Goal: Task Accomplishment & Management: Complete application form

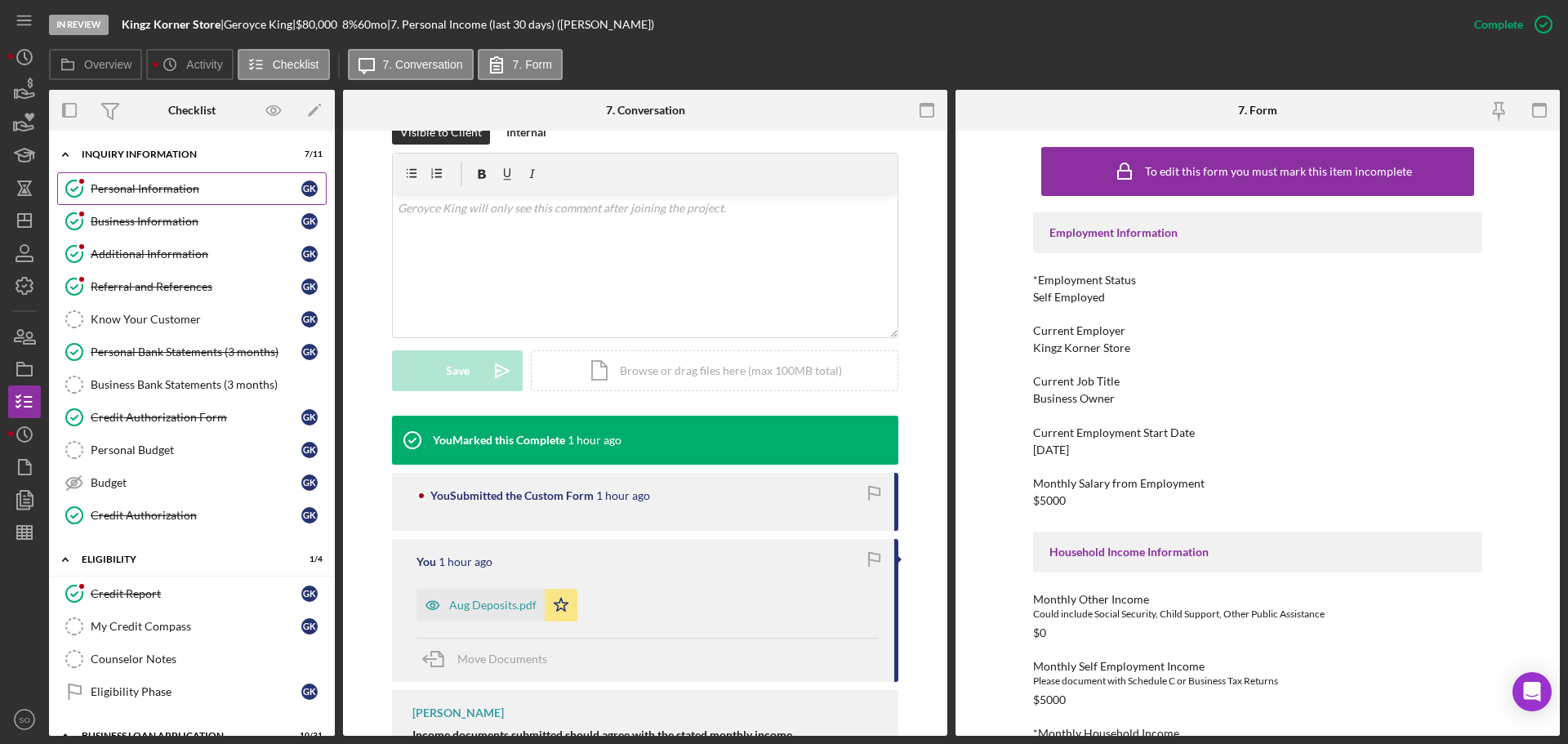
click at [177, 194] on div "Personal Information" at bounding box center [196, 188] width 211 height 13
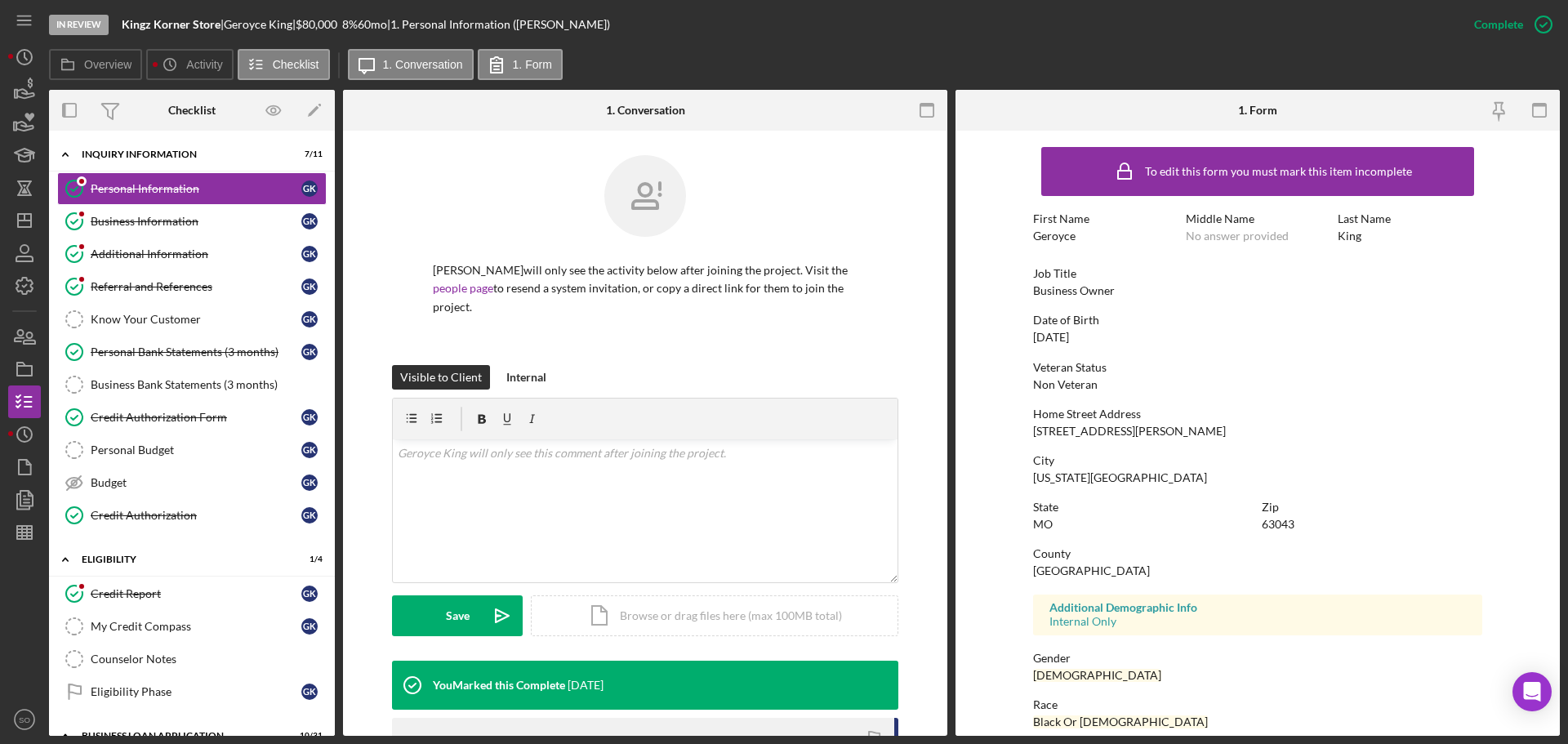
click at [1056, 232] on div "Geroyce" at bounding box center [1054, 235] width 43 height 13
copy div "Geroyce"
click at [242, 222] on div "Business Information" at bounding box center [196, 221] width 211 height 13
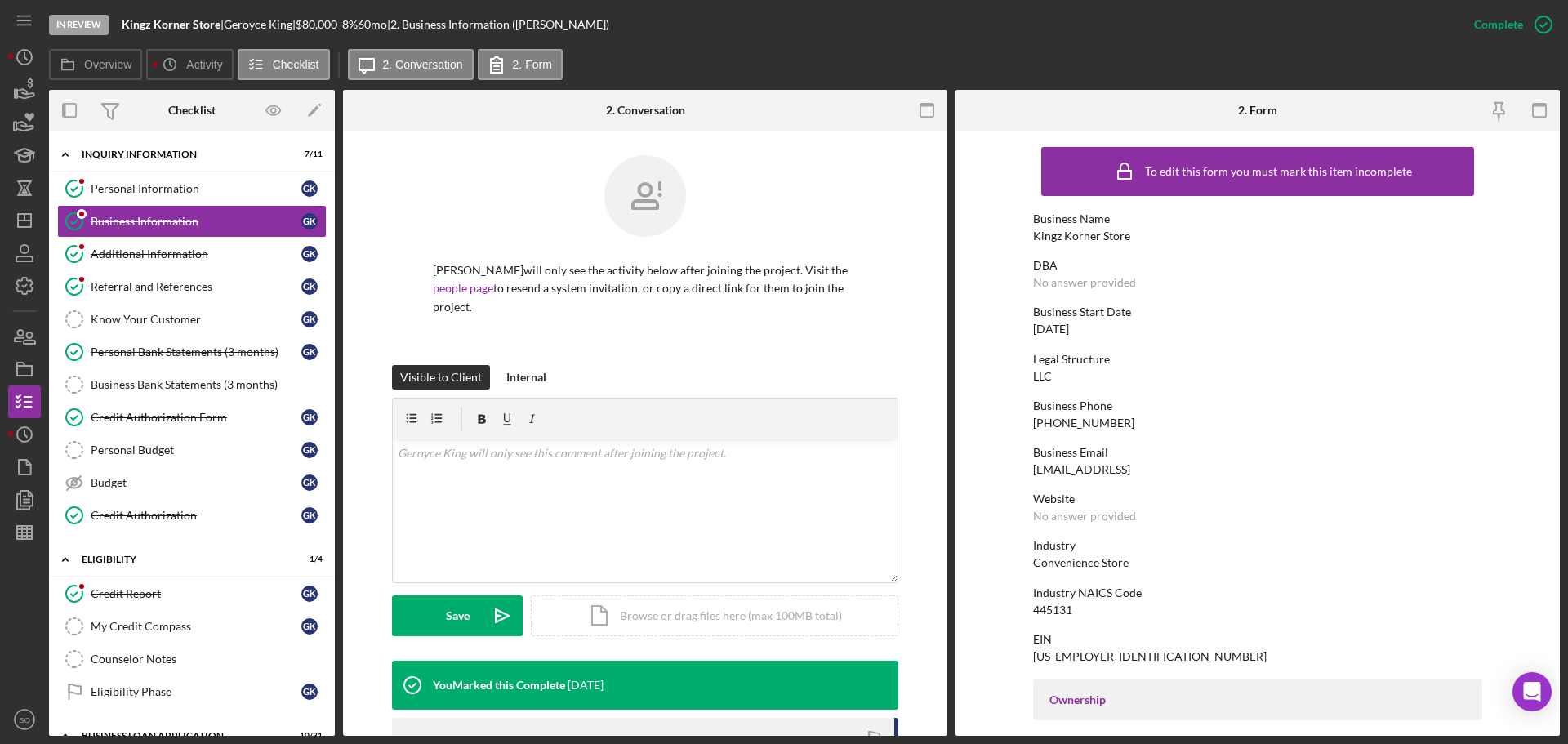
click at [1087, 426] on div "(314) 590-3265" at bounding box center [1084, 422] width 101 height 13
copy div "(314) 590-3265"
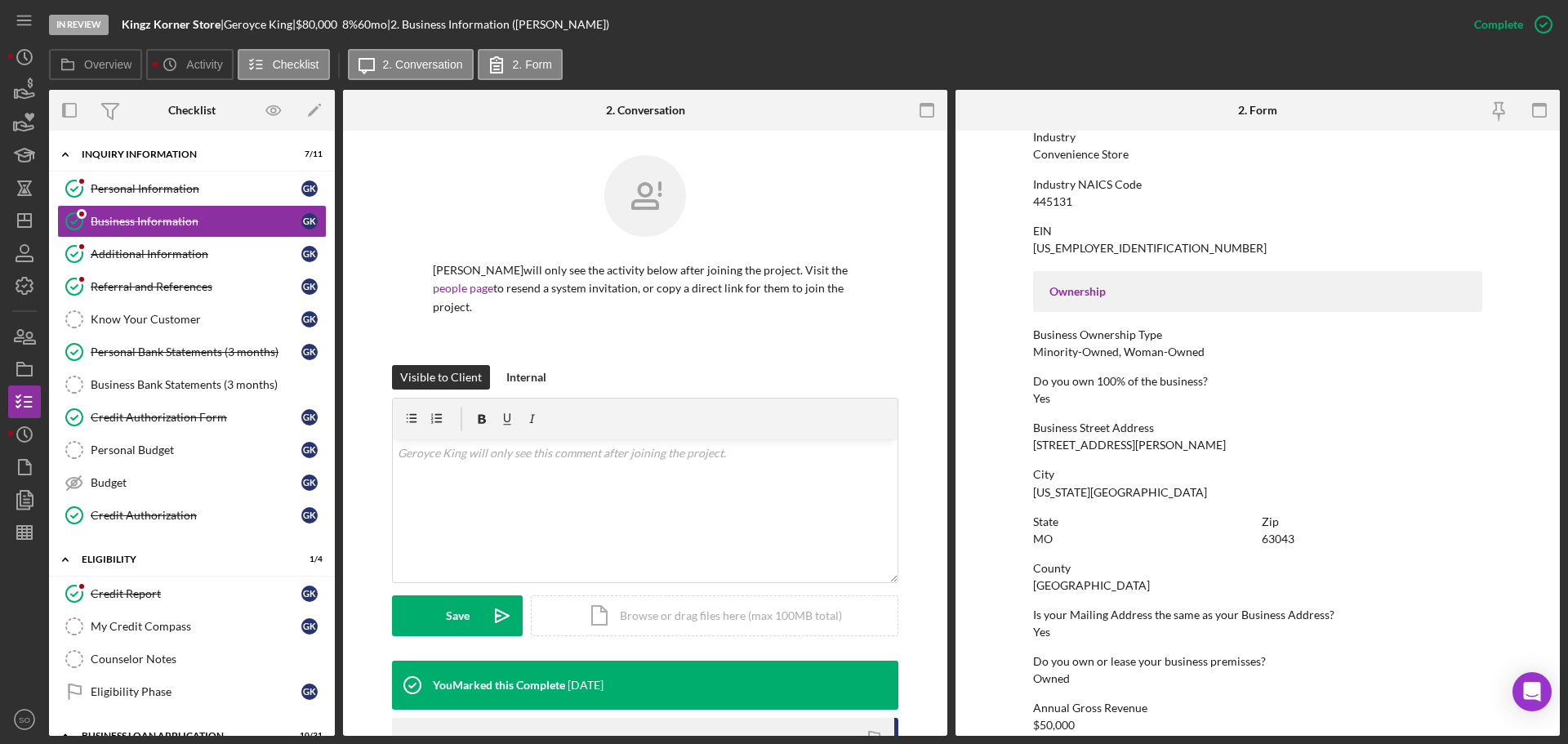
click at [1103, 451] on div "4501 Margaretta Ave" at bounding box center [1129, 444] width 193 height 13
click at [1100, 450] on div "4501 Margaretta Ave" at bounding box center [1129, 444] width 193 height 13
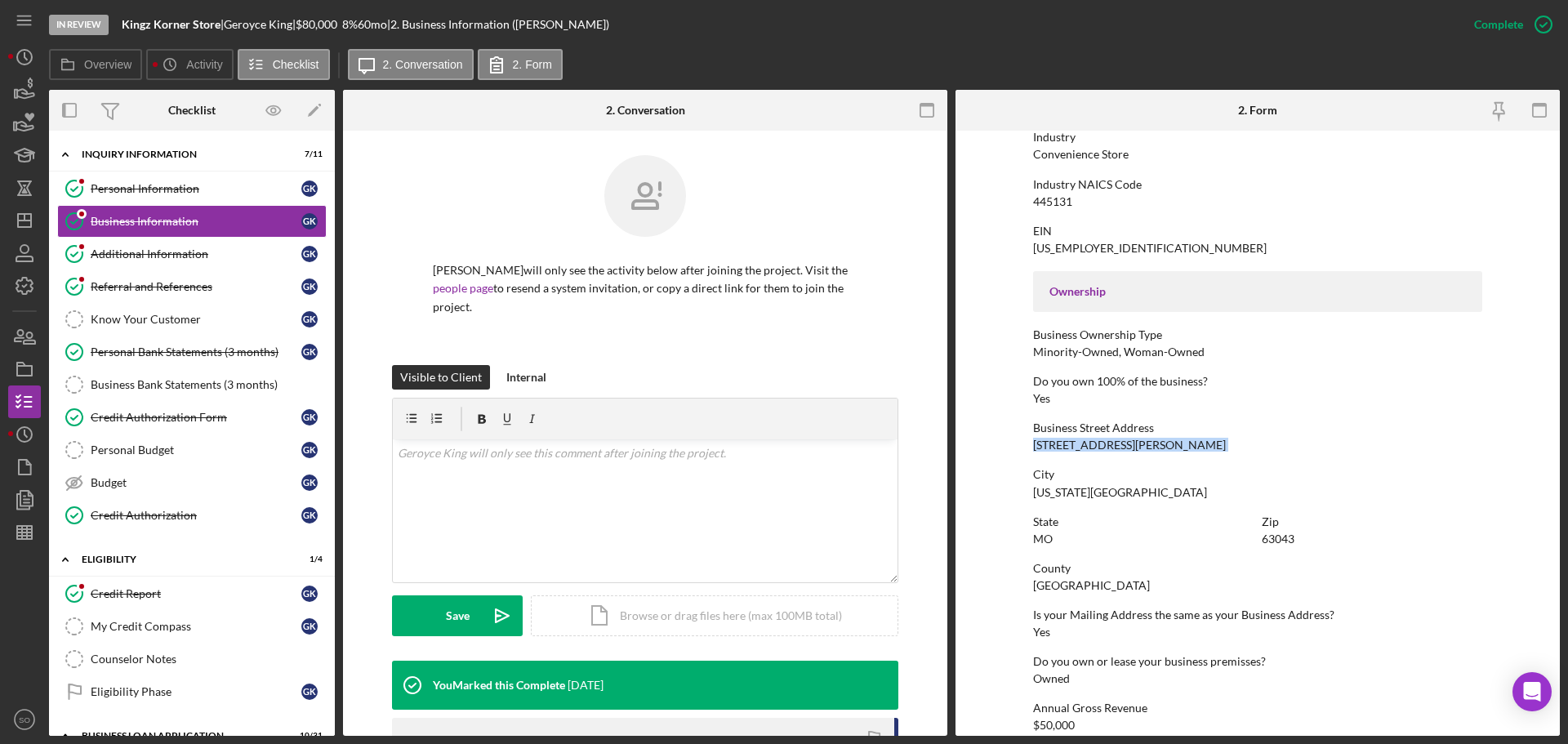
copy div "4501 Margaretta Ave"
click at [1064, 487] on div "Maryland Heights" at bounding box center [1120, 492] width 174 height 13
copy div "Maryland Heights"
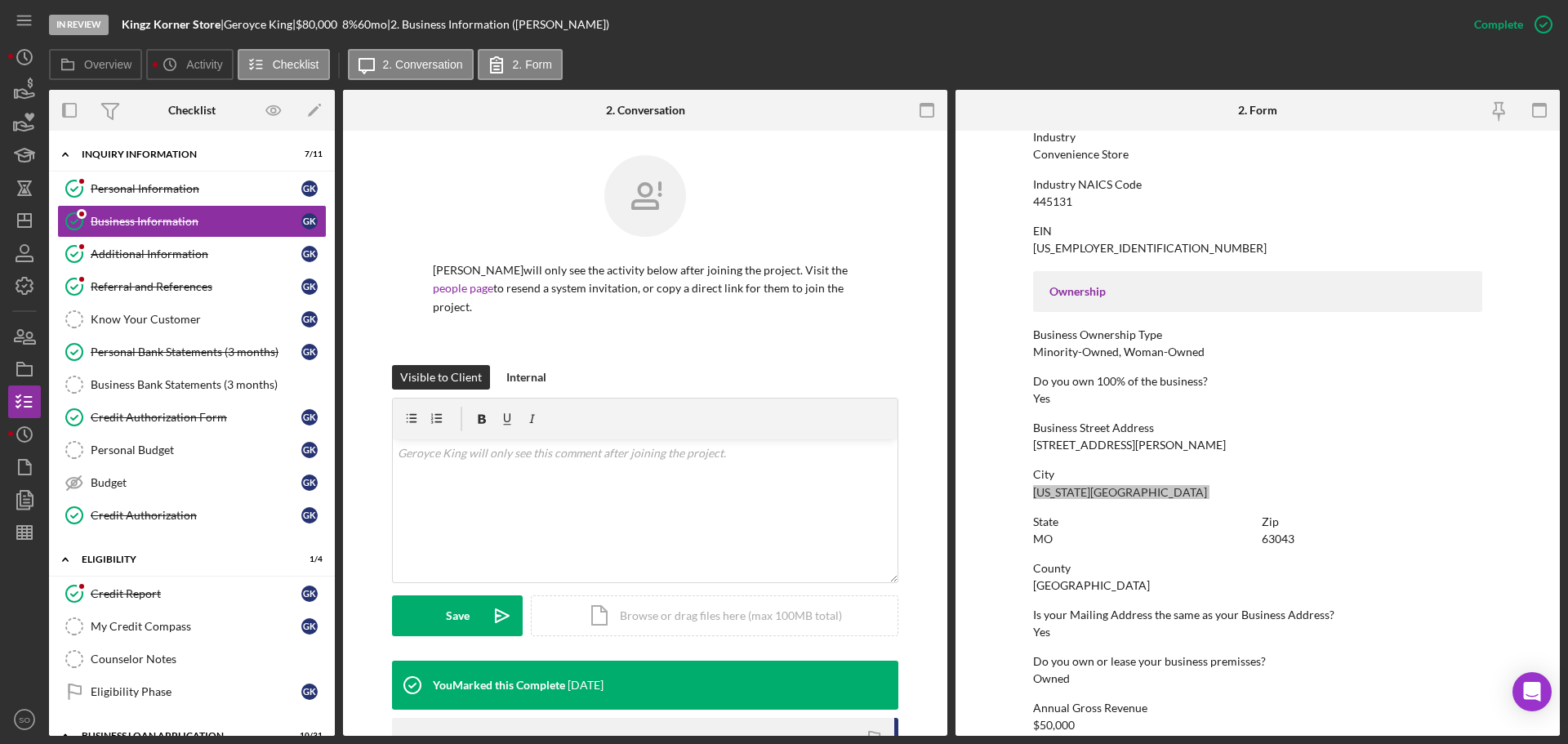
scroll to position [0, 0]
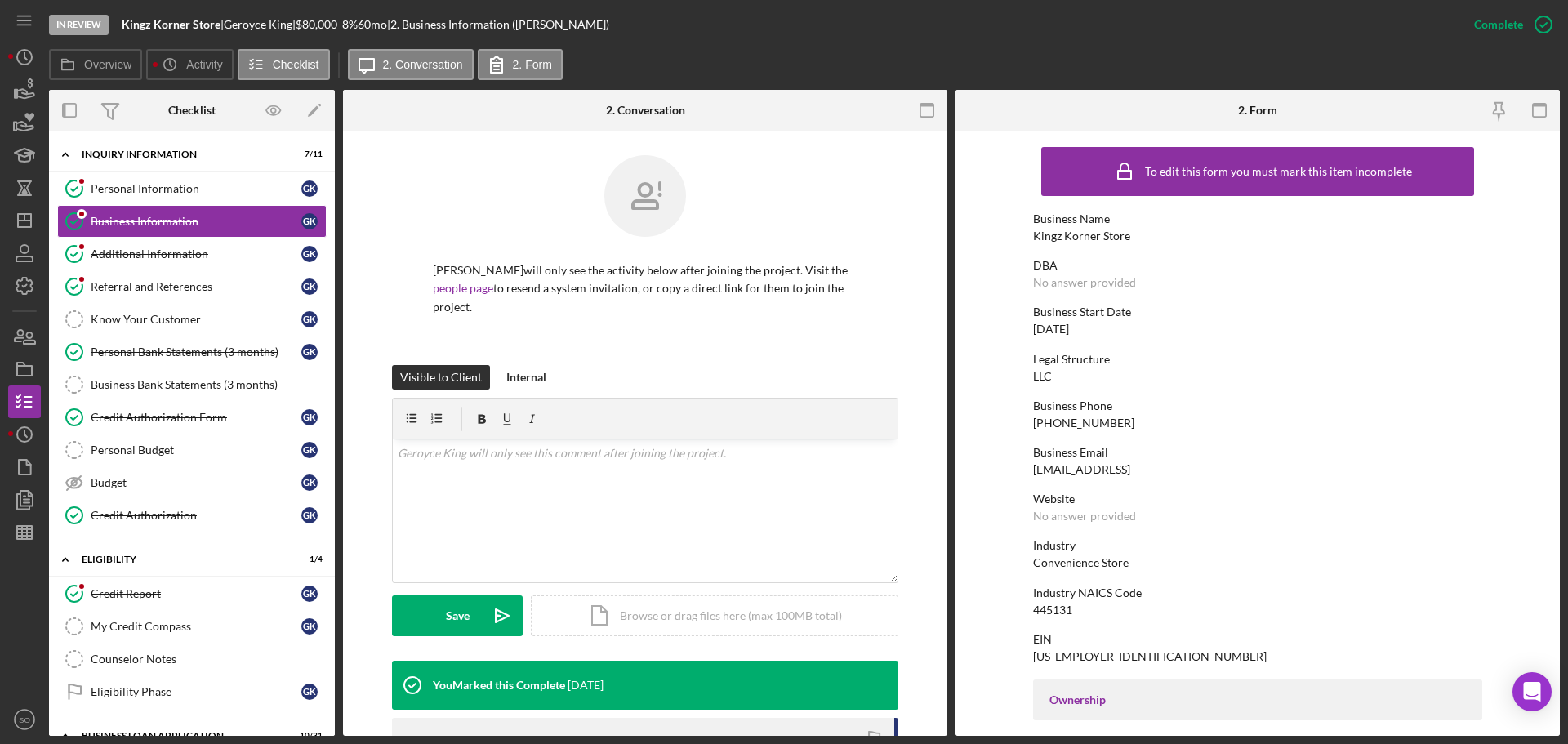
click at [1062, 233] on div "Kingz Korner Store" at bounding box center [1082, 235] width 97 height 13
copy div "Kingz Korner Store"
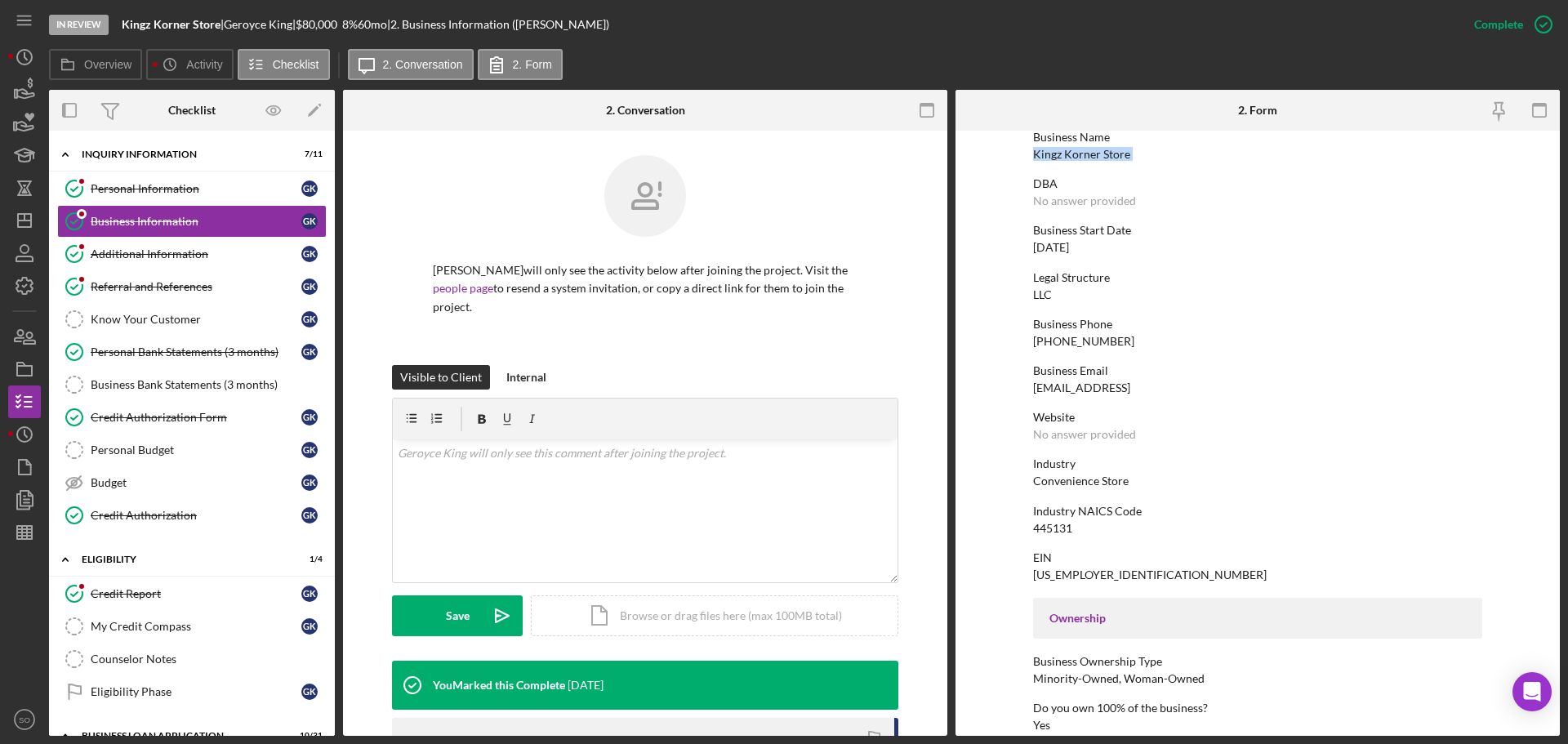
scroll to position [490, 0]
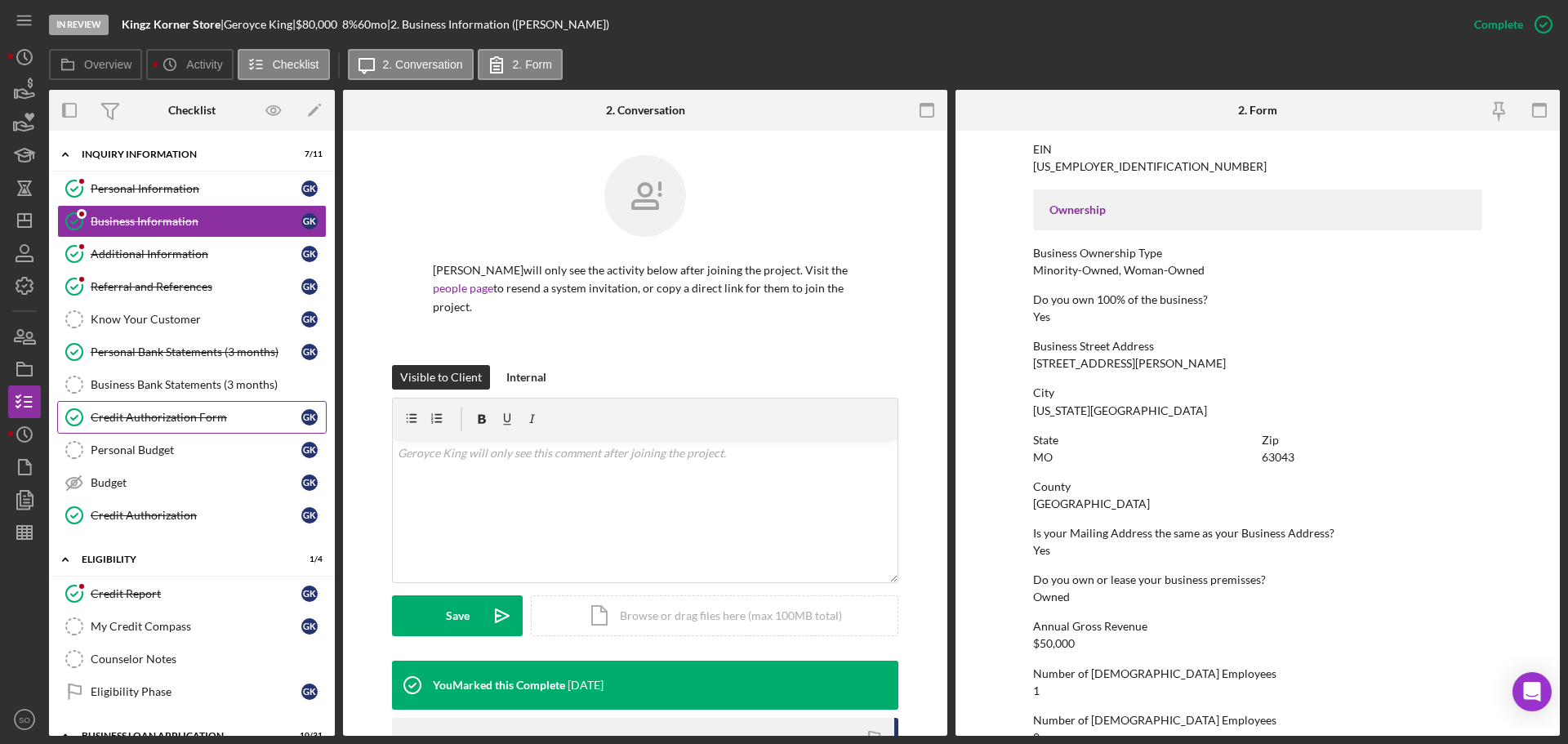
drag, startPoint x: 181, startPoint y: 421, endPoint x: 200, endPoint y: 421, distance: 19.0
click at [181, 421] on div "Credit Authorization Form" at bounding box center [196, 416] width 211 height 13
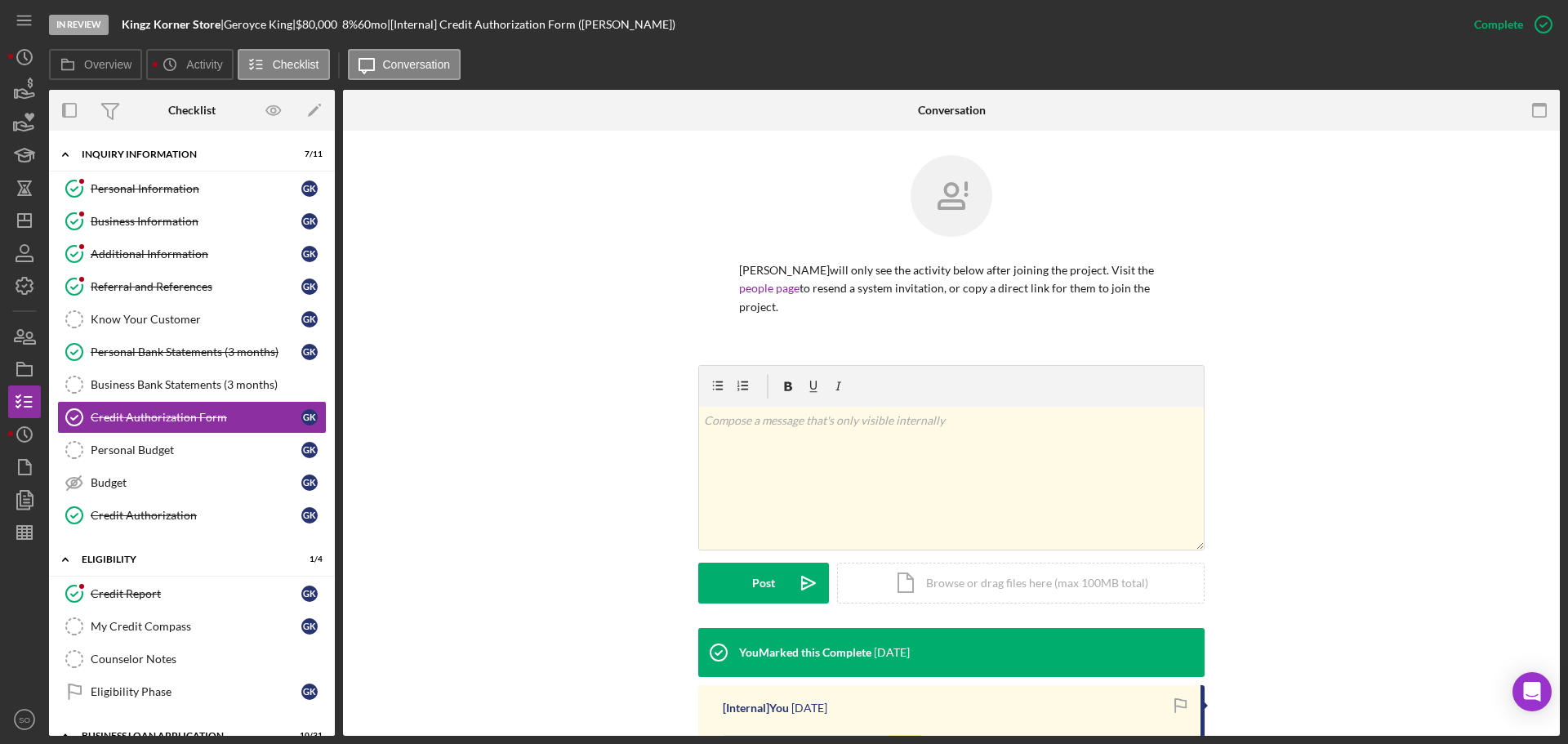
scroll to position [292, 0]
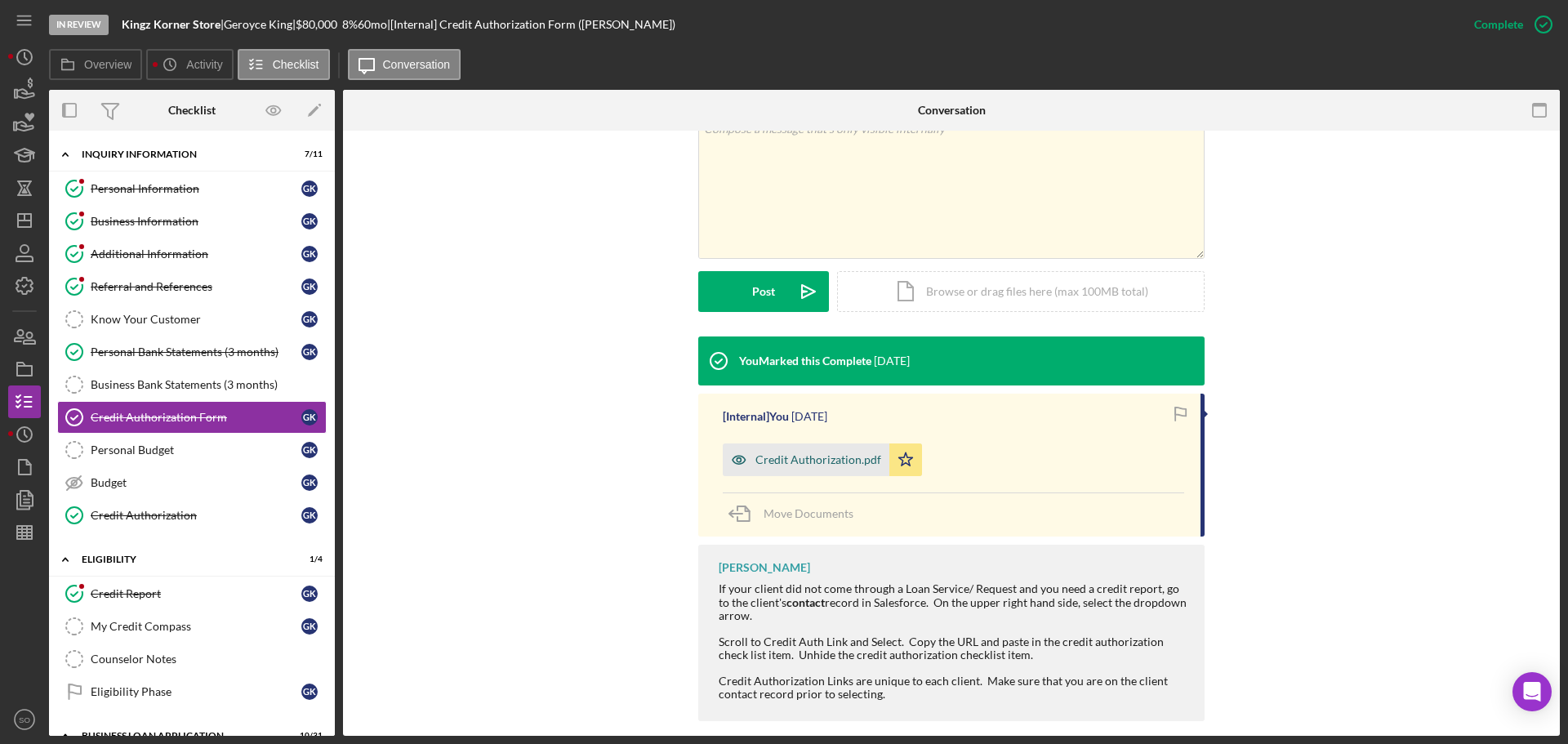
click at [837, 453] on div "Credit Authorization.pdf" at bounding box center [818, 459] width 125 height 13
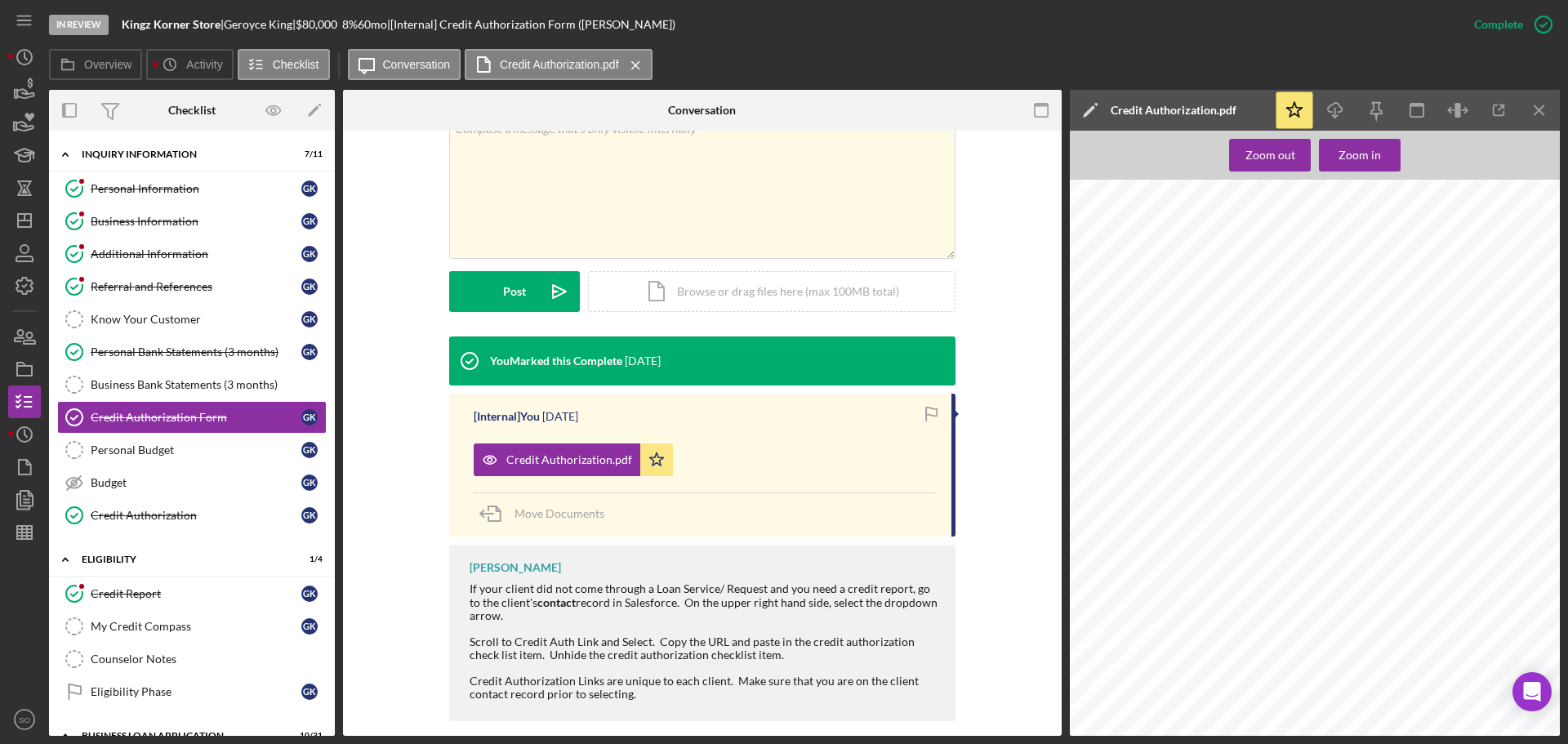
scroll to position [82, 0]
click at [1379, 357] on span "492029838" at bounding box center [1376, 357] width 37 height 8
copy span "492029838"
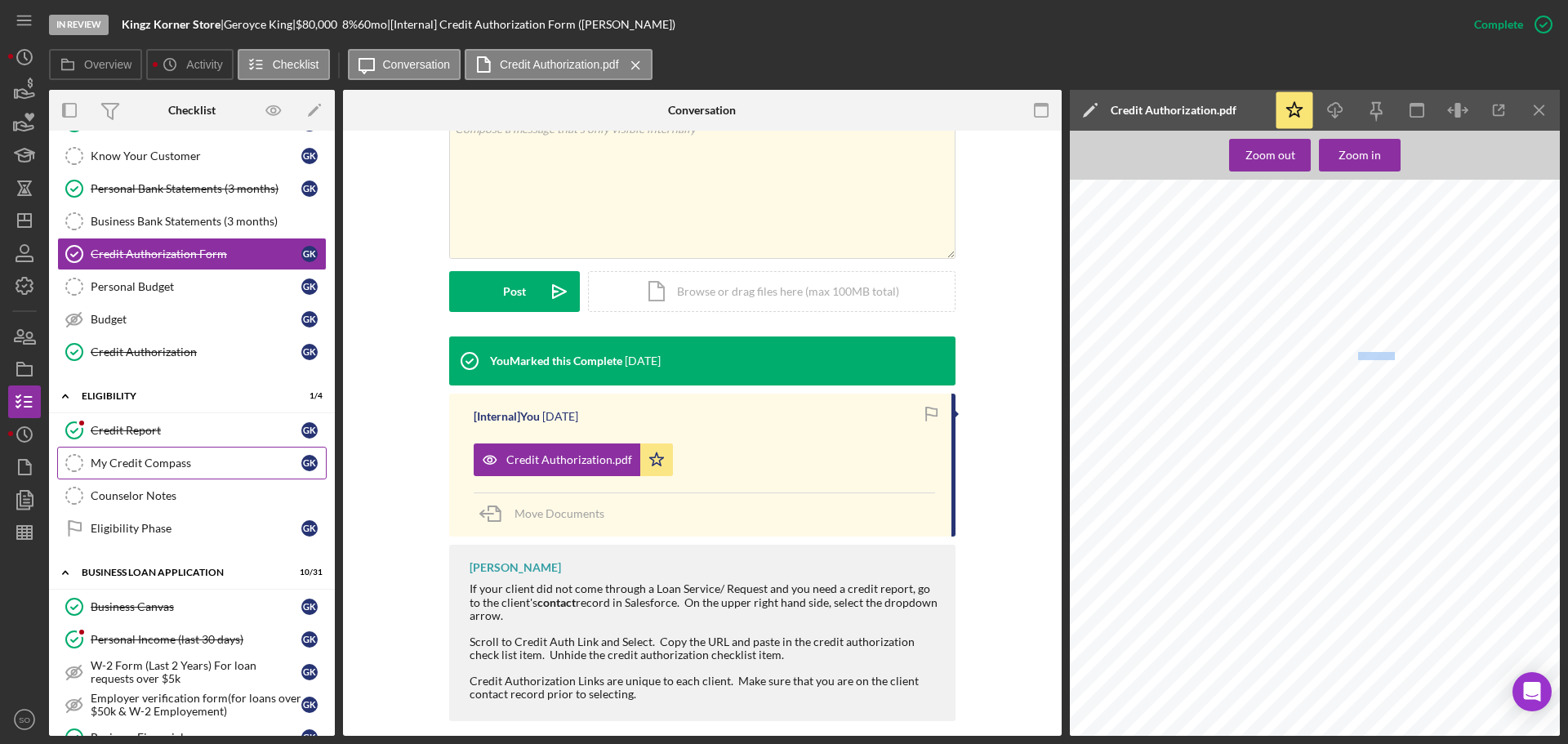
click at [221, 478] on link "My Credit Compass My Credit Compass G K" at bounding box center [192, 463] width 269 height 33
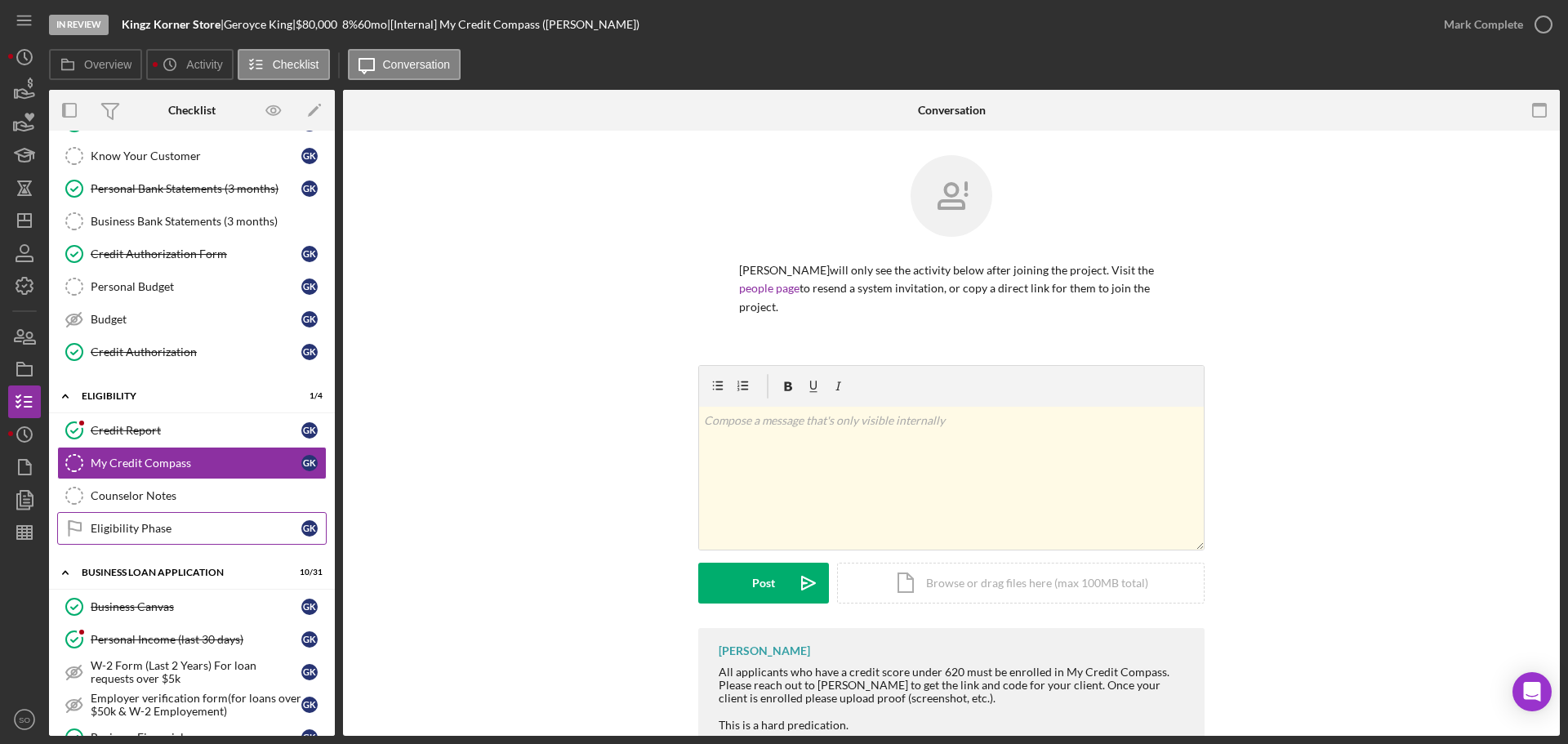
scroll to position [572, 0]
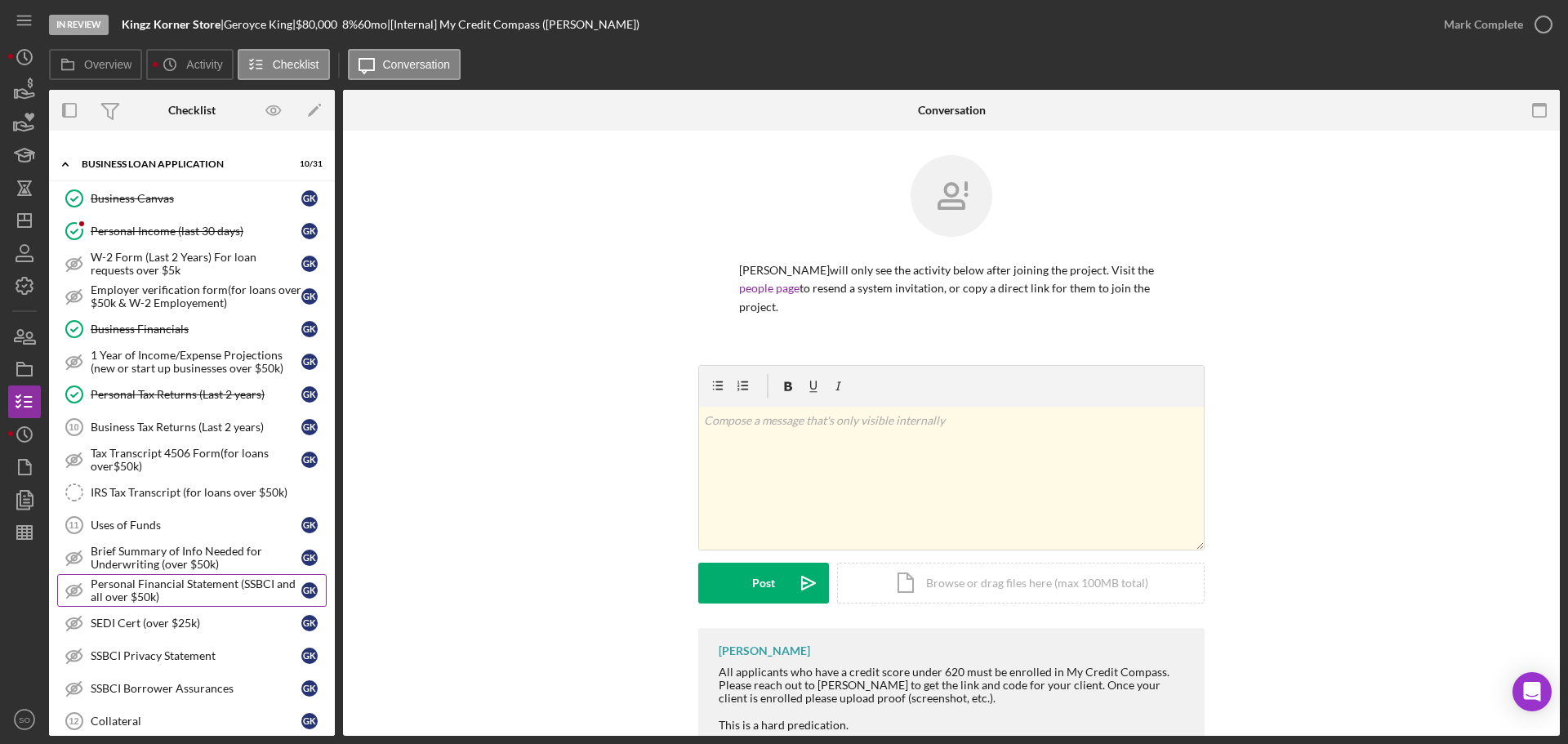
click at [240, 578] on div "Personal Financial Statement (SSBCI and all over $50k)" at bounding box center [196, 590] width 211 height 26
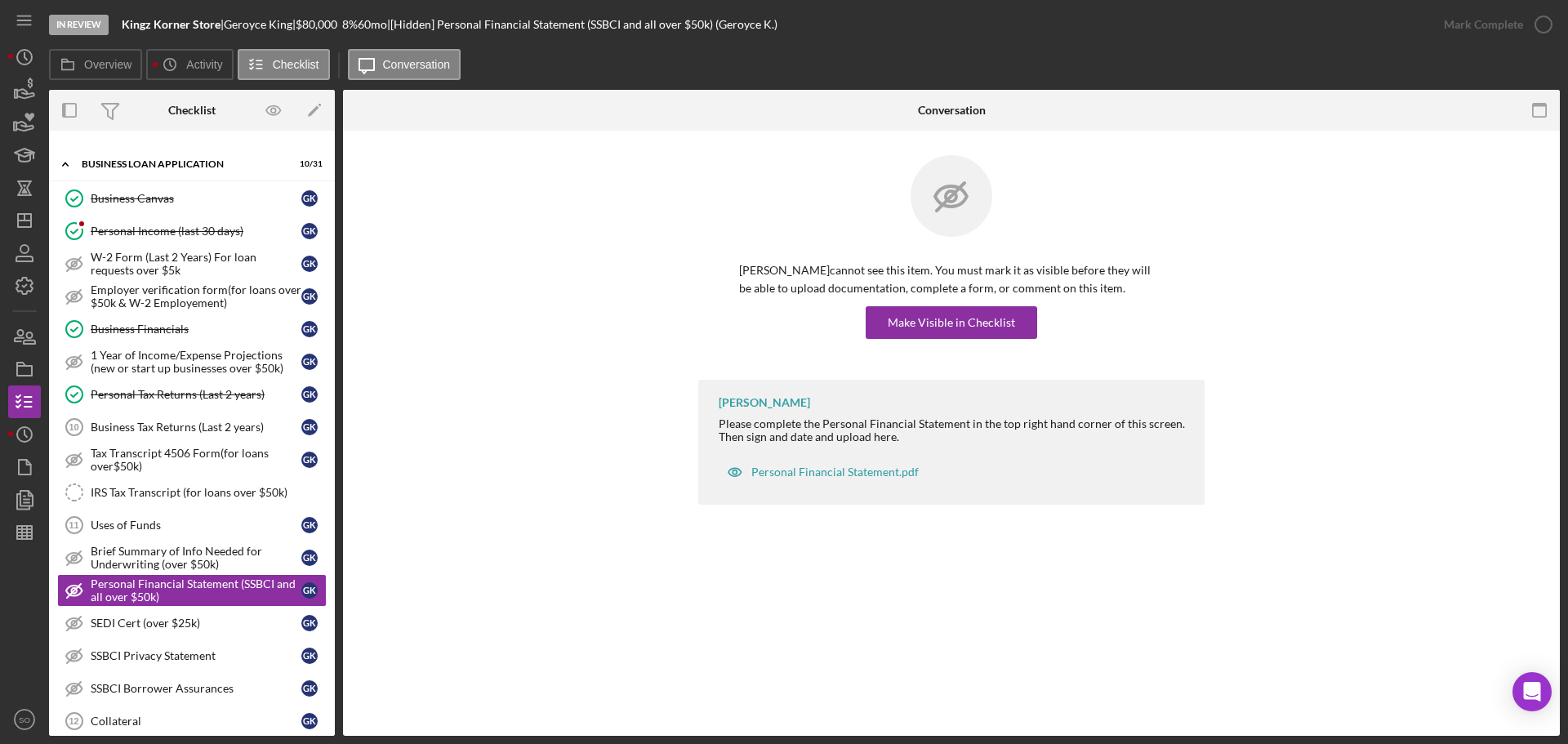
click at [909, 344] on div "Geroyce King cannot see this item. You must mark it as visible before they will…" at bounding box center [951, 267] width 507 height 225
click at [909, 338] on div "Make Visible in Checklist" at bounding box center [951, 323] width 127 height 33
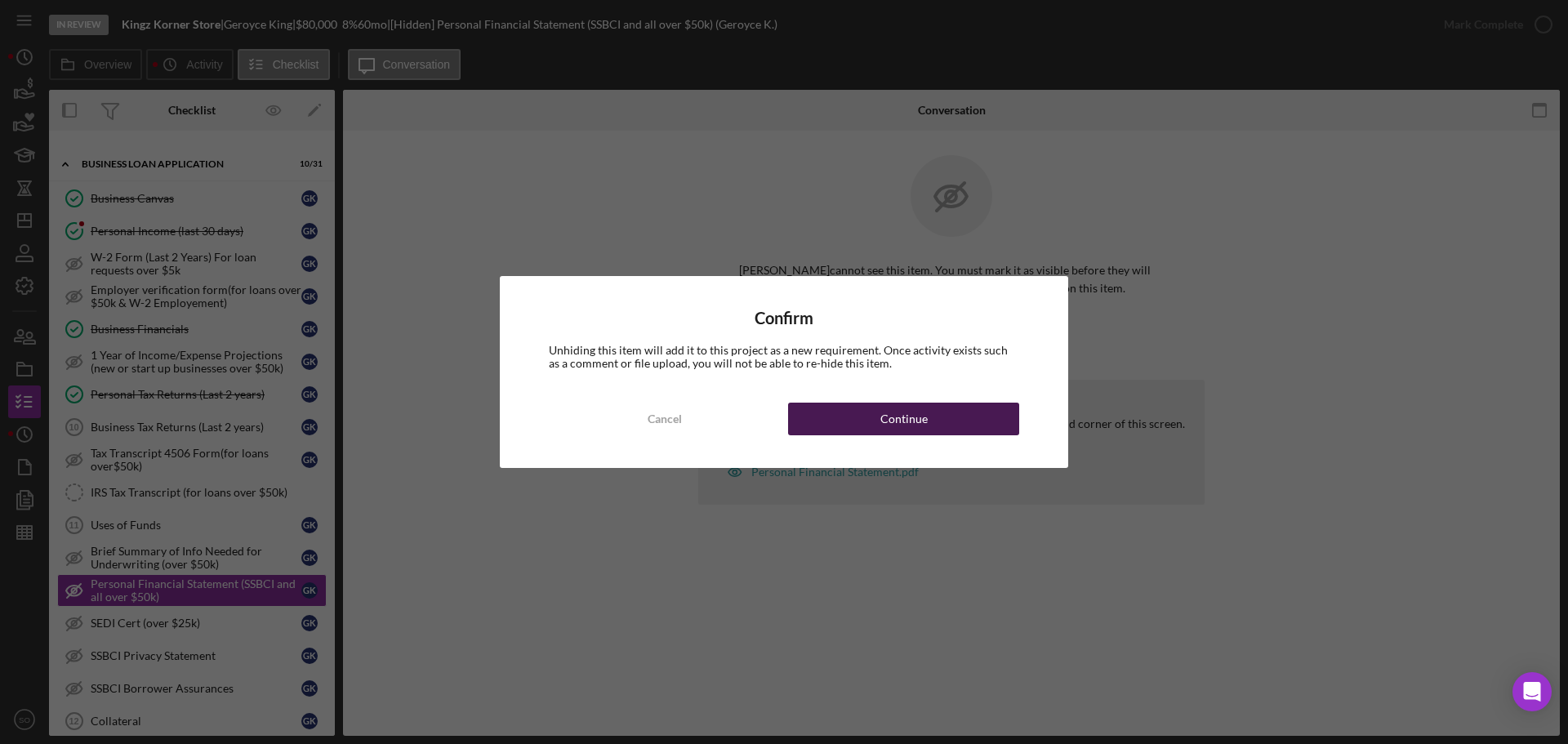
click at [934, 435] on button "Continue" at bounding box center [904, 419] width 232 height 33
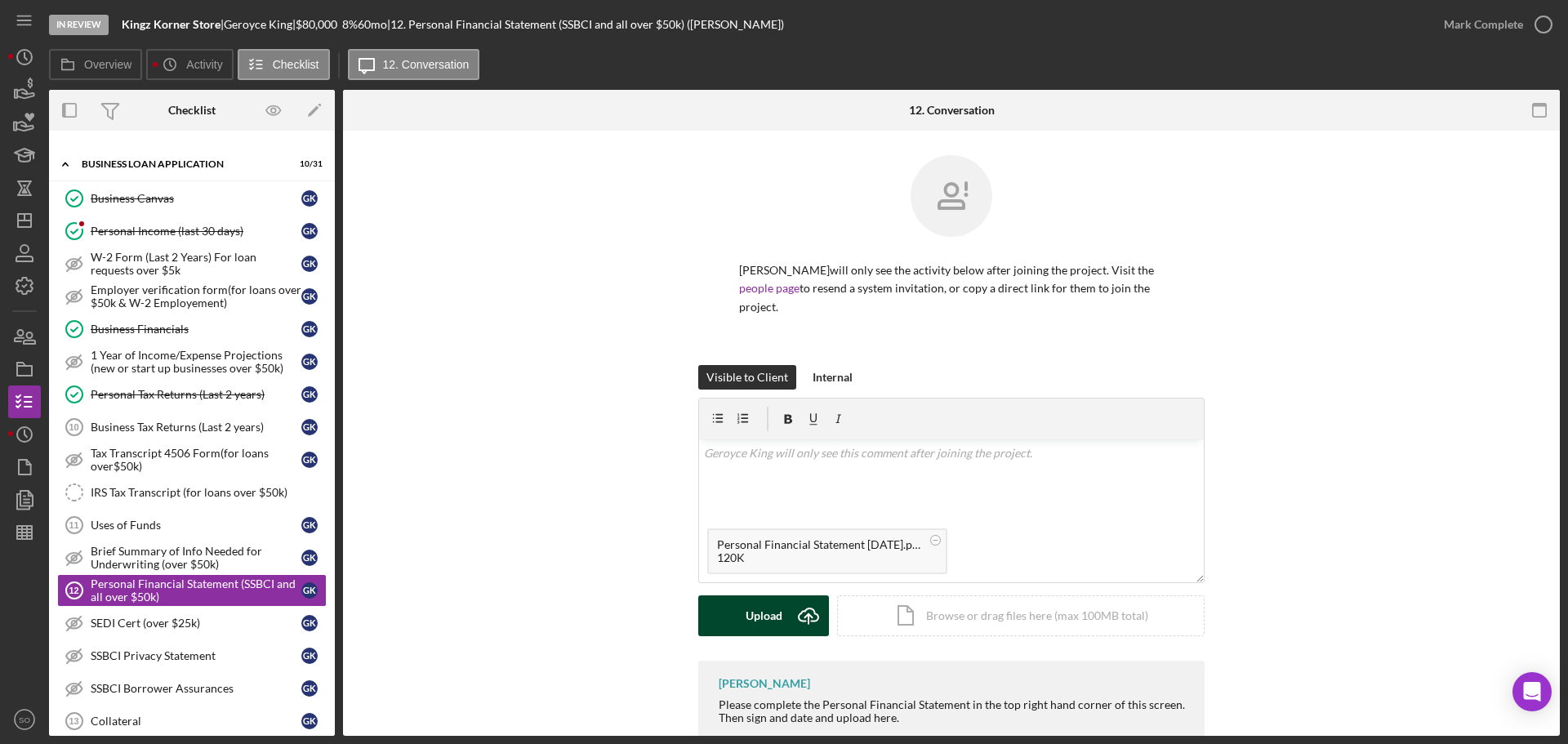
click at [779, 602] on div "Upload" at bounding box center [765, 616] width 37 height 41
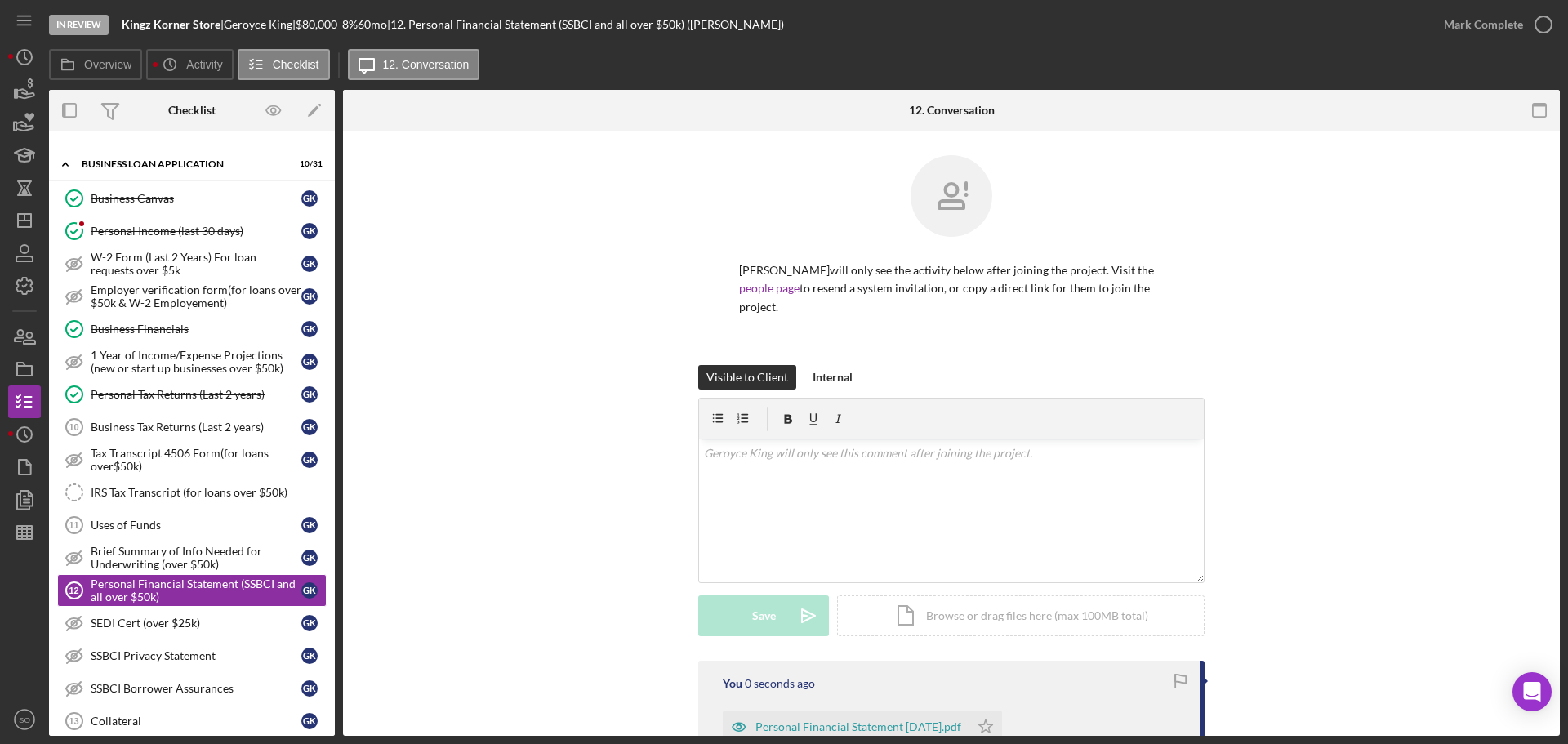
scroll to position [216, 0]
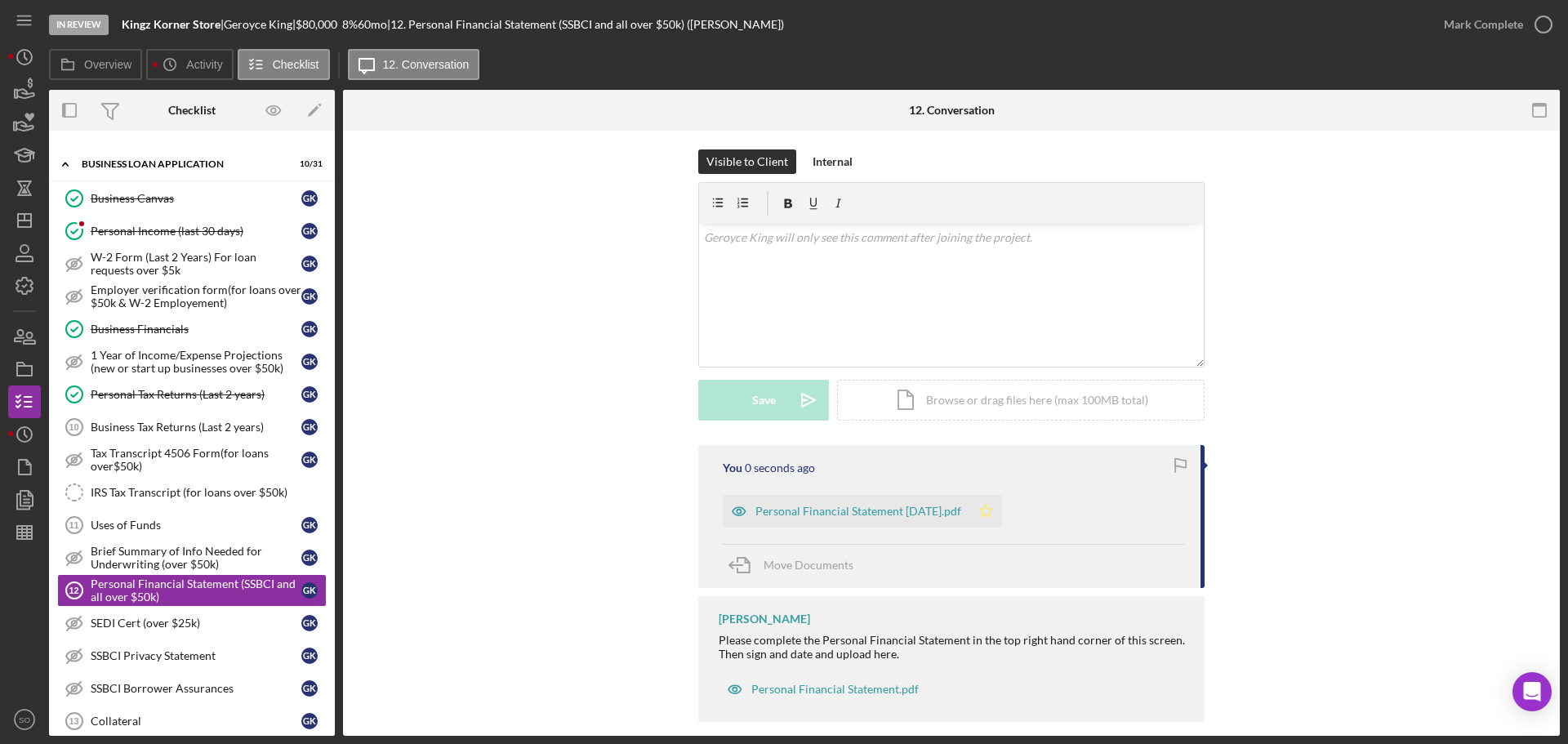
click at [981, 504] on polygon "button" at bounding box center [986, 510] width 14 height 13
click at [1461, 26] on div "Mark Complete" at bounding box center [1483, 24] width 79 height 33
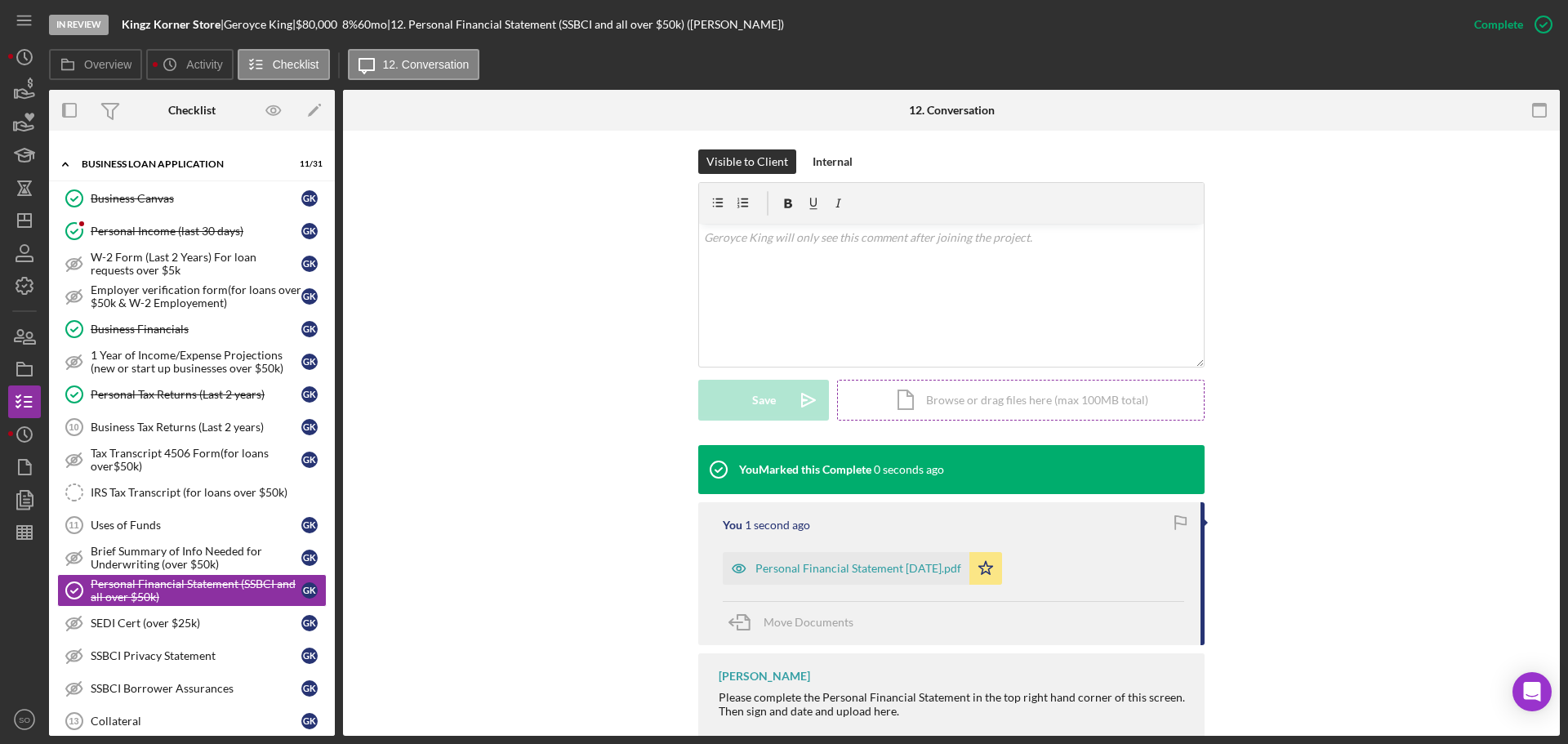
scroll to position [272, 0]
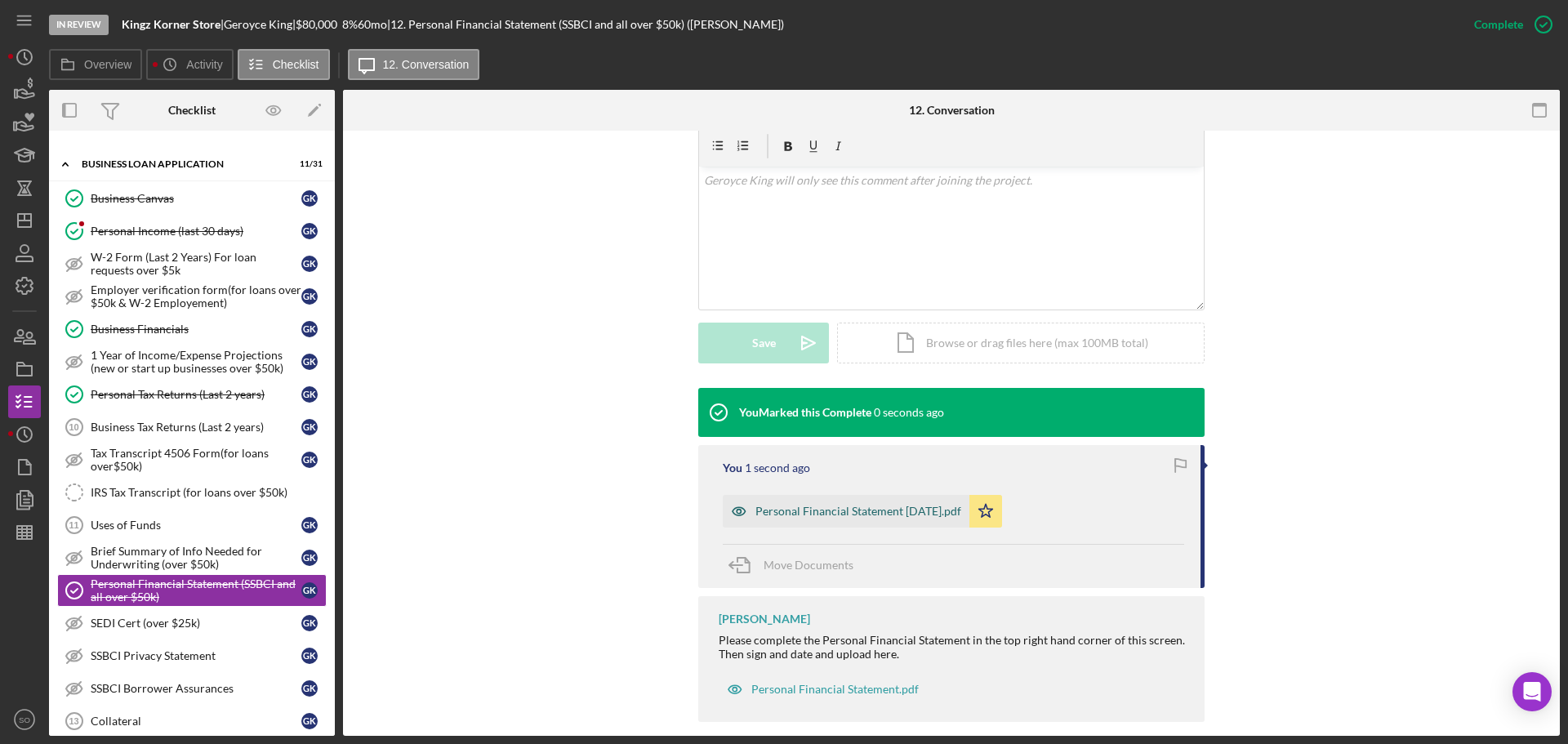
click at [905, 505] on div "Personal Financial Statement 4.24.19.pdf" at bounding box center [859, 511] width 206 height 13
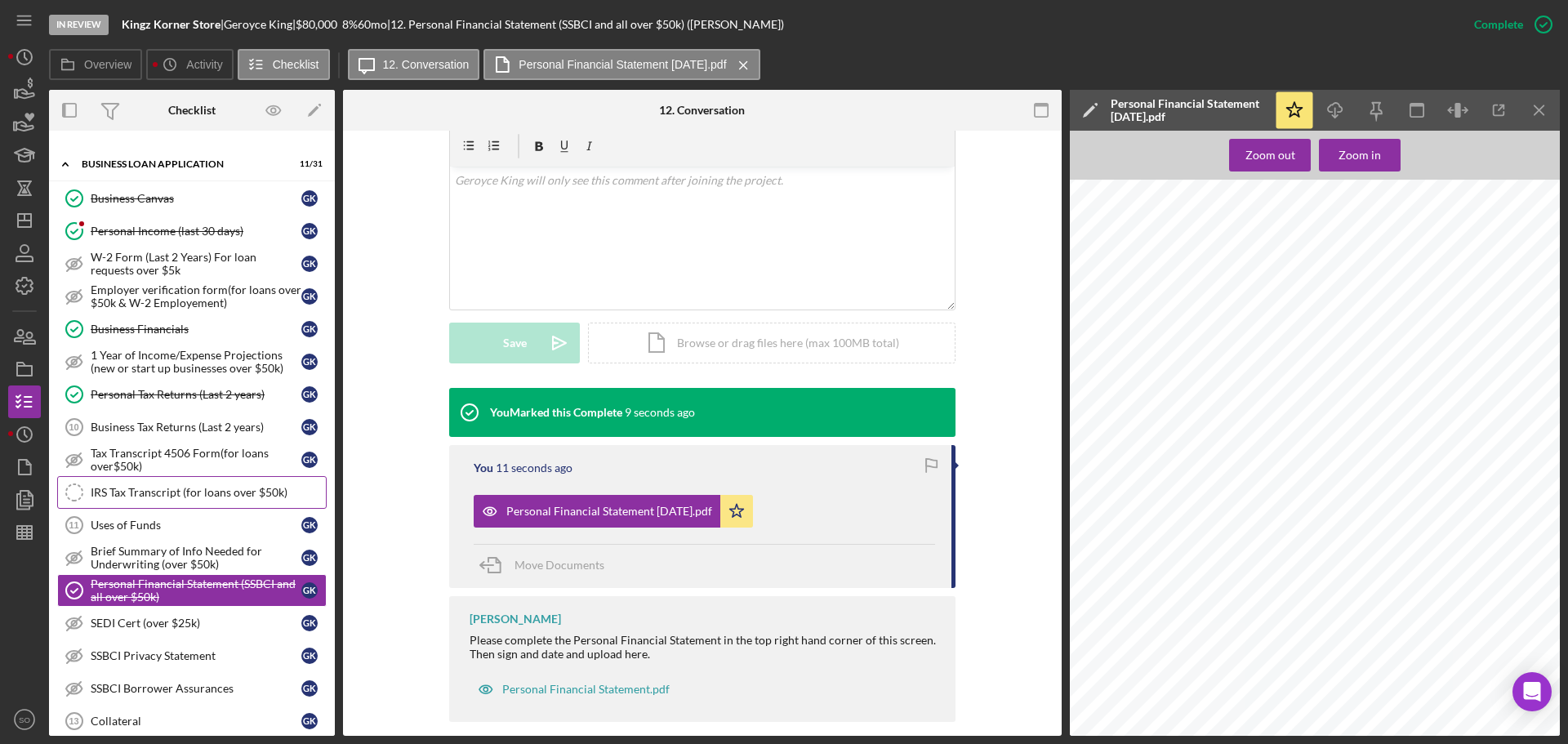
scroll to position [817, 0]
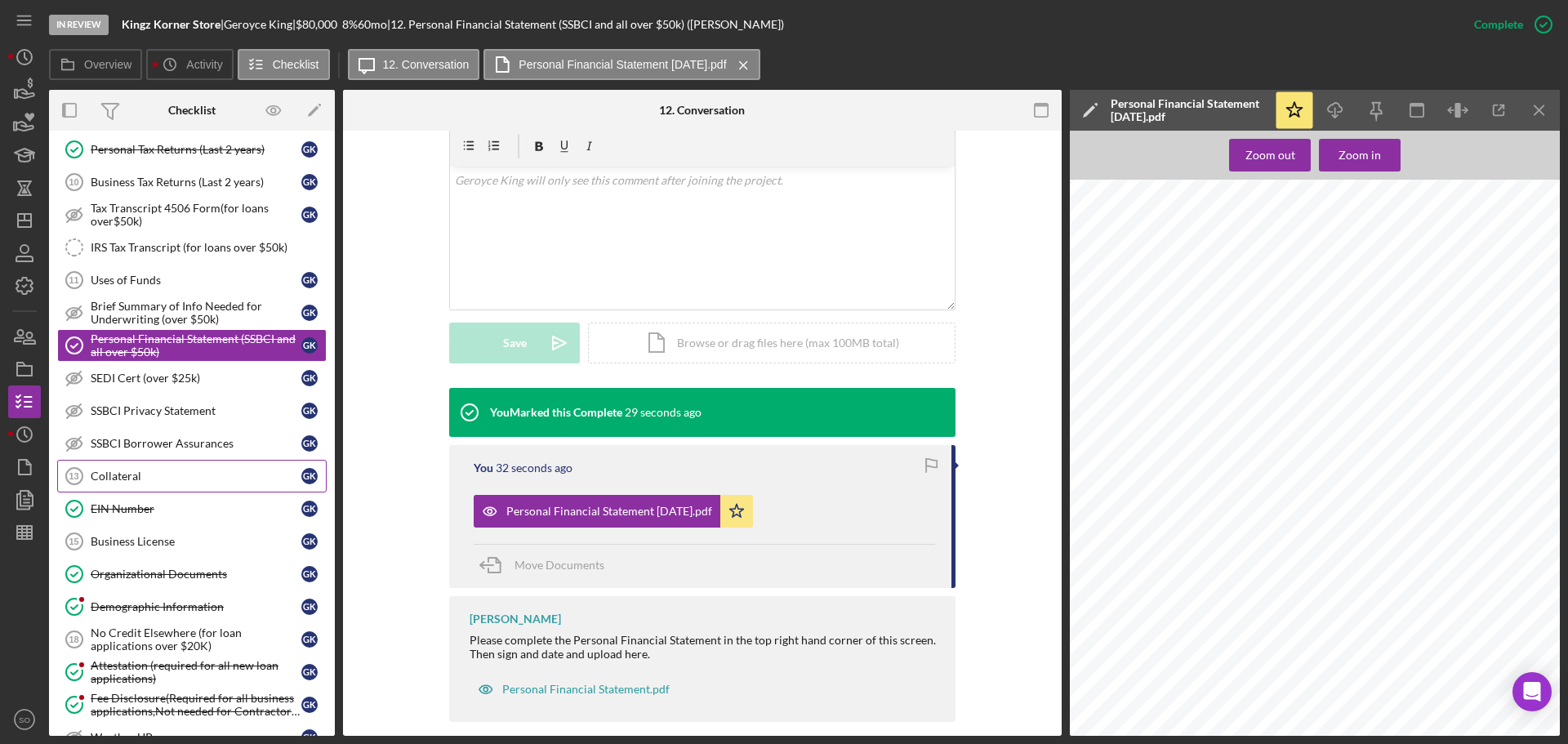
click at [199, 479] on div "Collateral" at bounding box center [196, 476] width 211 height 13
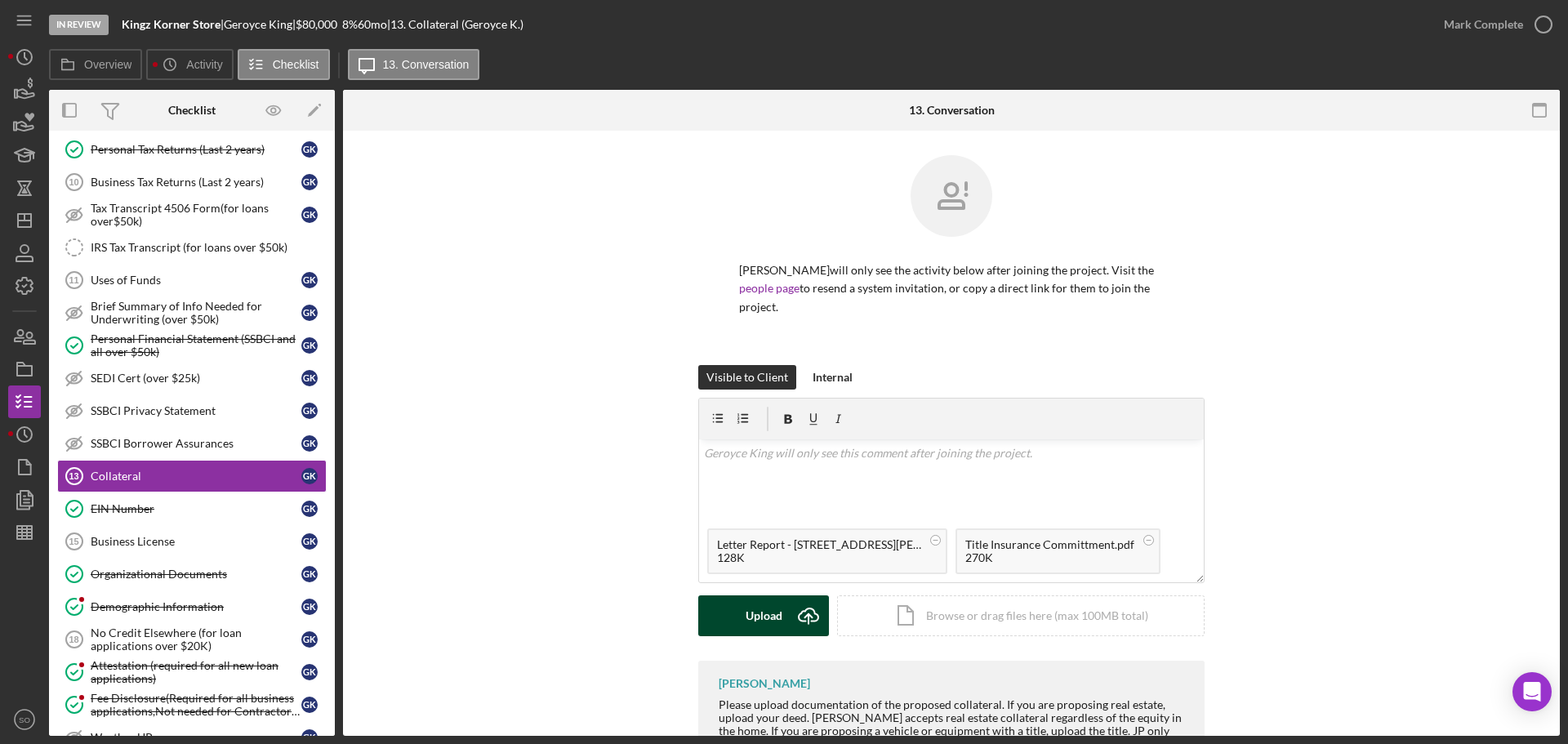
click at [788, 600] on icon "Icon/Upload" at bounding box center [808, 616] width 41 height 41
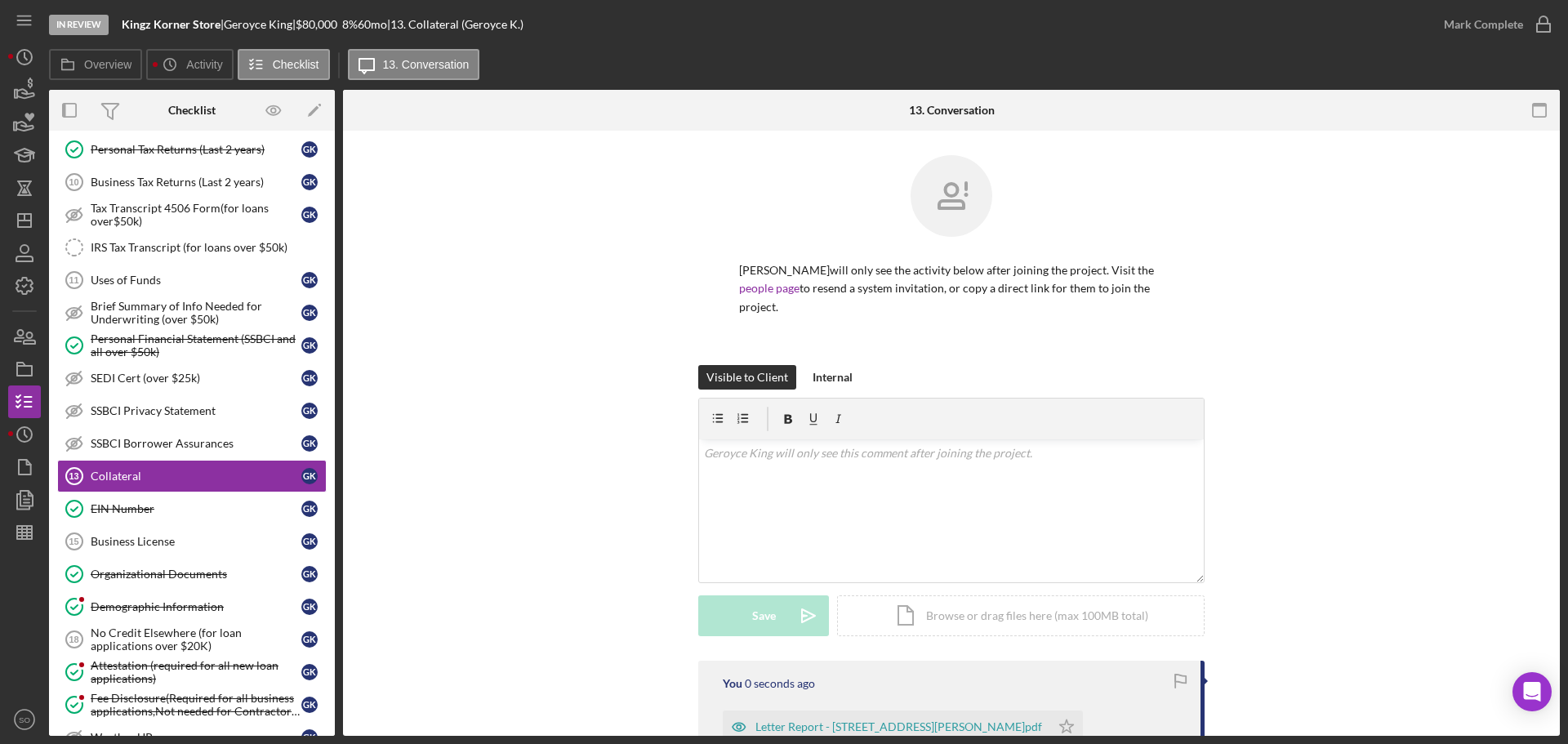
scroll to position [268, 0]
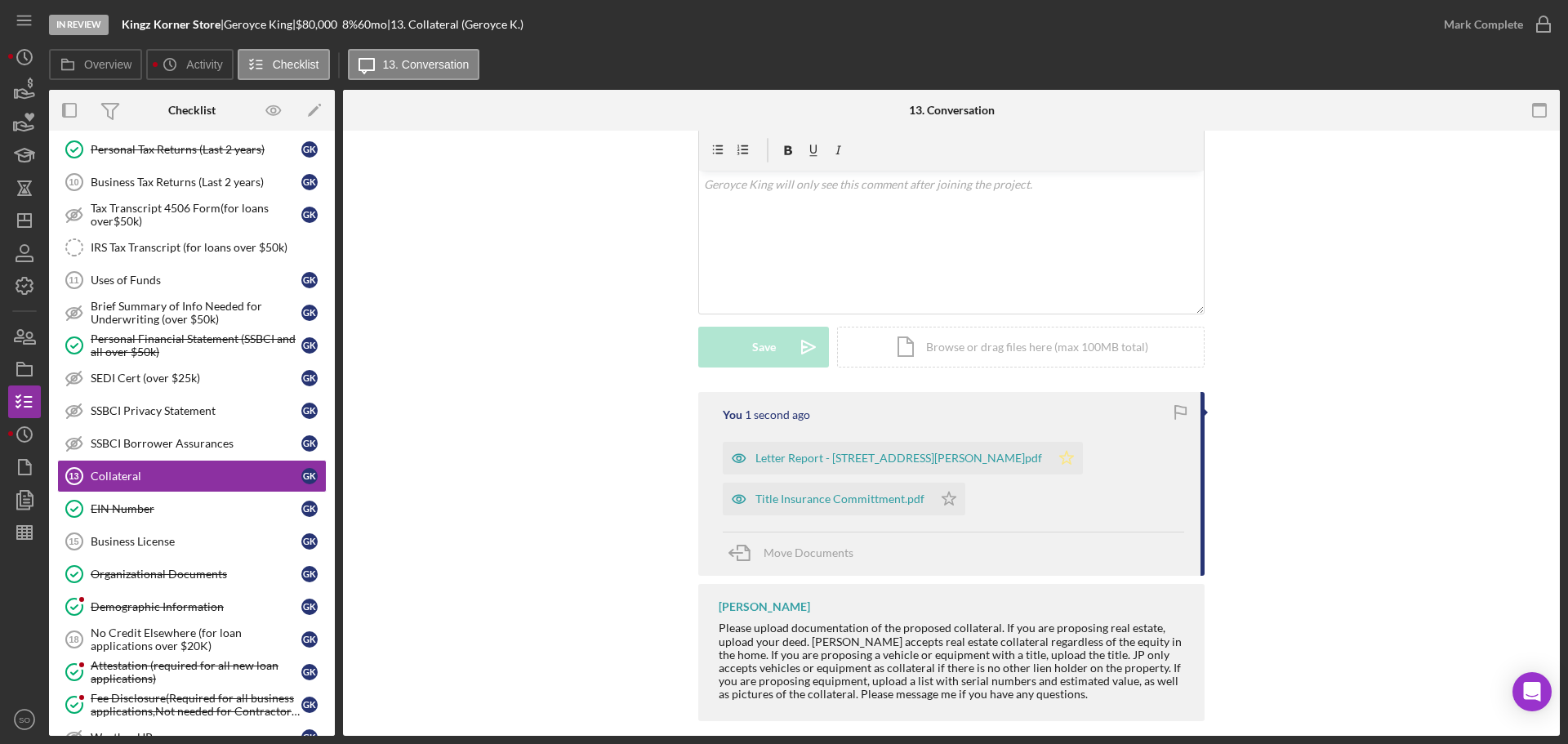
click at [1051, 442] on icon "Icon/Star" at bounding box center [1067, 458] width 33 height 33
click at [1455, 23] on div "Mark Complete" at bounding box center [1483, 24] width 79 height 33
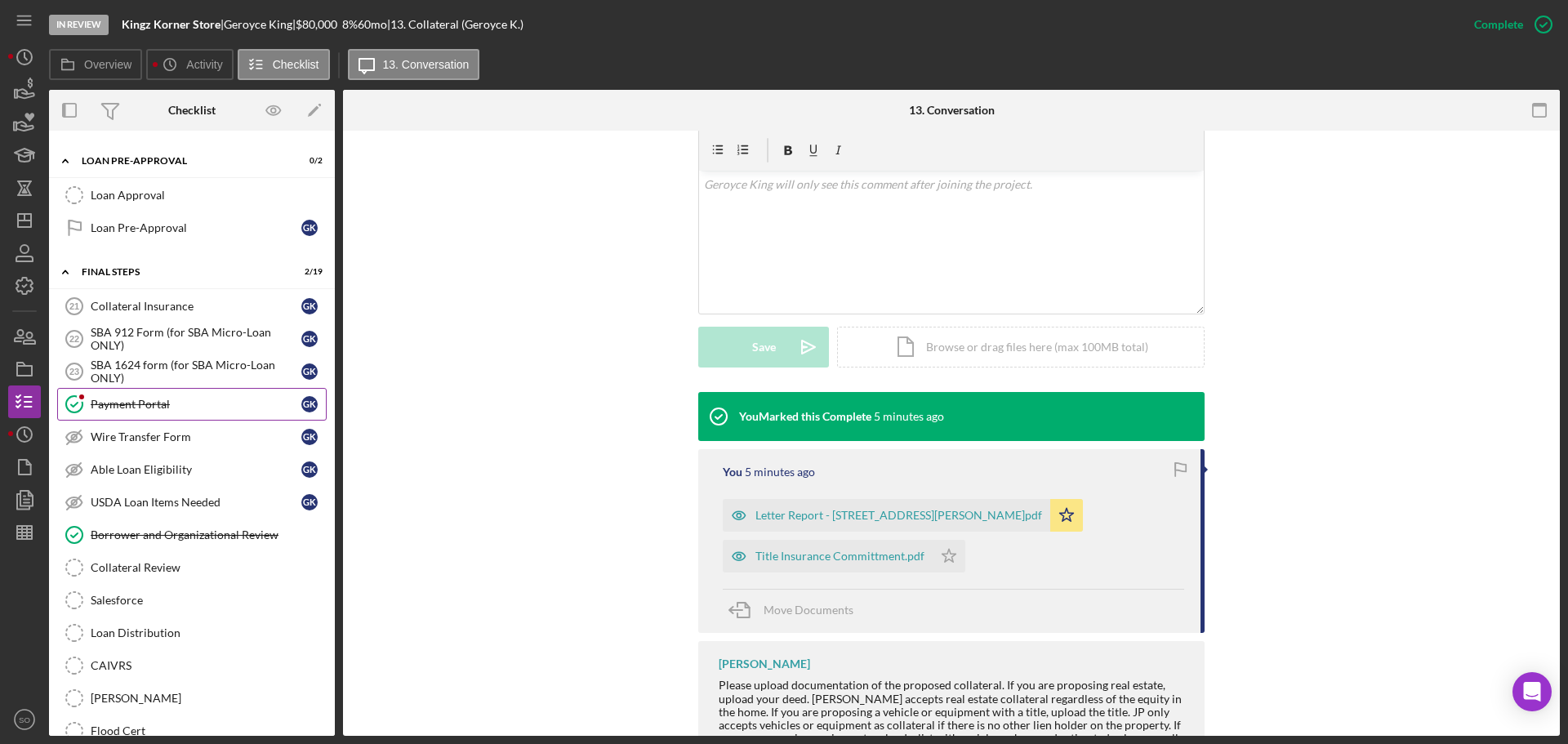
scroll to position [1388, 0]
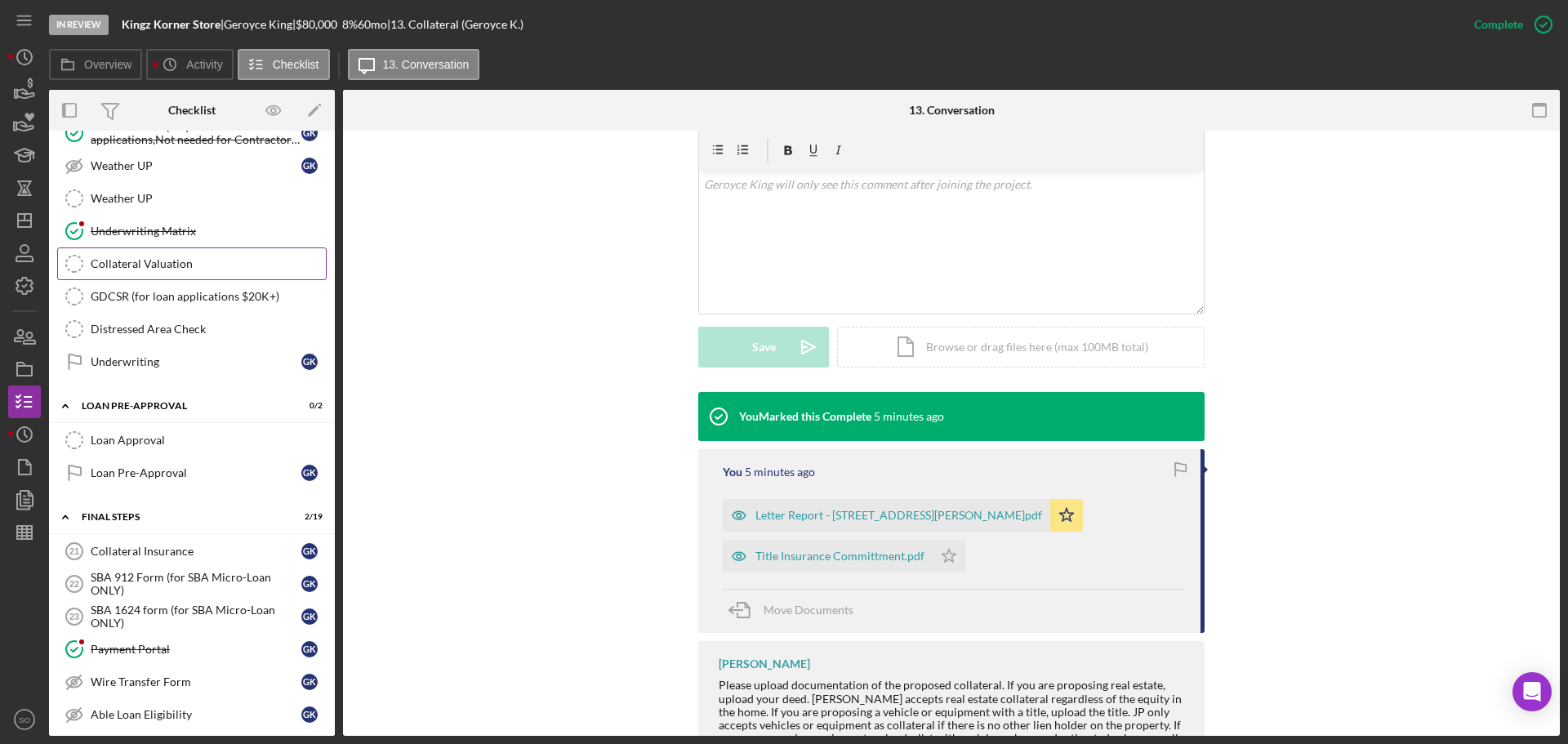
click at [151, 267] on div "Collateral Valuation" at bounding box center [208, 263] width 235 height 13
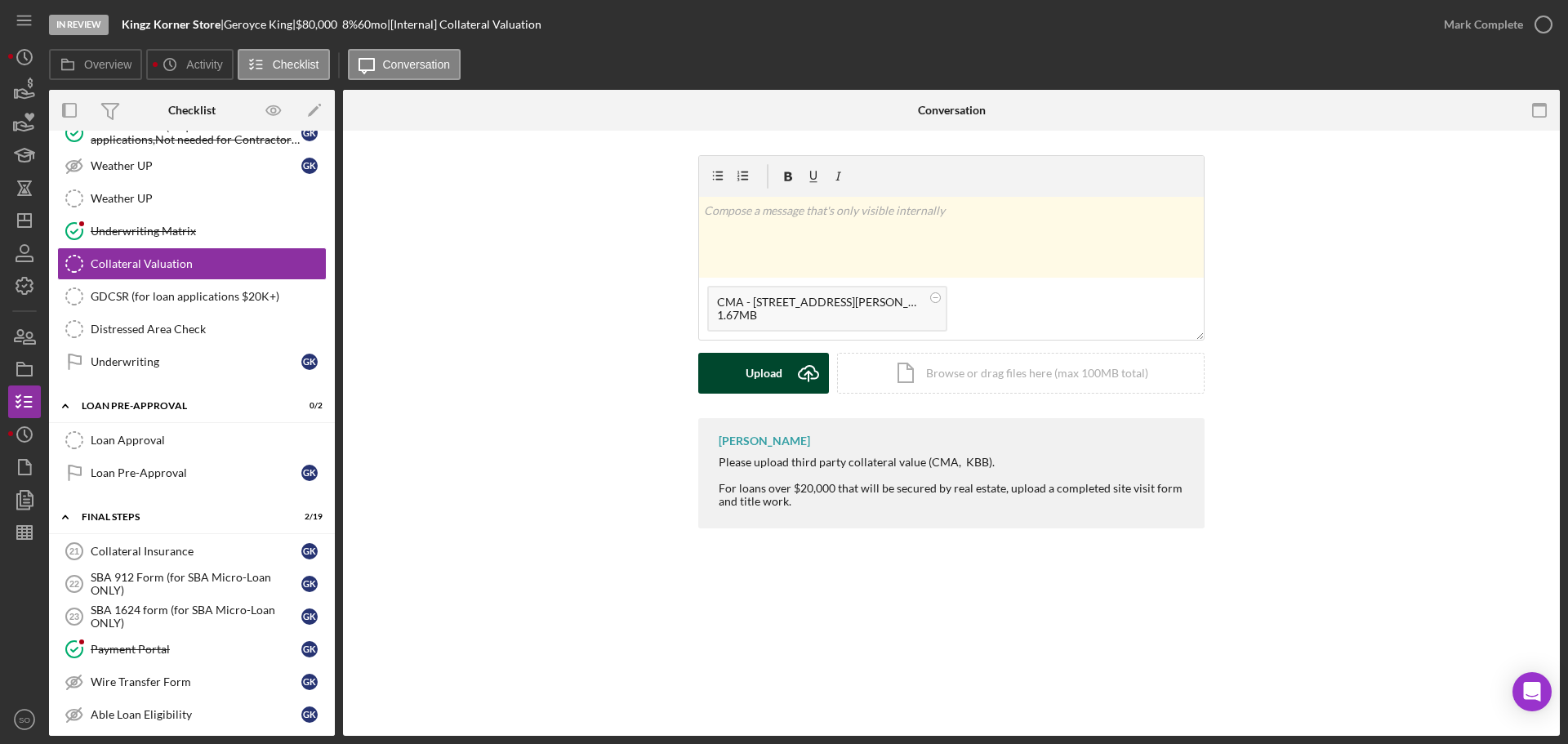
drag, startPoint x: 782, startPoint y: 374, endPoint x: 769, endPoint y: 378, distance: 13.6
click at [781, 374] on div "Upload" at bounding box center [765, 373] width 37 height 41
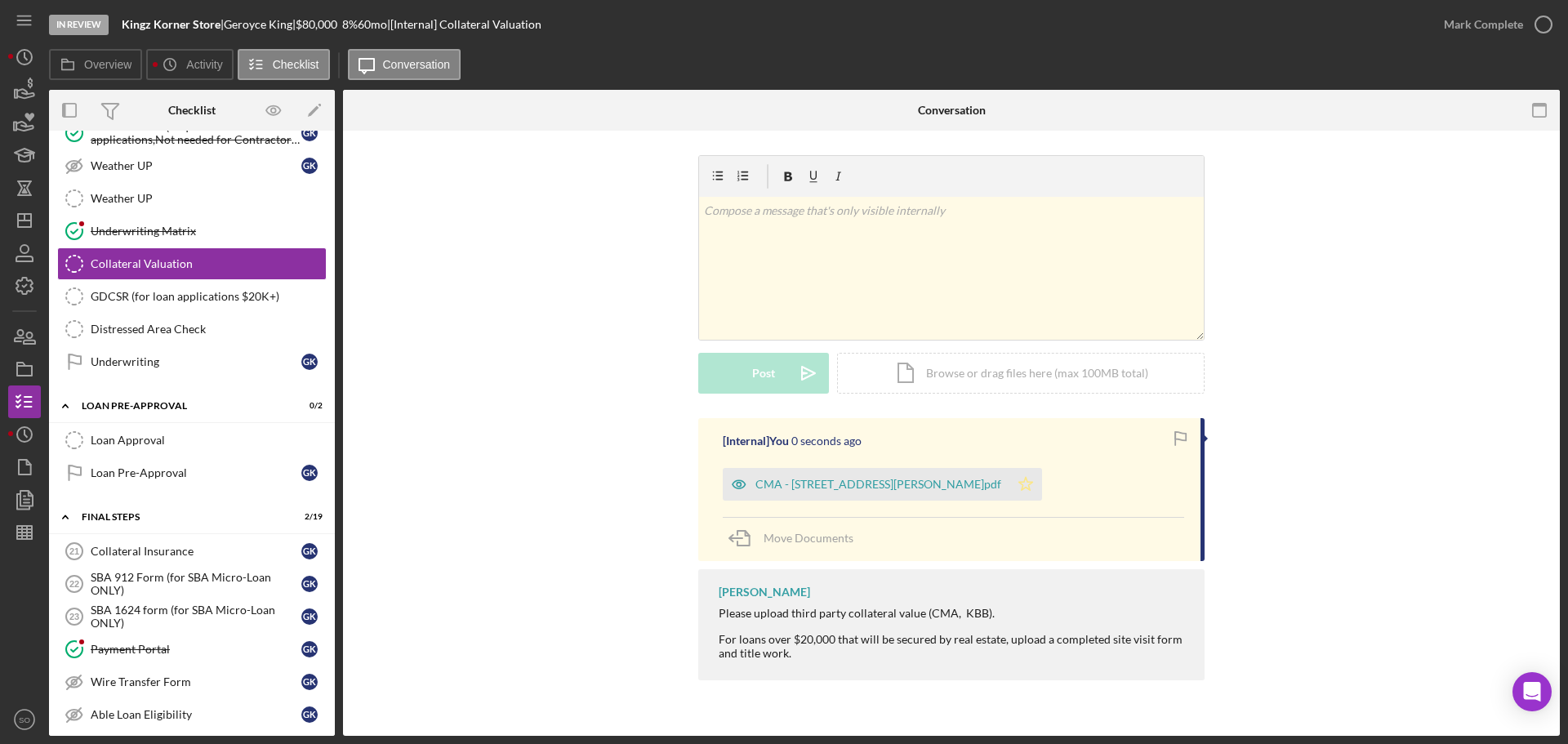
click at [1010, 491] on icon "Icon/Star" at bounding box center [1026, 484] width 33 height 33
click at [1450, 32] on div "Mark Complete" at bounding box center [1483, 24] width 79 height 33
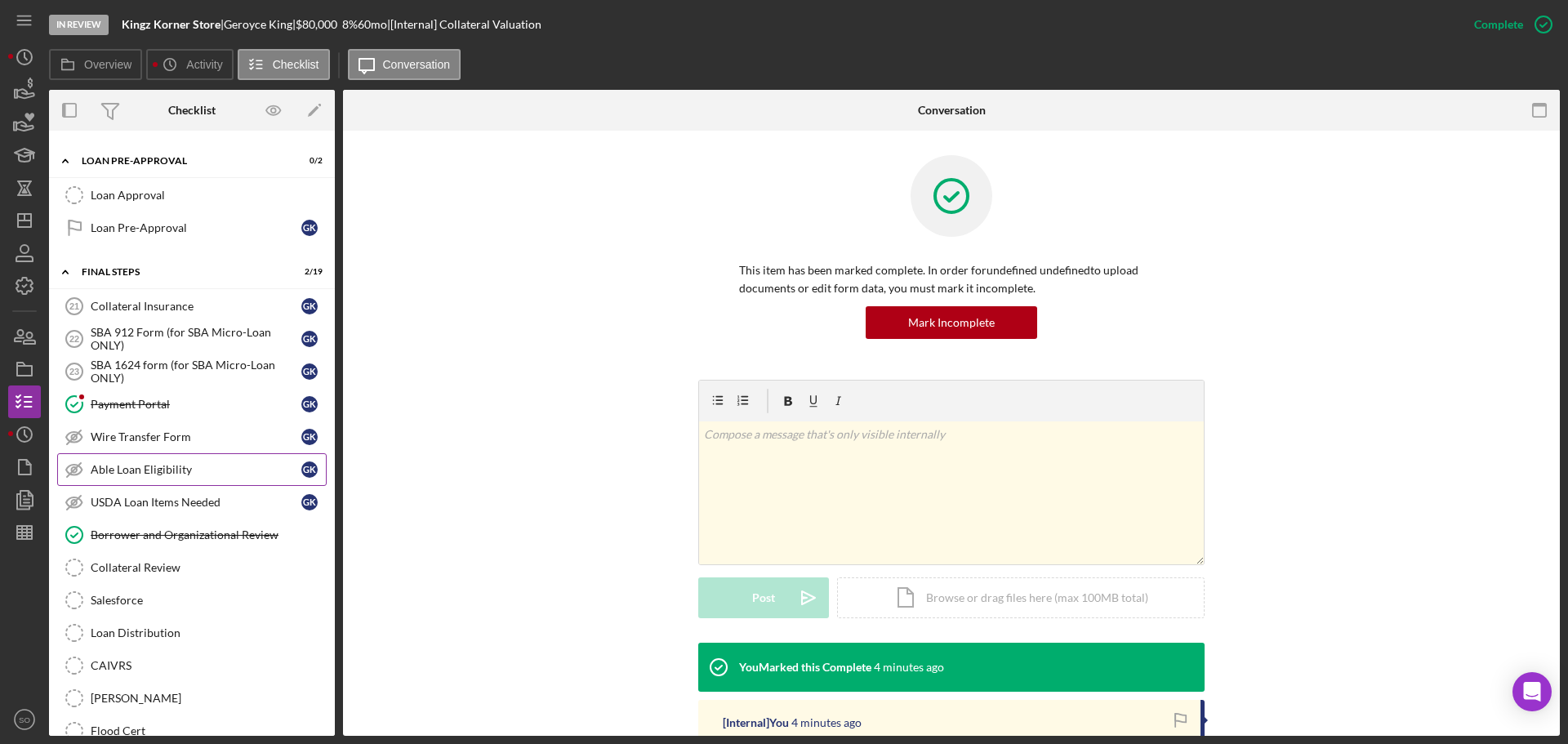
scroll to position [1715, 0]
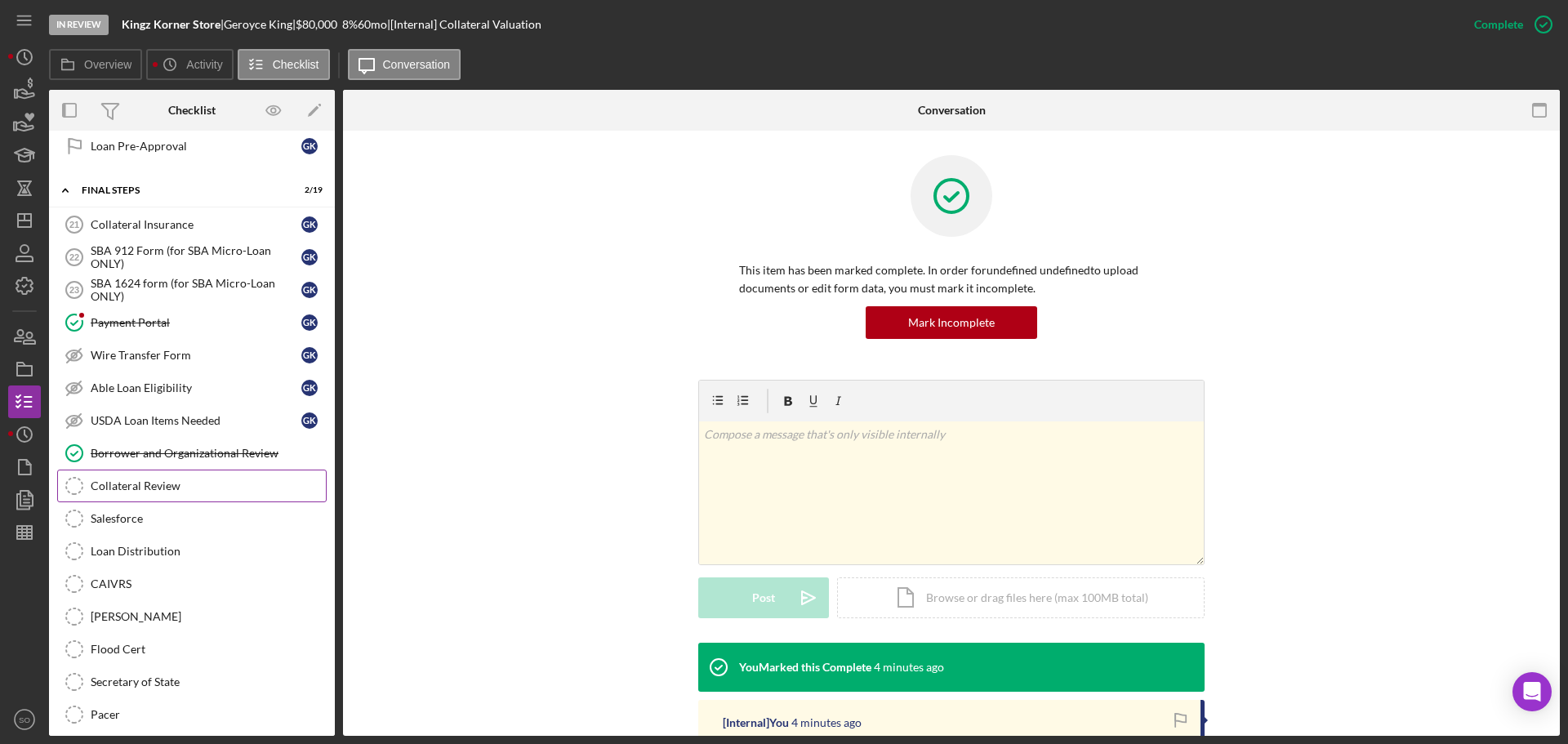
click at [203, 479] on div "Collateral Review" at bounding box center [208, 485] width 235 height 13
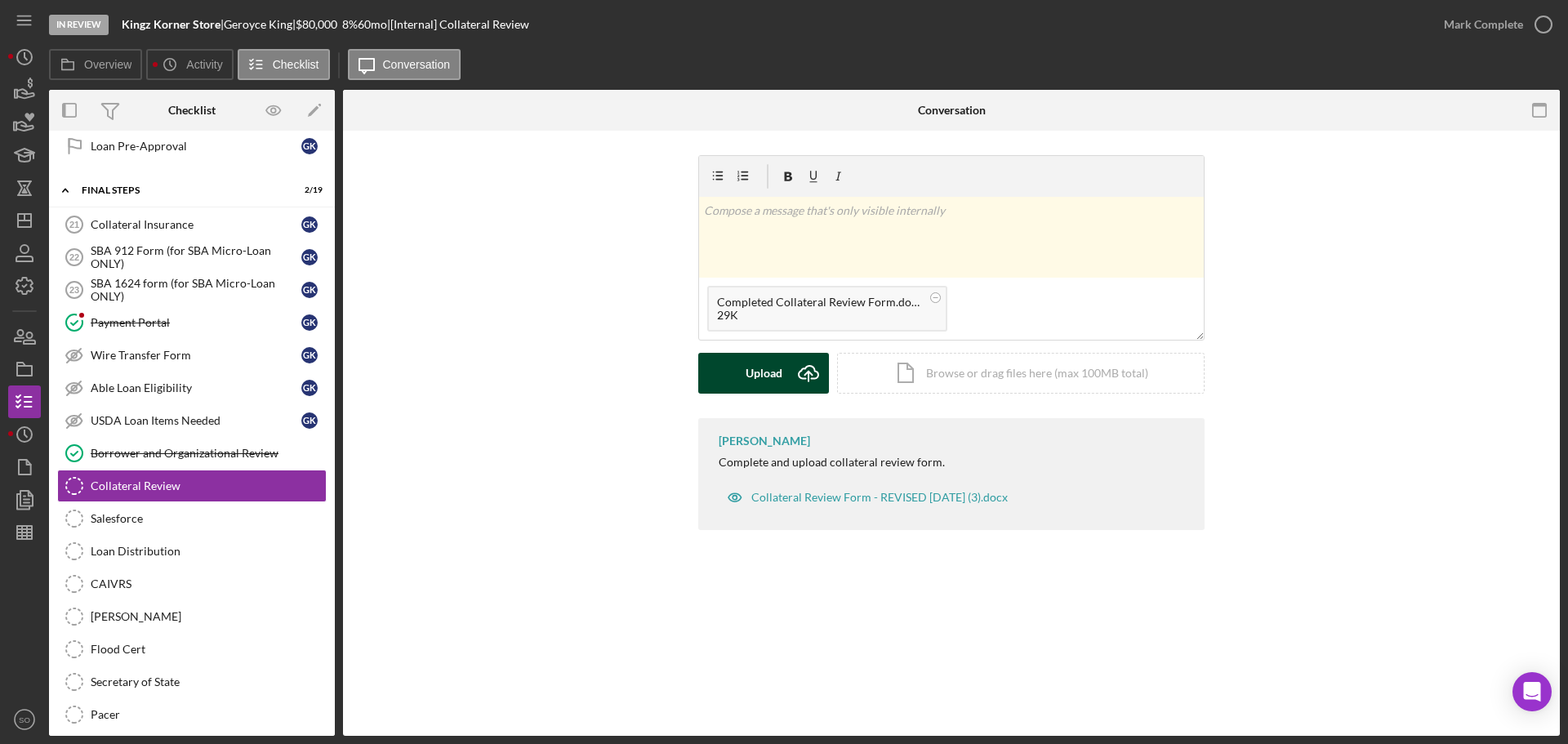
click at [731, 374] on button "Upload Icon/Upload" at bounding box center [764, 373] width 130 height 41
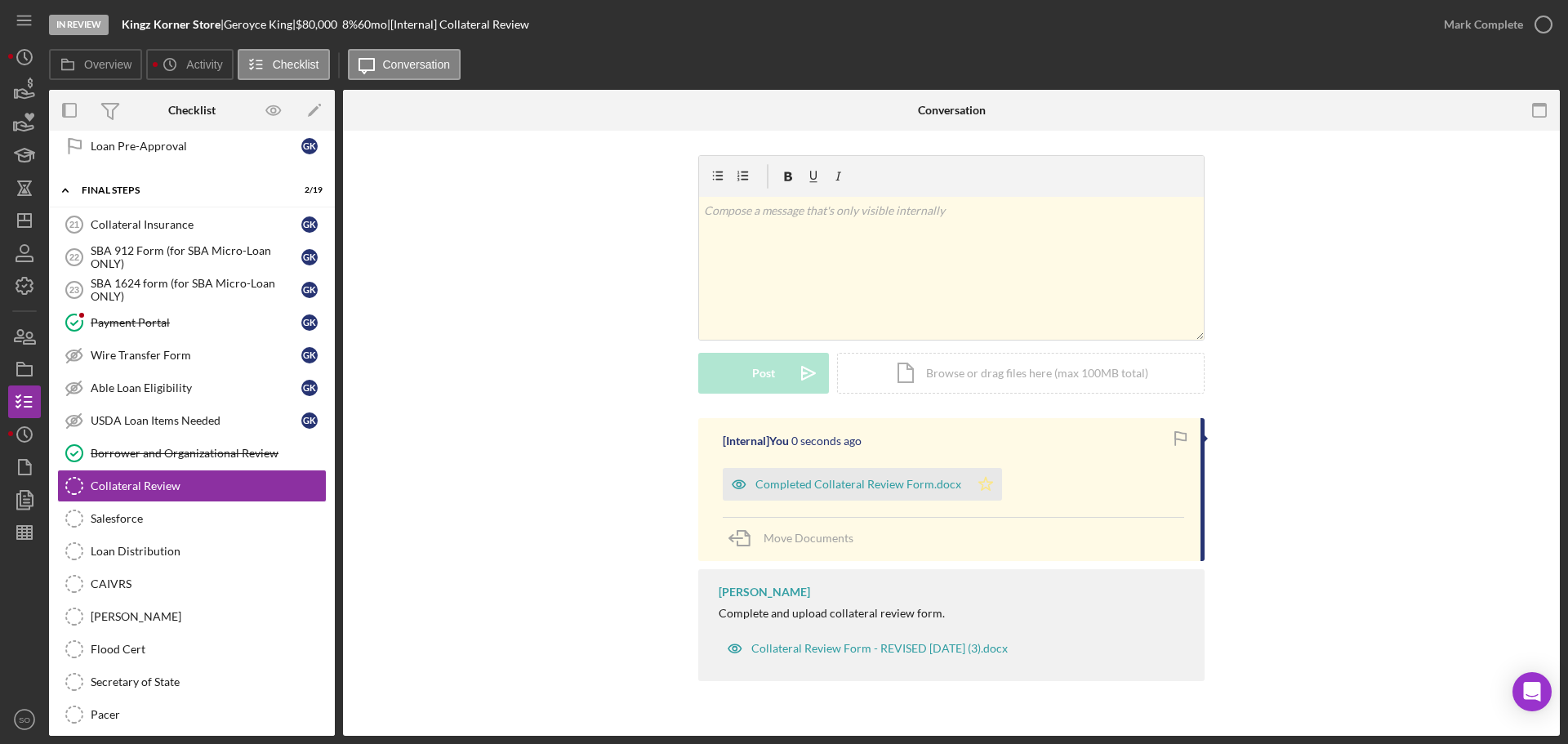
drag, startPoint x: 977, startPoint y: 483, endPoint x: 1004, endPoint y: 466, distance: 31.9
click at [982, 482] on icon "Icon/Star" at bounding box center [986, 484] width 33 height 33
click at [1446, 25] on div "Mark Complete" at bounding box center [1483, 24] width 79 height 33
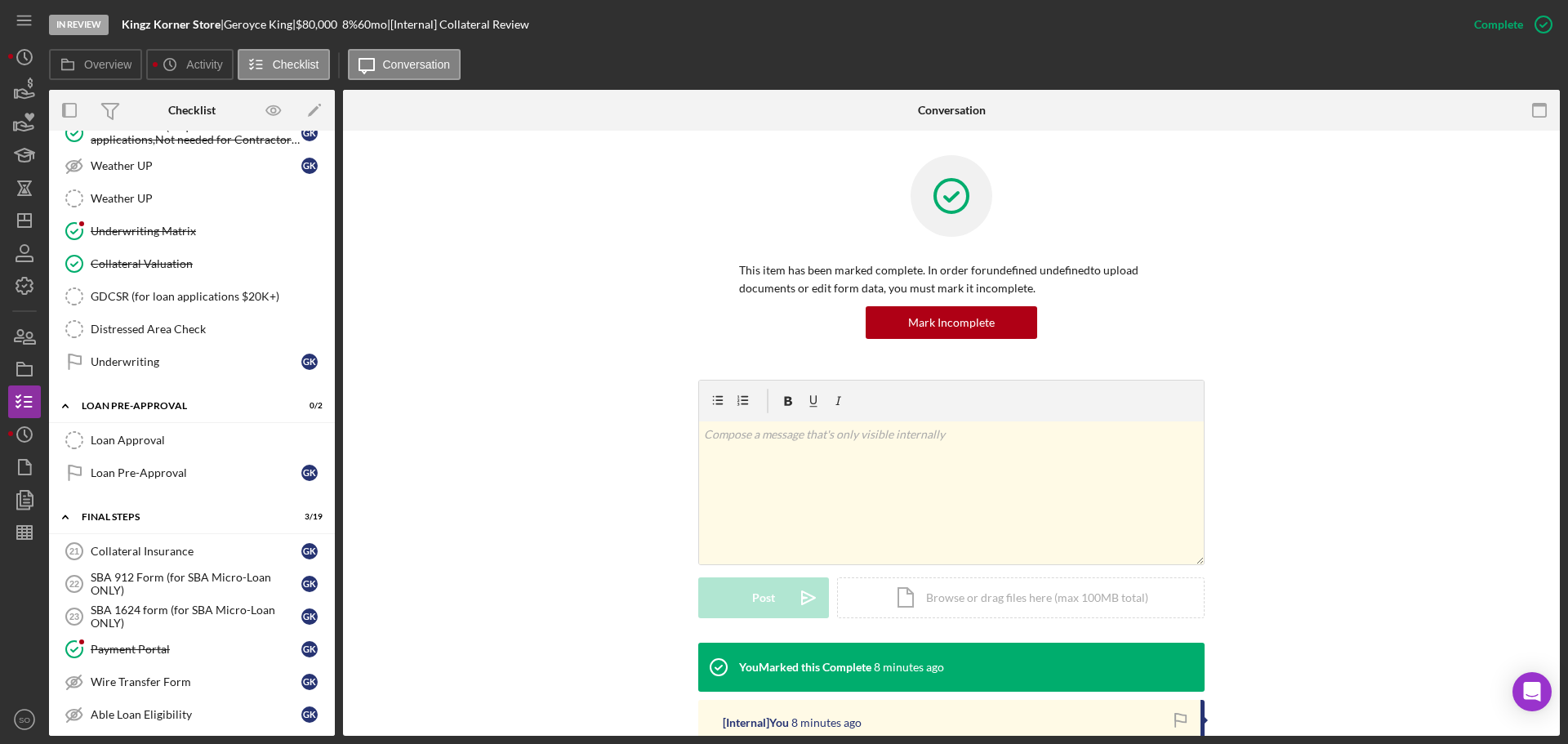
scroll to position [1715, 0]
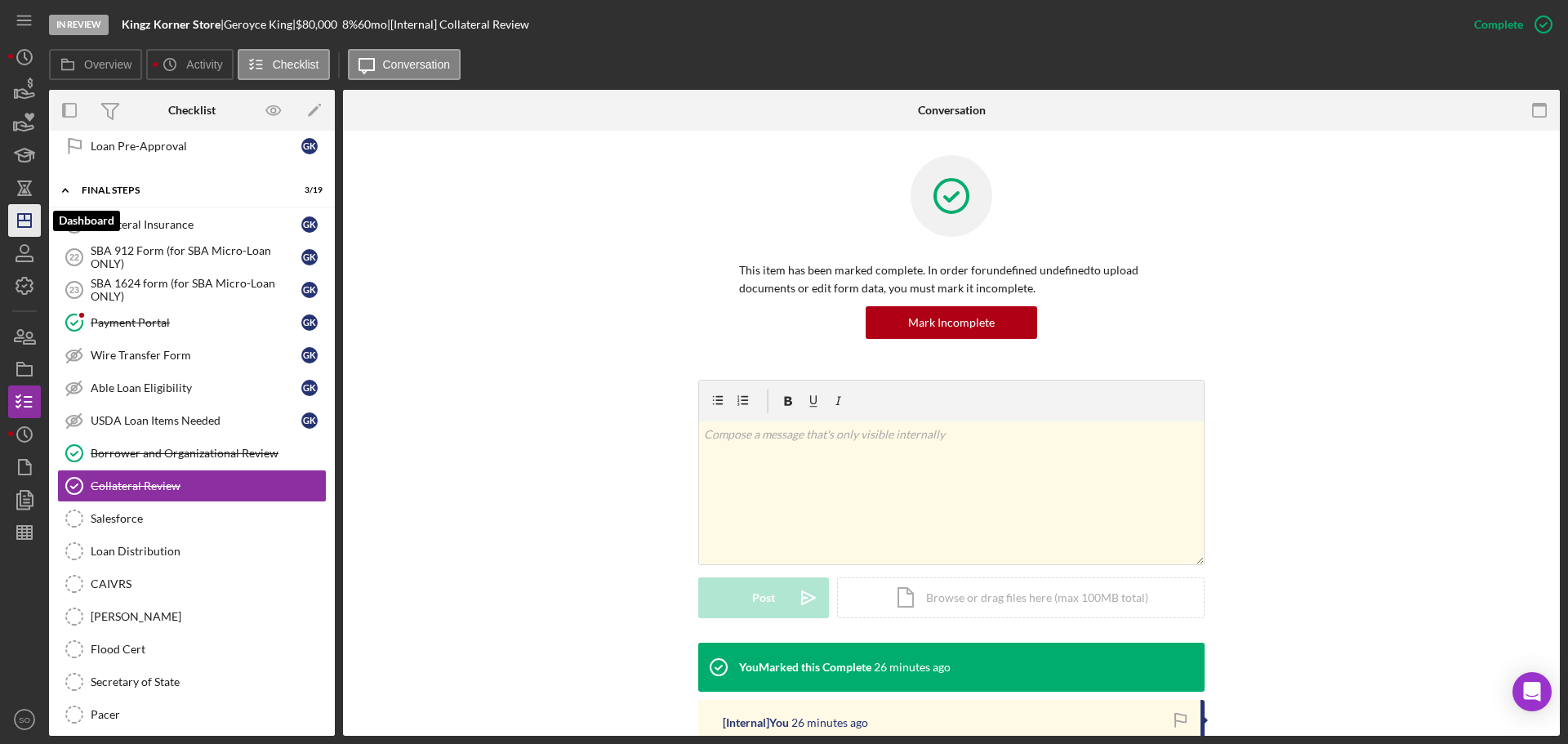
click at [38, 220] on icon "Icon/Dashboard" at bounding box center [24, 221] width 41 height 41
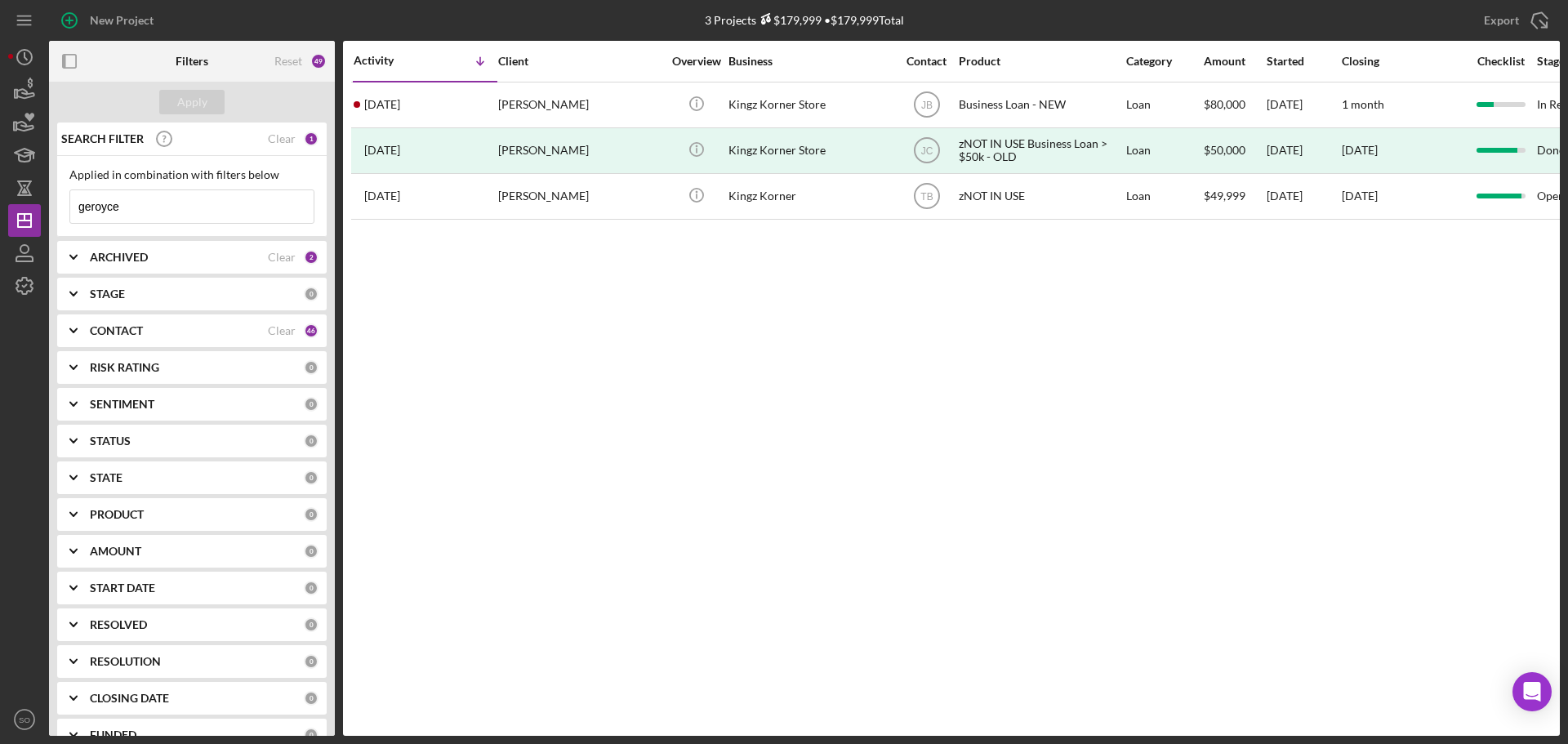
drag, startPoint x: 53, startPoint y: 205, endPoint x: 0, endPoint y: 210, distance: 53.2
click at [0, 206] on div "New Project 3 Projects $179,999 • $179,999 Total geroyce Export Icon/Export Fil…" at bounding box center [784, 372] width 1568 height 744
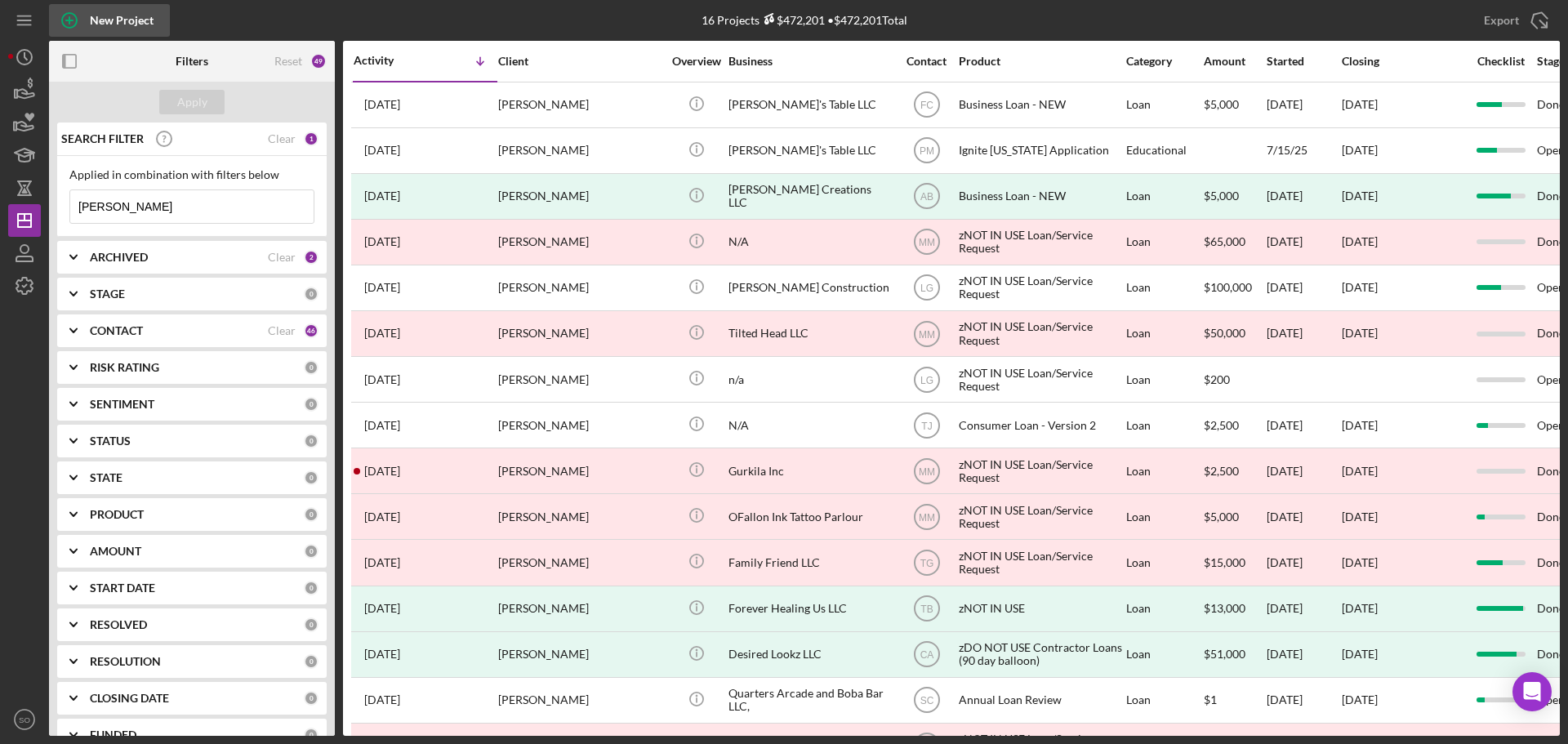
type input "heather mincer"
click at [108, 28] on div "New Project" at bounding box center [121, 20] width 63 height 33
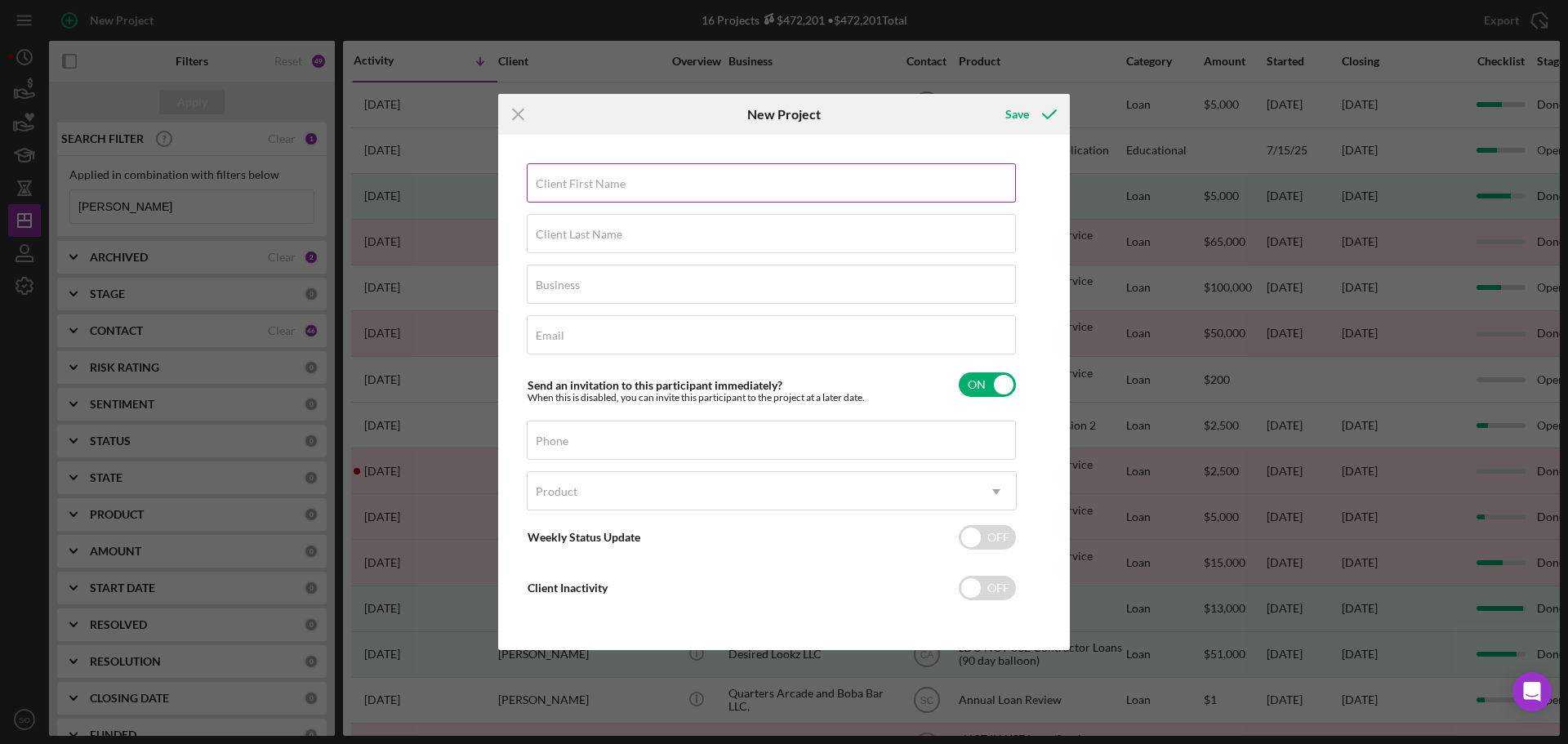
click at [731, 200] on input "Client First Name" at bounding box center [771, 183] width 489 height 39
type input "Heather"
click at [608, 245] on input "Client Last Name" at bounding box center [771, 233] width 489 height 39
type input "Mincer"
click at [619, 285] on div "Business Required" at bounding box center [772, 285] width 490 height 41
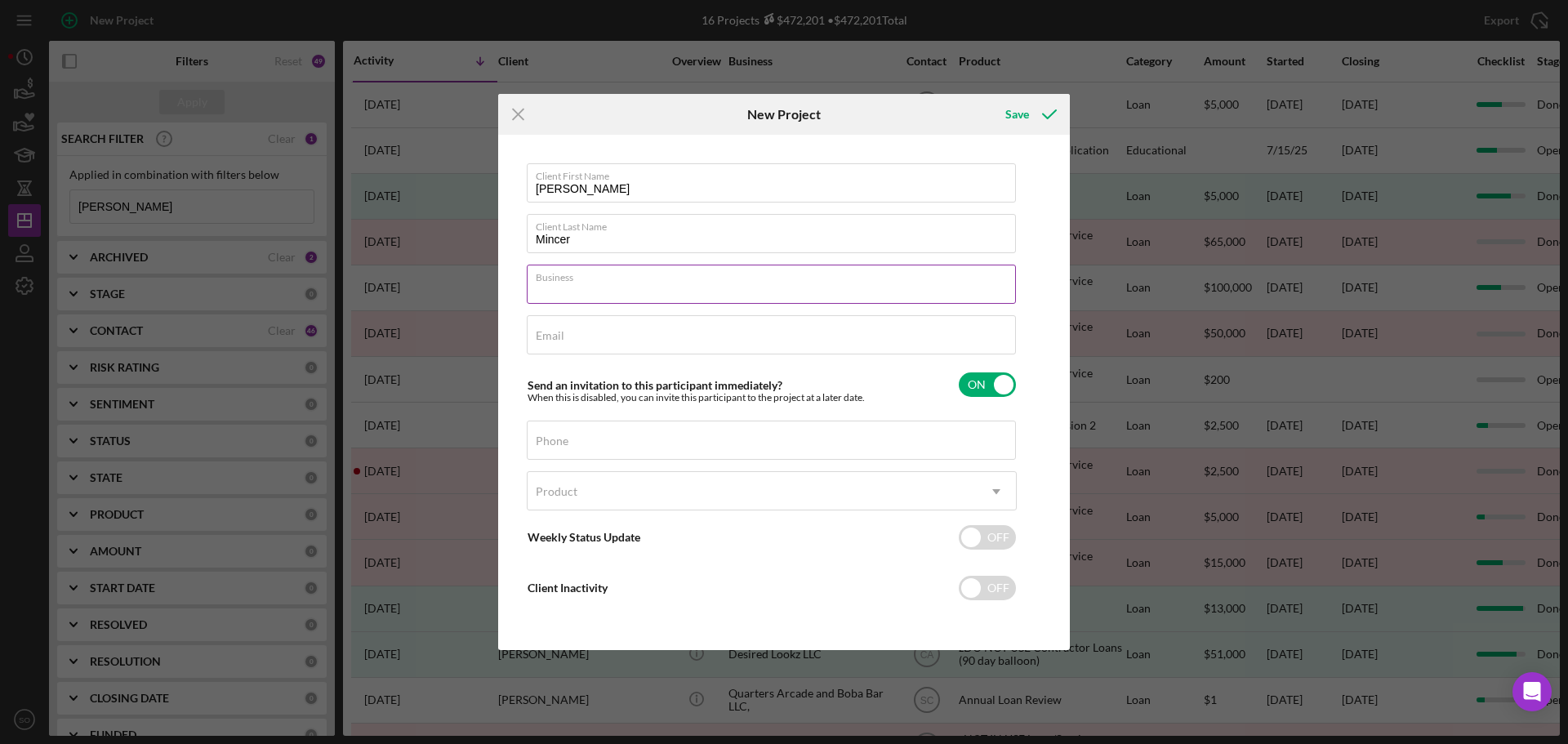
type input "n/a"
click at [611, 330] on div "Email Required" at bounding box center [772, 336] width 490 height 41
paste input "heather@yeshoneybrand.com"
type input "heather@yeshoneybrand.comm"
click at [668, 454] on input "Phone" at bounding box center [771, 440] width 489 height 39
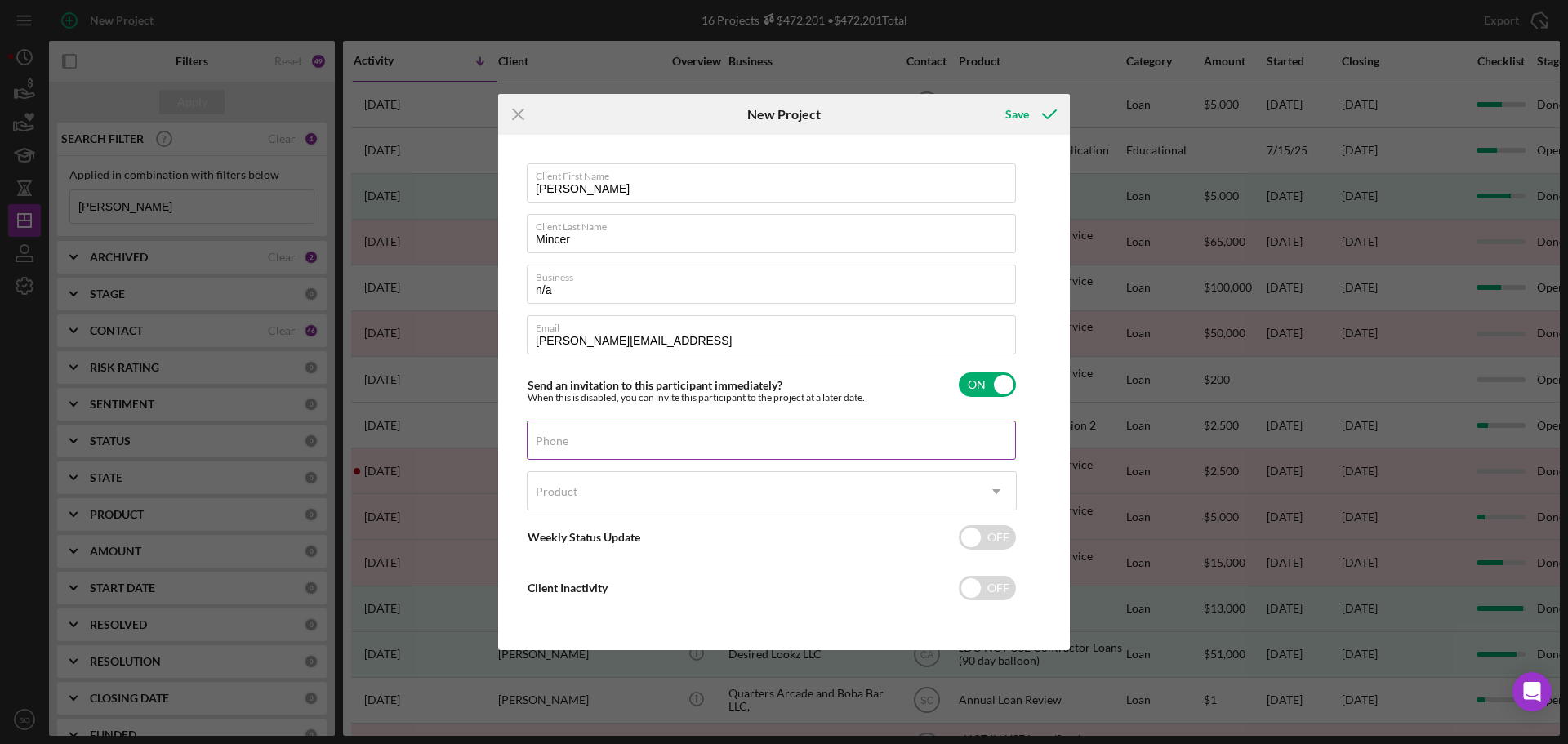
click at [568, 455] on input "Phone" at bounding box center [771, 440] width 489 height 39
paste input "(585) 261-5523"
type input "(585) 261-5523"
click at [685, 495] on div "Product" at bounding box center [752, 491] width 449 height 38
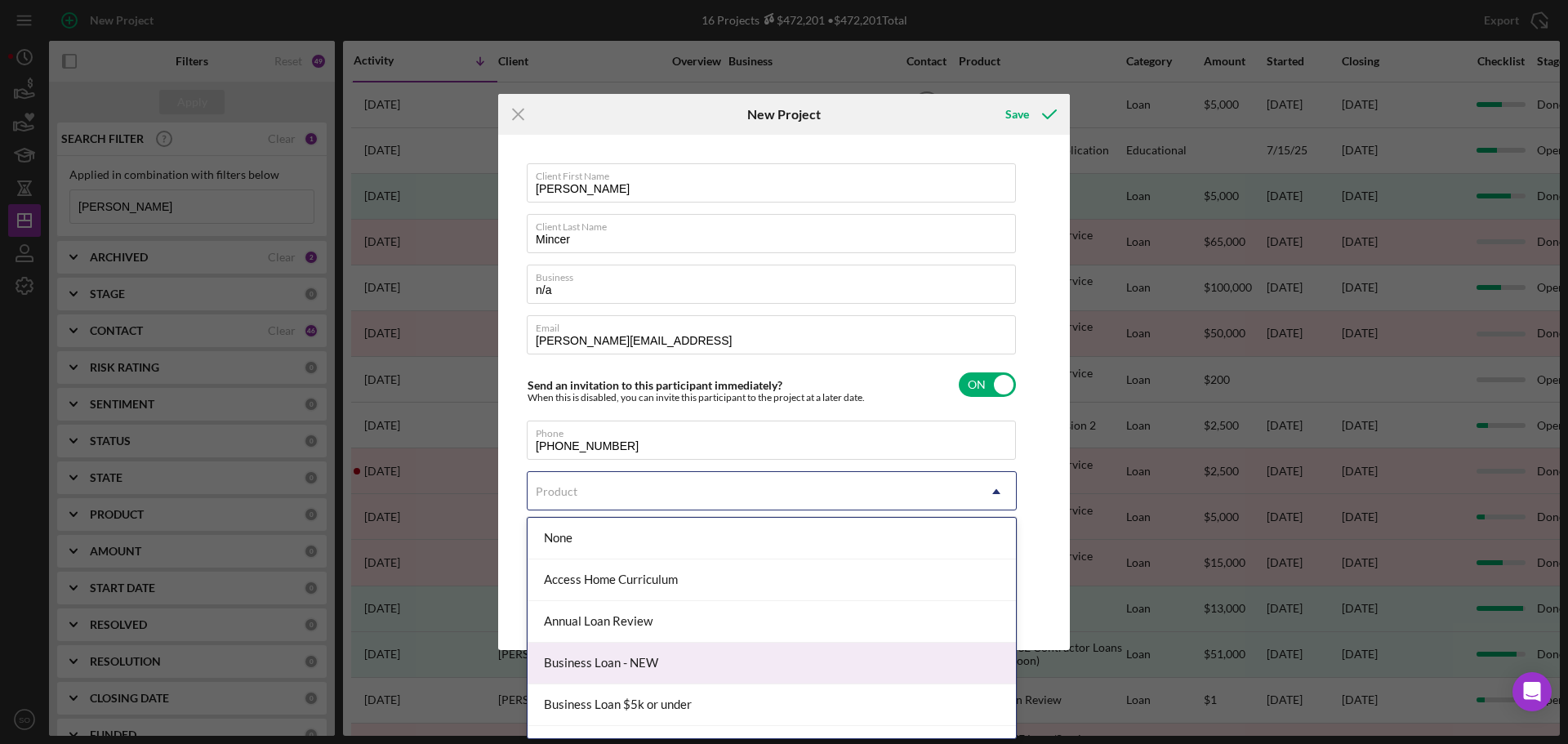
click at [685, 650] on div "Business Loan - NEW" at bounding box center [771, 663] width 488 height 42
checkbox input "true"
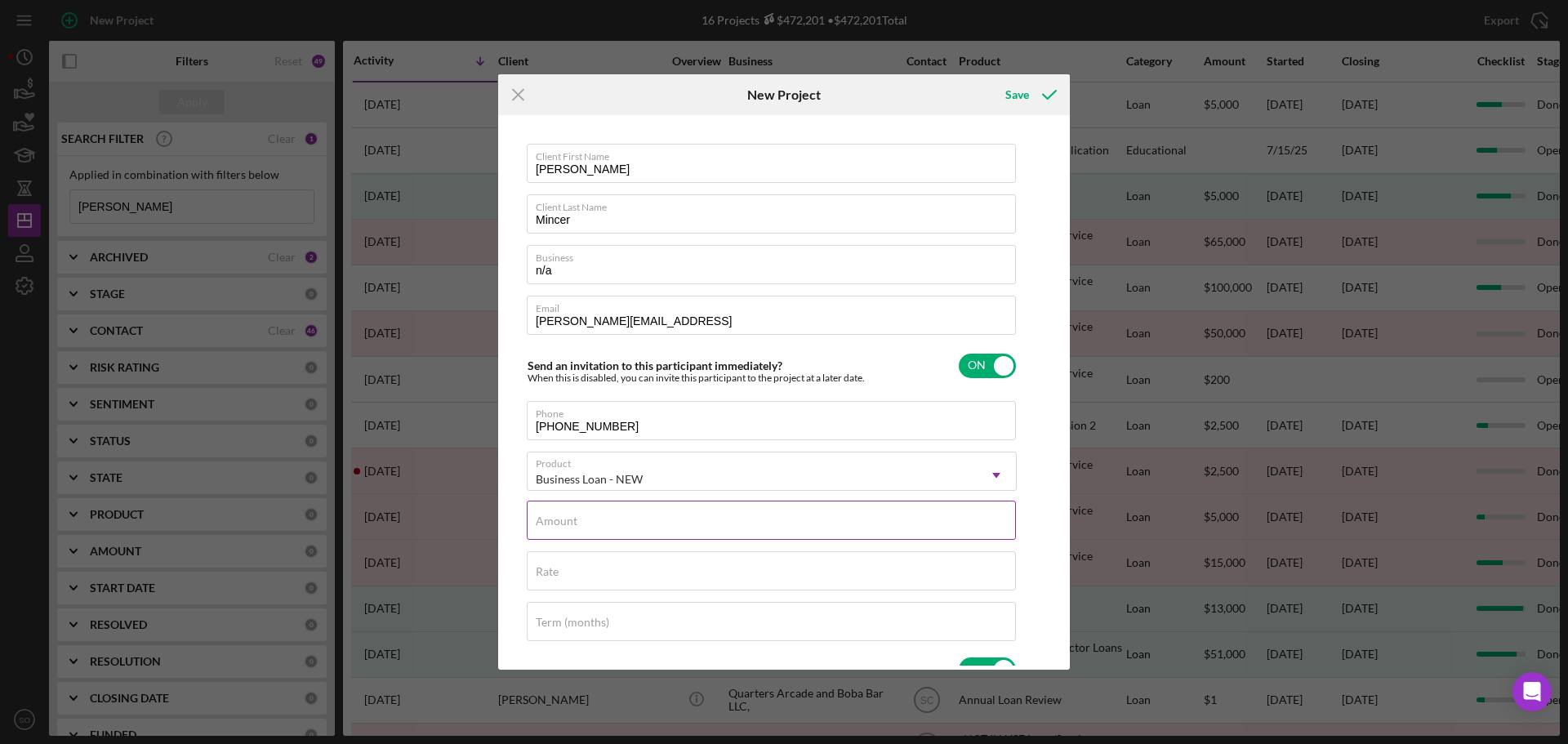
click at [717, 522] on input "Amount" at bounding box center [771, 520] width 489 height 39
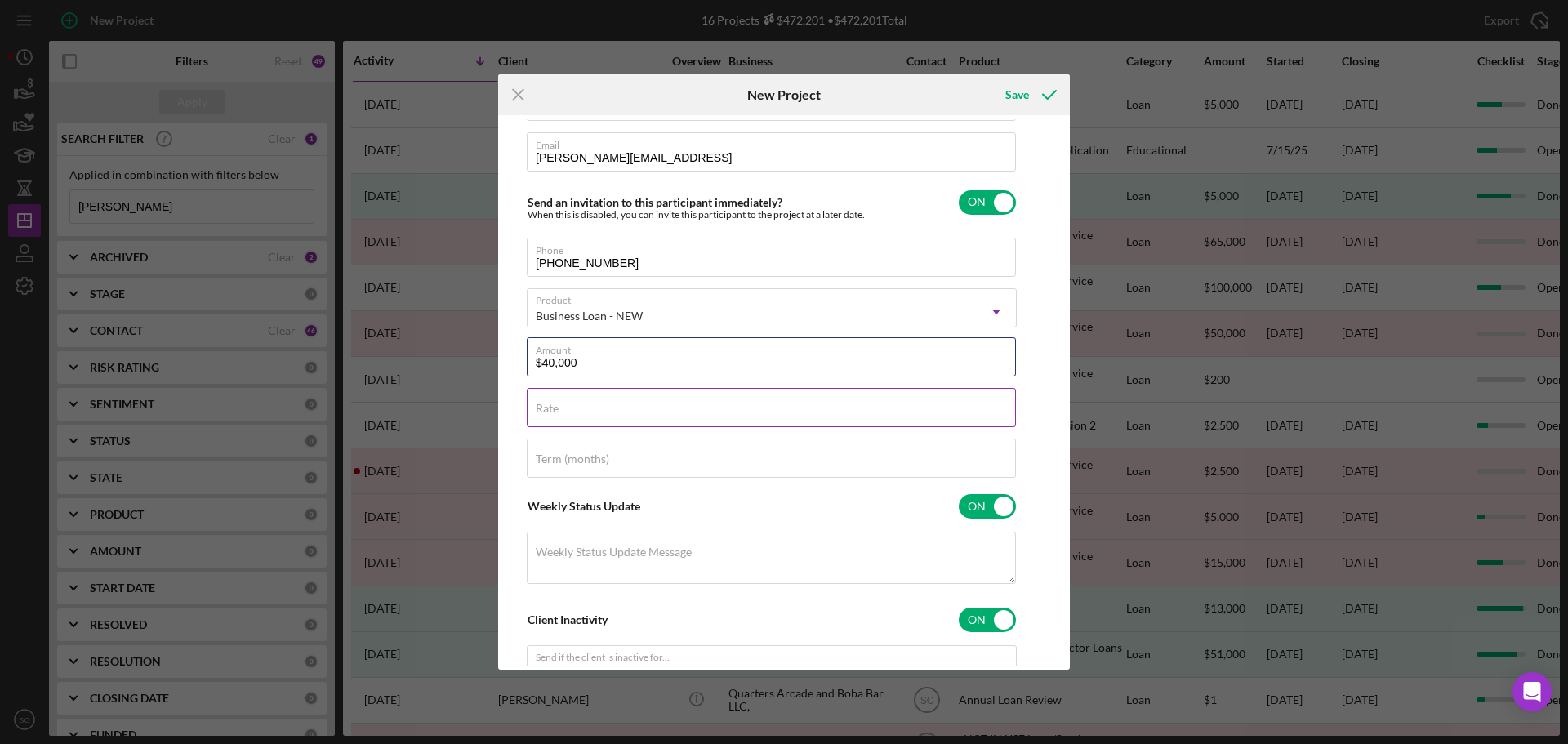
type input "$40,000"
click at [721, 420] on input "Rate" at bounding box center [771, 407] width 489 height 39
type input "8.000%"
click at [644, 459] on div "Term (months)" at bounding box center [772, 459] width 490 height 41
type input "84"
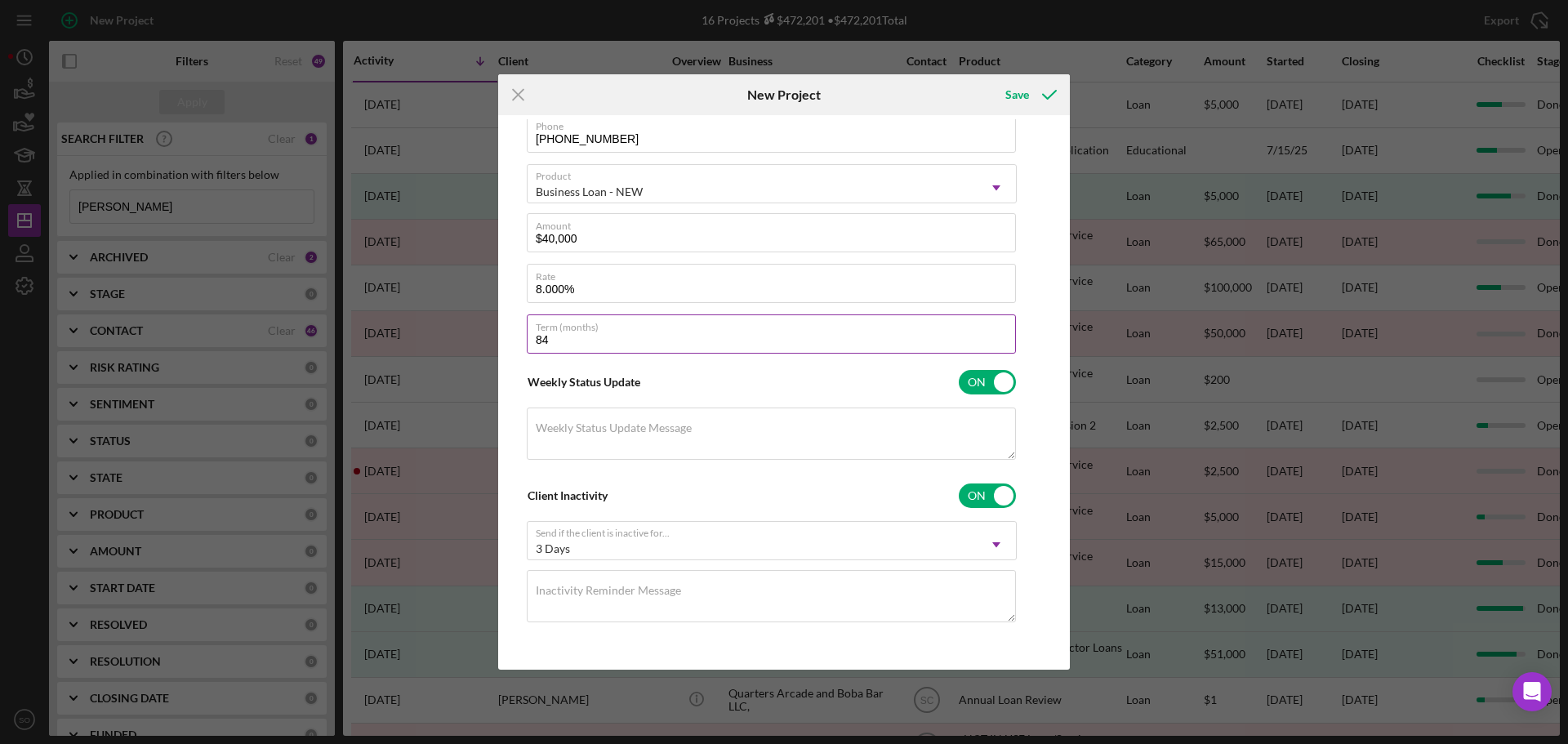
scroll to position [0, 0]
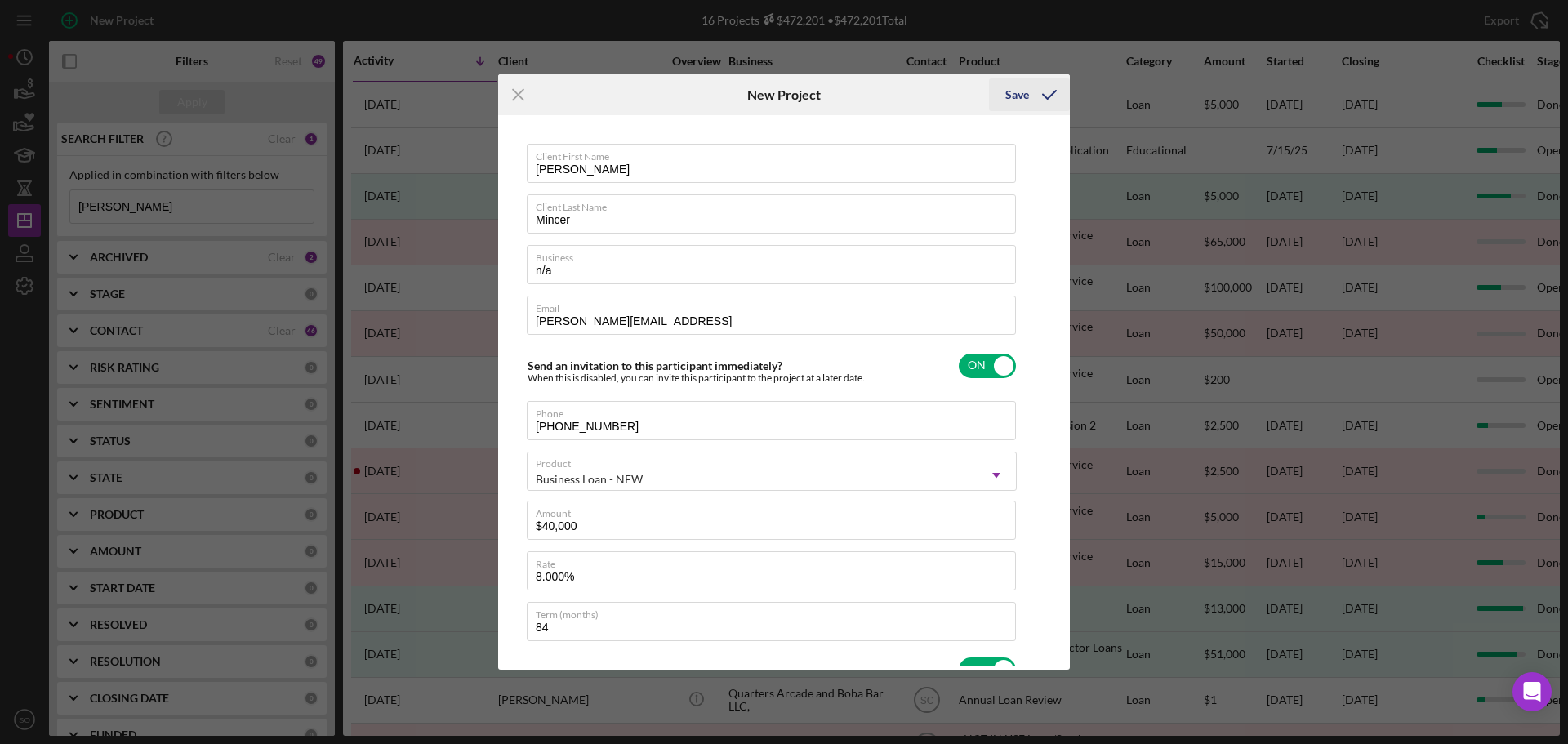
click at [1021, 99] on div "Save" at bounding box center [1017, 95] width 23 height 33
checkbox input "false"
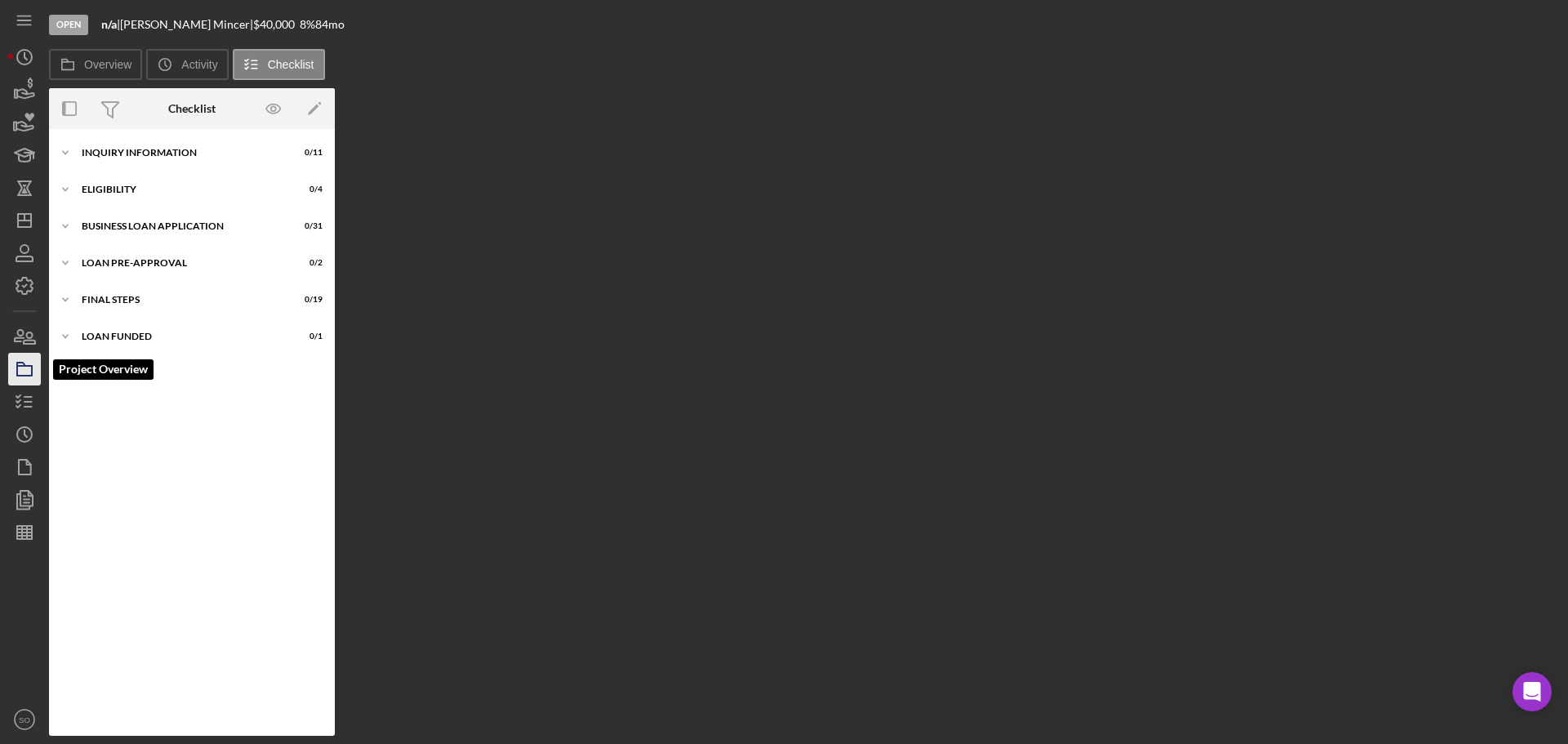
click at [28, 360] on icon "button" at bounding box center [24, 370] width 41 height 41
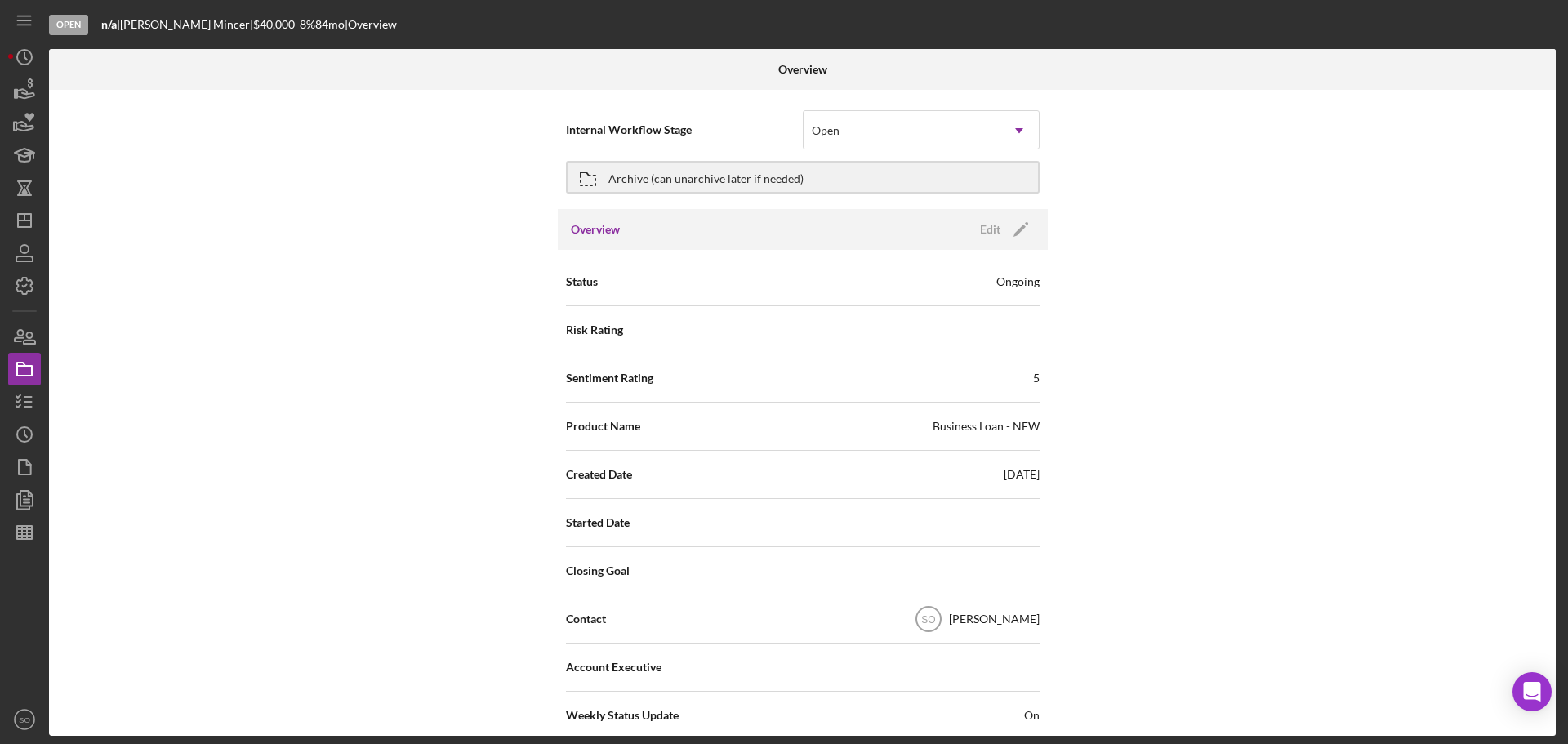
scroll to position [82, 0]
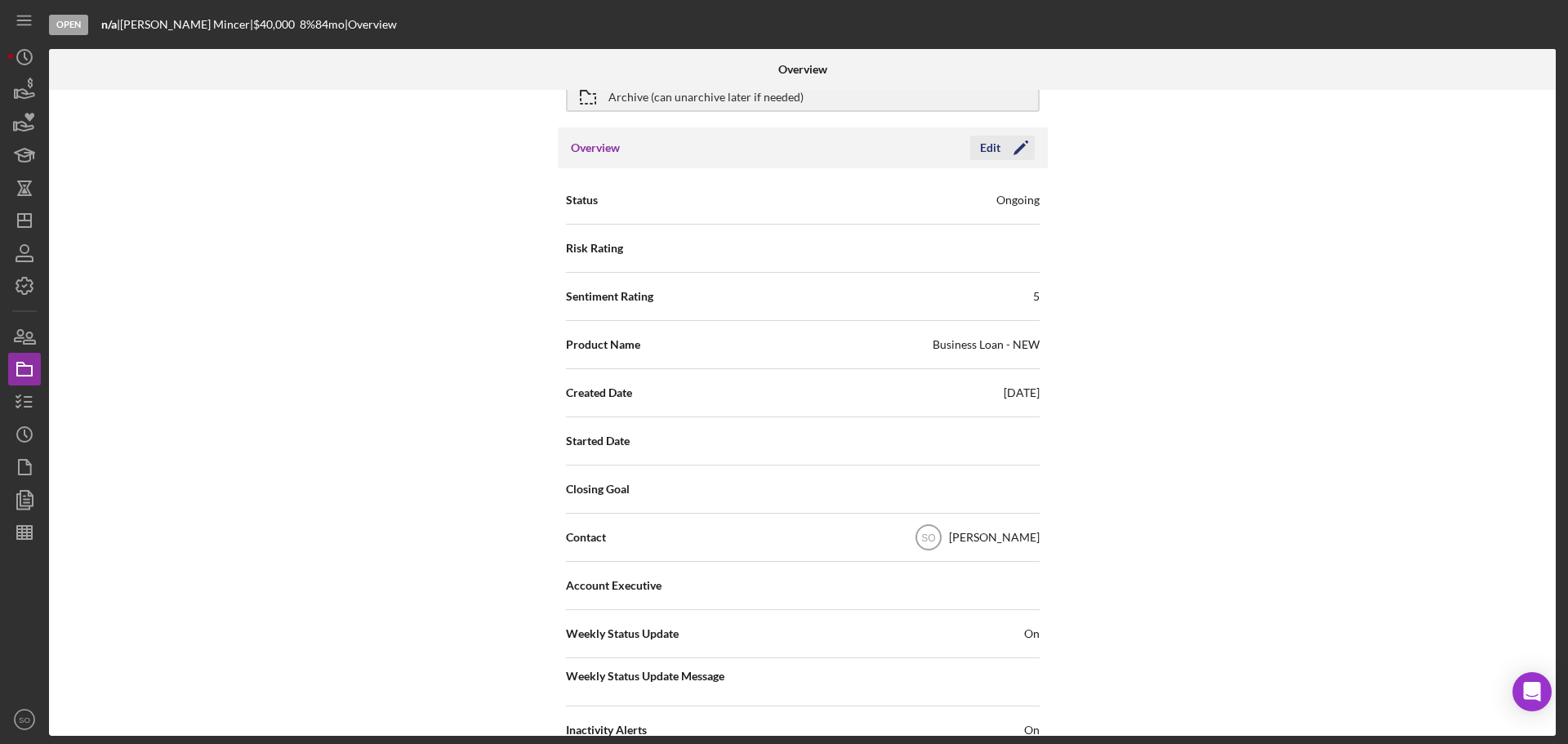
click at [1007, 157] on icon "Icon/Edit" at bounding box center [1021, 148] width 41 height 41
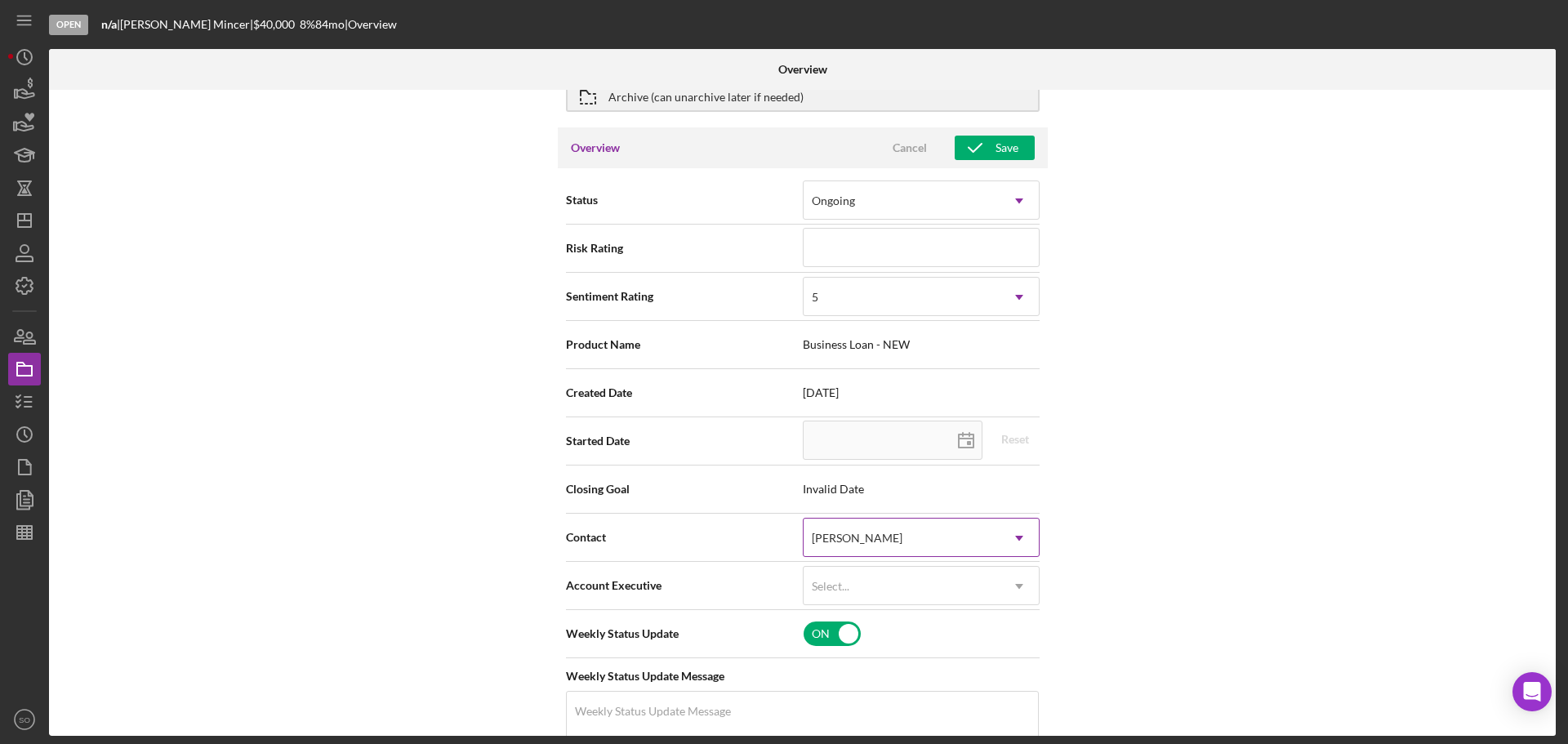
click at [934, 539] on div "[PERSON_NAME]" at bounding box center [902, 538] width 196 height 38
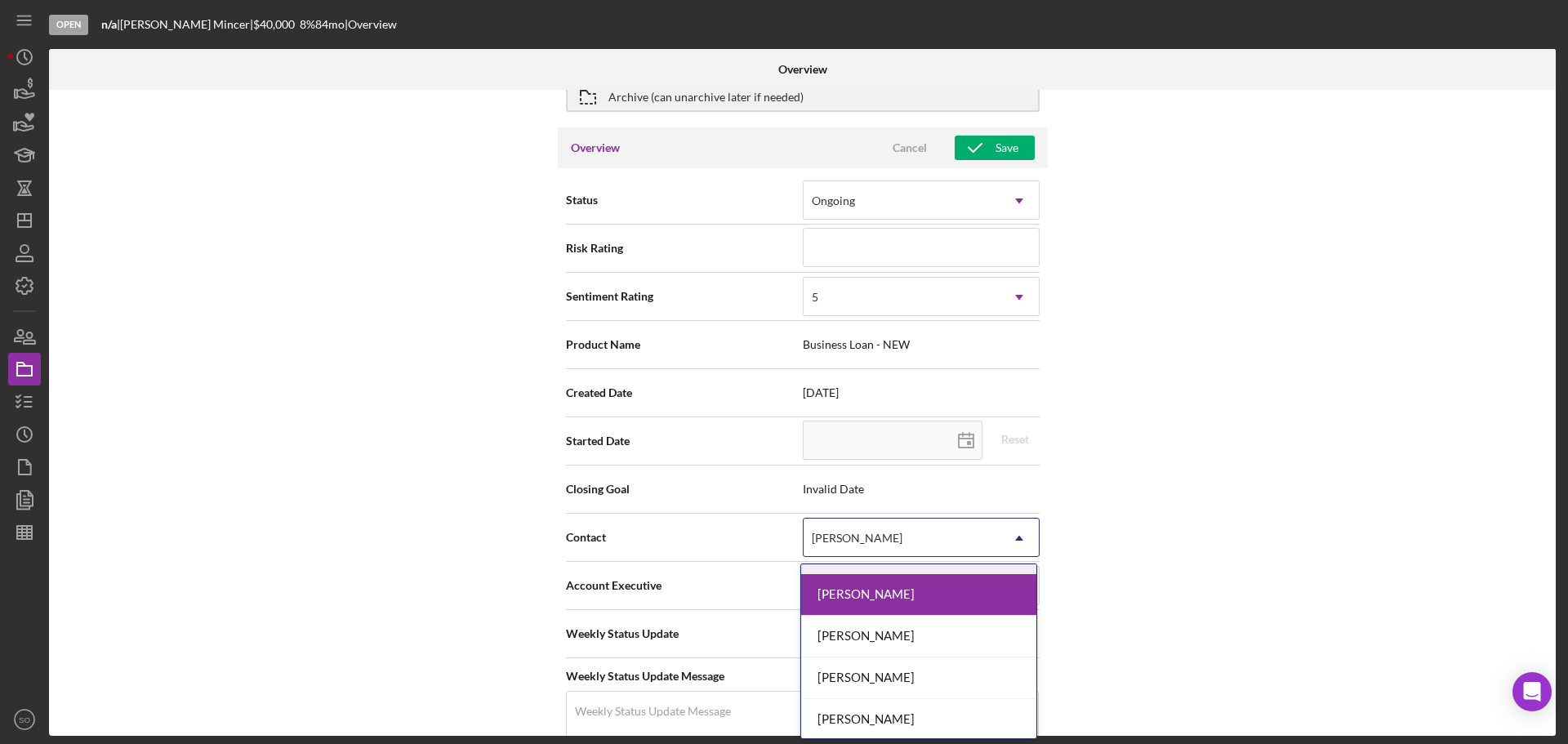
scroll to position [659, 0]
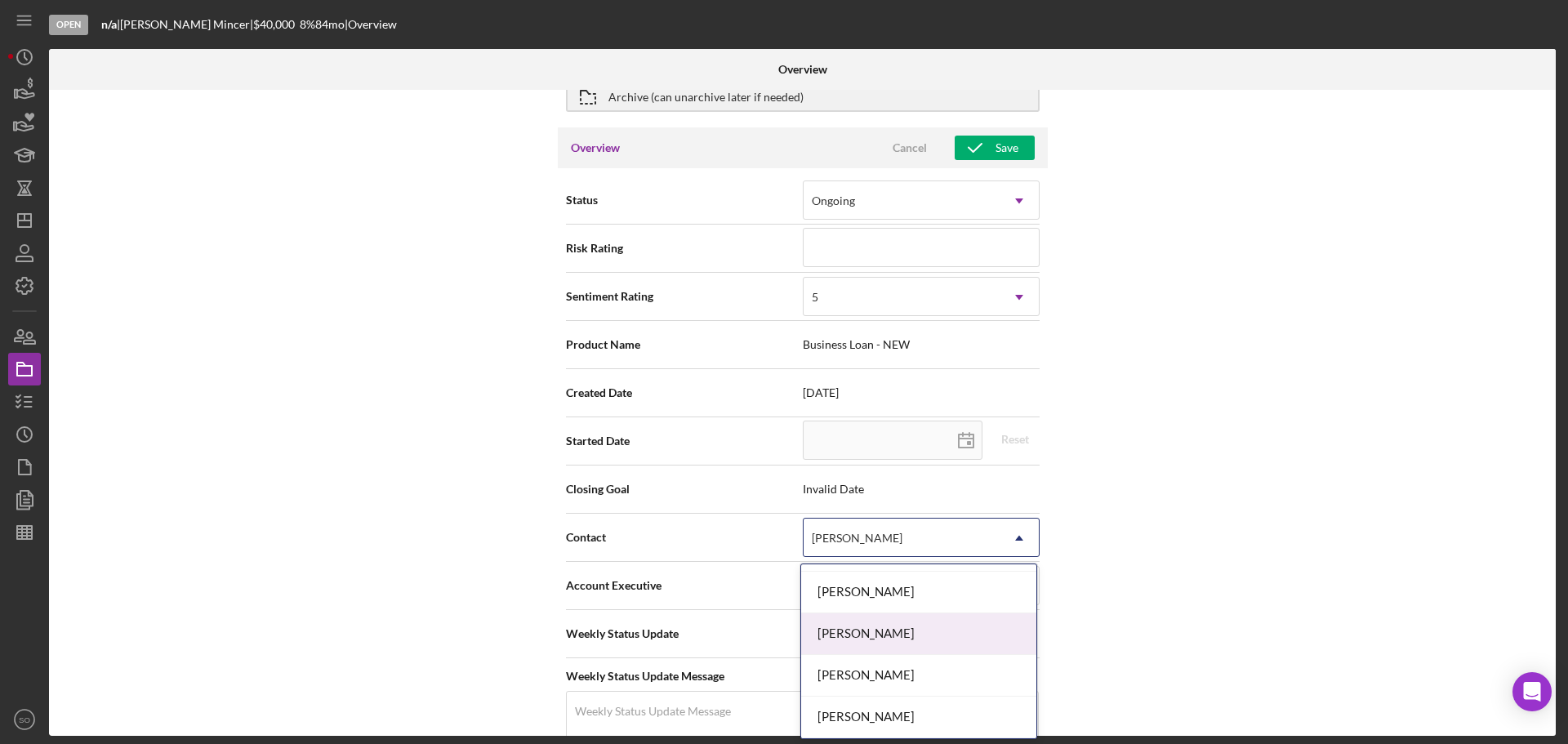
click at [924, 629] on div "[PERSON_NAME]" at bounding box center [919, 634] width 235 height 42
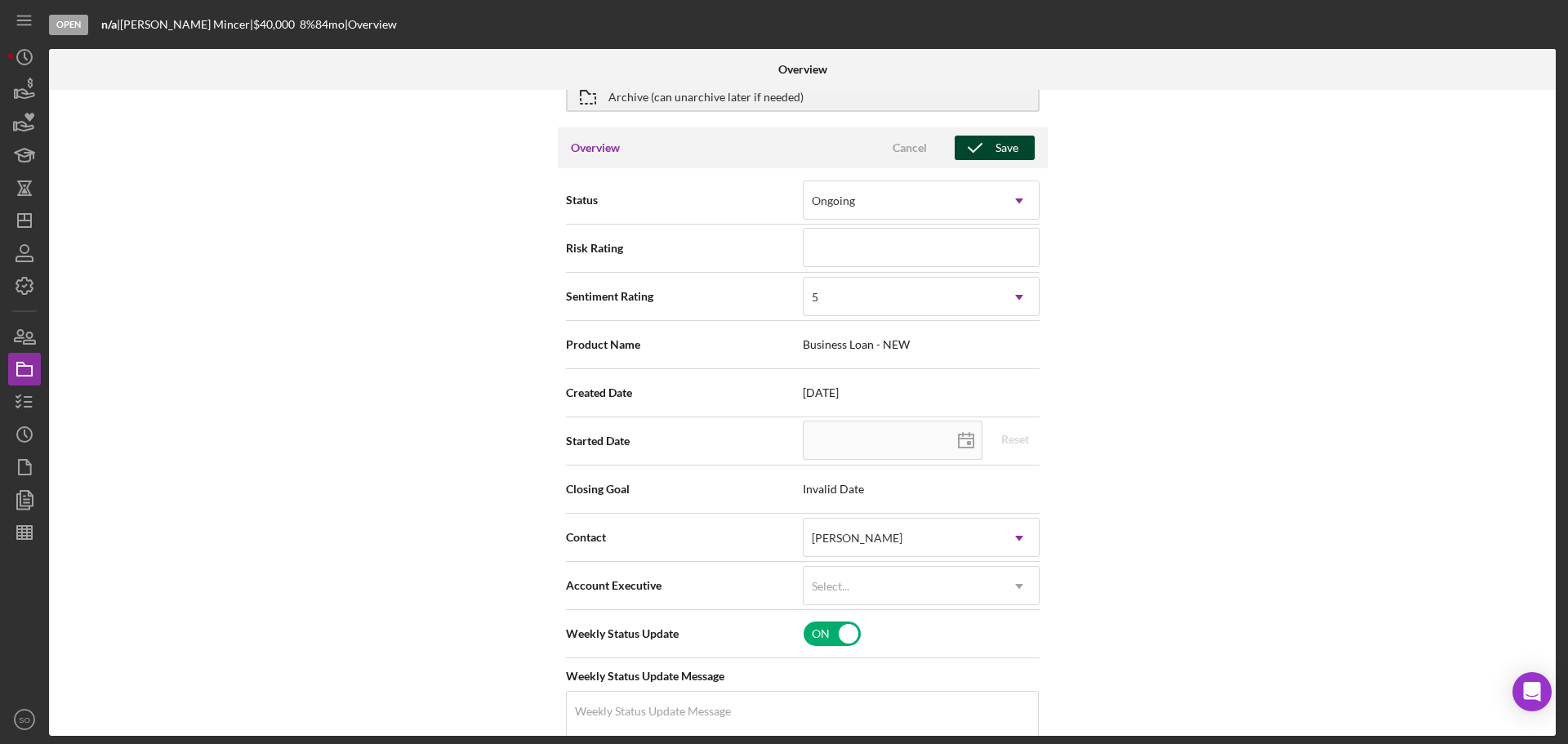
click at [1004, 147] on div "Save" at bounding box center [1008, 147] width 23 height 24
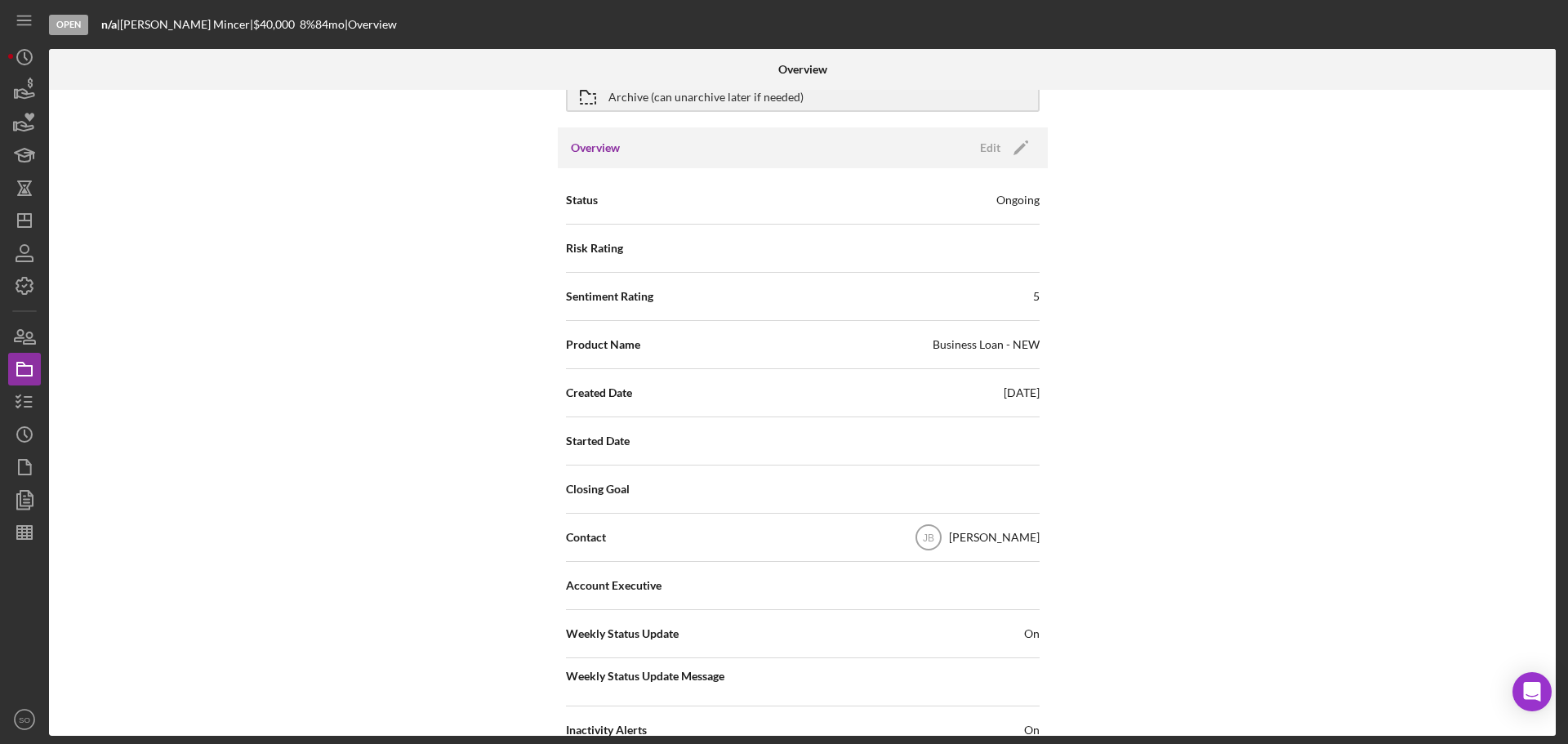
scroll to position [0, 0]
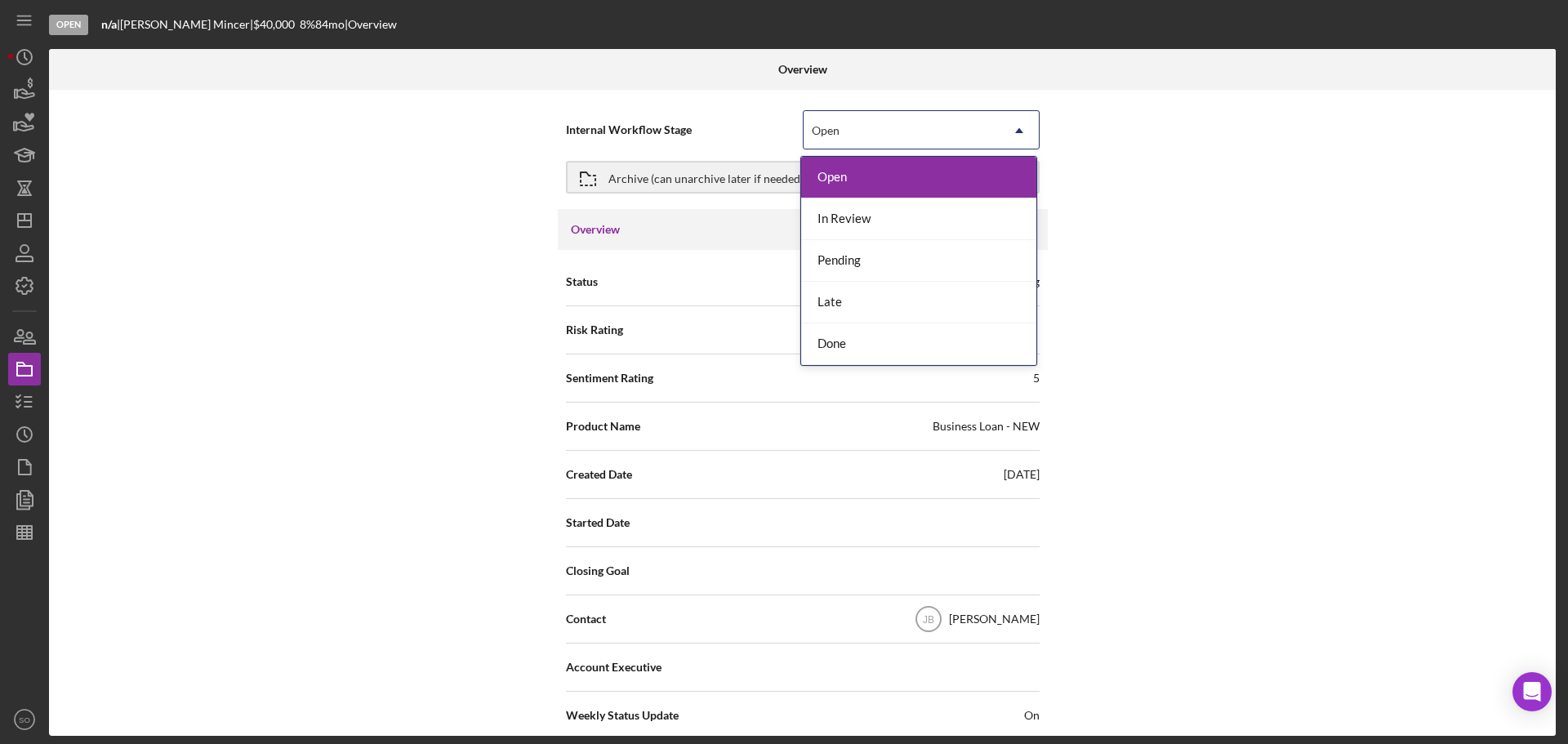
click at [854, 137] on div "Open" at bounding box center [902, 130] width 196 height 38
click at [853, 206] on div "In Review" at bounding box center [919, 219] width 235 height 42
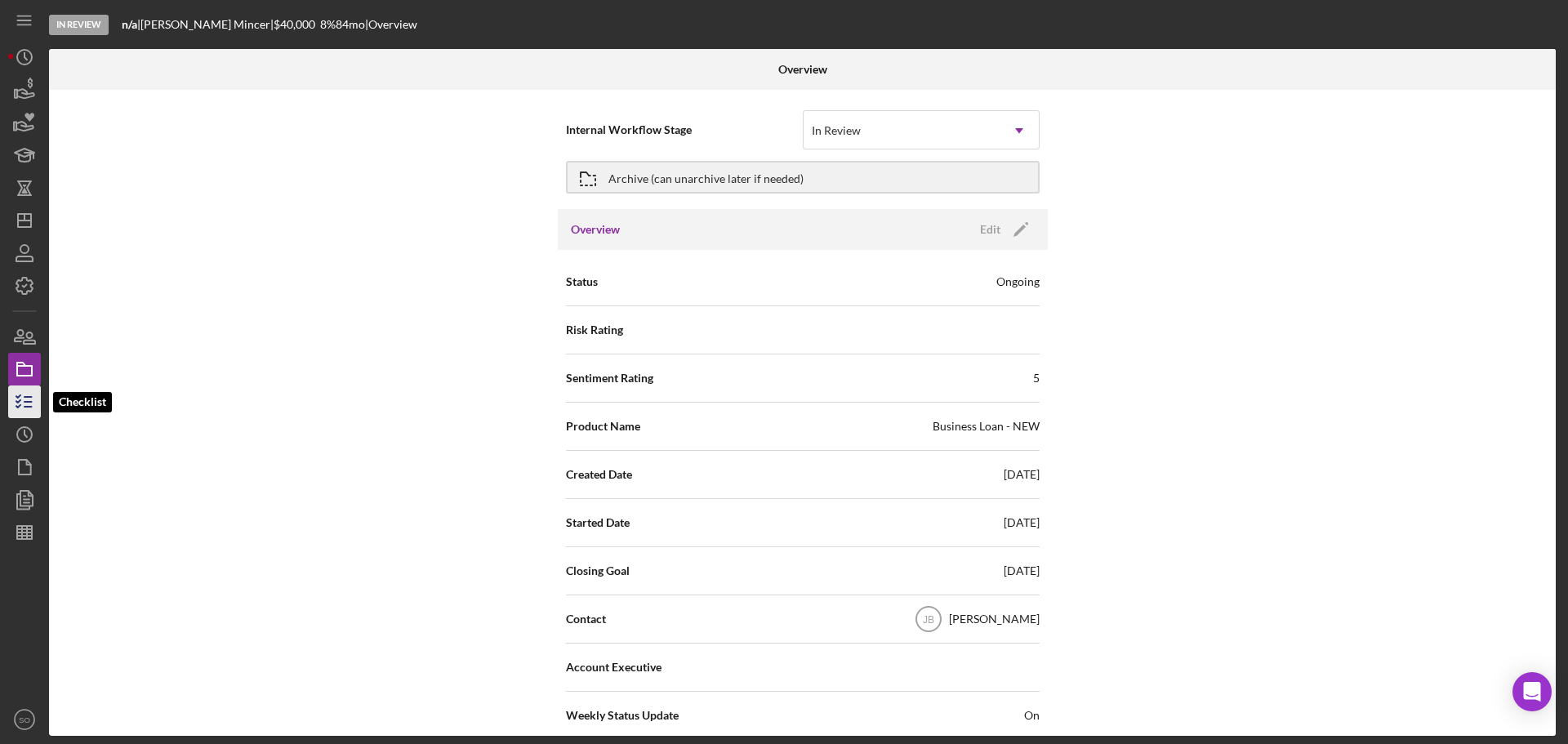
drag, startPoint x: 28, startPoint y: 398, endPoint x: 37, endPoint y: 404, distance: 10.8
click at [28, 397] on line "button" at bounding box center [28, 397] width 8 height 0
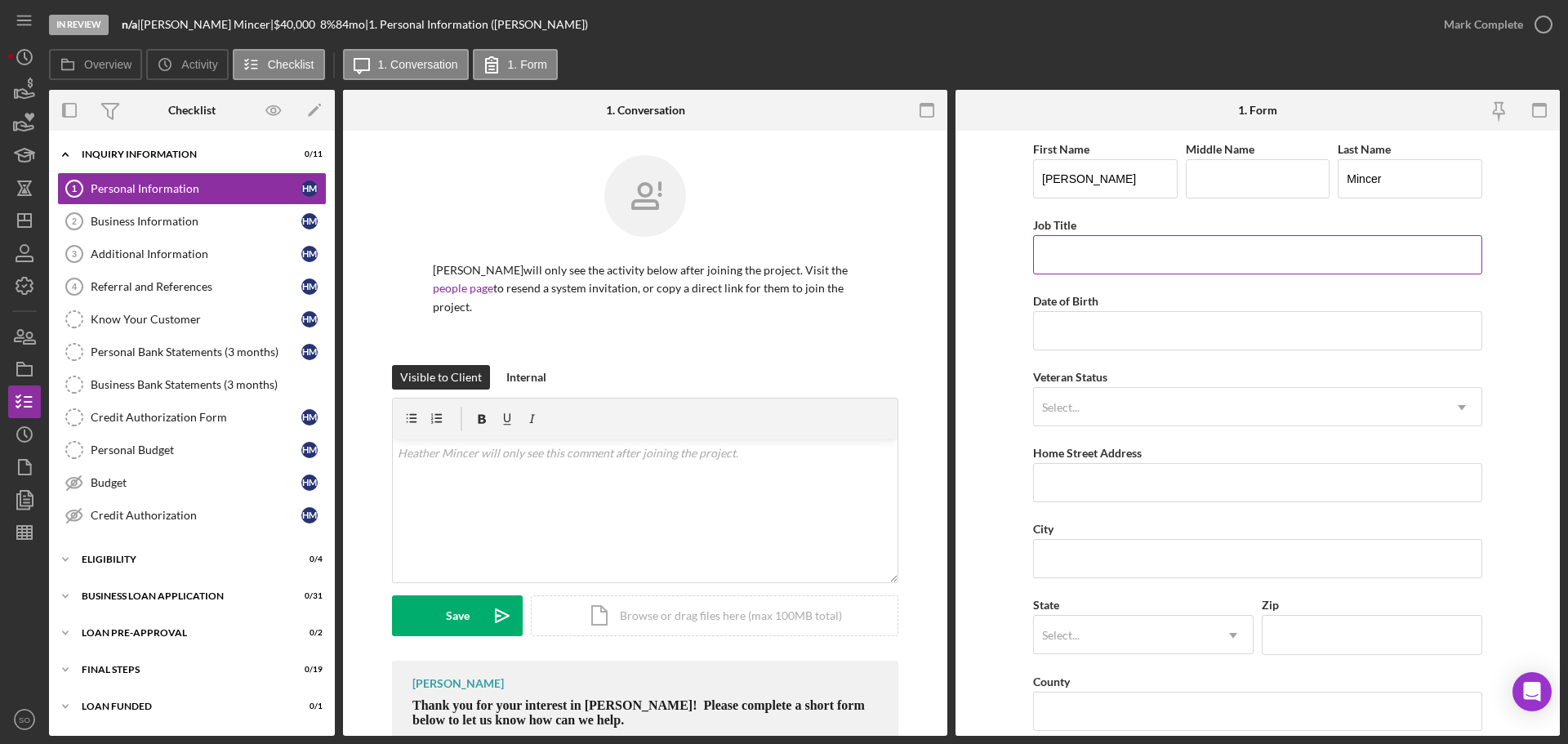
click at [1312, 265] on input "Job Title" at bounding box center [1258, 255] width 449 height 39
type input "Business Owner"
click at [1073, 338] on input "Date of Birth" at bounding box center [1258, 331] width 449 height 39
paste input "03/11/1976"
type input "03/11/1976"
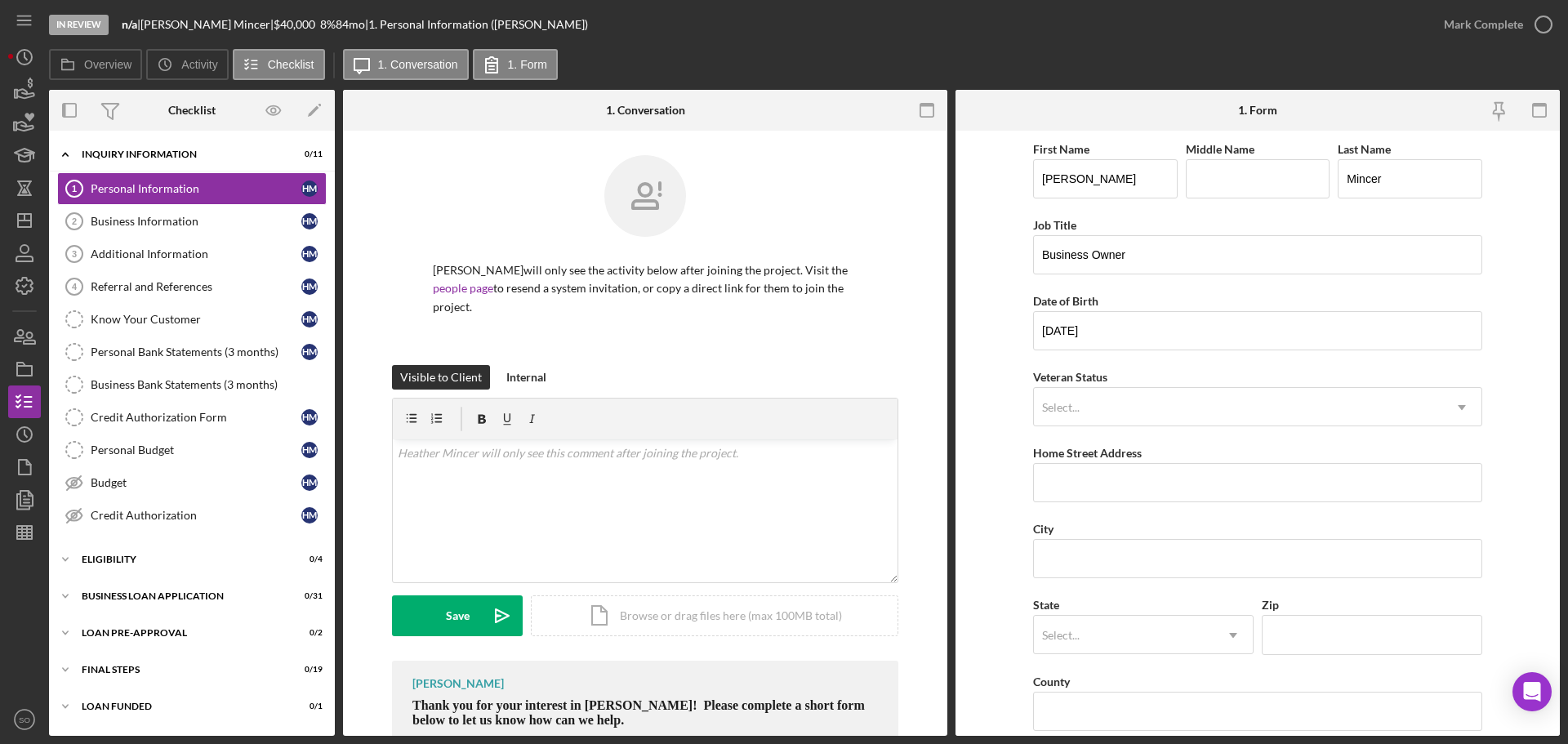
click at [986, 407] on form "First Name Heather Middle Name Last Name Mincer Job Title Business Owner Date o…" at bounding box center [1257, 433] width 604 height 605
click at [1129, 409] on div "Select..." at bounding box center [1238, 407] width 409 height 38
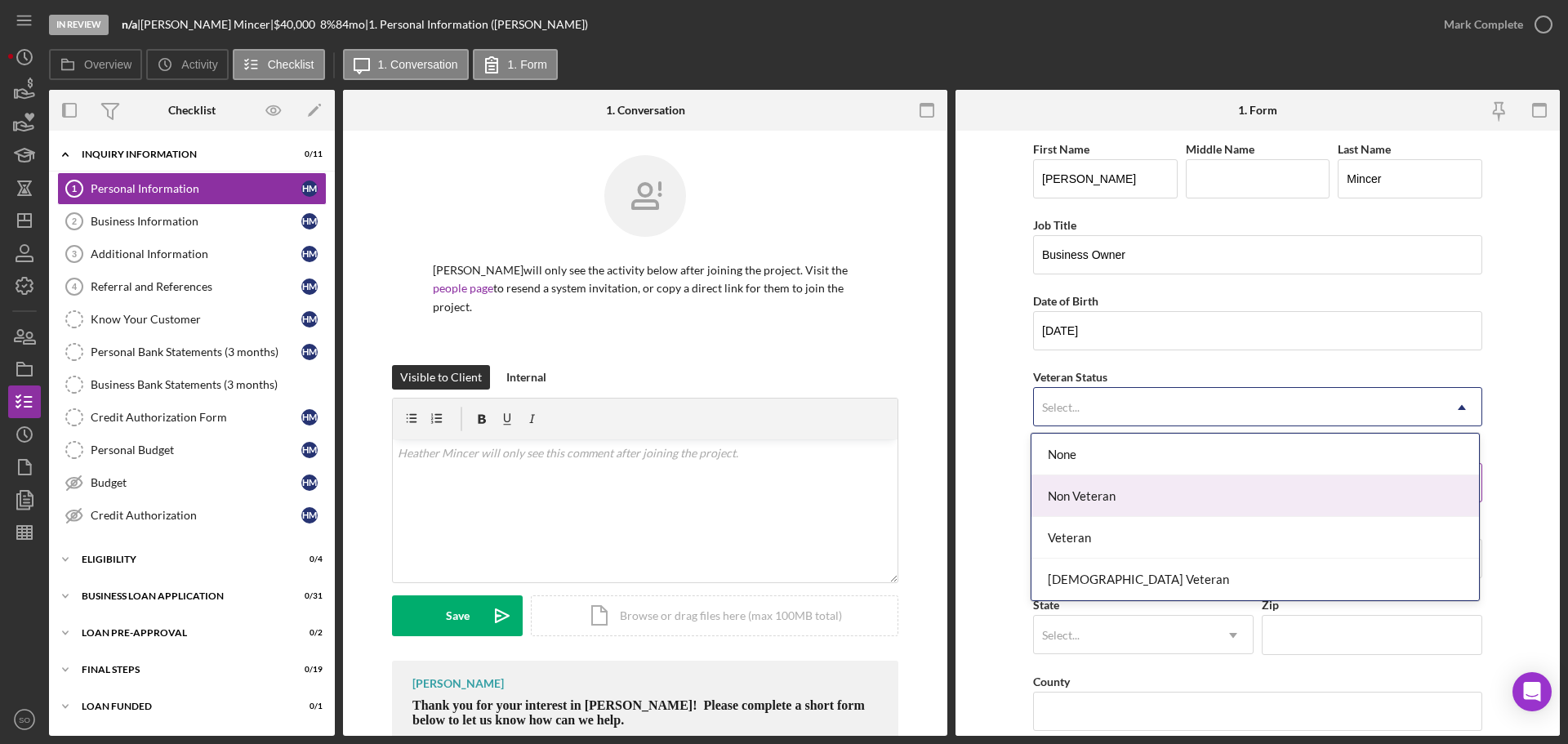
click at [1101, 493] on div "Non Veteran" at bounding box center [1256, 496] width 447 height 42
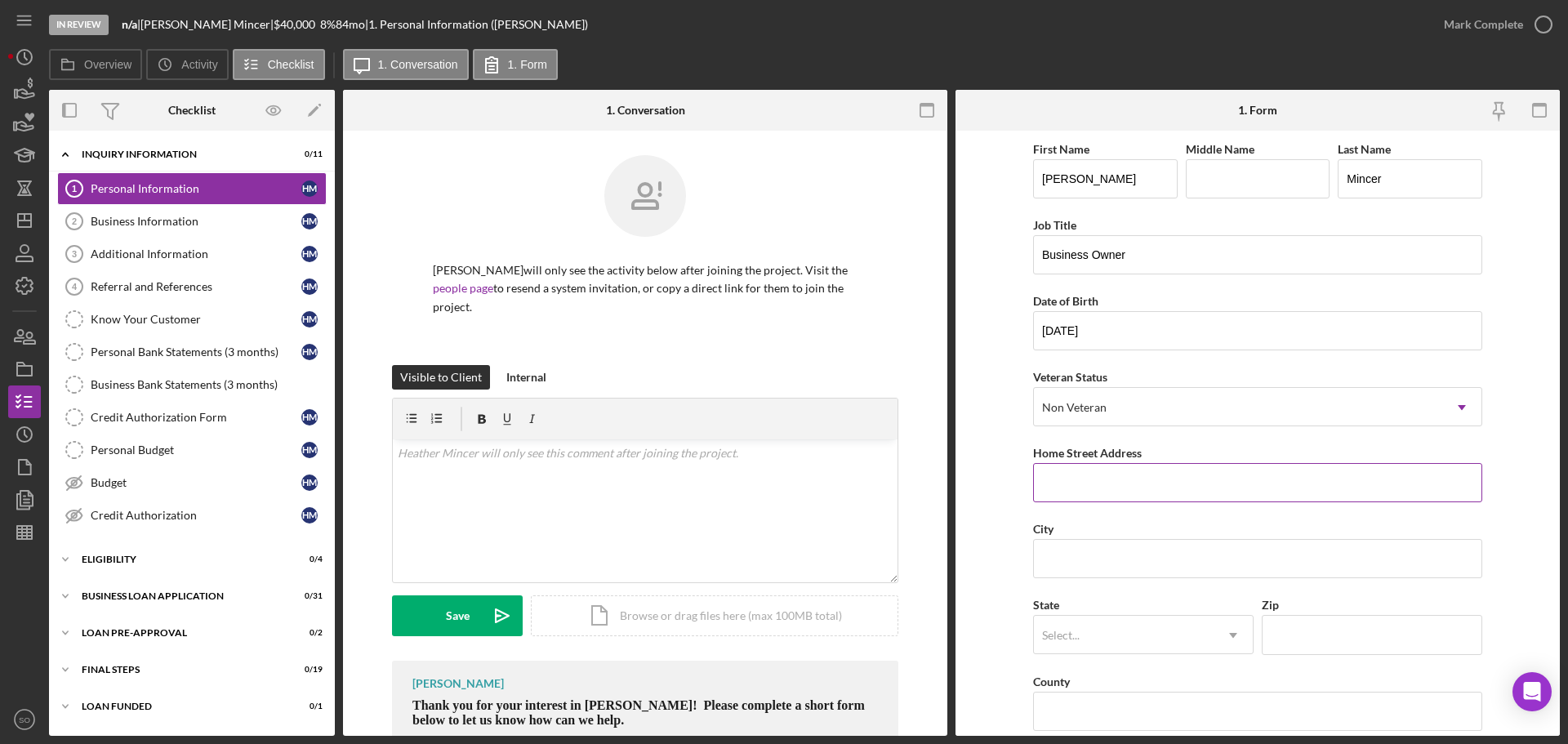
click at [1065, 481] on input "Home Street Address" at bounding box center [1258, 482] width 449 height 39
paste input "RR 72 Box 442"
type input "RR 72 Box 442"
click at [976, 481] on form "First Name Heather Middle Name Last Name Mincer Job Title Business Owner Date o…" at bounding box center [1257, 433] width 604 height 605
click at [1055, 561] on input "City" at bounding box center [1258, 558] width 449 height 39
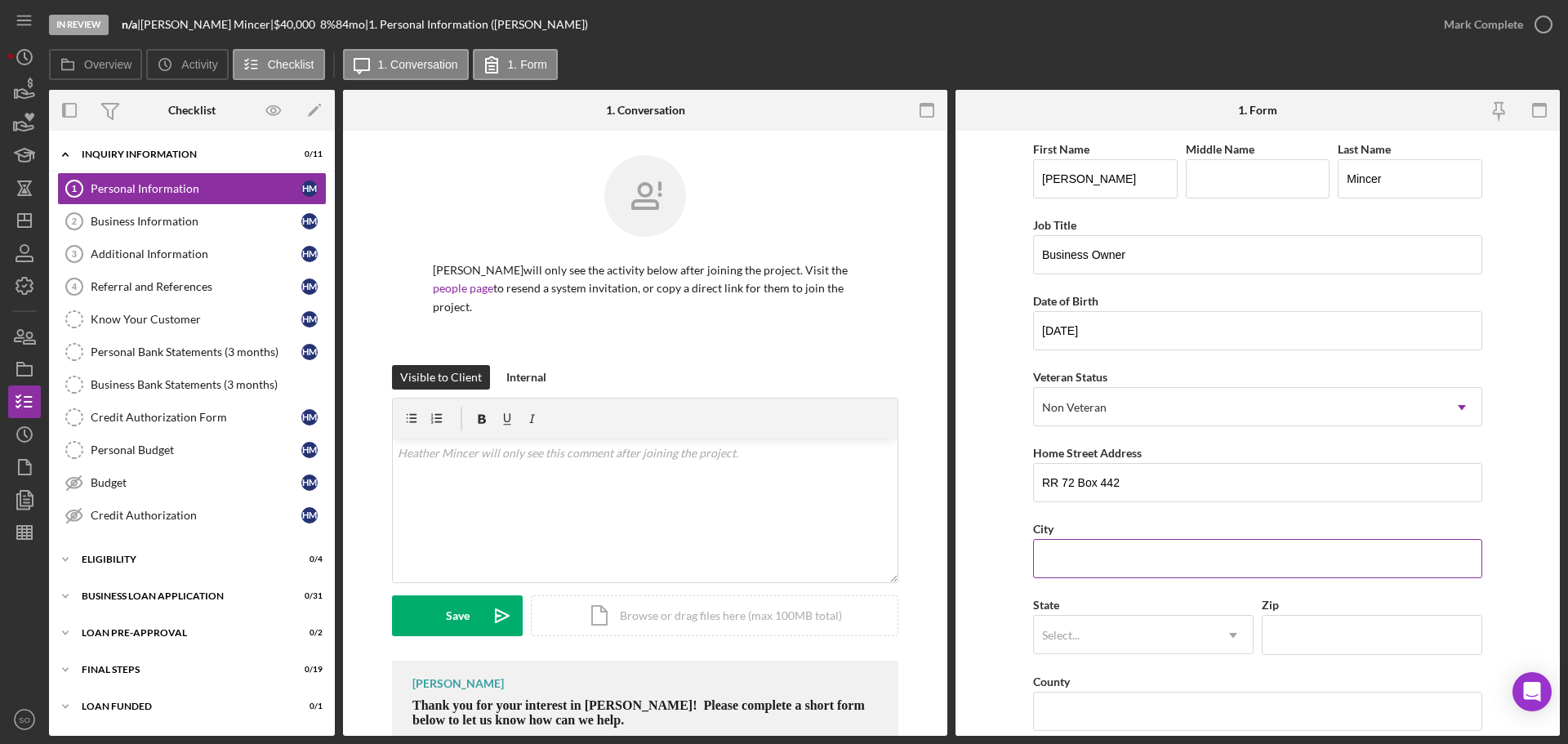
paste input "Norwood,"
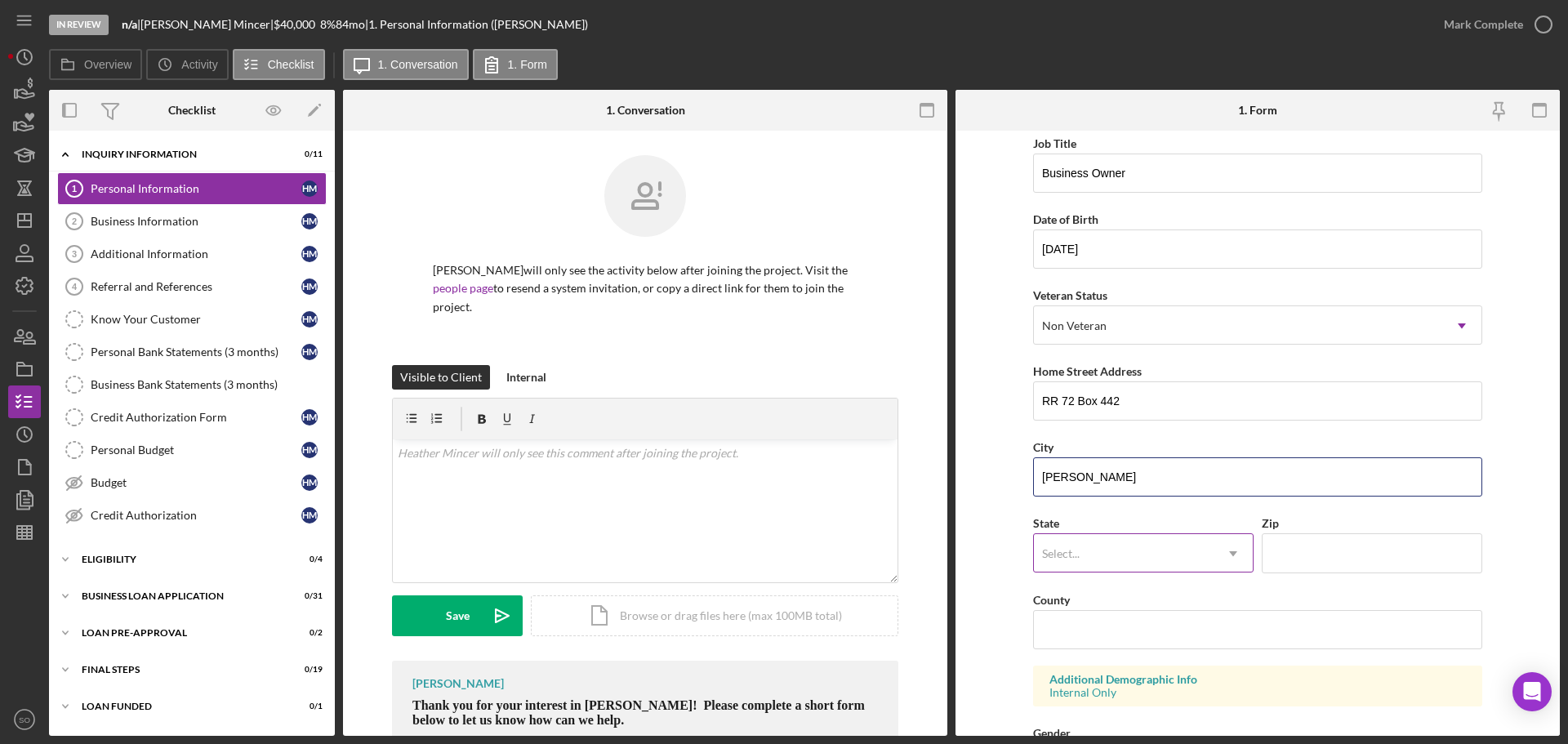
type input "Norwood"
click at [1144, 555] on div "Select..." at bounding box center [1123, 553] width 180 height 38
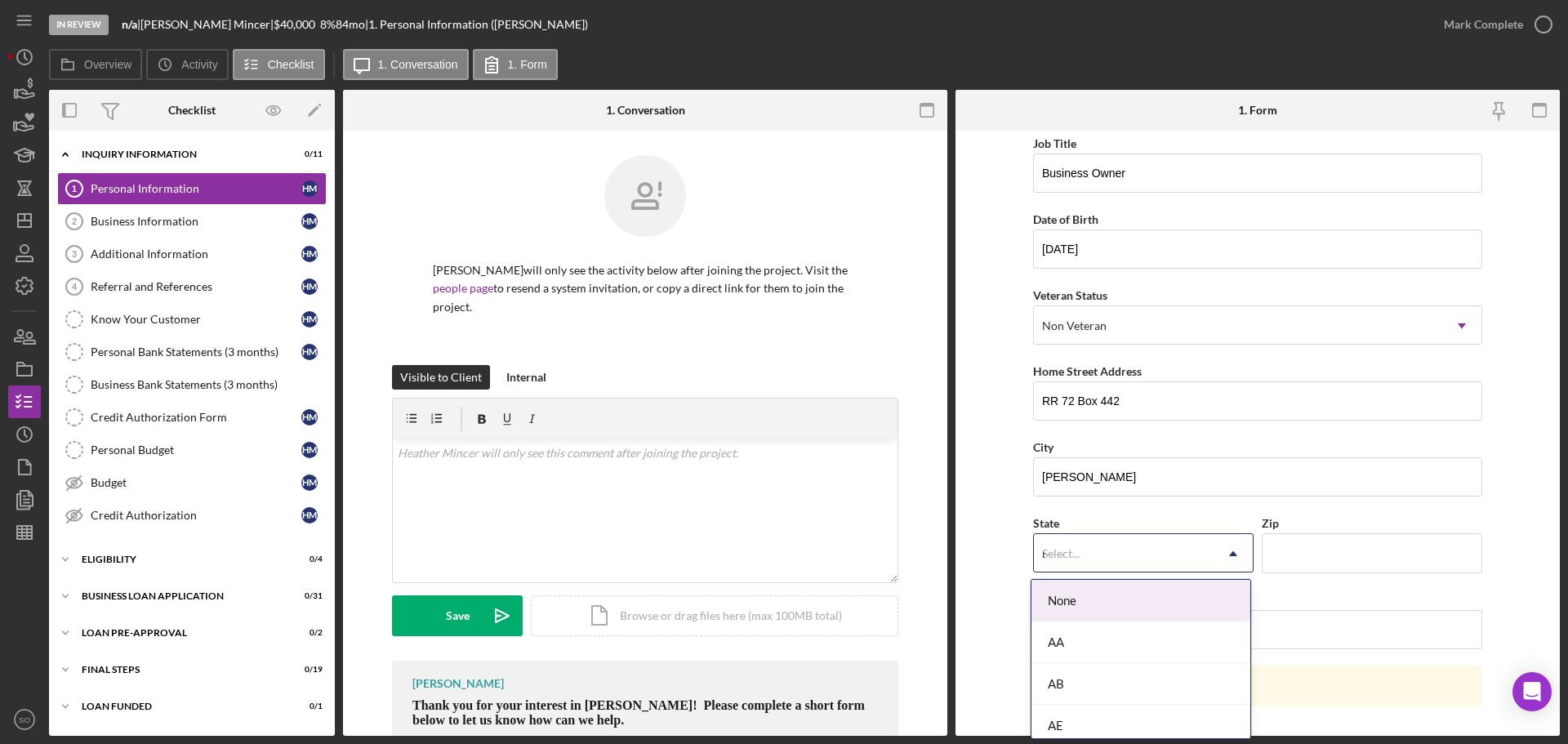
type input "mo"
click at [1092, 637] on div "MO" at bounding box center [1141, 642] width 219 height 42
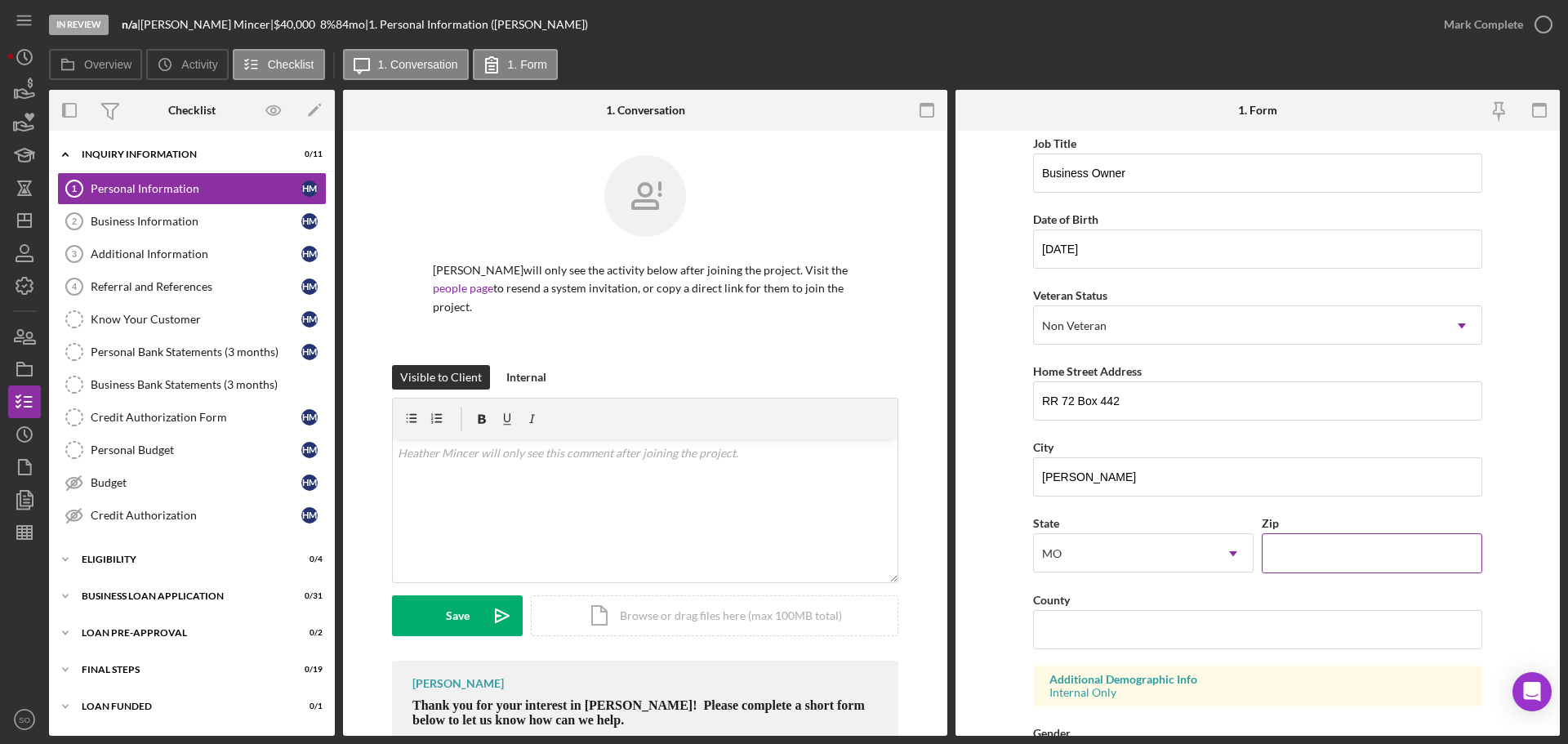
click at [1345, 539] on input "Zip" at bounding box center [1372, 552] width 221 height 39
paste input "65717"
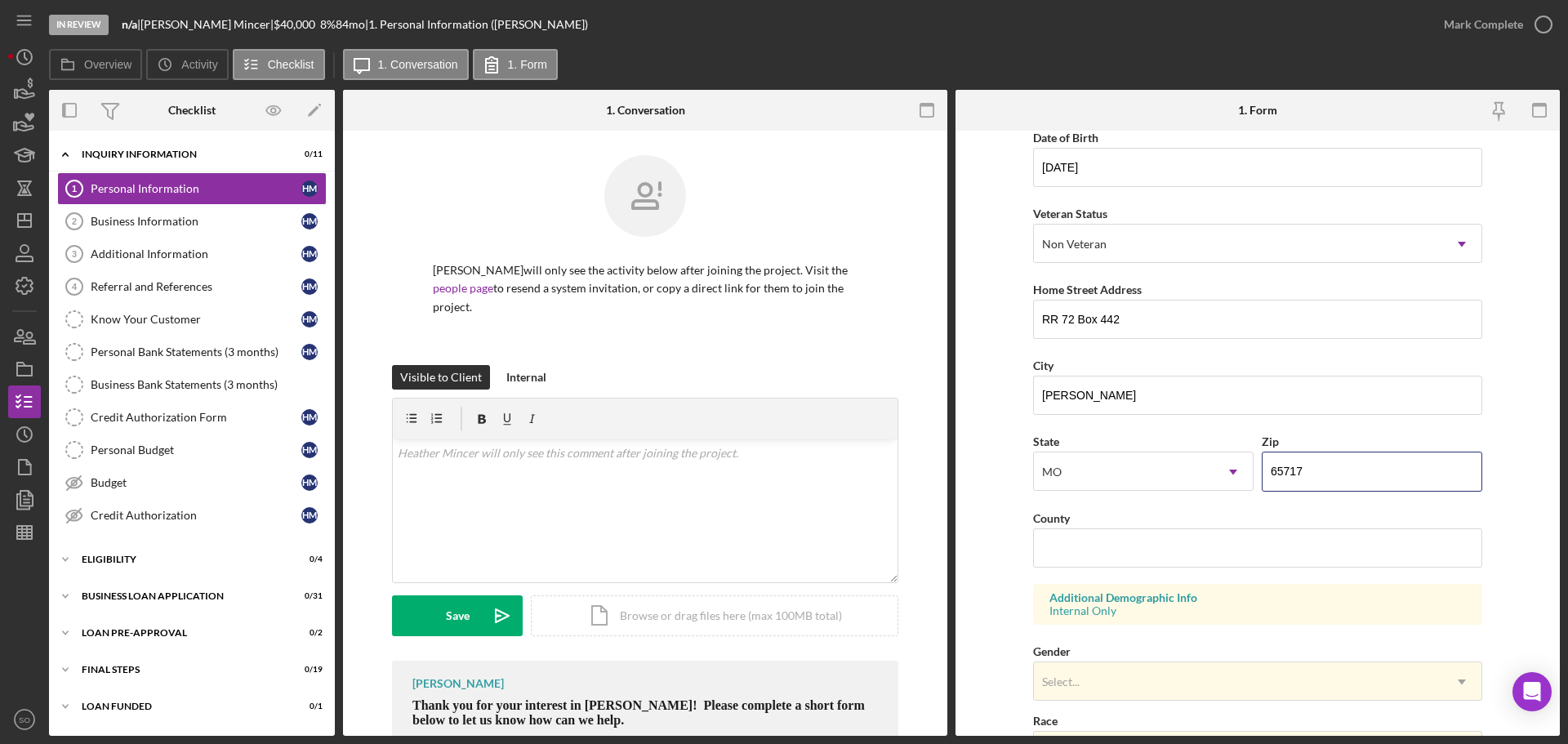
type input "65717"
click at [1096, 541] on input "County" at bounding box center [1258, 548] width 449 height 39
paste input "Wright County"
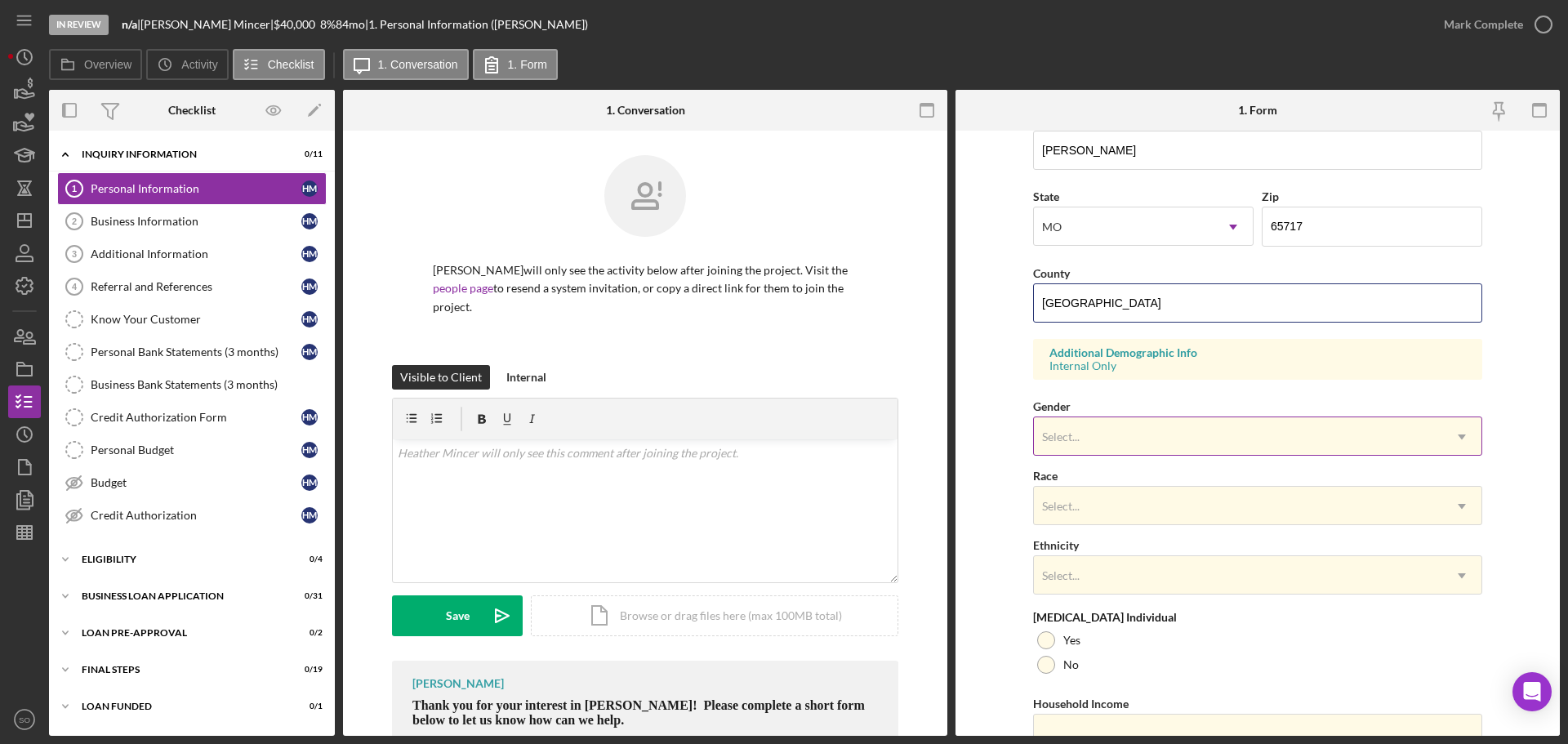
type input "Wright County"
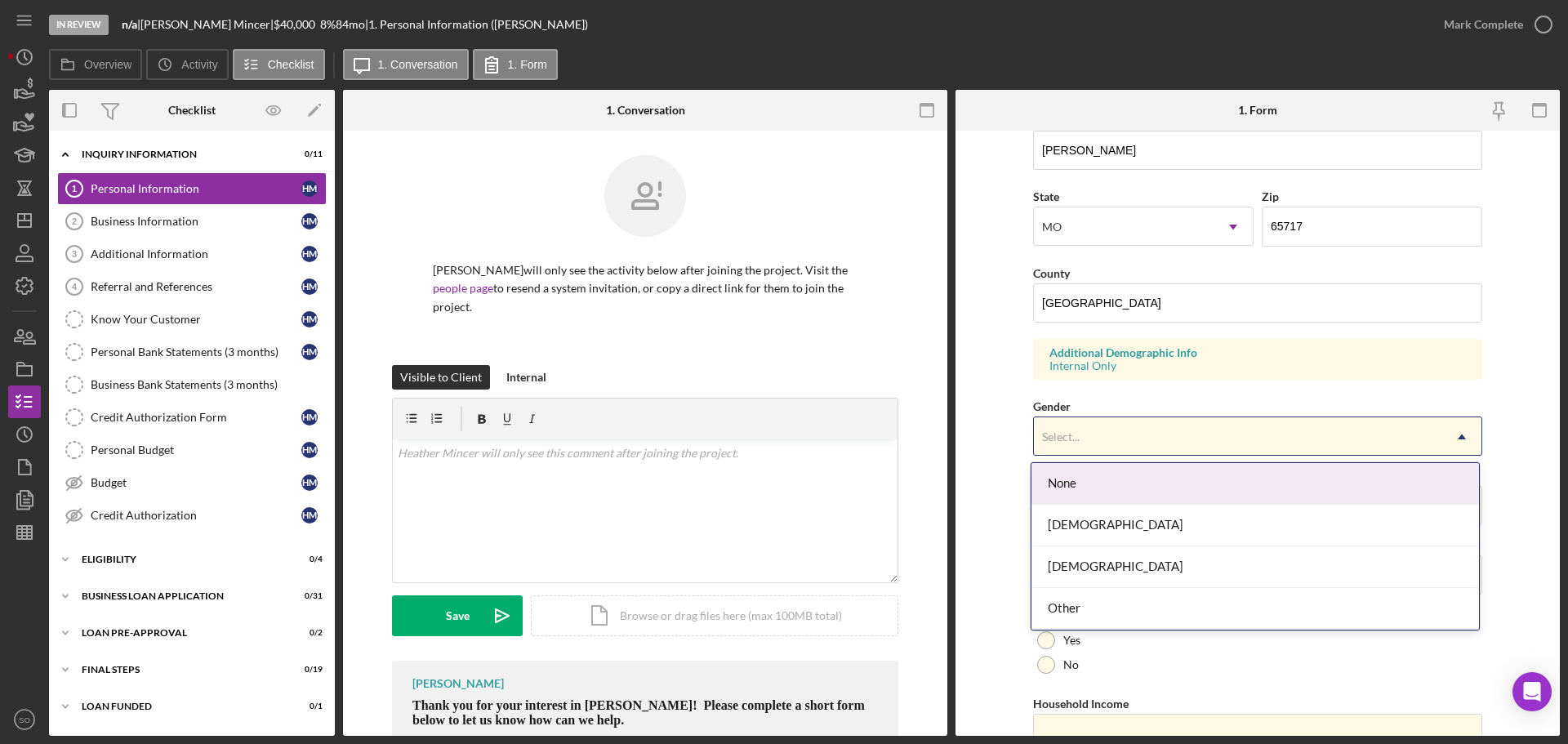
click at [1112, 437] on div "Select..." at bounding box center [1238, 437] width 409 height 38
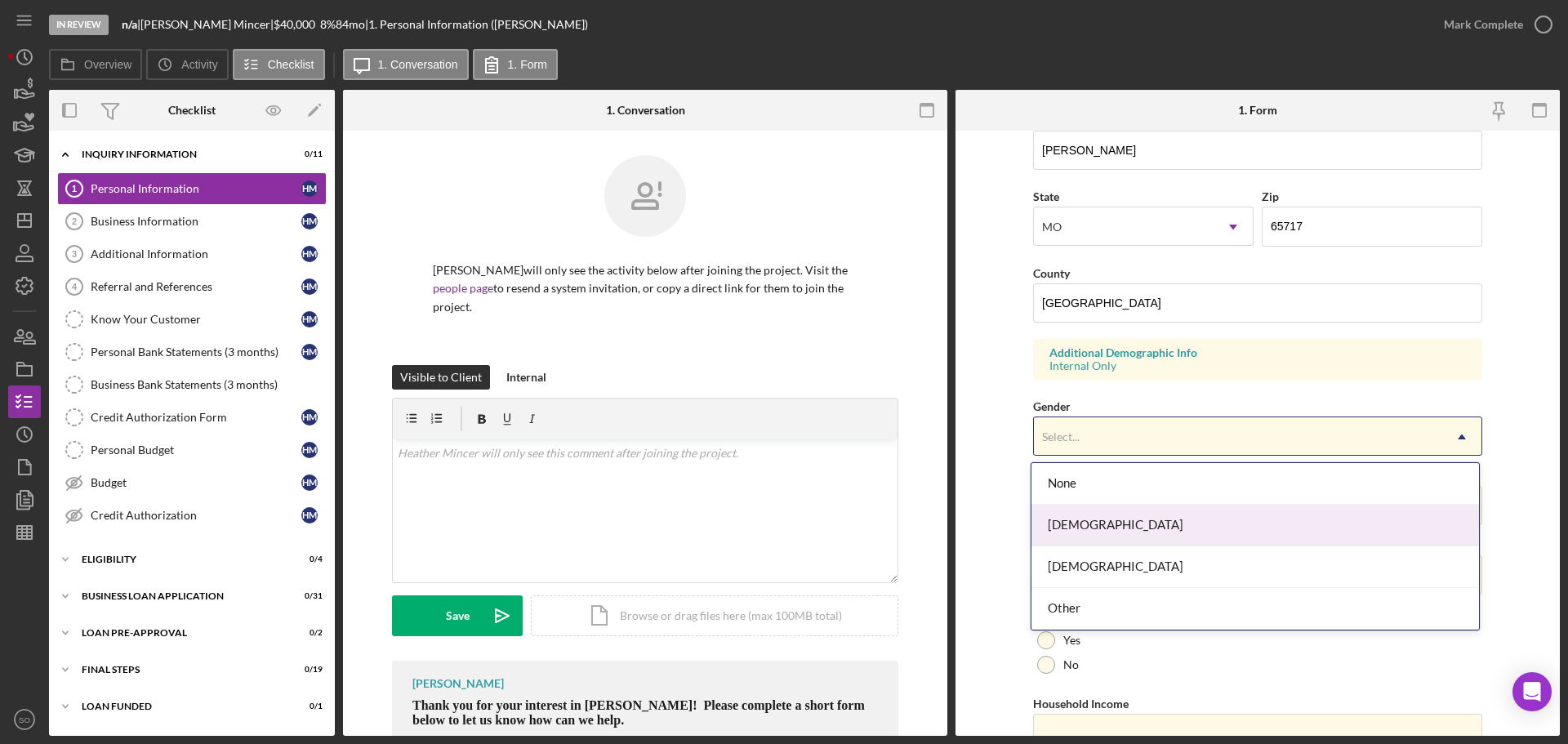
click at [1091, 537] on div "Female" at bounding box center [1256, 525] width 447 height 42
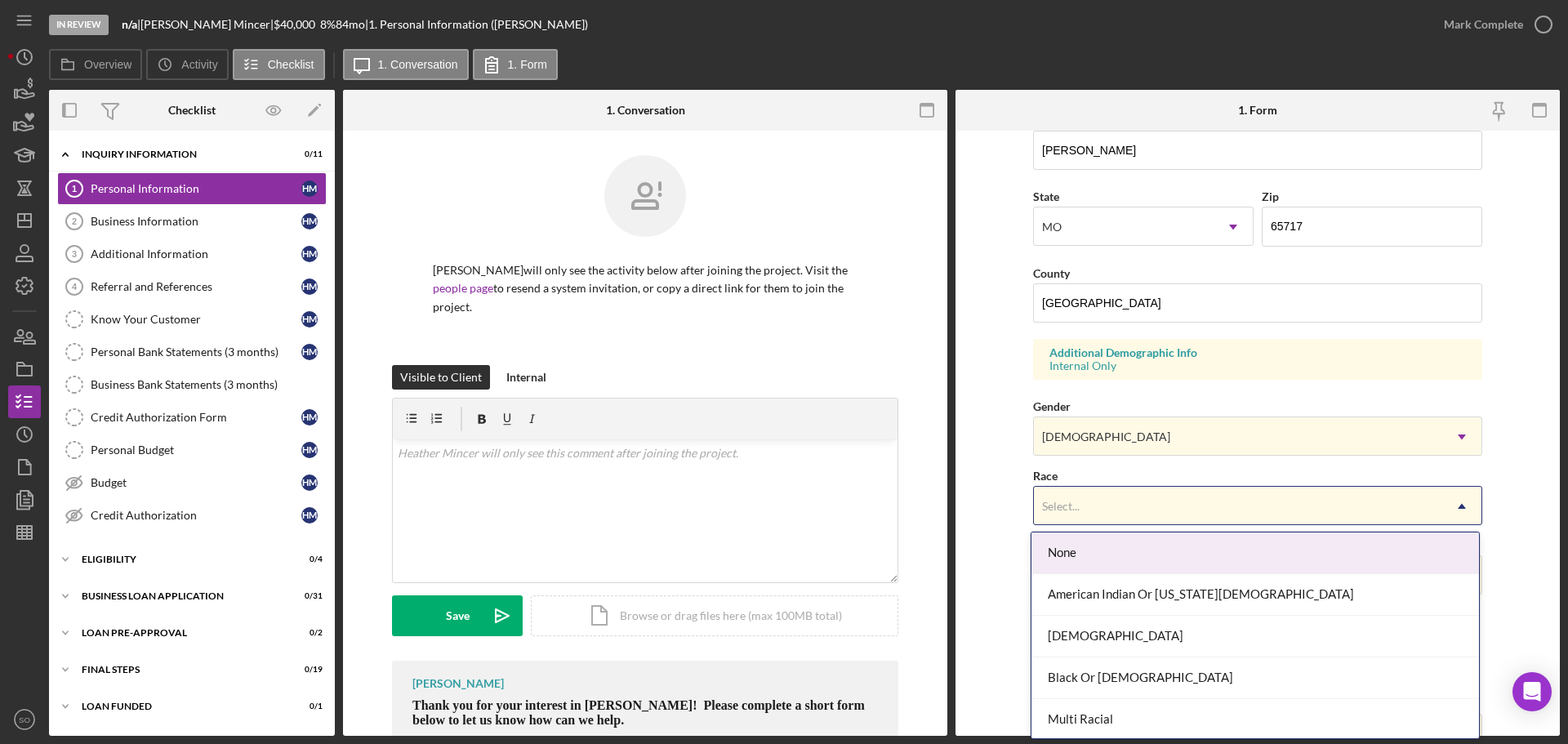
click at [1075, 517] on div "Select..." at bounding box center [1238, 506] width 409 height 38
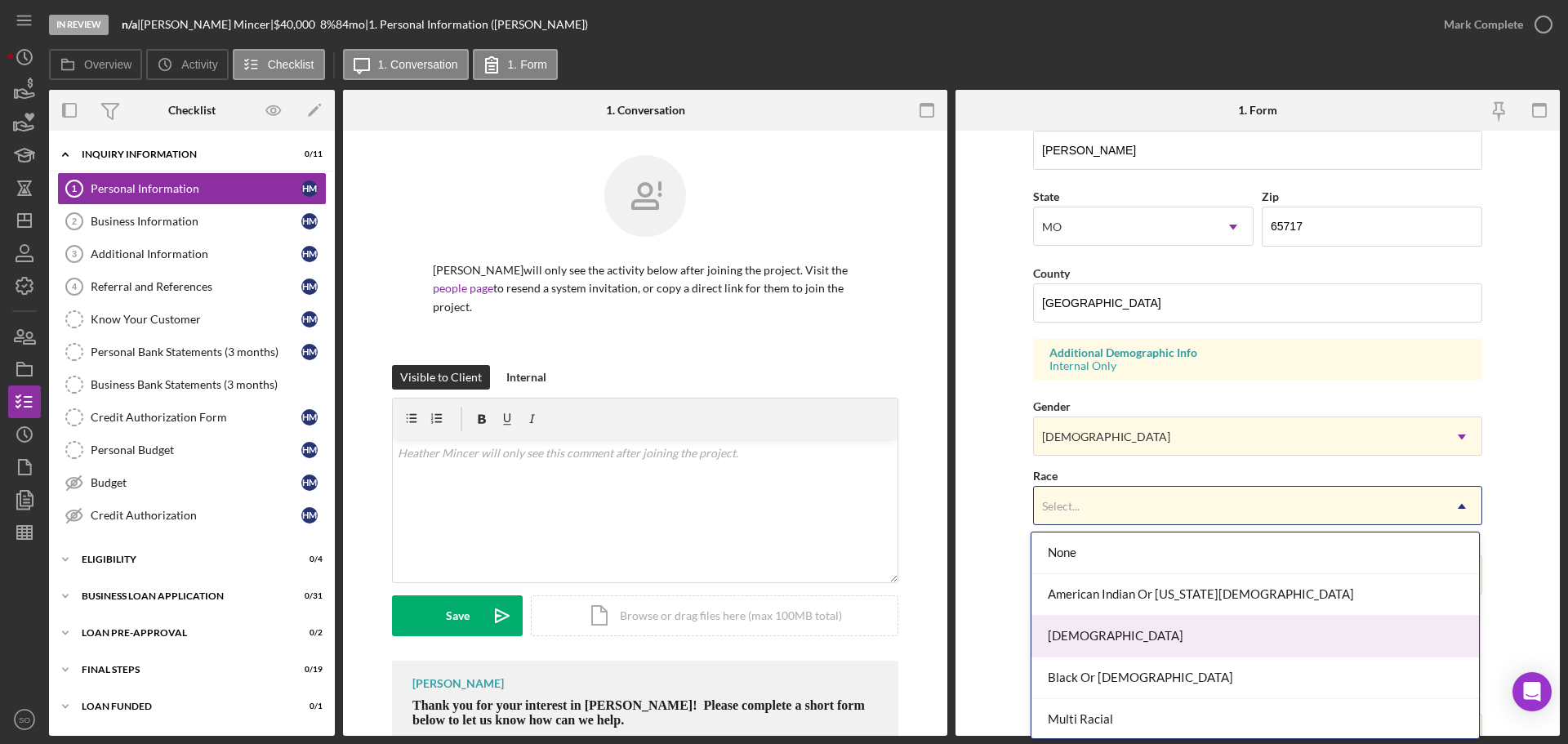
scroll to position [127, 0]
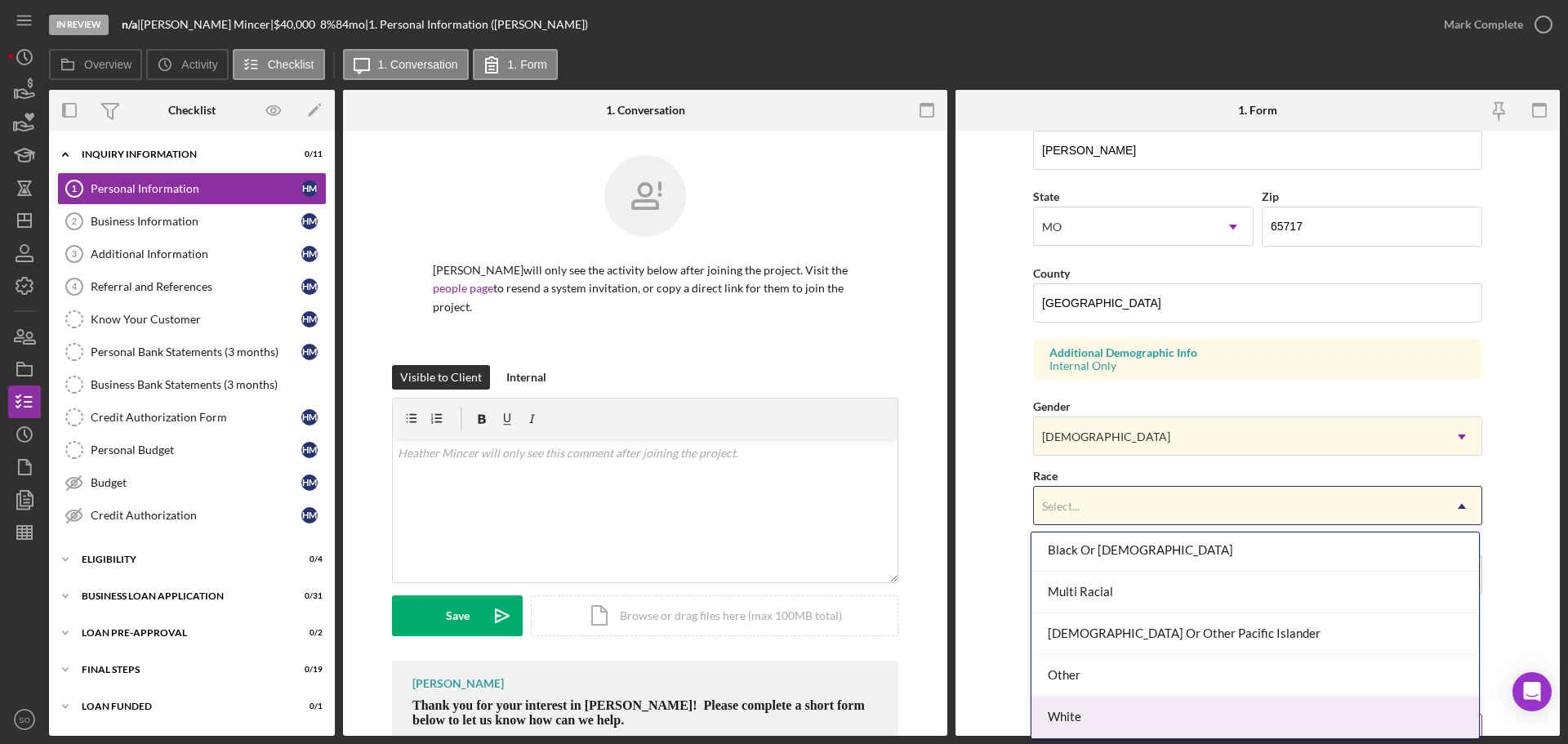
drag, startPoint x: 1104, startPoint y: 718, endPoint x: 1085, endPoint y: 693, distance: 31.4
click at [1103, 718] on div "White" at bounding box center [1256, 717] width 447 height 42
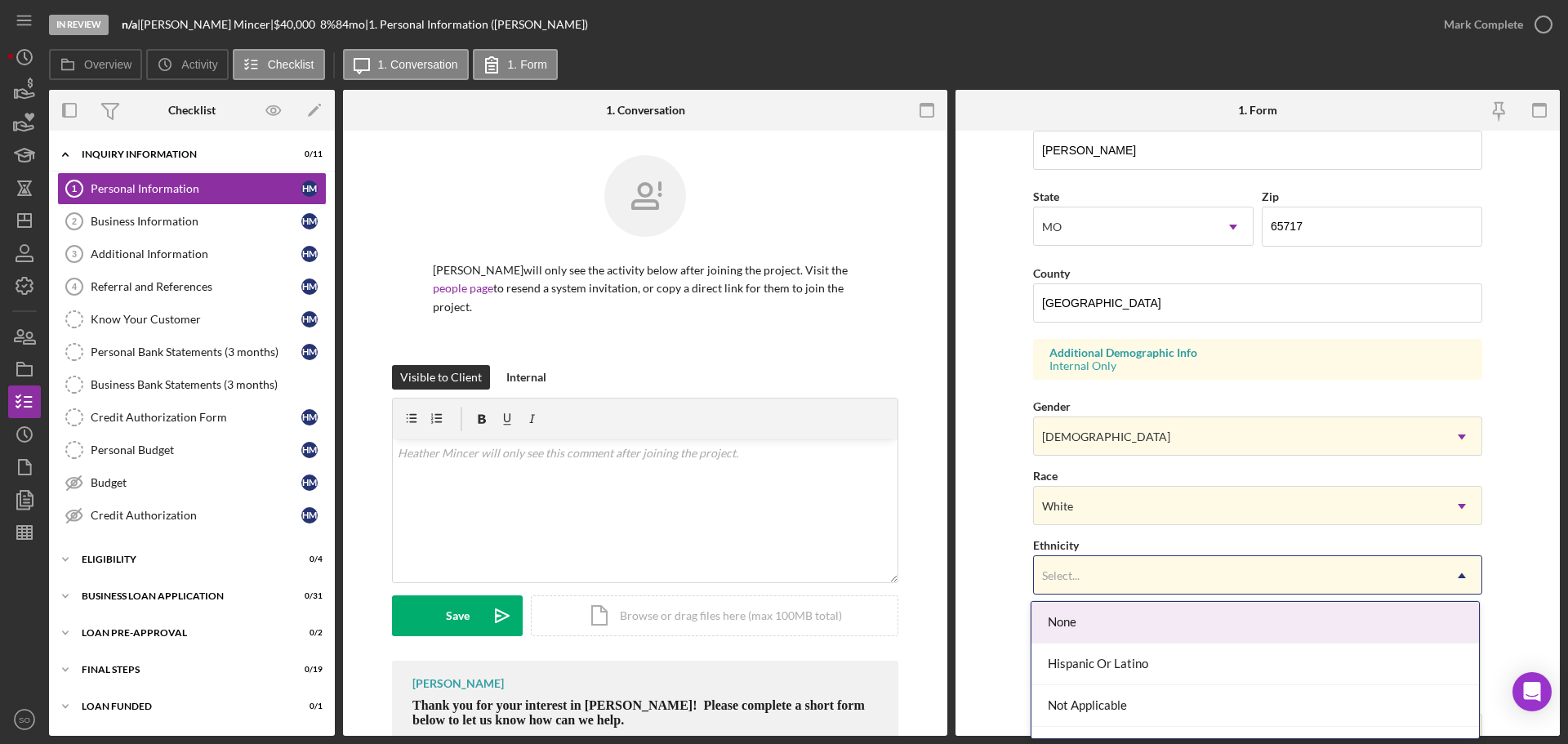
click at [1133, 582] on div "Select..." at bounding box center [1238, 576] width 409 height 38
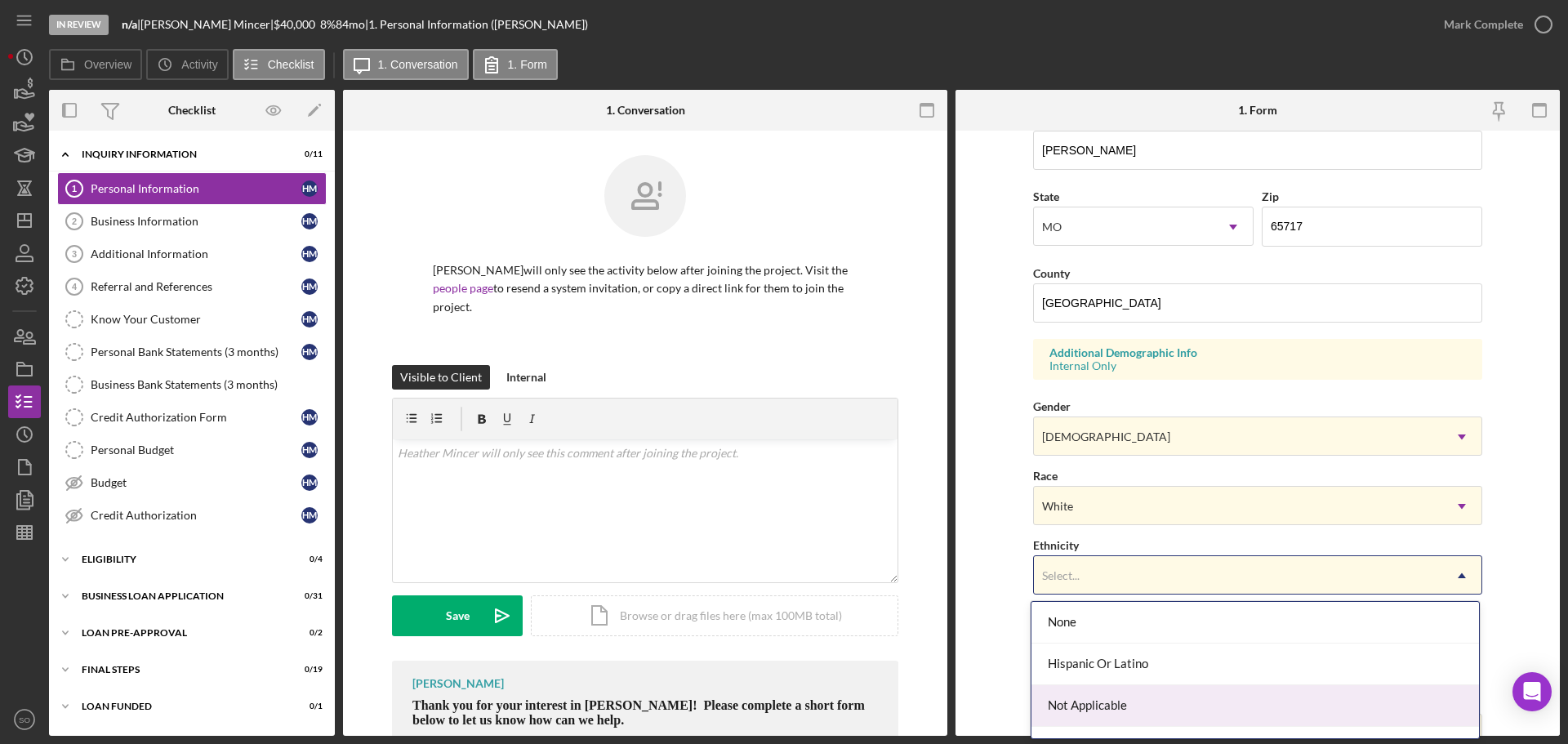
click at [1097, 700] on div "Not Applicable" at bounding box center [1256, 705] width 447 height 42
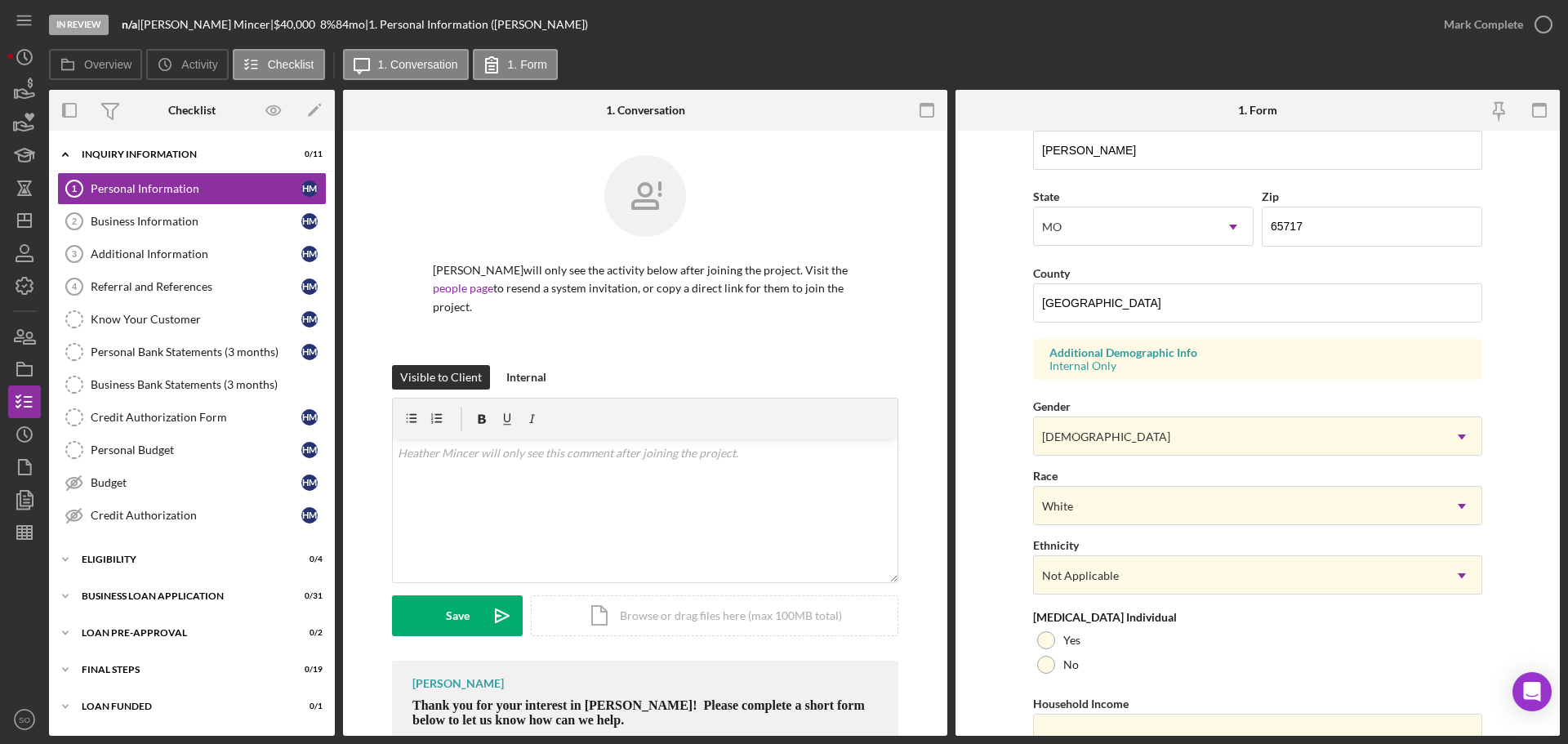
scroll to position [485, 0]
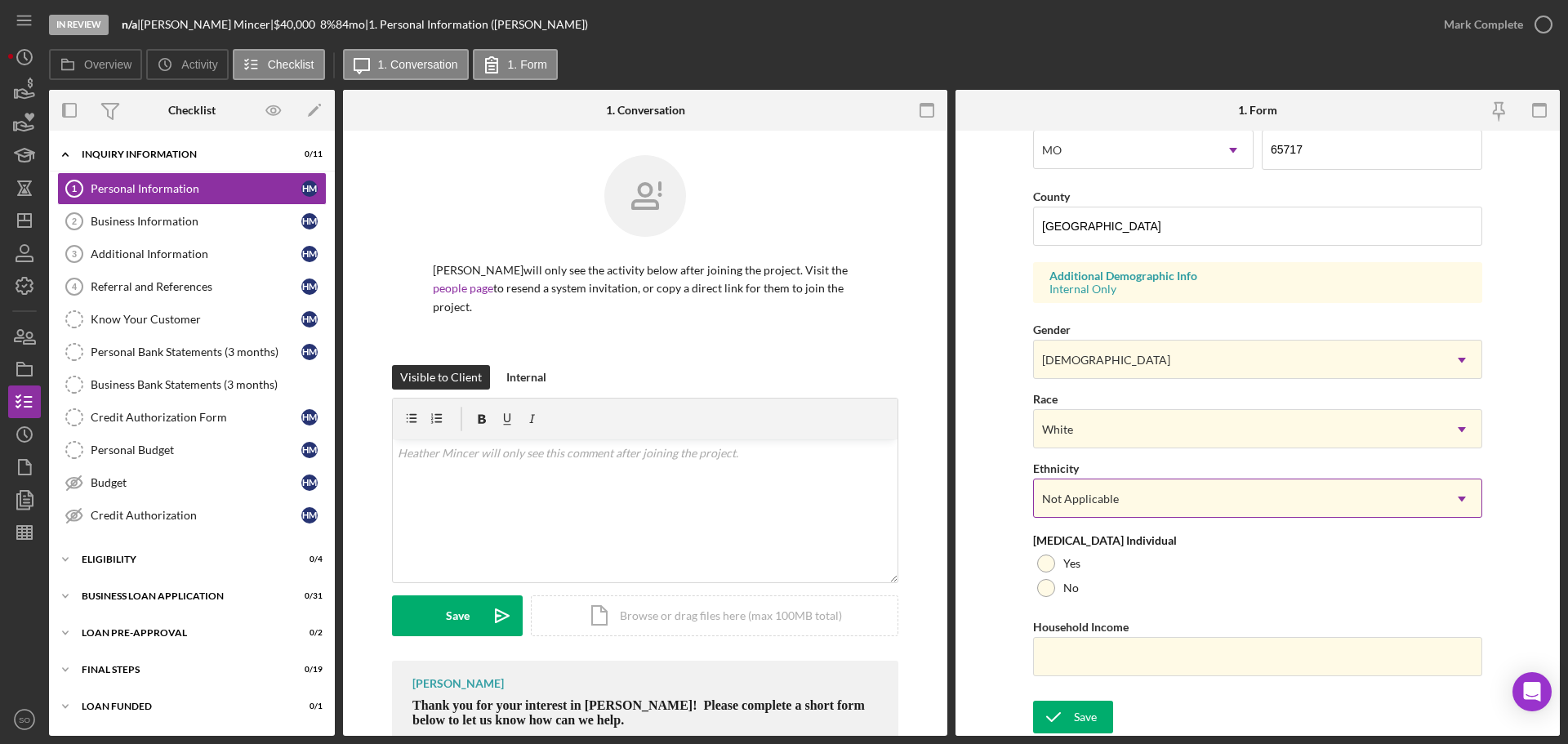
click at [1179, 488] on div "Not Applicable" at bounding box center [1238, 499] width 409 height 38
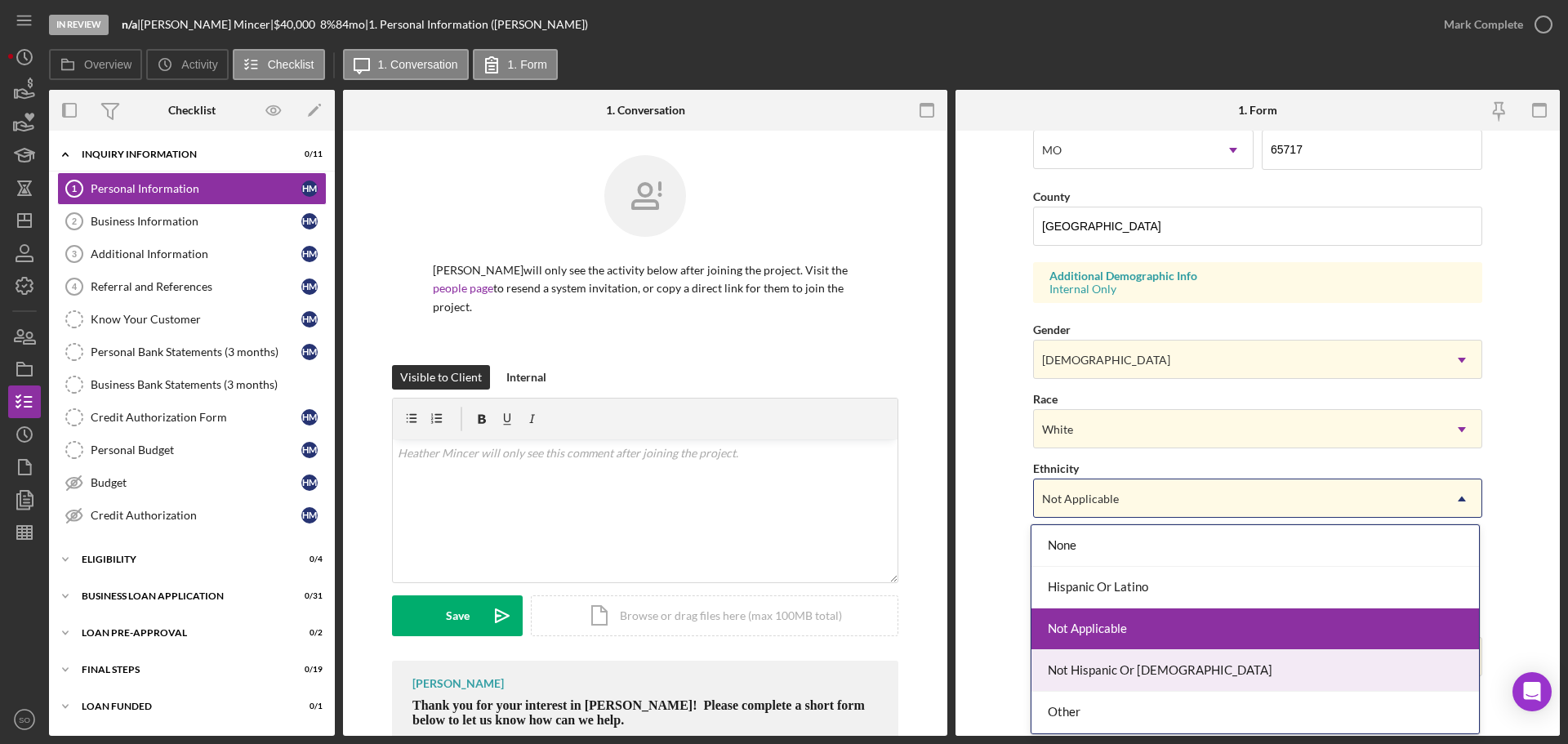
click at [1132, 664] on div "Not Hispanic Or Latino" at bounding box center [1256, 670] width 447 height 42
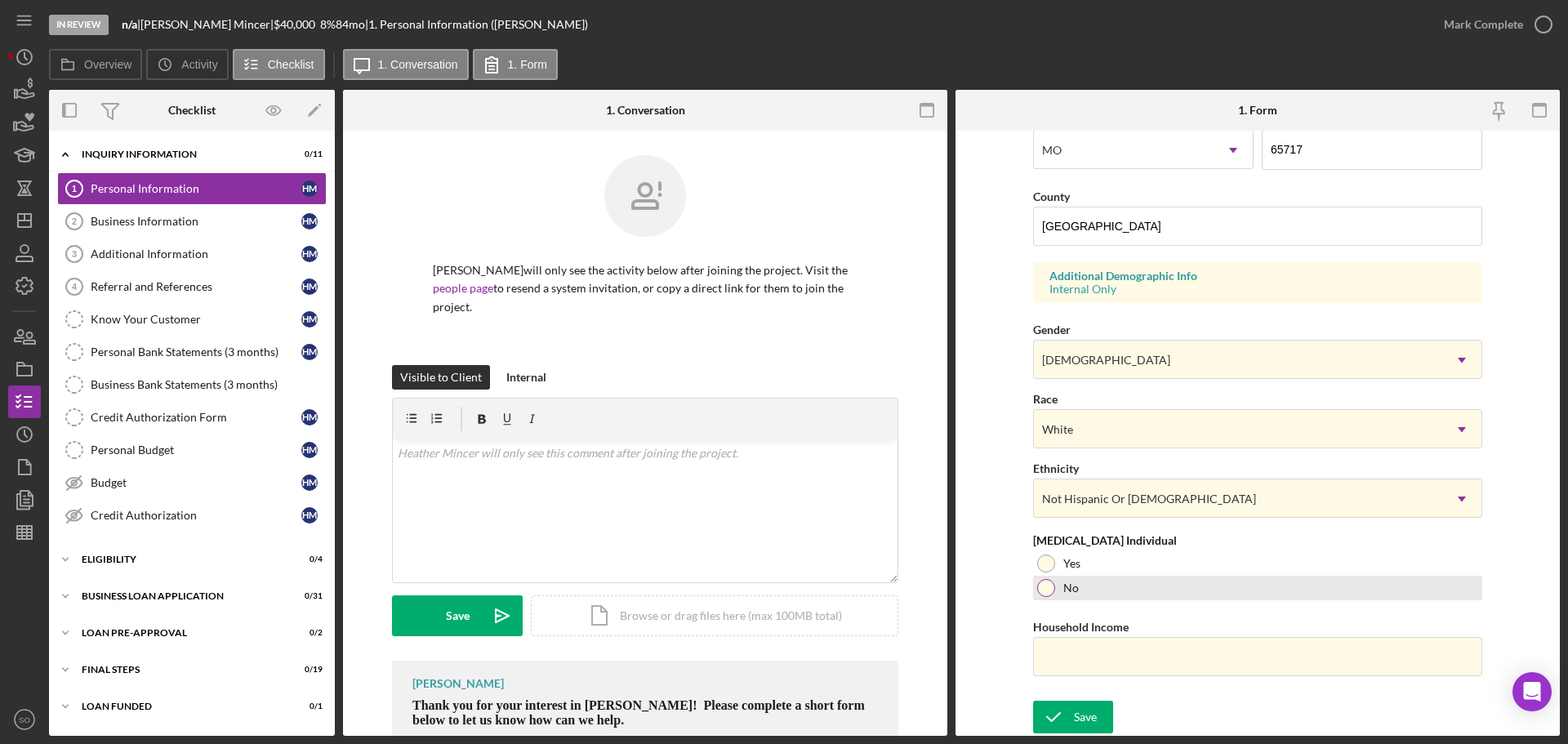
click at [1046, 591] on div at bounding box center [1046, 587] width 18 height 18
click at [1172, 650] on input "Household Income" at bounding box center [1258, 656] width 449 height 39
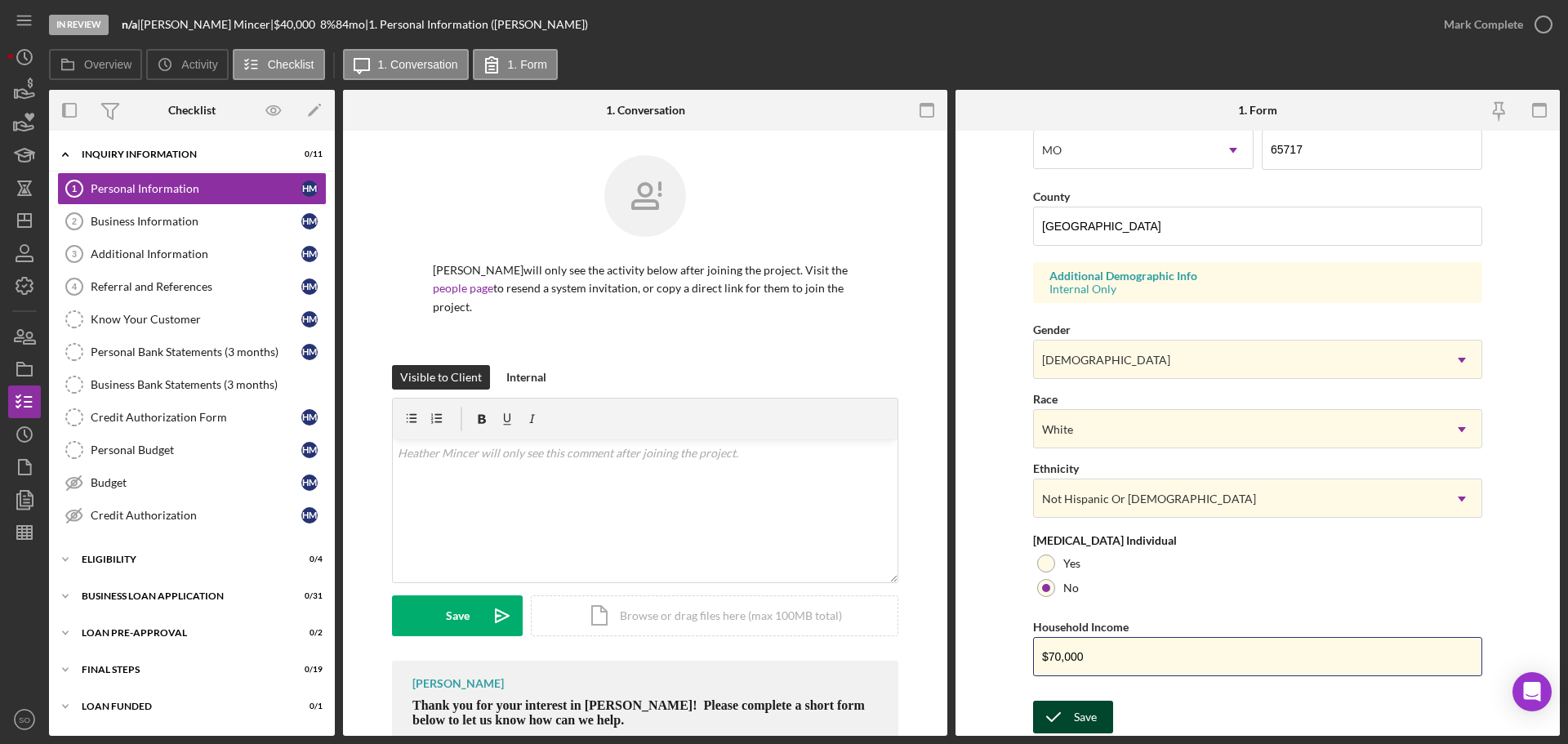
type input "$70,000"
click at [1090, 718] on div "Save" at bounding box center [1086, 717] width 23 height 33
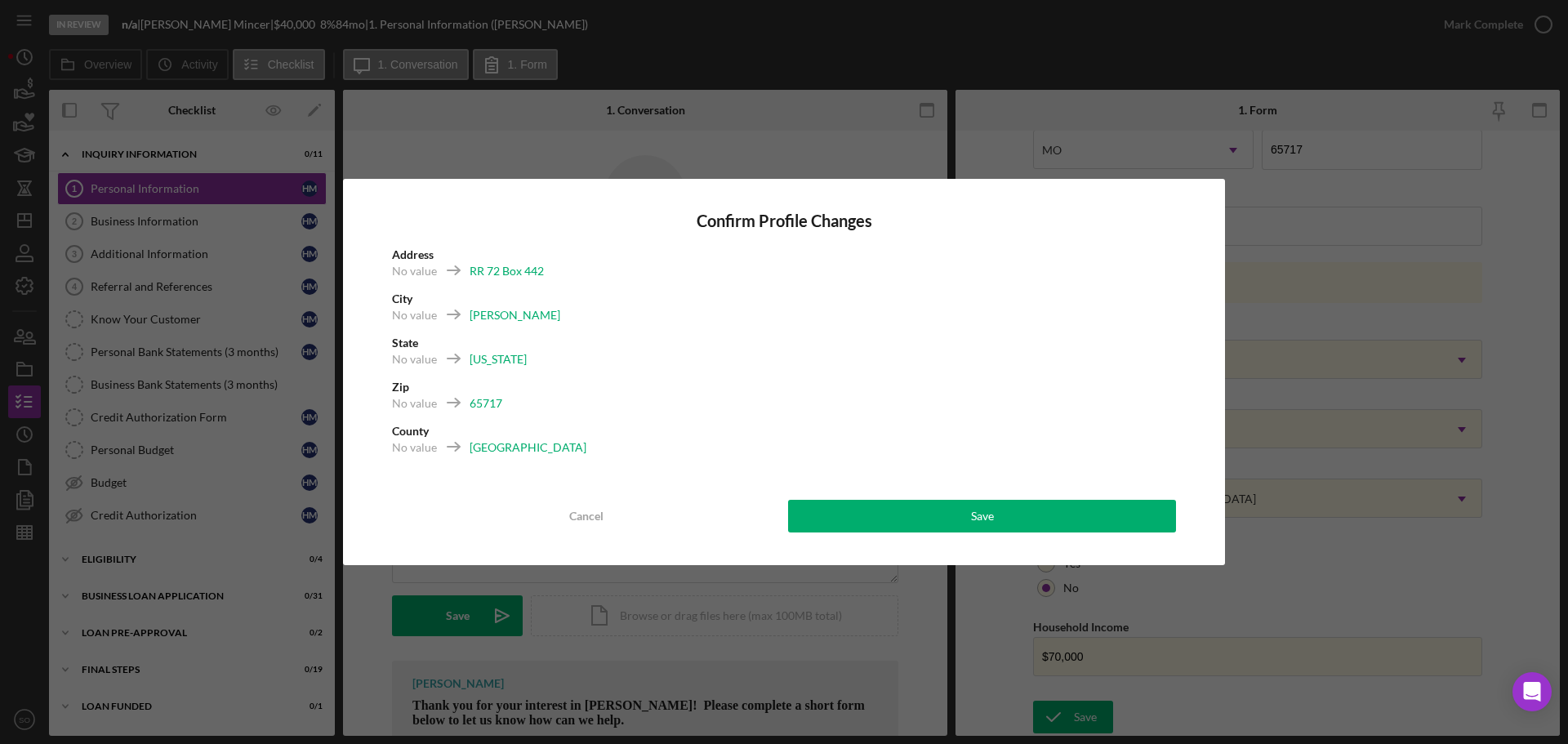
click at [1059, 498] on div "Confirm Profile Changes Address No value RR 72 Box 442 City No value Norwood St…" at bounding box center [784, 372] width 882 height 386
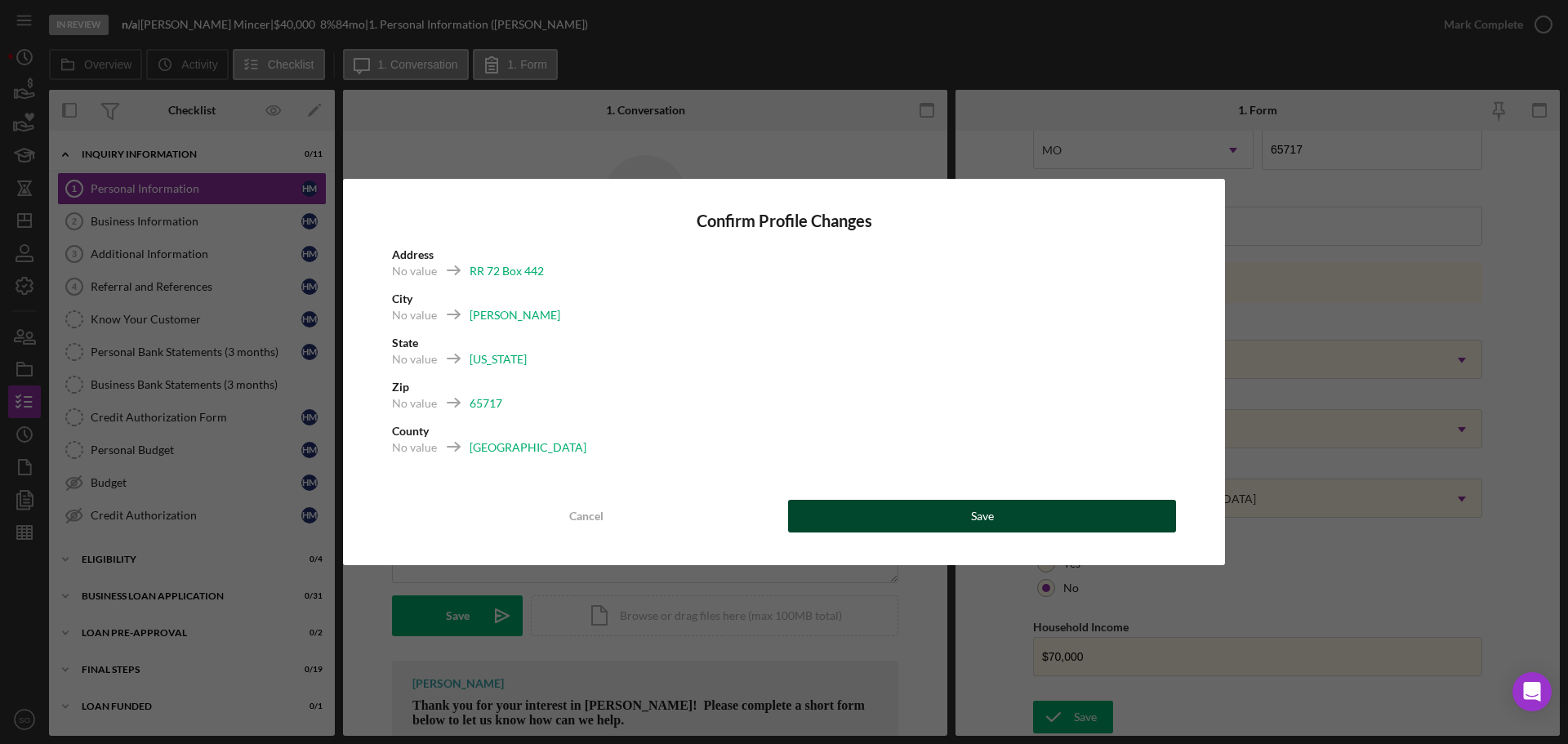
click at [1063, 512] on button "Save" at bounding box center [981, 516] width 388 height 33
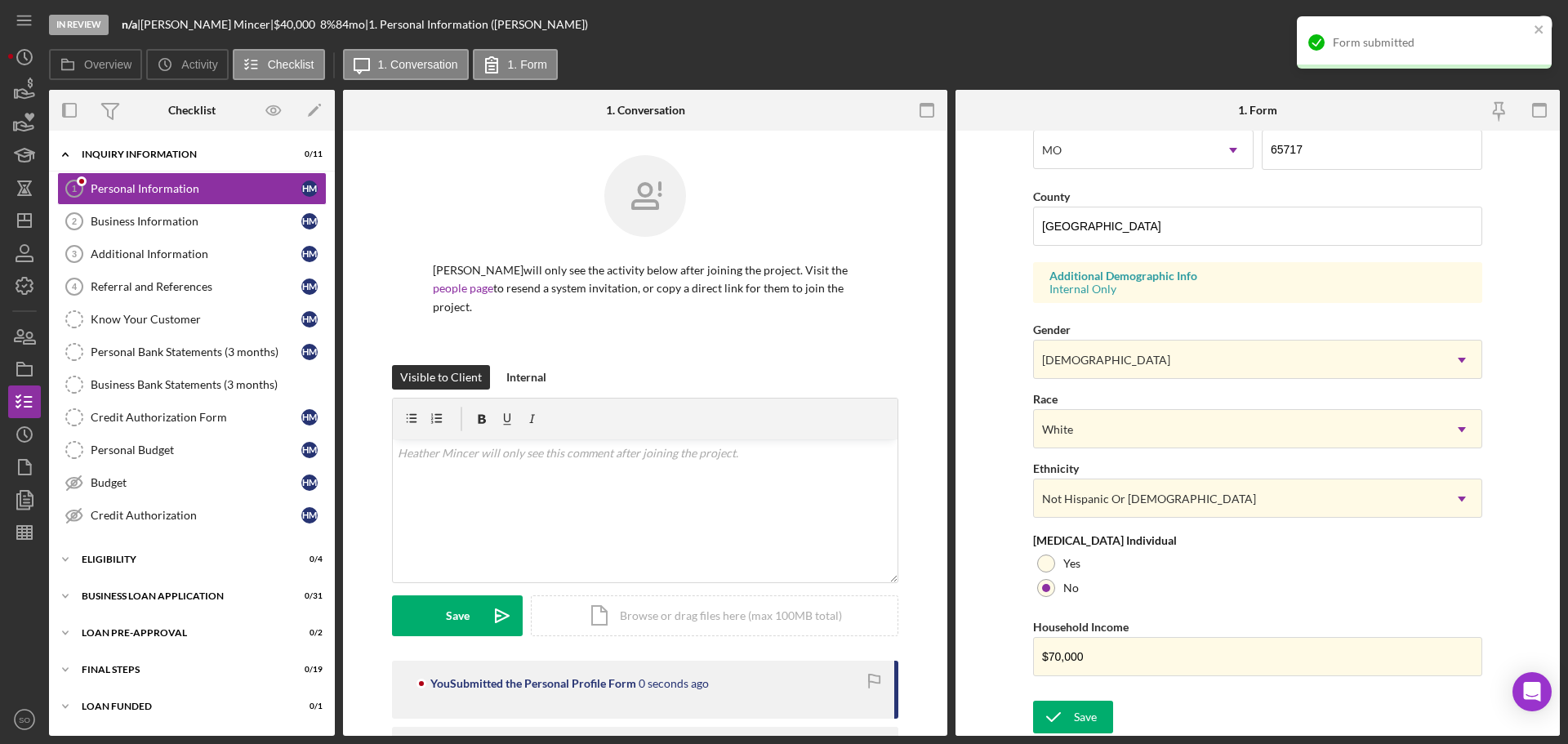
scroll to position [0, 0]
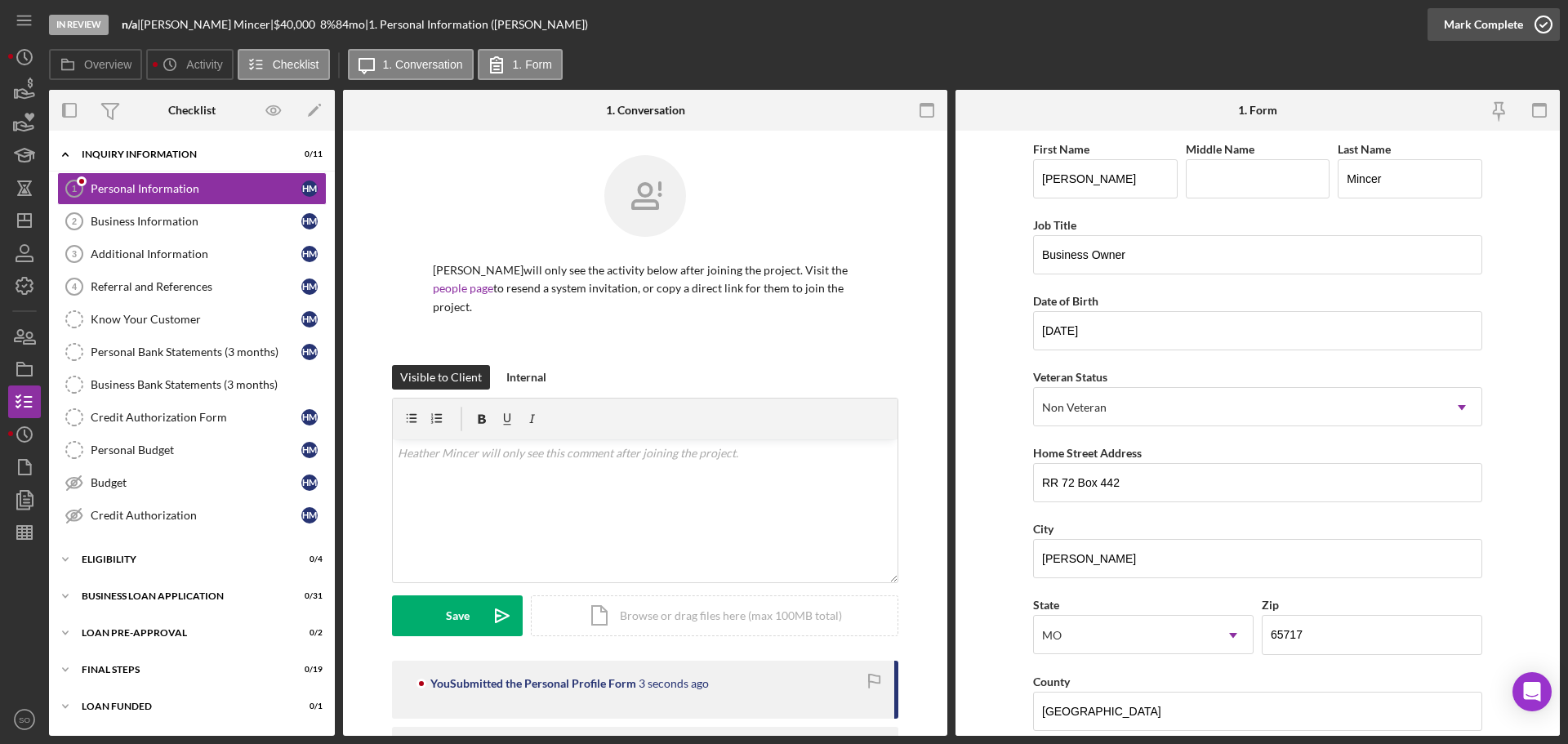
click at [1472, 25] on div "Mark Complete" at bounding box center [1483, 24] width 79 height 33
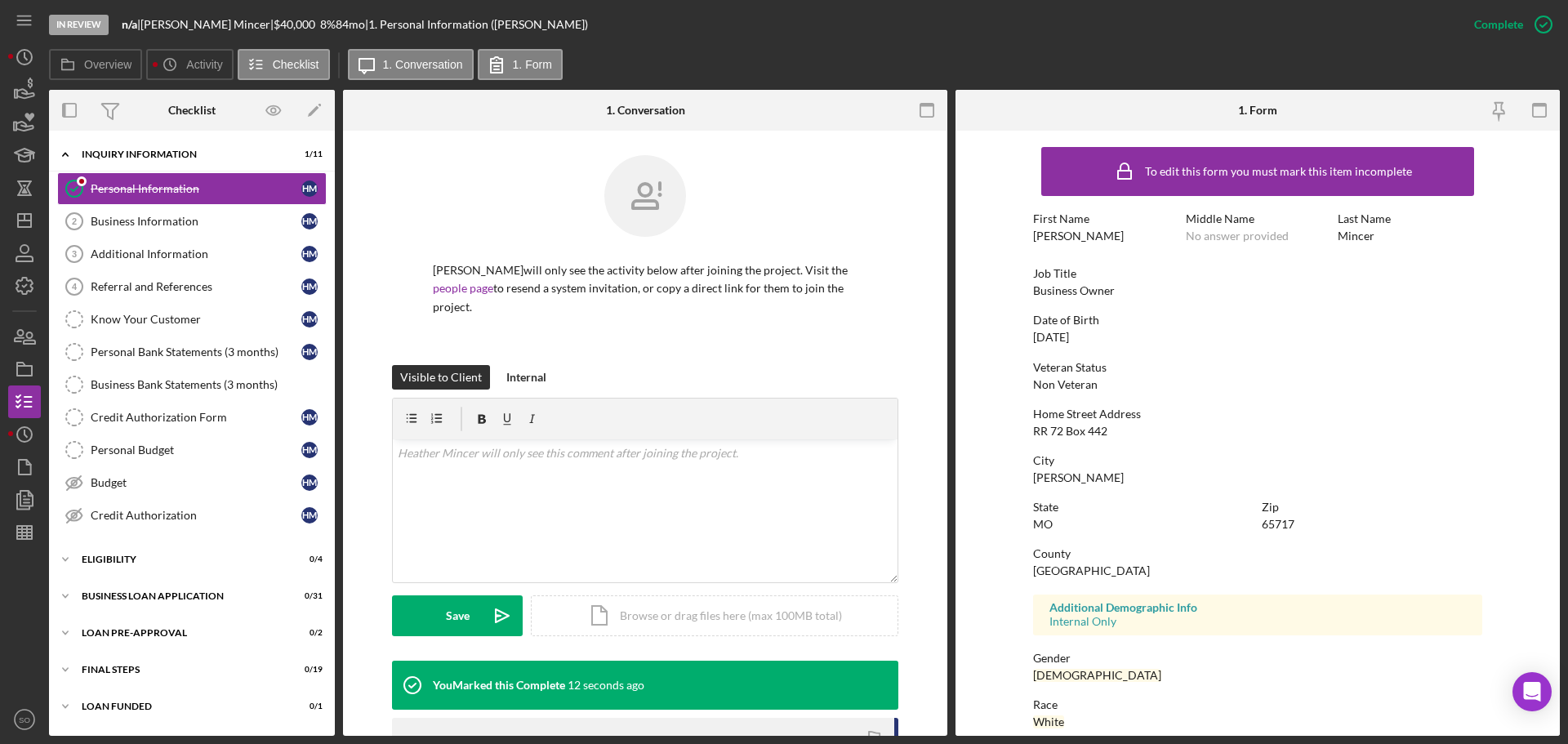
scroll to position [157, 0]
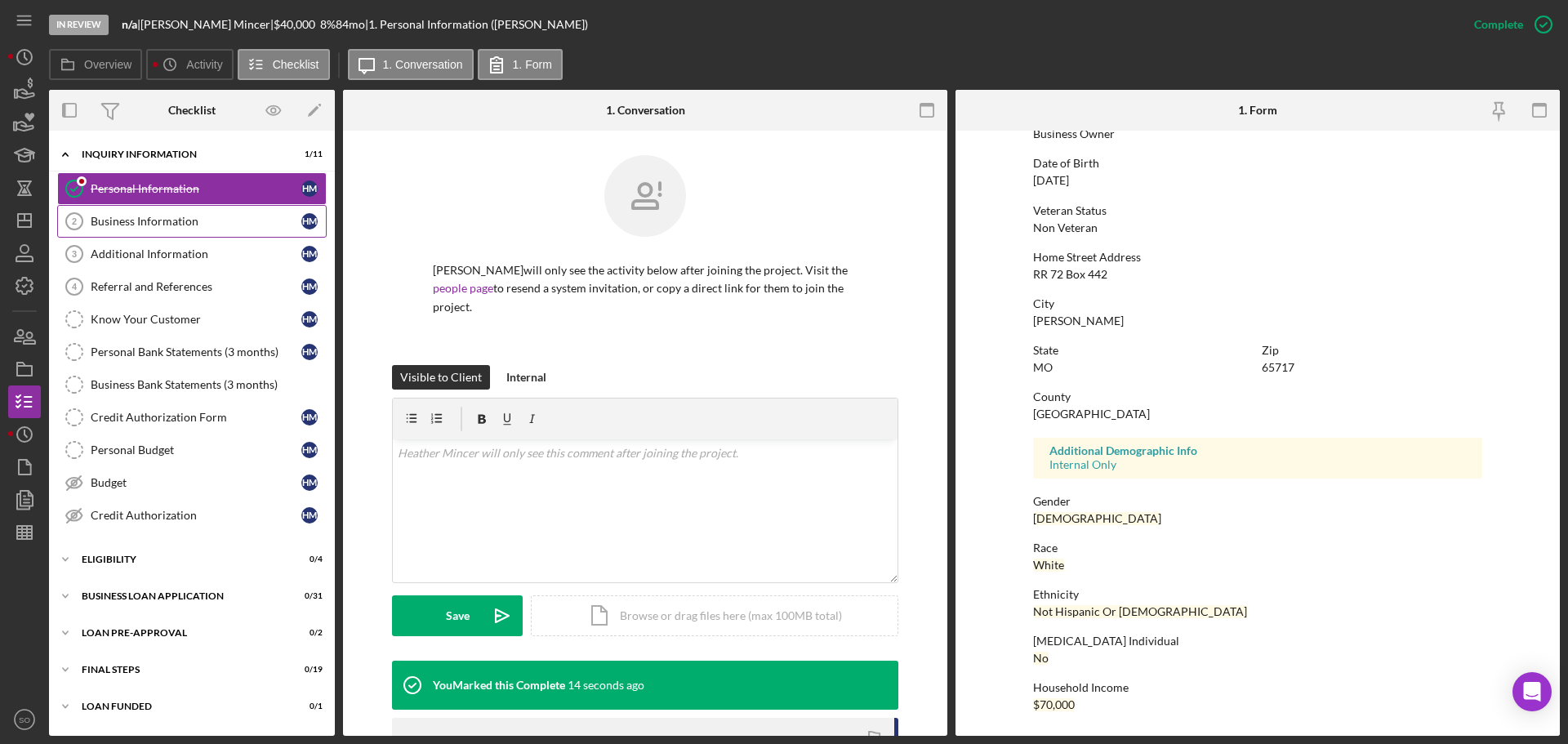
click at [103, 221] on div "Business Information" at bounding box center [196, 221] width 211 height 13
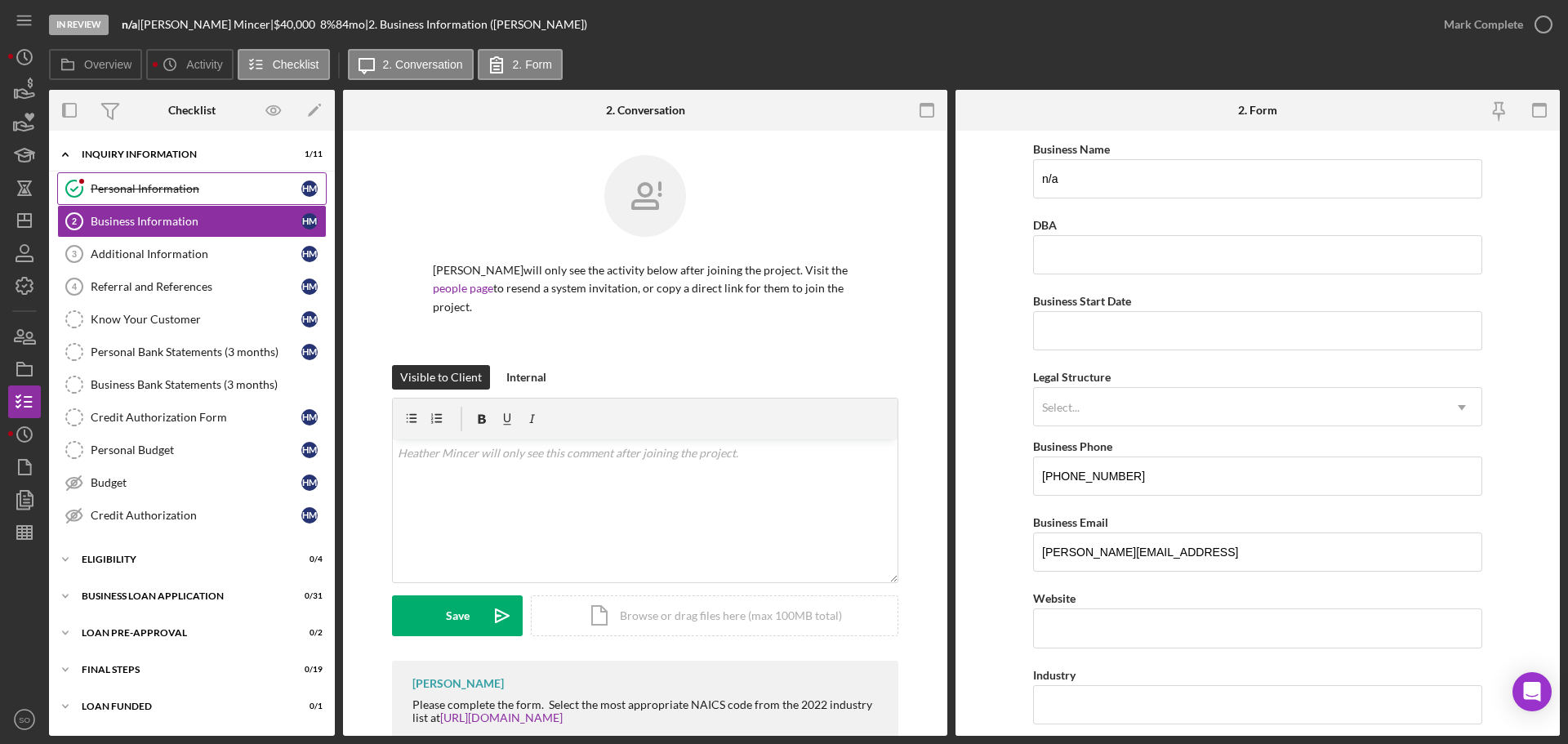
click at [118, 194] on div "Personal Information" at bounding box center [196, 188] width 211 height 13
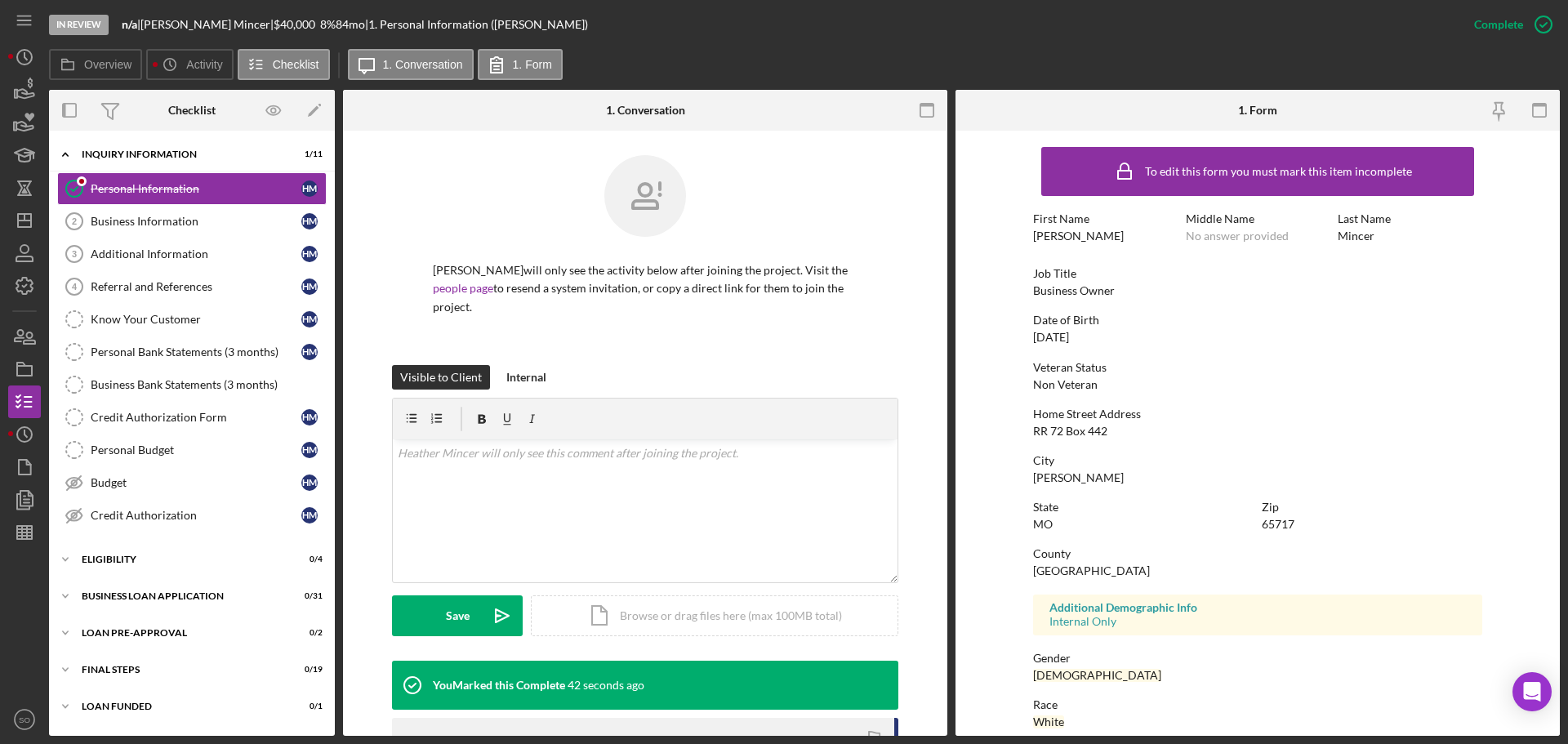
scroll to position [157, 0]
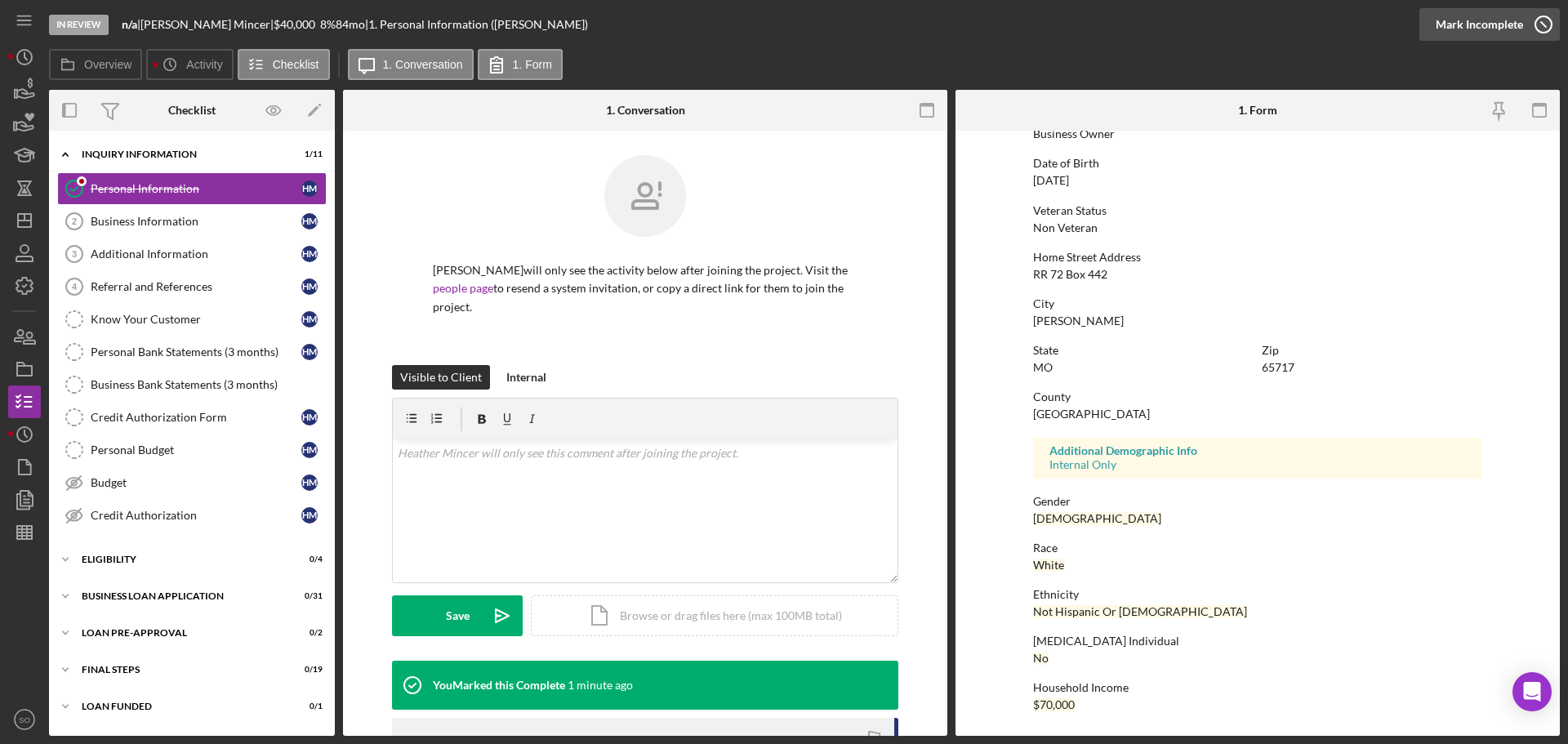
click at [1480, 22] on div "Mark Incomplete" at bounding box center [1479, 24] width 88 height 33
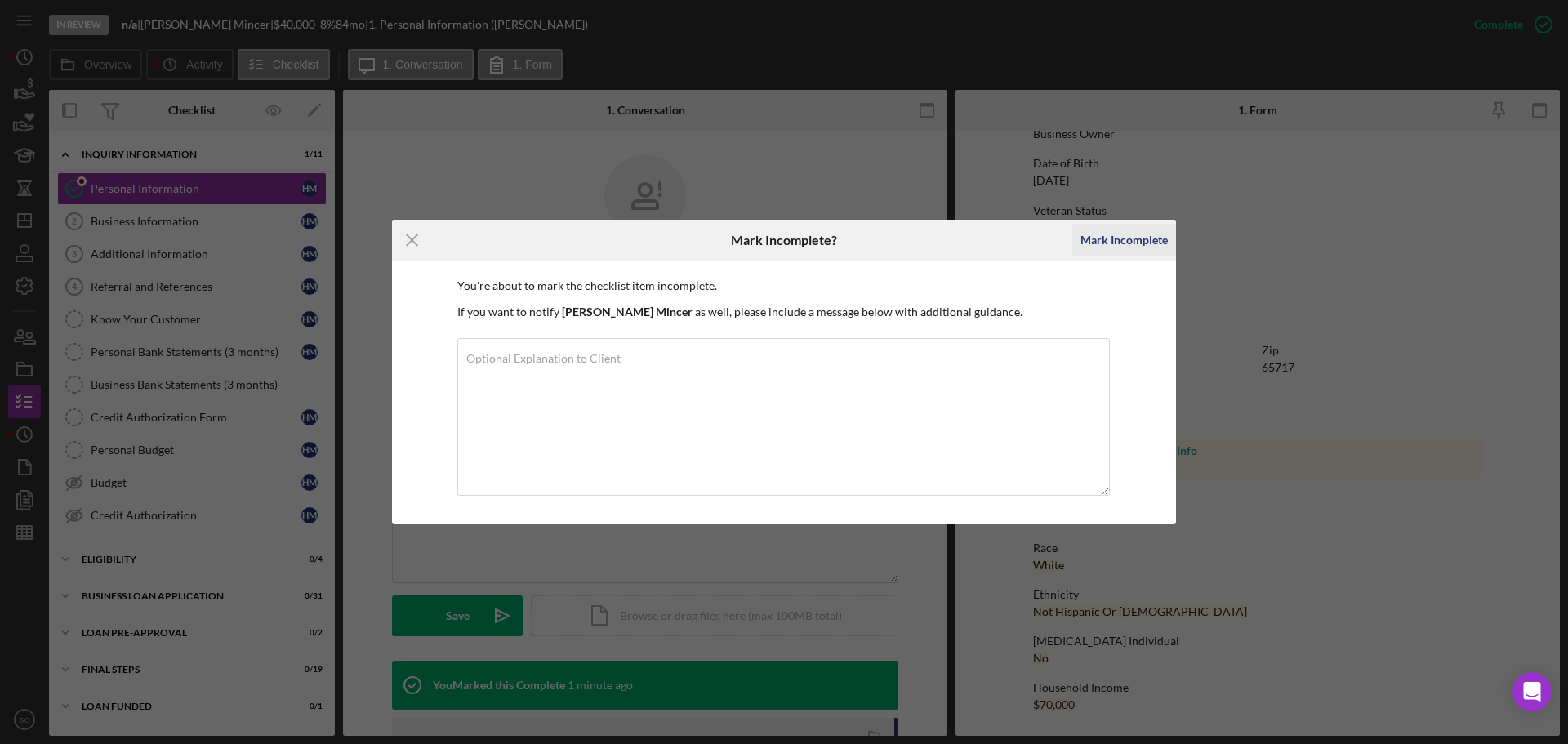
click at [1119, 252] on div "Mark Incomplete" at bounding box center [1124, 240] width 88 height 33
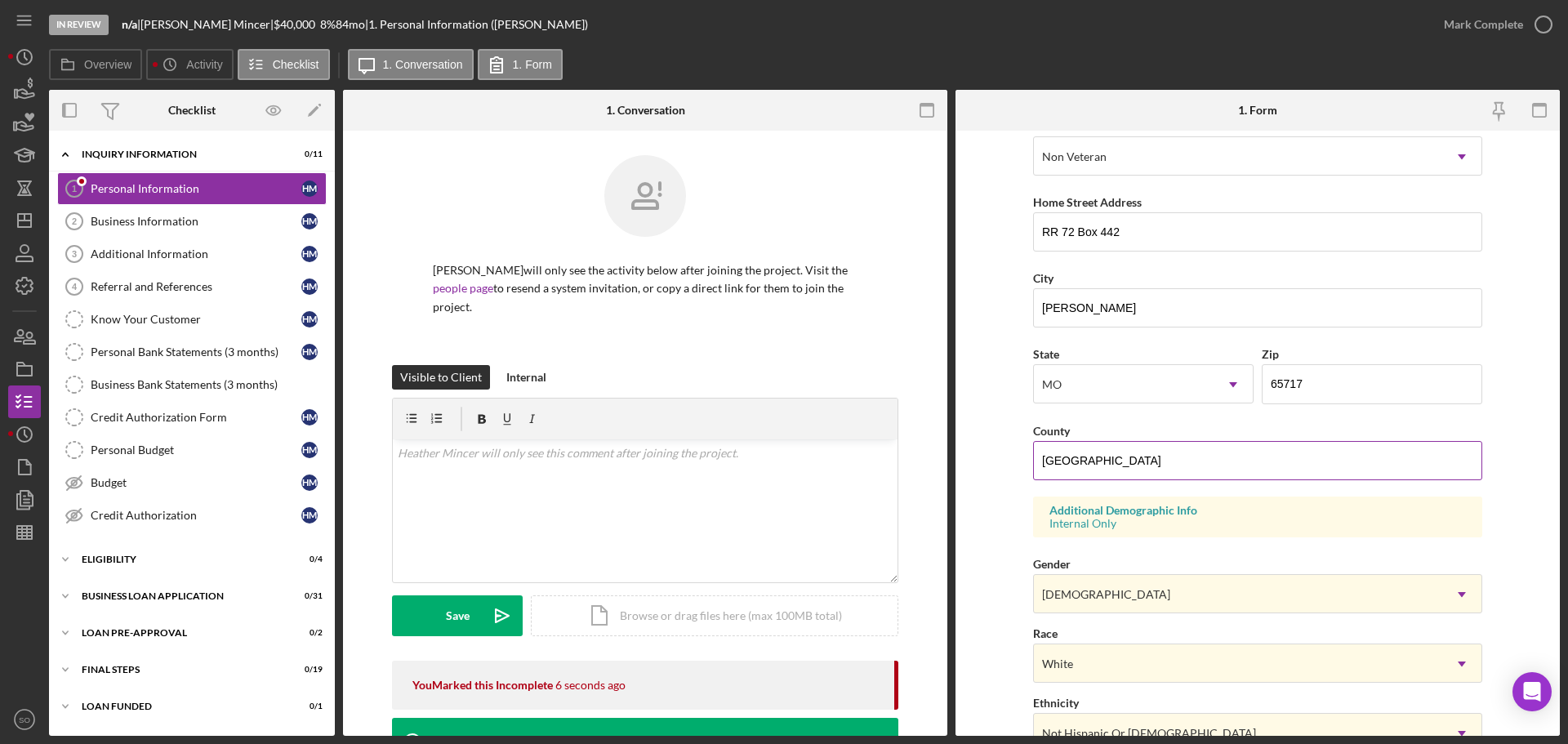
scroll to position [485, 0]
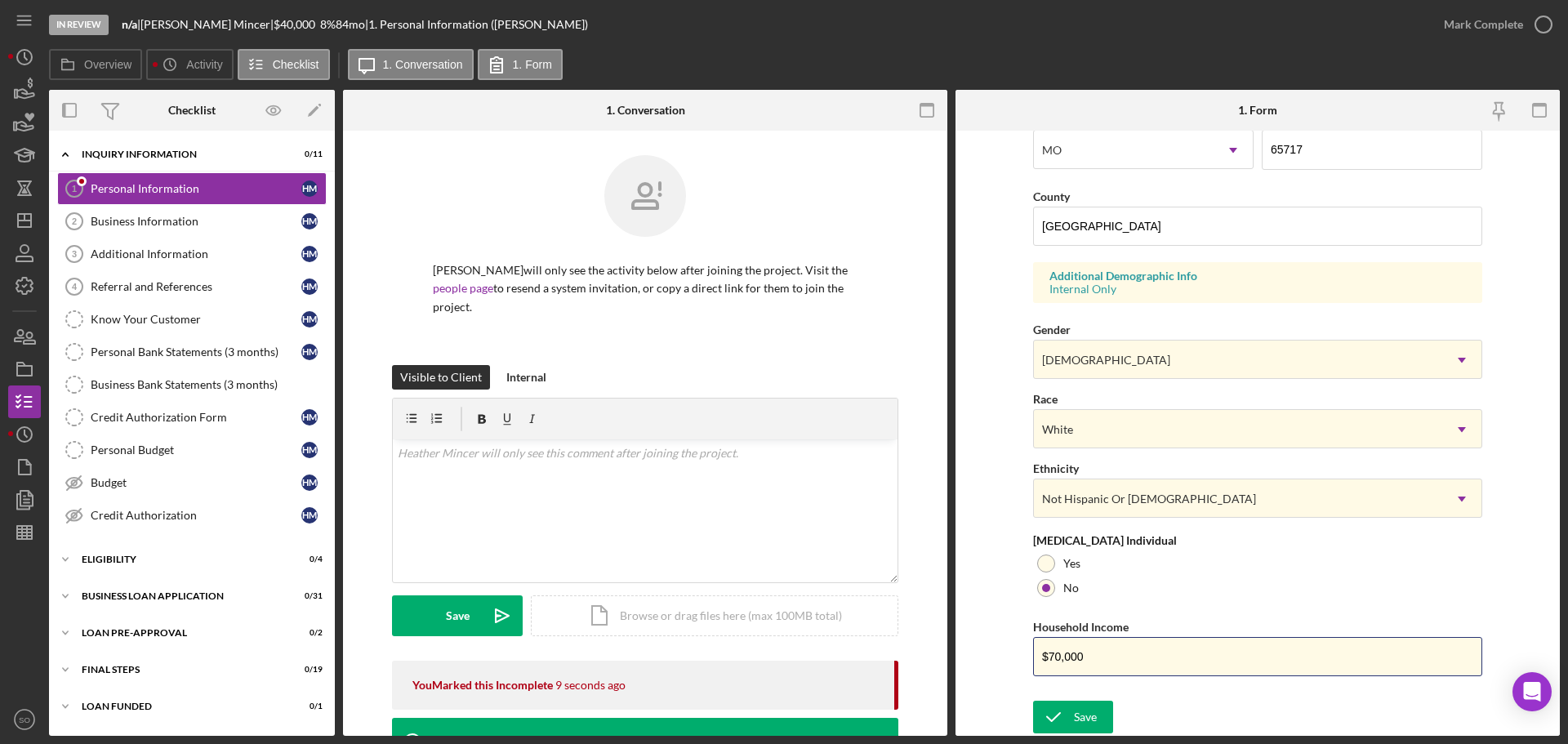
drag, startPoint x: 1112, startPoint y: 662, endPoint x: 939, endPoint y: 653, distance: 173.2
click at [939, 653] on div "Overview Internal Workflow Stage In Review Icon/Dropdown Arrow Archive (can una…" at bounding box center [803, 412] width 1511 height 646
type input "$50,000"
click at [1076, 717] on div "Save" at bounding box center [1086, 717] width 23 height 33
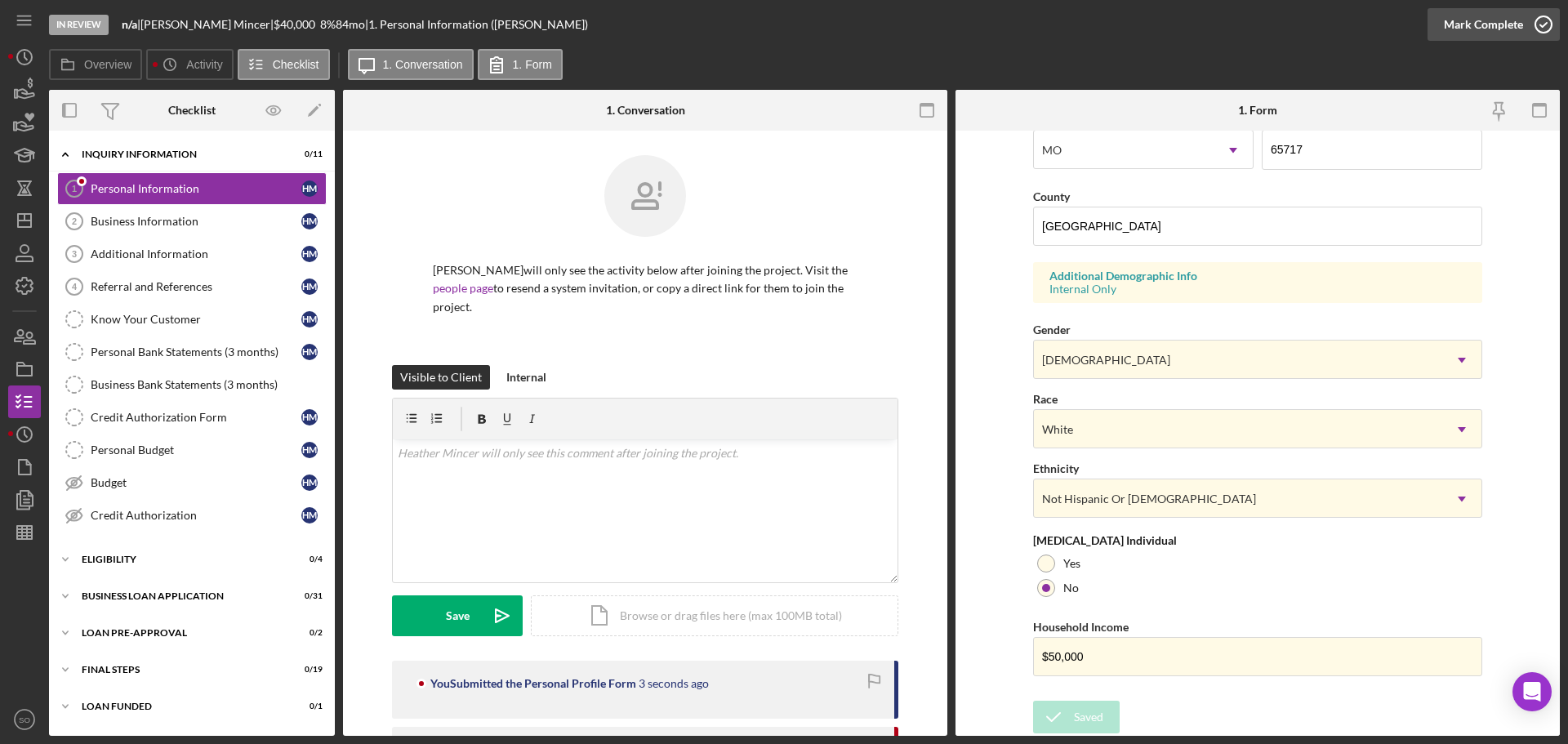
click at [1458, 28] on div "Mark Complete" at bounding box center [1483, 24] width 79 height 33
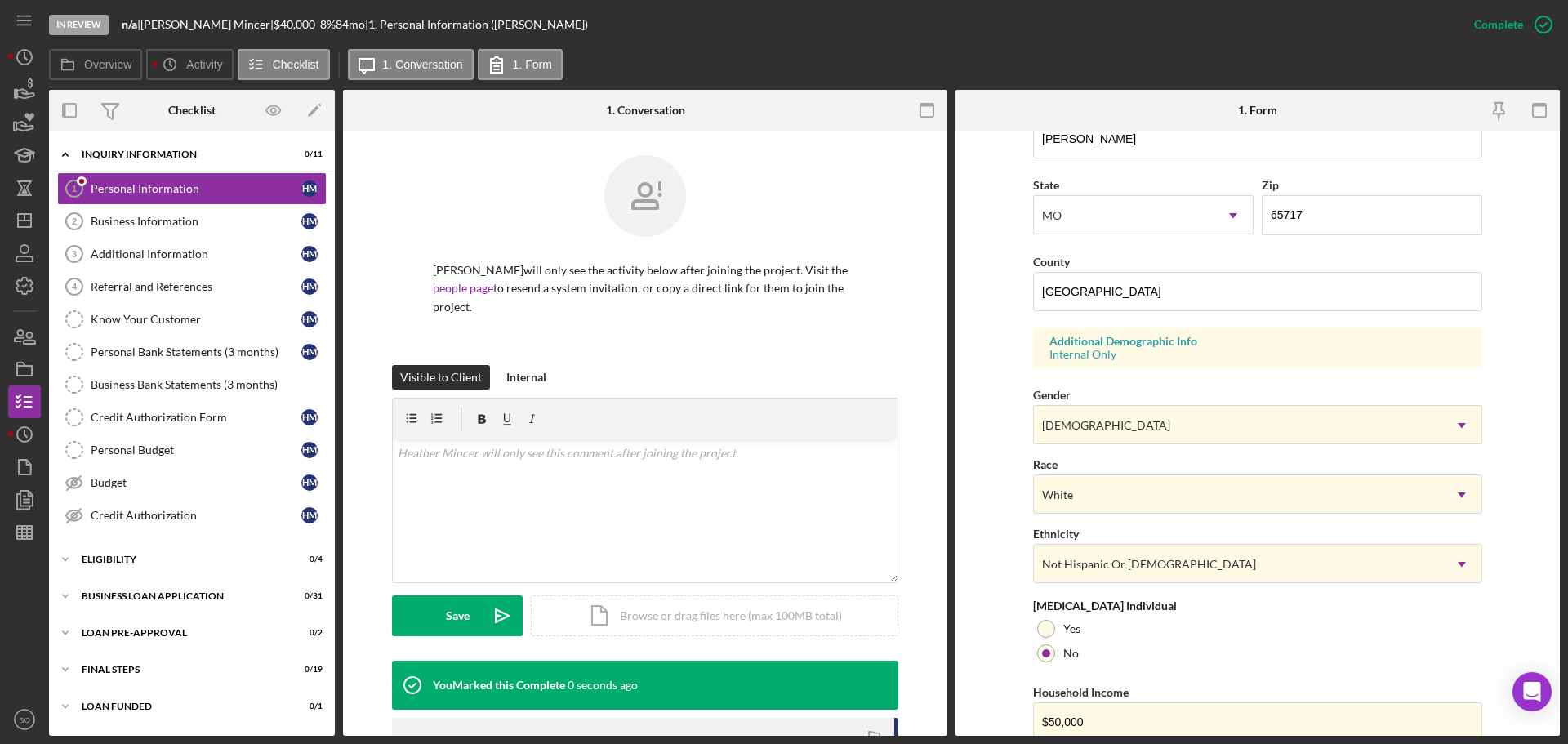
scroll to position [157, 0]
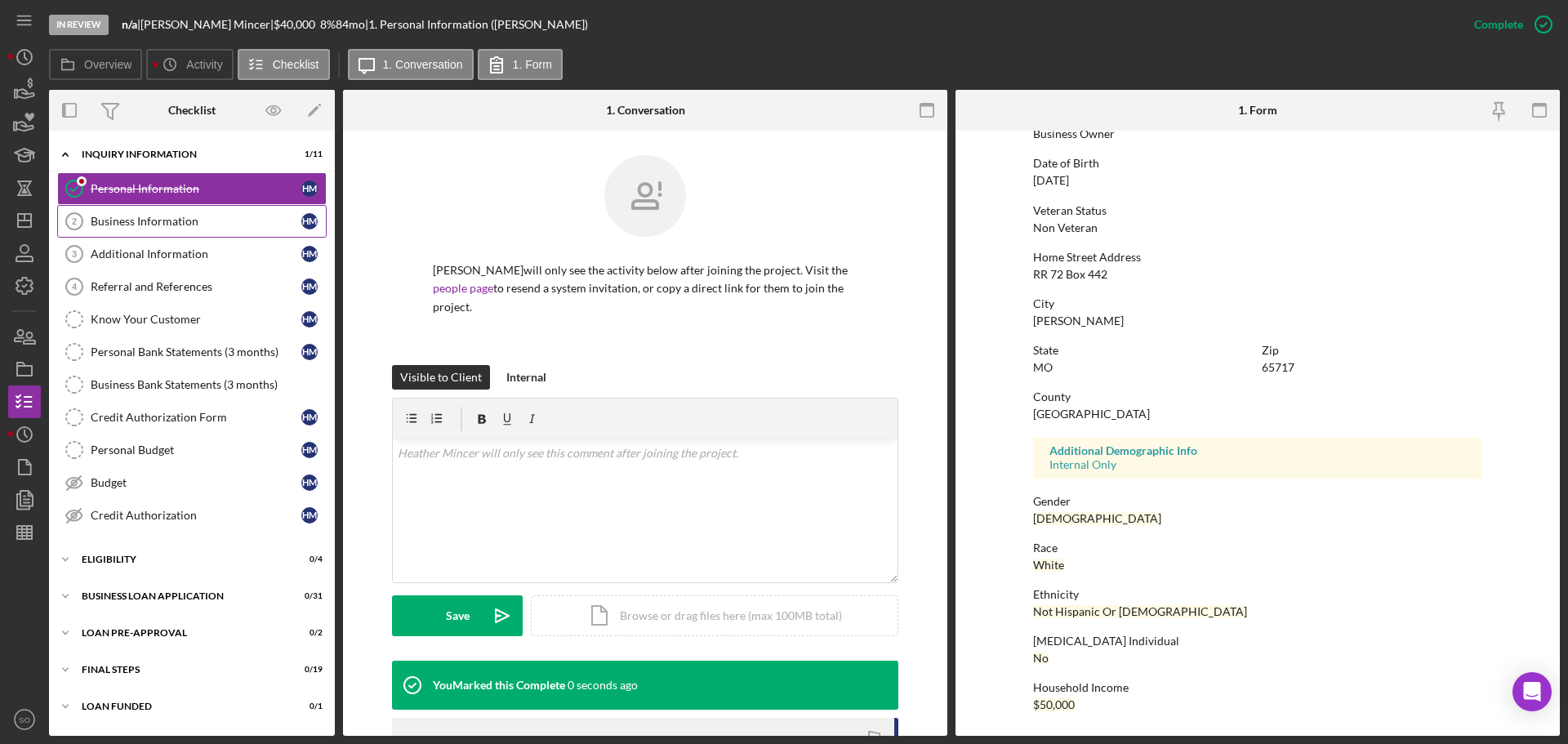
click at [209, 236] on link "Business Information 2 Business Information H M" at bounding box center [192, 222] width 269 height 33
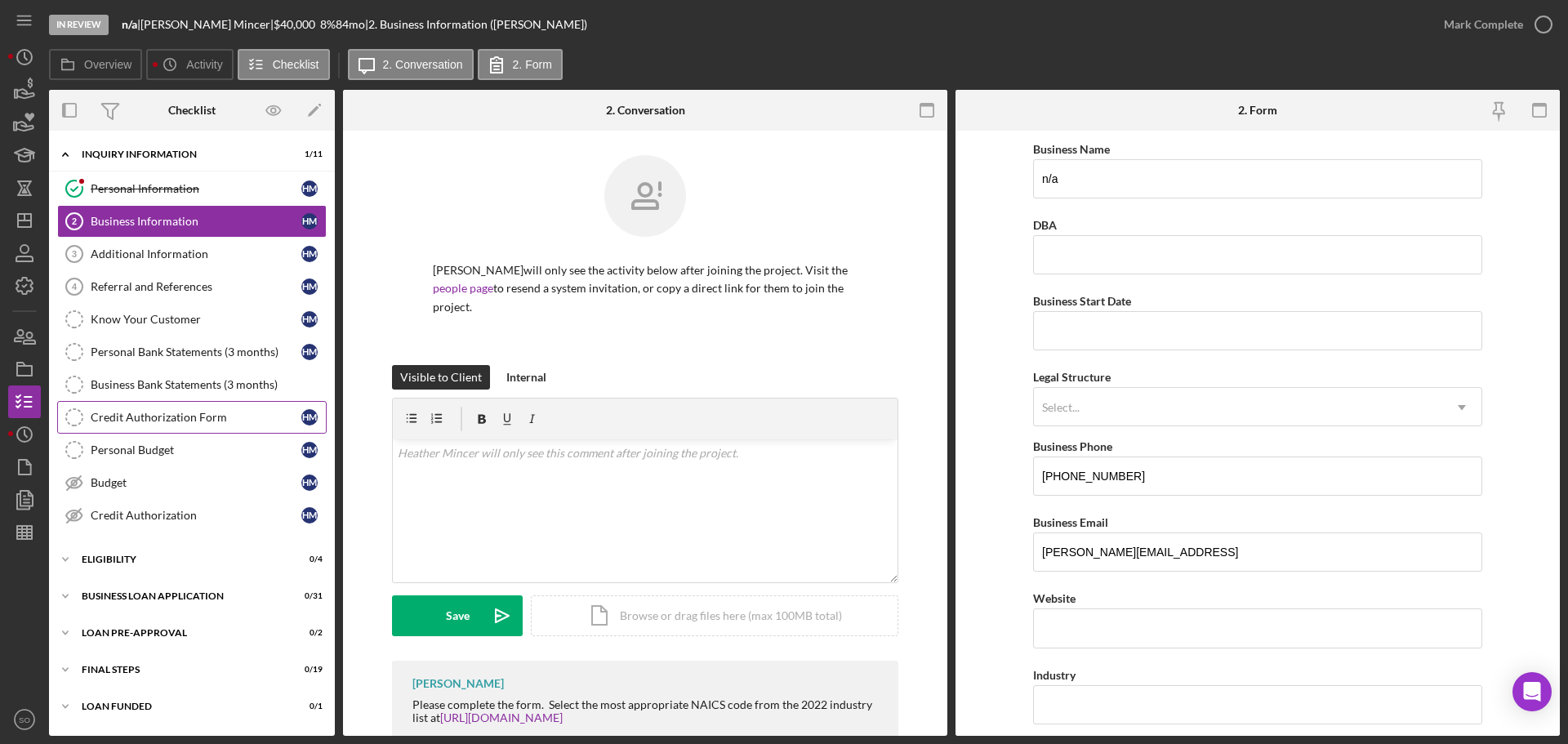
click at [235, 410] on div "Credit Authorization Form" at bounding box center [196, 416] width 211 height 13
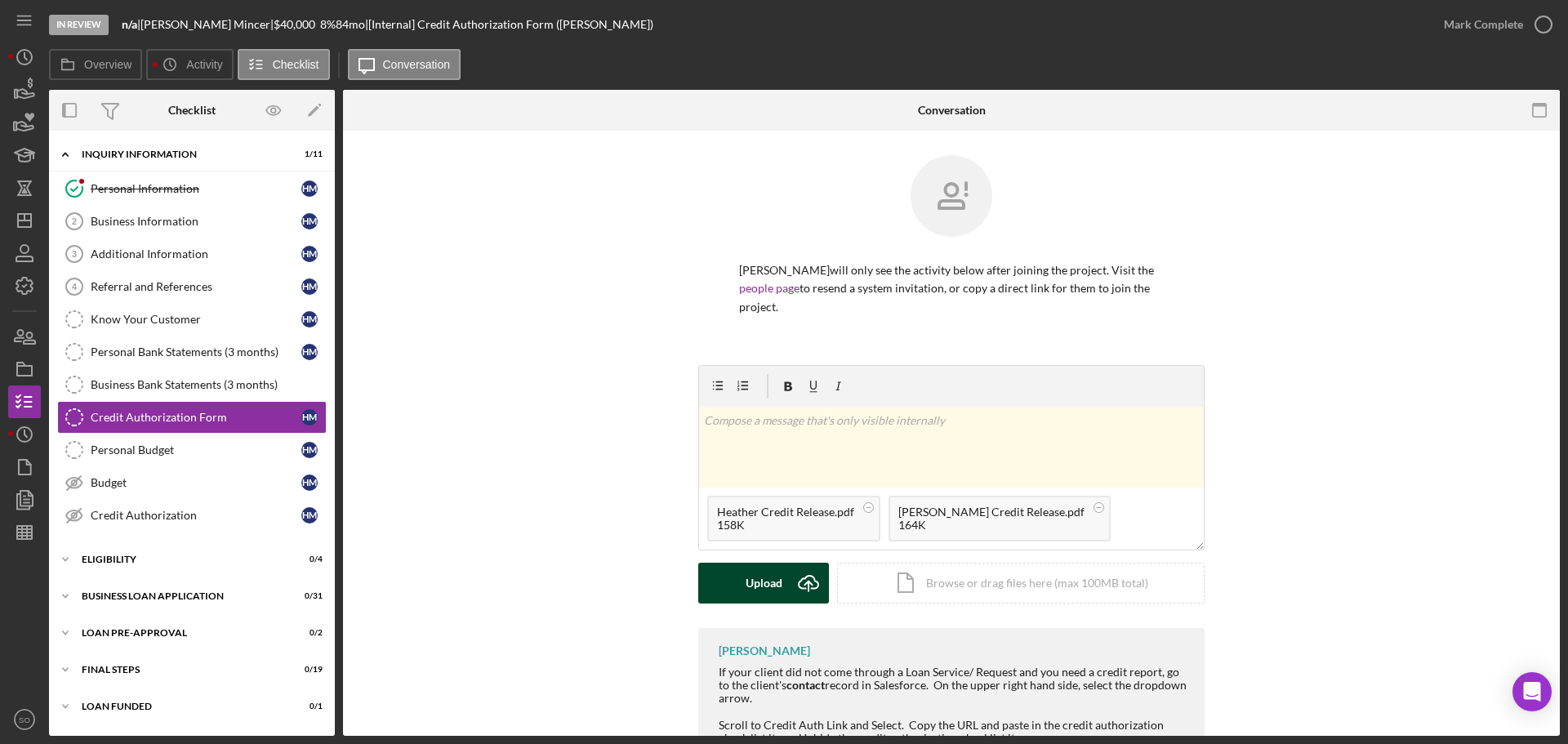
click at [788, 583] on icon "Icon/Upload" at bounding box center [808, 584] width 41 height 41
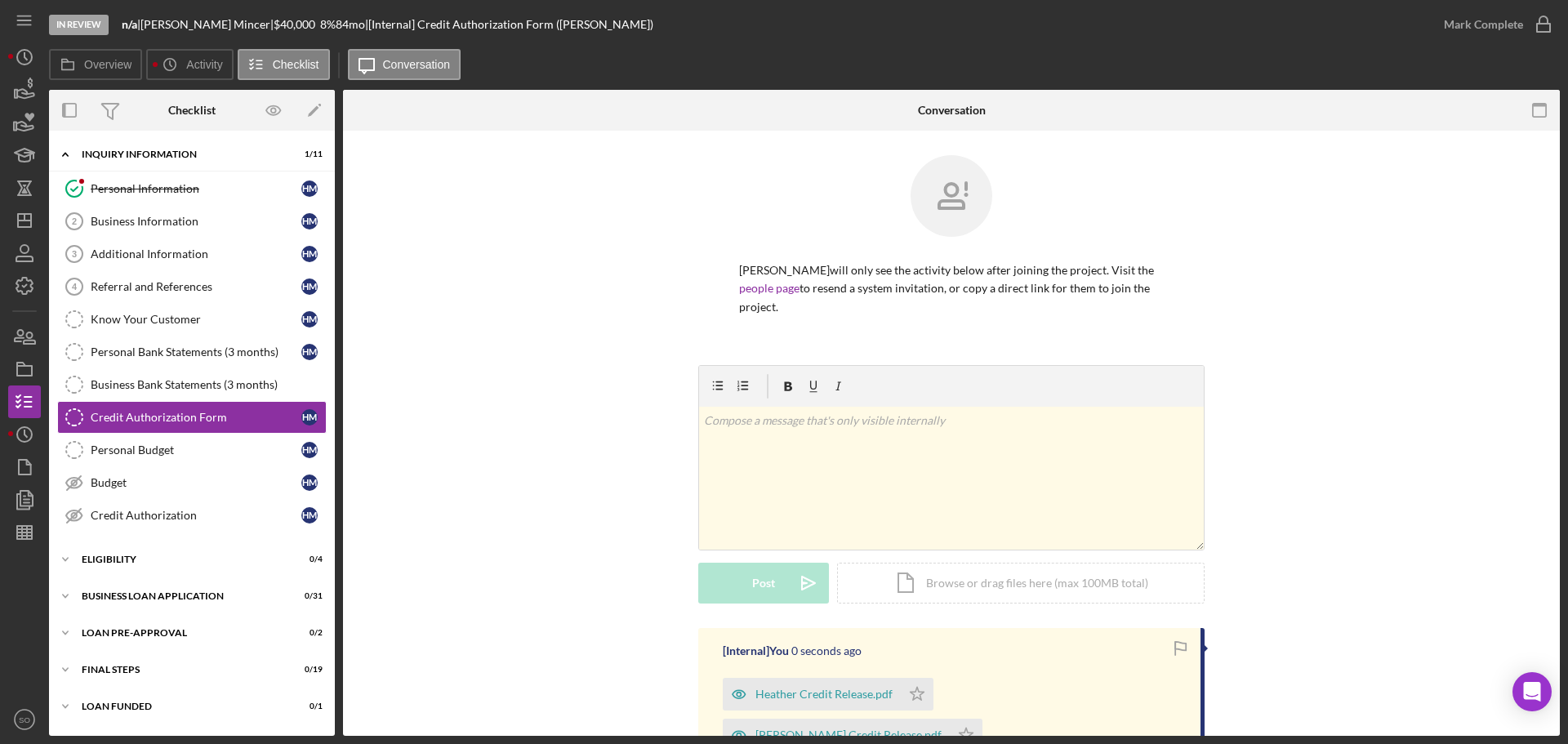
scroll to position [245, 0]
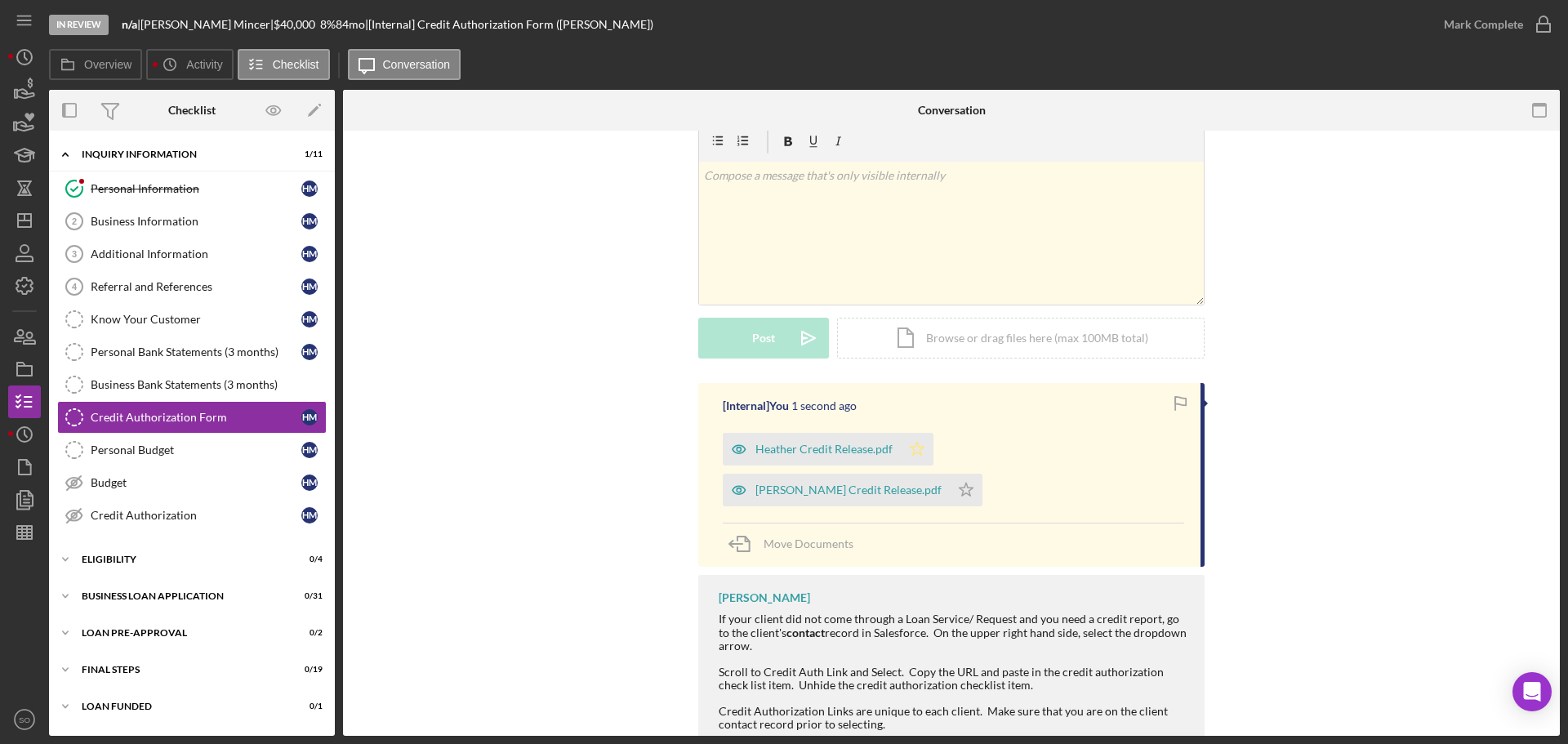
click at [914, 451] on icon "Icon/Star" at bounding box center [917, 449] width 33 height 33
click at [1466, 42] on div "Mark Complete" at bounding box center [1494, 24] width 132 height 49
click at [1468, 30] on div "Mark Complete" at bounding box center [1483, 24] width 79 height 33
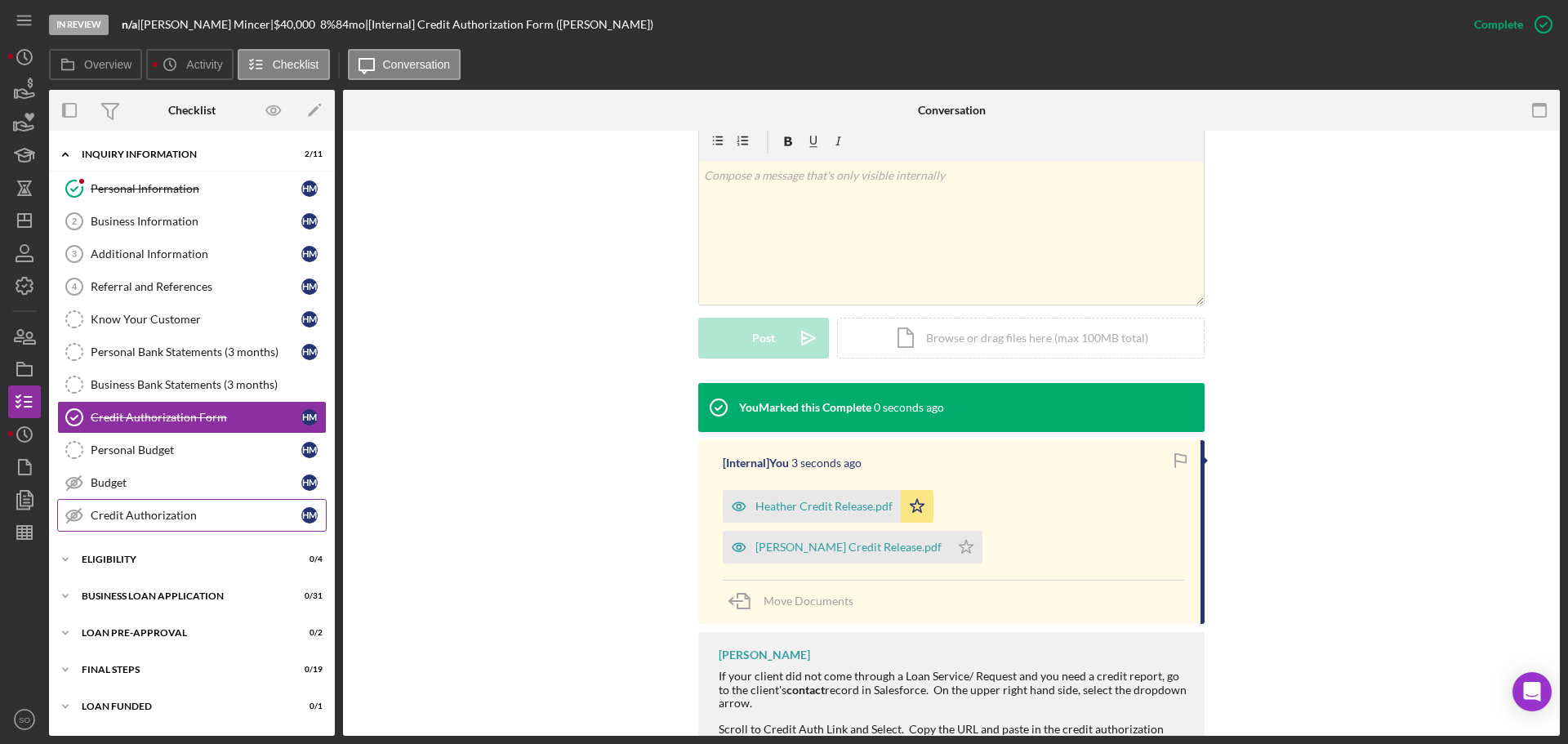
click at [139, 503] on link "Credit Authorization Credit Authorization H M" at bounding box center [192, 515] width 269 height 33
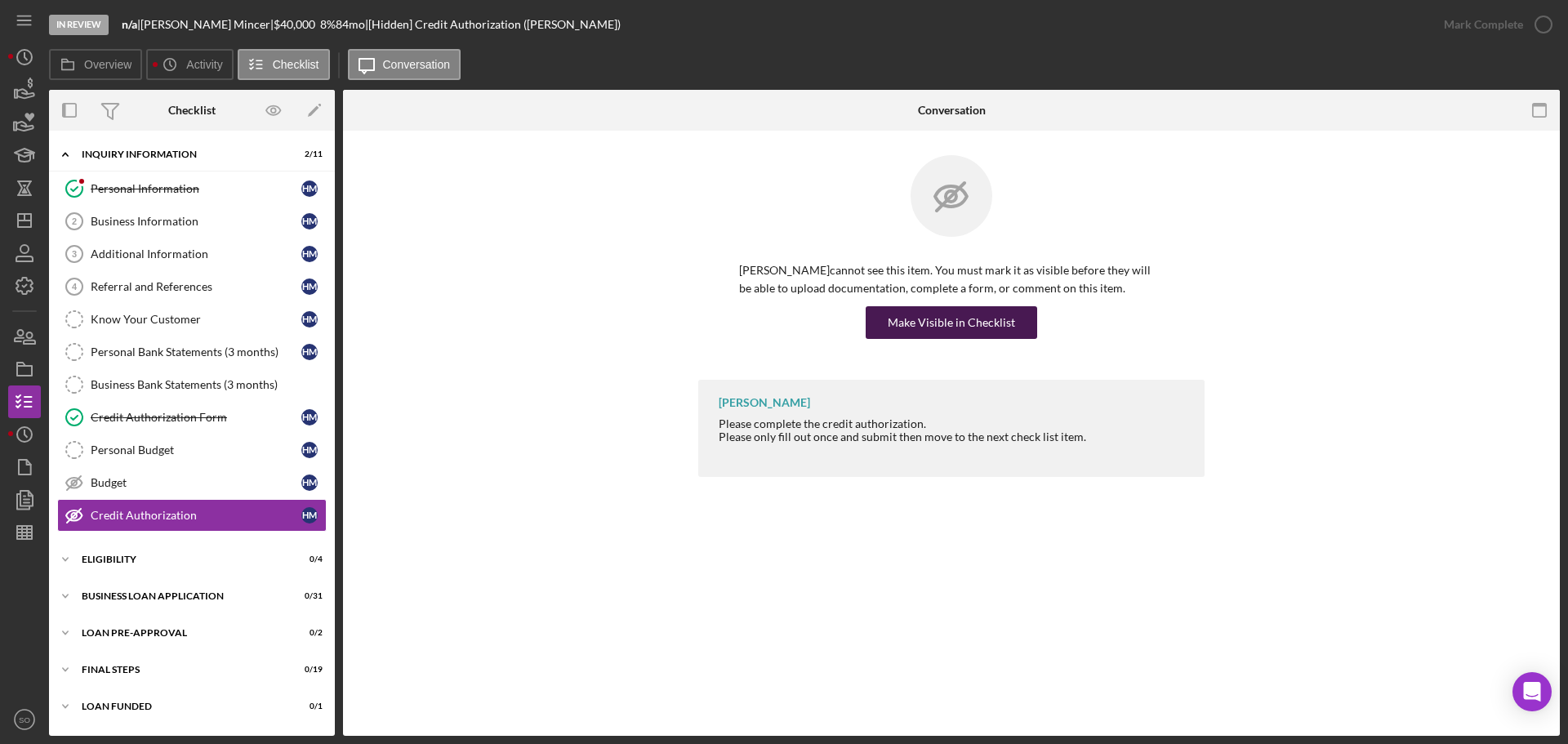
click at [887, 328] on button "Make Visible in Checklist" at bounding box center [951, 323] width 171 height 33
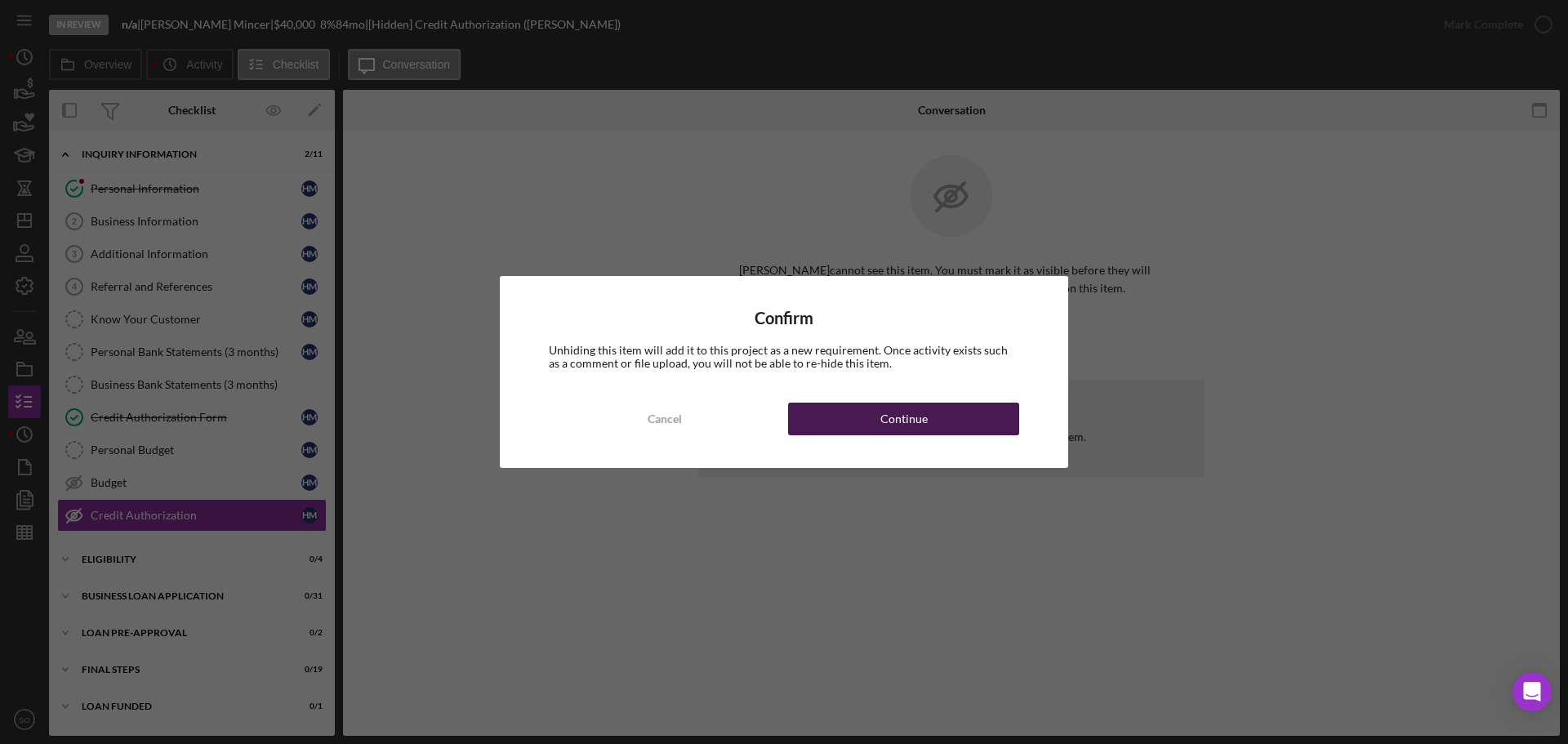
click at [923, 419] on div "Continue" at bounding box center [904, 419] width 48 height 33
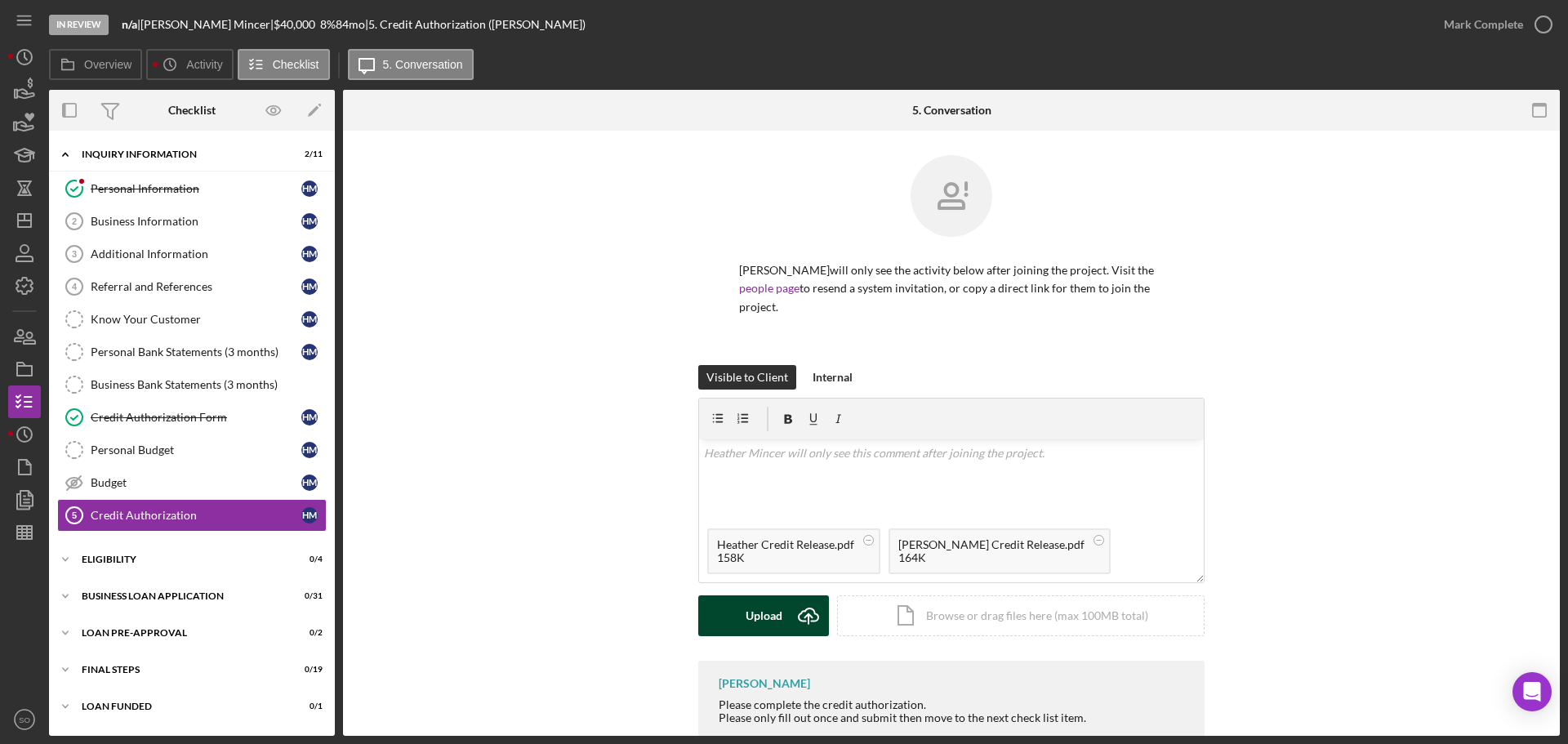
click at [774, 608] on div "Upload" at bounding box center [765, 616] width 37 height 41
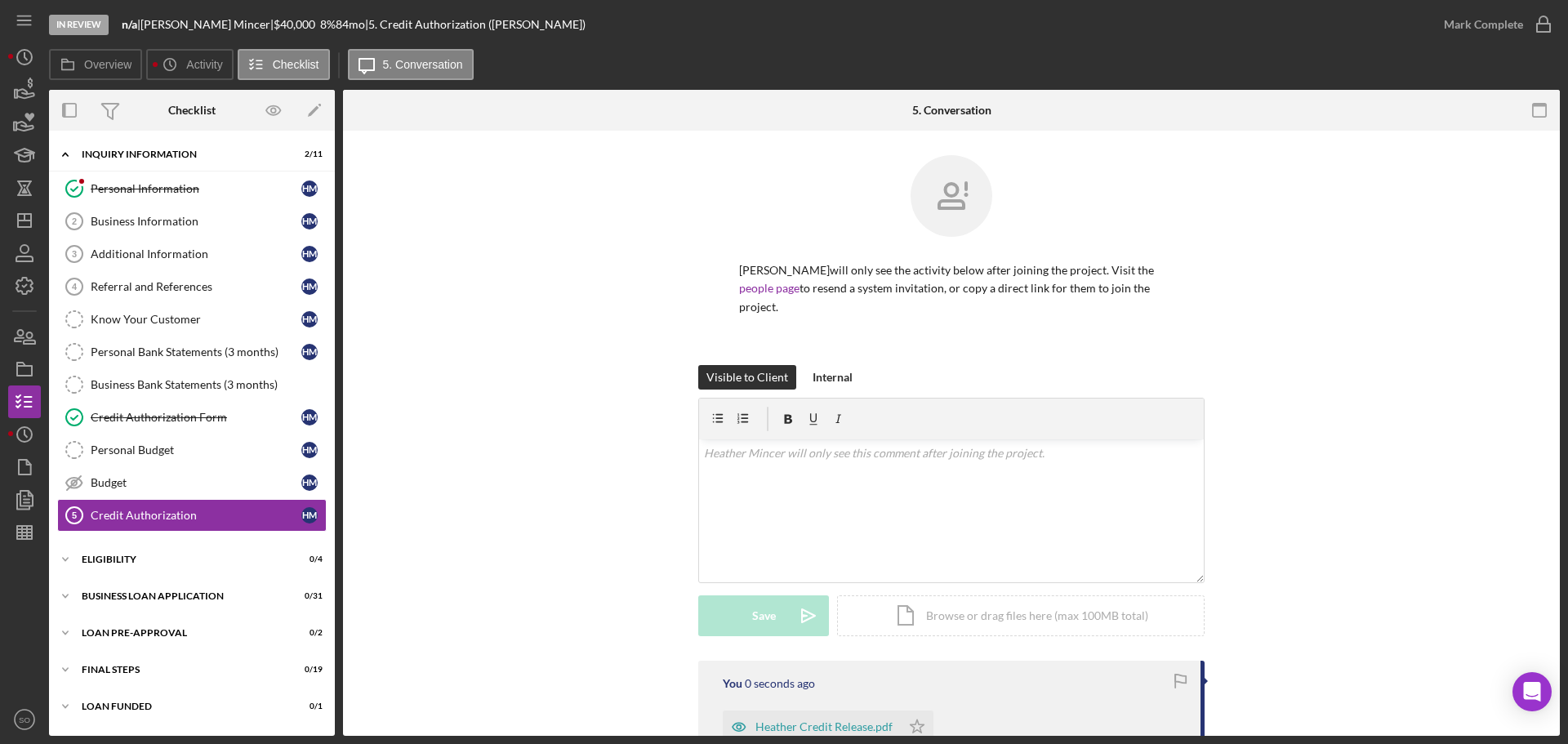
scroll to position [206, 0]
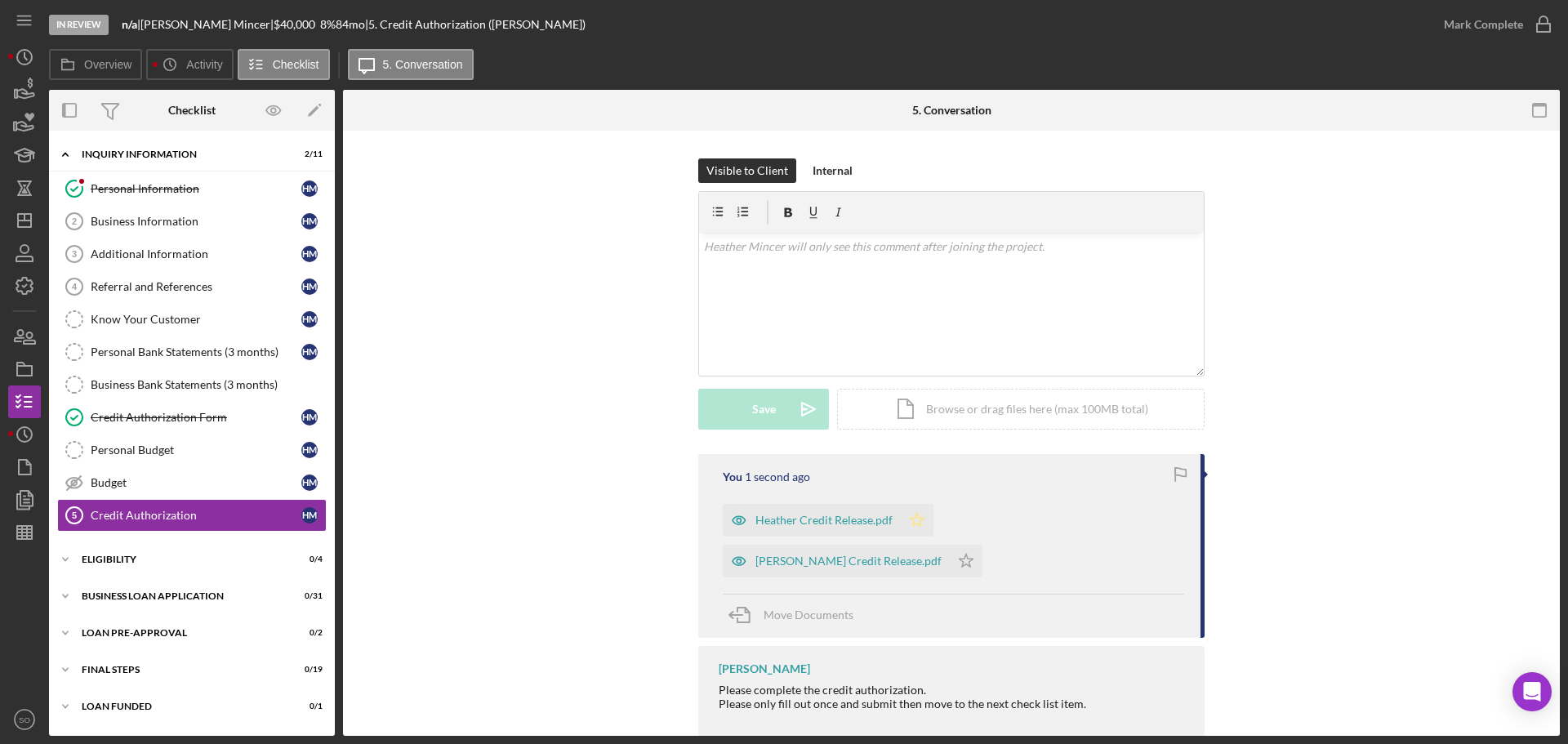
click at [919, 517] on icon "Icon/Star" at bounding box center [917, 520] width 33 height 33
click at [1474, 45] on div "Mark Complete" at bounding box center [1494, 24] width 132 height 49
click at [1479, 33] on div "Mark Complete" at bounding box center [1483, 24] width 79 height 33
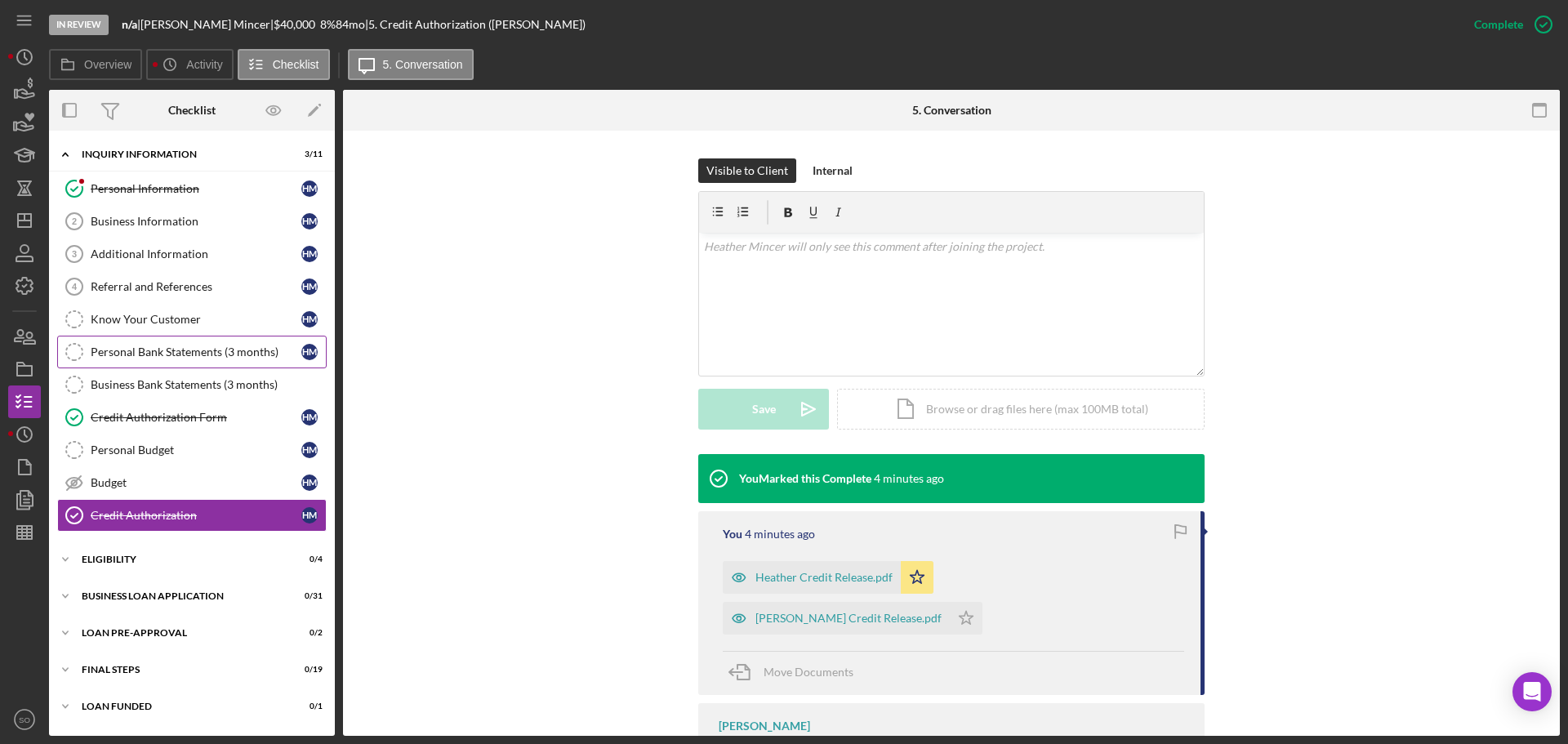
click at [135, 341] on link "Personal Bank Statements (3 months) Personal Bank Statements (3 months) H M" at bounding box center [192, 352] width 269 height 33
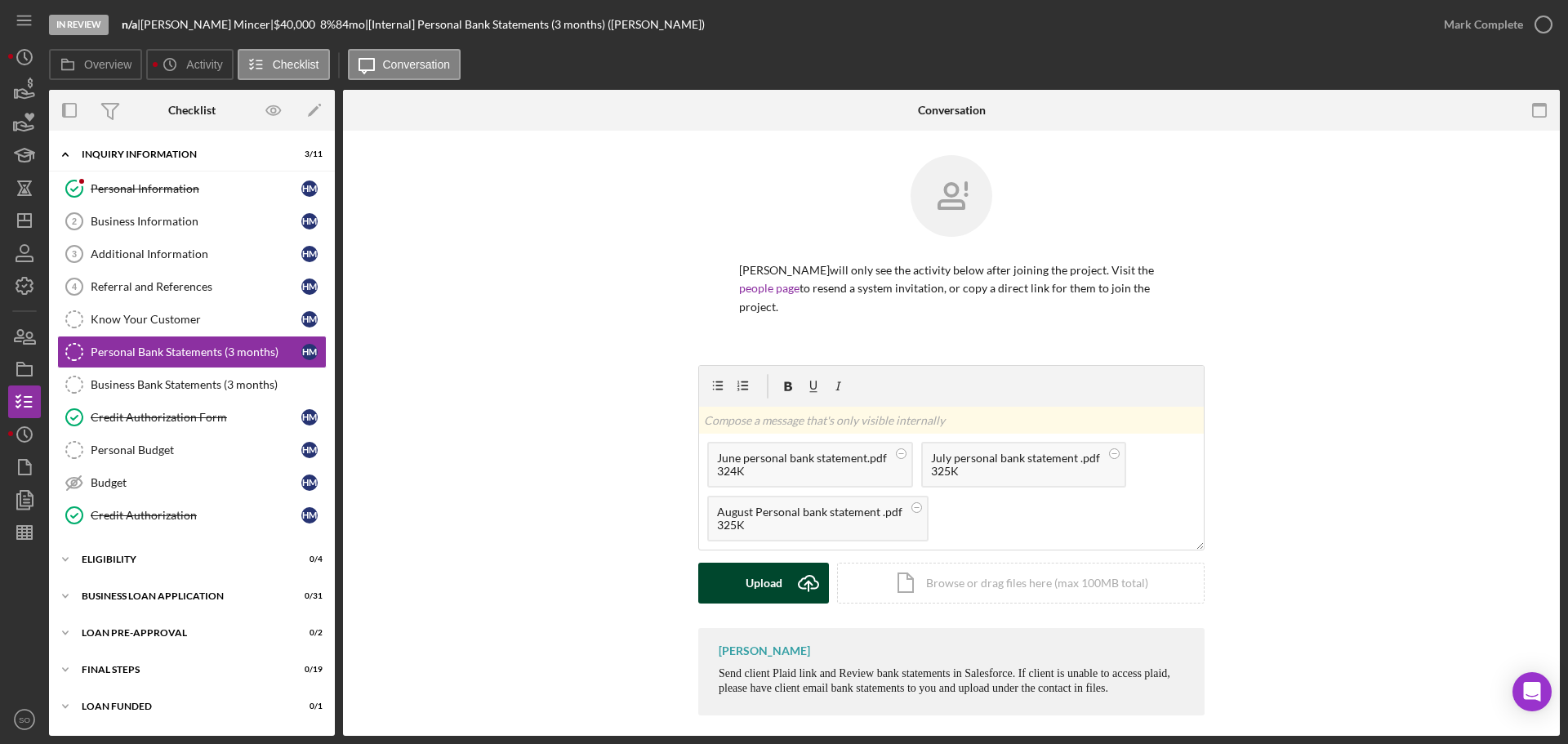
click at [758, 582] on div "Upload" at bounding box center [765, 584] width 37 height 41
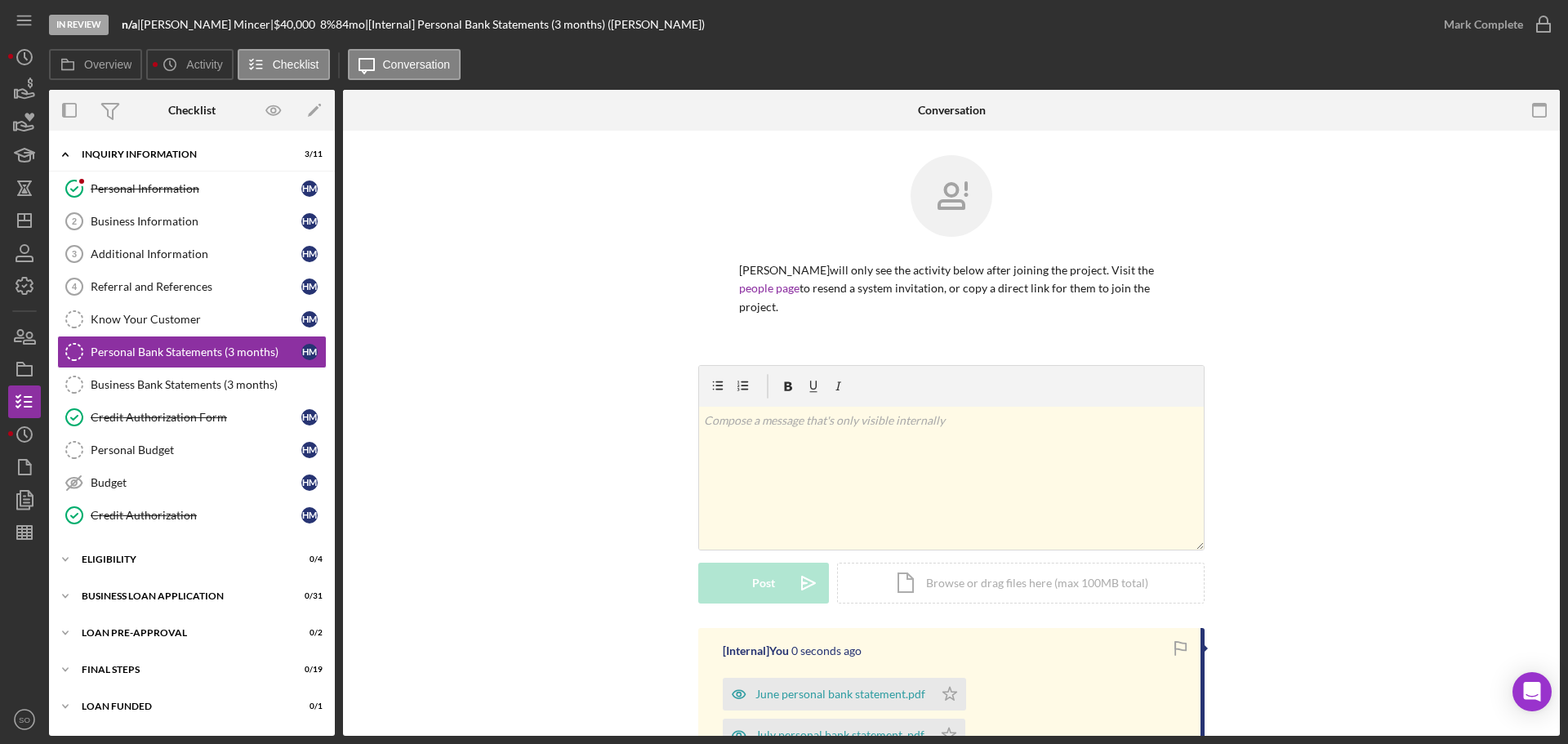
scroll to position [163, 0]
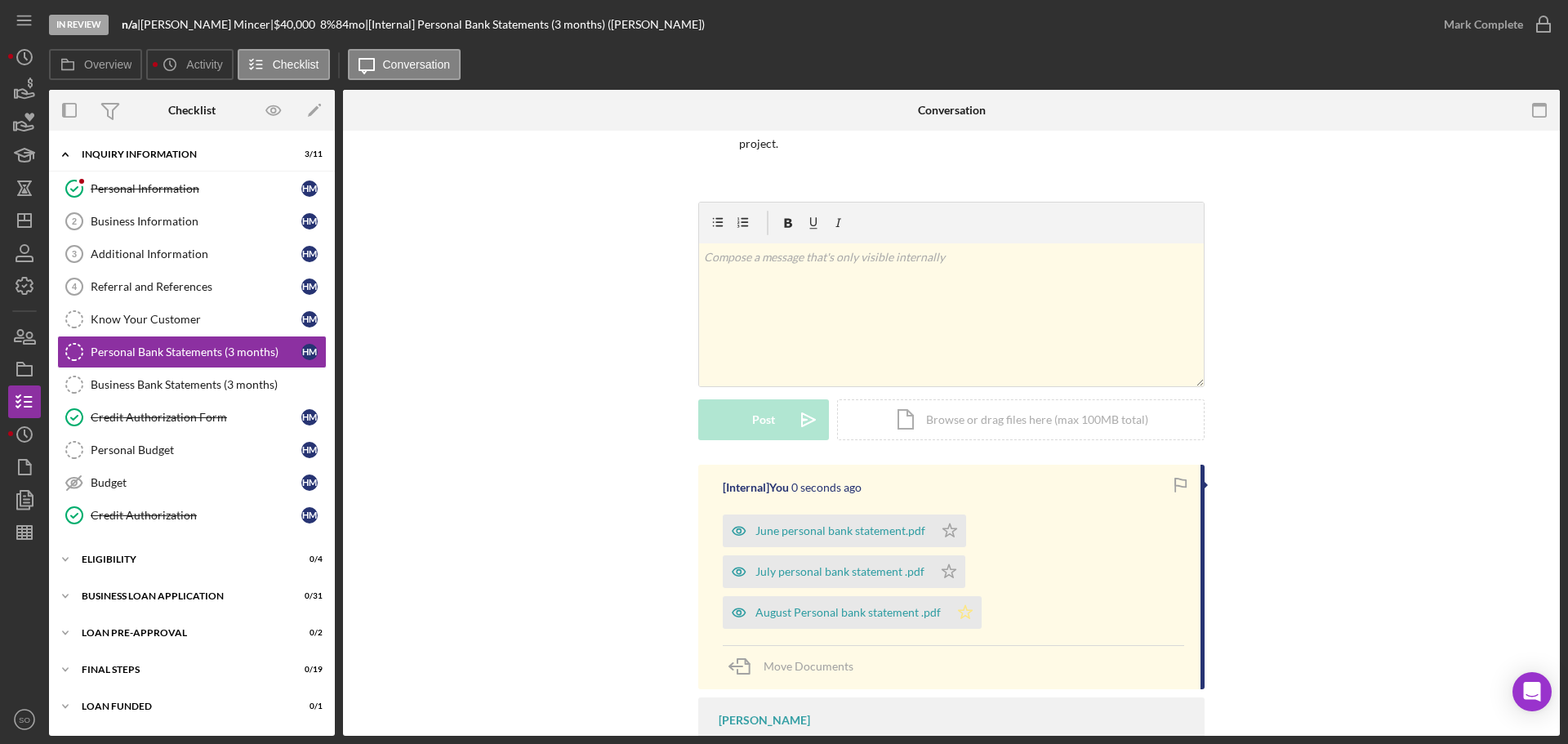
click at [975, 620] on icon "Icon/Star" at bounding box center [966, 613] width 33 height 33
click at [1456, 28] on div "Mark Complete" at bounding box center [1483, 24] width 79 height 33
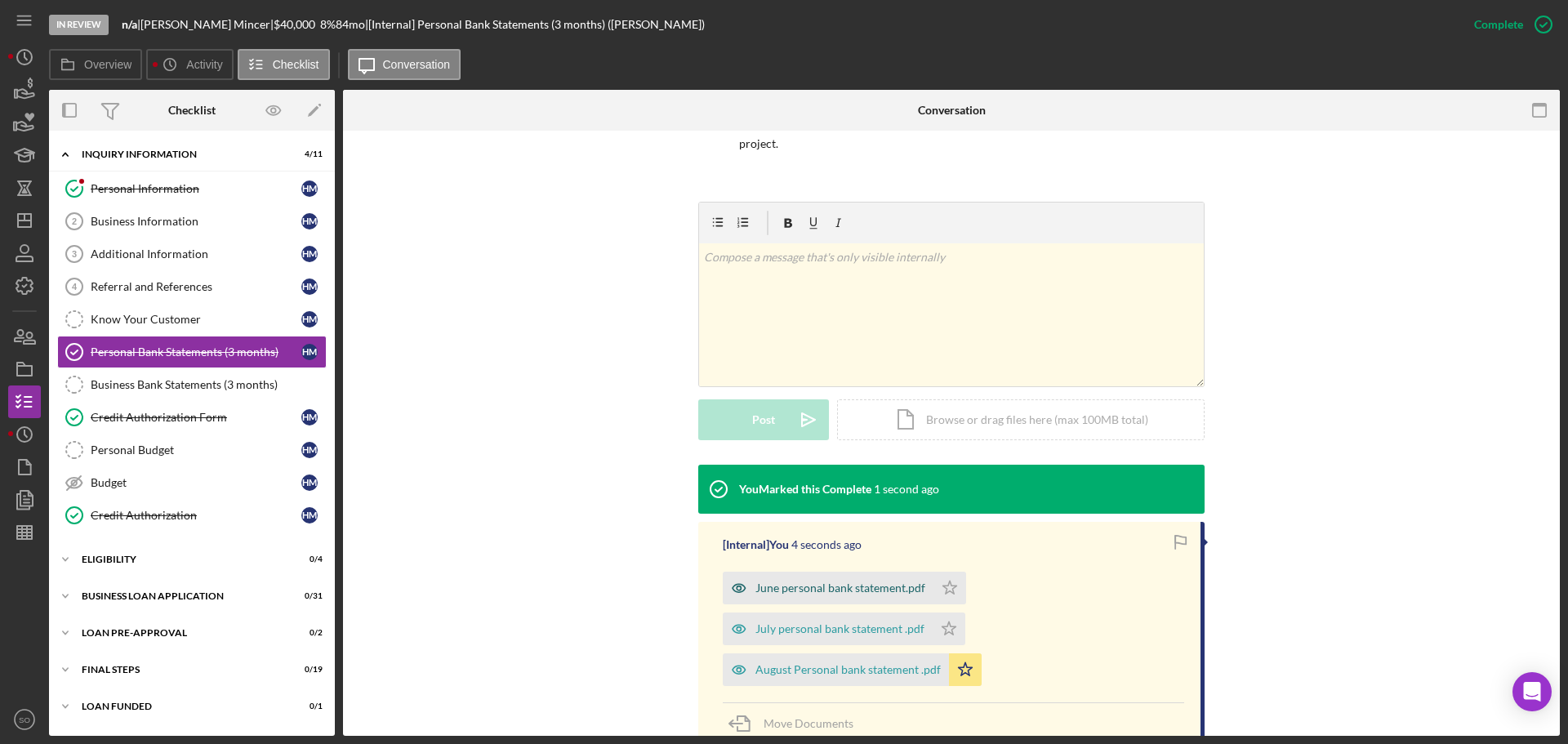
click at [791, 583] on div "June personal bank statement.pdf" at bounding box center [840, 587] width 170 height 13
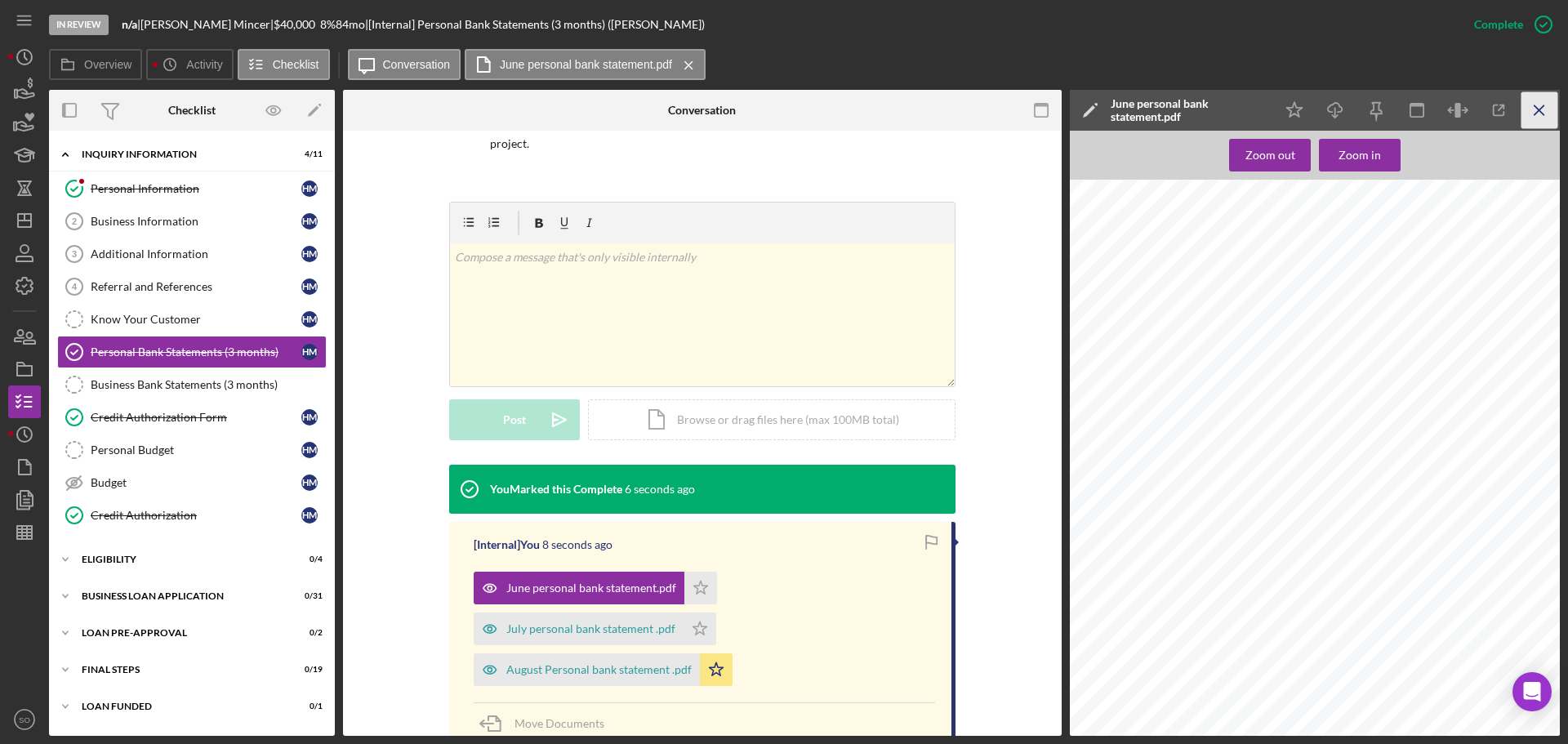
click at [1536, 111] on icon "Icon/Menu Close" at bounding box center [1540, 111] width 37 height 37
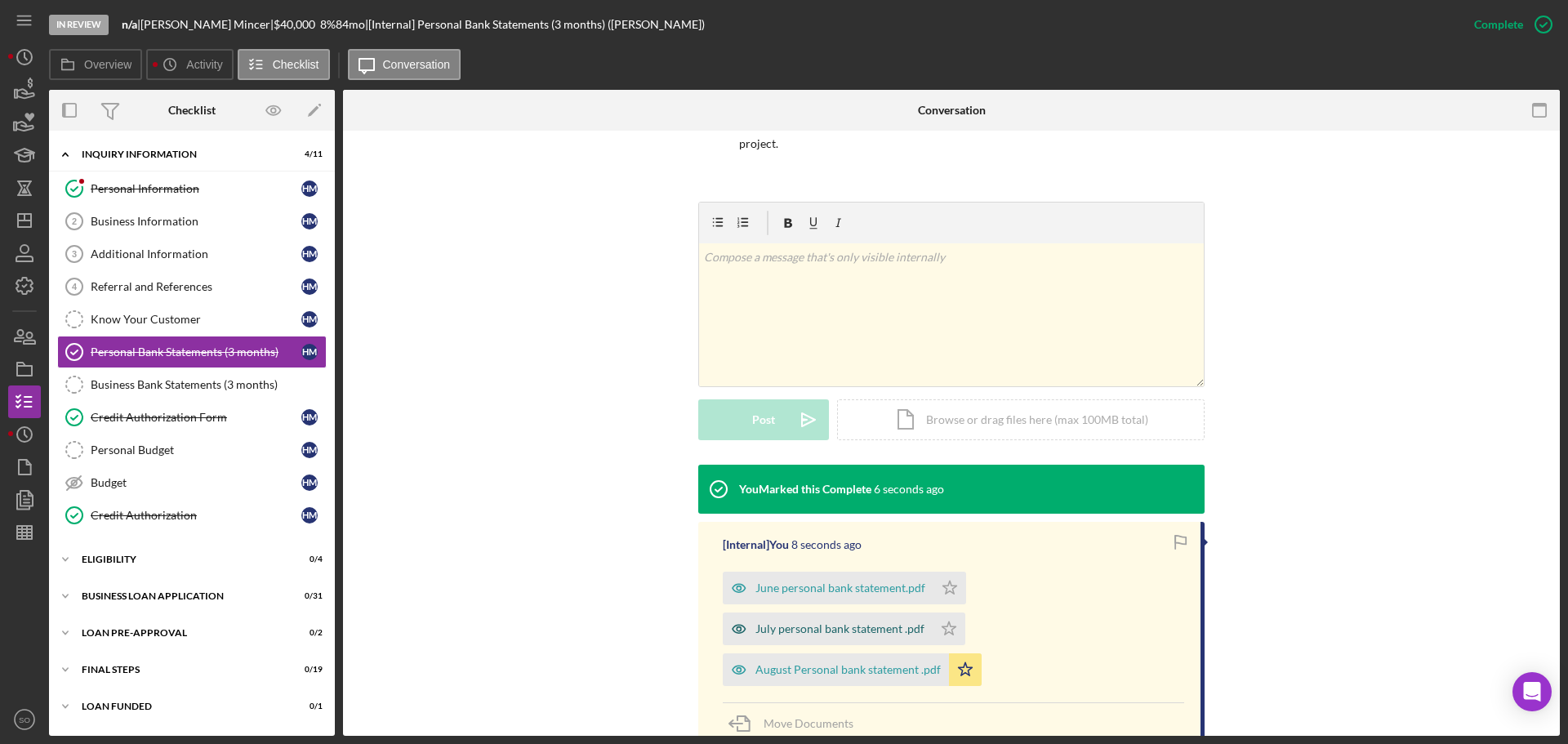
click at [874, 620] on div "July personal bank statement .pdf" at bounding box center [828, 629] width 210 height 33
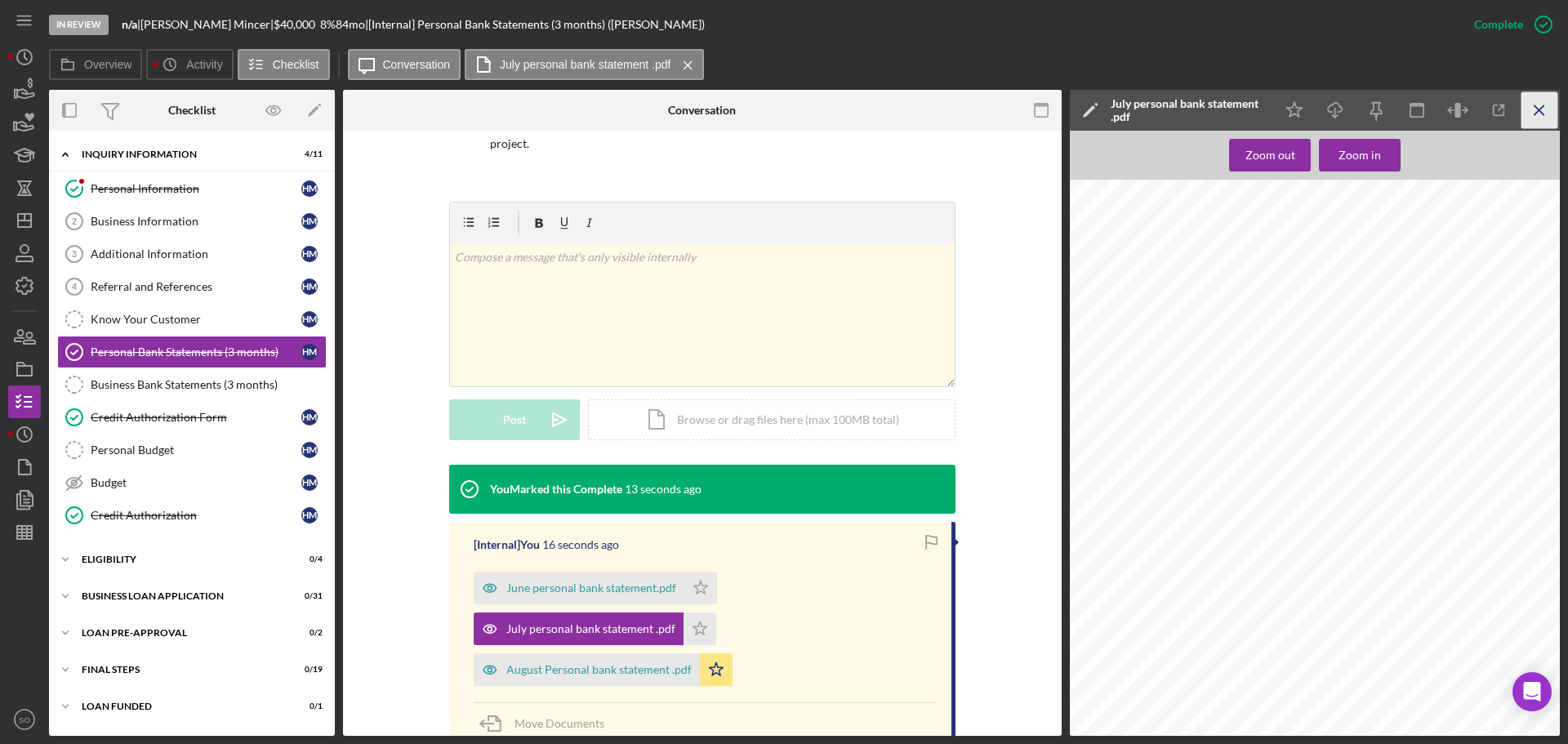
click at [1531, 109] on icon "Icon/Menu Close" at bounding box center [1540, 111] width 37 height 37
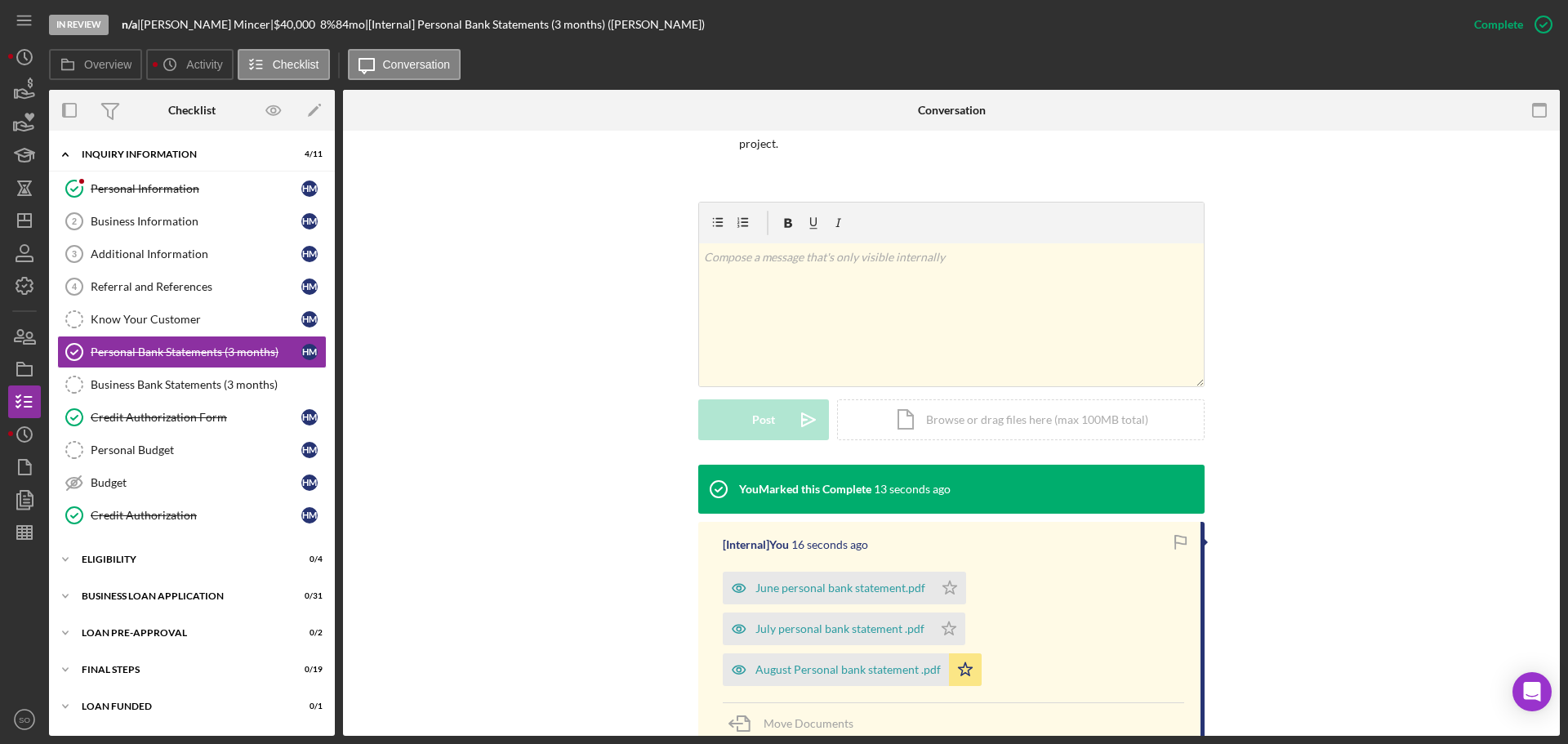
click at [798, 668] on div "August Personal bank statement .pdf" at bounding box center [848, 669] width 186 height 13
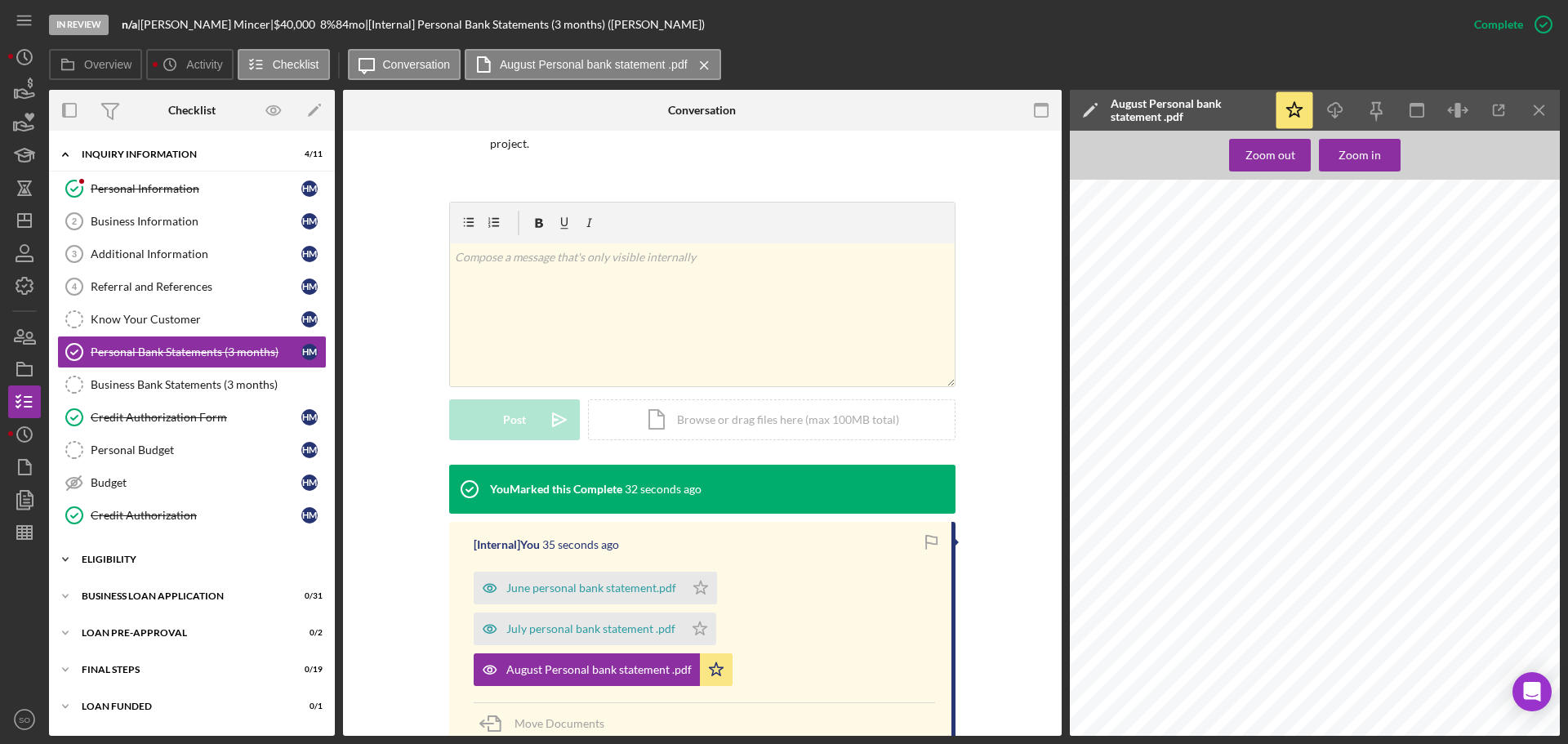
click at [137, 564] on div "Icon/Expander ELIGIBILITY 0 / 4" at bounding box center [192, 559] width 286 height 33
drag, startPoint x: 175, startPoint y: 413, endPoint x: 233, endPoint y: 435, distance: 62.0
click at [175, 413] on div "Credit Authorization Form" at bounding box center [196, 416] width 211 height 13
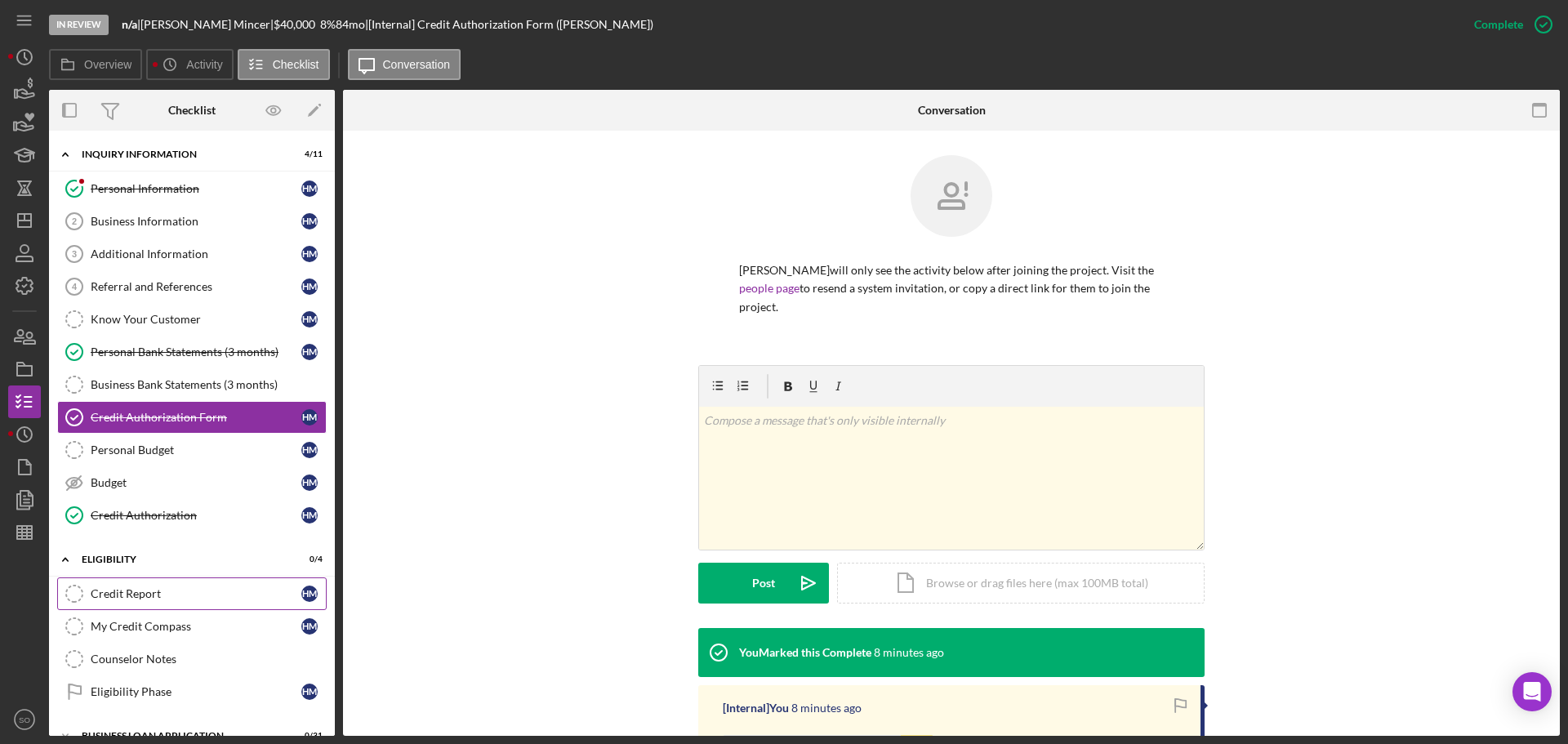
click at [140, 587] on div "Credit Report" at bounding box center [196, 593] width 211 height 13
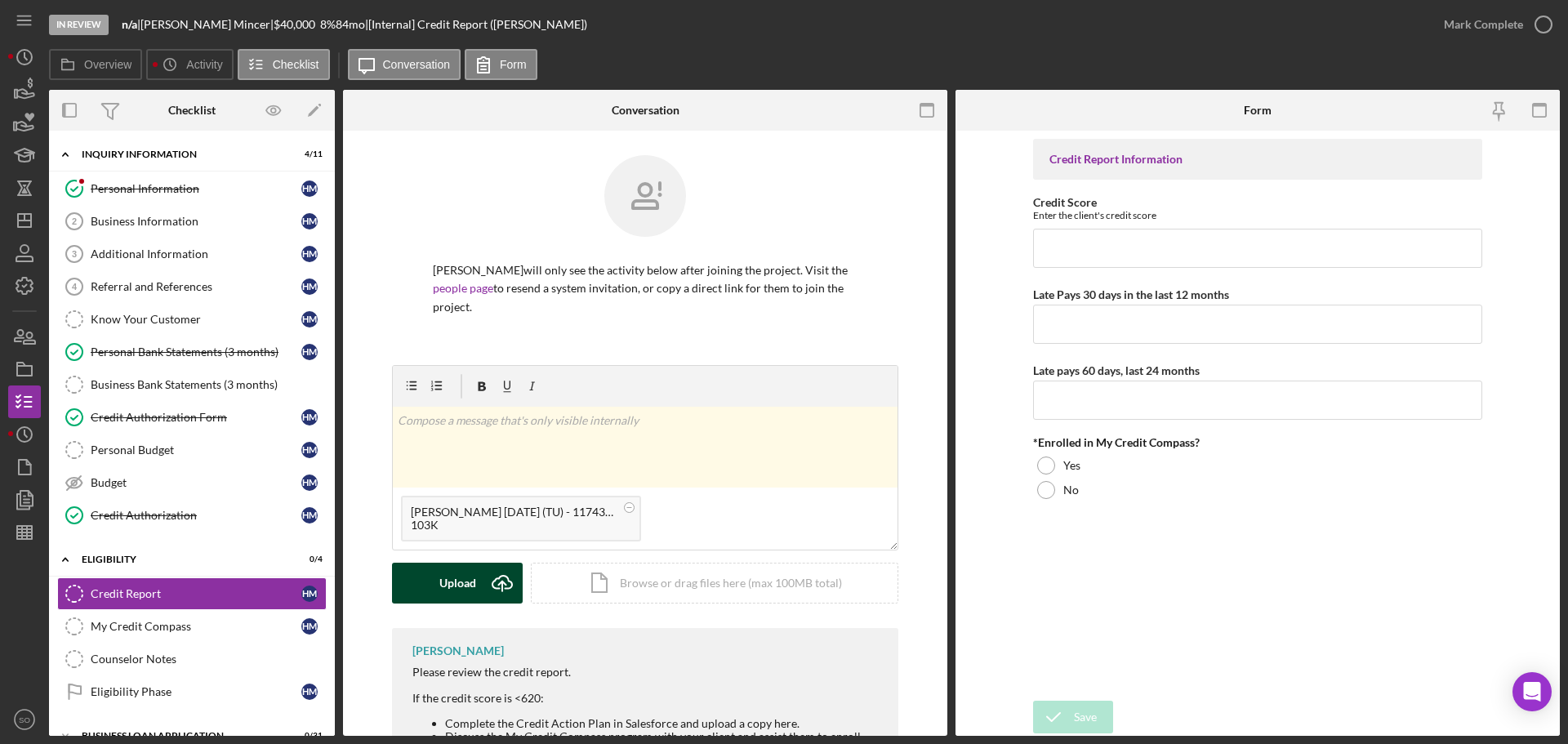
click at [436, 585] on button "Upload Icon/Upload" at bounding box center [457, 584] width 130 height 41
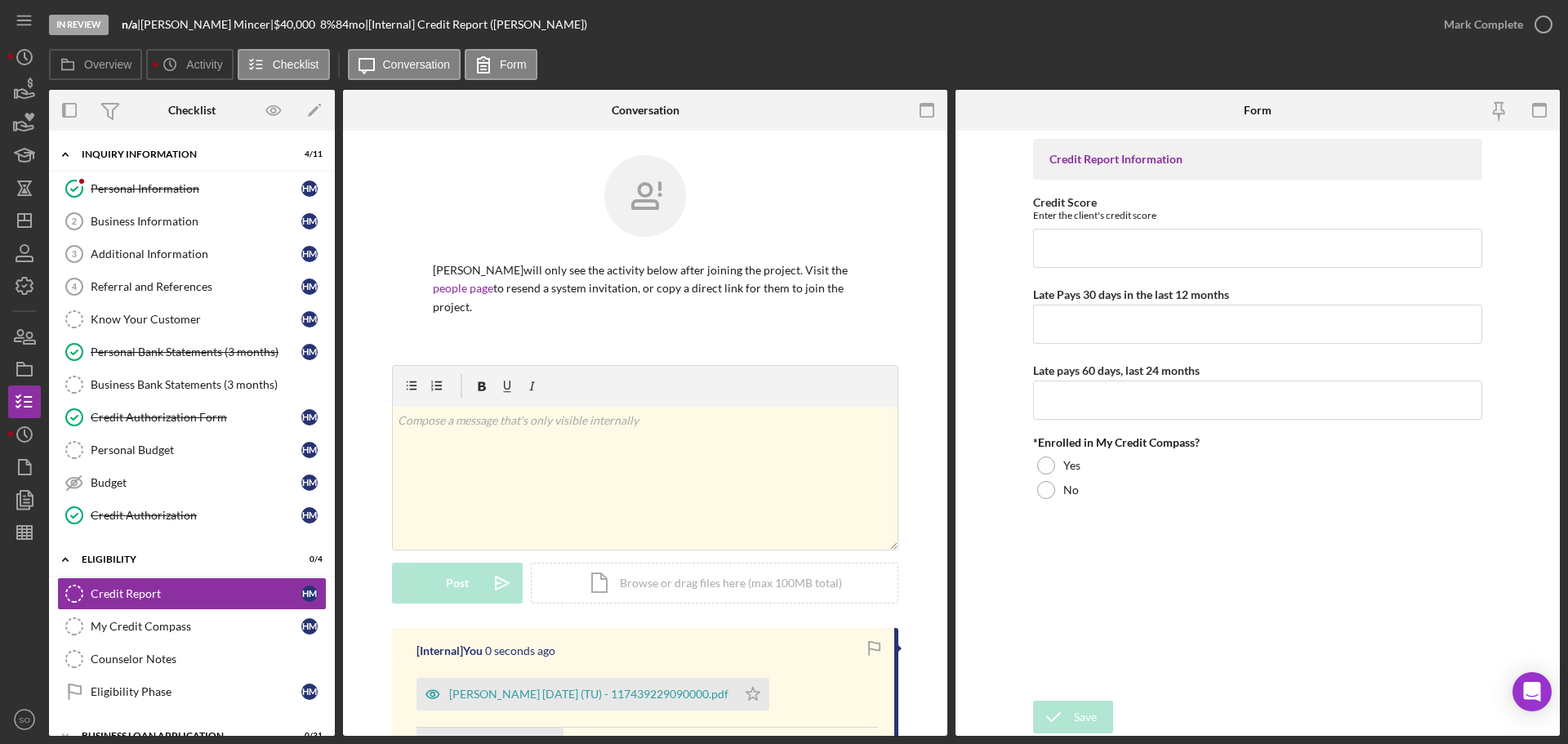
scroll to position [223, 0]
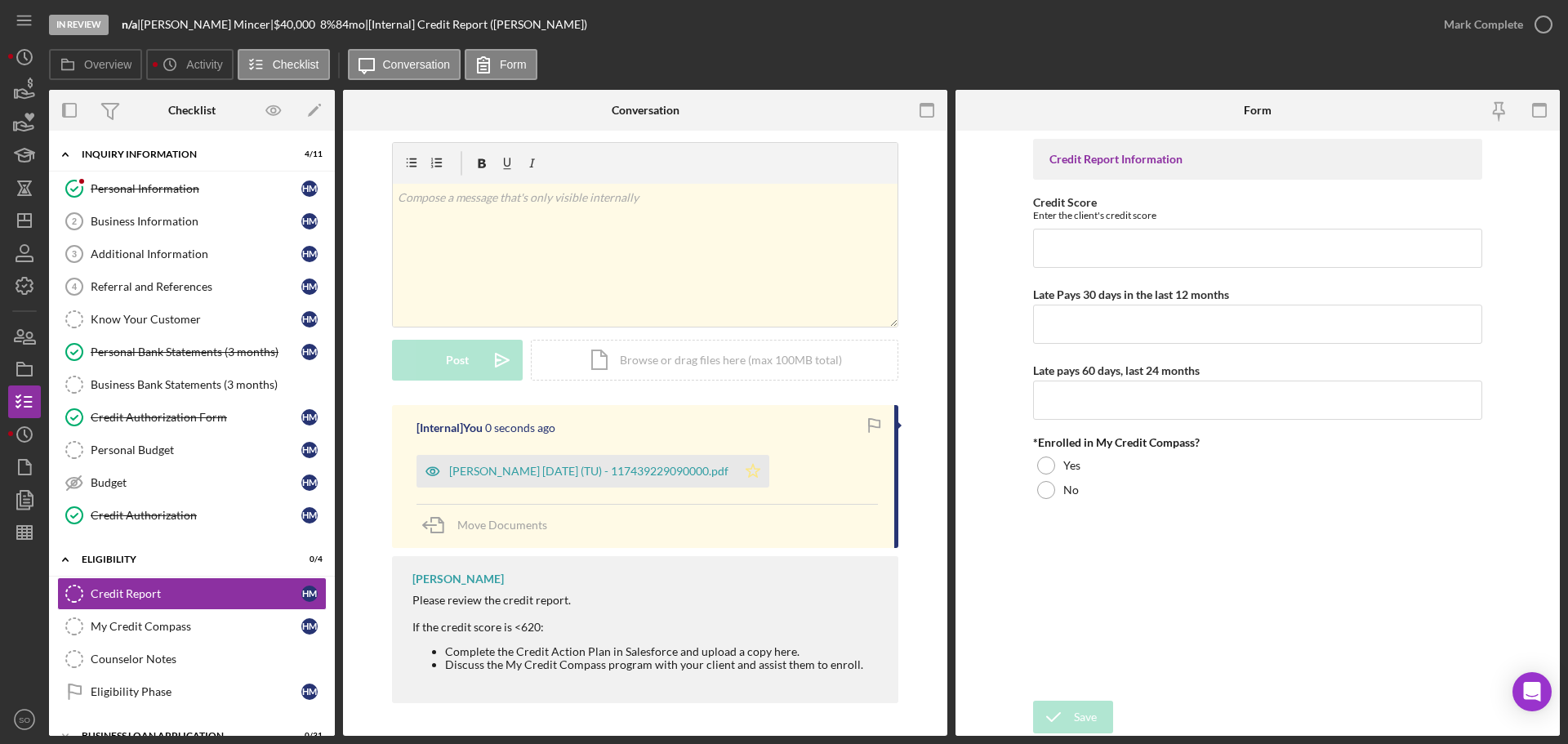
click at [754, 471] on icon "Icon/Star" at bounding box center [753, 472] width 33 height 33
click at [650, 479] on div "Mincer, Heather 2025-09-15 (TU) - 117439229090000.pdf" at bounding box center [576, 472] width 320 height 33
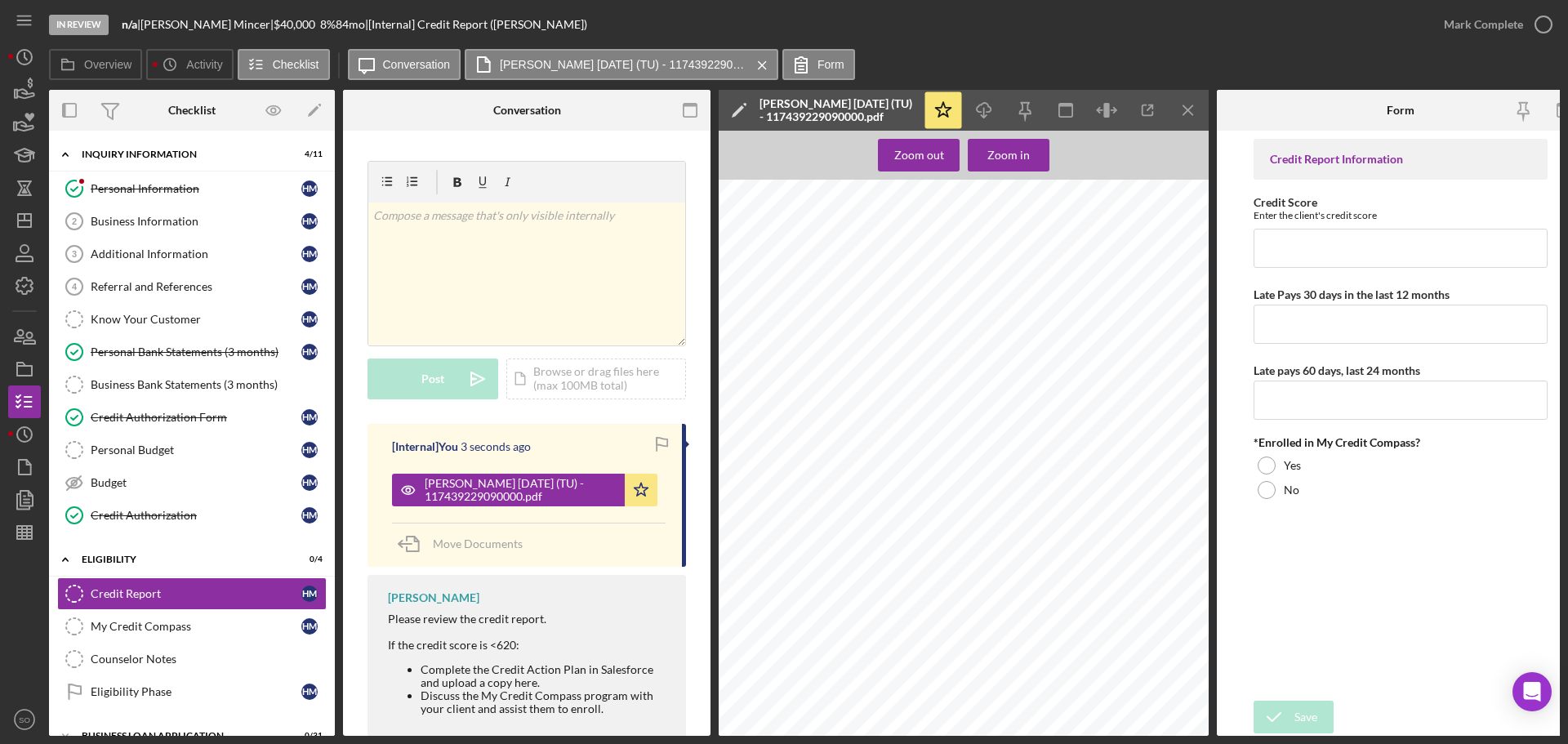
scroll to position [245, 0]
click at [1320, 255] on input "Credit Score" at bounding box center [1401, 248] width 294 height 39
type input "736"
click at [1307, 335] on input "Late Pays 30 days in the last 12 months" at bounding box center [1401, 324] width 294 height 39
type input "0"
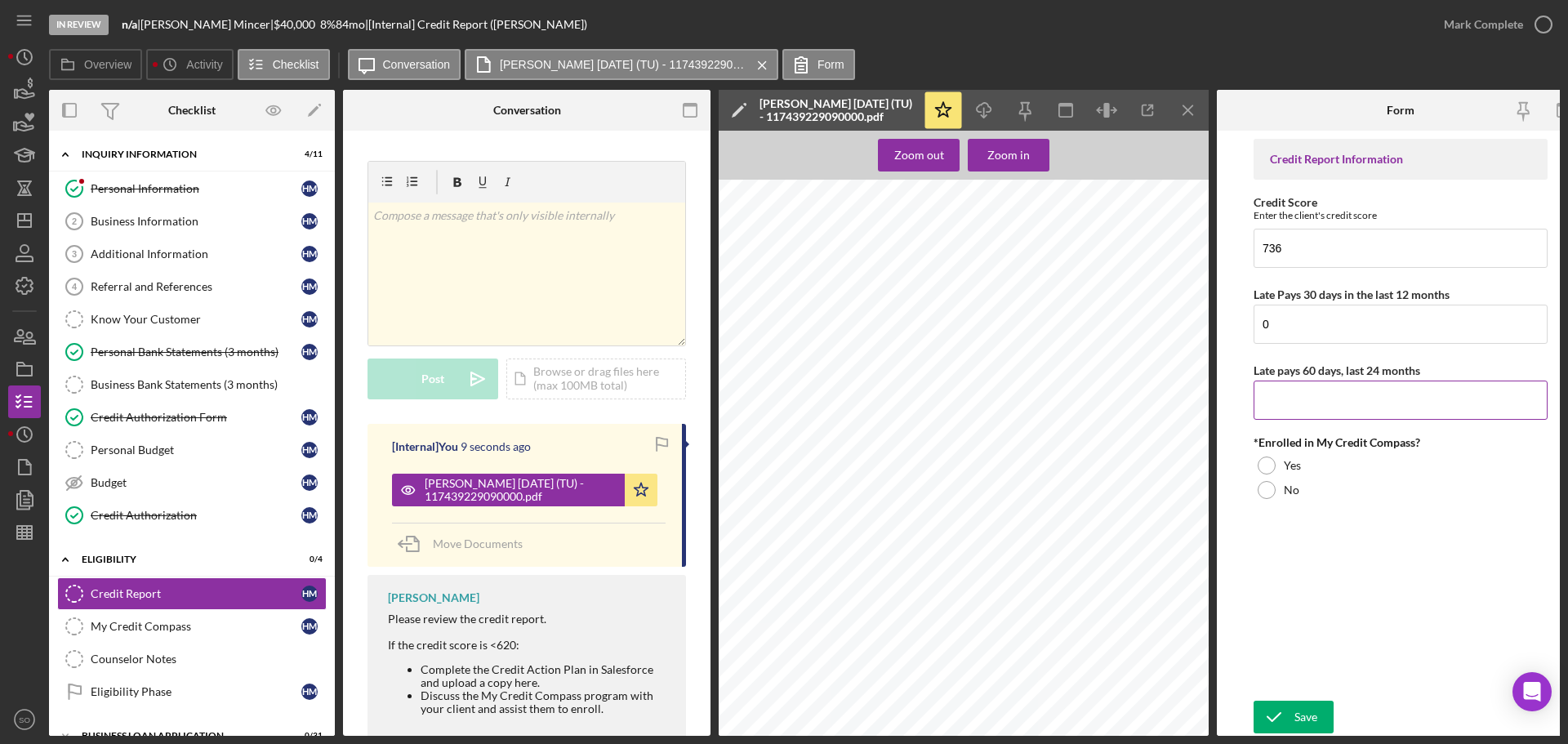
click at [1322, 395] on input "Late pays 60 days, last 24 months" at bounding box center [1401, 400] width 294 height 39
type input "0"
click at [1289, 501] on div "No" at bounding box center [1401, 489] width 294 height 24
click at [1319, 722] on button "Save" at bounding box center [1294, 717] width 80 height 33
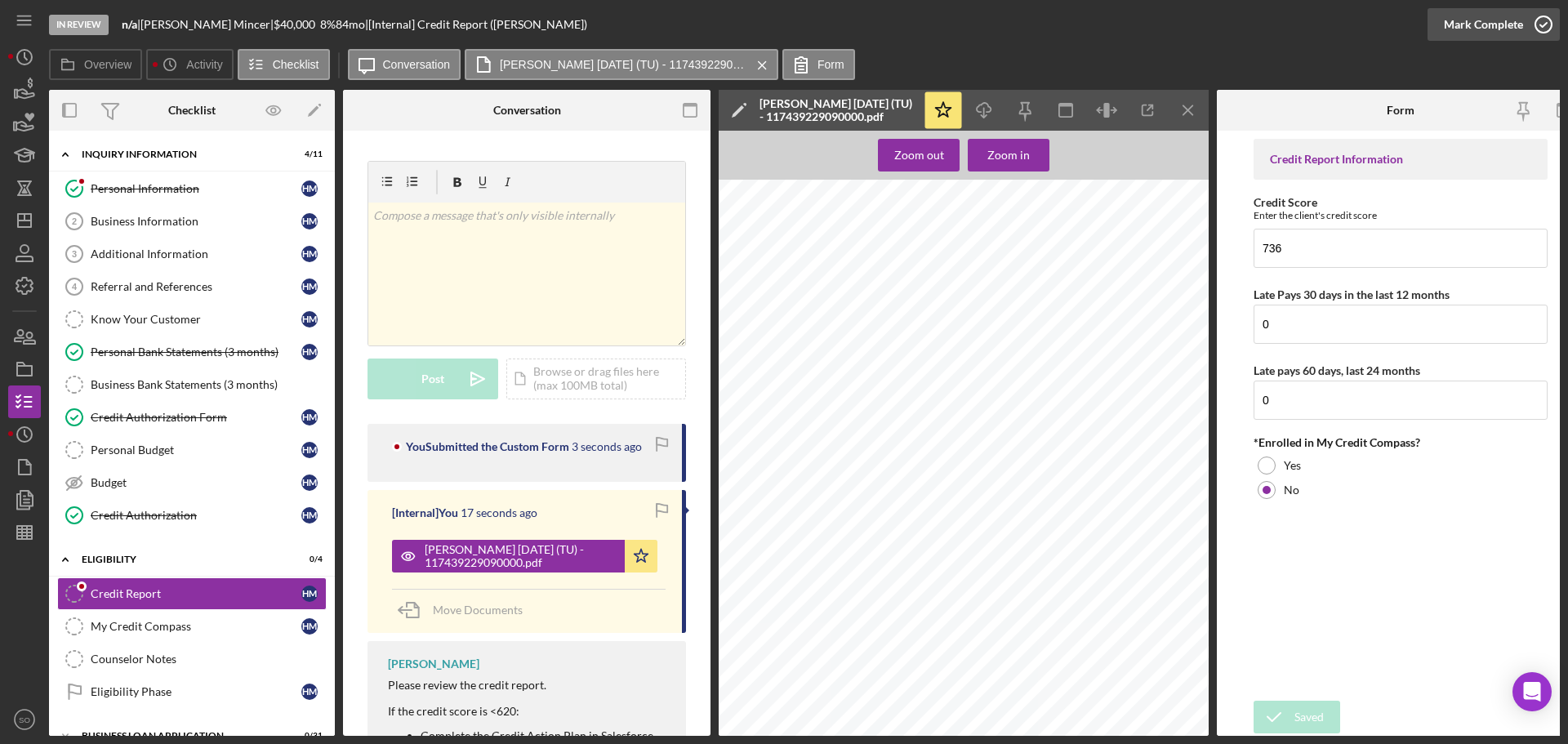
click at [1454, 32] on div "Mark Complete" at bounding box center [1483, 24] width 79 height 33
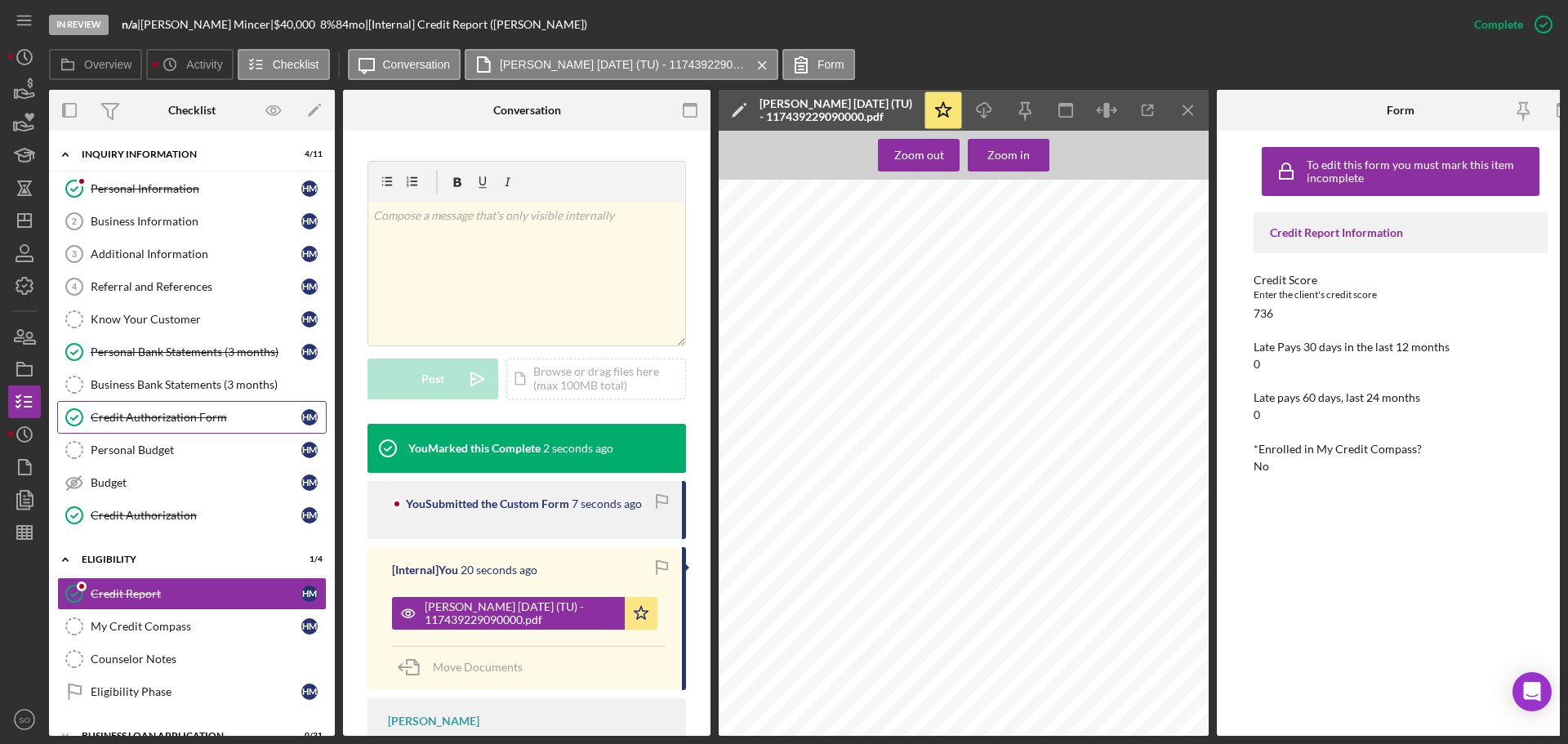
scroll to position [140, 0]
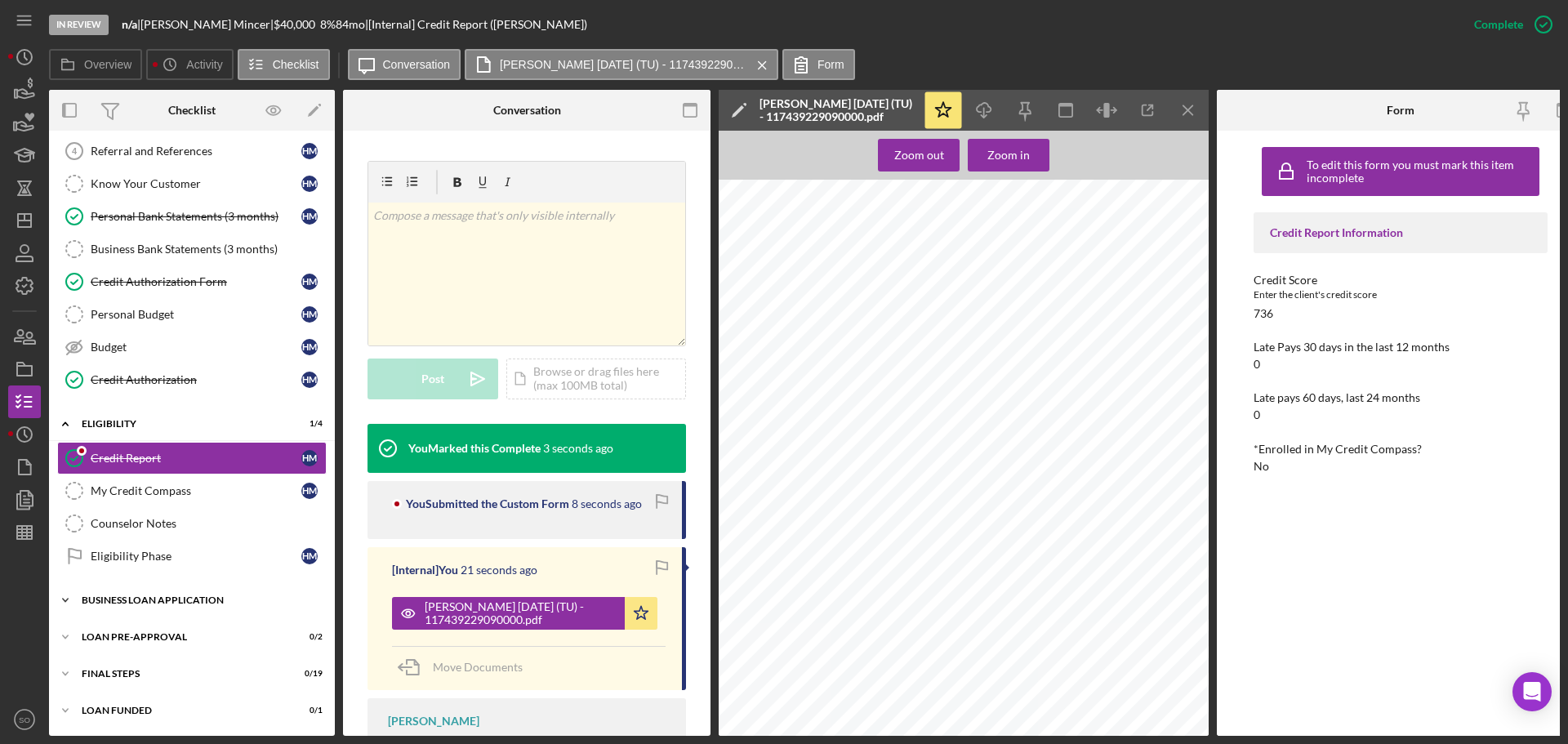
click at [159, 595] on div "BUSINESS LOAN APPLICATION" at bounding box center [197, 600] width 232 height 10
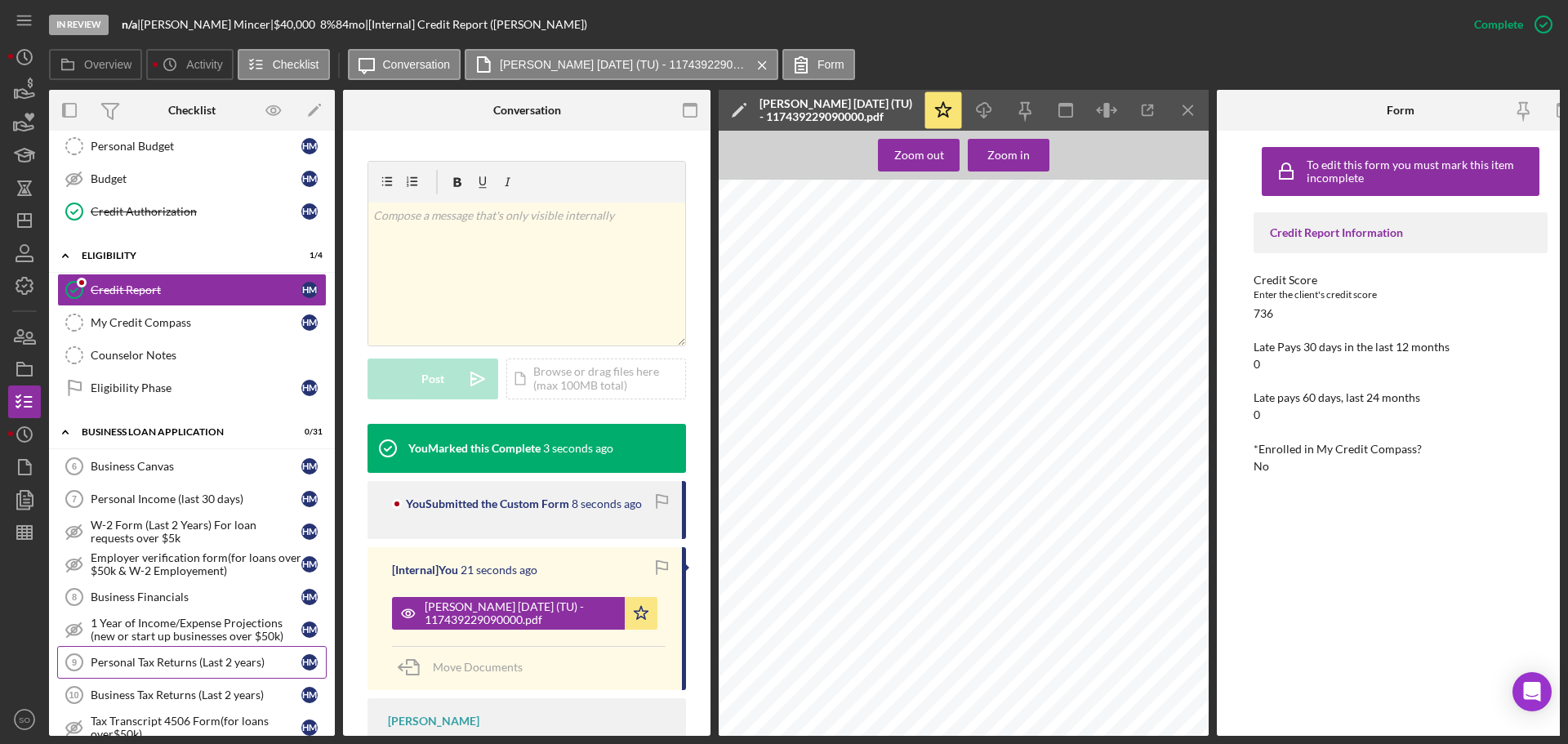
scroll to position [385, 0]
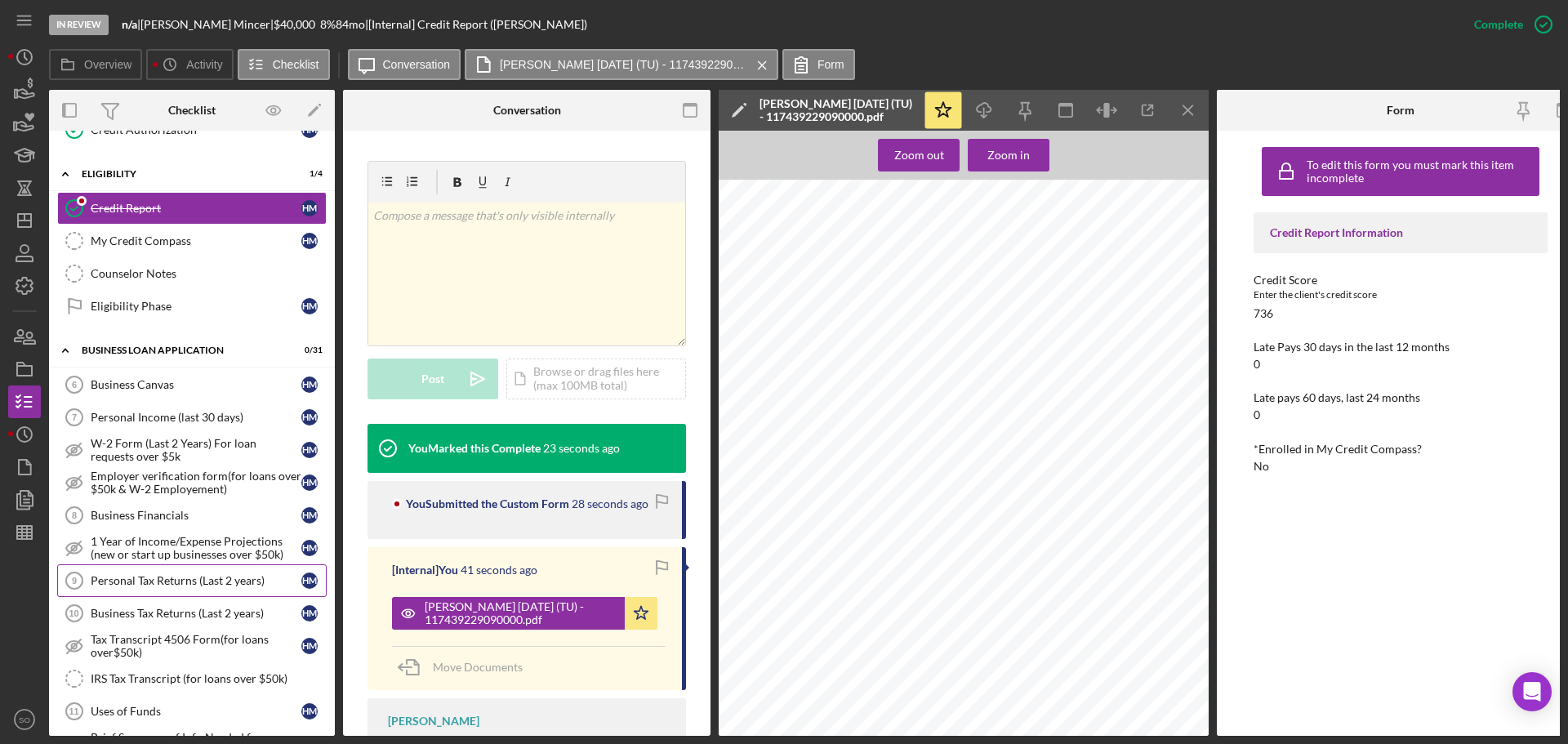
drag, startPoint x: 261, startPoint y: 573, endPoint x: 298, endPoint y: 584, distance: 38.6
click at [261, 574] on div "Personal Tax Returns (Last 2 years)" at bounding box center [196, 580] width 211 height 13
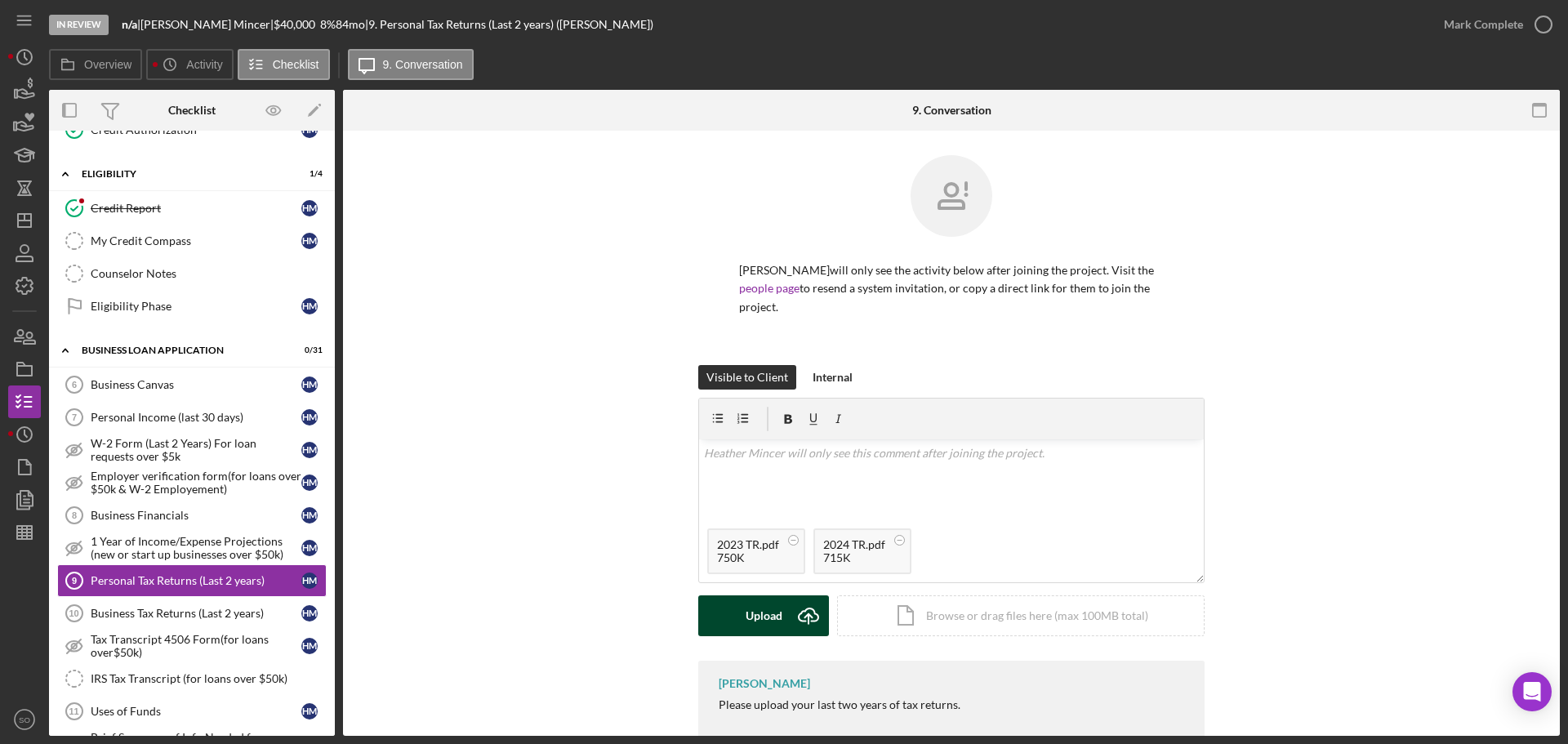
click at [775, 599] on div "Upload" at bounding box center [765, 616] width 37 height 41
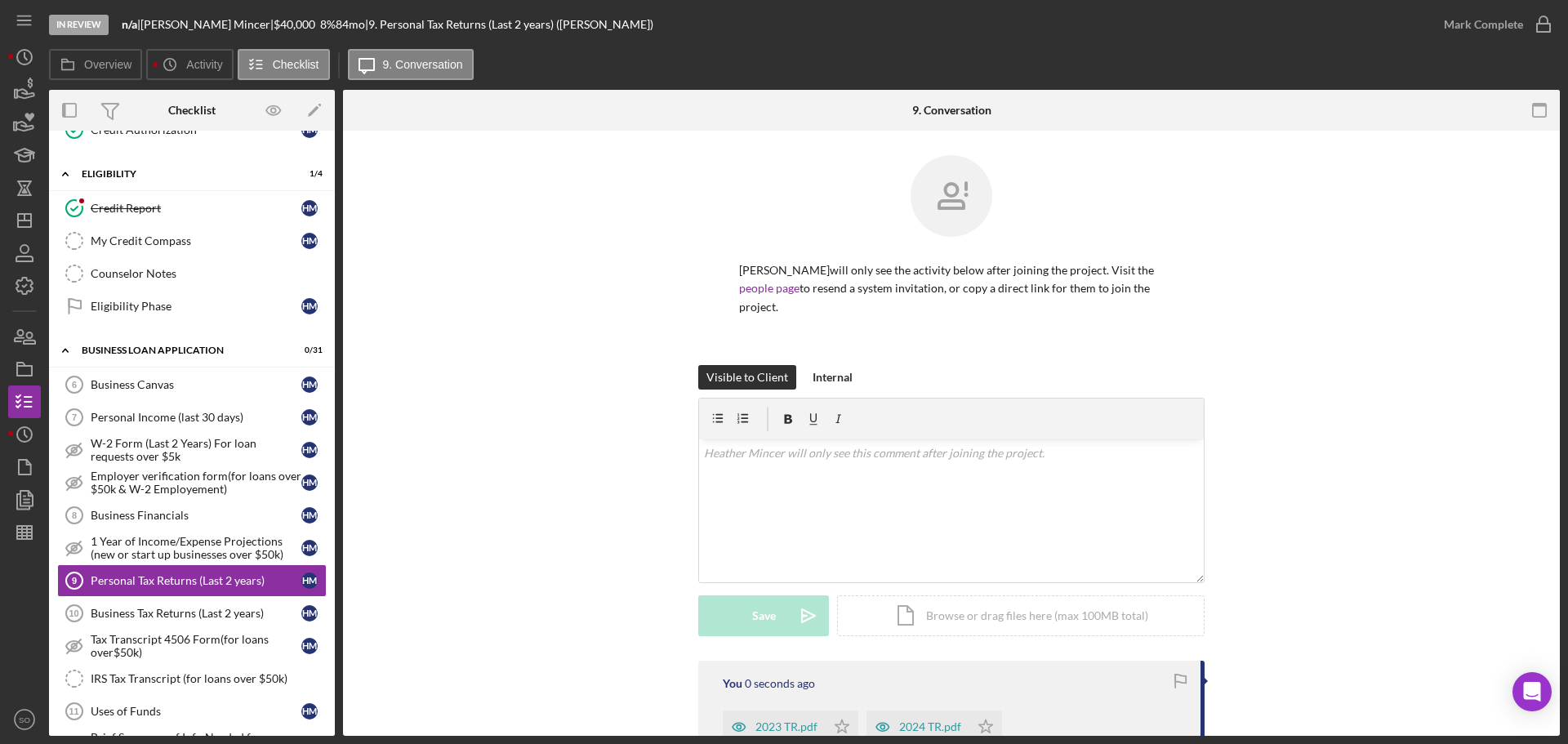
scroll to position [191, 0]
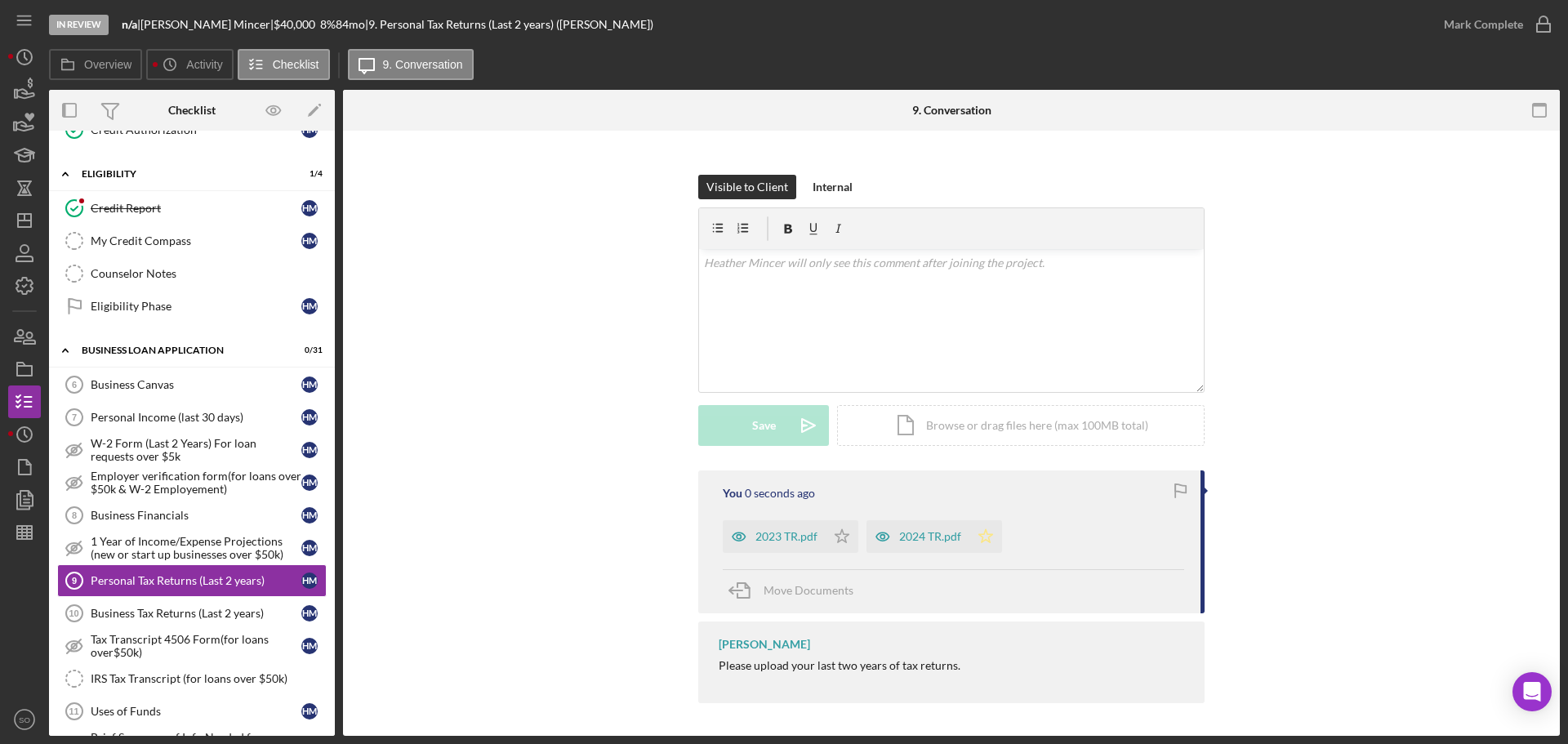
click at [988, 538] on icon "Icon/Star" at bounding box center [986, 537] width 33 height 33
click at [1463, 23] on div "Mark Complete" at bounding box center [1483, 24] width 79 height 33
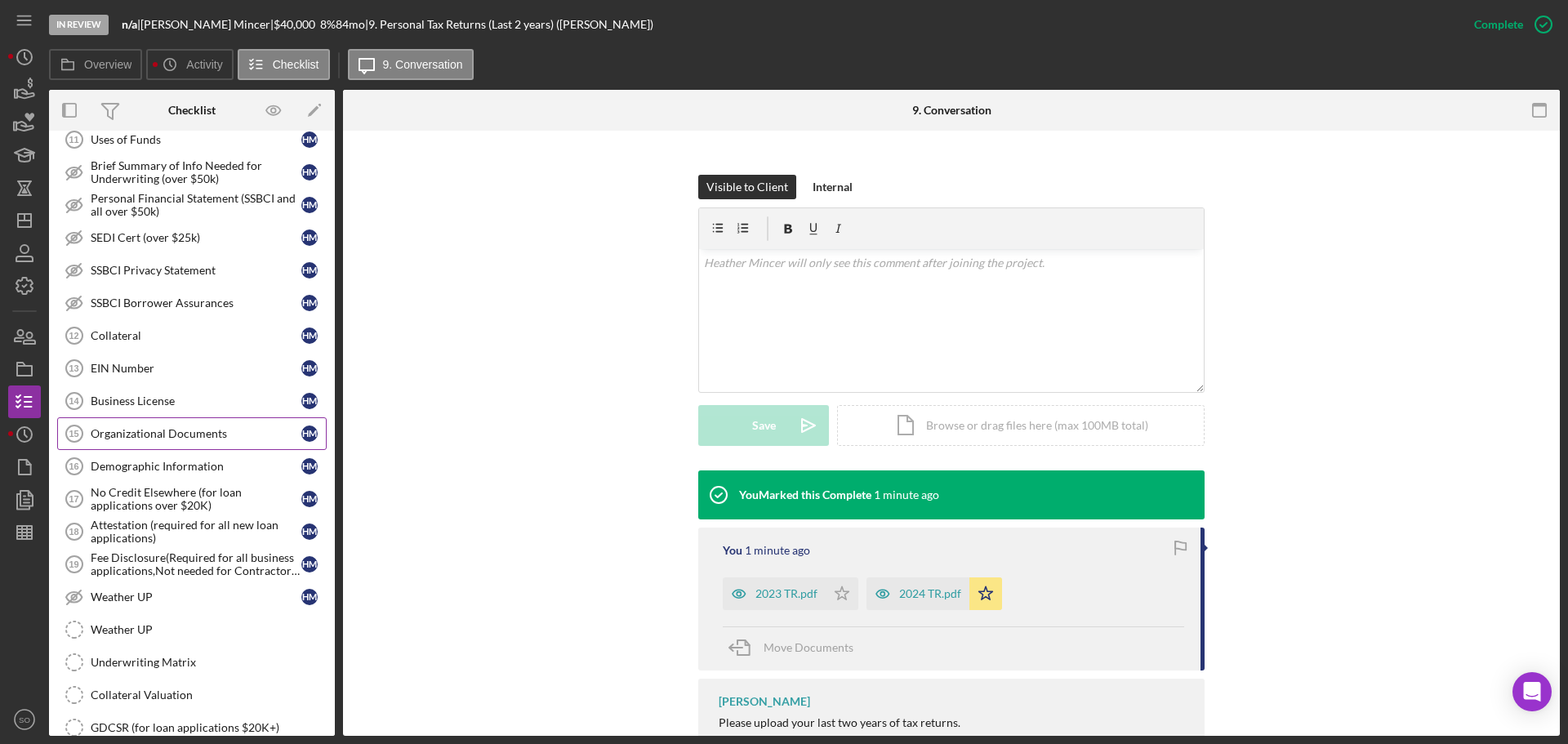
scroll to position [1039, 0]
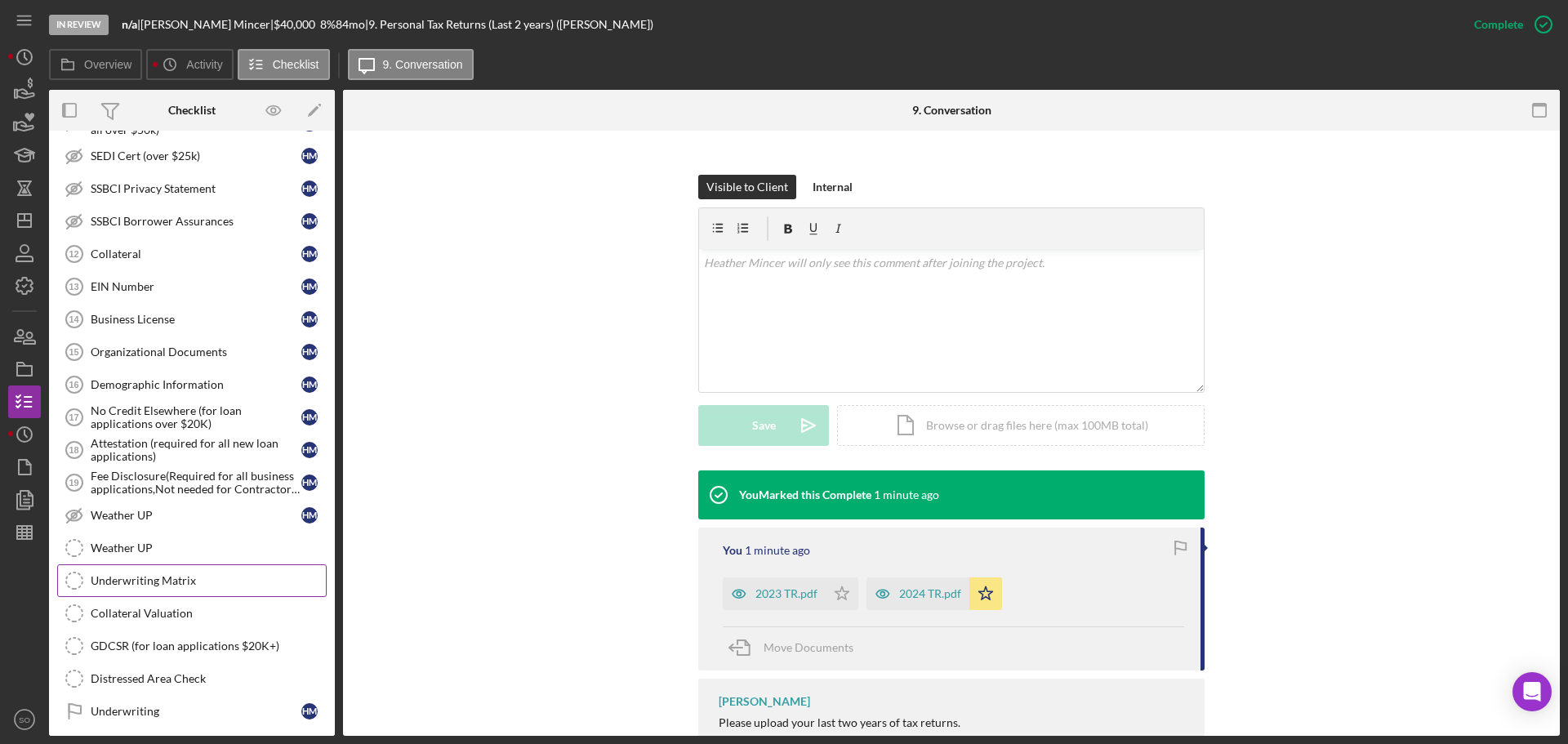
drag, startPoint x: 187, startPoint y: 571, endPoint x: 196, endPoint y: 583, distance: 15.0
click at [187, 571] on link "Underwriting Matrix Underwriting Matrix" at bounding box center [192, 581] width 269 height 33
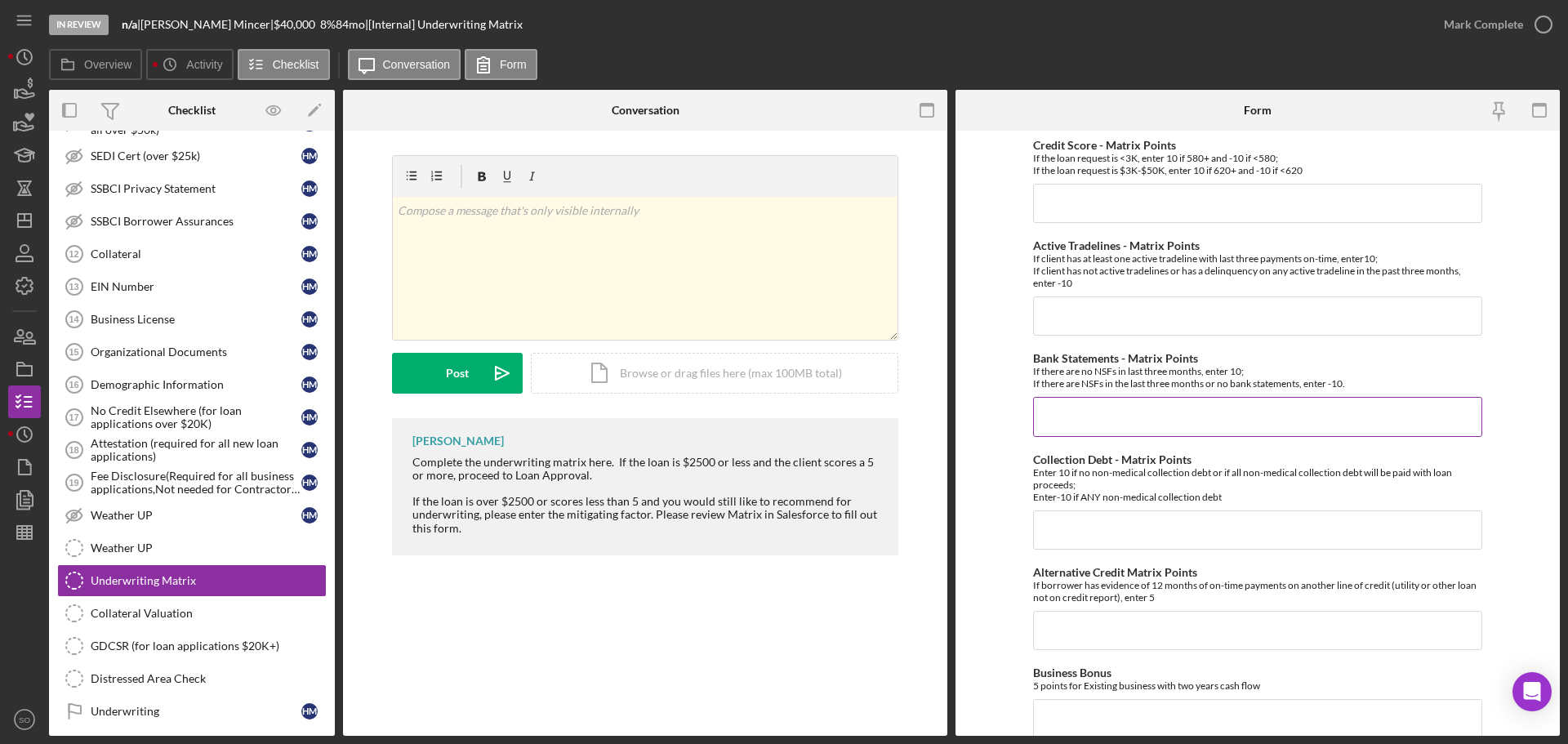
click at [1112, 389] on div "If there are no NSFs in last three months, enter 10; If there are NSFs in the l…" at bounding box center [1258, 376] width 449 height 24
click at [1119, 415] on input "Bank Statements - Matrix Points" at bounding box center [1258, 416] width 449 height 39
type input "10"
click at [1127, 213] on input "Credit Score - Matrix Points" at bounding box center [1258, 203] width 449 height 39
drag, startPoint x: 1123, startPoint y: 199, endPoint x: 1144, endPoint y: 211, distance: 24.2
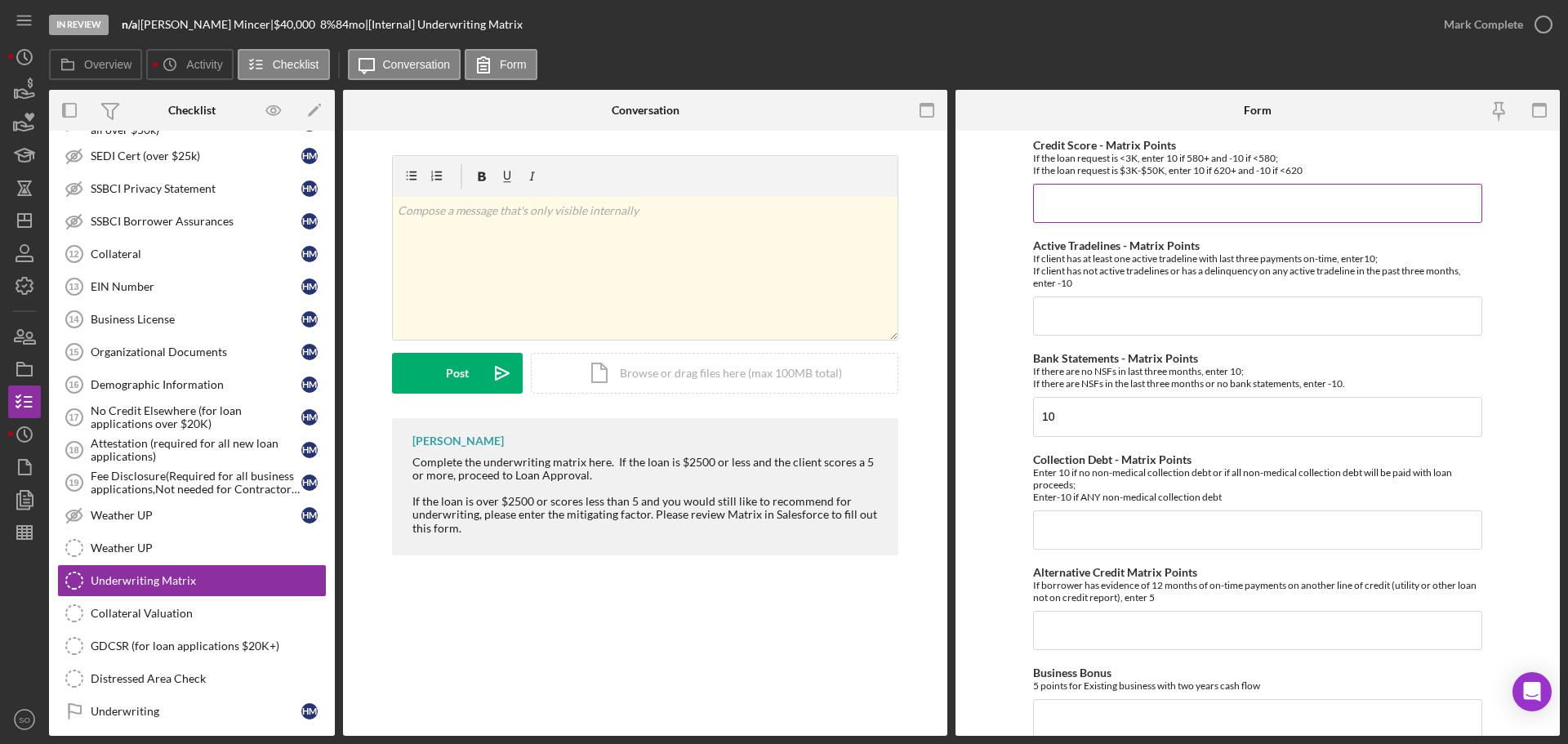
click at [1123, 199] on input "Credit Score - Matrix Points" at bounding box center [1258, 203] width 449 height 39
type input "10"
click at [1051, 318] on input "Active Tradelines - Matrix Points" at bounding box center [1258, 316] width 449 height 39
type input "10"
click at [1142, 535] on input "Collection Debt - Matrix Points" at bounding box center [1258, 530] width 449 height 39
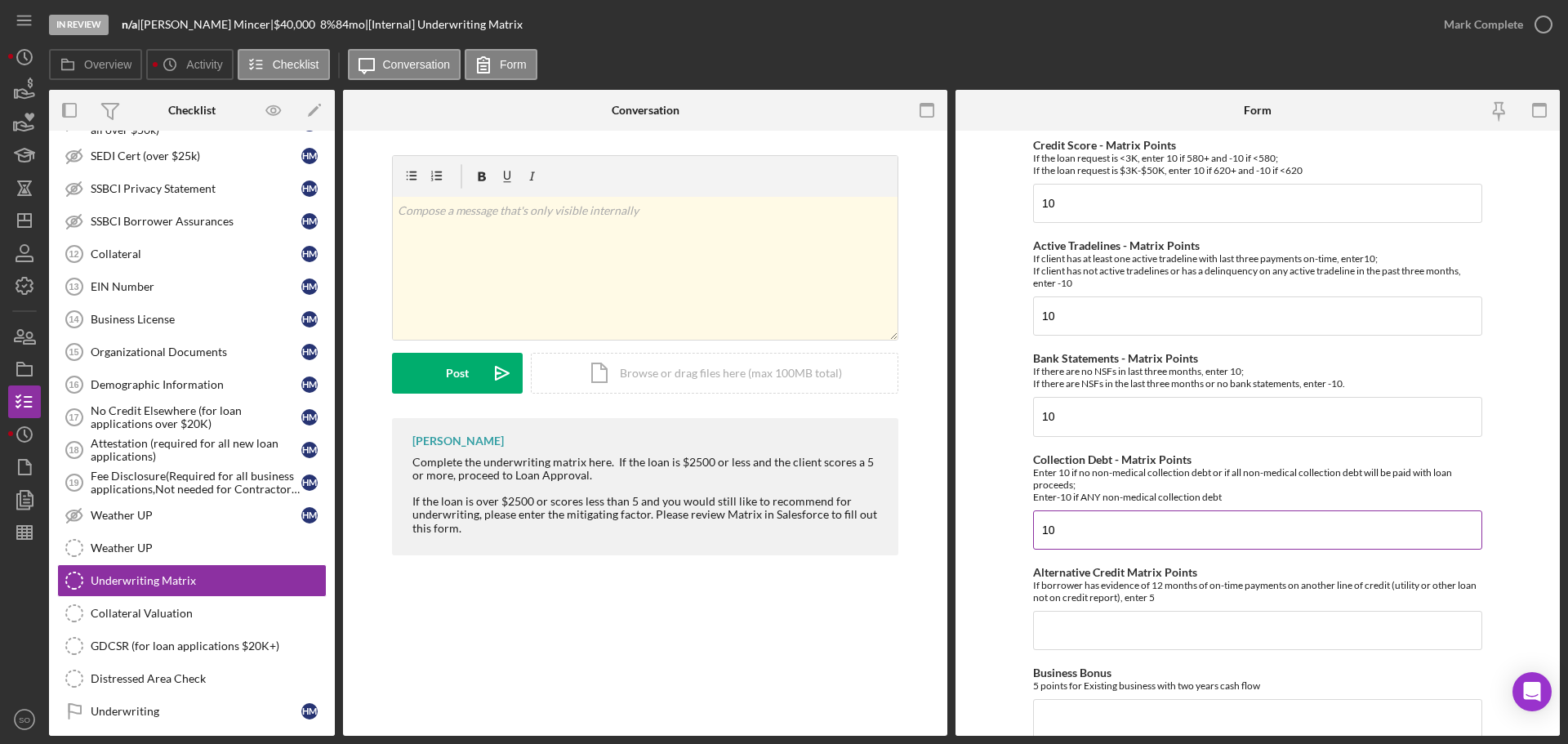
type input "10"
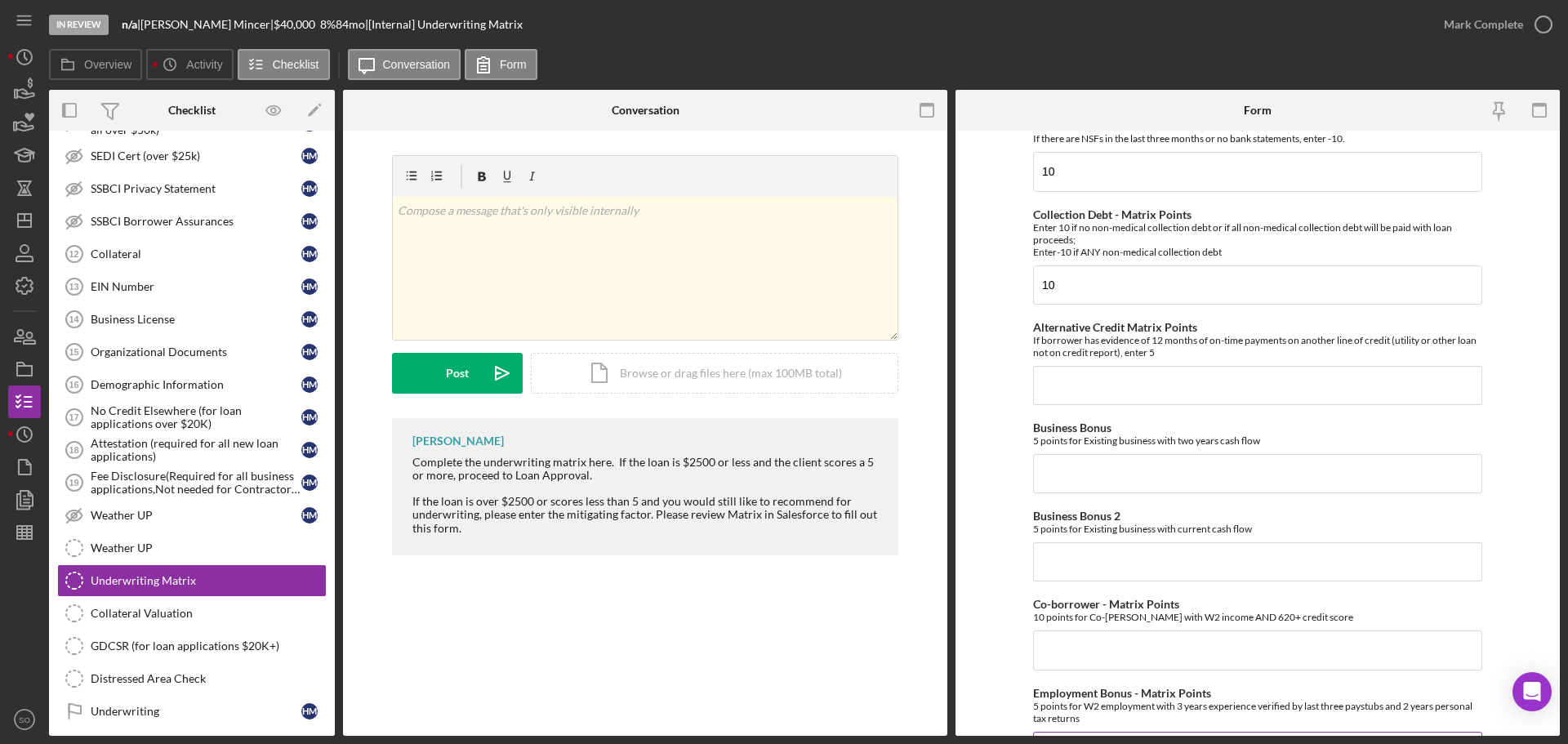
scroll to position [408, 0]
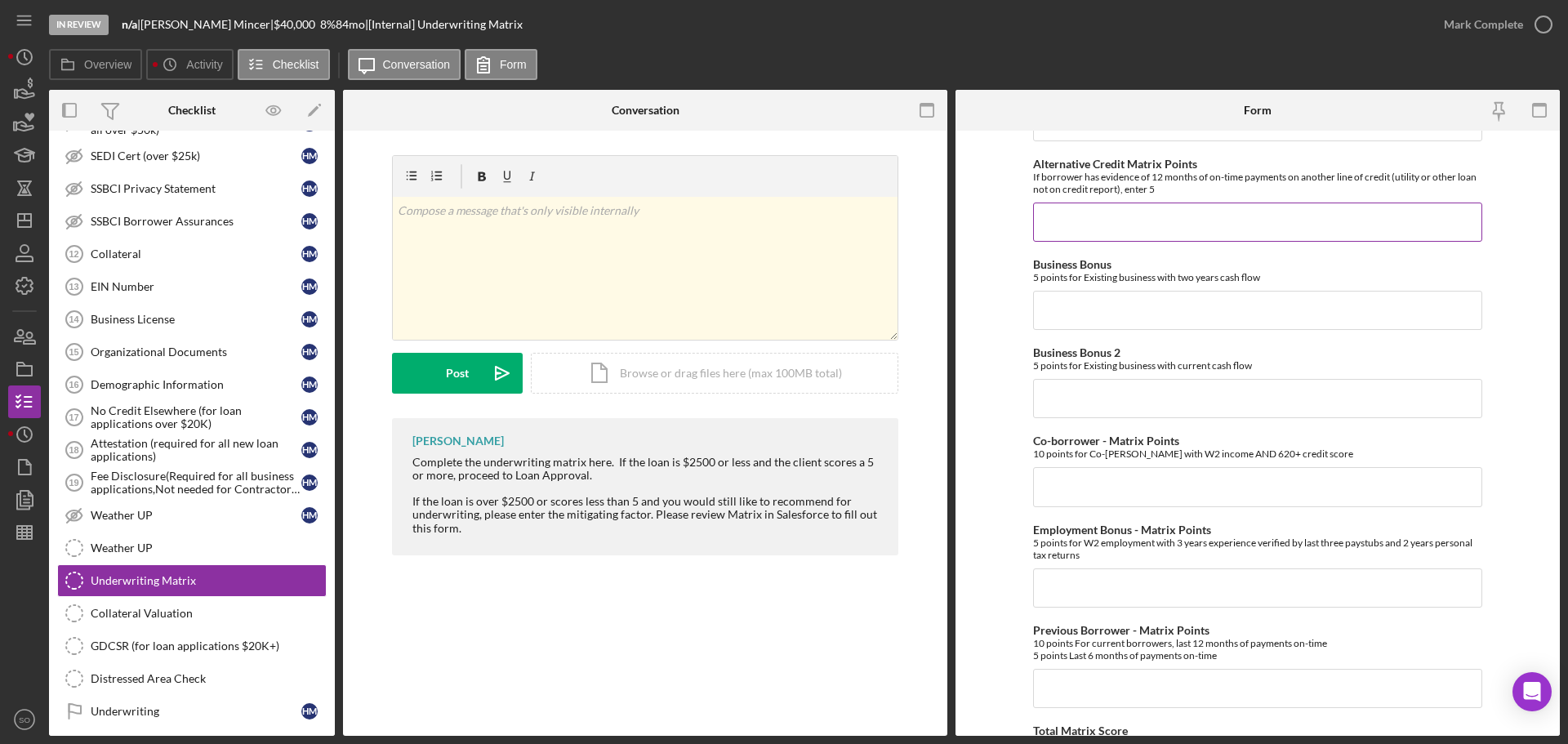
drag, startPoint x: 1073, startPoint y: 217, endPoint x: 1073, endPoint y: 227, distance: 10.0
click at [1073, 217] on input "Alternative Credit Matrix Points" at bounding box center [1258, 222] width 449 height 39
type input "0"
click at [1060, 318] on input "Business Bonus" at bounding box center [1258, 310] width 449 height 39
type input "0"
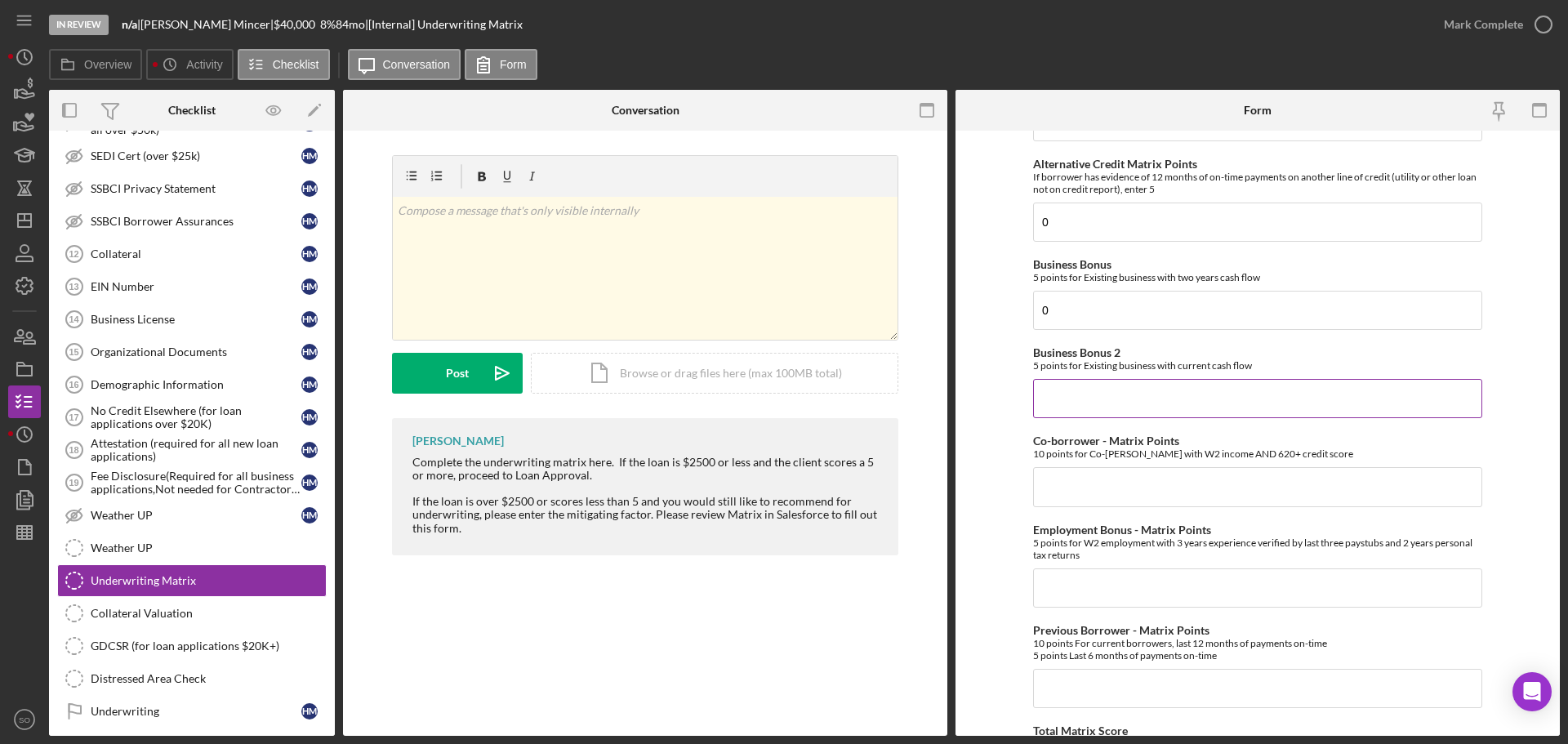
click at [1066, 389] on input "Business Bonus 2" at bounding box center [1258, 399] width 449 height 39
type input "0"
drag, startPoint x: 1098, startPoint y: 490, endPoint x: 1121, endPoint y: 502, distance: 25.9
click at [1107, 496] on input "Co-borrower - Matrix Points" at bounding box center [1258, 486] width 449 height 39
type input "0"
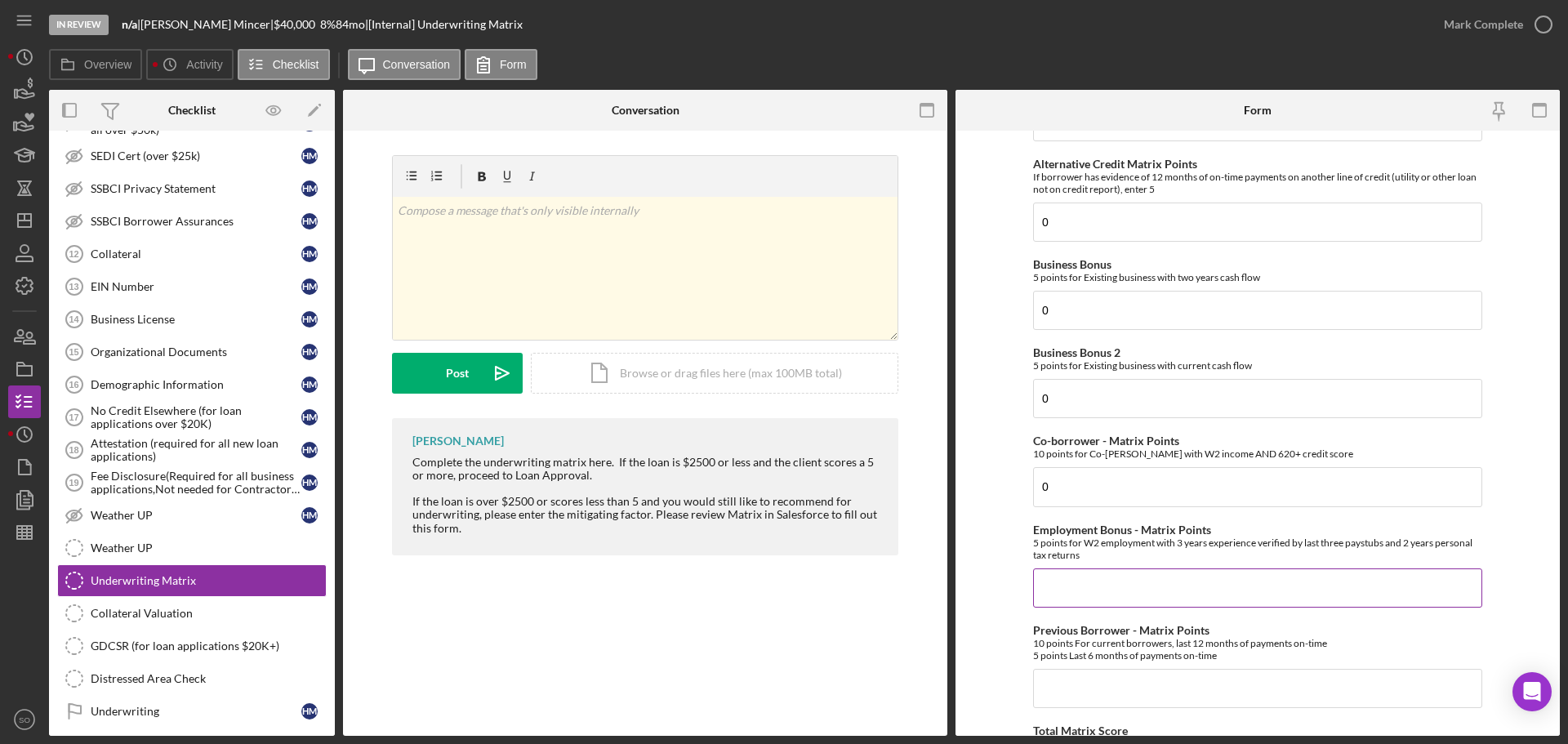
click at [1111, 599] on input "Employment Bonus - Matrix Points" at bounding box center [1258, 587] width 449 height 39
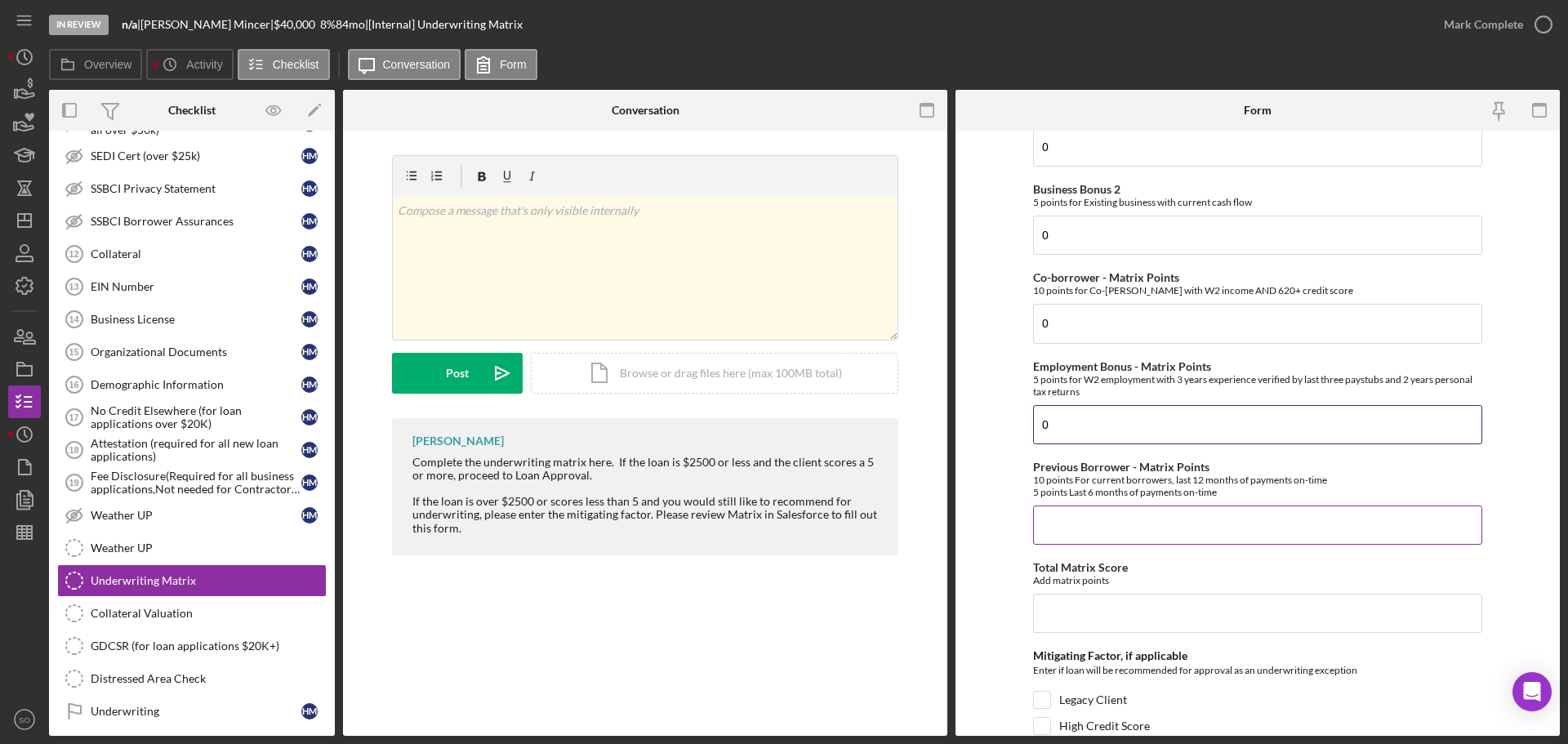
type input "0"
click at [1122, 520] on input "Previous Borrower - Matrix Points" at bounding box center [1258, 525] width 449 height 39
type input "0"
click at [1147, 617] on input "Total Matrix Score" at bounding box center [1258, 613] width 449 height 39
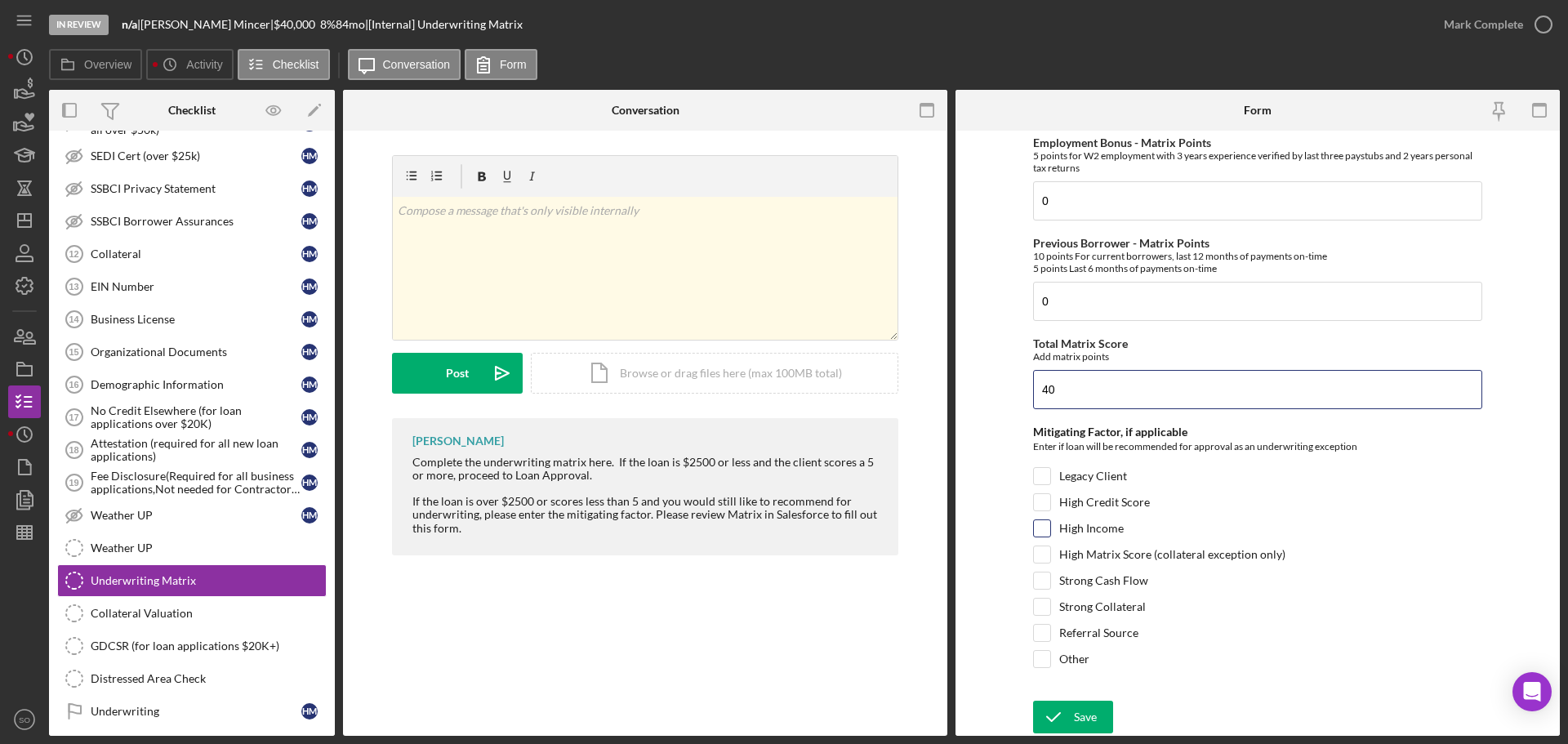
type input "40"
click at [1046, 527] on input "High Income" at bounding box center [1042, 528] width 17 height 17
checkbox input "true"
click at [1041, 547] on input "High Matrix Score (collateral exception only)" at bounding box center [1042, 554] width 17 height 17
checkbox input "true"
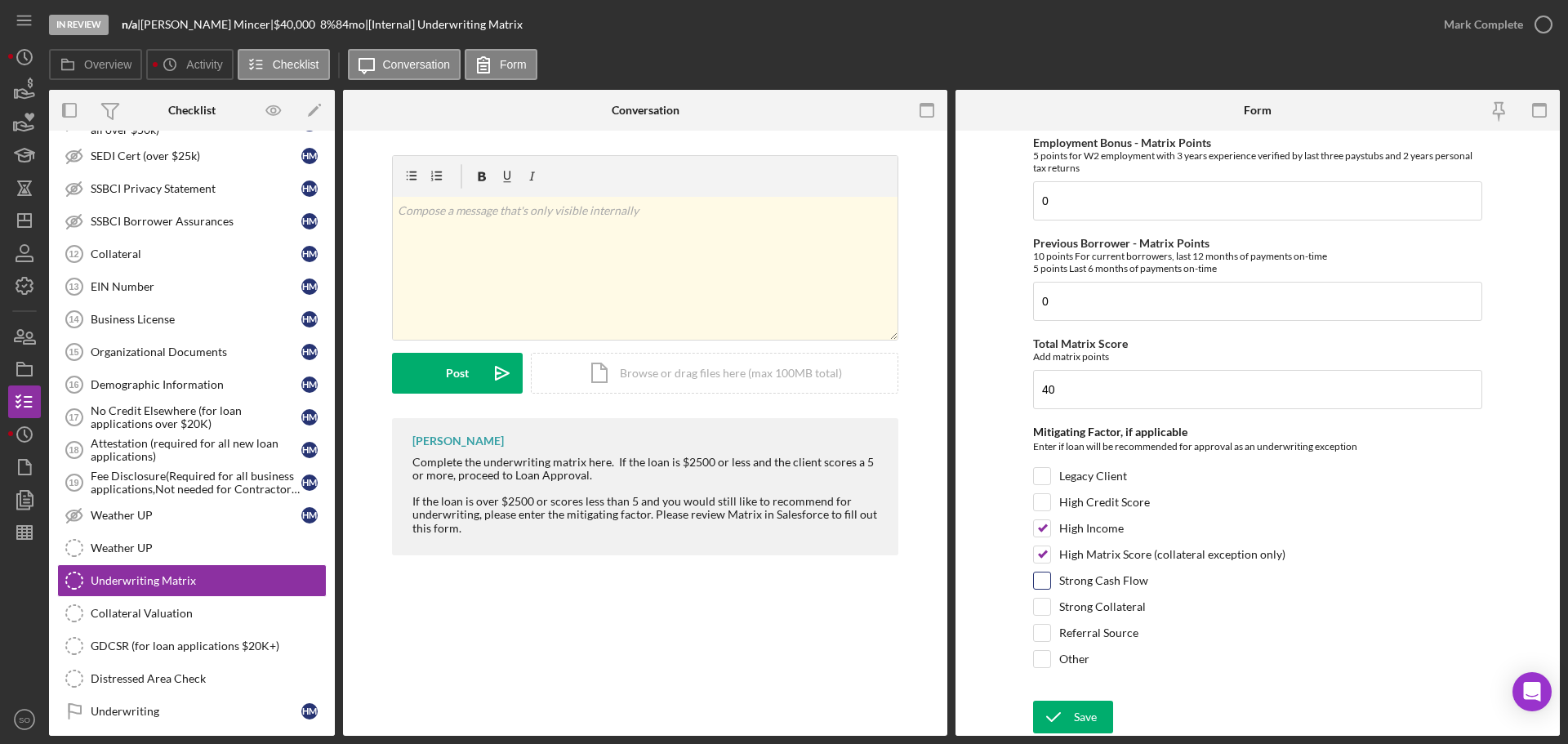
click at [1046, 580] on input "Strong Cash Flow" at bounding box center [1042, 581] width 17 height 17
checkbox input "true"
click at [1102, 718] on button "Save" at bounding box center [1073, 717] width 80 height 33
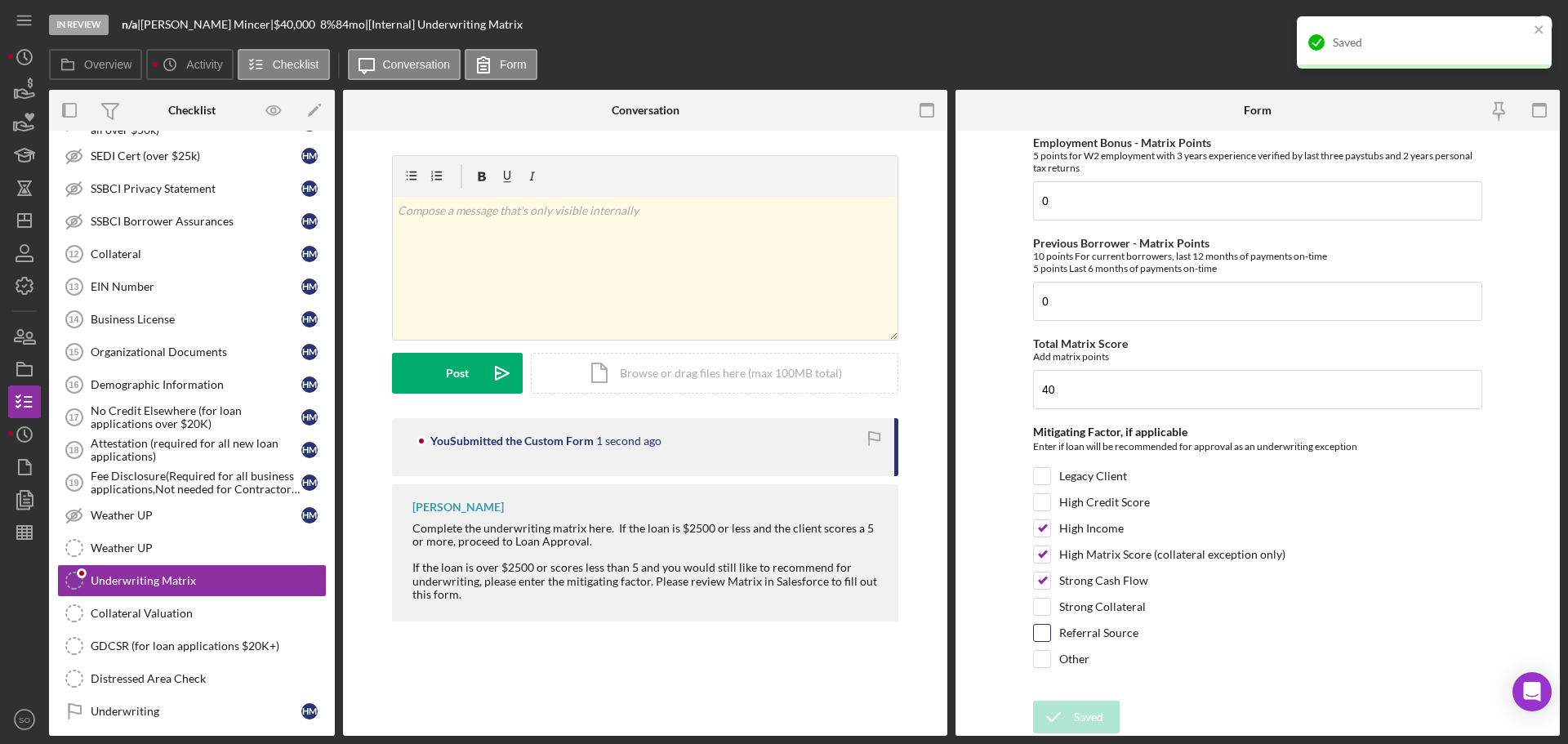
click at [1039, 629] on input "Referral Source" at bounding box center [1042, 632] width 17 height 17
checkbox input "true"
click at [1075, 703] on div "Save" at bounding box center [1086, 717] width 23 height 33
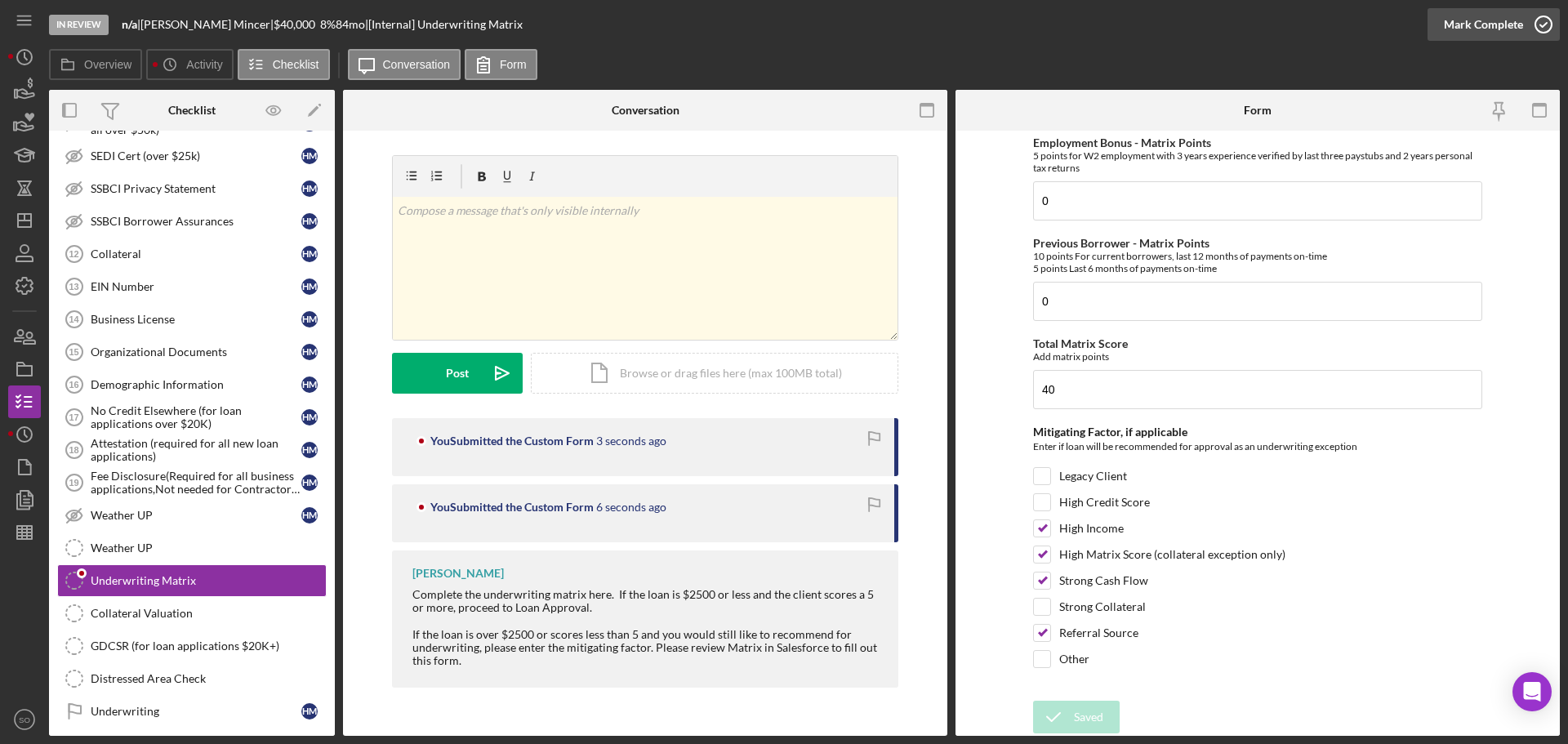
click at [1464, 31] on div "Mark Complete" at bounding box center [1483, 24] width 79 height 33
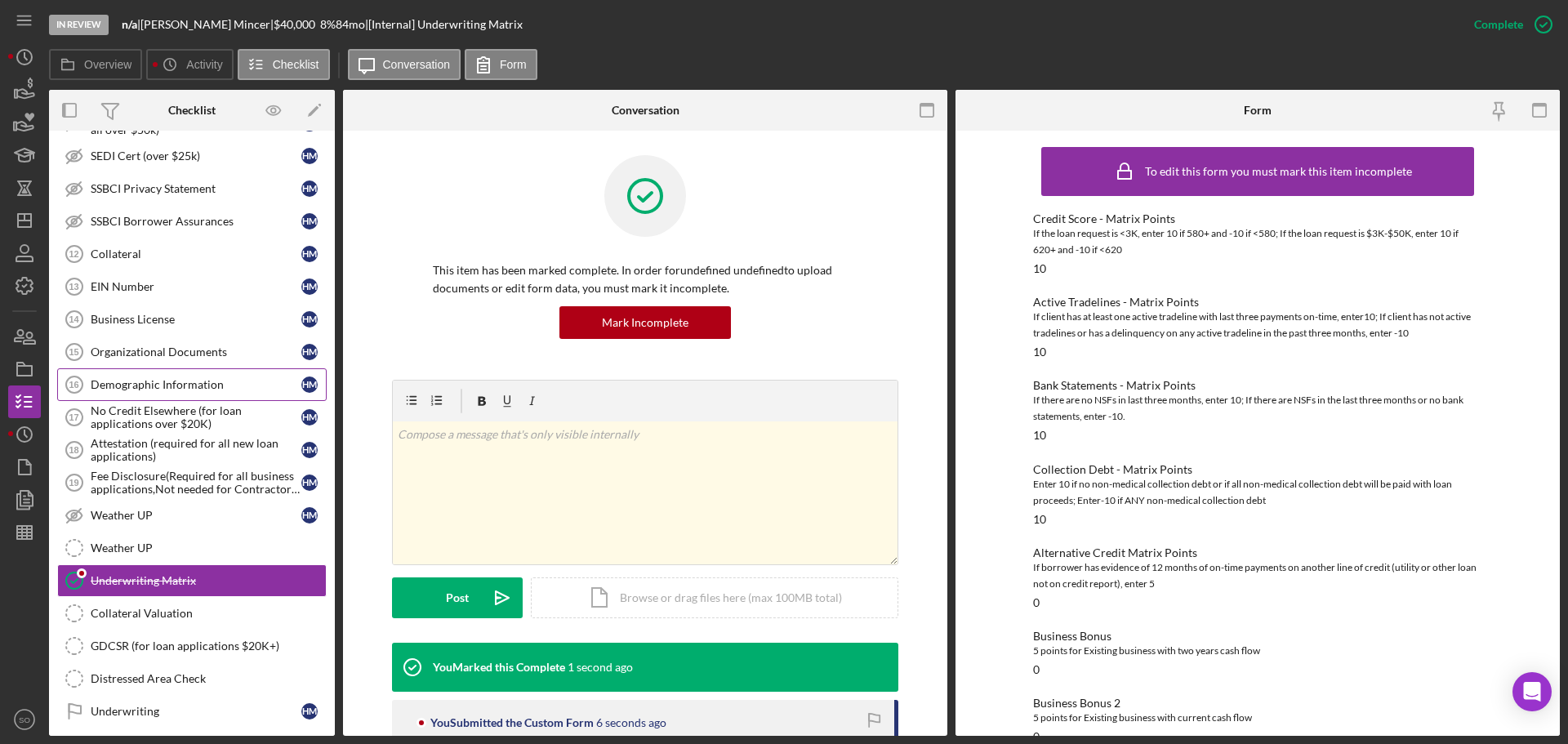
scroll to position [1157, 0]
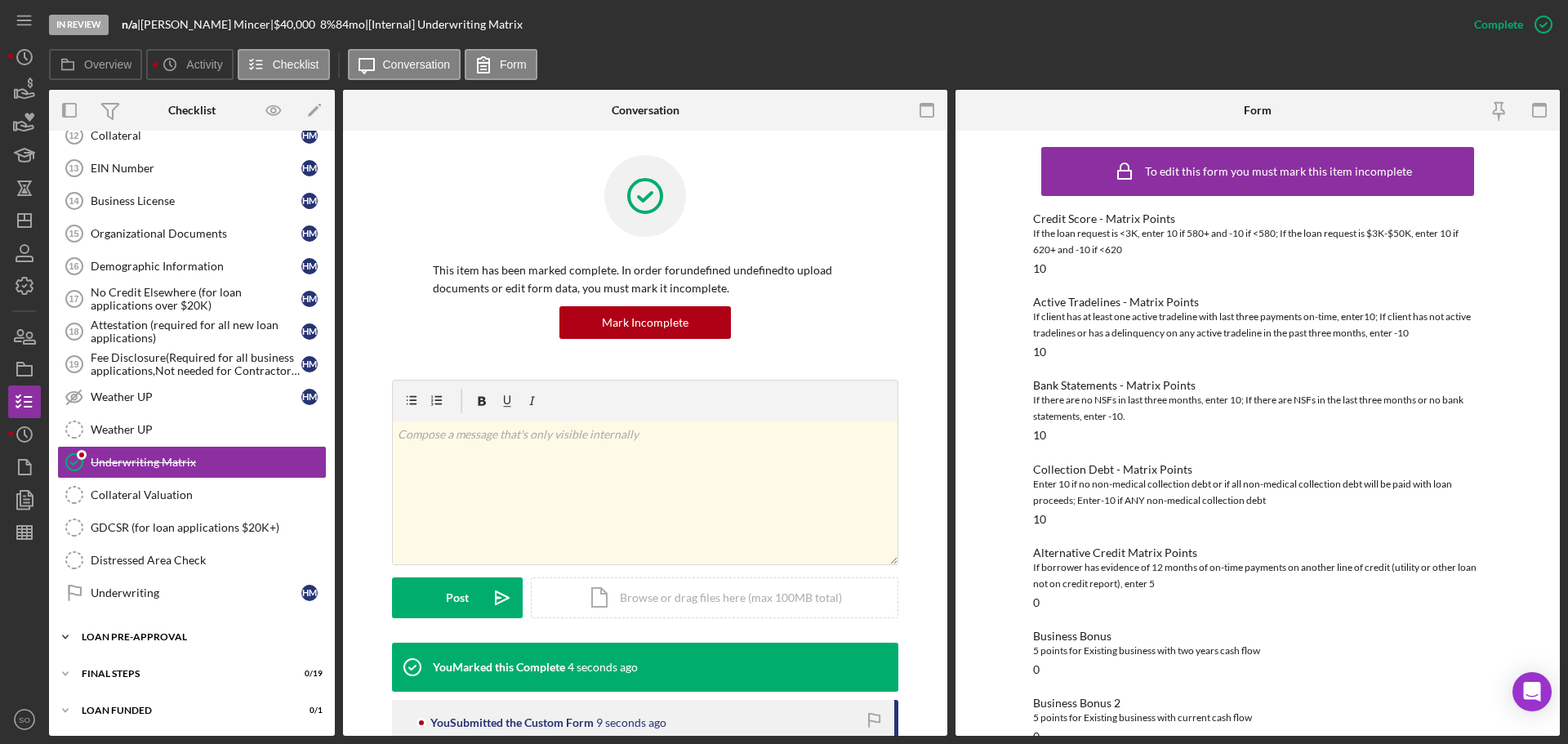
drag, startPoint x: 196, startPoint y: 645, endPoint x: 212, endPoint y: 628, distance: 23.3
click at [196, 645] on div "Icon/Expander LOAN PRE-APPROVAL 0 / 2" at bounding box center [192, 637] width 286 height 33
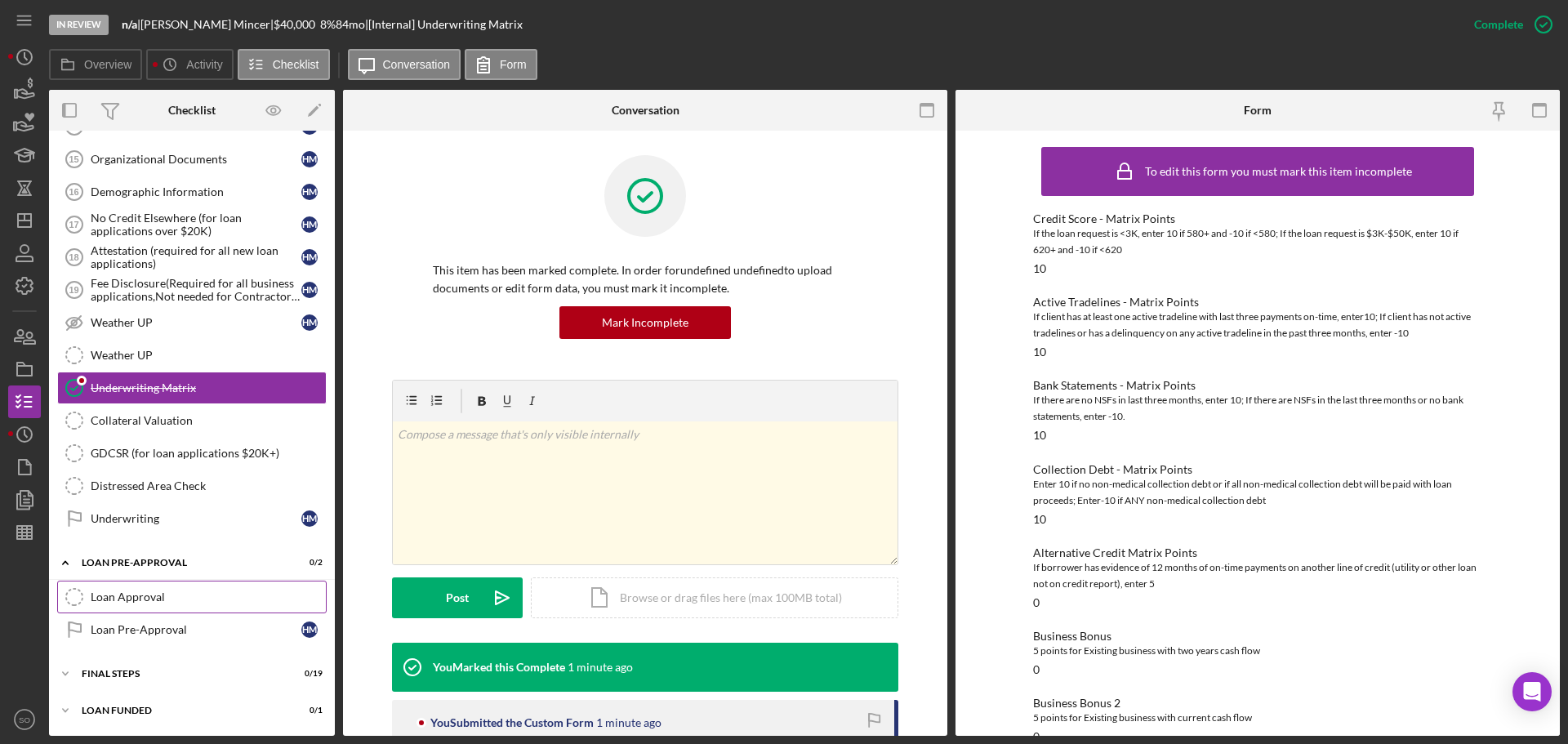
click at [201, 582] on link "Loan Approval Loan Approval" at bounding box center [192, 597] width 269 height 33
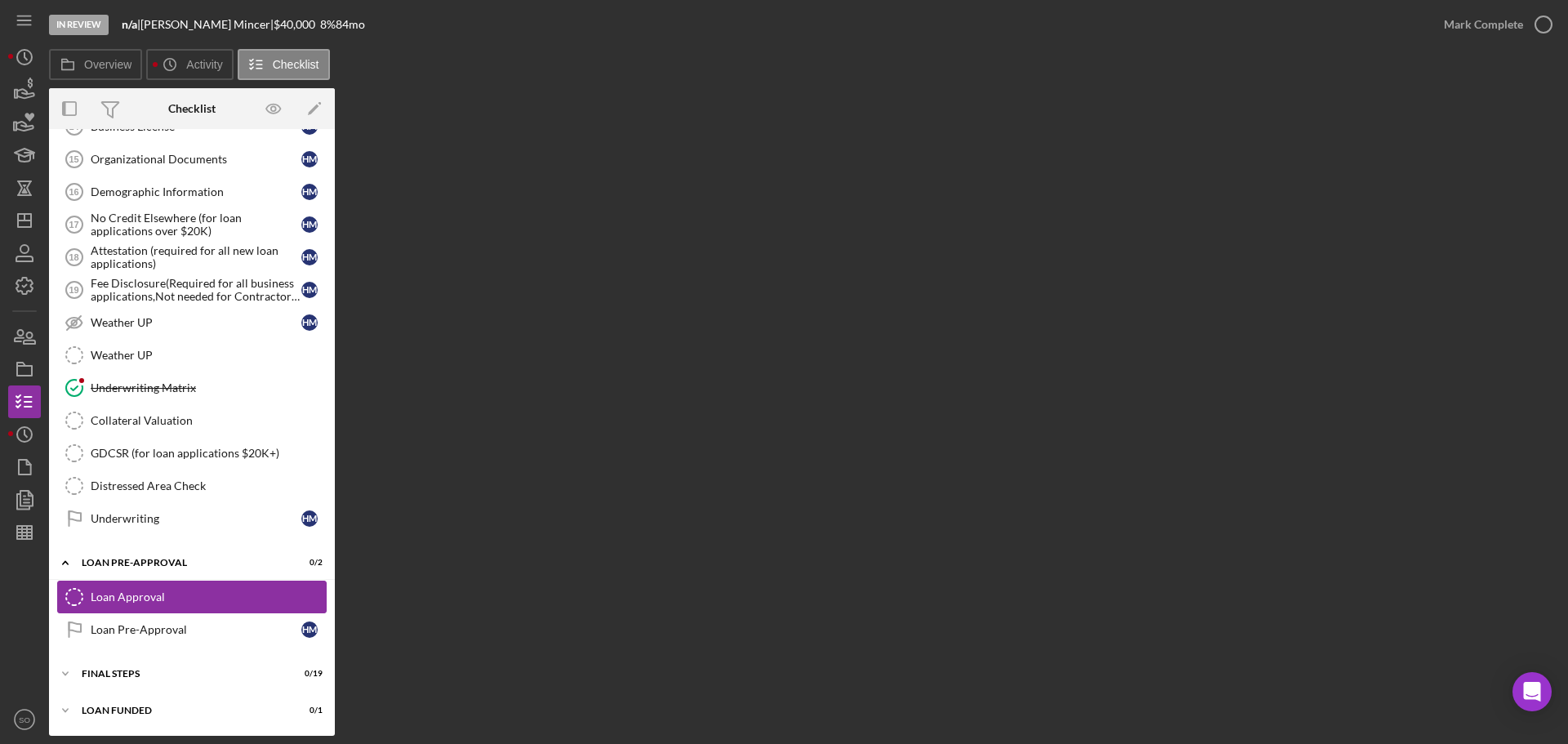
scroll to position [1231, 0]
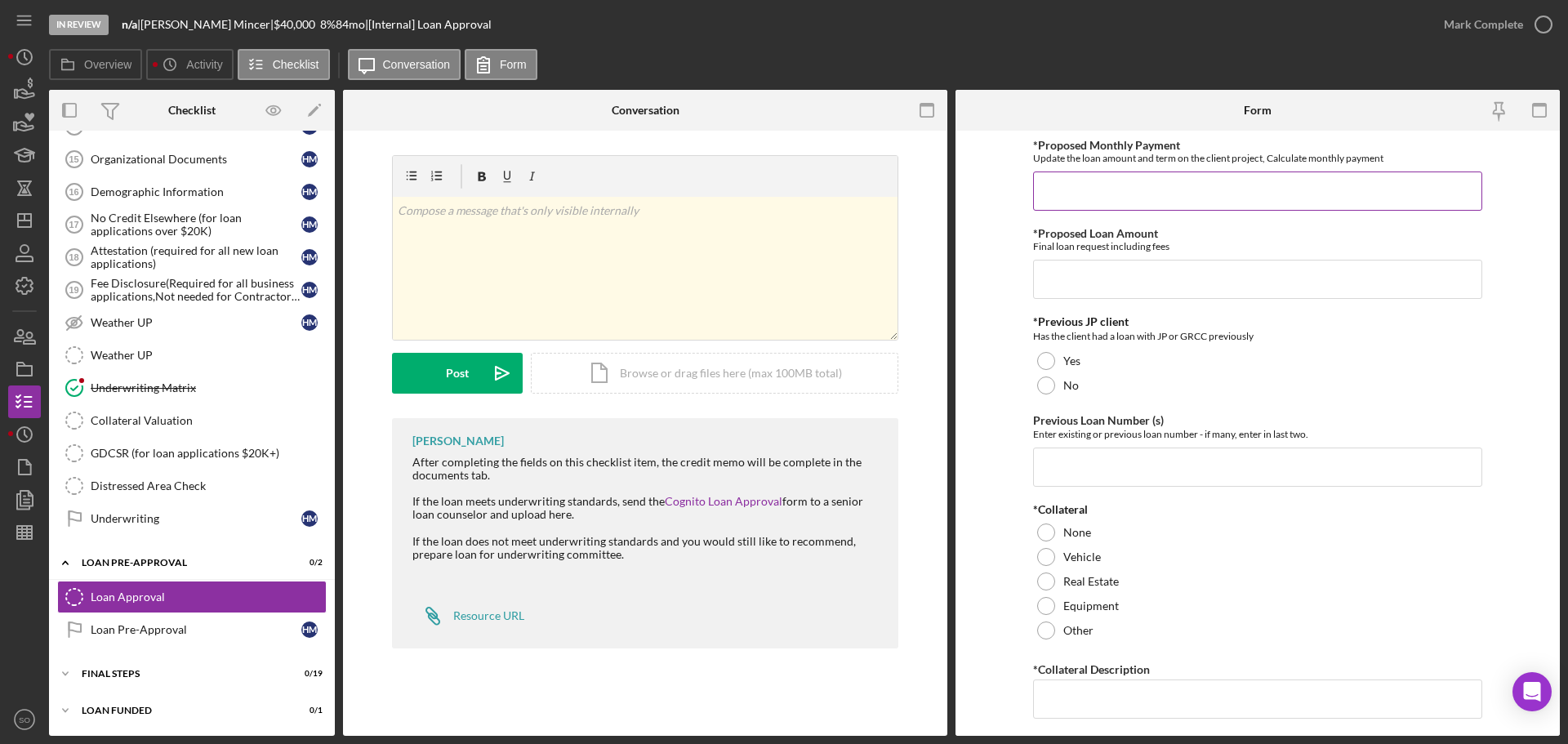
click at [1214, 191] on input "*Proposed Monthly Payment" at bounding box center [1258, 191] width 449 height 39
type input "$943"
click at [1198, 266] on input "*Proposed Loan Amount" at bounding box center [1258, 279] width 449 height 39
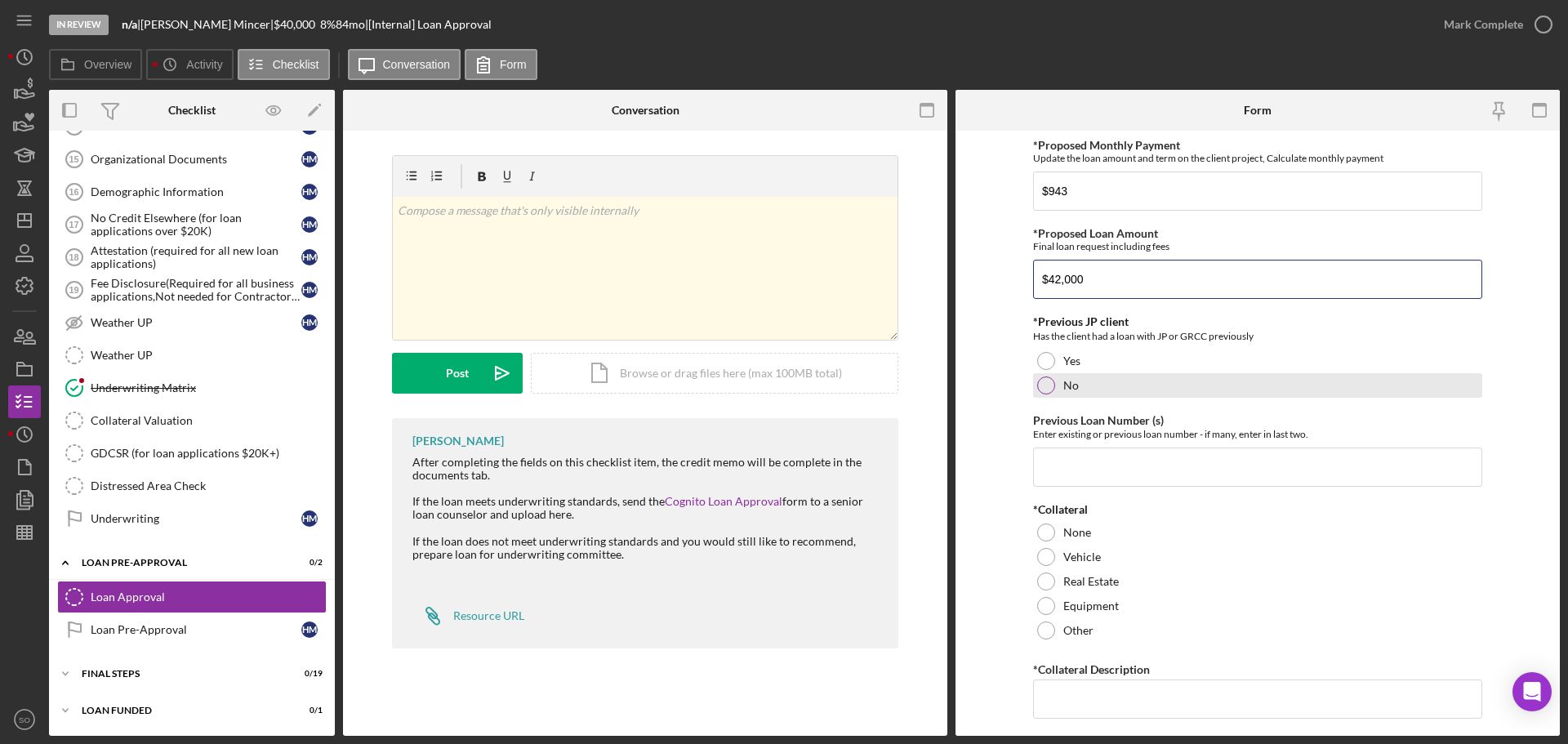
type input "$42,000"
click at [1060, 386] on div "No" at bounding box center [1258, 385] width 449 height 24
click at [1089, 464] on input "Previous Loan Number (s)" at bounding box center [1258, 467] width 449 height 39
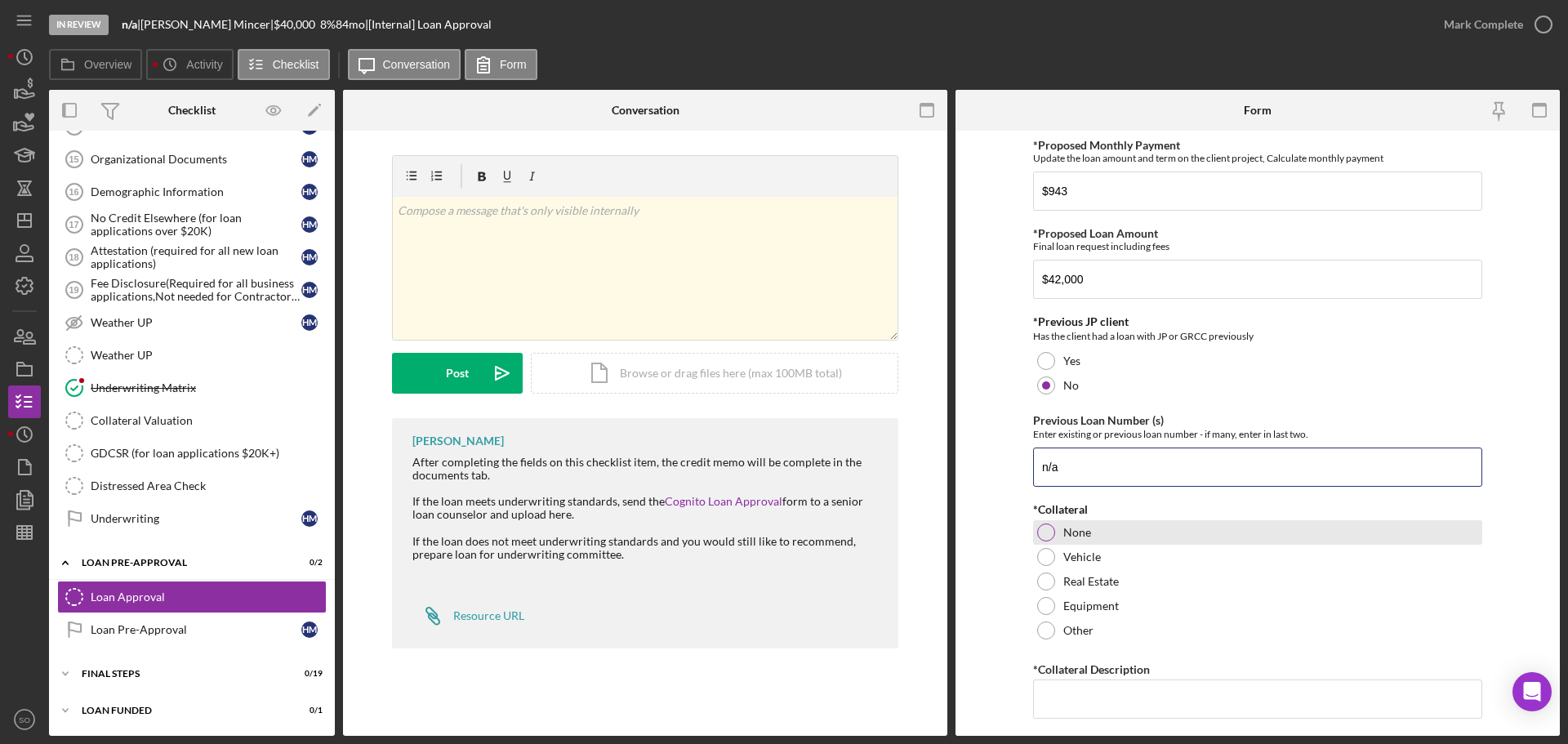
type input "n/a"
click at [1074, 534] on label "None" at bounding box center [1077, 532] width 28 height 13
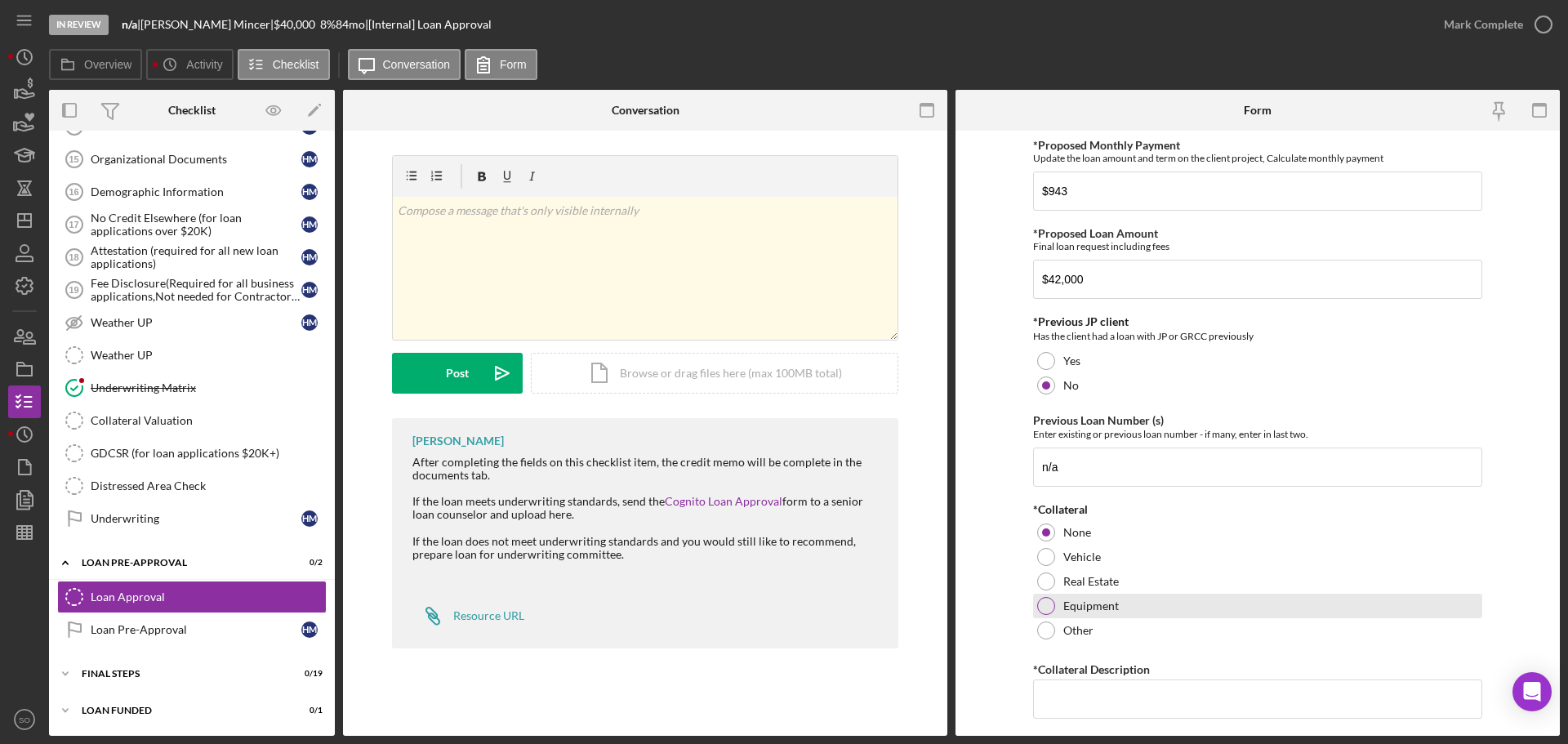
scroll to position [327, 0]
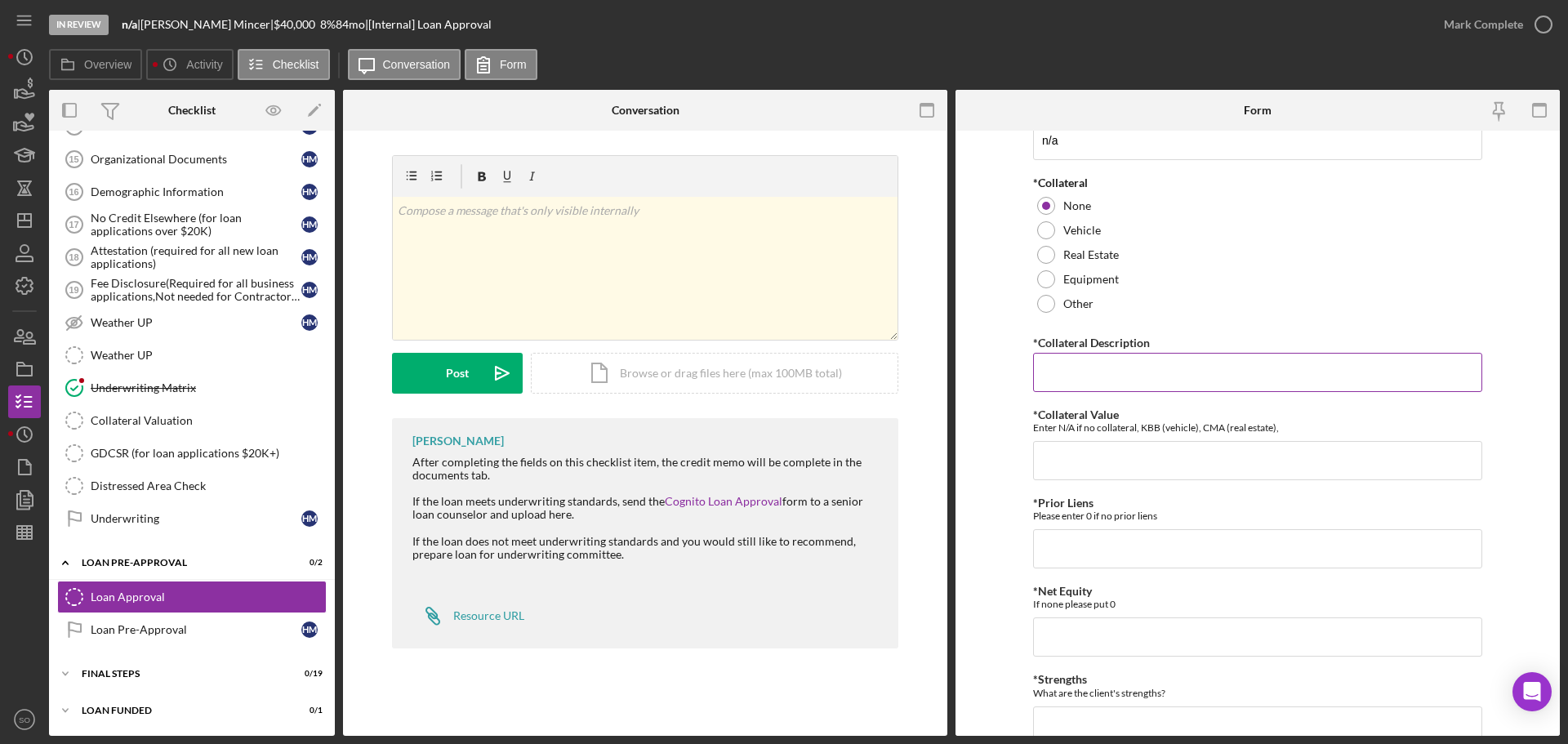
click at [1111, 368] on input "*Collateral Description" at bounding box center [1258, 372] width 449 height 39
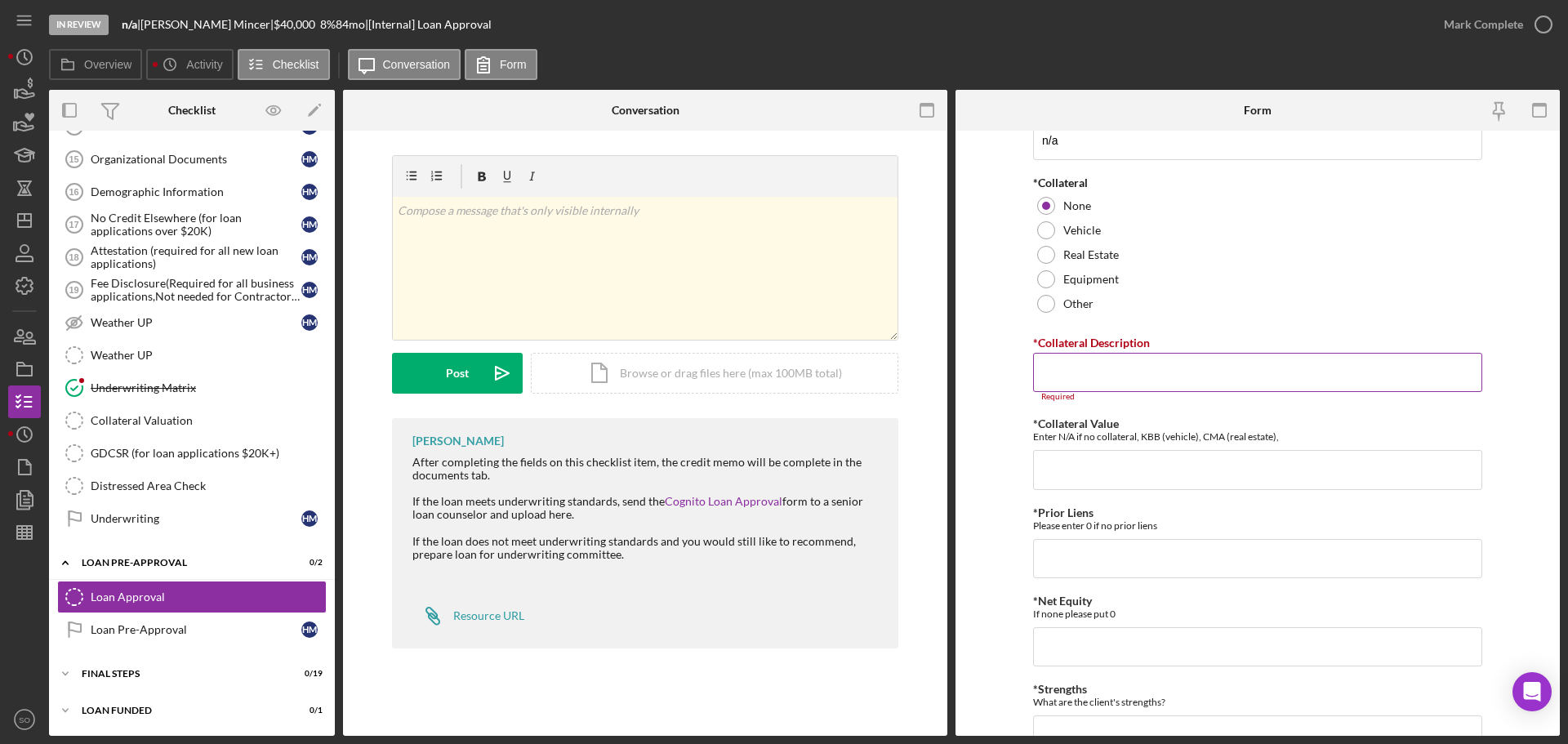
drag, startPoint x: 1167, startPoint y: 386, endPoint x: 1168, endPoint y: 375, distance: 11.0
click at [1167, 384] on input "*Collateral Description" at bounding box center [1258, 372] width 449 height 39
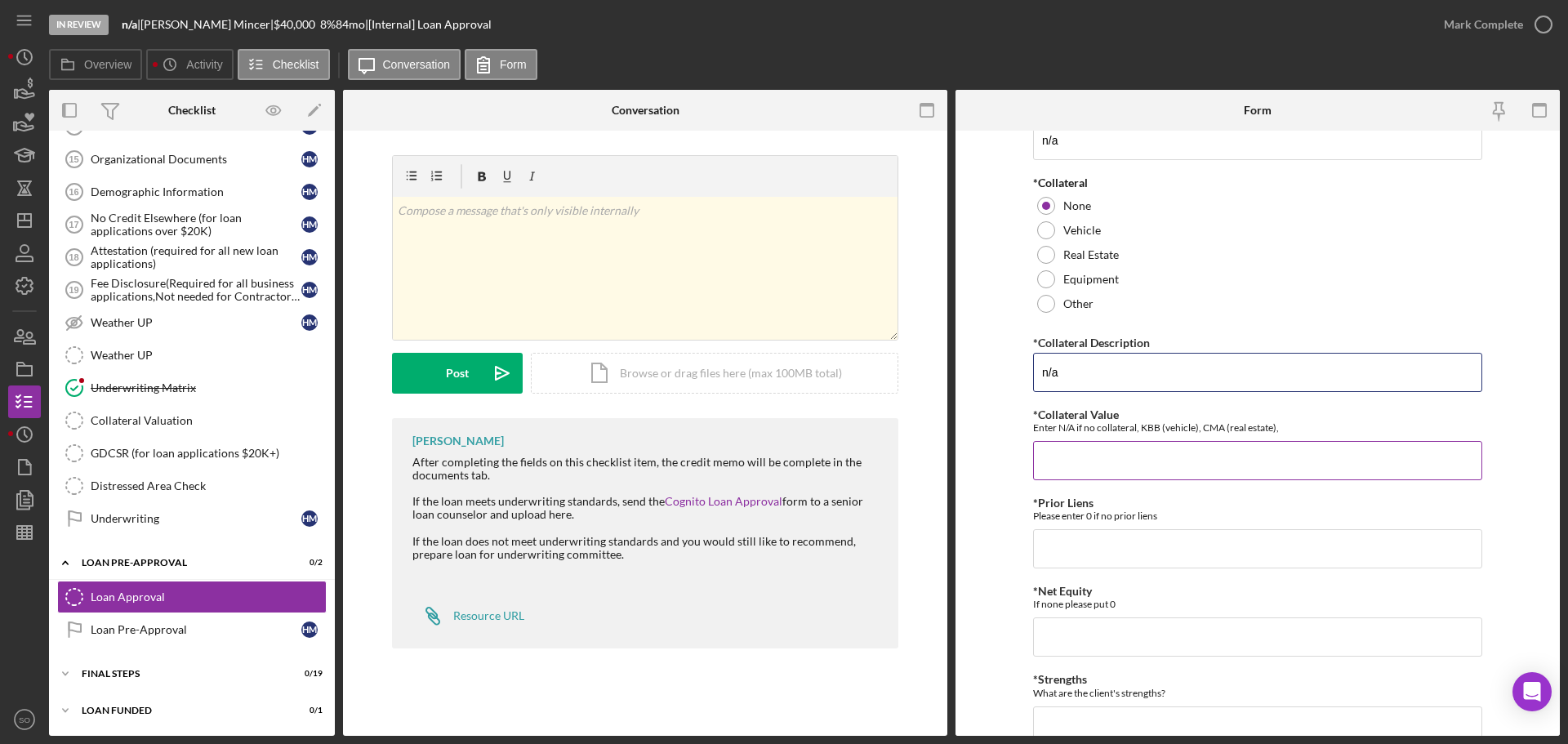
type input "n/a"
click at [1100, 444] on input "*Collateral Value" at bounding box center [1258, 460] width 449 height 39
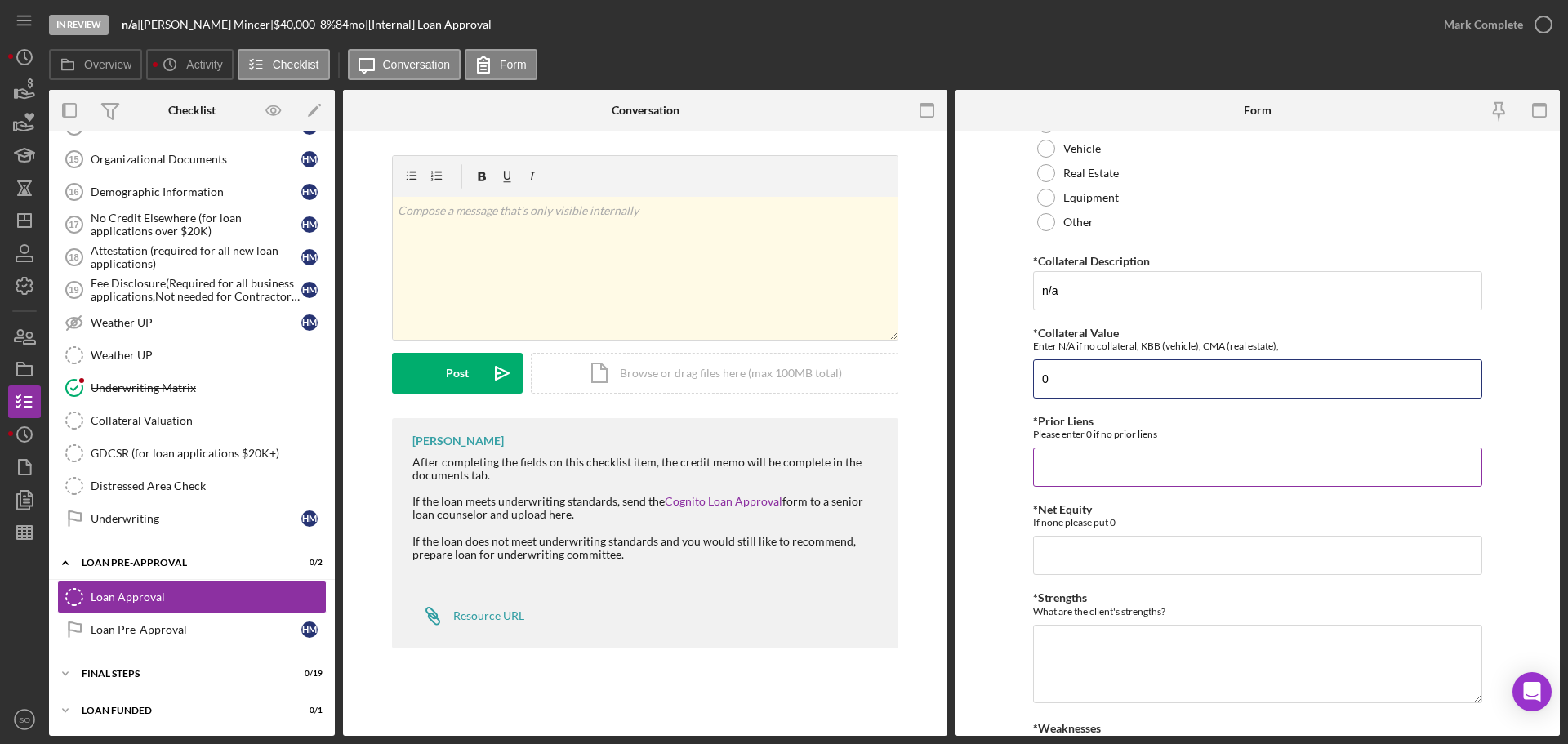
type input "0"
click at [1072, 468] on input "*Prior Liens" at bounding box center [1258, 467] width 449 height 39
type input "0"
click at [1090, 565] on input "*Net Equity" at bounding box center [1258, 555] width 449 height 39
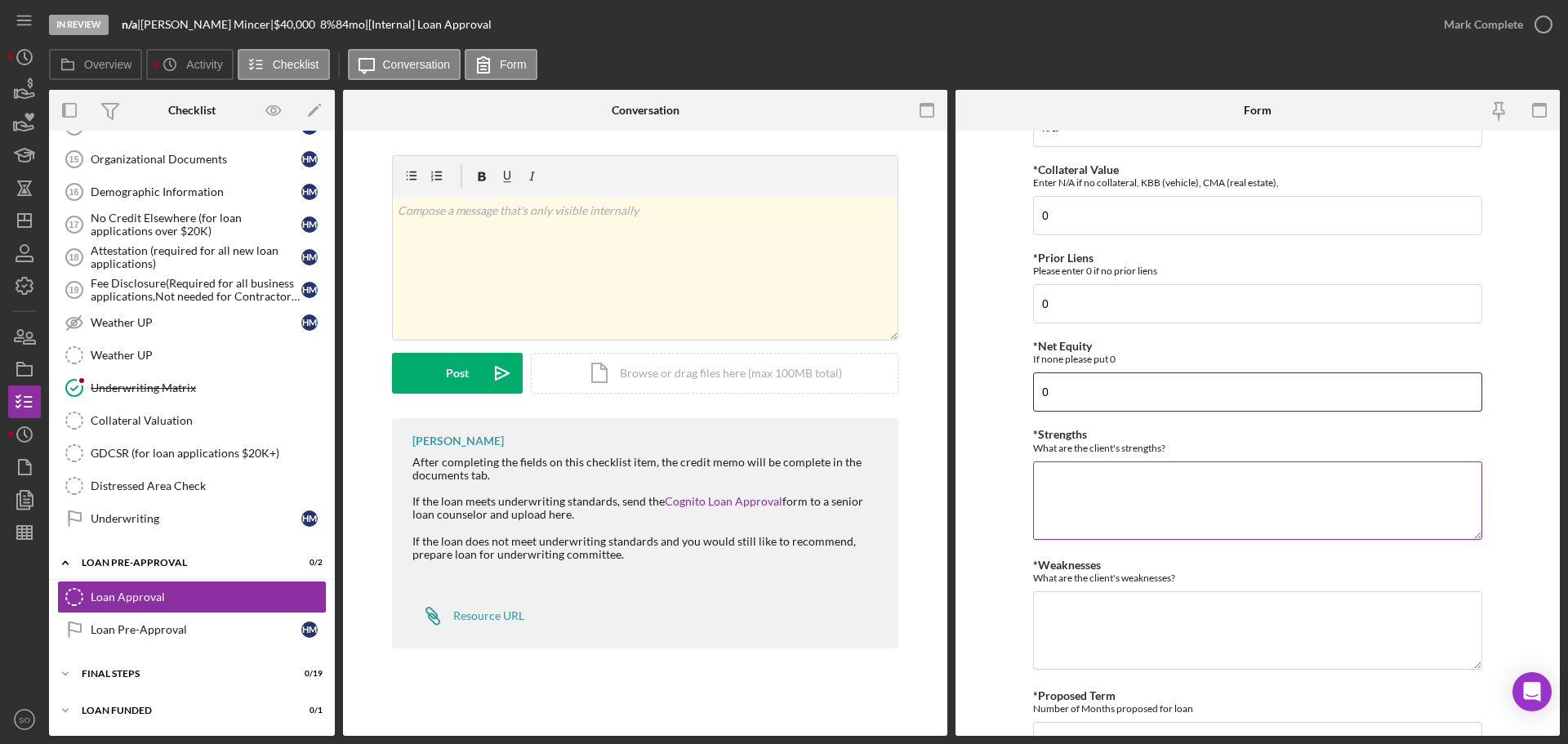
type input "0"
click at [1116, 480] on textarea "*Strengths" at bounding box center [1258, 500] width 449 height 79
type textarea "I"
type textarea "Cash Flow Referral Source Credit Score Matrix Score"
click at [1110, 639] on textarea "*Weaknesses" at bounding box center [1258, 630] width 449 height 79
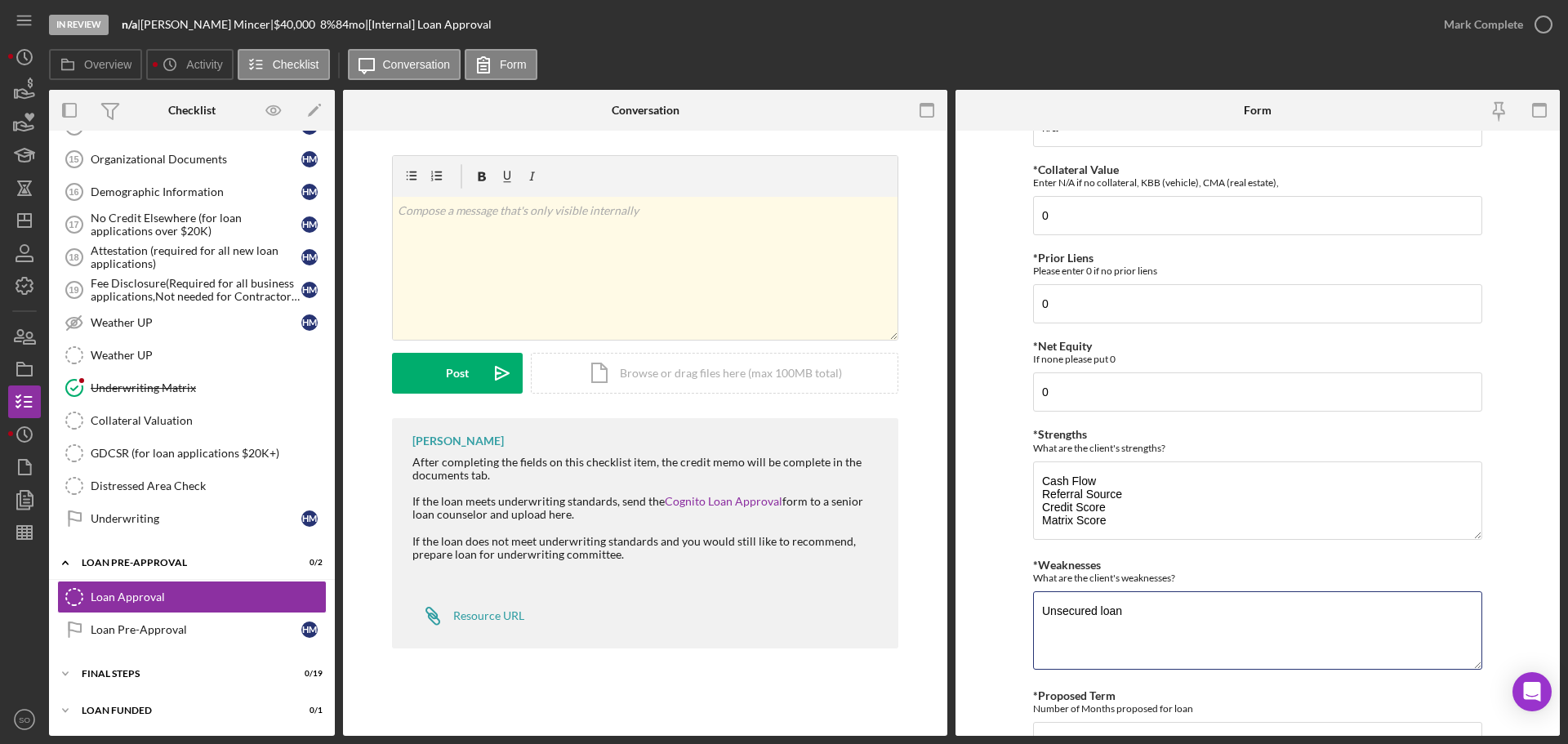
scroll to position [656, 0]
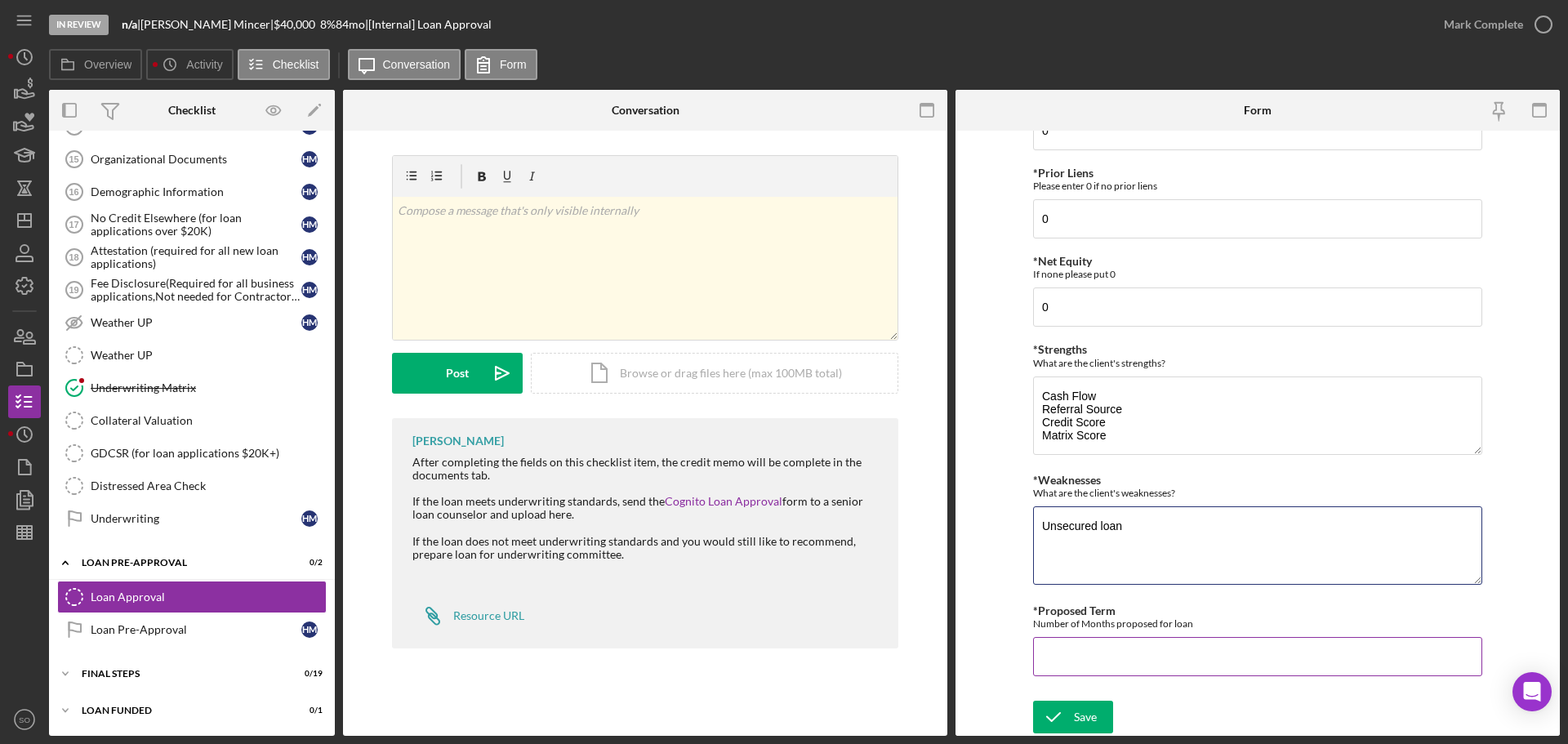
type textarea "Unsecured loan"
click at [1112, 655] on input "*Proposed Term" at bounding box center [1258, 656] width 449 height 39
type input "60"
click at [1094, 711] on button "Save" at bounding box center [1073, 717] width 80 height 33
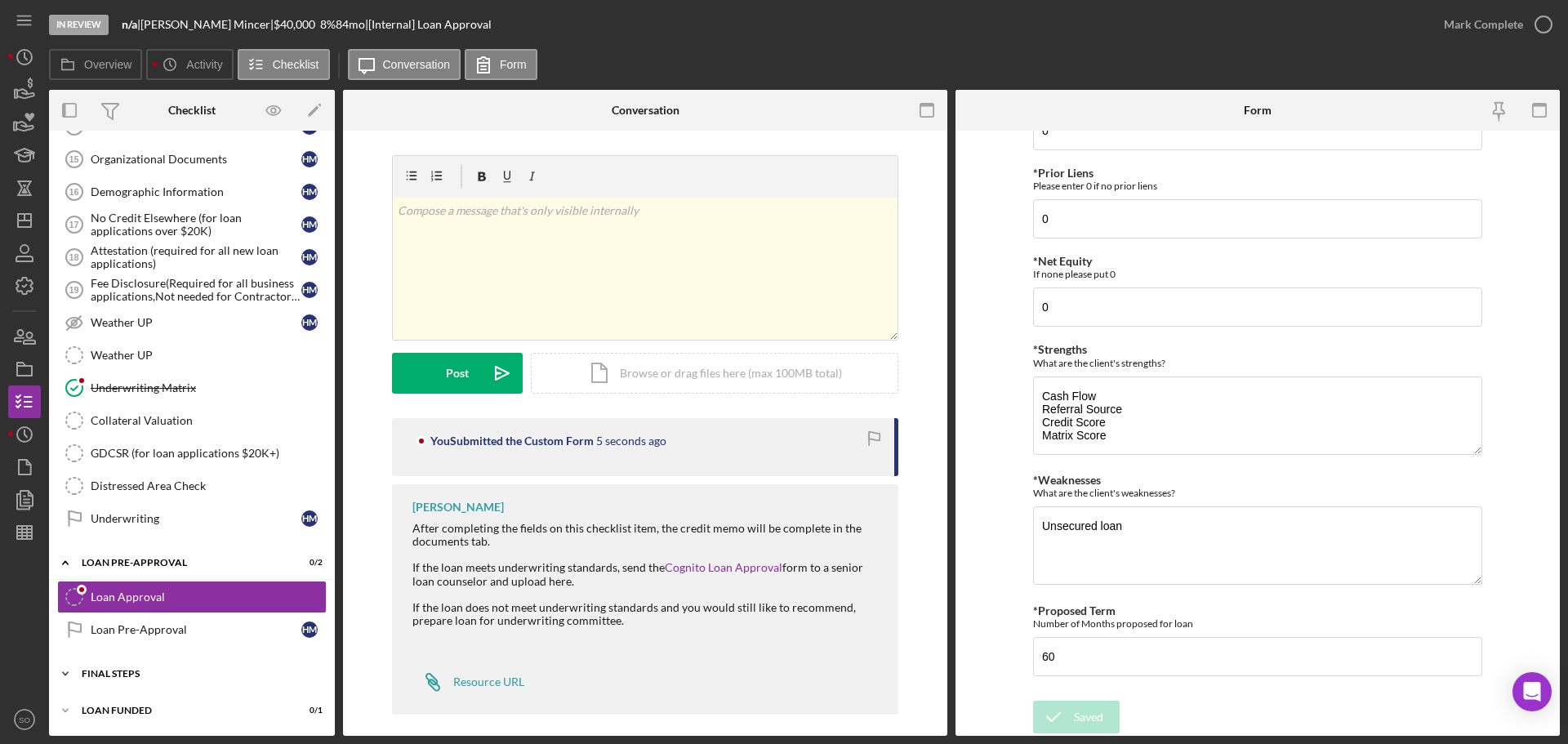
drag, startPoint x: 149, startPoint y: 673, endPoint x: 167, endPoint y: 685, distance: 21.6
click at [151, 673] on div "FINAL STEPS" at bounding box center [197, 674] width 232 height 10
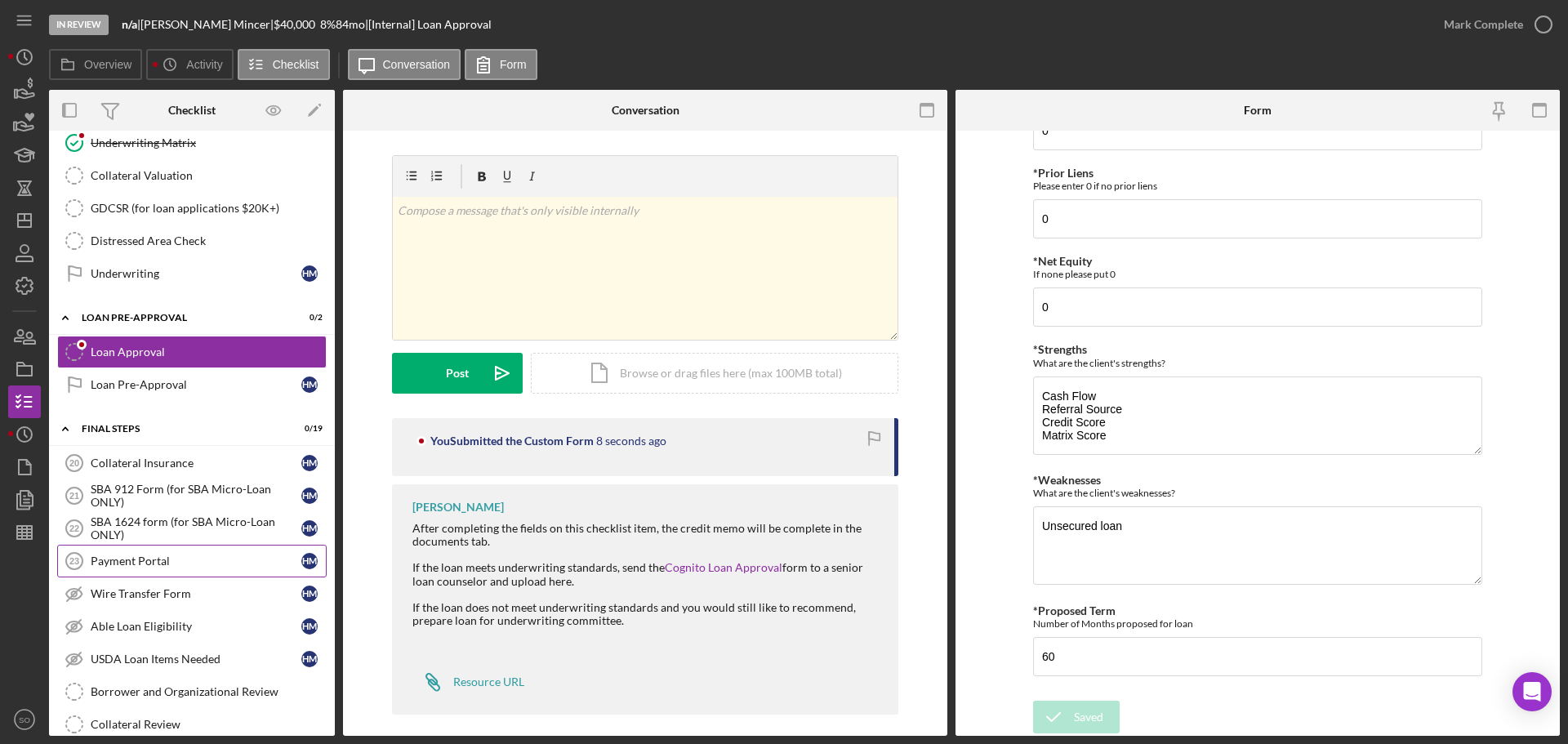
click at [167, 564] on div "Payment Portal" at bounding box center [196, 560] width 211 height 13
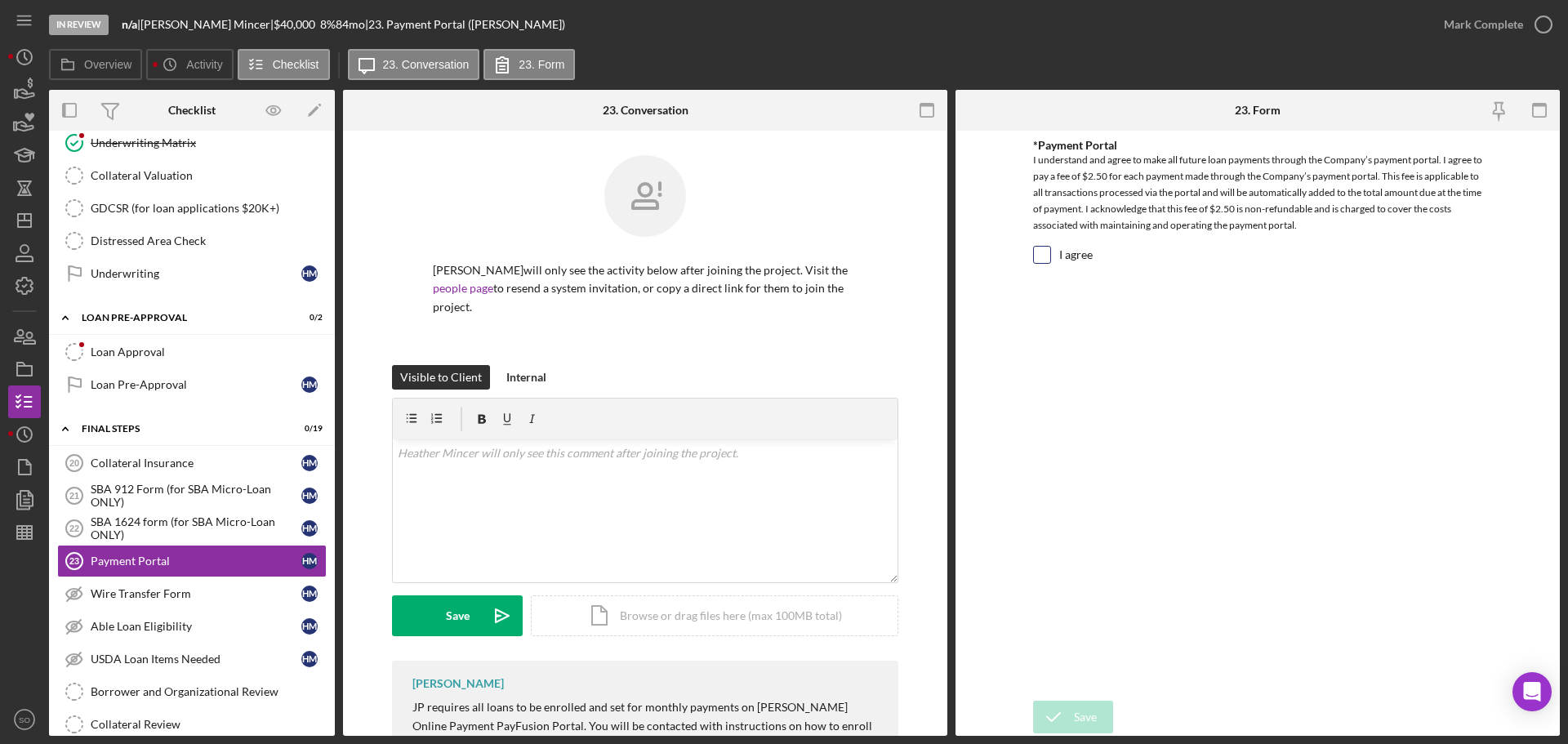
click at [1043, 261] on input "I agree" at bounding box center [1042, 255] width 17 height 17
checkbox input "true"
click at [1081, 707] on div "Save" at bounding box center [1086, 717] width 23 height 33
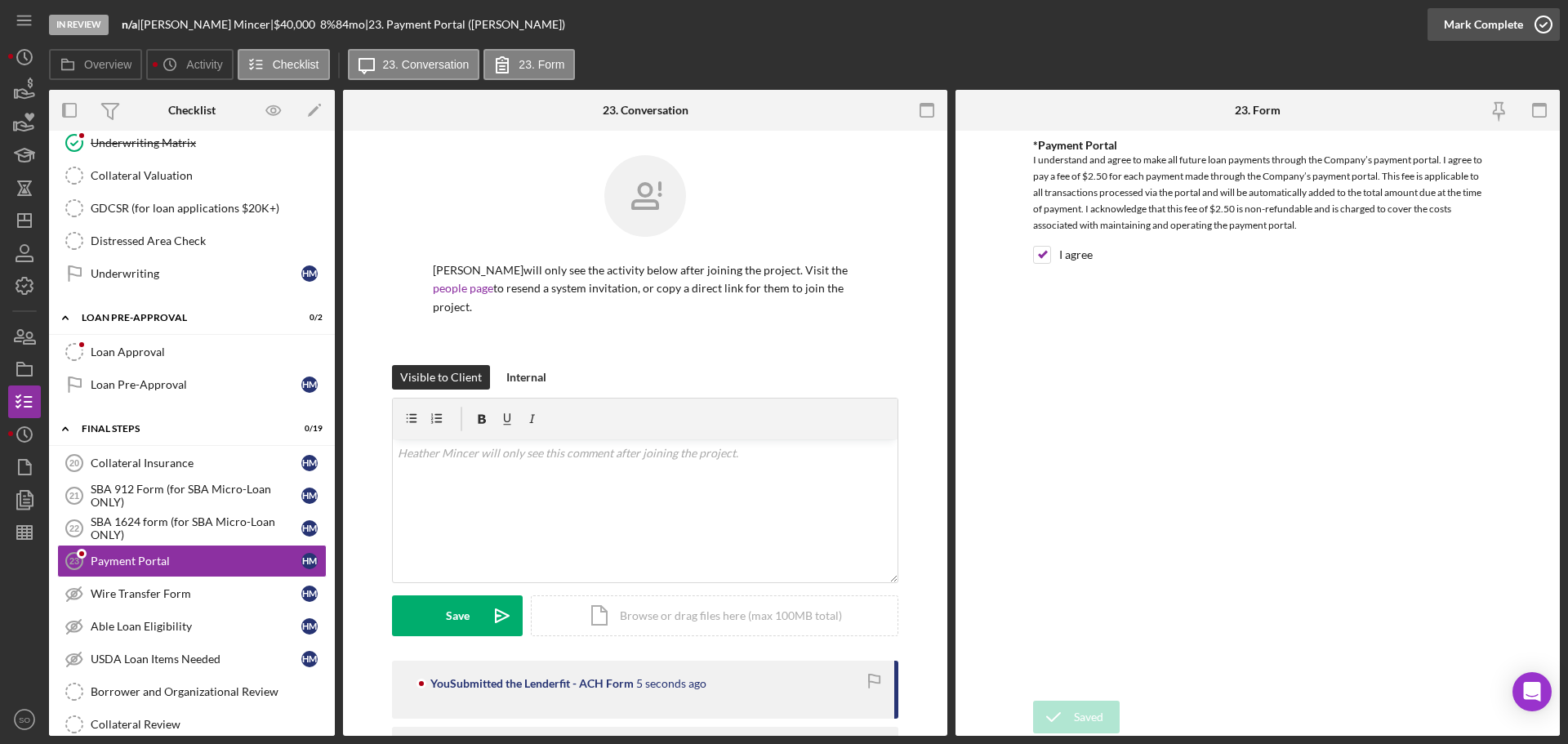
click at [1467, 30] on div "Mark Complete" at bounding box center [1483, 24] width 79 height 33
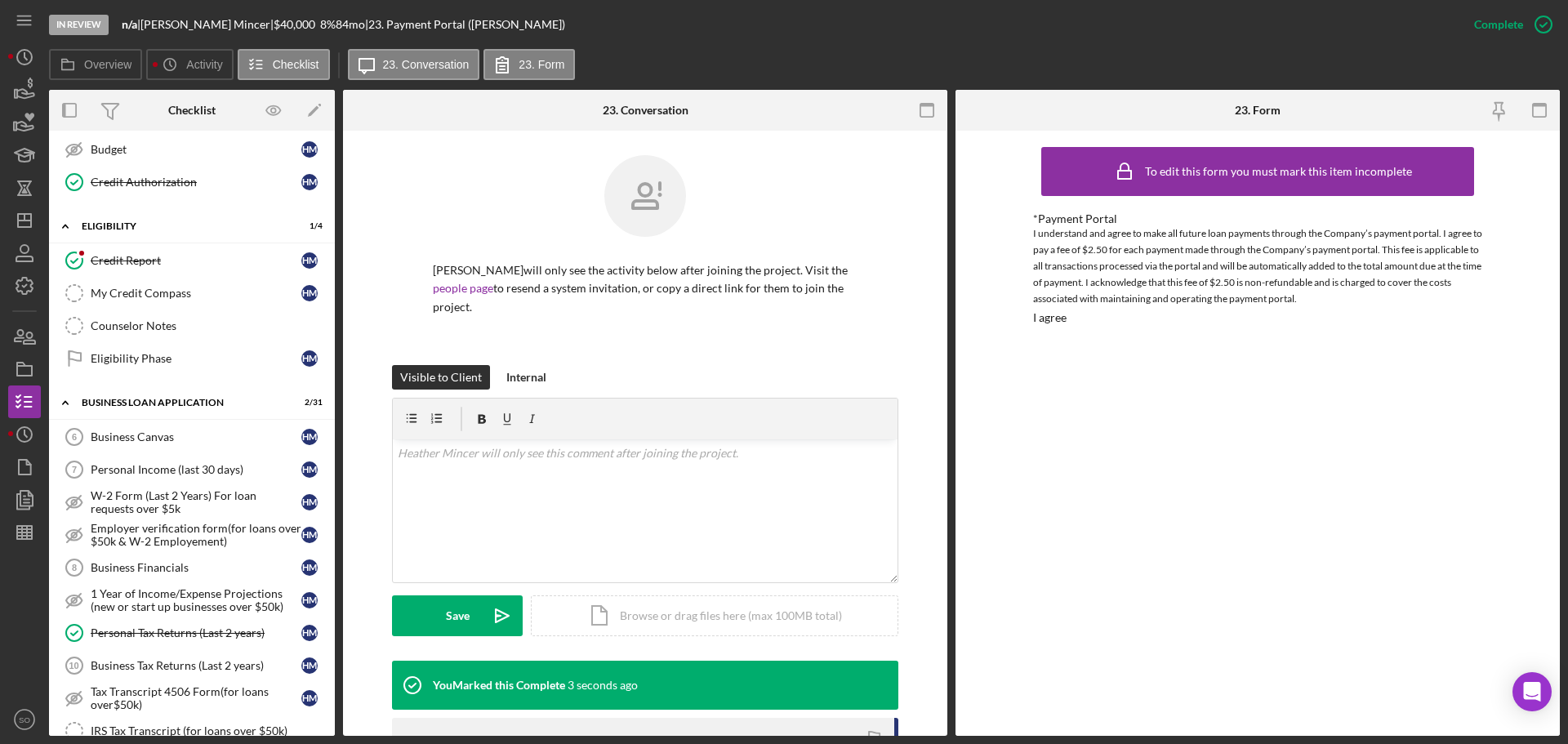
scroll to position [415, 0]
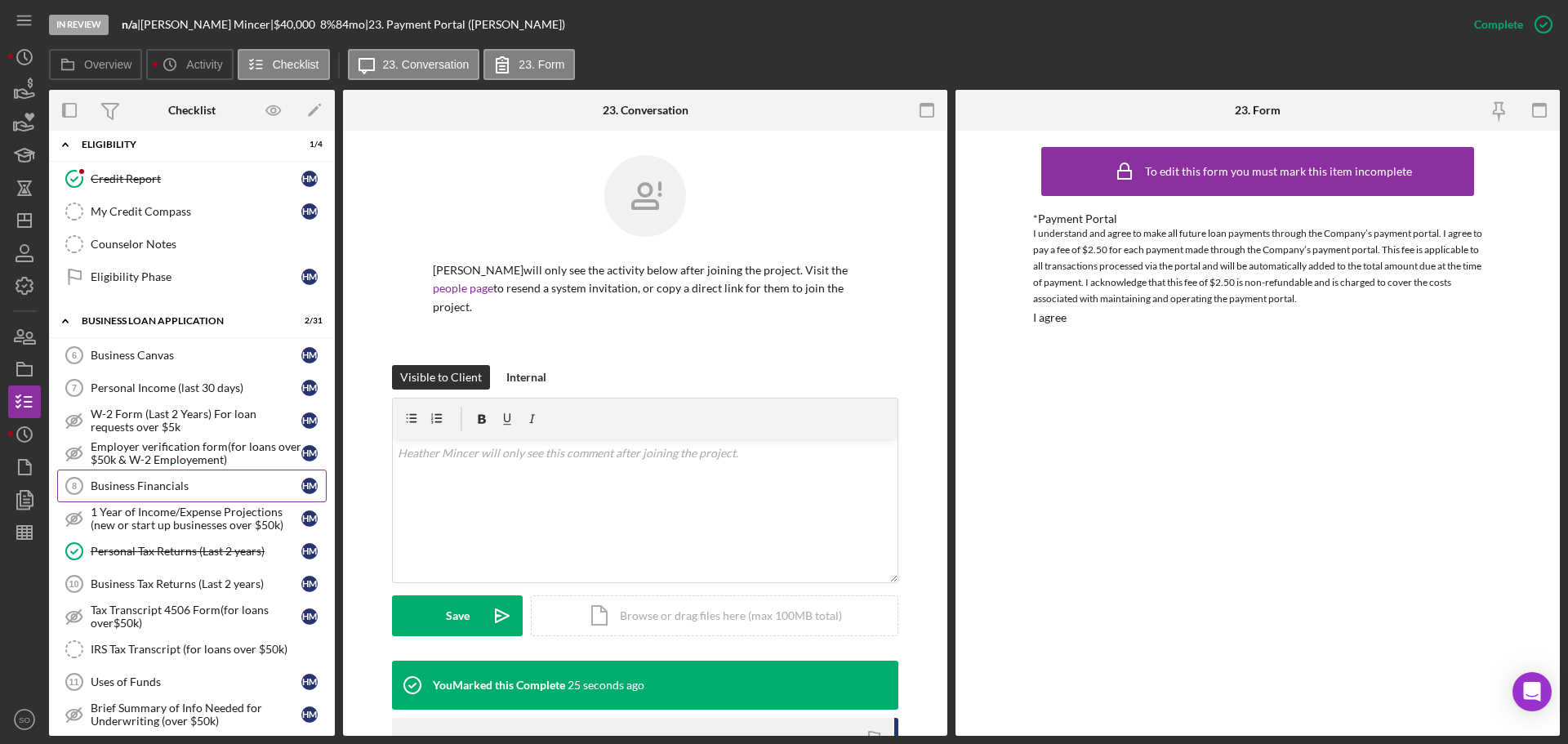
drag, startPoint x: 164, startPoint y: 479, endPoint x: 207, endPoint y: 509, distance: 52.4
click at [164, 479] on div "Business Financials" at bounding box center [196, 485] width 211 height 13
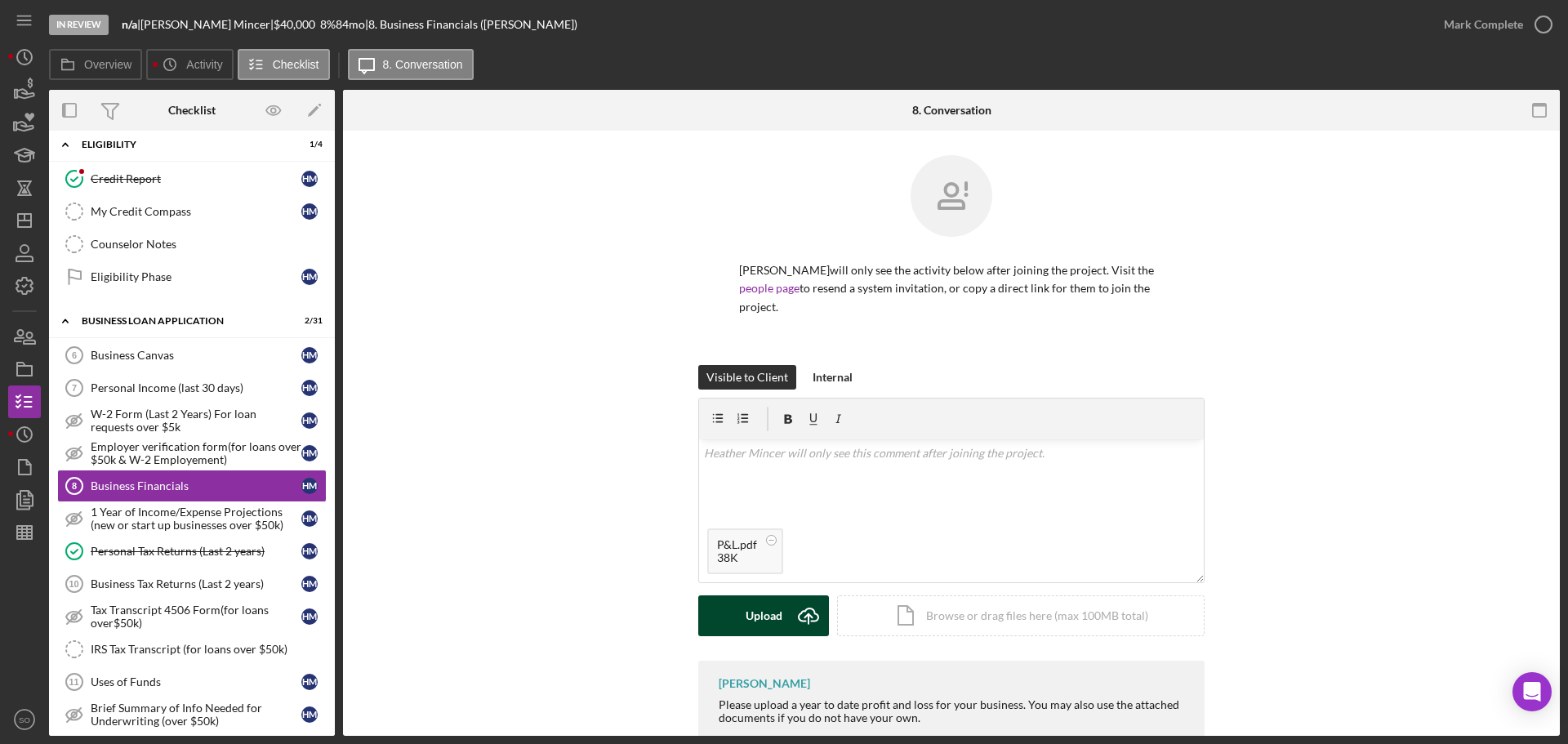
click at [767, 614] on div "Upload" at bounding box center [765, 616] width 37 height 41
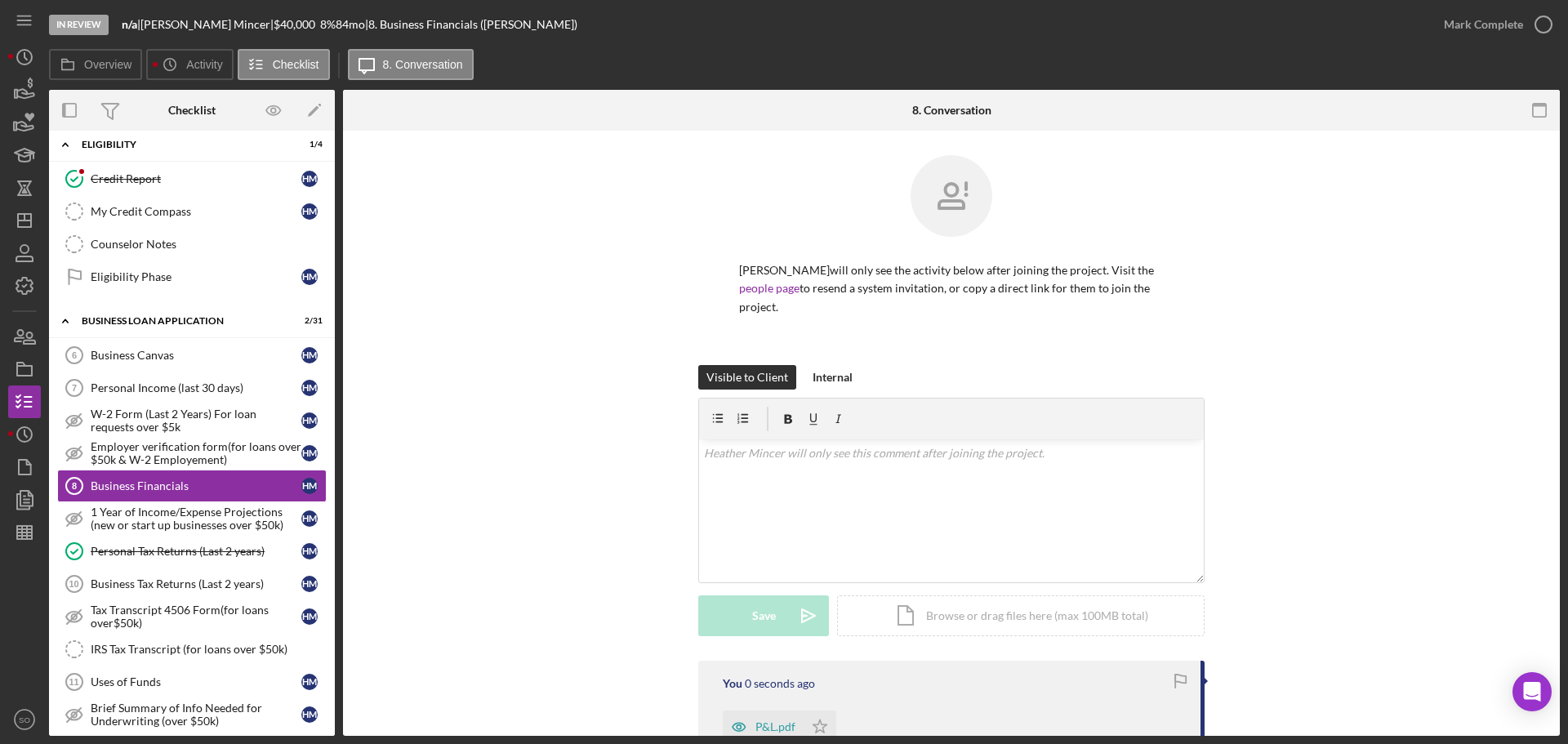
scroll to position [245, 0]
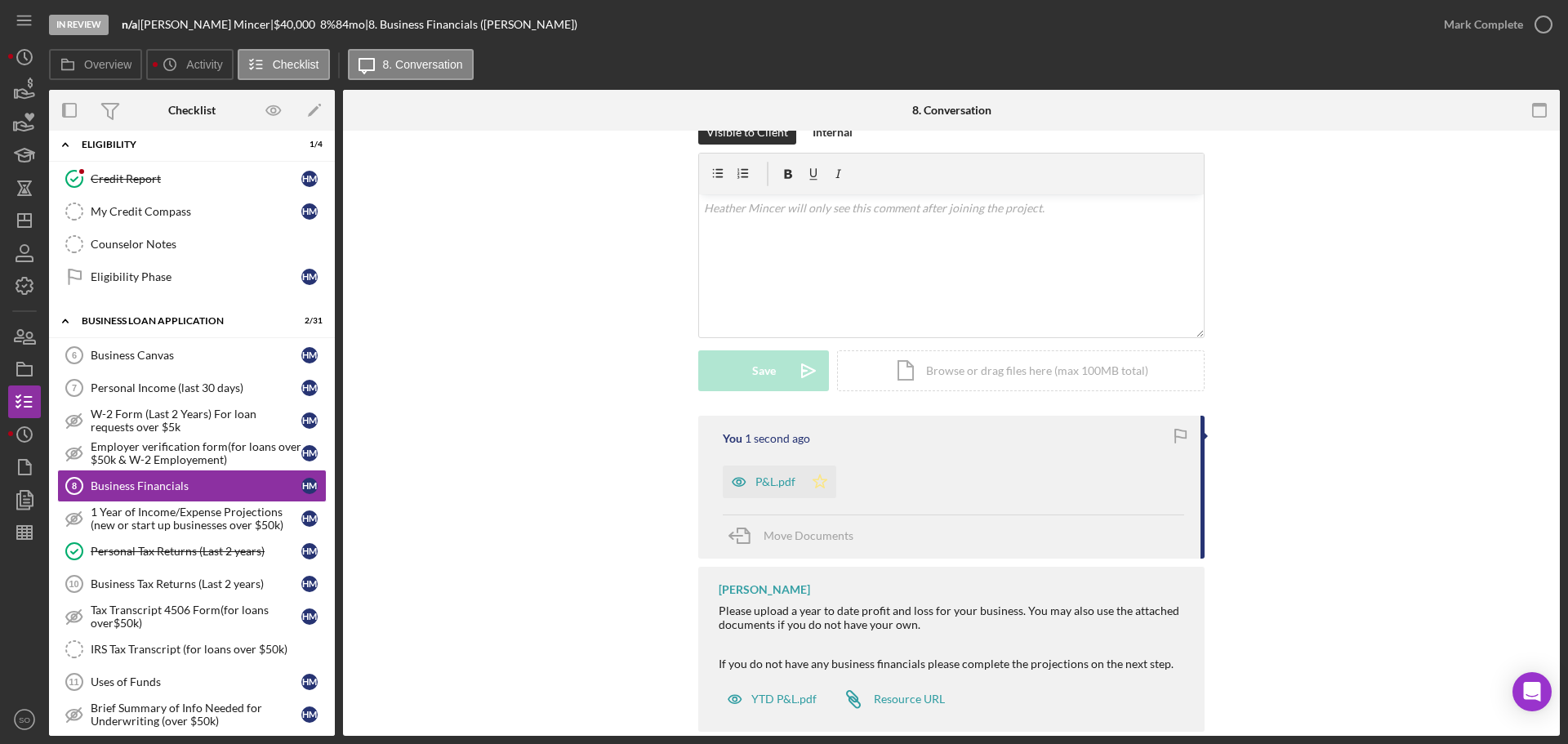
click at [822, 479] on polygon "button" at bounding box center [820, 480] width 14 height 13
click at [1490, 23] on div "Mark Complete" at bounding box center [1483, 24] width 79 height 33
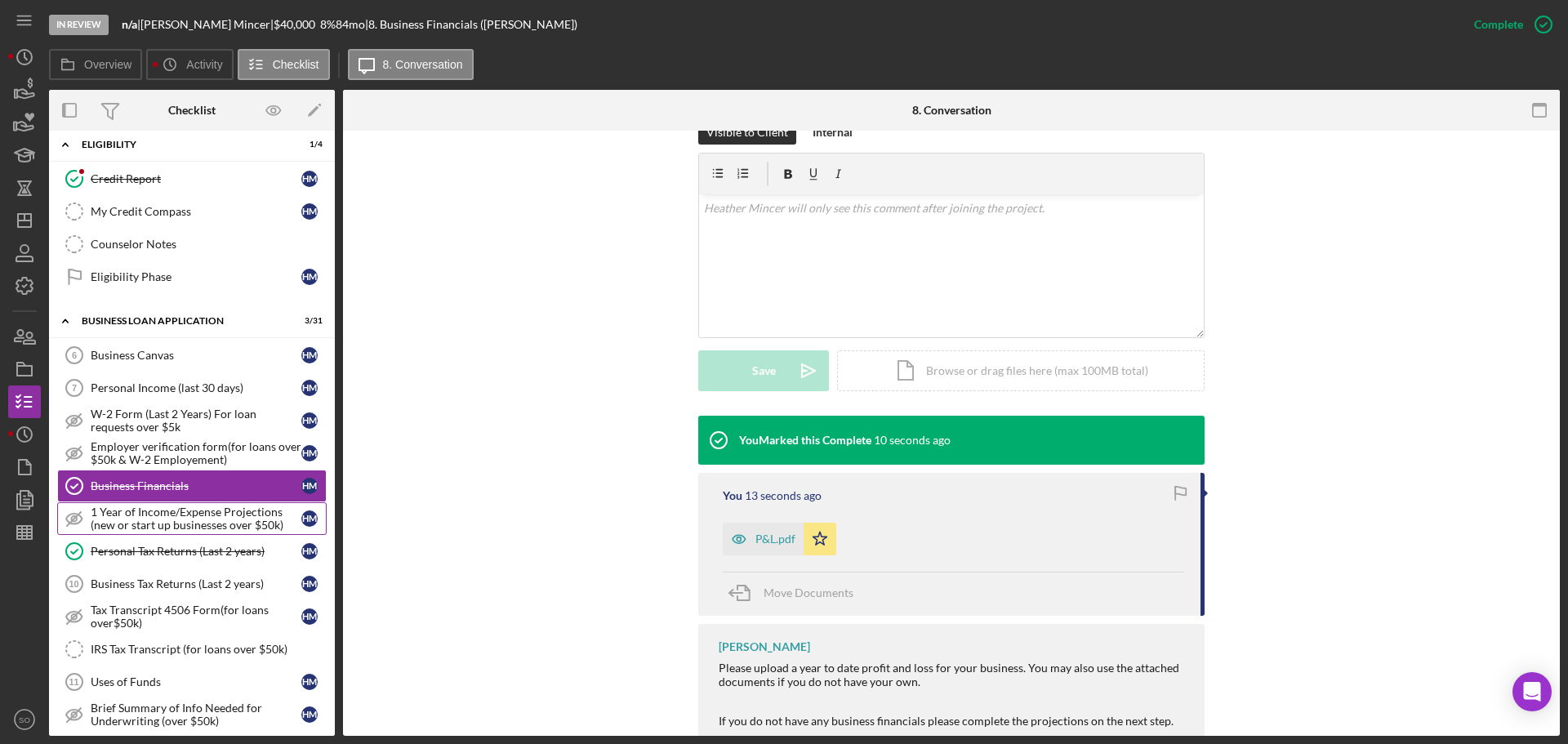
scroll to position [497, 0]
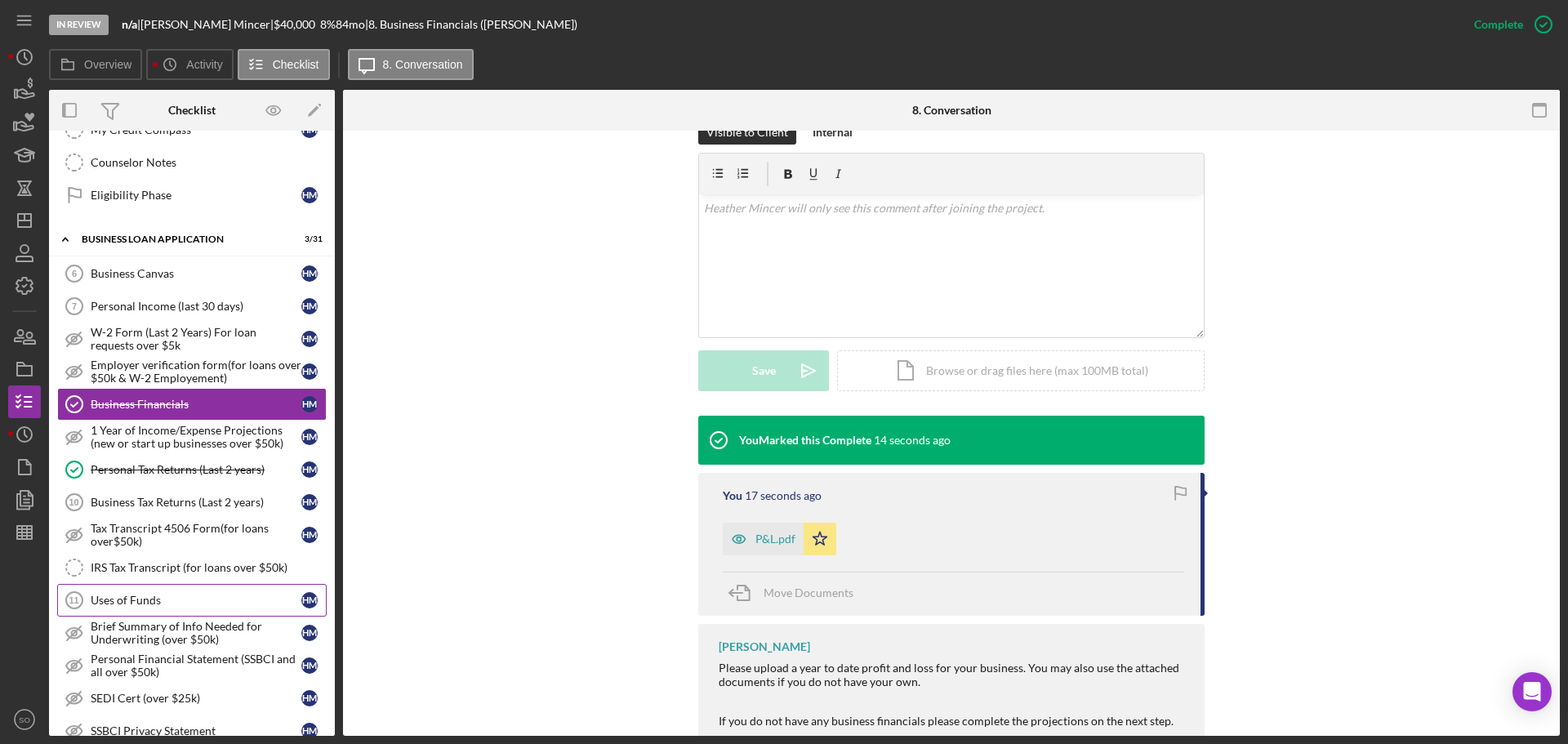
click at [156, 594] on div "Uses of Funds" at bounding box center [196, 599] width 211 height 13
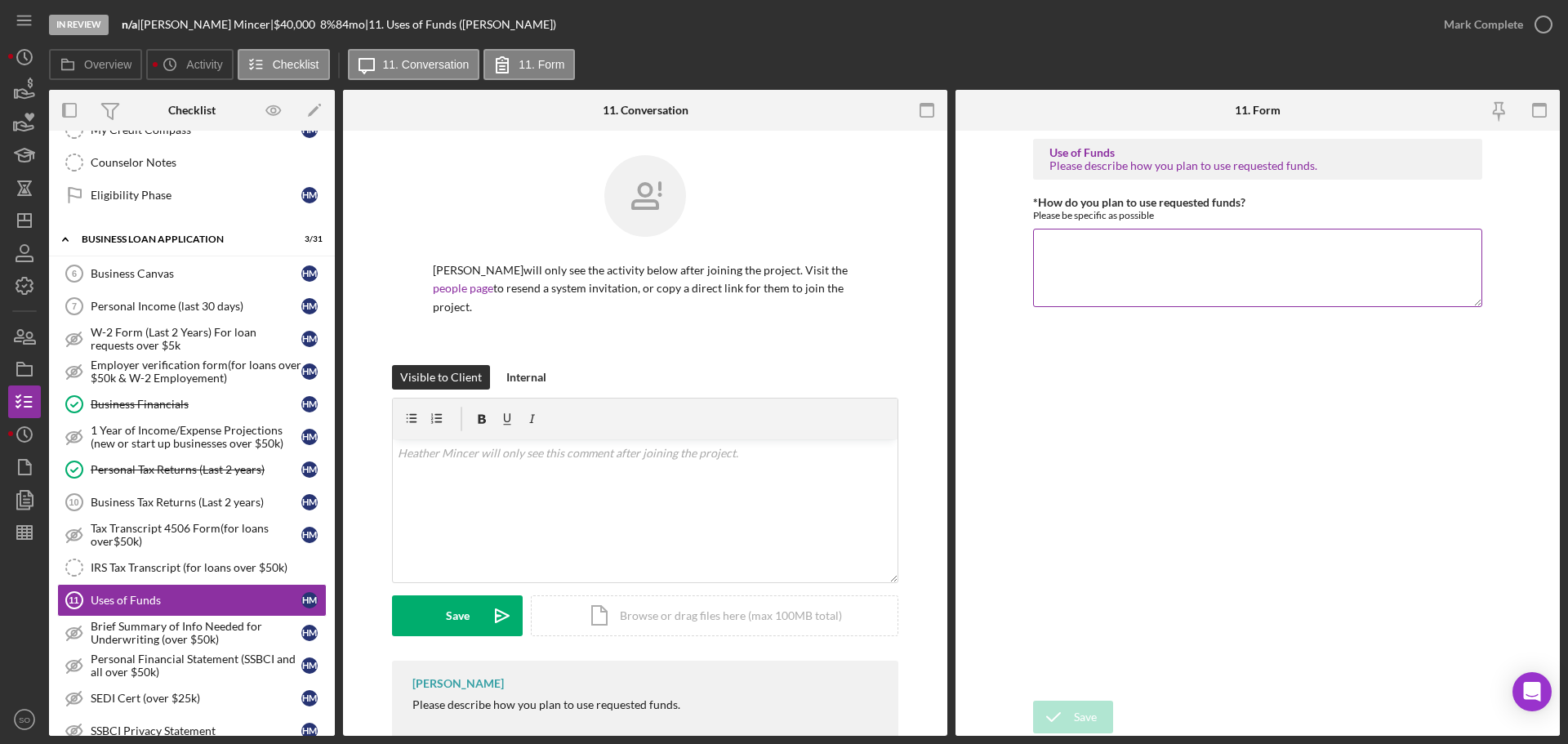
click at [1091, 263] on textarea "*How do you plan to use requested funds?" at bounding box center [1258, 267] width 449 height 79
paste textarea "The loan will allow Yes Honey to: Maintain sufficient inventory to support curr…"
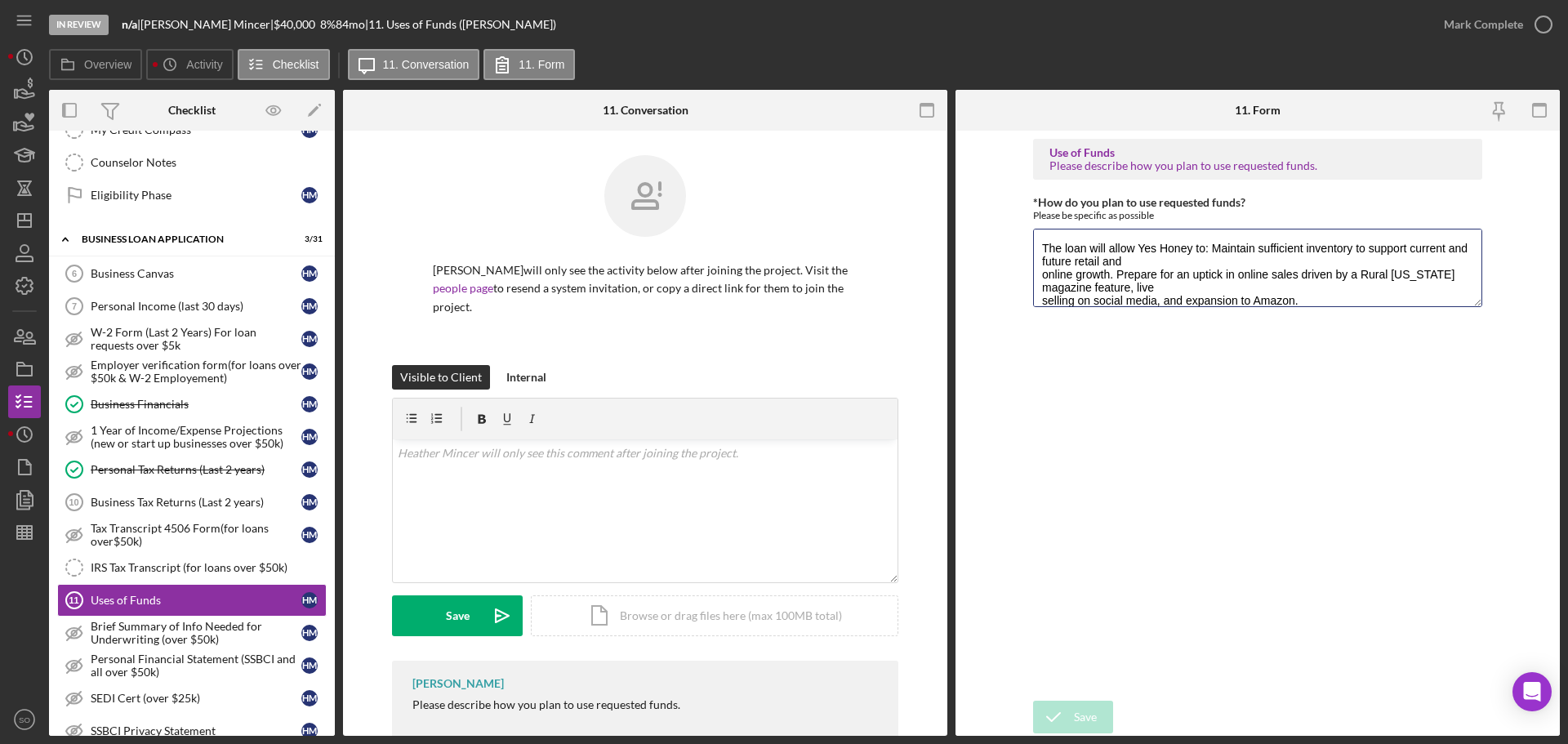
scroll to position [107, 0]
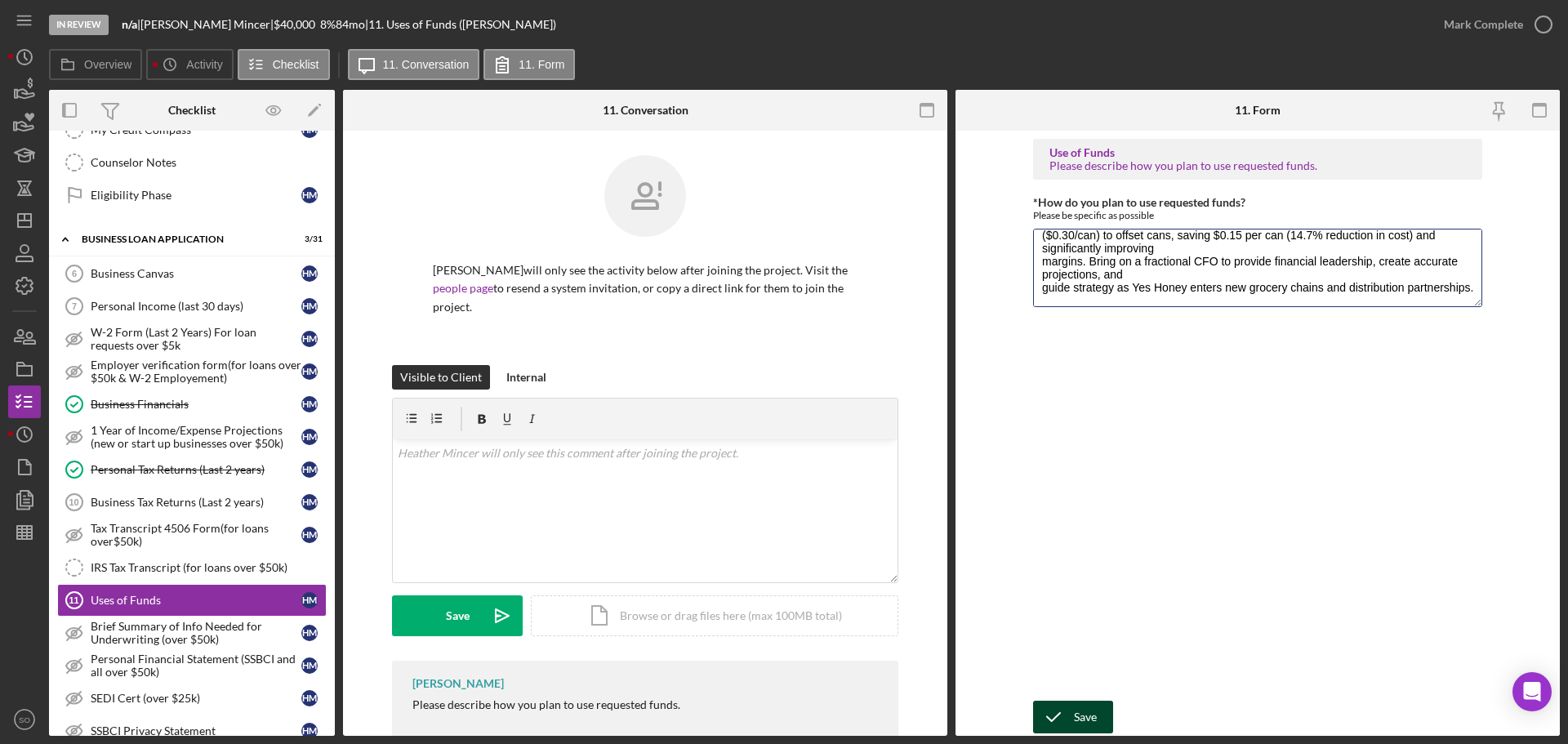
type textarea "The loan will allow Yes Honey to: Maintain sufficient inventory to support curr…"
click at [1082, 713] on div "Save" at bounding box center [1086, 717] width 23 height 33
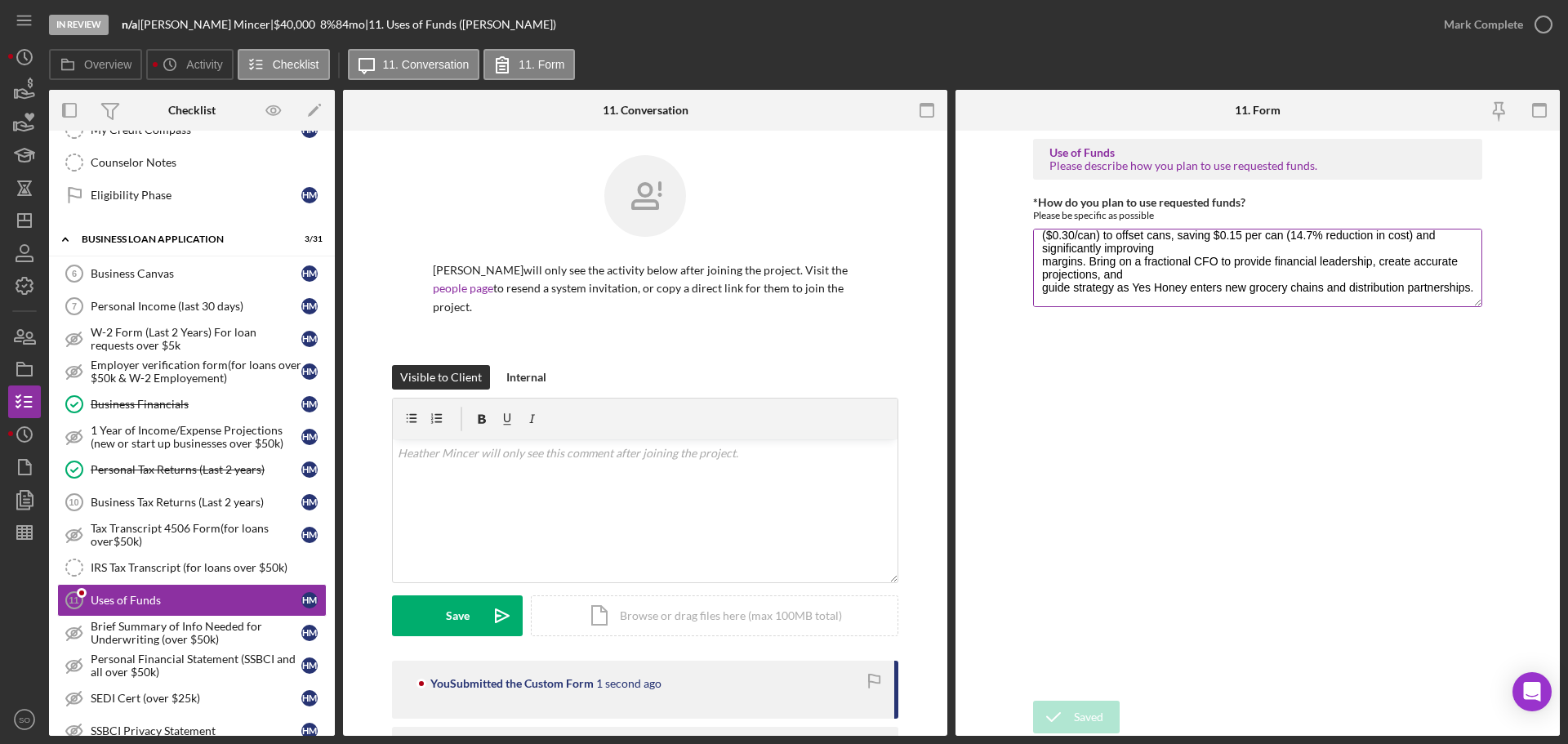
scroll to position [0, 0]
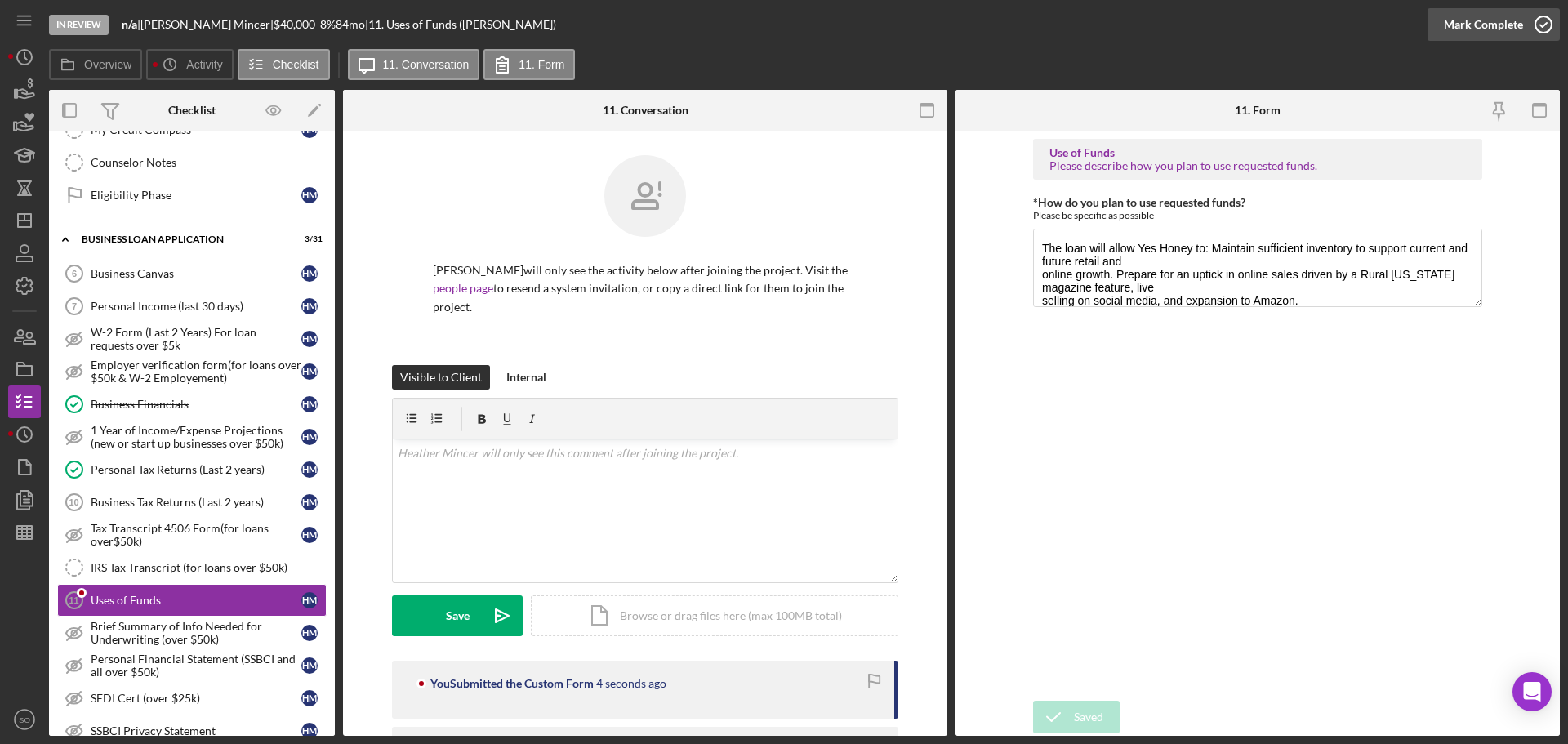
click at [1461, 28] on div "Mark Complete" at bounding box center [1483, 24] width 79 height 33
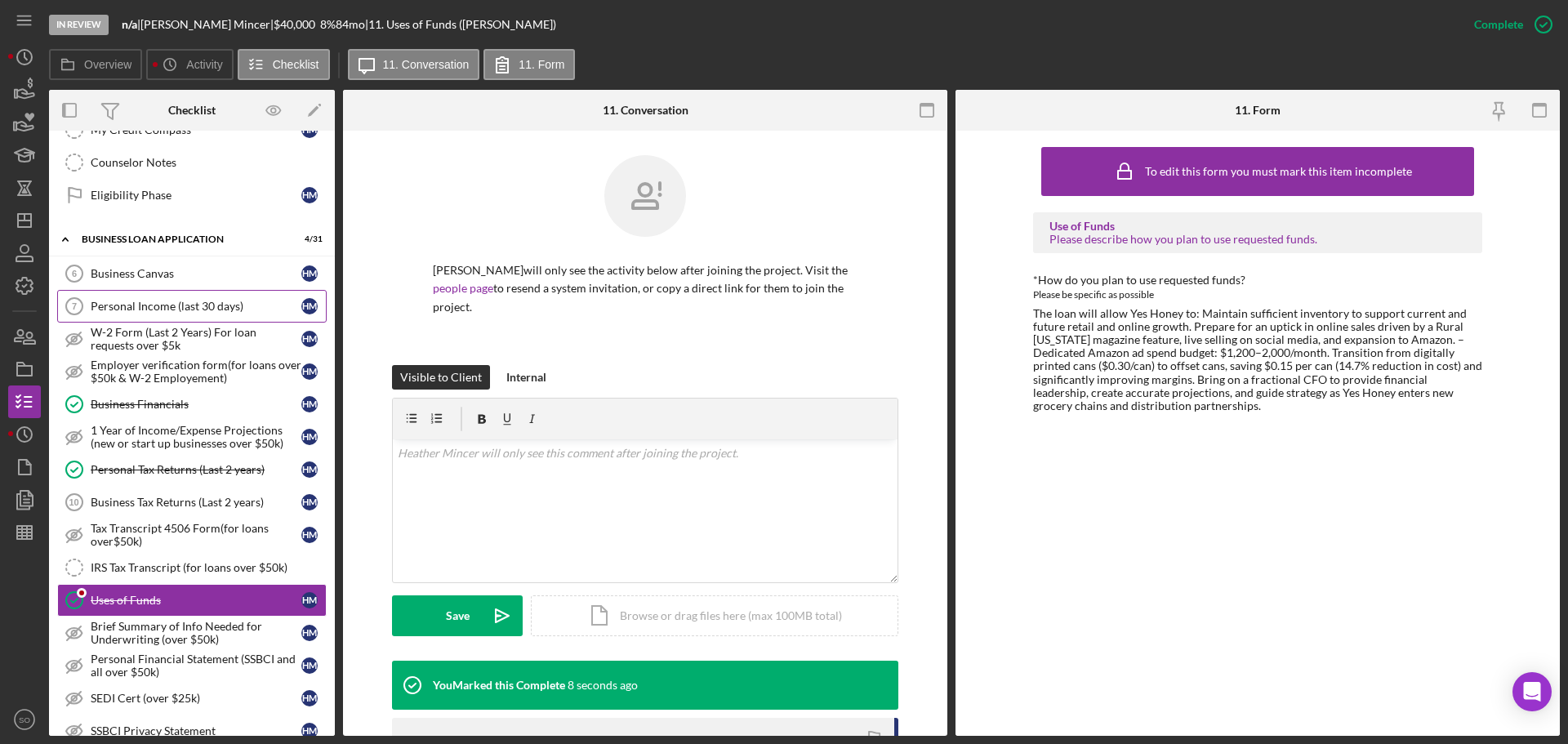
click at [186, 301] on div "Personal Income (last 30 days)" at bounding box center [196, 305] width 211 height 13
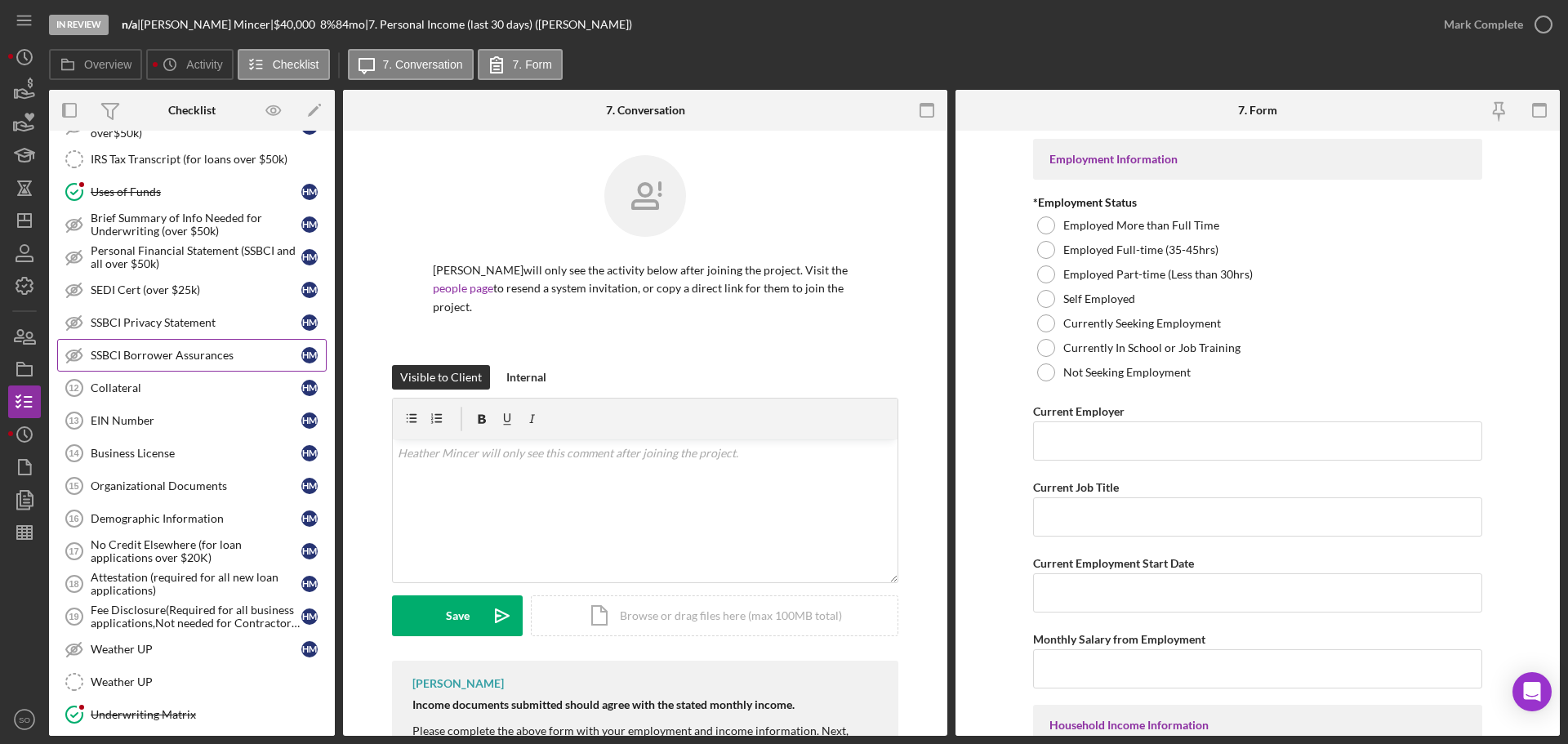
scroll to position [578, 0]
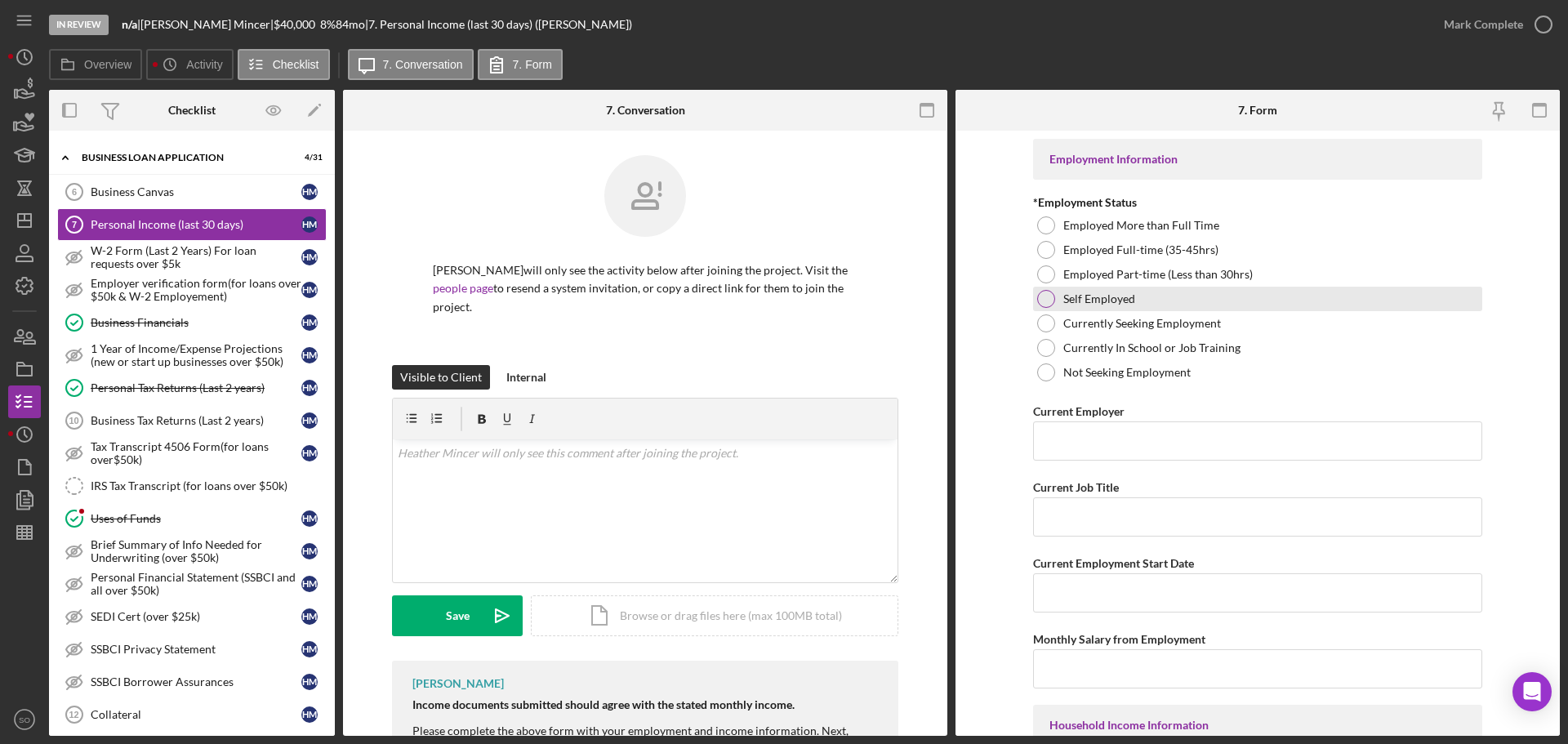
drag, startPoint x: 1038, startPoint y: 298, endPoint x: 1042, endPoint y: 306, distance: 8.9
click at [1038, 302] on div at bounding box center [1046, 299] width 18 height 18
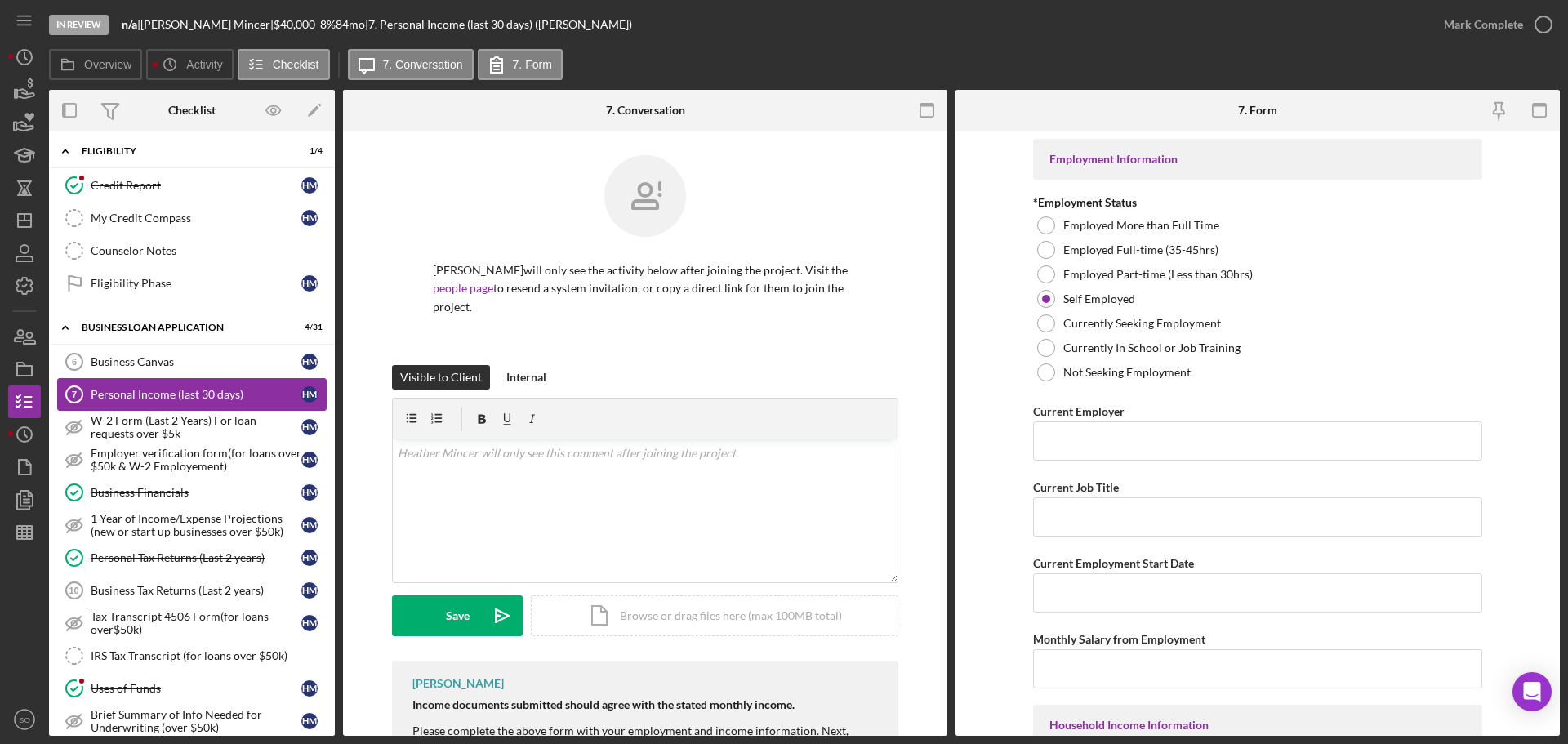
scroll to position [817, 0]
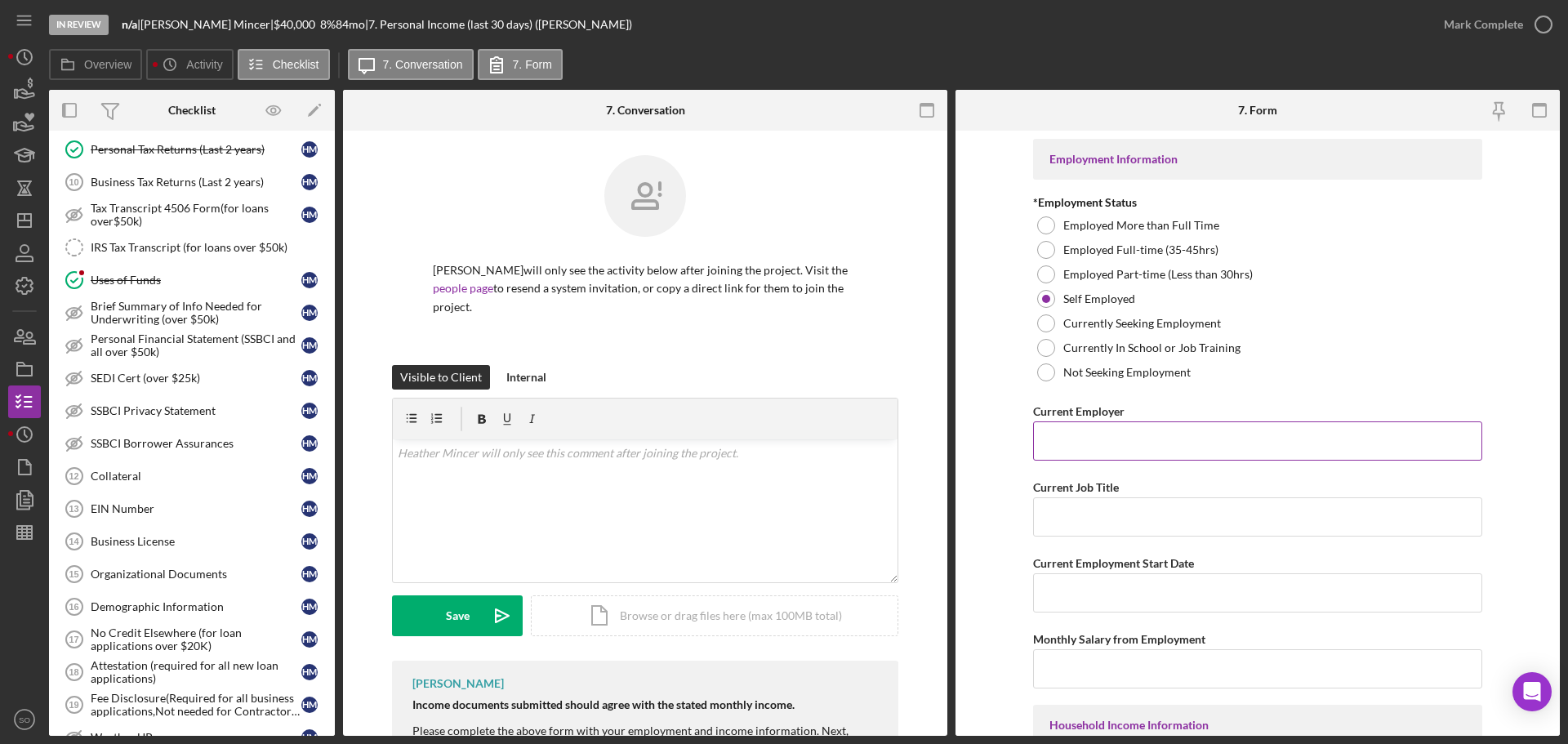
click at [1113, 443] on input "Current Employer" at bounding box center [1258, 441] width 449 height 39
type input "Yes Honey LLC"
click at [1117, 522] on input "Current Job Title" at bounding box center [1258, 516] width 449 height 39
type input "Business Owner"
click at [1225, 603] on input "Current Employment Start Date" at bounding box center [1258, 592] width 449 height 39
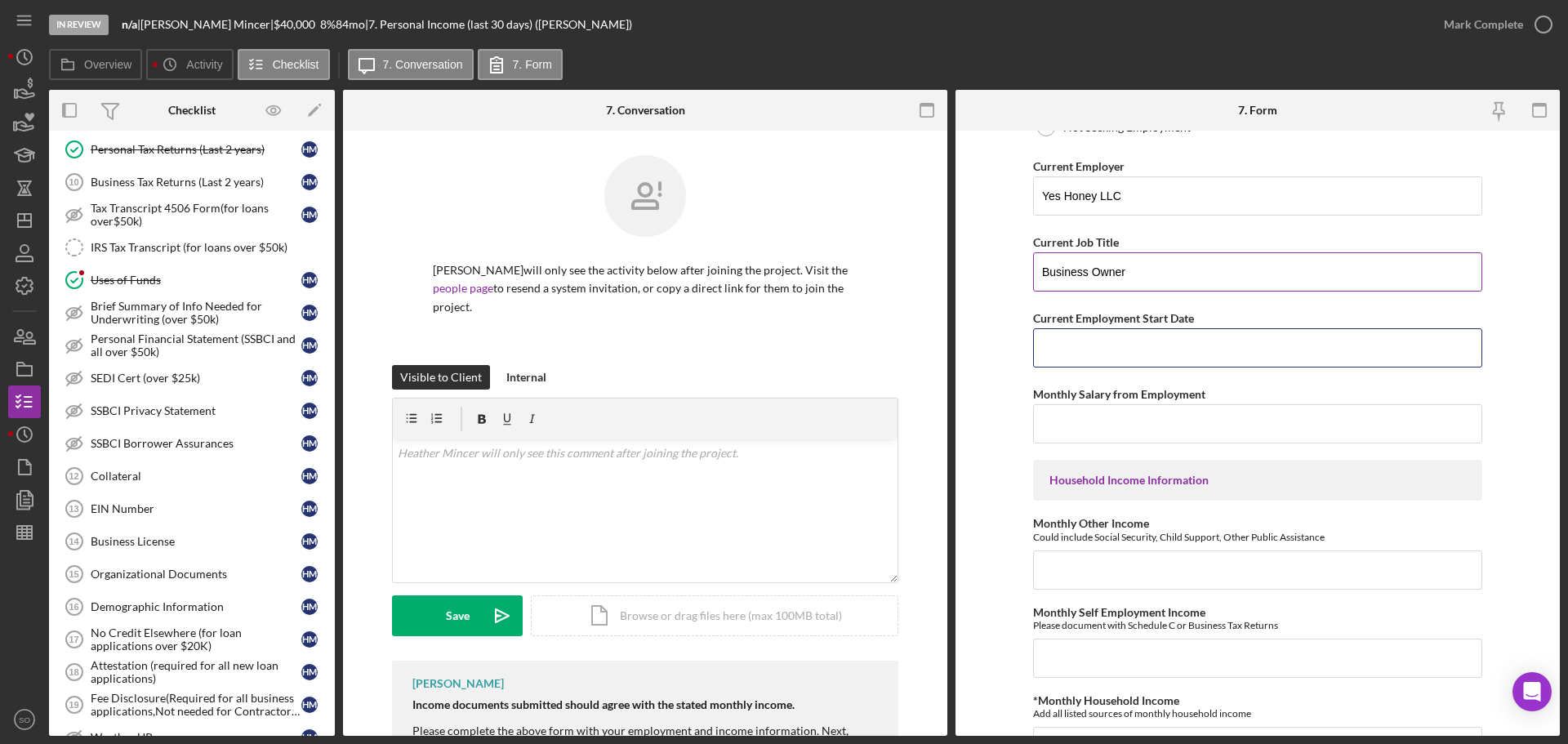
scroll to position [327, 0]
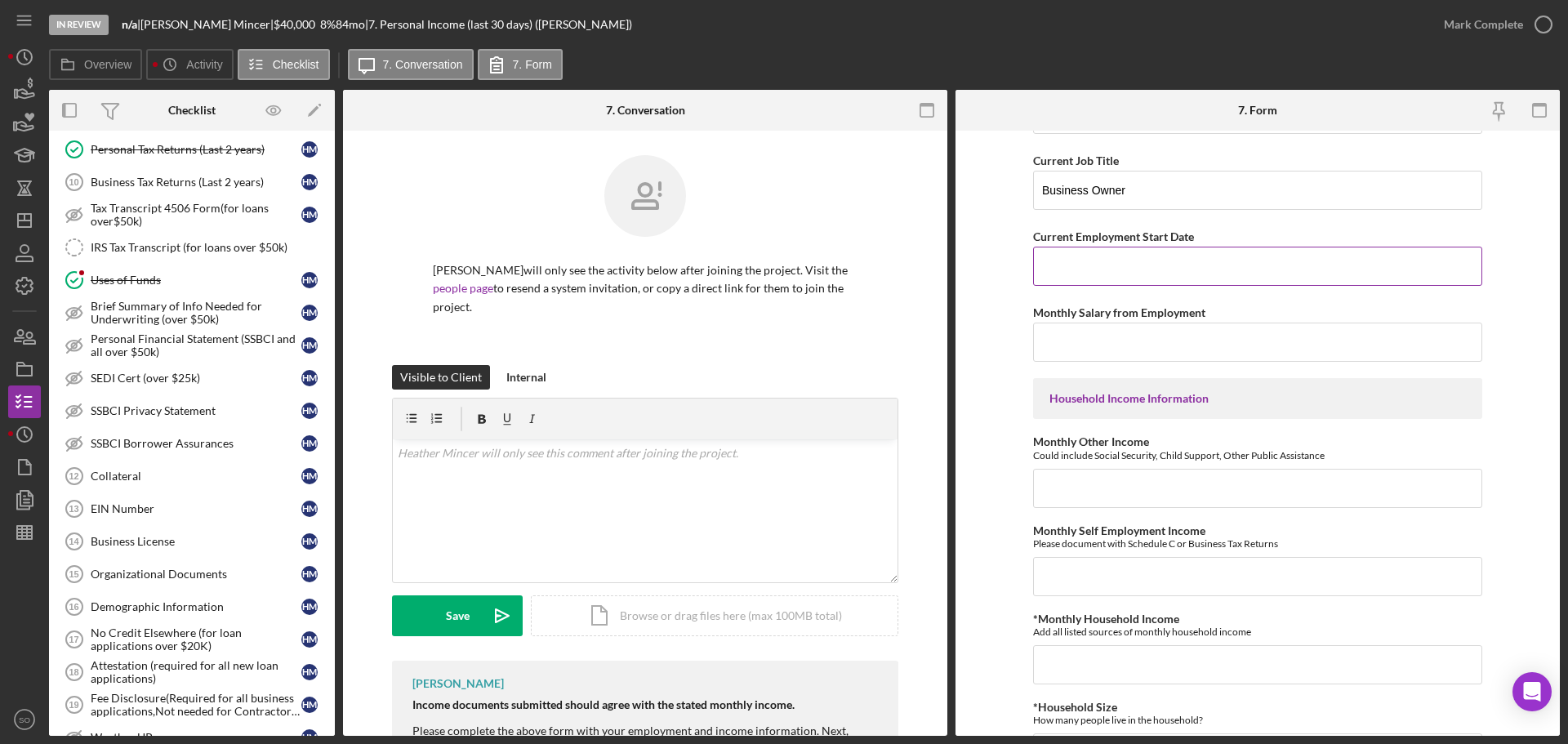
click at [1053, 260] on input "Current Employment Start Date" at bounding box center [1258, 266] width 449 height 39
type input "02/10/2023"
click at [1002, 359] on form "Employment Information *Employment Status Employed More than Full Time Employed…" at bounding box center [1257, 433] width 604 height 605
click at [1080, 336] on input "Monthly Salary from Employment" at bounding box center [1258, 342] width 449 height 39
click at [1123, 352] on input "Monthly Salary from Employment" at bounding box center [1258, 342] width 449 height 39
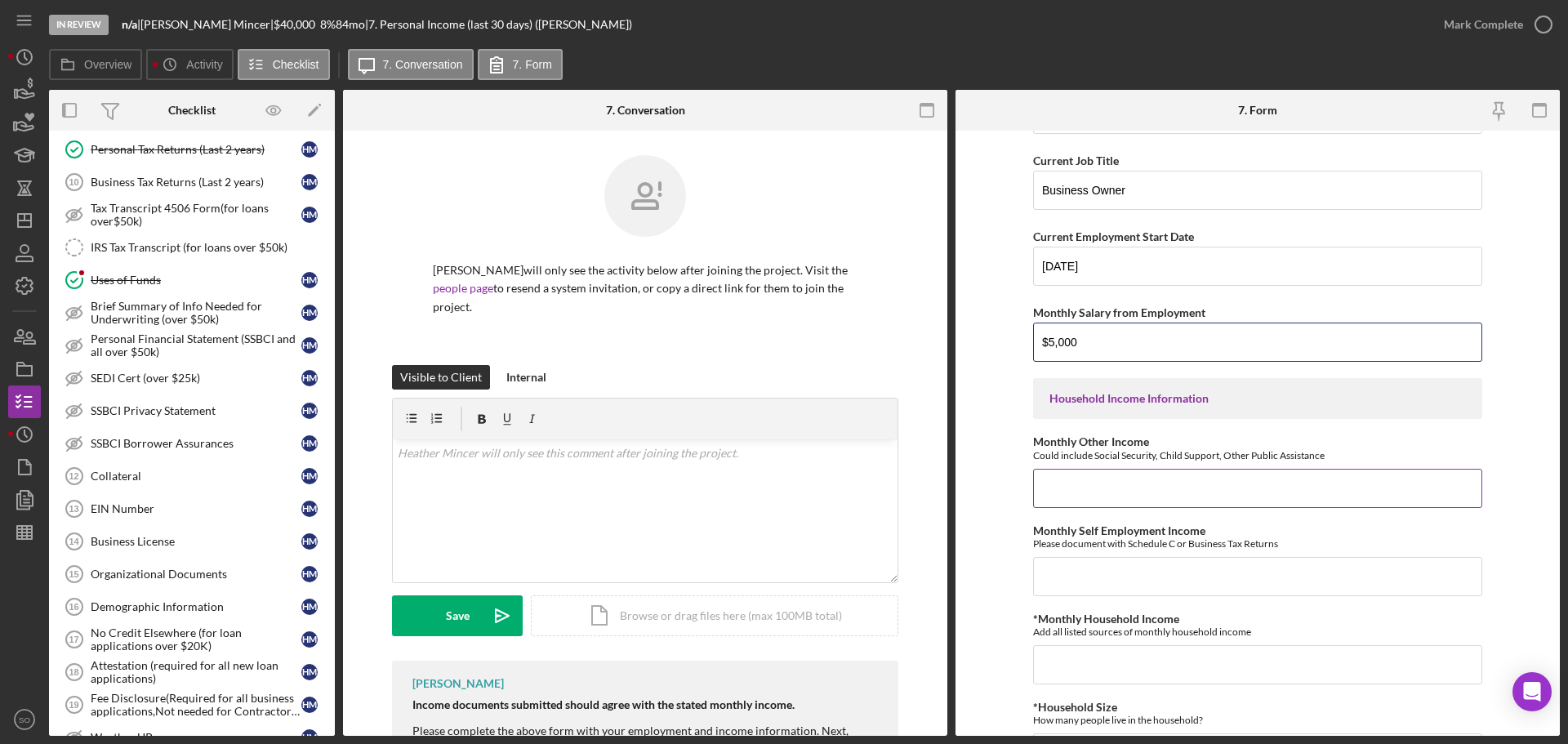
type input "$5,000"
click at [1121, 478] on input "Monthly Other Income" at bounding box center [1258, 488] width 449 height 39
type input "$0"
click at [1252, 575] on input "Monthly Self Employment Income" at bounding box center [1258, 577] width 449 height 39
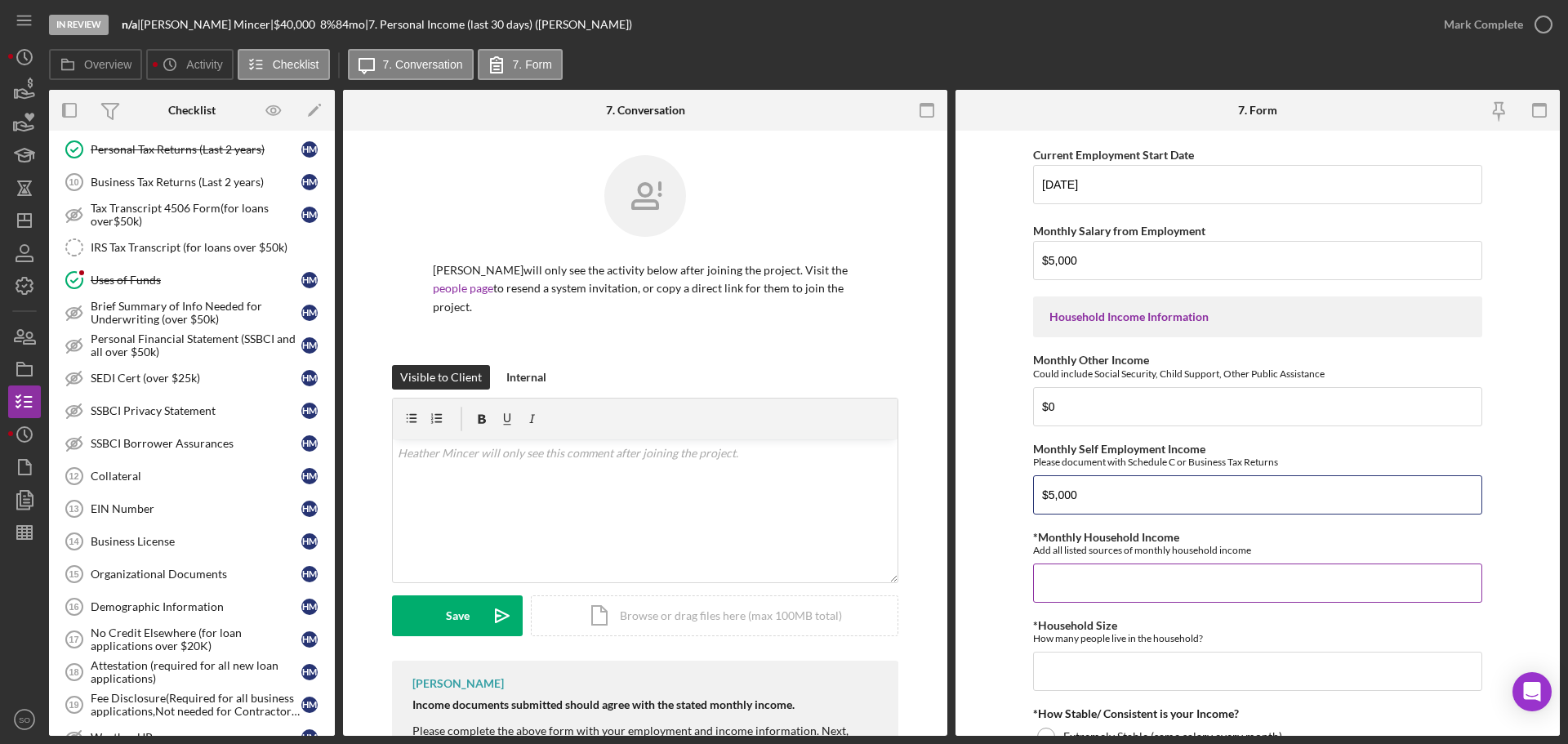
type input "$5,000"
click at [1188, 580] on input "*Monthly Household Income" at bounding box center [1258, 583] width 449 height 39
type input "$5,000"
click at [1123, 669] on input "*Household Size" at bounding box center [1258, 671] width 449 height 39
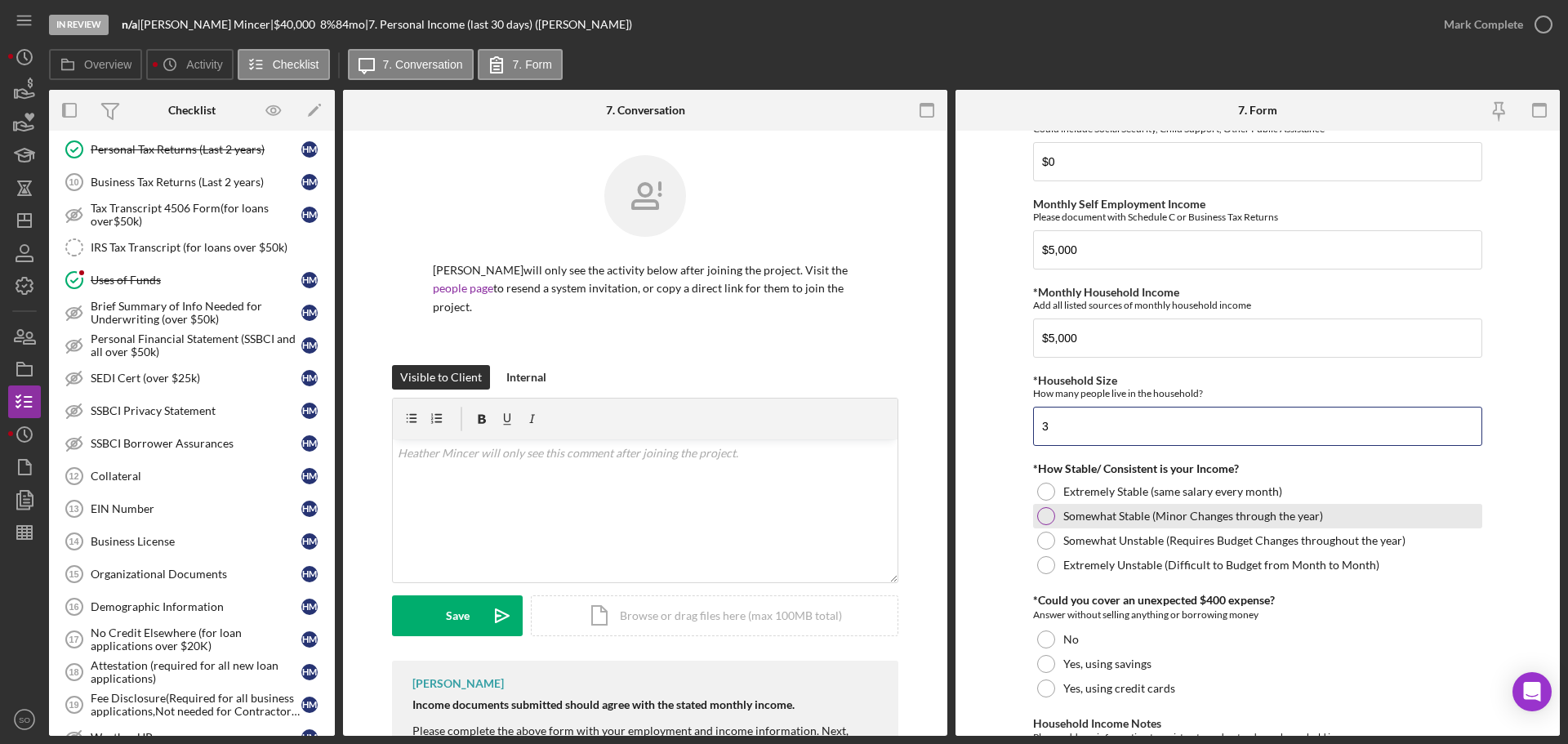
type input "3"
click at [1053, 521] on div "Somewhat Stable (Minor Changes through the year)" at bounding box center [1258, 515] width 449 height 24
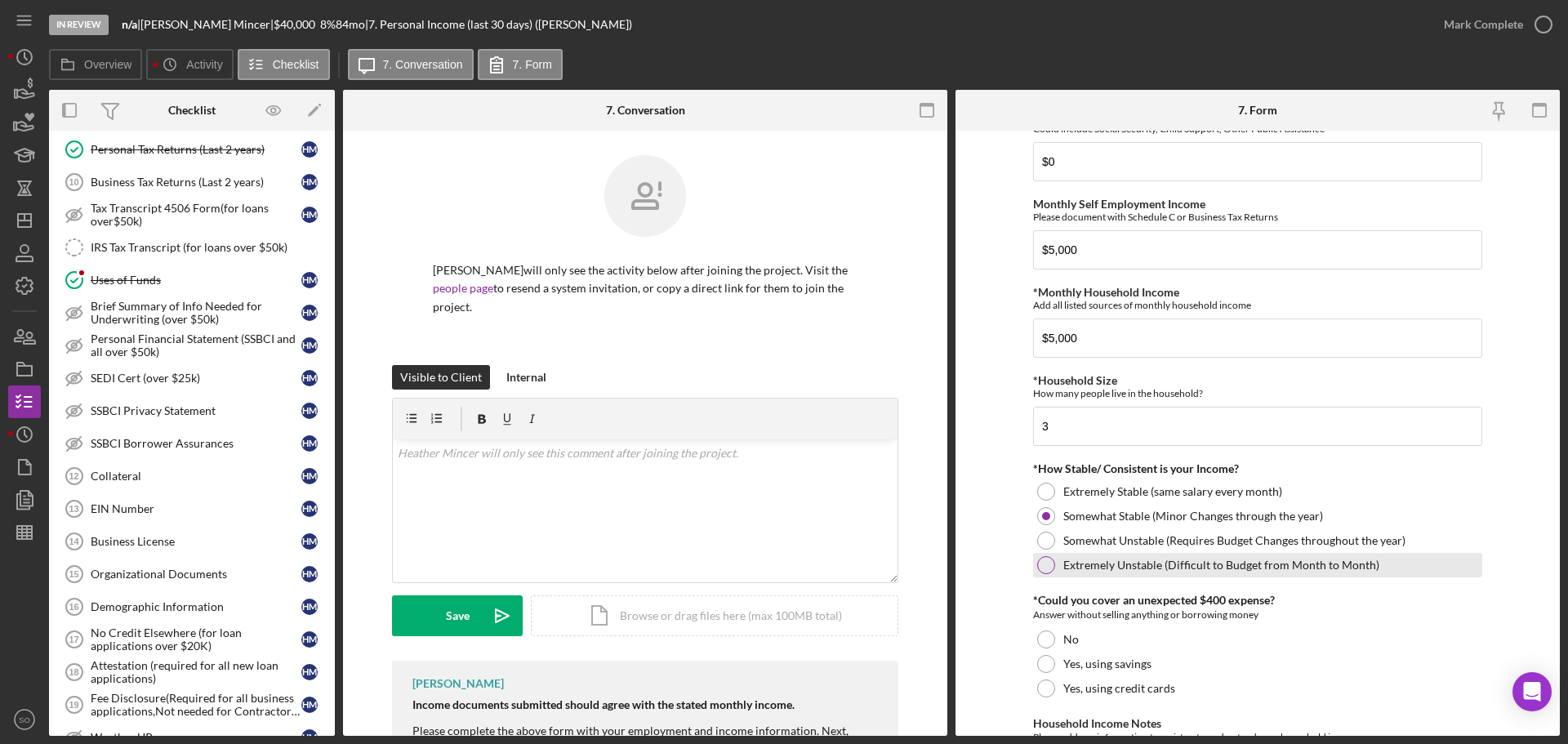
scroll to position [808, 0]
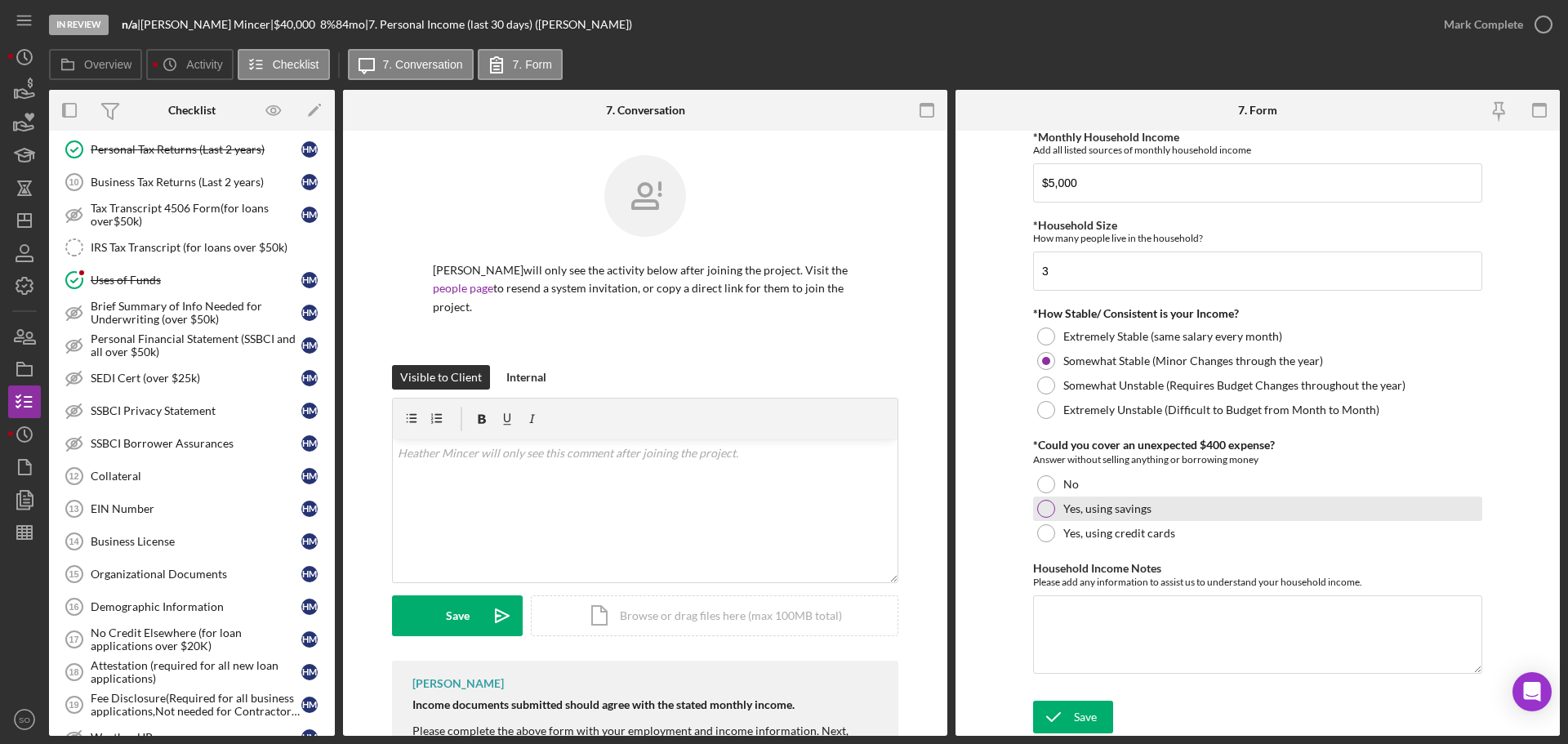
click at [1048, 510] on div at bounding box center [1046, 509] width 18 height 18
click at [1082, 713] on div "Save" at bounding box center [1086, 717] width 23 height 33
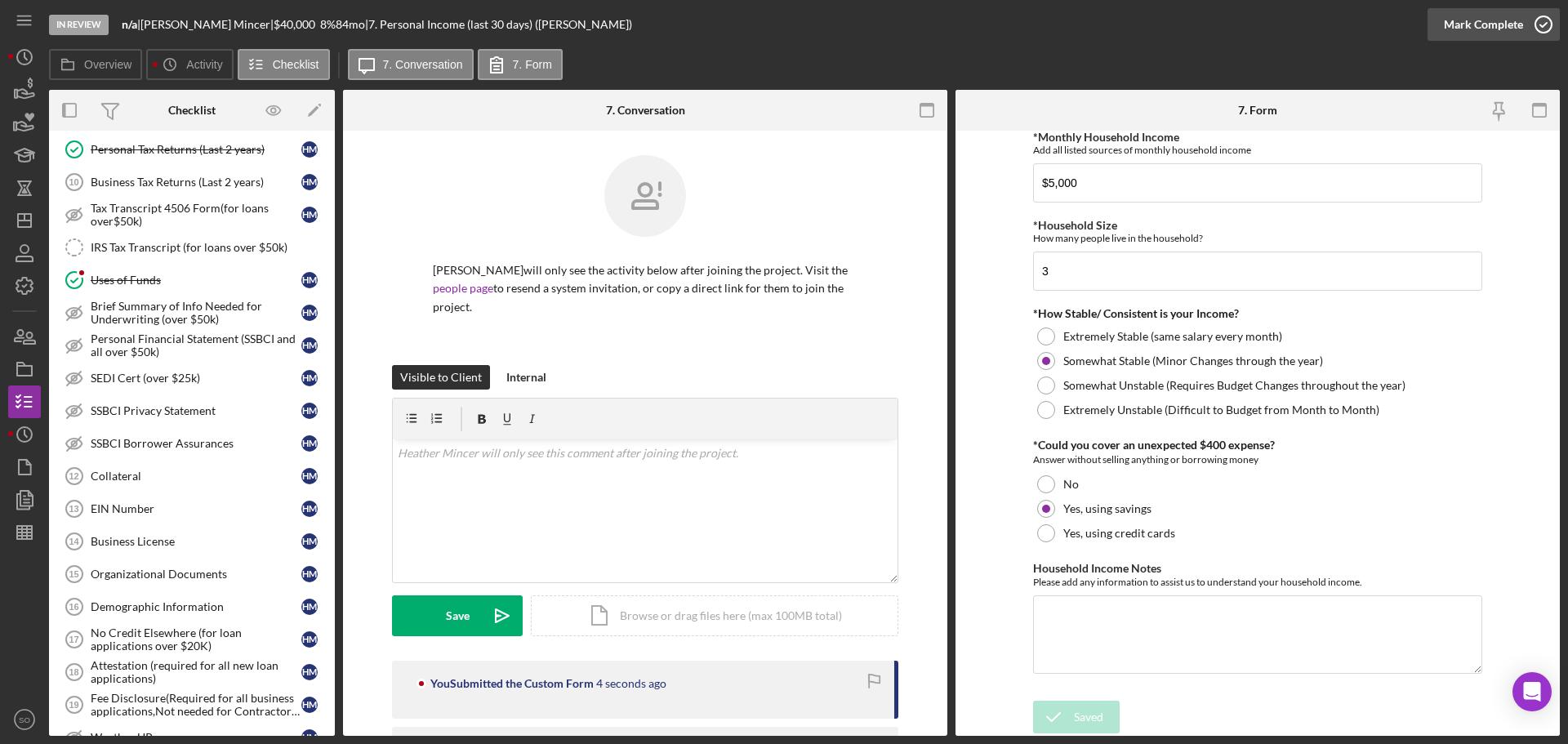
click at [1439, 33] on button "Mark Complete" at bounding box center [1494, 24] width 132 height 33
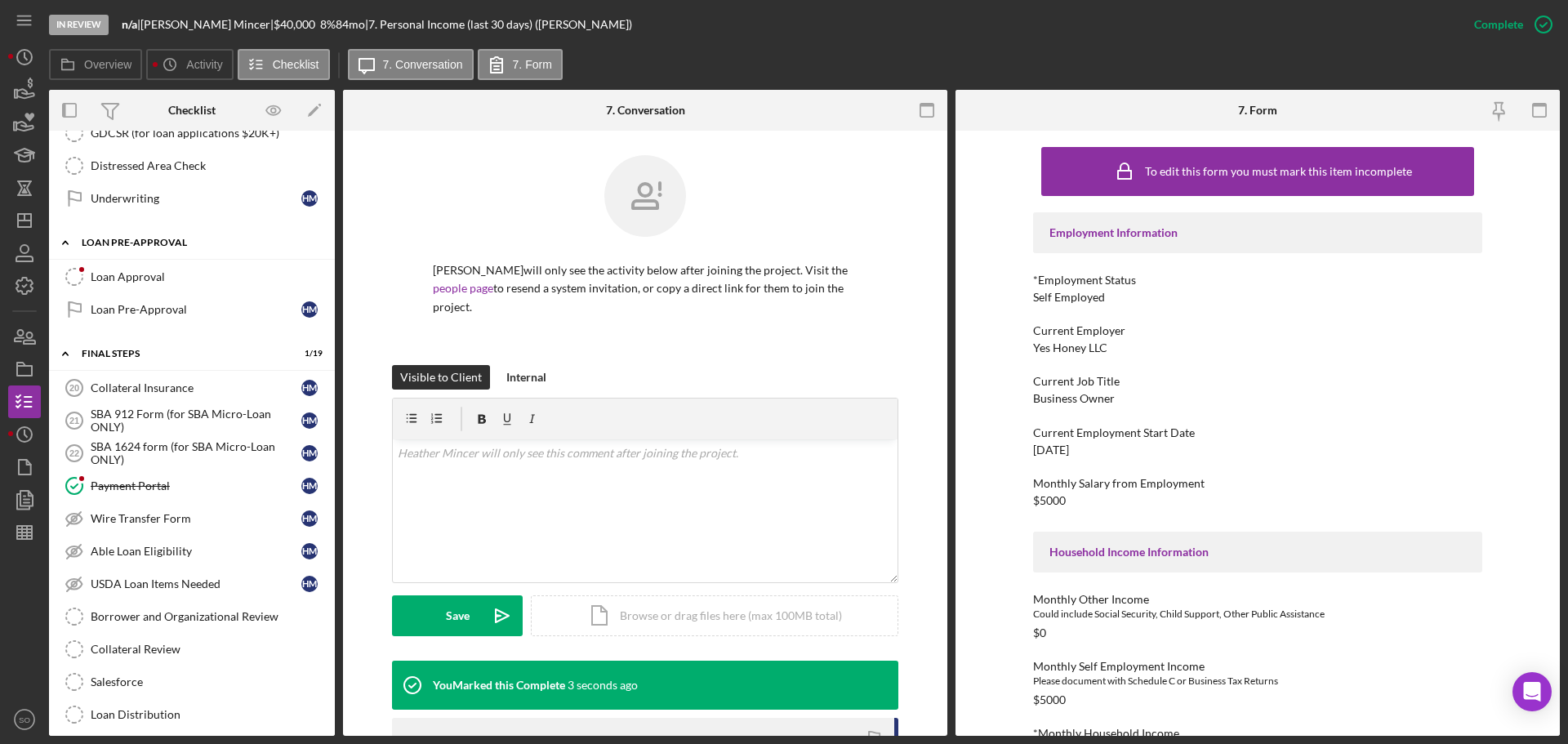
scroll to position [1306, 0]
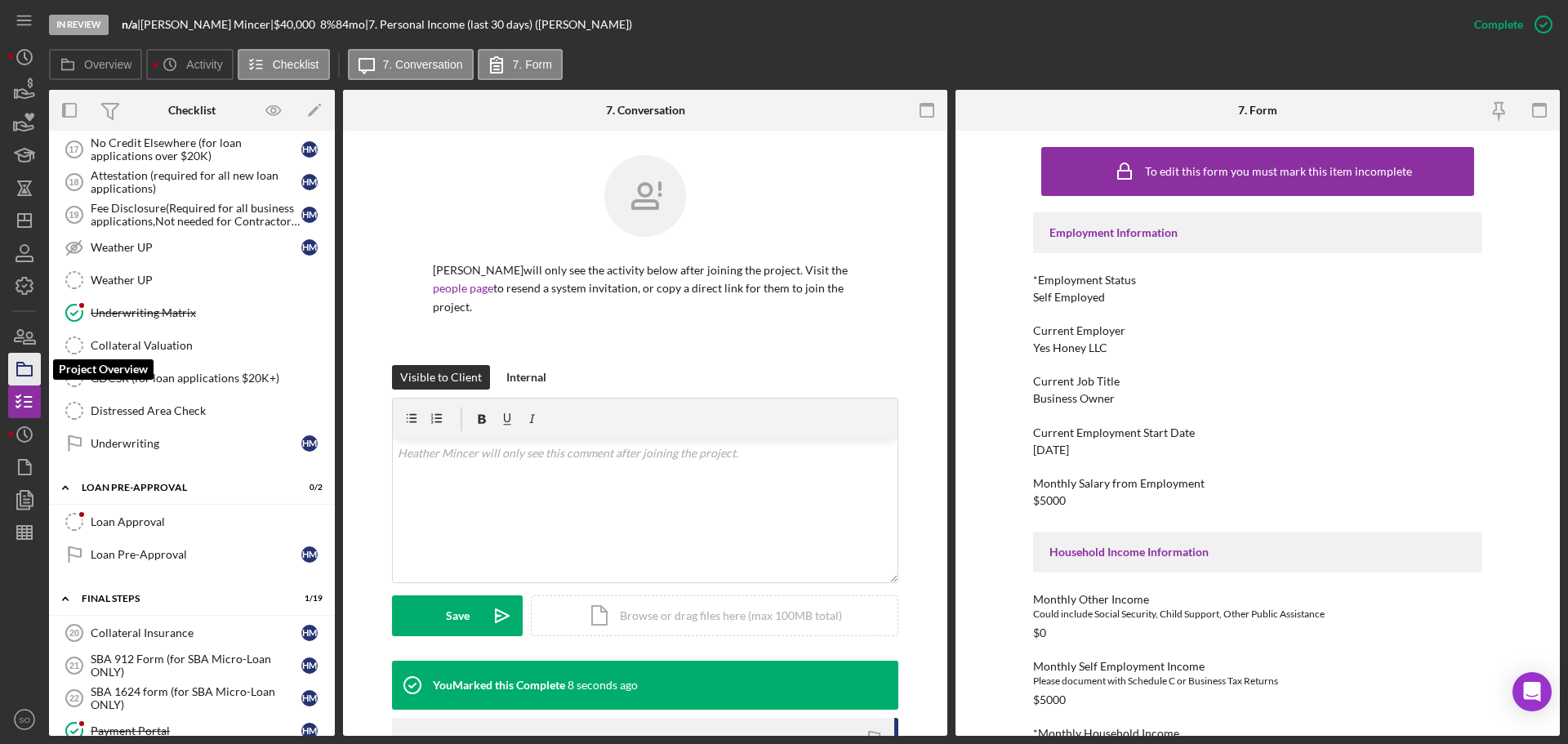
click at [32, 370] on rect "button" at bounding box center [24, 371] width 15 height 10
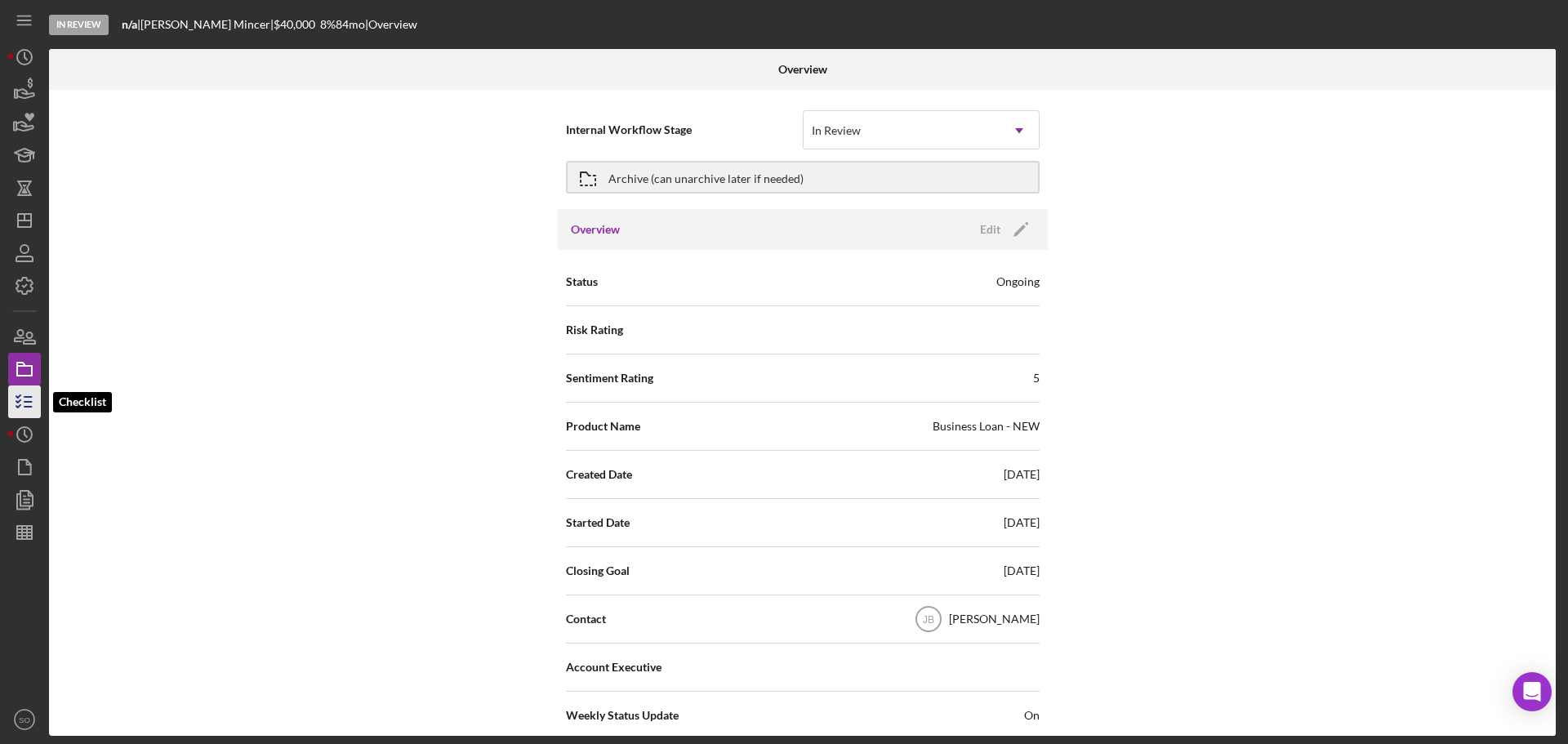
click at [23, 400] on icon "button" at bounding box center [24, 402] width 41 height 41
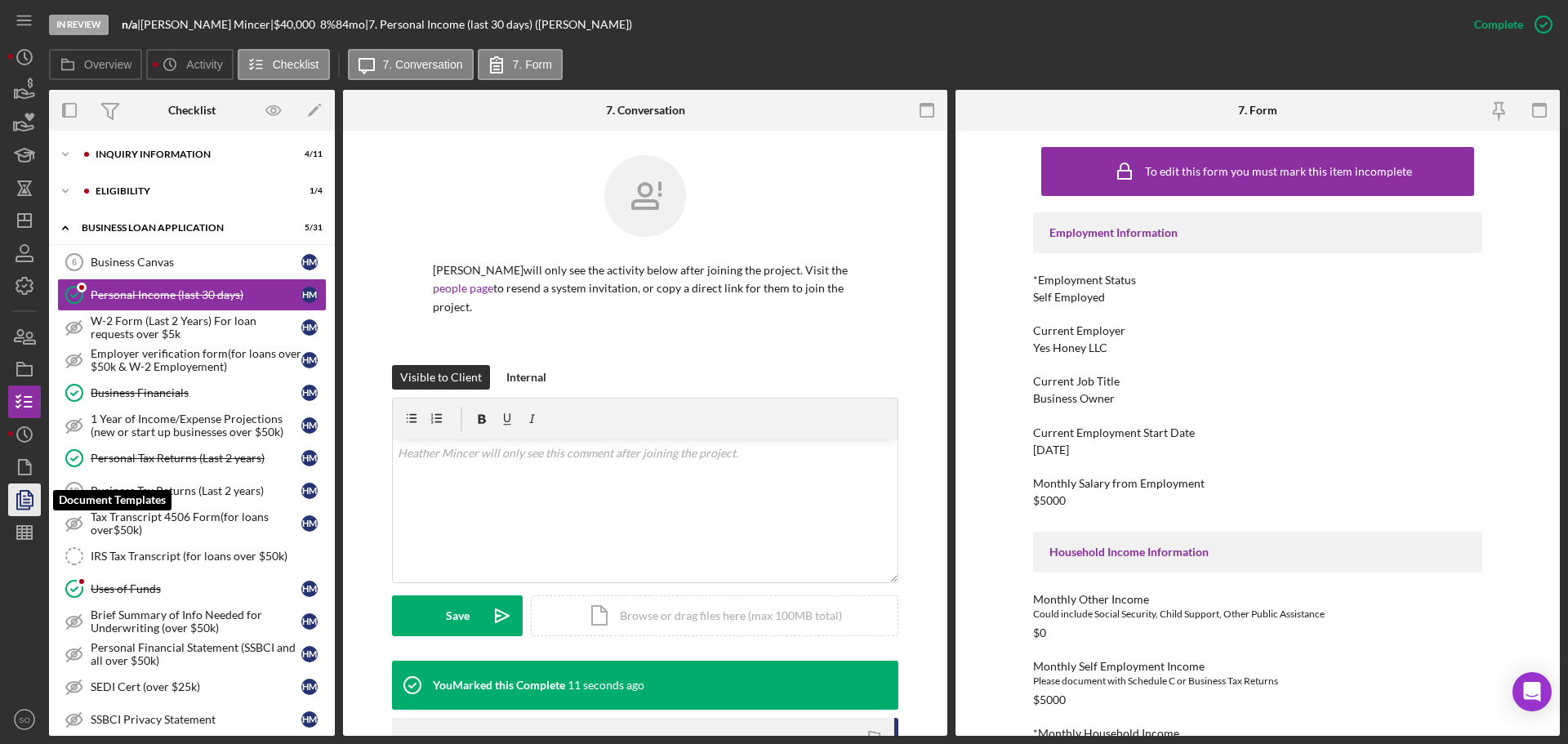
click at [37, 504] on icon "button" at bounding box center [24, 500] width 41 height 41
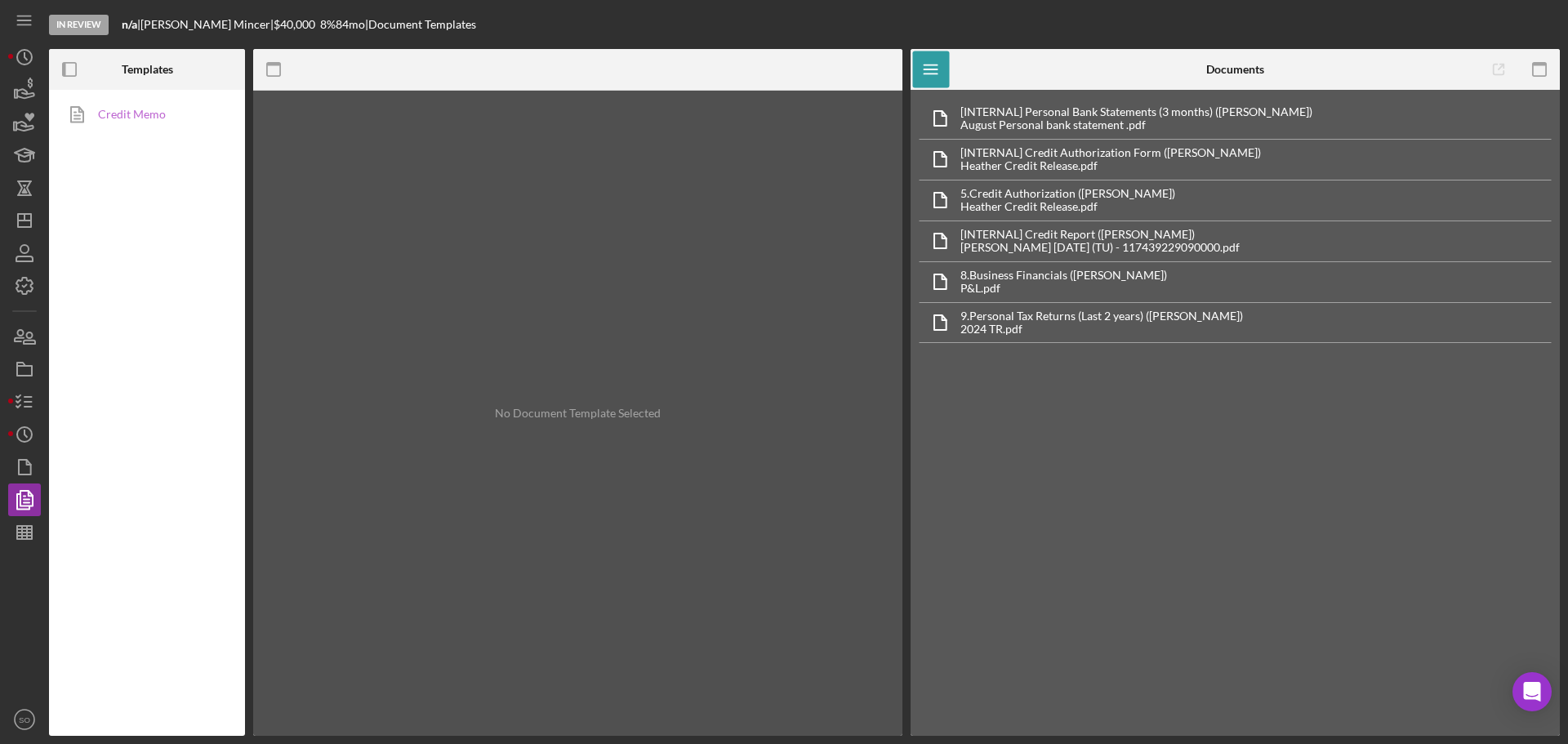
click at [125, 109] on link "Credit Memo" at bounding box center [143, 115] width 171 height 33
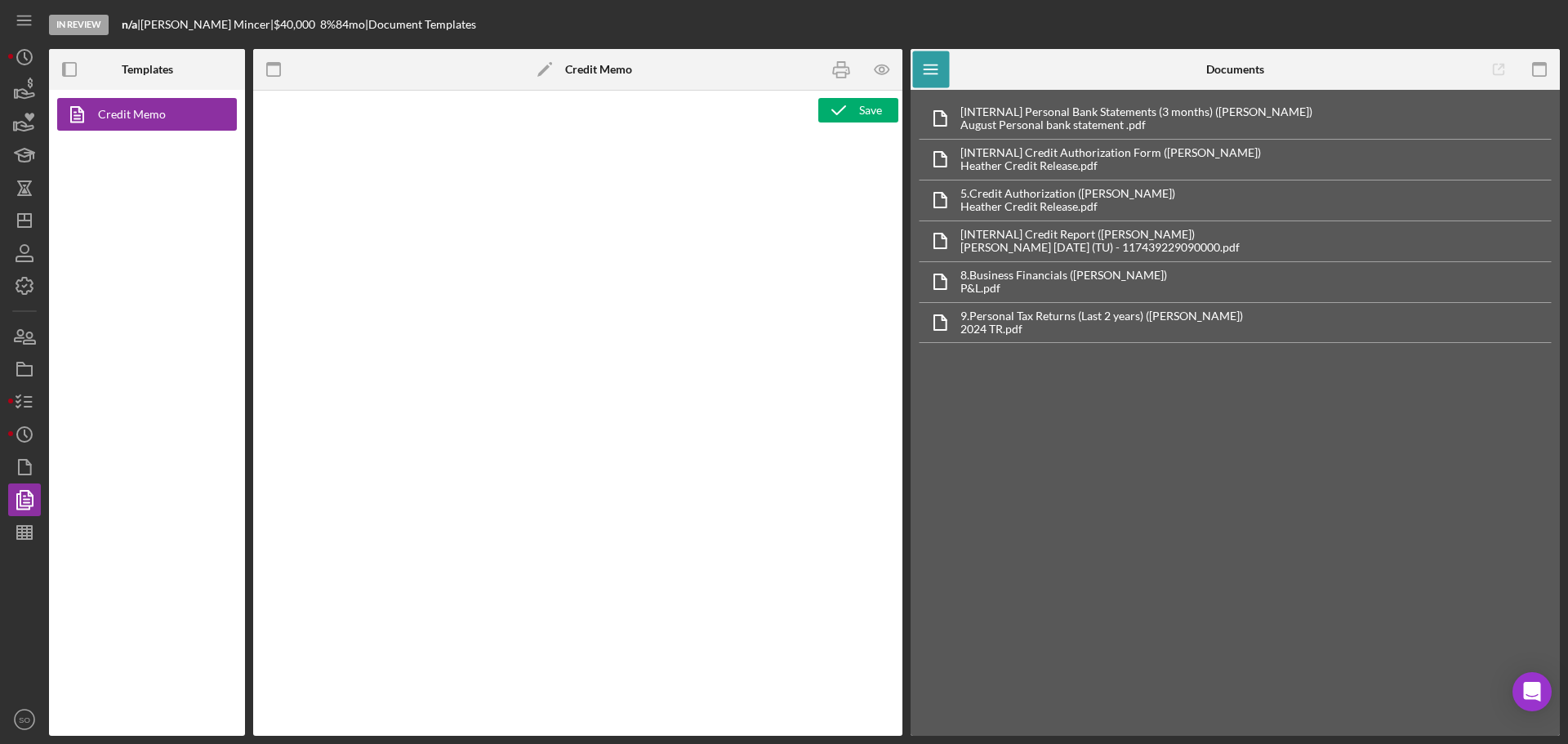
type textarea "<h1>Business Loan Risk Assessment</h1> <p>Loan Officer: &nbsp;<span id="Lender_…"
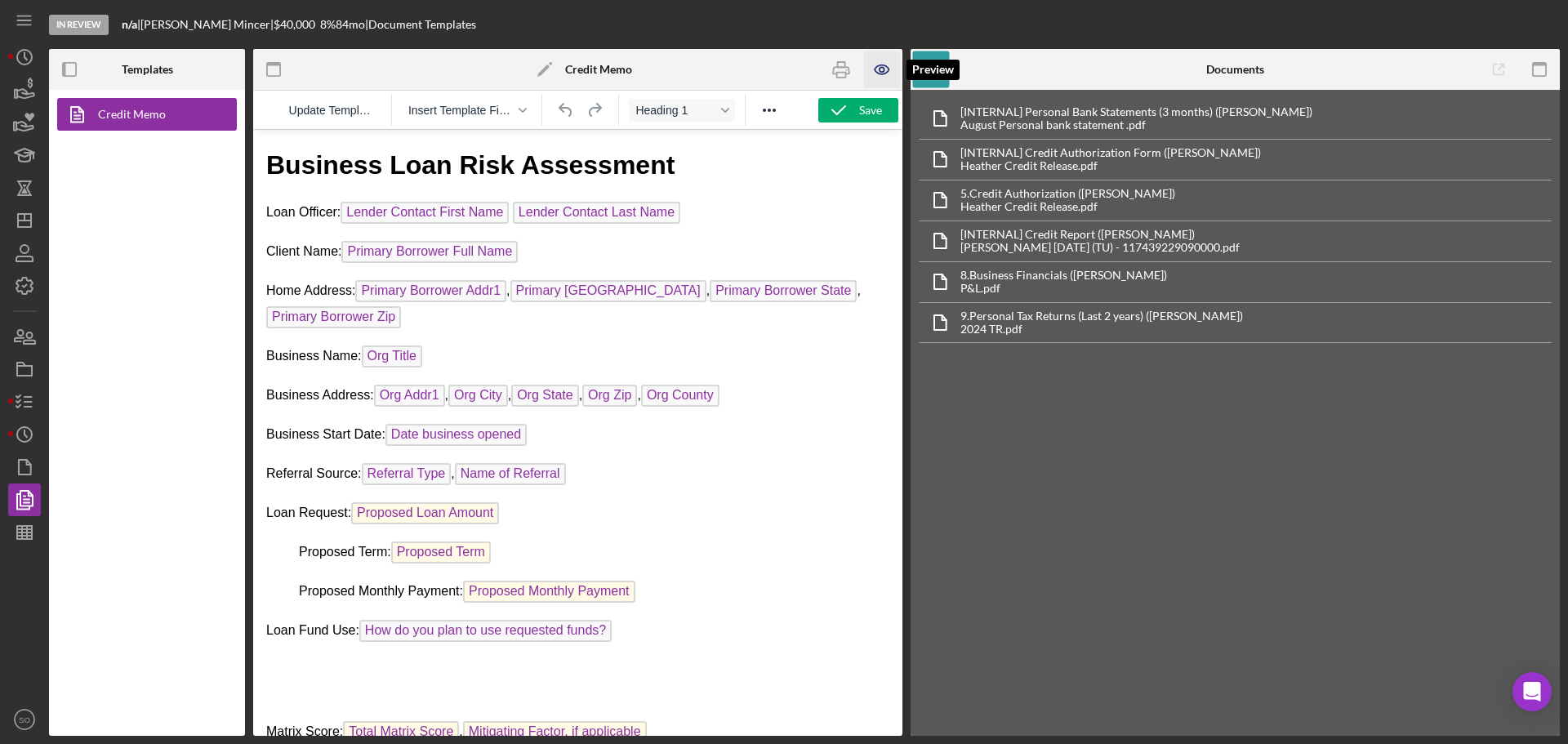
click at [876, 76] on icon "button" at bounding box center [882, 70] width 37 height 37
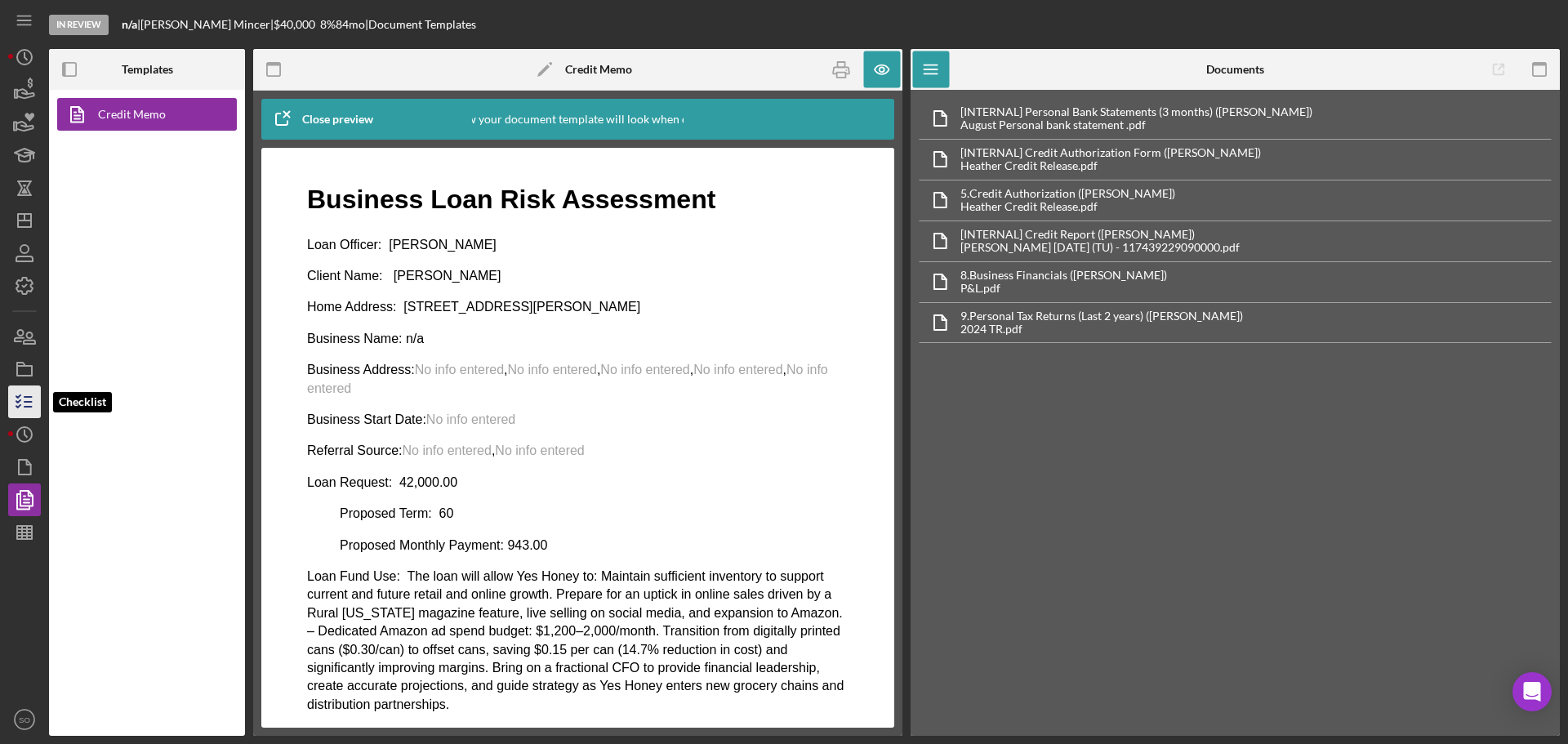
click at [18, 396] on polyline "button" at bounding box center [18, 396] width 4 height 3
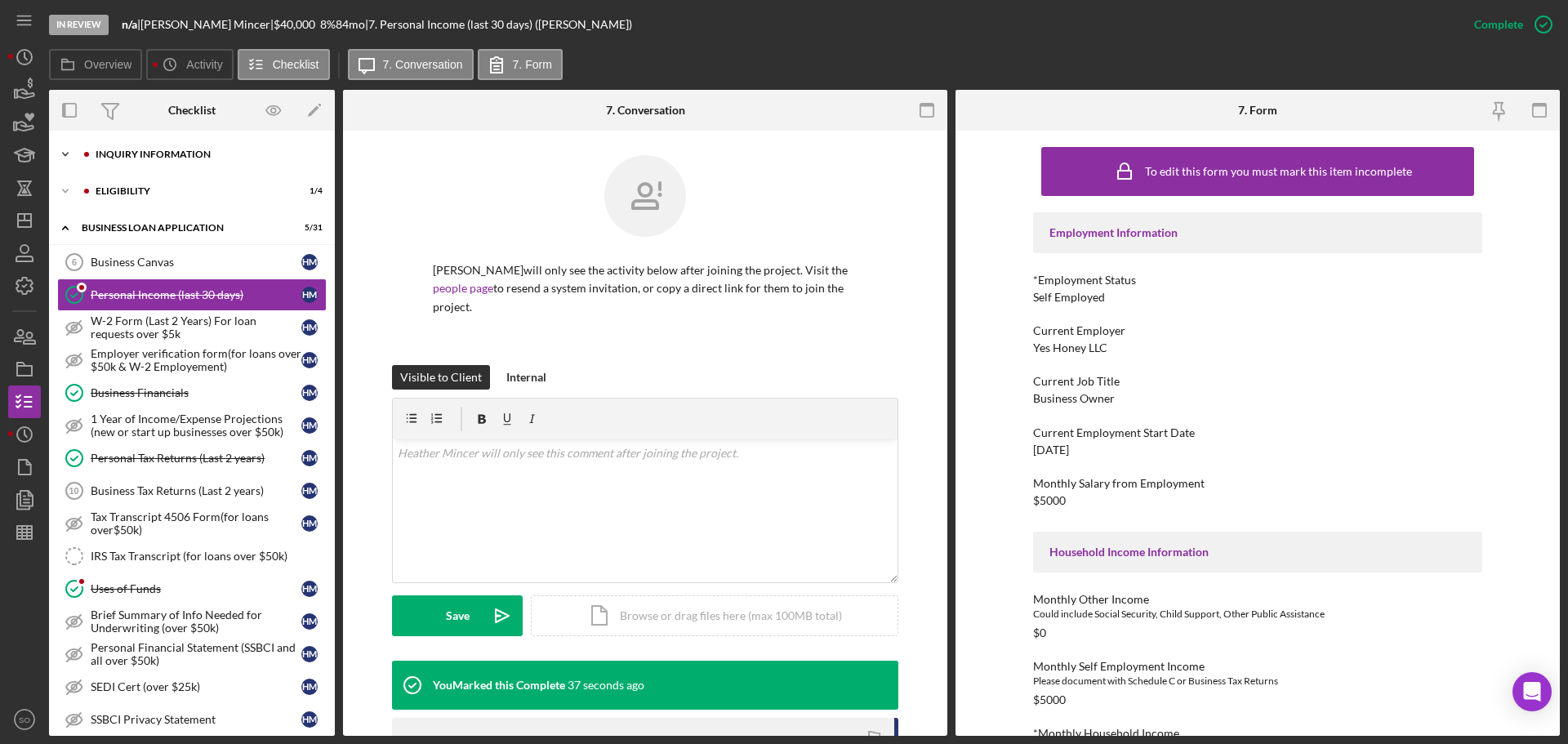
click at [135, 156] on div "INQUIRY INFORMATION" at bounding box center [204, 155] width 219 height 10
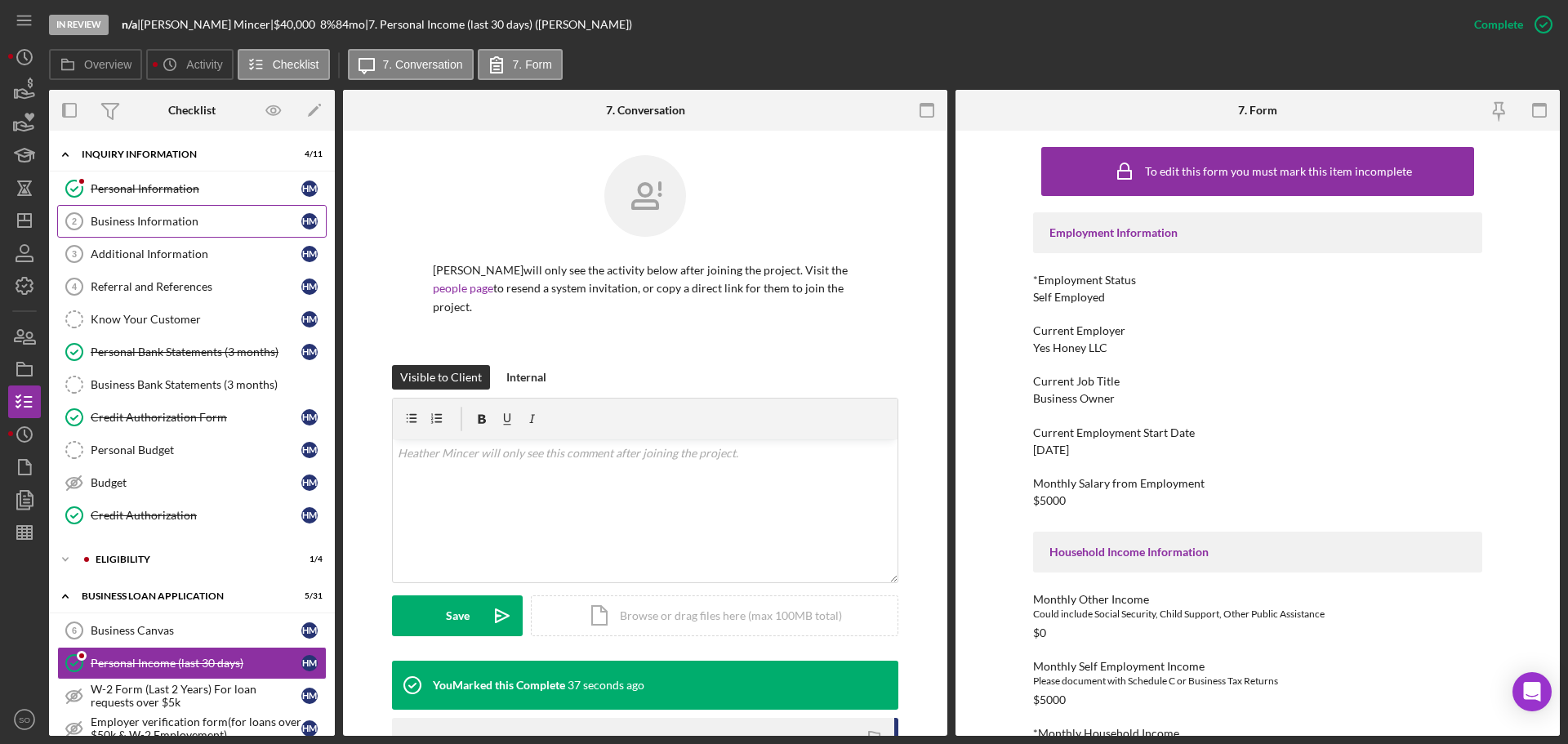
click at [147, 217] on div "Business Information" at bounding box center [196, 221] width 211 height 13
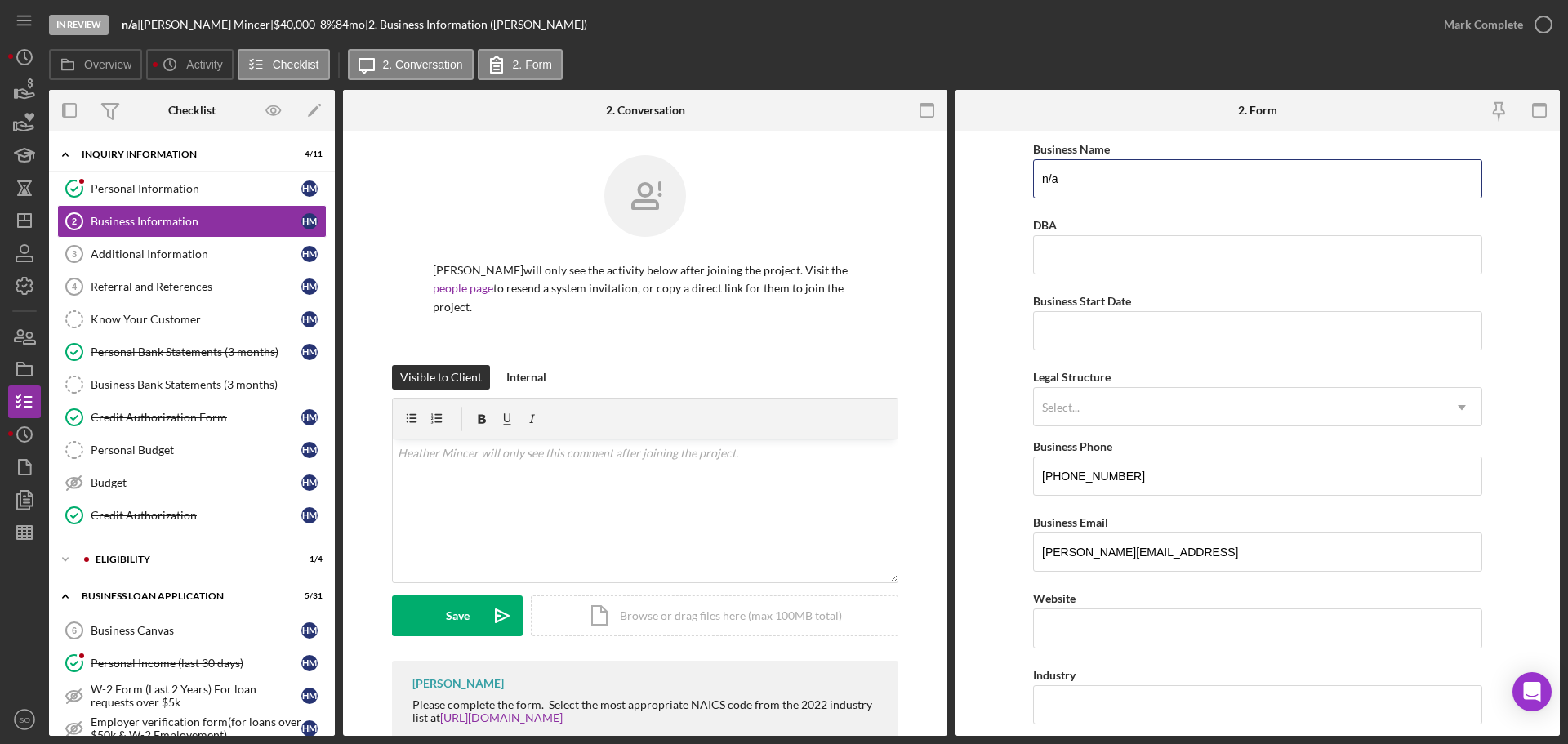
drag, startPoint x: 1127, startPoint y: 181, endPoint x: 716, endPoint y: 168, distance: 411.2
click at [717, 168] on div "Overview Internal Workflow Stage In Review Icon/Dropdown Arrow Archive (can una…" at bounding box center [803, 412] width 1511 height 646
type input "Yes Honey LLC"
click at [1089, 340] on input "Business Start Date" at bounding box center [1258, 331] width 449 height 39
type input "02/10/2023"
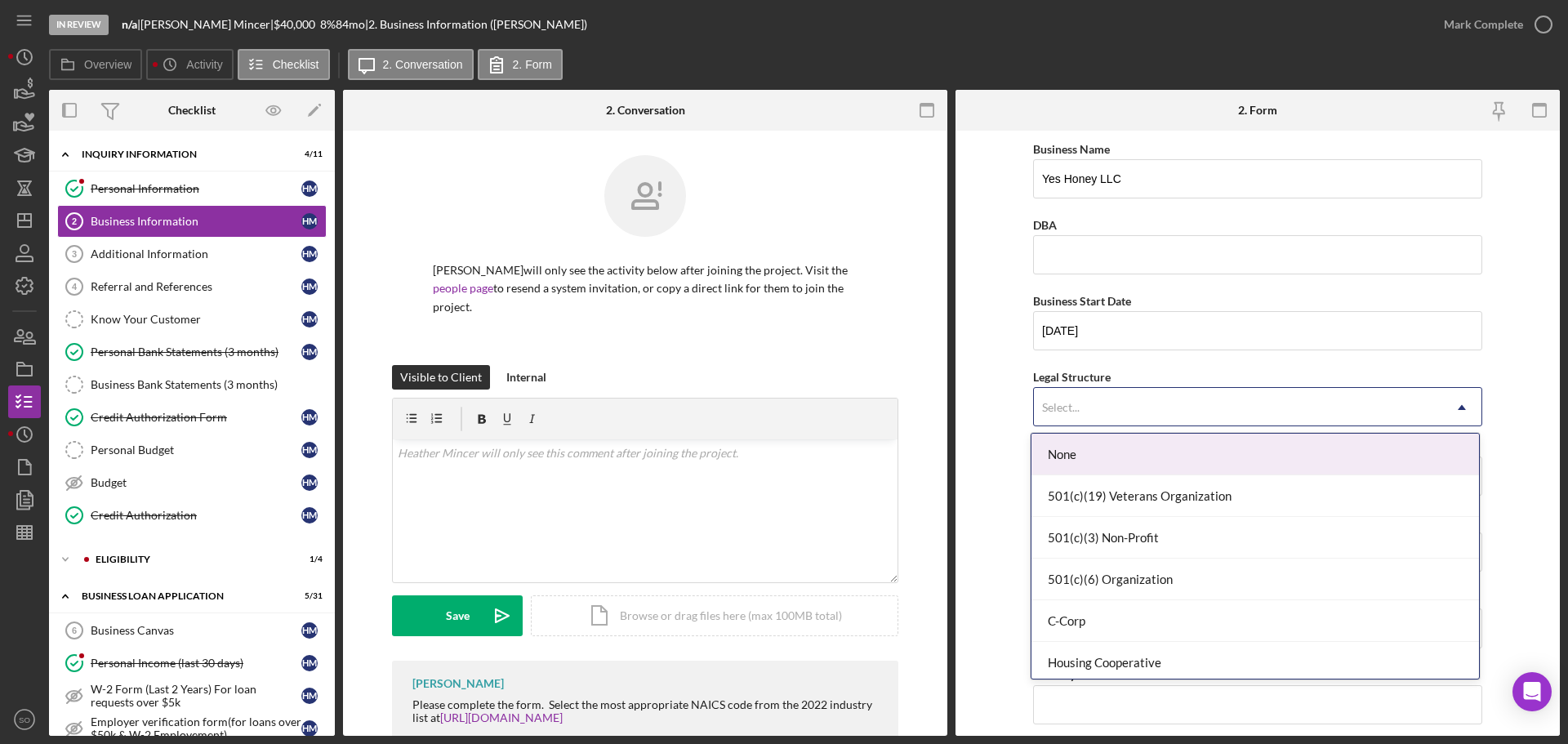
click at [1103, 397] on div "Select..." at bounding box center [1238, 407] width 409 height 38
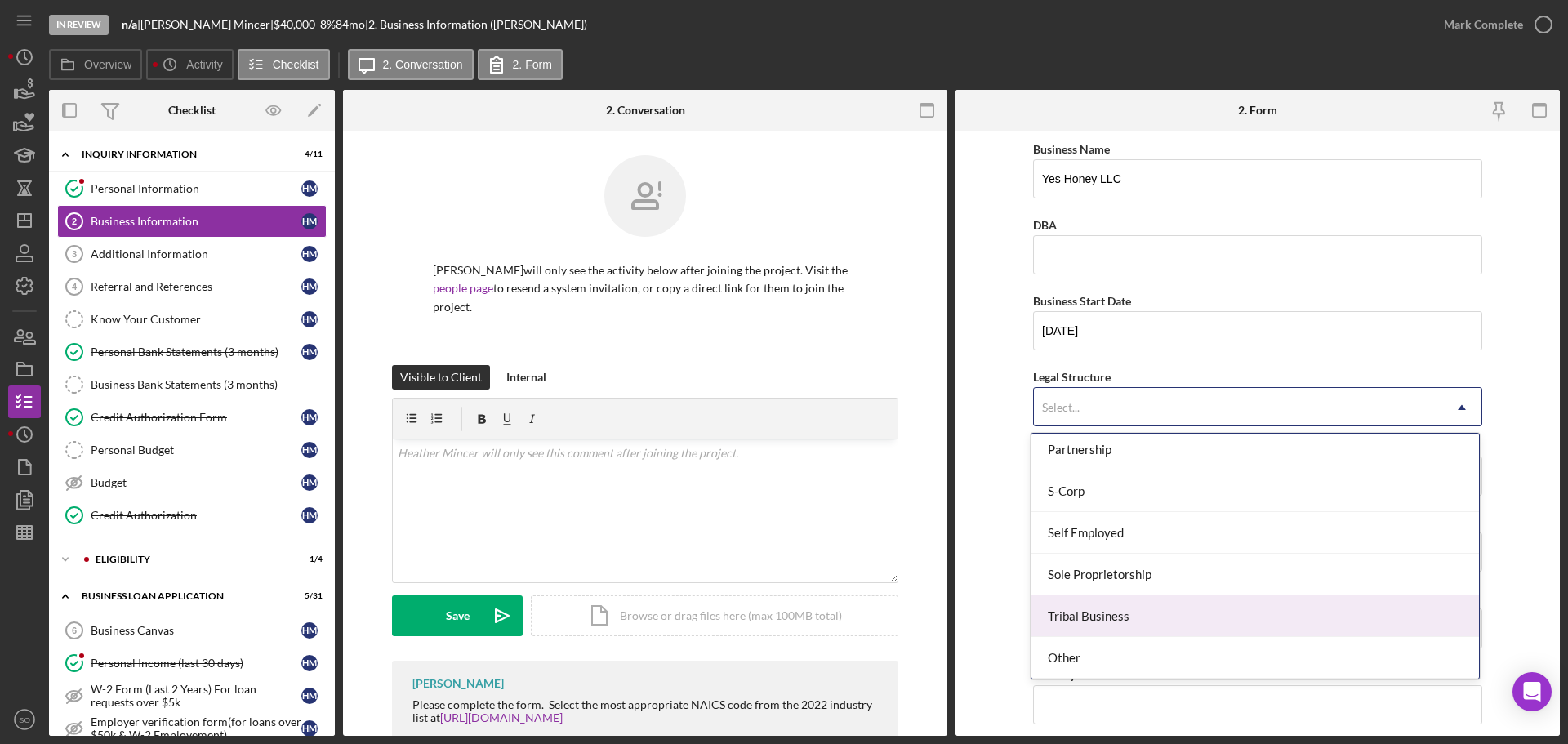
scroll to position [298, 0]
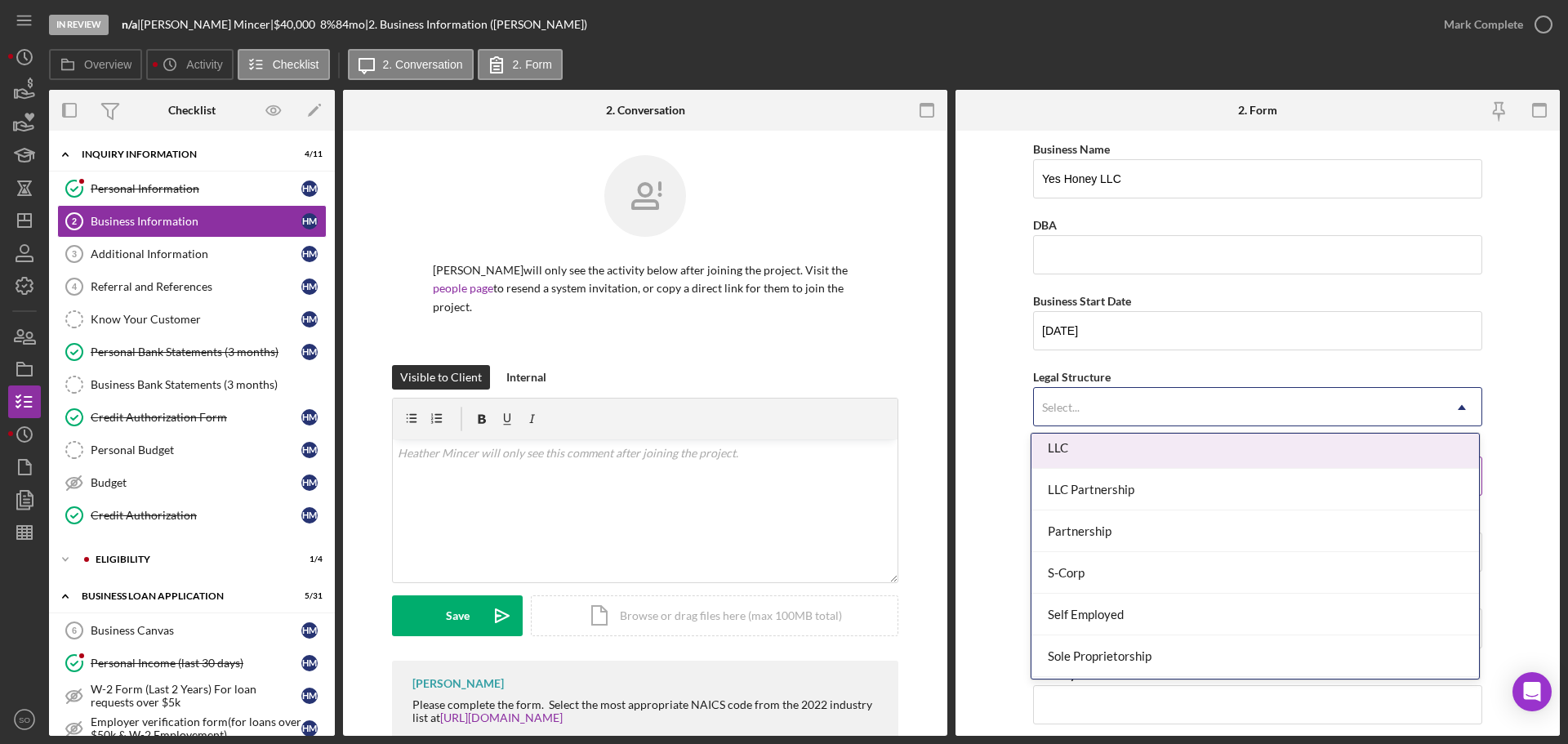
click at [1087, 461] on div "LLC" at bounding box center [1256, 447] width 447 height 42
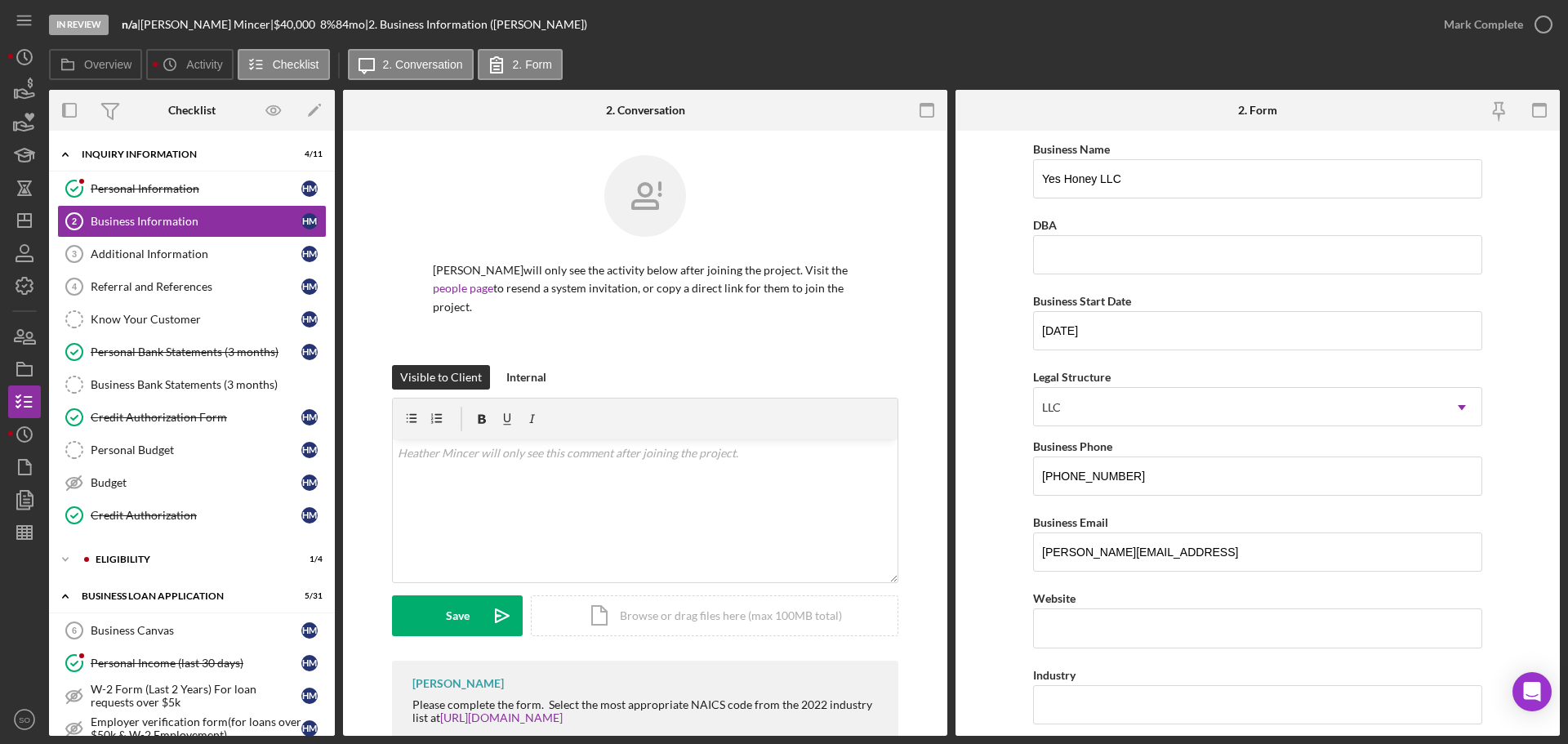
click at [999, 507] on form "Business Name Yes Honey LLC DBA Business Start Date 02/10/2023 Legal Structure …" at bounding box center [1257, 433] width 604 height 605
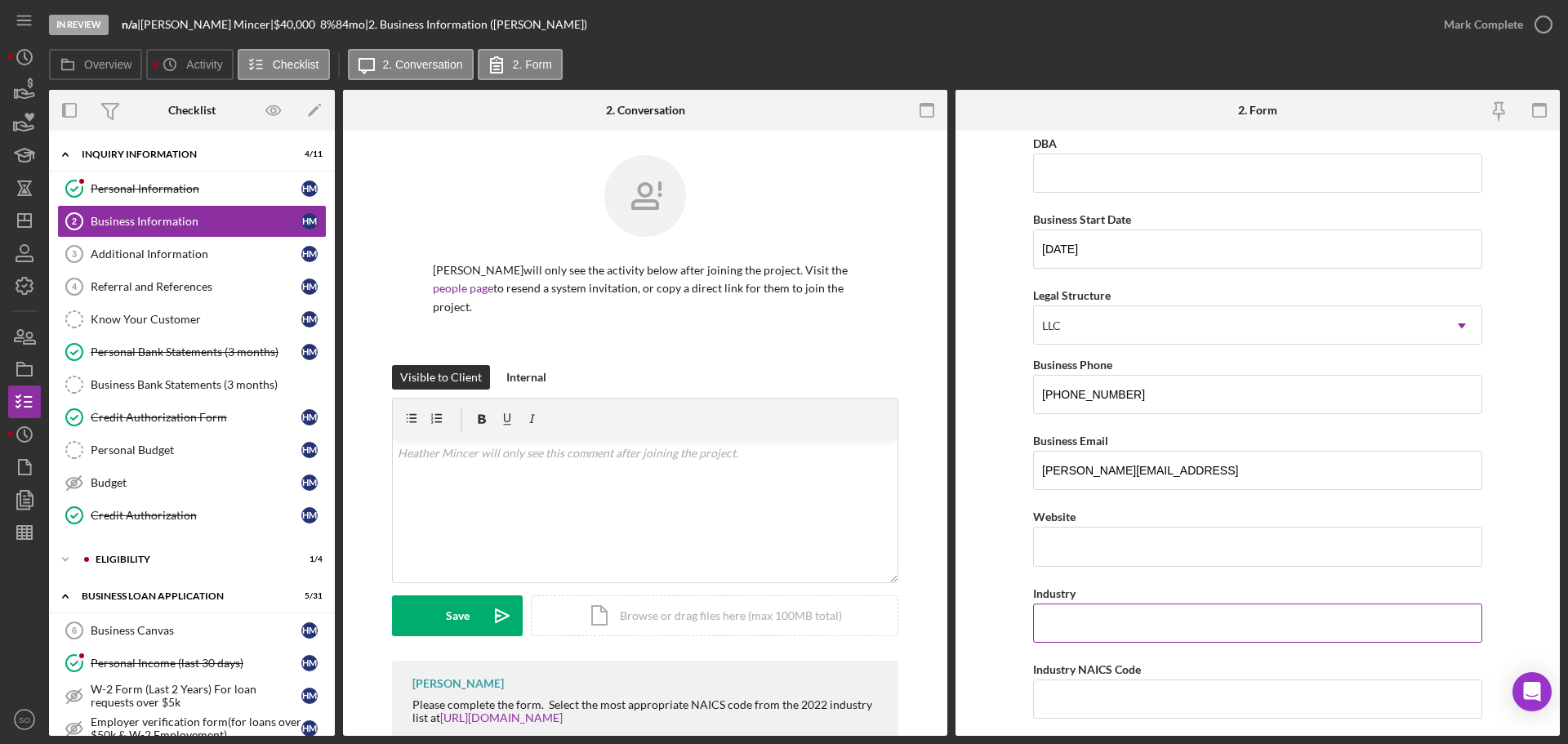
click at [1098, 607] on input "Industry" at bounding box center [1258, 623] width 449 height 39
drag, startPoint x: 1159, startPoint y: 619, endPoint x: 1040, endPoint y: 621, distance: 119.0
click at [1040, 621] on input "Beverage Manufacturer and retail" at bounding box center [1258, 623] width 449 height 39
type input "Beverage Manufacturer and retail"
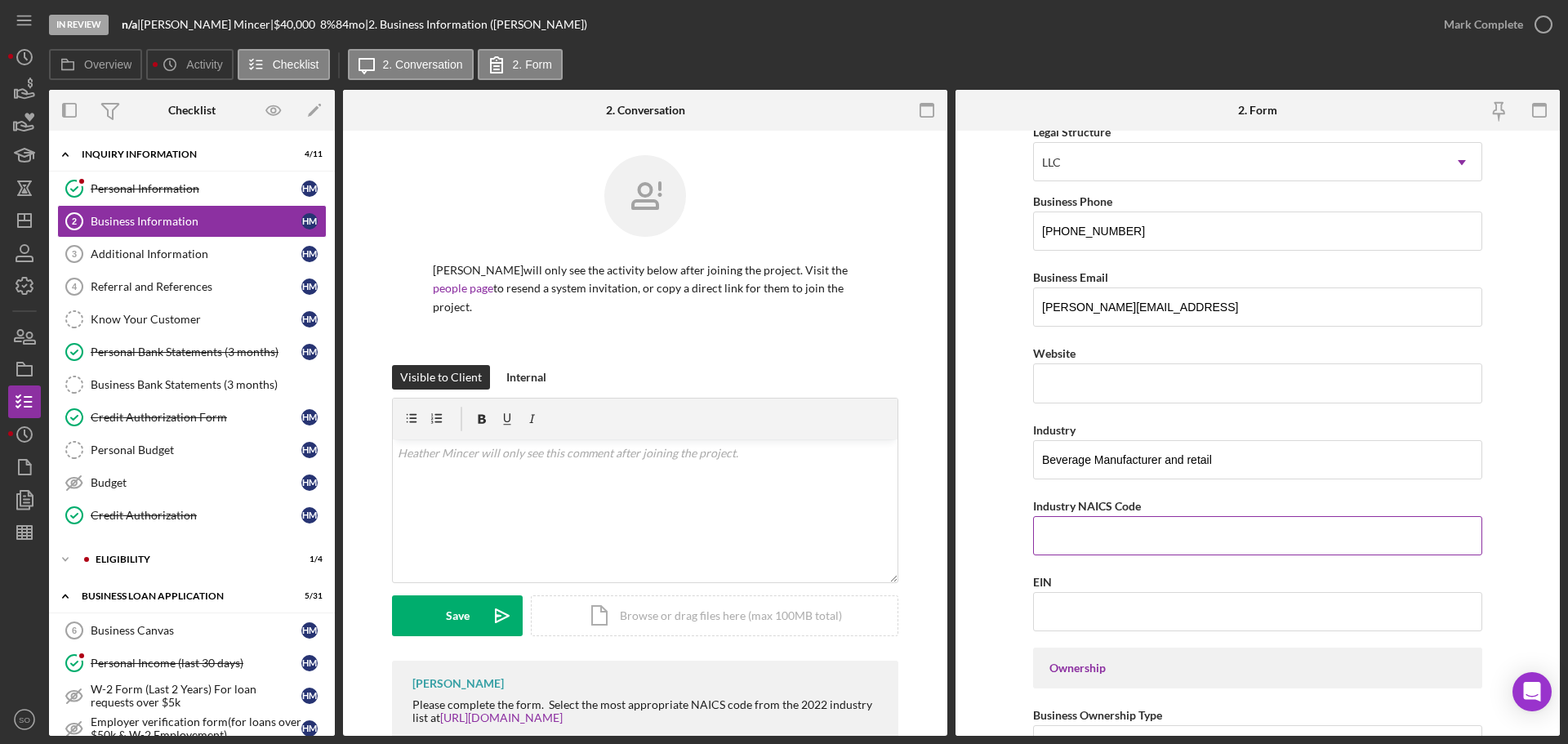
click at [1051, 540] on input "Industry NAICS Code" at bounding box center [1258, 536] width 449 height 39
paste input "312111"
type input "312111"
click at [999, 547] on form "Business Name Yes Honey LLC DBA Business Start Date 02/10/2023 Legal Structure …" at bounding box center [1257, 433] width 604 height 605
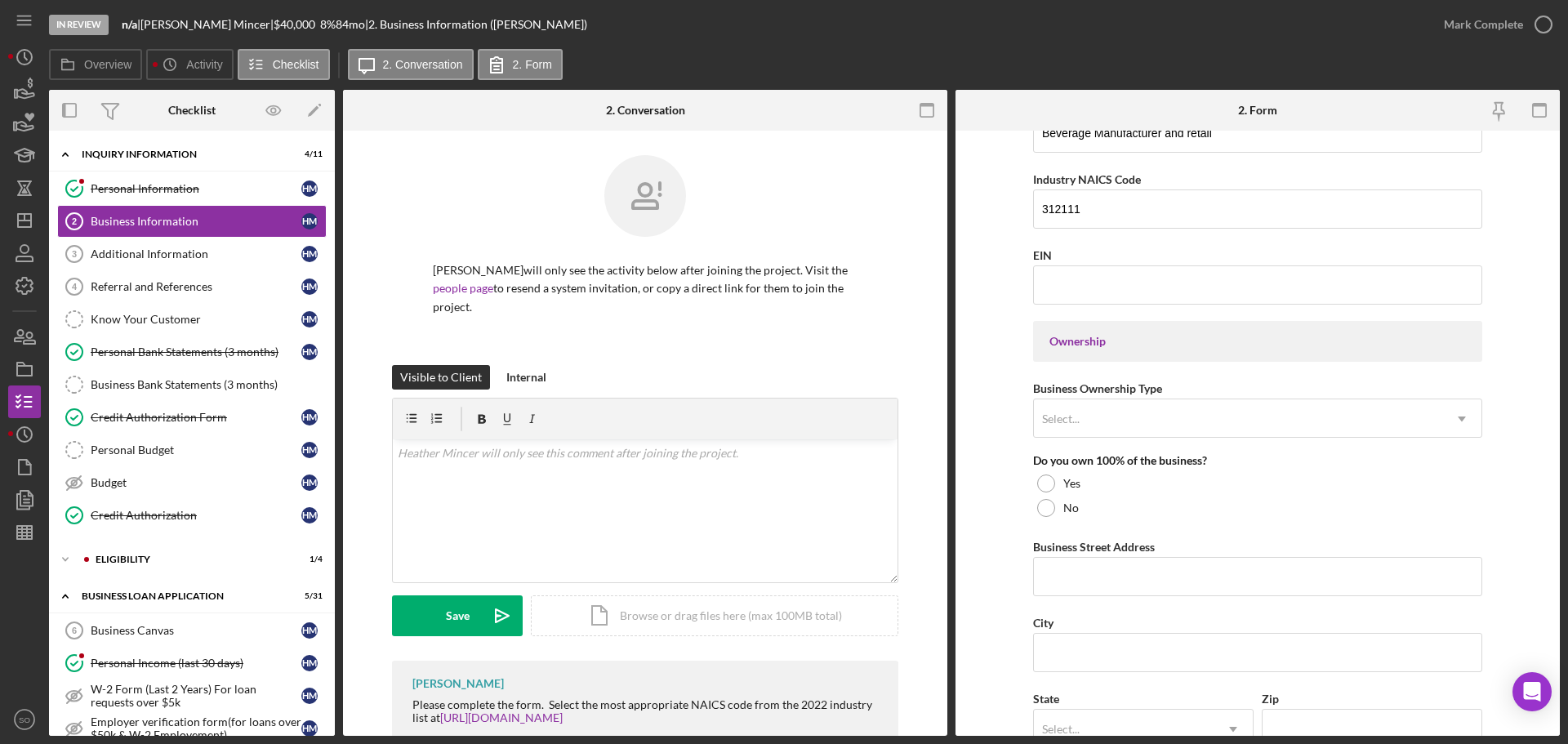
scroll to position [735, 0]
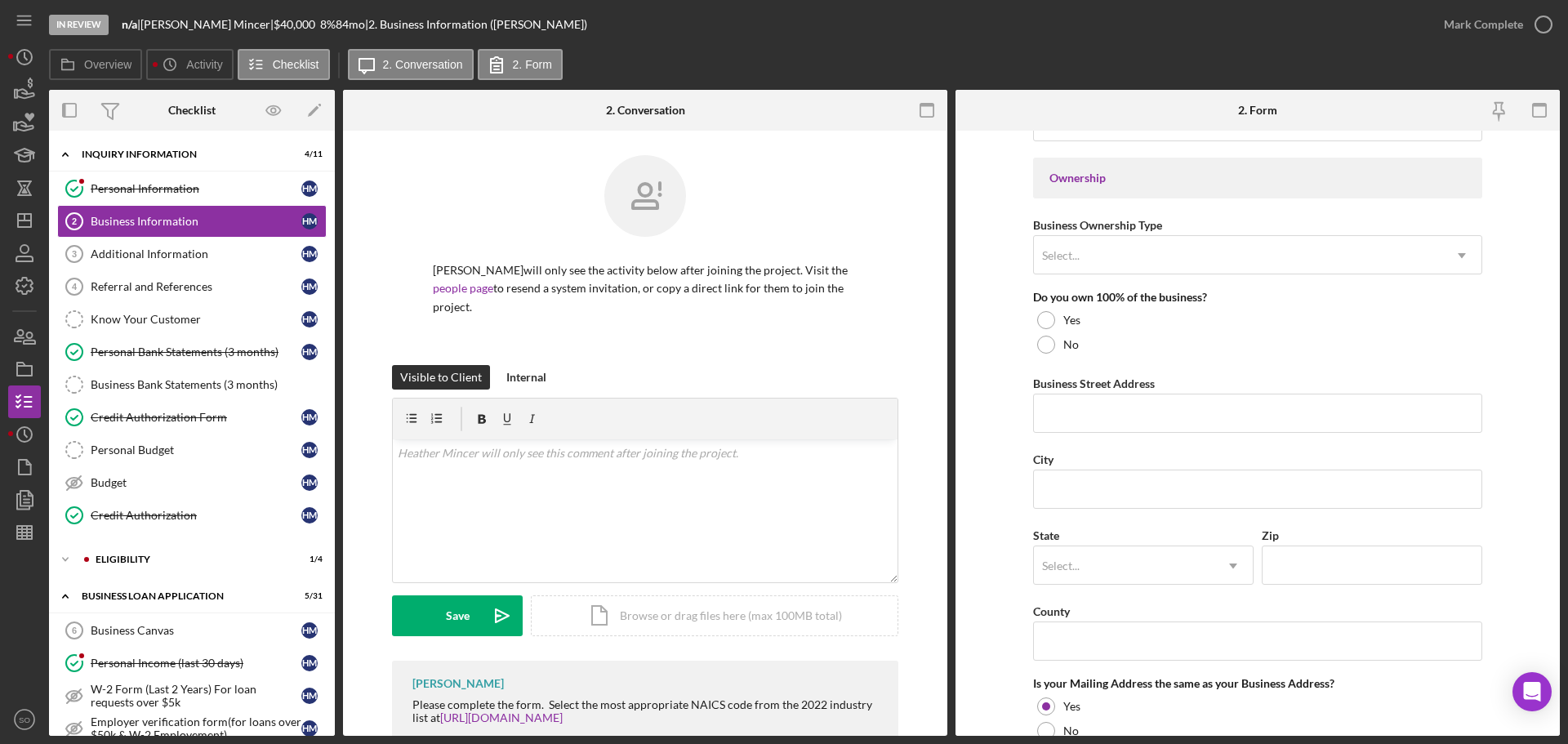
click at [1154, 277] on div "Business Name Yes Honey LLC DBA Business Start Date 02/10/2023 Legal Structure …" at bounding box center [1258, 284] width 449 height 1761
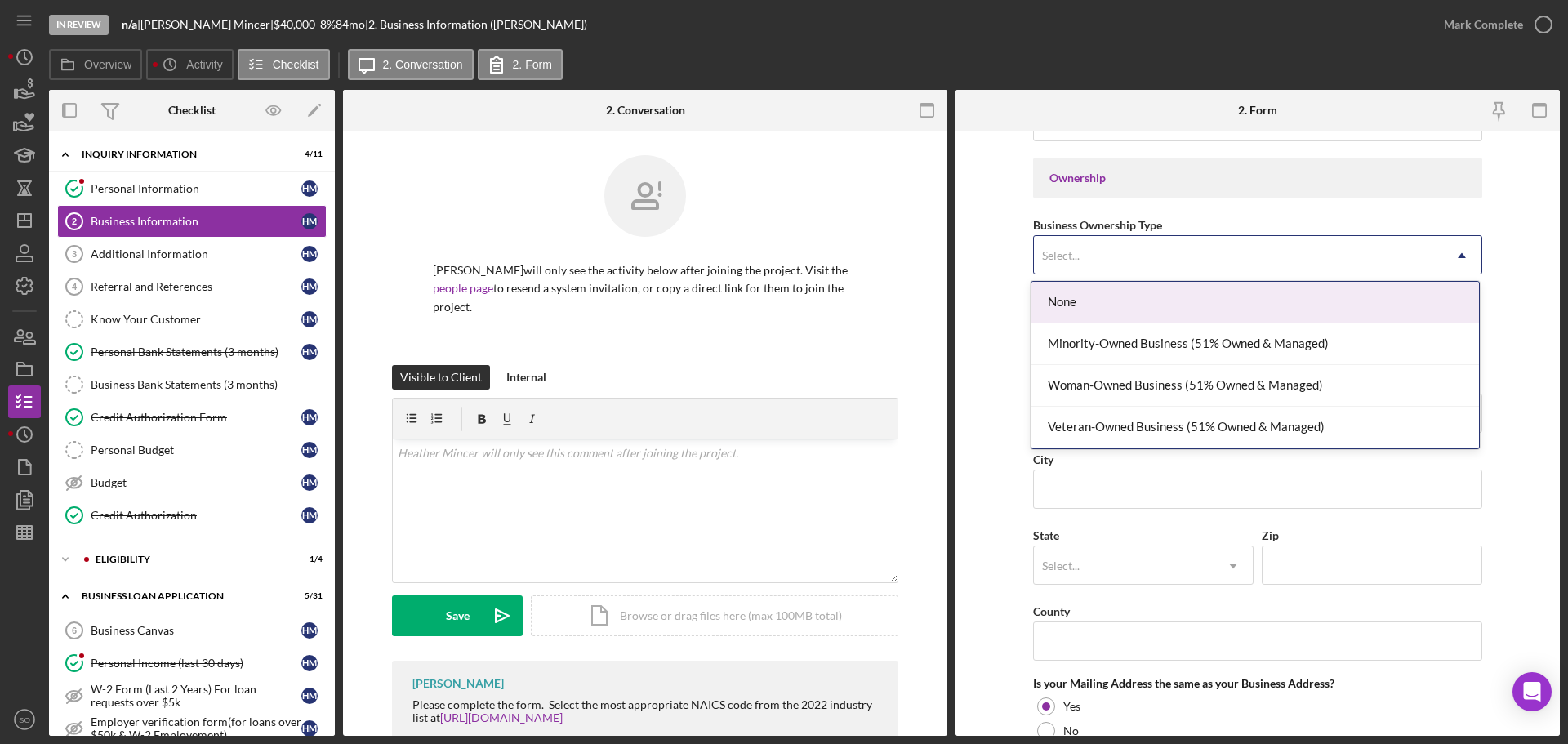
click at [1154, 269] on div "Select..." at bounding box center [1238, 256] width 409 height 38
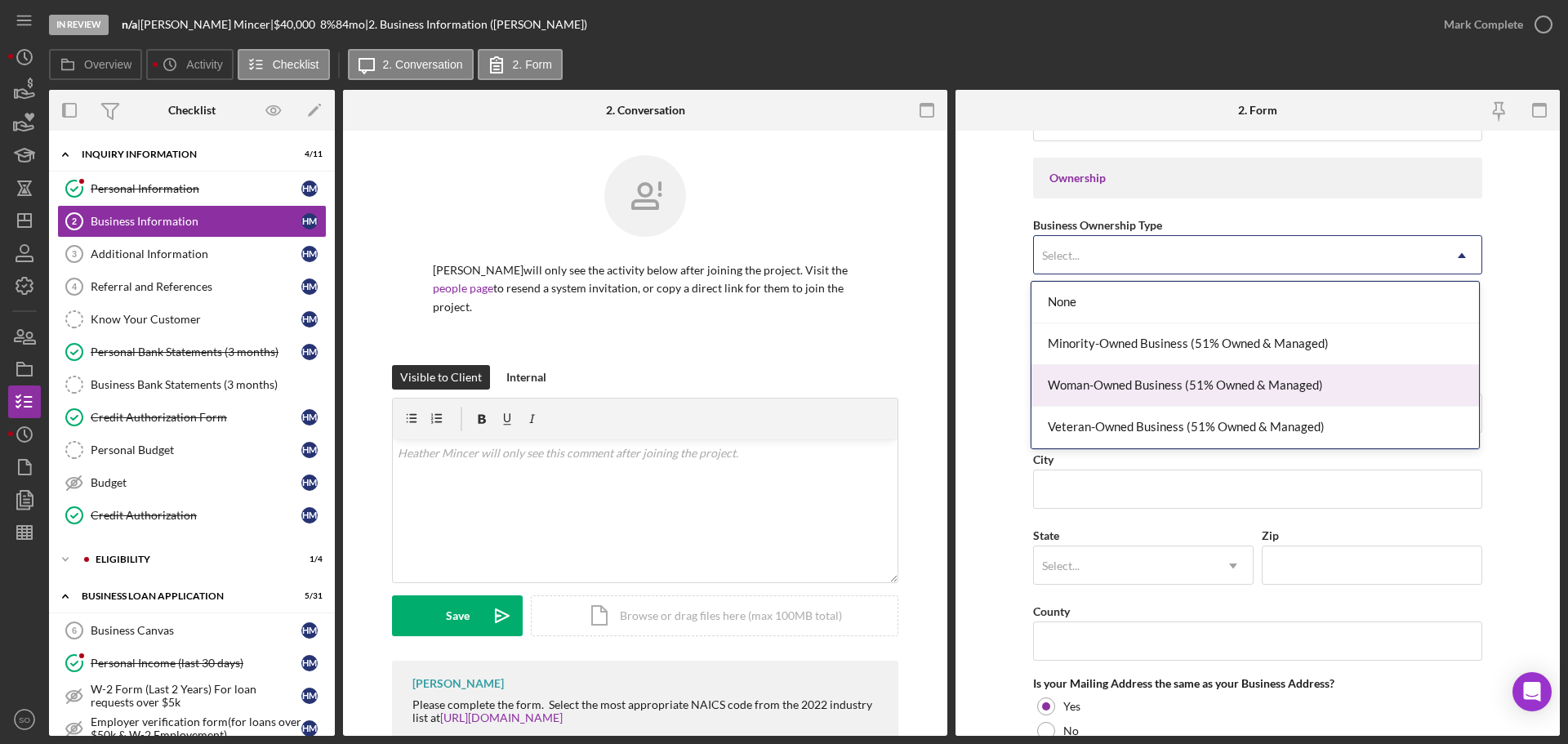
click at [1162, 379] on div "Woman-Owned Business (51% Owned & Managed)" at bounding box center [1256, 385] width 447 height 42
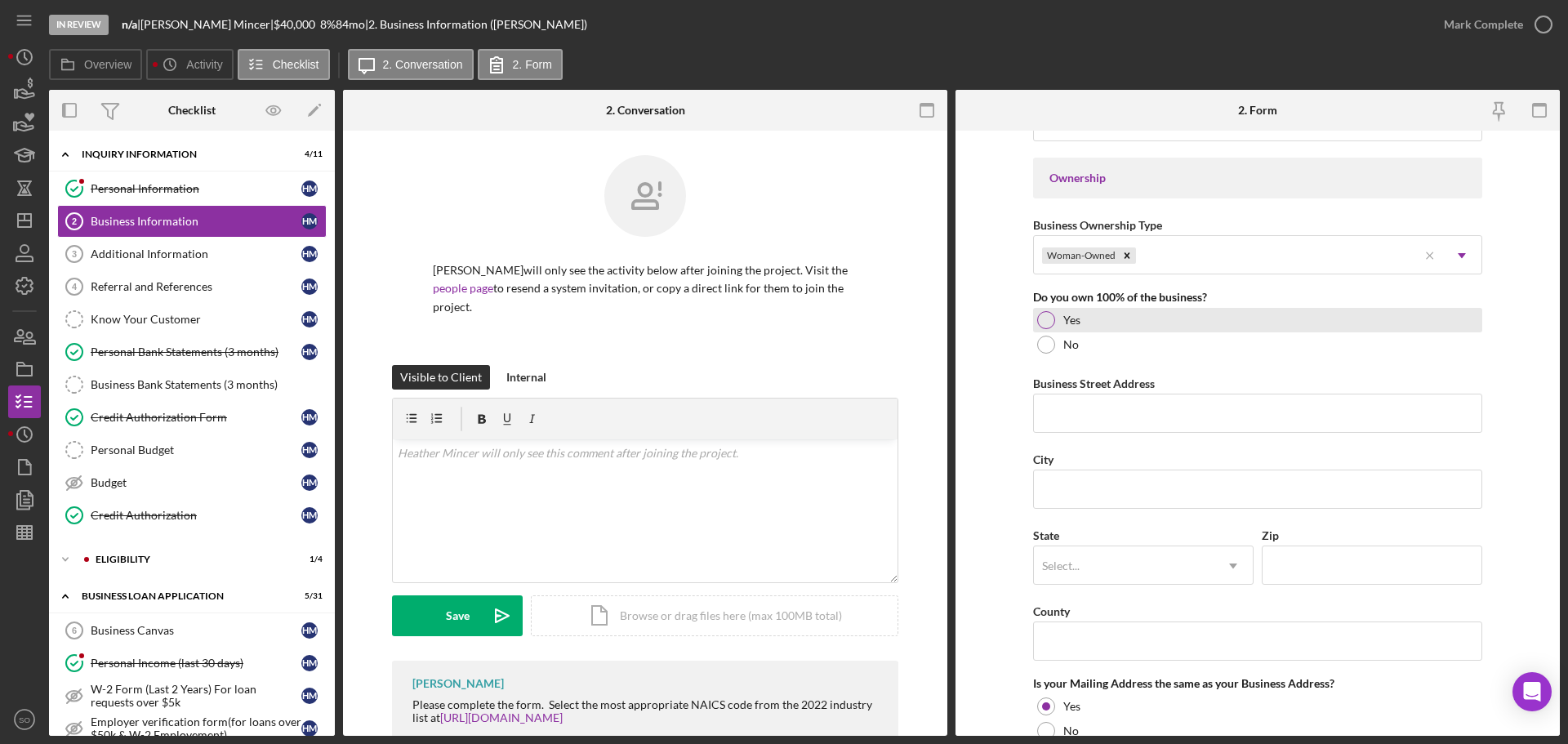
click at [1043, 318] on div at bounding box center [1046, 320] width 18 height 18
click at [1067, 411] on input "Business Street Address" at bounding box center [1258, 413] width 449 height 39
paste input "RR 72 Box 442"
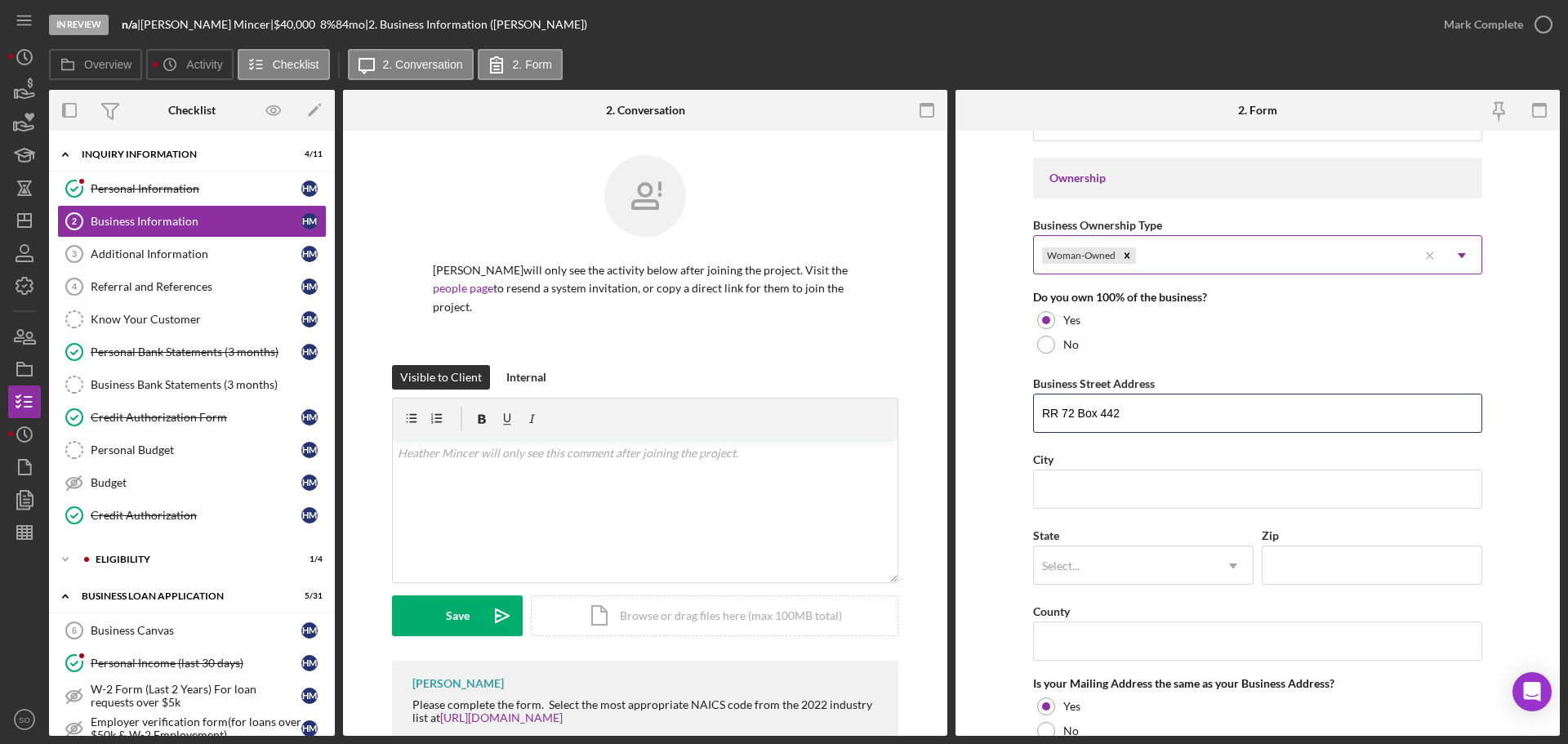
type input "RR 72 Box 442"
click at [1094, 228] on div "Business Ownership Type Woman-Owned Icon/Menu Close Icon/Dropdown Arrow" at bounding box center [1258, 244] width 449 height 59
click at [1051, 487] on input "City" at bounding box center [1258, 489] width 449 height 39
paste input "Norwood"
type input "Norwood"
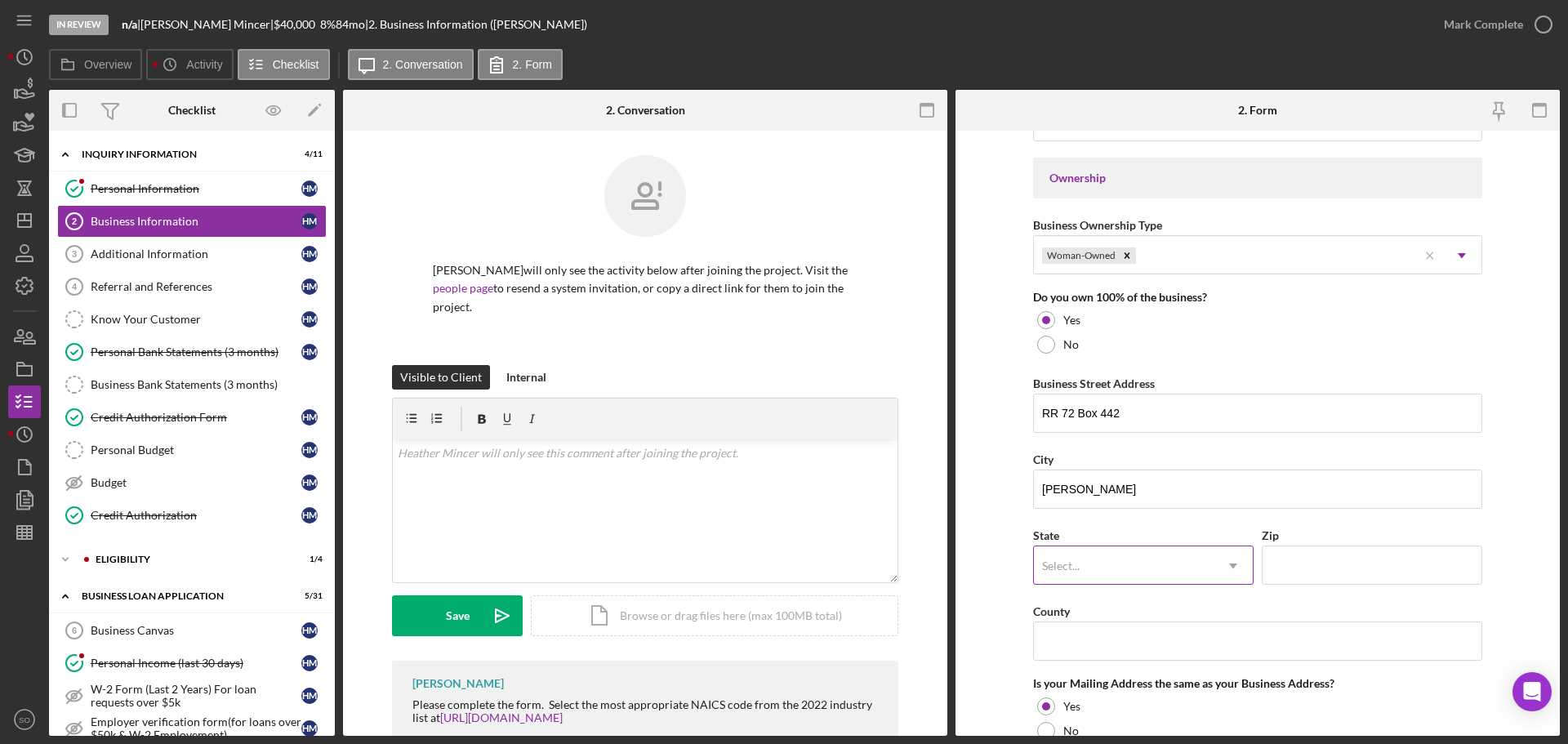
click at [1120, 564] on div "Select..." at bounding box center [1123, 566] width 180 height 38
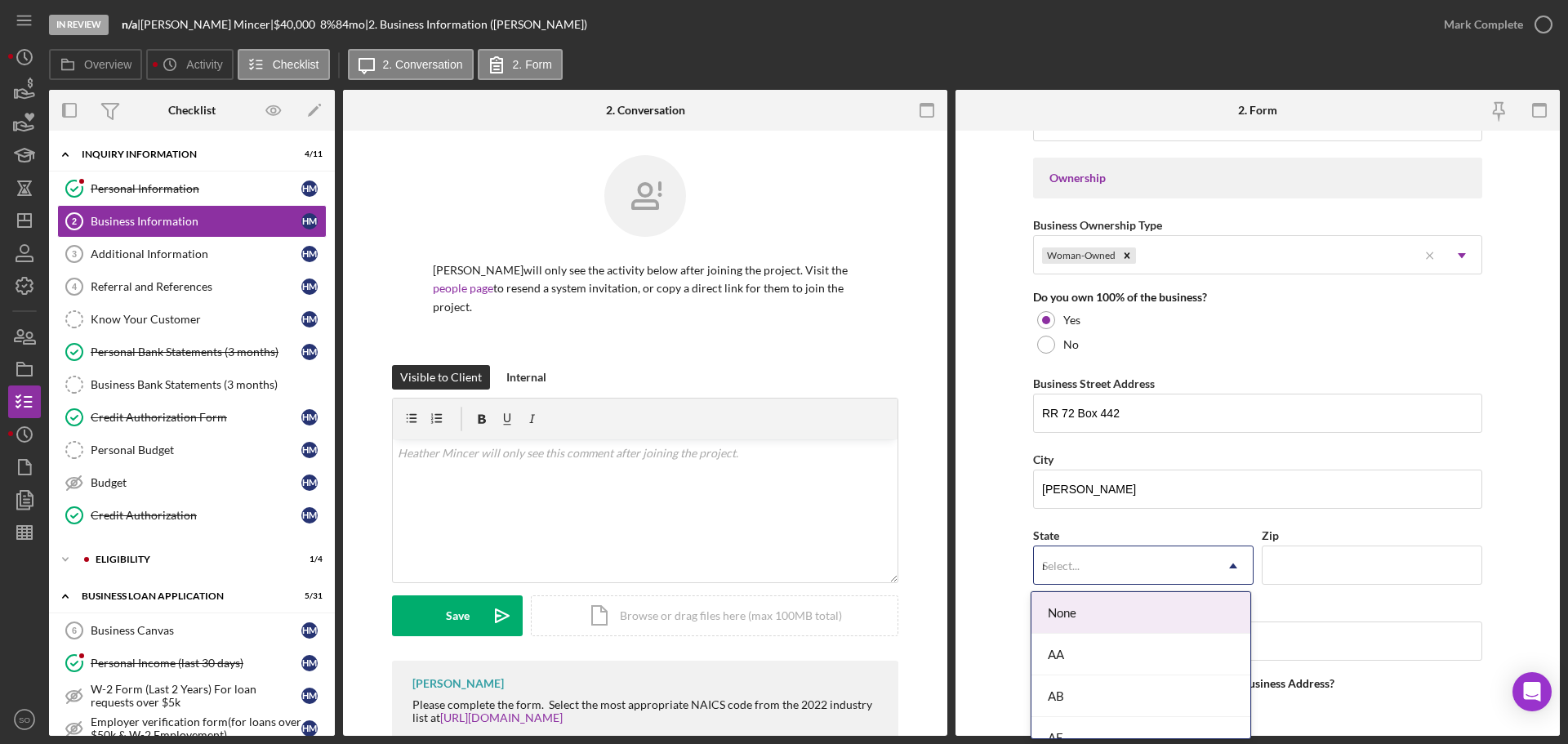
type input "mo"
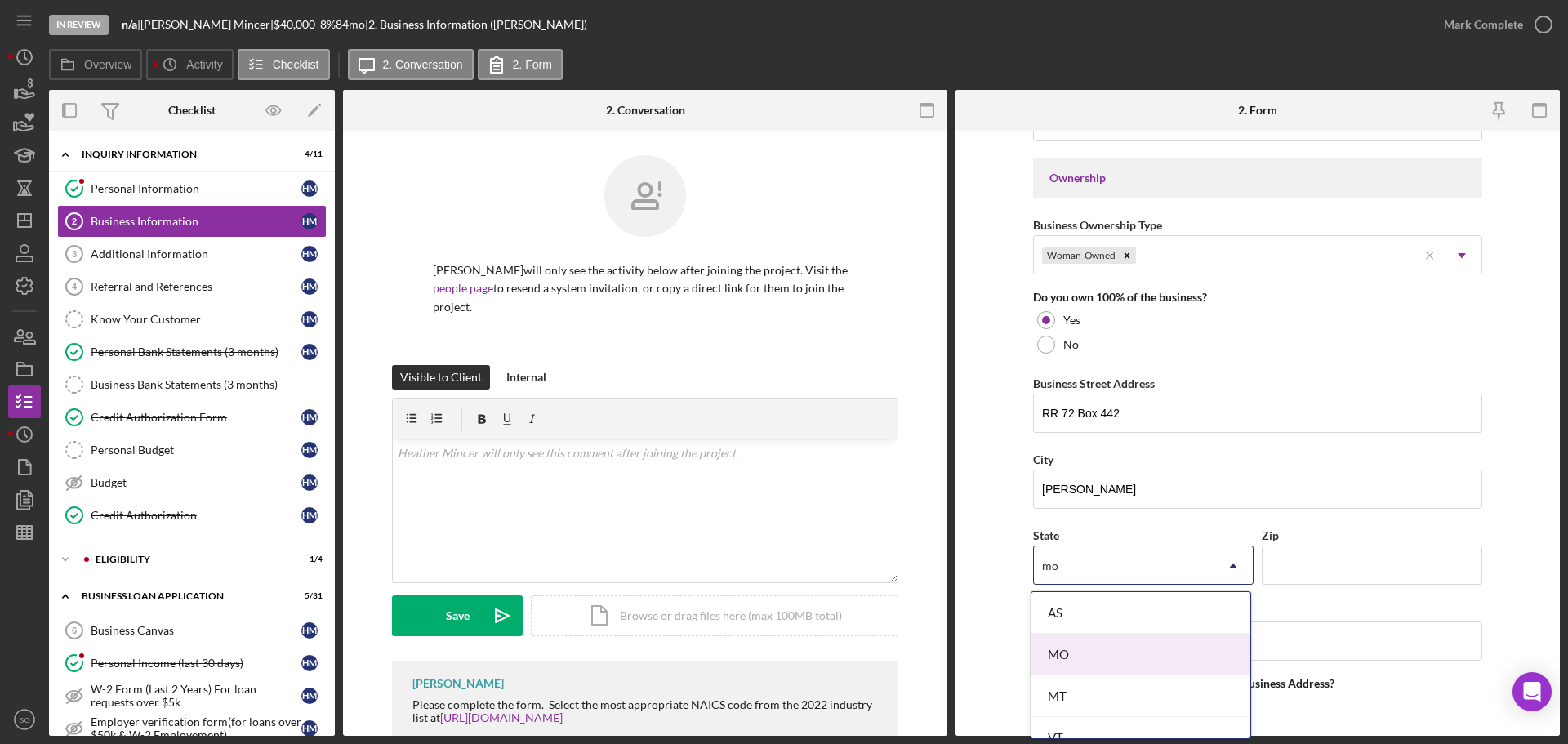
click at [1128, 648] on div "MO" at bounding box center [1141, 655] width 219 height 42
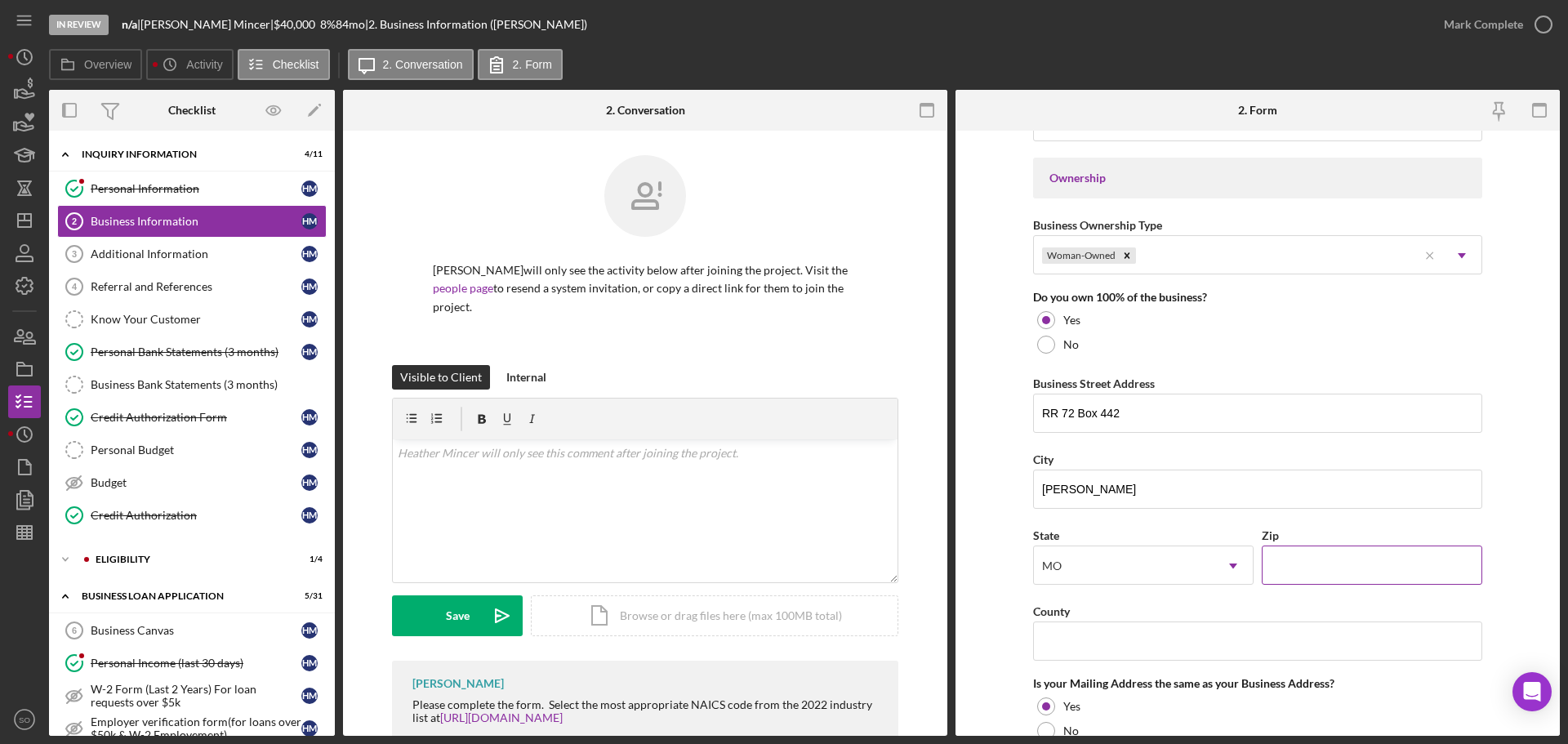
click at [1310, 564] on input "Zip" at bounding box center [1372, 565] width 221 height 39
paste input "65717"
type input "65717"
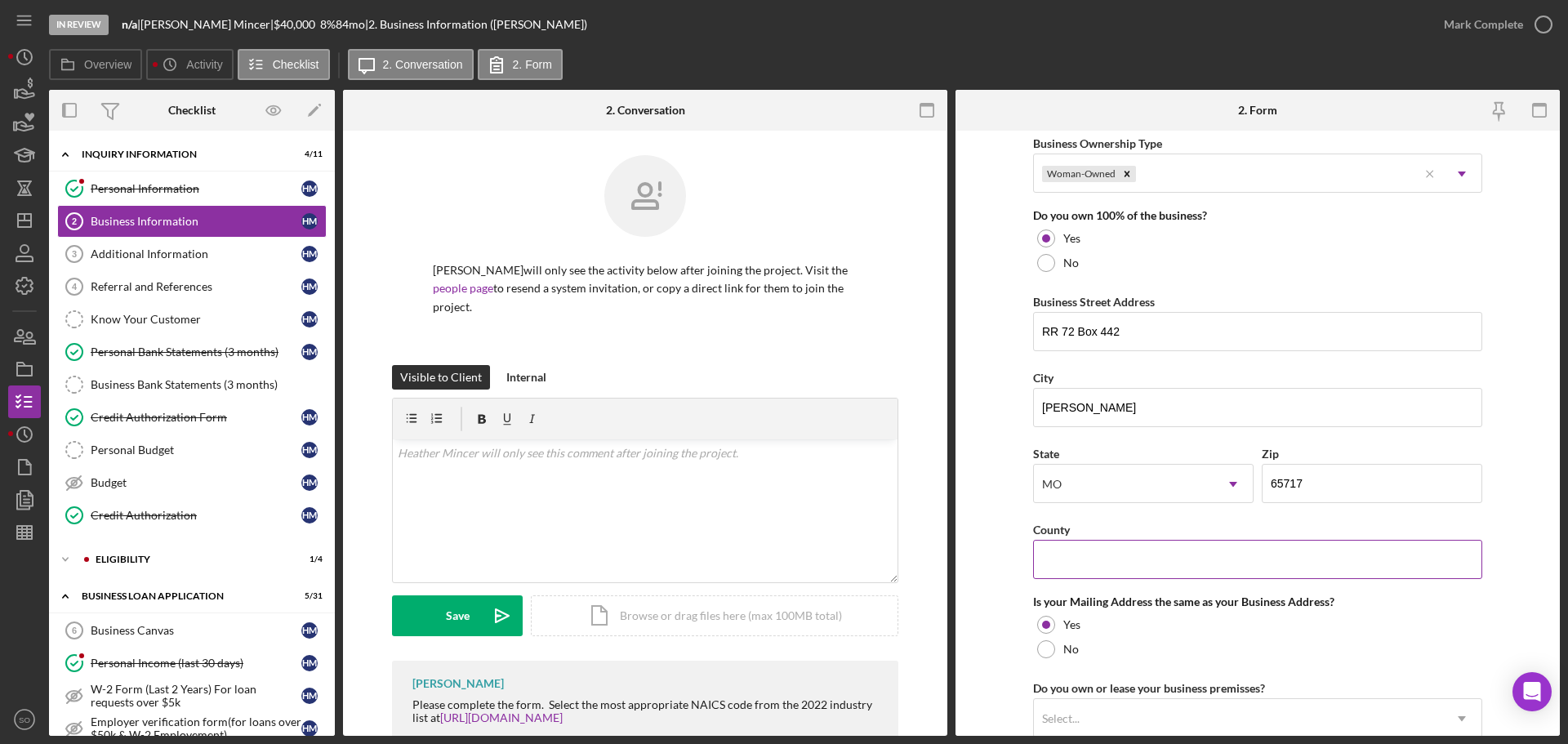
click at [1068, 573] on input "County" at bounding box center [1258, 559] width 449 height 39
paste input "Wright County"
type input "Wright County"
click at [1012, 558] on form "Business Name Yes Honey LLC DBA Business Start Date 02/10/2023 Legal Structure …" at bounding box center [1257, 433] width 604 height 605
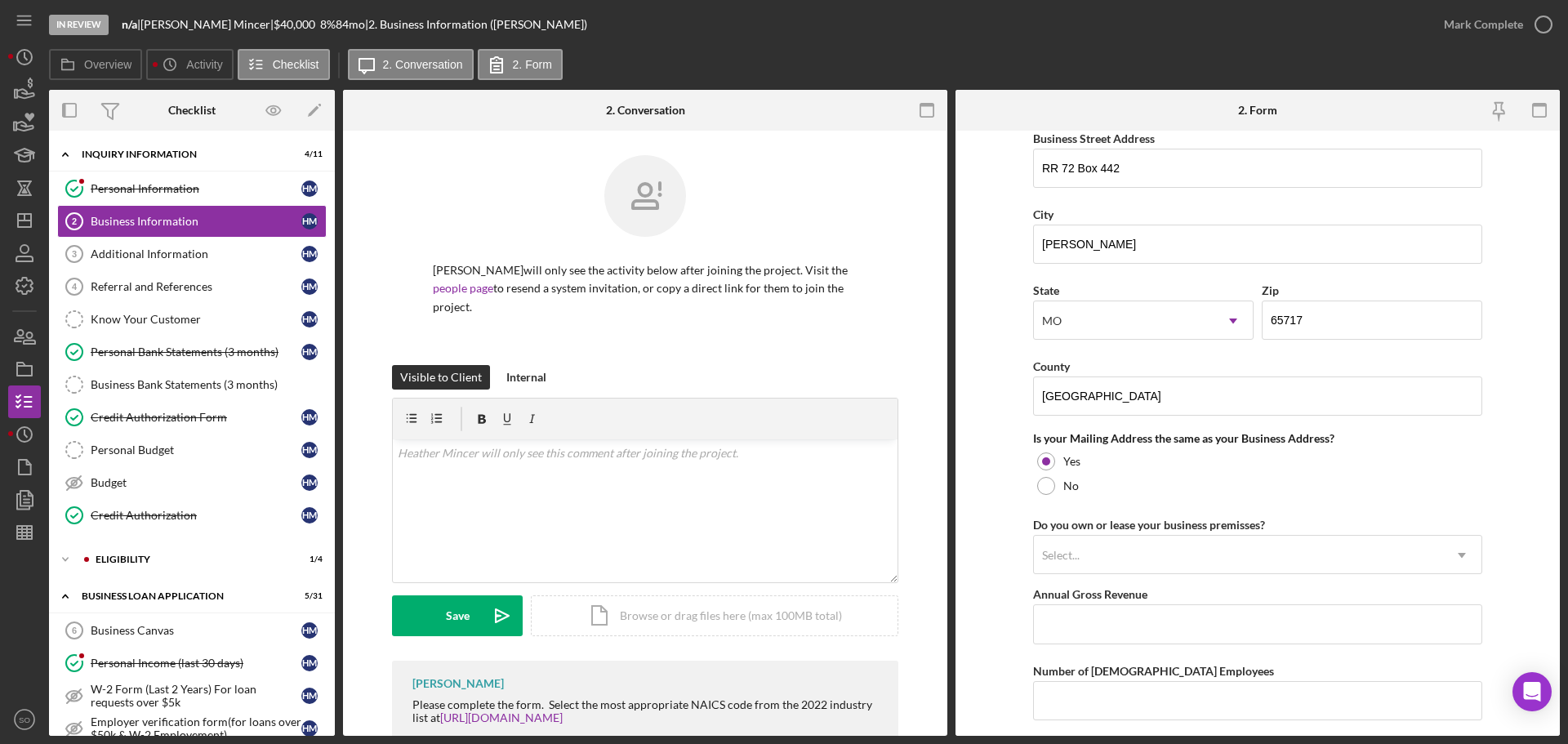
scroll to position [1062, 0]
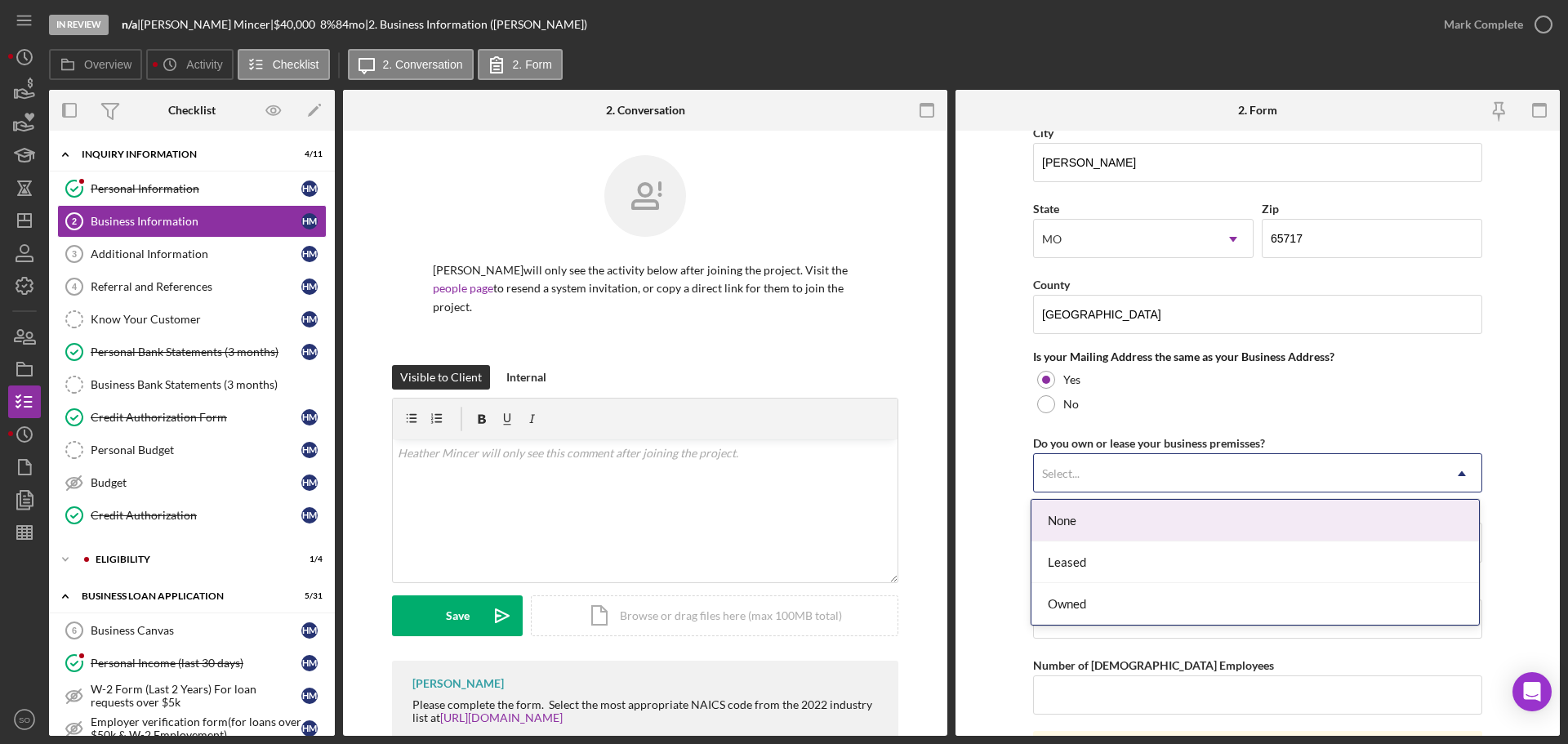
click at [1135, 470] on div "Select..." at bounding box center [1238, 474] width 409 height 38
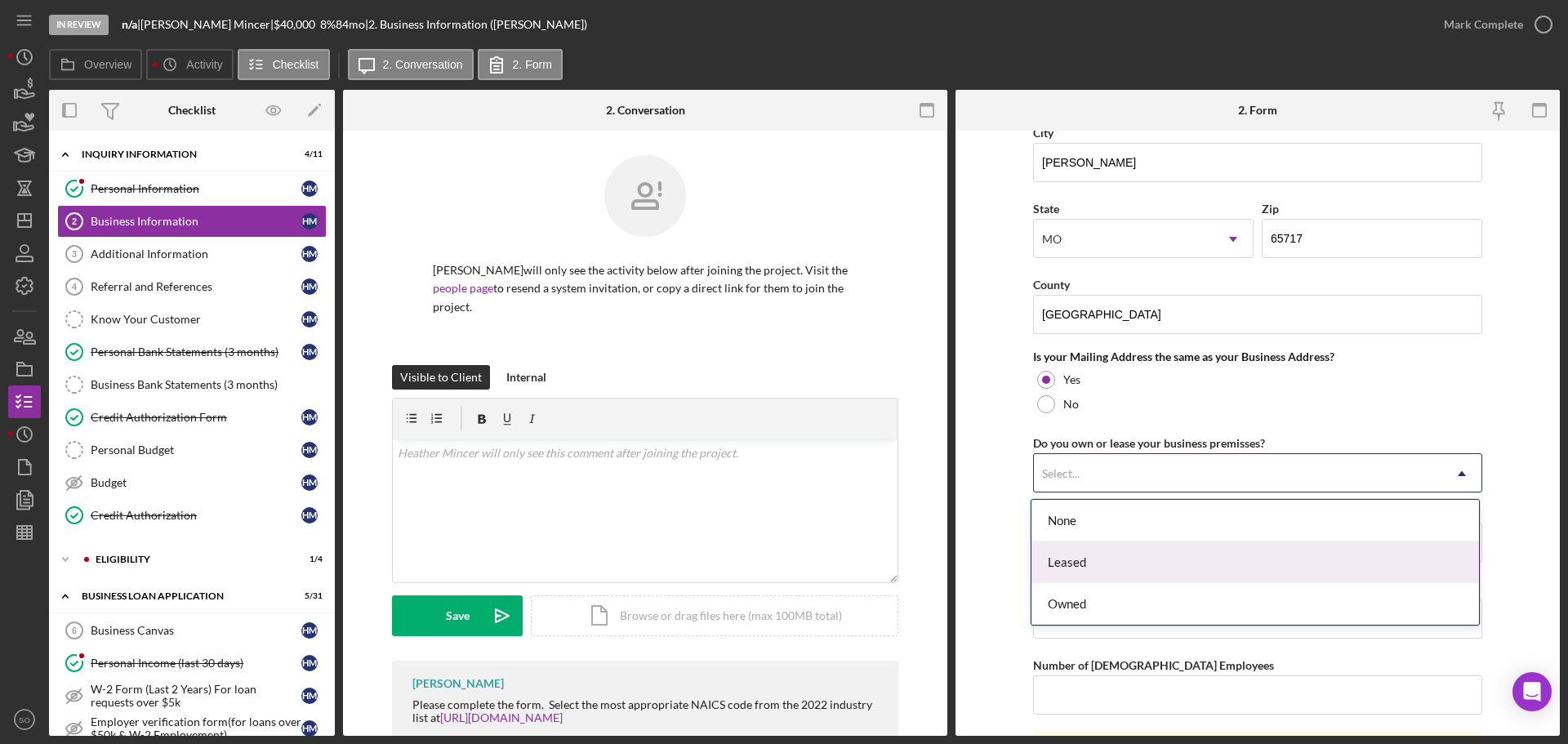
click at [1073, 566] on div "Leased" at bounding box center [1256, 562] width 447 height 42
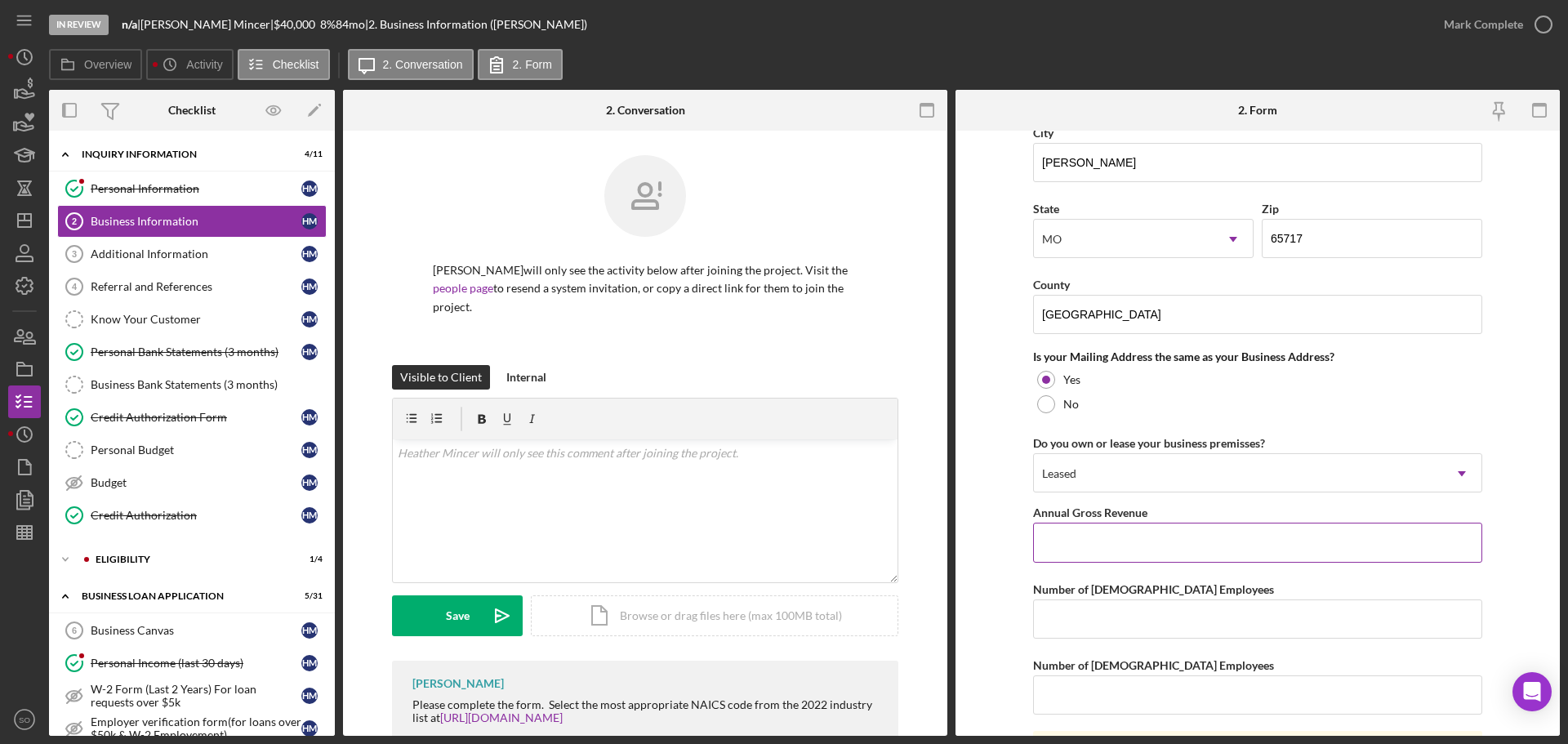
click at [1125, 535] on input "Annual Gross Revenue" at bounding box center [1258, 542] width 449 height 39
click at [974, 469] on form "Business Name Yes Honey LLC DBA Business Start Date 02/10/2023 Legal Structure …" at bounding box center [1257, 433] width 604 height 605
click at [1180, 552] on input "Annual Gross Revenue" at bounding box center [1258, 542] width 449 height 39
type input "$50,000"
click at [1158, 605] on input "Number of Full-Time Employees" at bounding box center [1258, 619] width 449 height 39
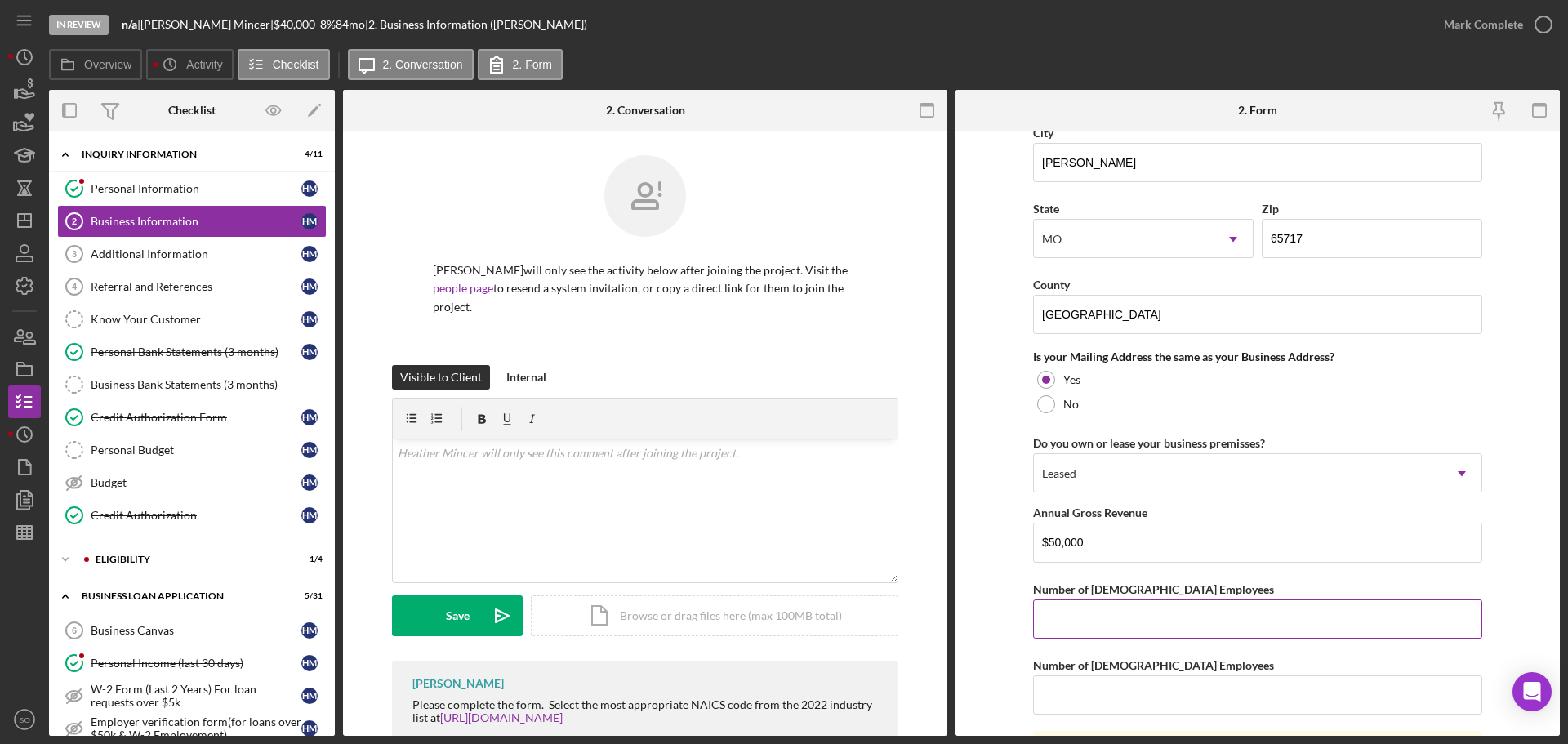
type input "1"
click at [1149, 694] on input "Number of Part-Time Employees" at bounding box center [1258, 694] width 449 height 39
drag, startPoint x: 1119, startPoint y: 695, endPoint x: 896, endPoint y: 697, distance: 223.0
click at [899, 695] on div "Overview Internal Workflow Stage In Review Icon/Dropdown Arrow Archive (can una…" at bounding box center [803, 412] width 1511 height 646
type input "0"
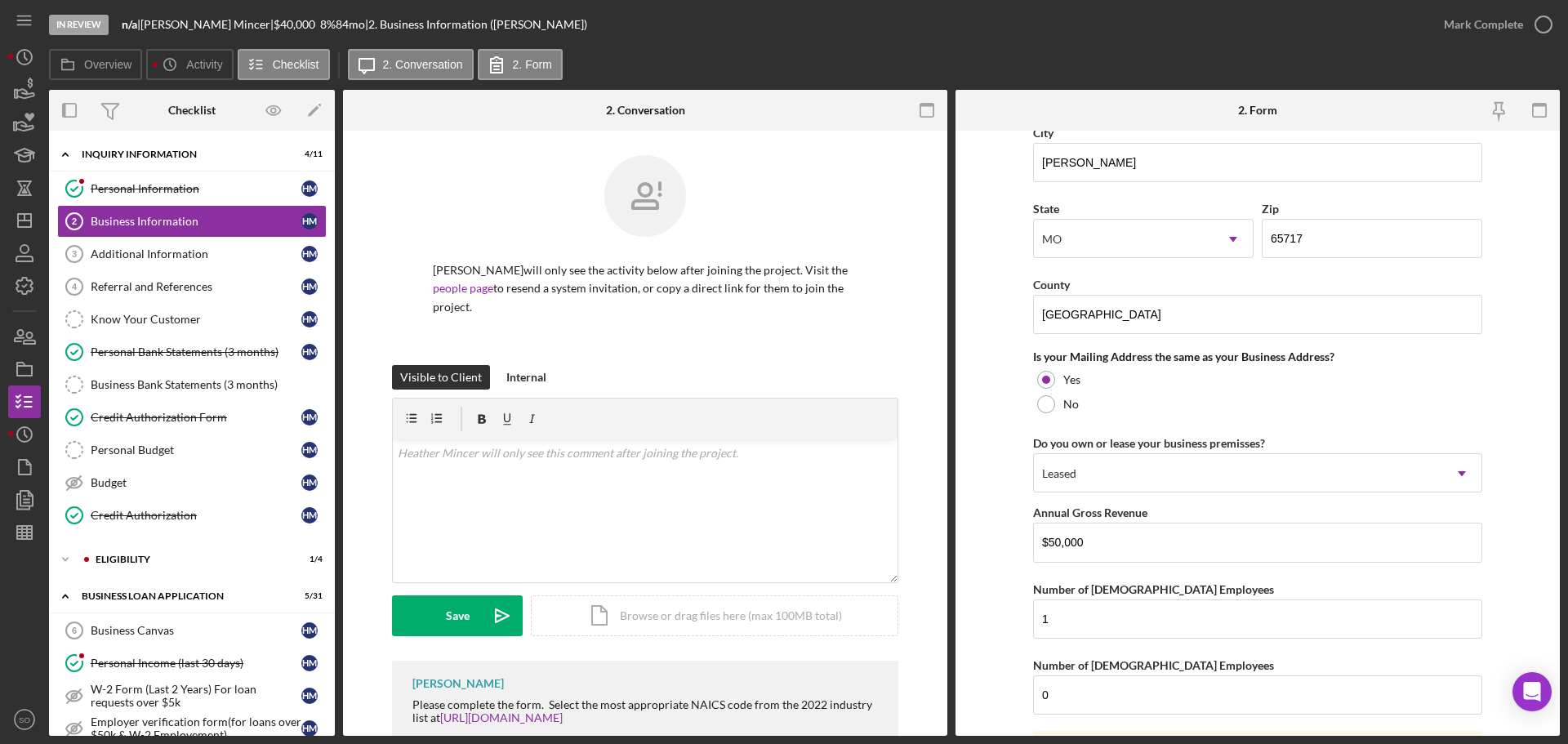
drag, startPoint x: 988, startPoint y: 640, endPoint x: 1001, endPoint y: 640, distance: 13.0
click at [996, 640] on form "Business Name Yes Honey LLC DBA Business Start Date 02/10/2023 Legal Structure …" at bounding box center [1257, 433] width 604 height 605
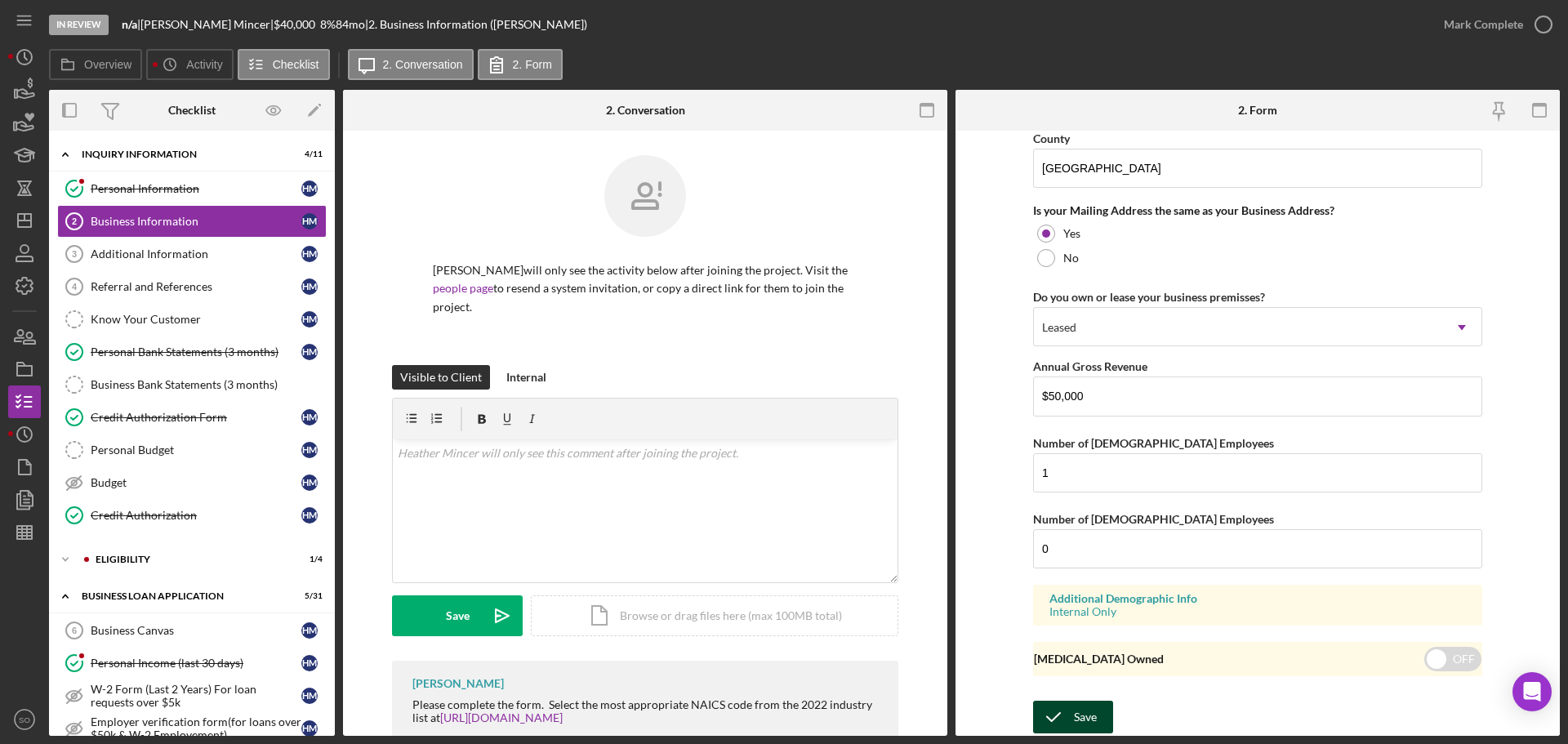
click at [1080, 712] on div "Save" at bounding box center [1086, 717] width 23 height 33
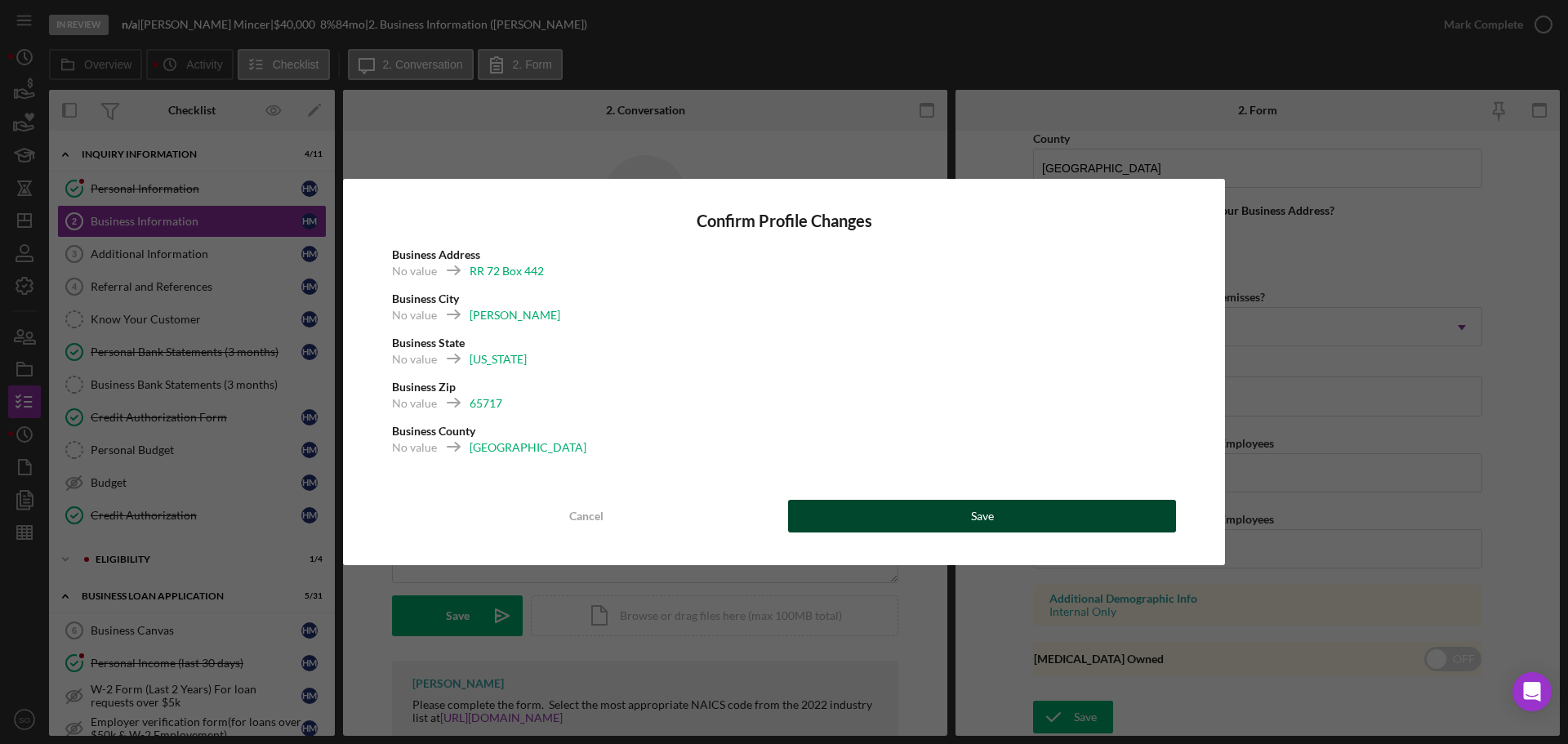
click at [1006, 521] on button "Save" at bounding box center [981, 516] width 388 height 33
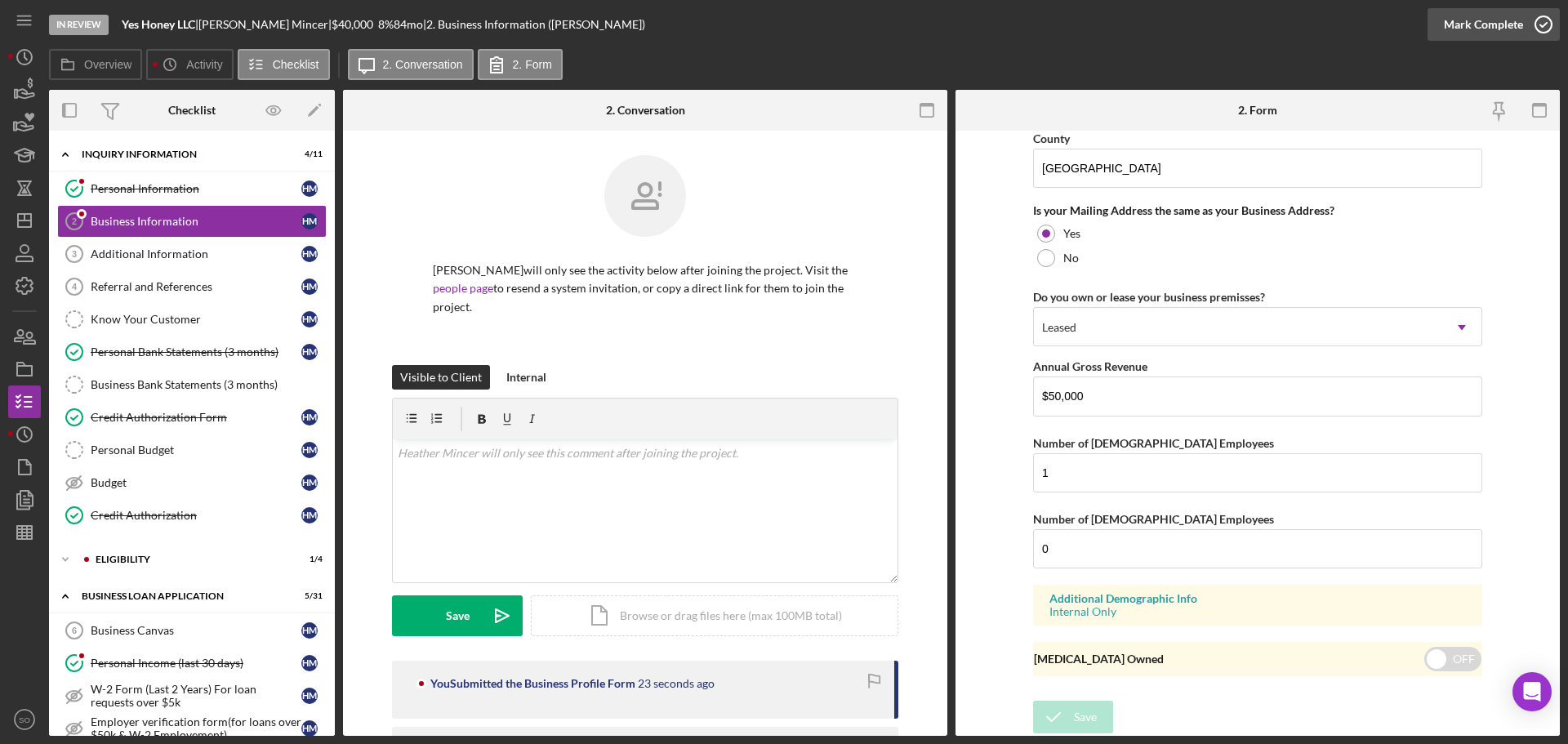
click at [1466, 29] on div "Mark Complete" at bounding box center [1483, 24] width 79 height 33
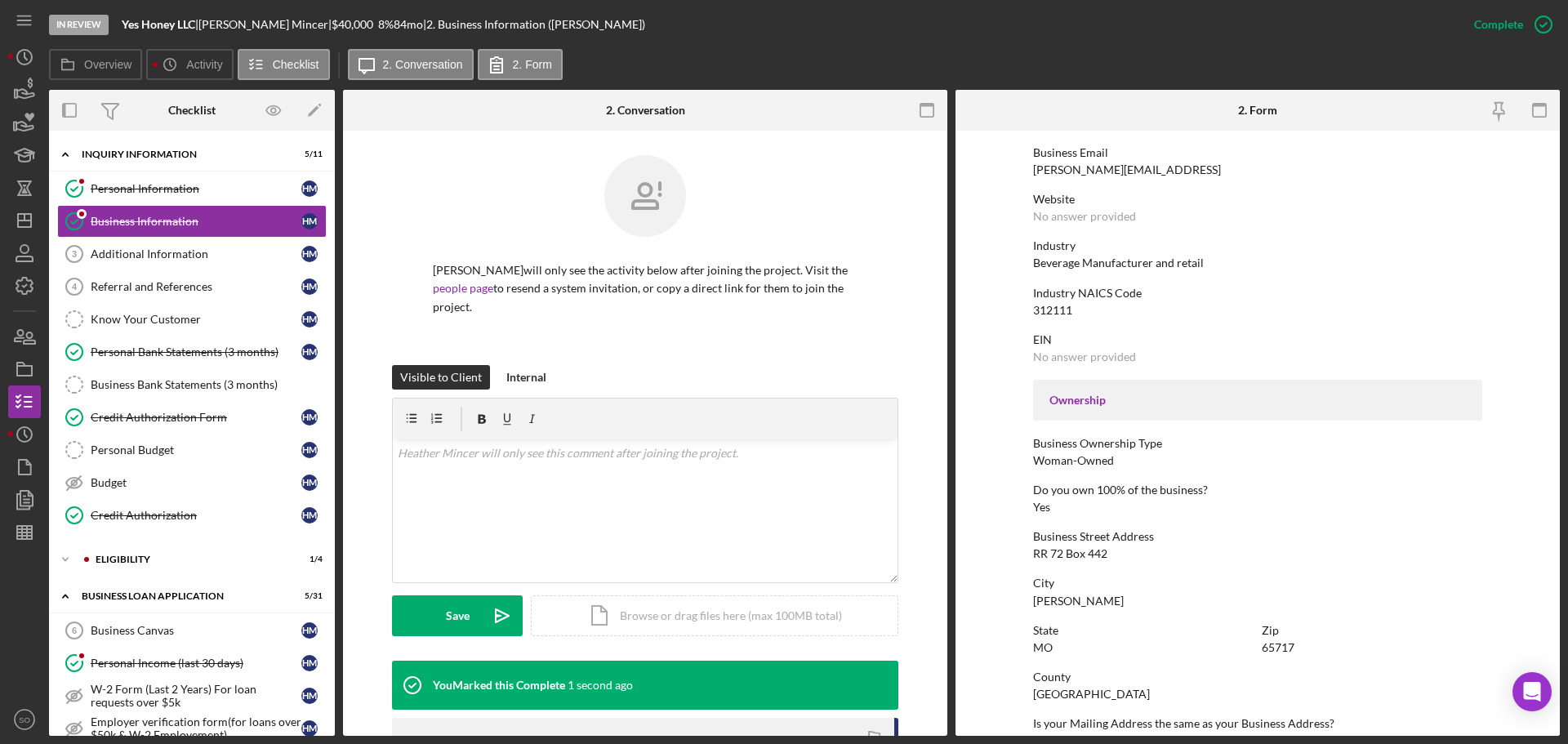
scroll to position [54, 0]
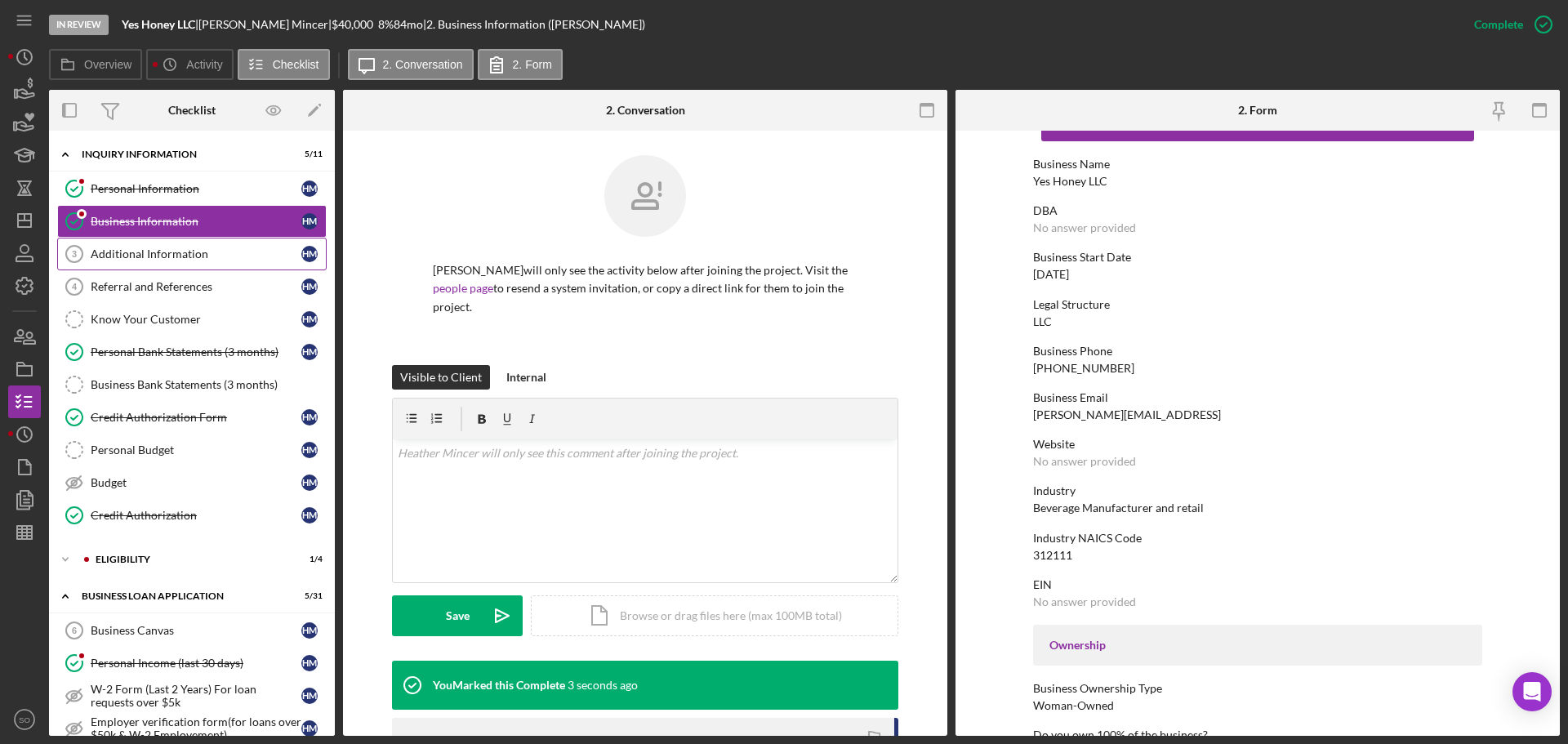
click at [211, 254] on div "Additional Information" at bounding box center [196, 253] width 211 height 13
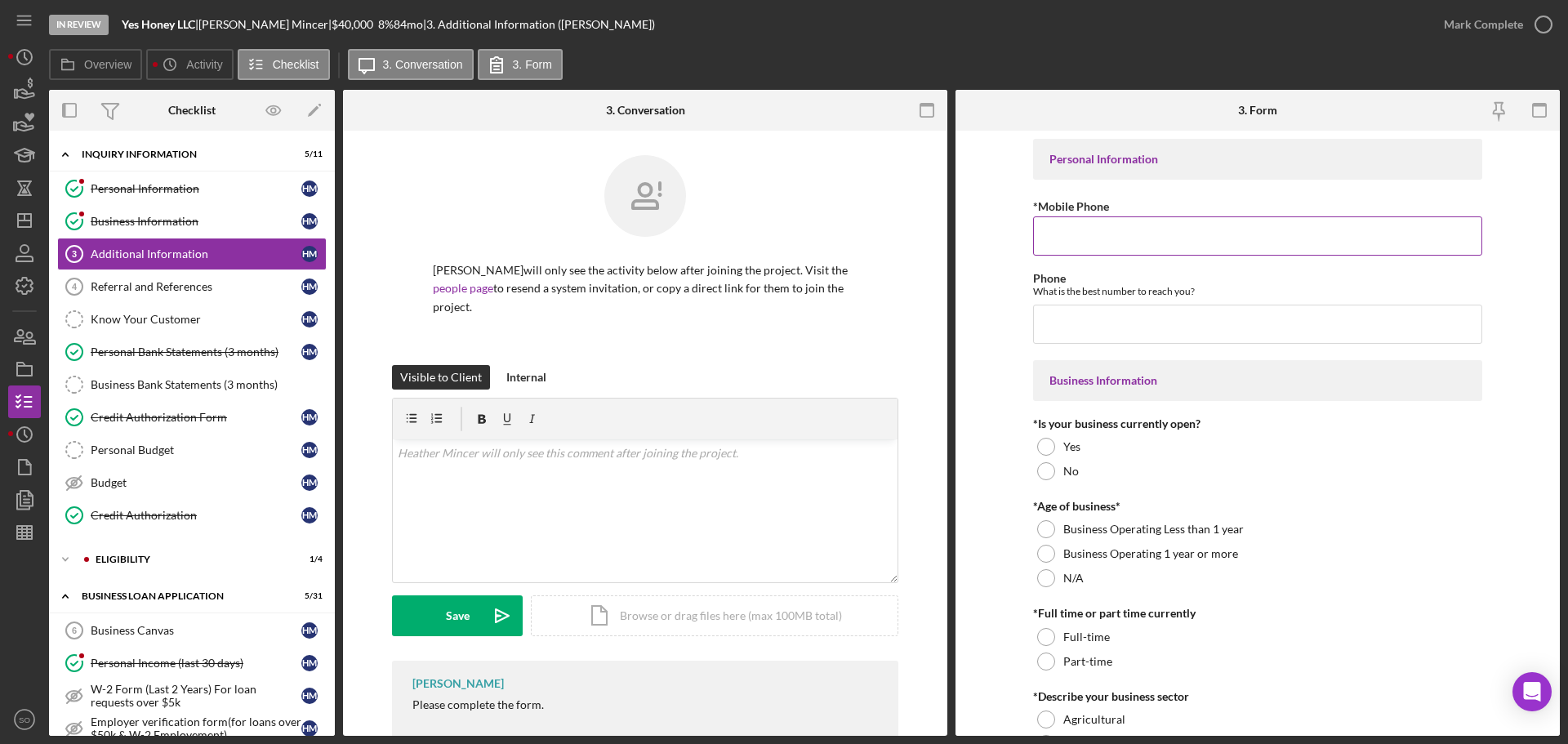
click at [1084, 222] on input "*Mobile Phone" at bounding box center [1258, 236] width 449 height 39
paste input "(585) 261-5523"
type input "(585) 261-5523"
click at [1092, 334] on input "Phone" at bounding box center [1258, 324] width 449 height 39
paste input "(585) 261-5523"
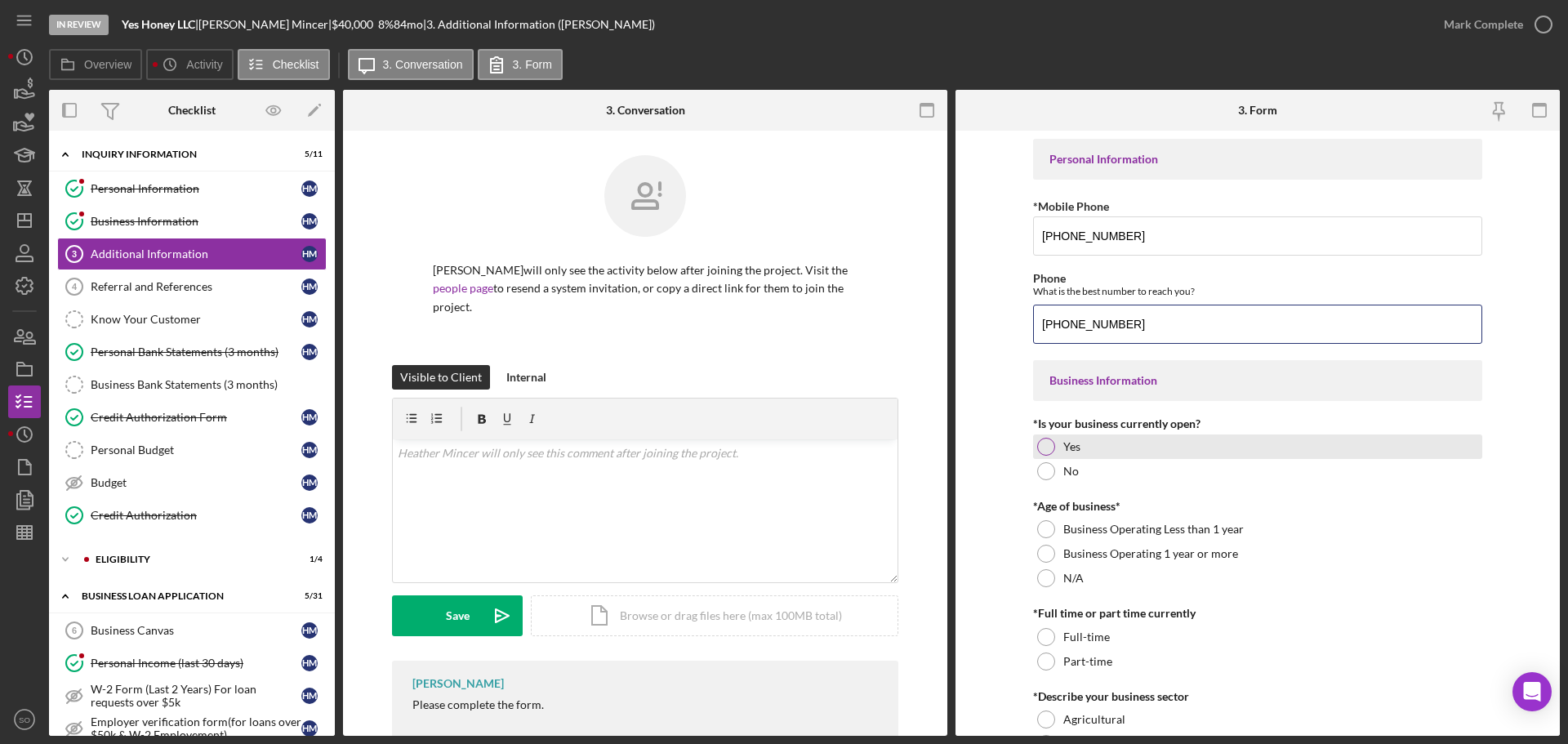
type input "(585) 261-5523"
click at [1041, 441] on div at bounding box center [1046, 446] width 18 height 18
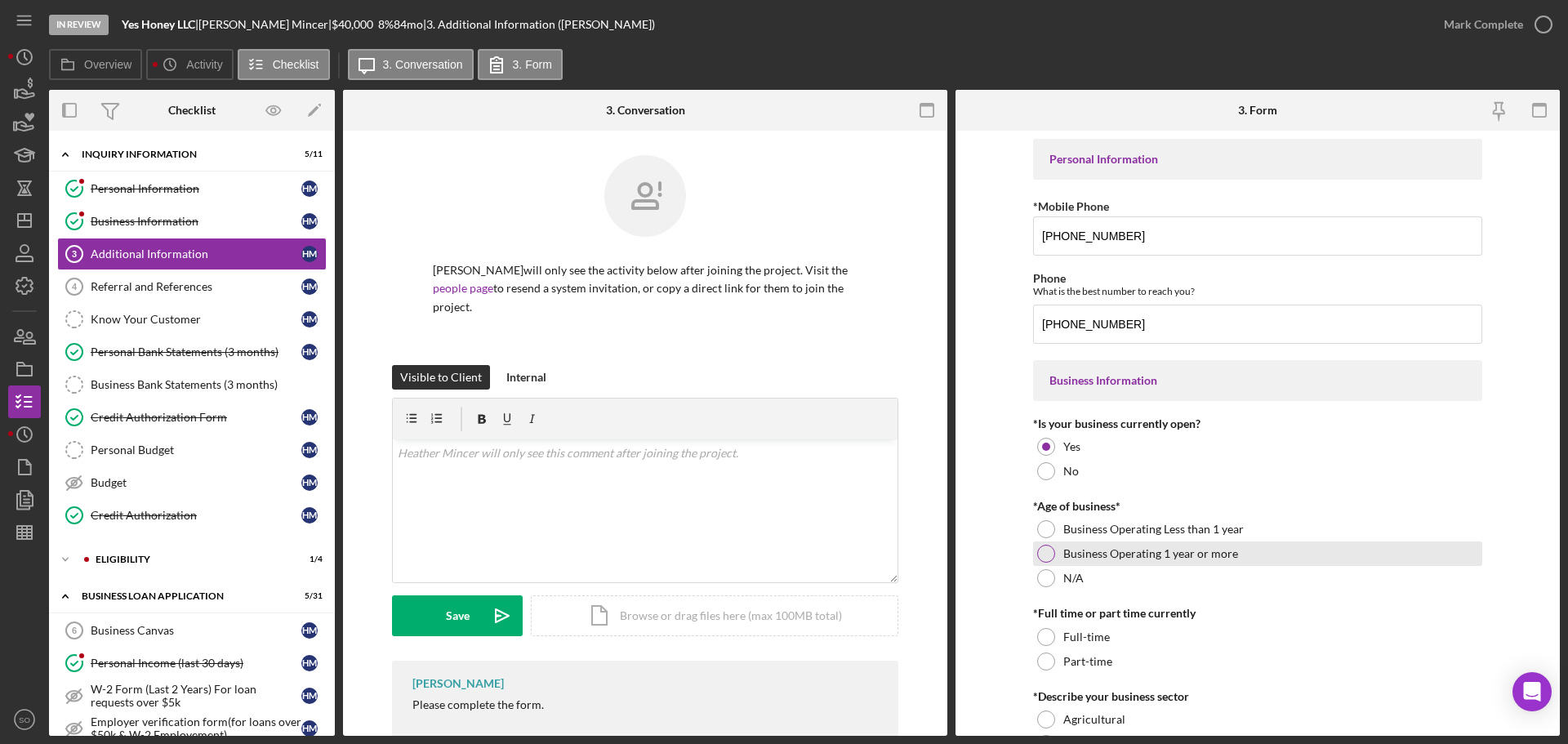
click at [1037, 552] on div at bounding box center [1046, 553] width 18 height 18
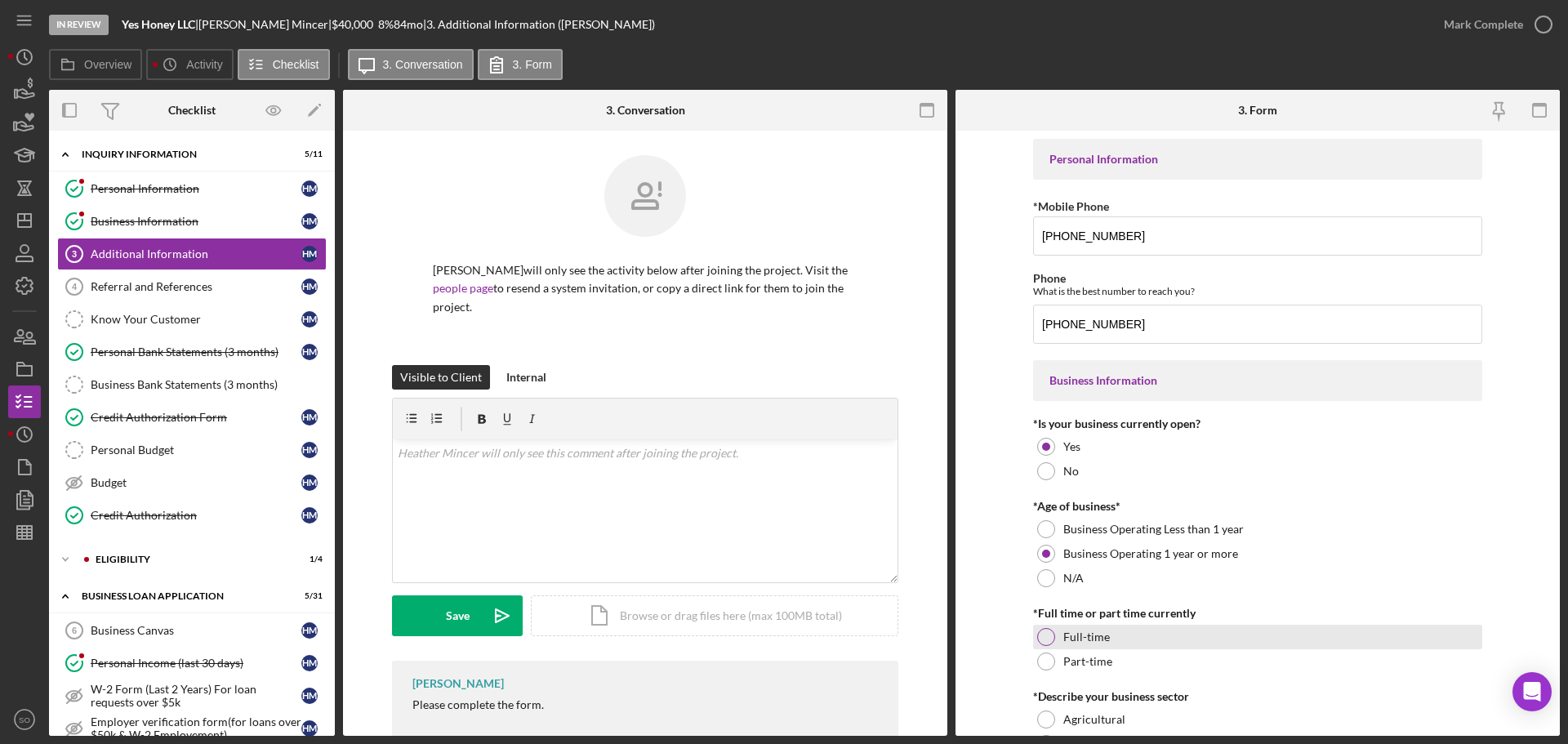
click at [1034, 638] on div "Full-time" at bounding box center [1258, 636] width 449 height 24
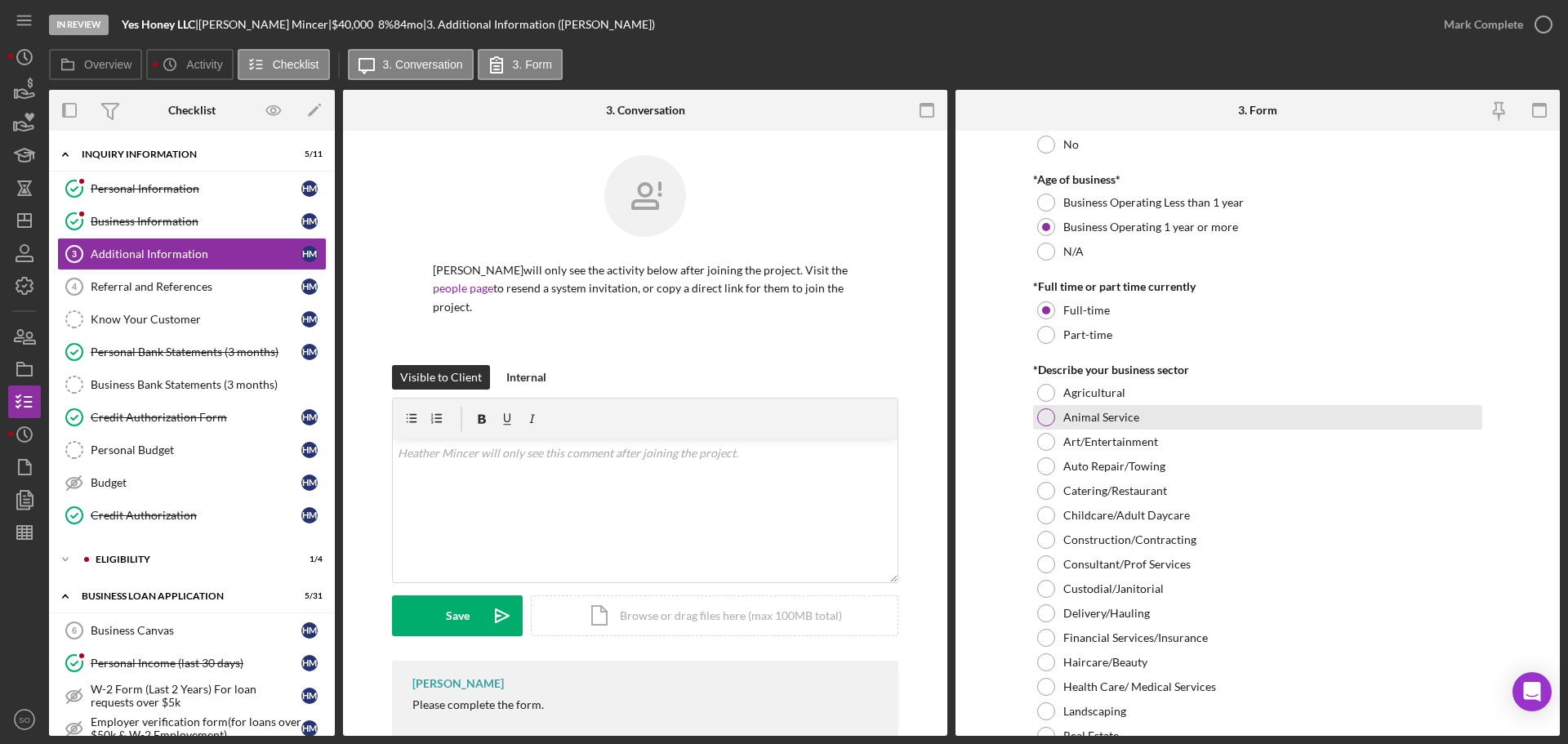
scroll to position [490, 0]
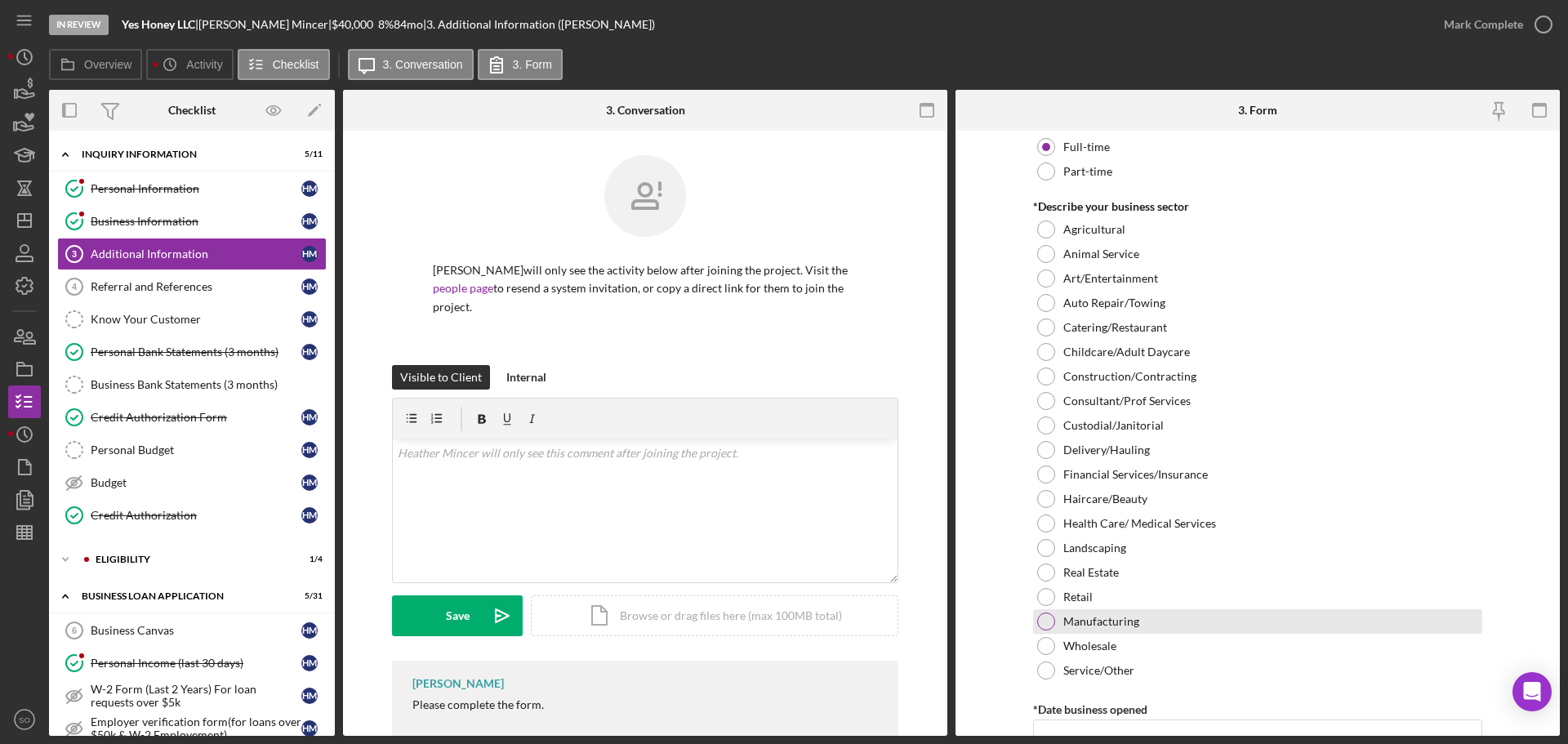
click at [1048, 620] on div at bounding box center [1046, 621] width 18 height 18
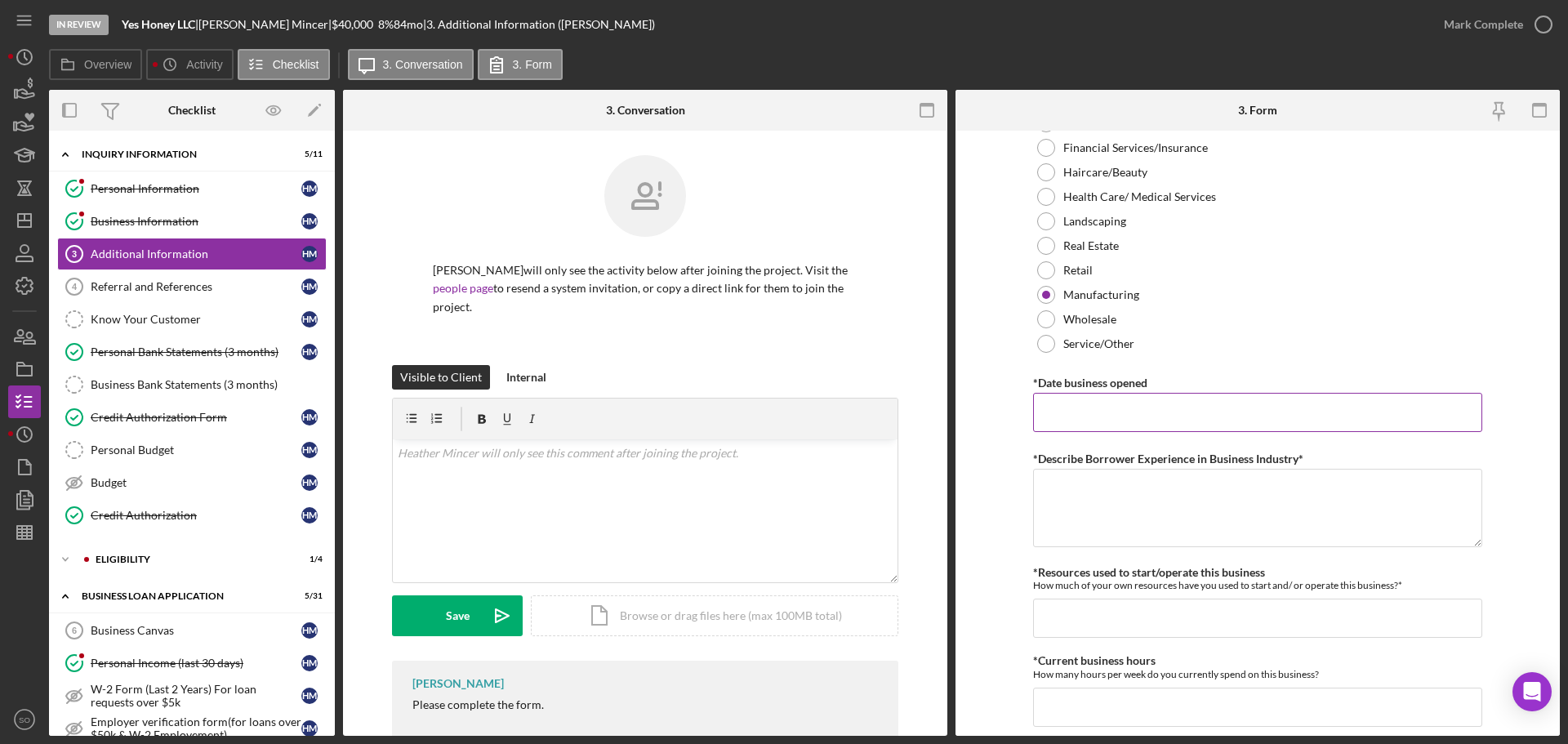
click at [1073, 420] on input "*Date business opened" at bounding box center [1258, 412] width 449 height 39
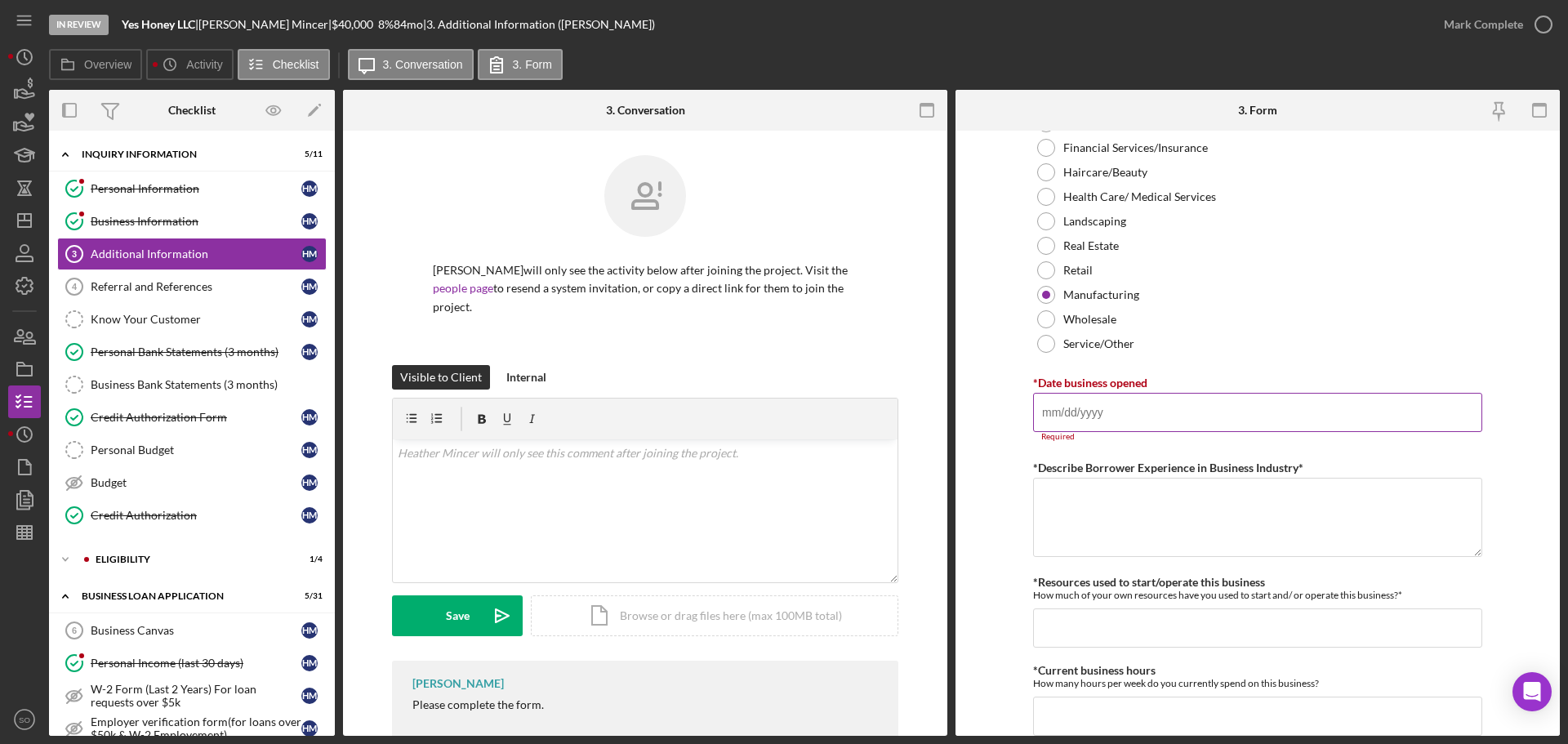
click at [1099, 400] on input "*Date business opened" at bounding box center [1258, 412] width 449 height 39
paste input "02/10/2023"
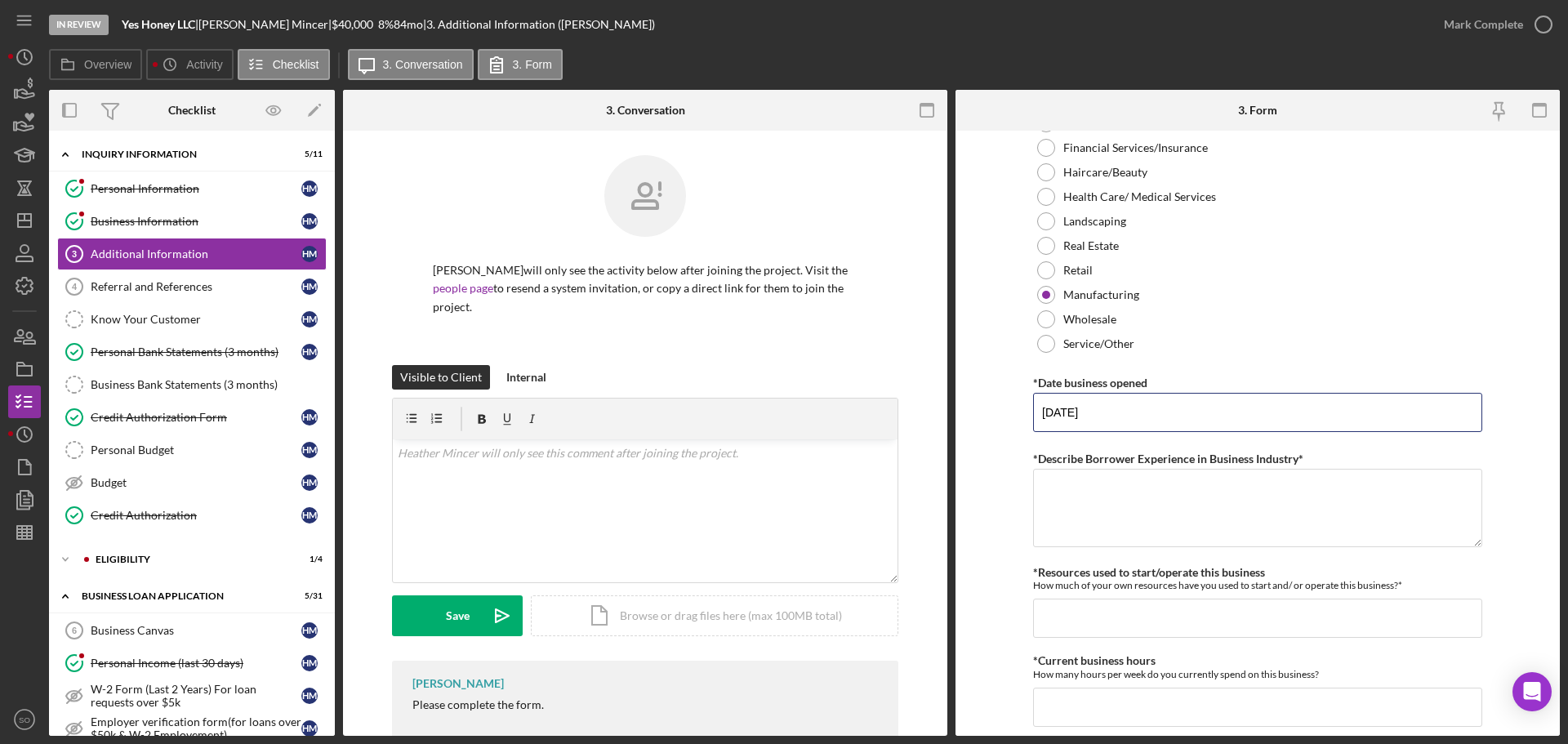
type input "02/10/2023"
click at [968, 478] on form "Personal Information *Mobile Phone (585) 261-5523 Phone What is the best number…" at bounding box center [1257, 433] width 604 height 605
click at [1107, 476] on textarea "*Describe Borrower Experience in Business Industry*" at bounding box center [1258, 508] width 449 height 79
click at [1106, 512] on textarea "*Describe Borrower Experience in Business Industry*" at bounding box center [1258, 508] width 449 height 79
click at [1139, 512] on textarea "*Describe Borrower Experience in Business Industry*" at bounding box center [1258, 508] width 449 height 79
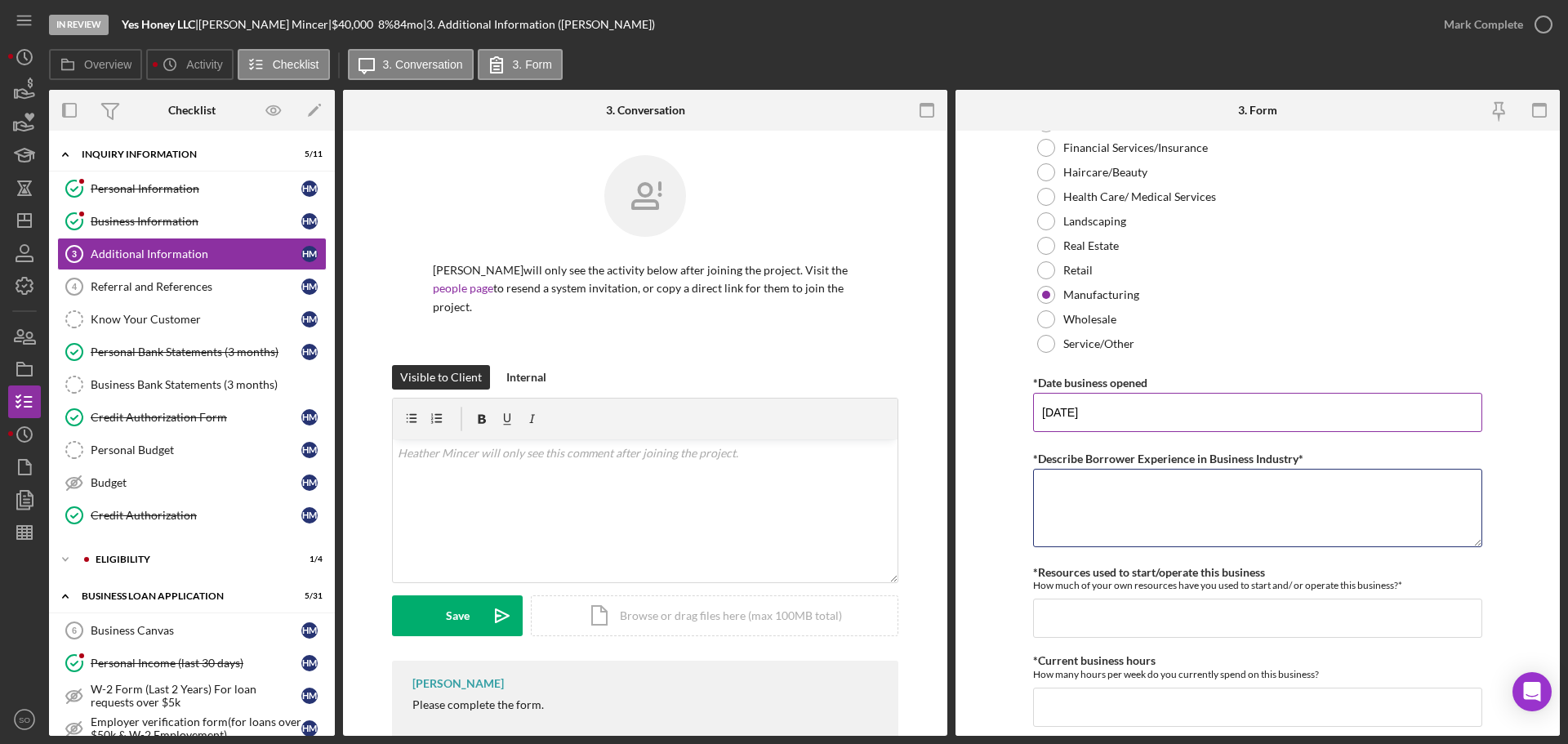
type textarea "2"
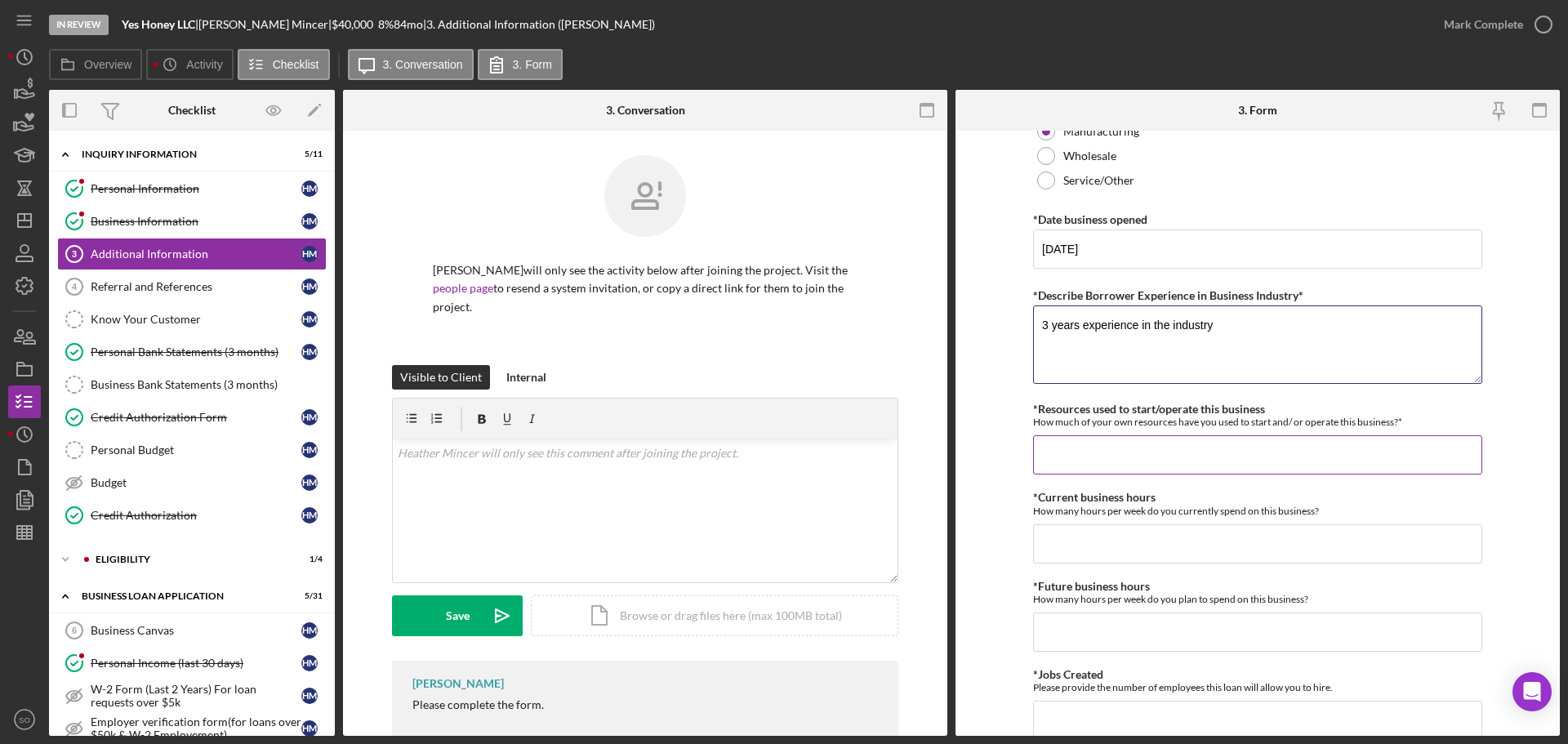
type textarea "3 years experience in the industry"
click at [1108, 462] on input "*Resources used to start/operate this business" at bounding box center [1258, 455] width 449 height 39
type input "$1,000"
click at [1090, 541] on input "*Current business hours" at bounding box center [1258, 544] width 449 height 39
type input "40"
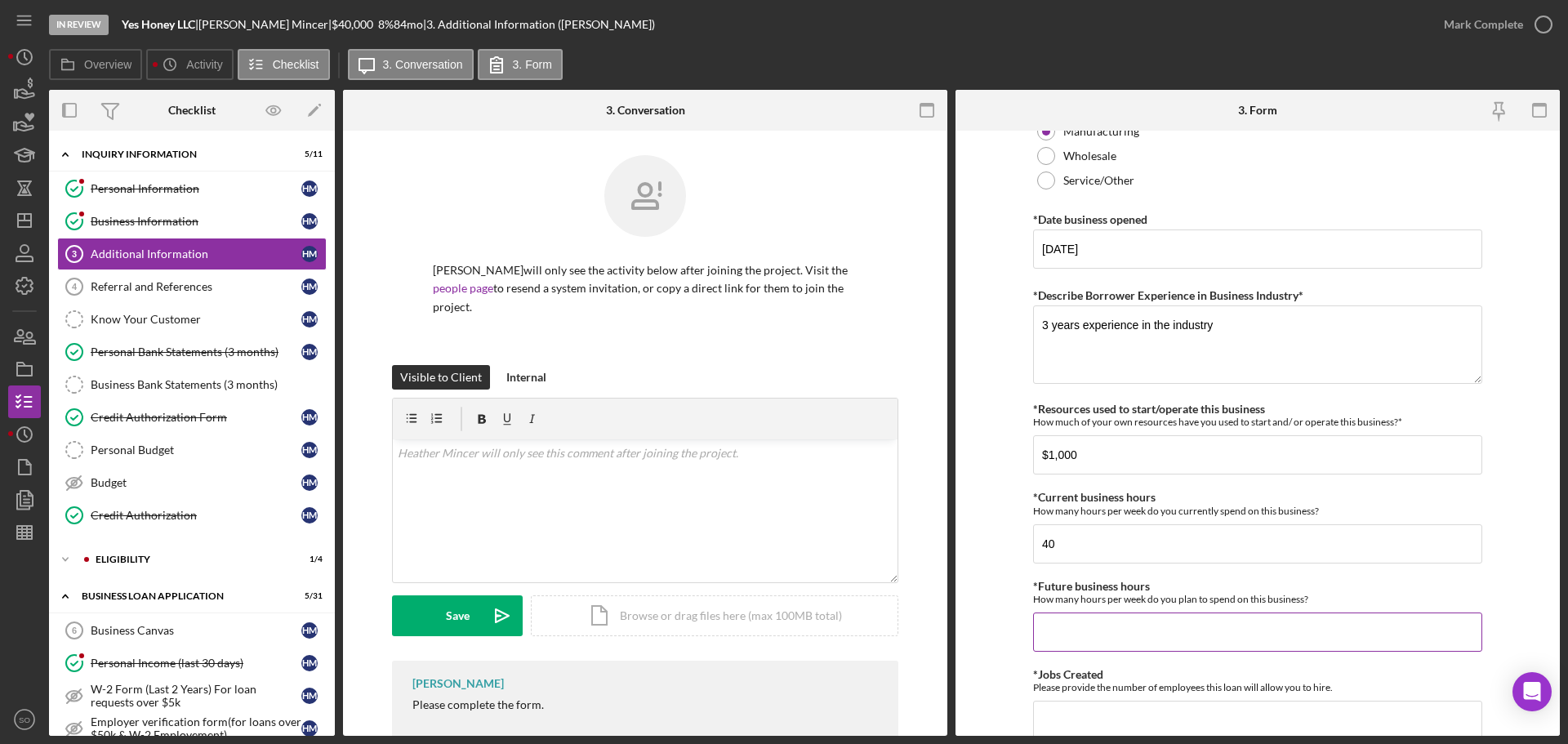
click at [1096, 623] on input "*Future business hours" at bounding box center [1258, 632] width 449 height 39
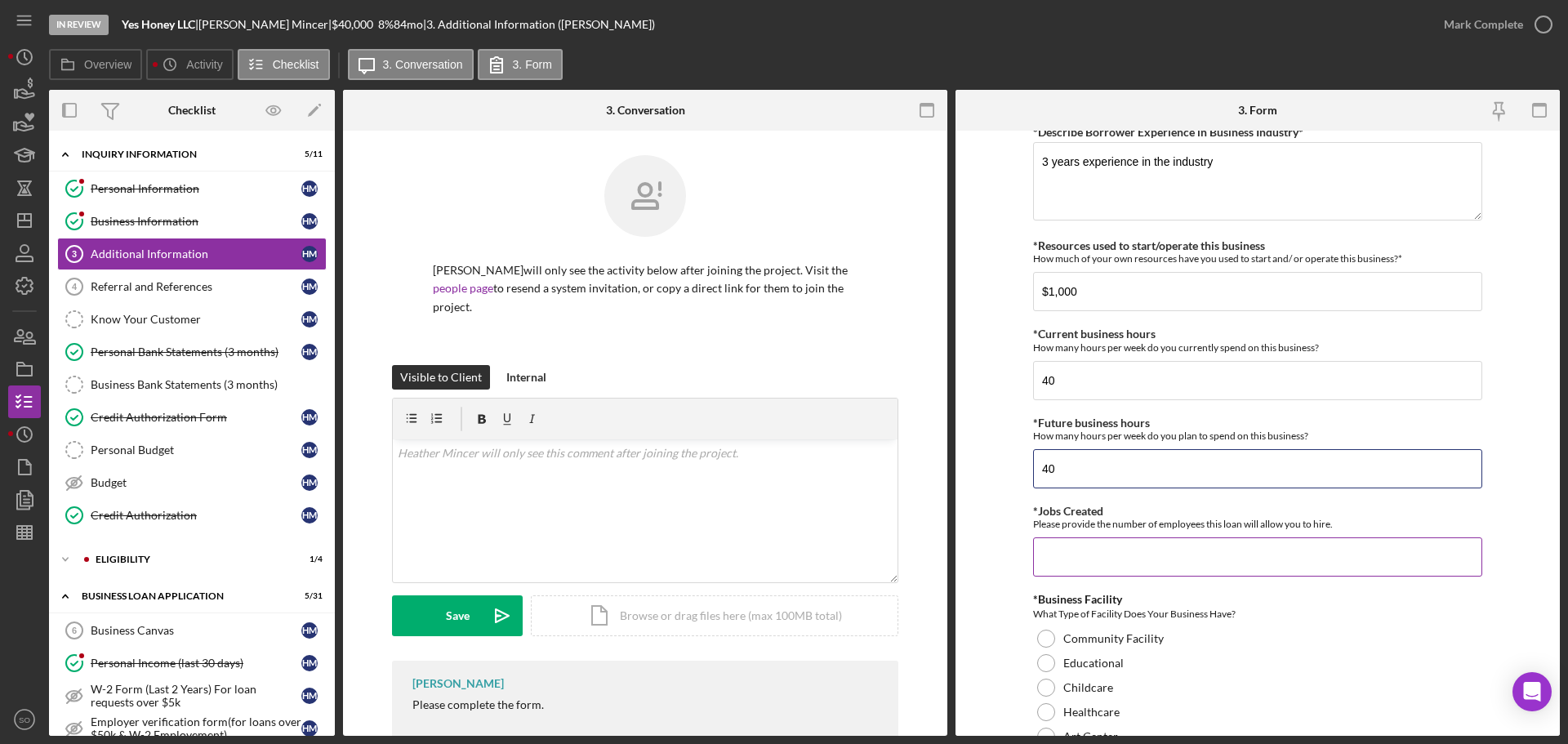
type input "40"
click at [1102, 553] on input "*Jobs Created" at bounding box center [1258, 557] width 449 height 39
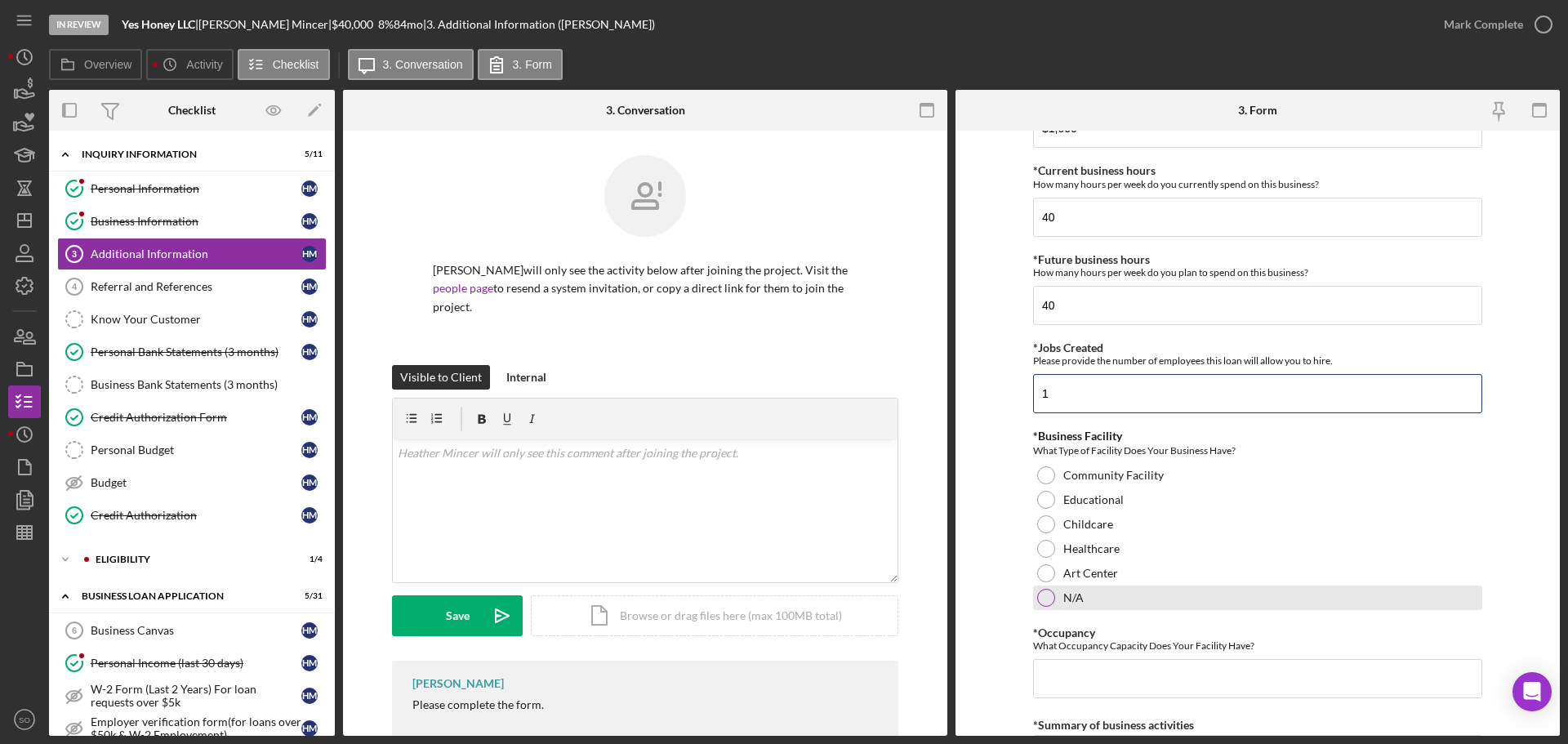
type input "1"
click at [1060, 598] on div "N/A" at bounding box center [1258, 597] width 449 height 24
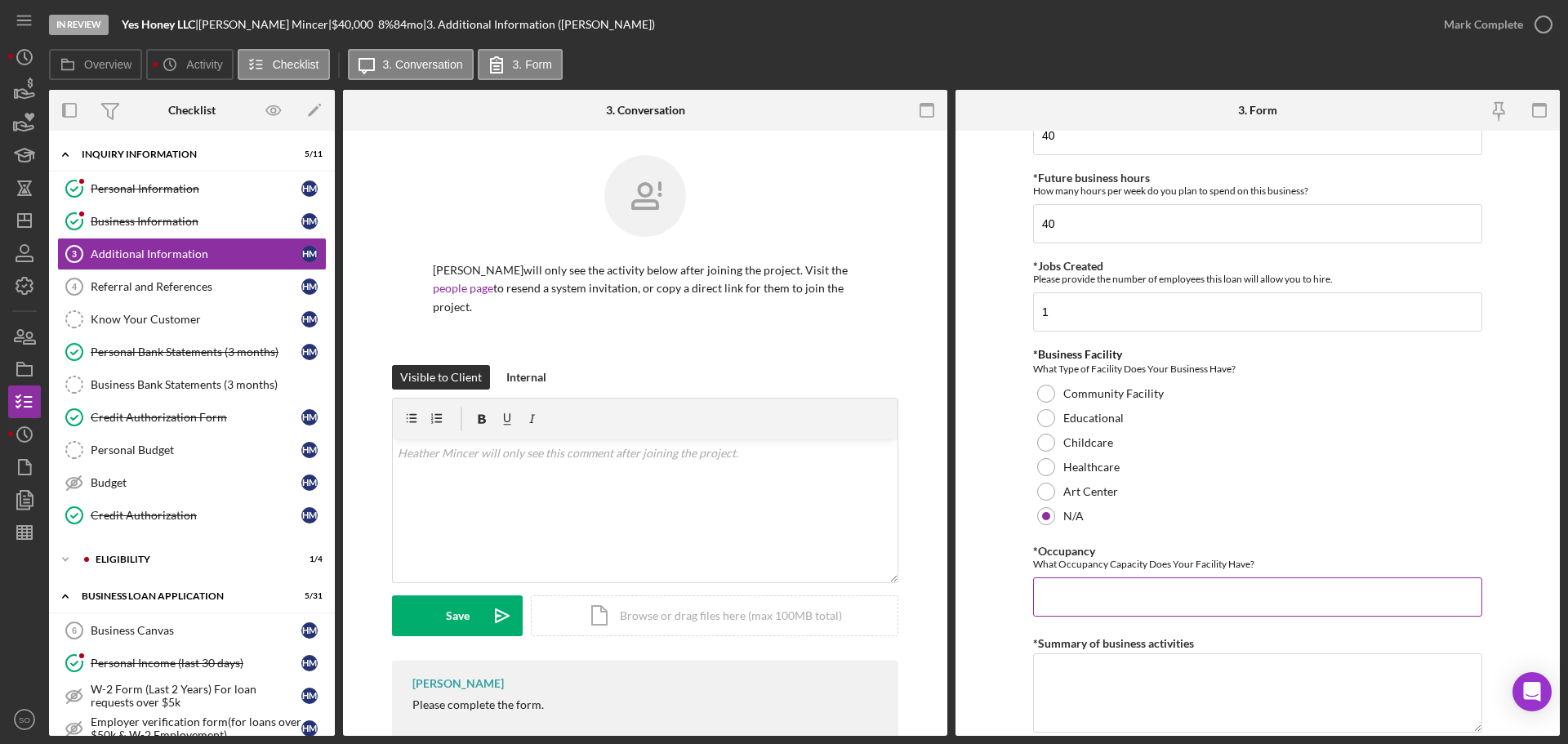
click at [1091, 601] on input "*Occupancy" at bounding box center [1258, 597] width 449 height 39
type input "0"
click at [967, 601] on form "Personal Information *Mobile Phone (585) 261-5523 Phone What is the best number…" at bounding box center [1257, 433] width 604 height 605
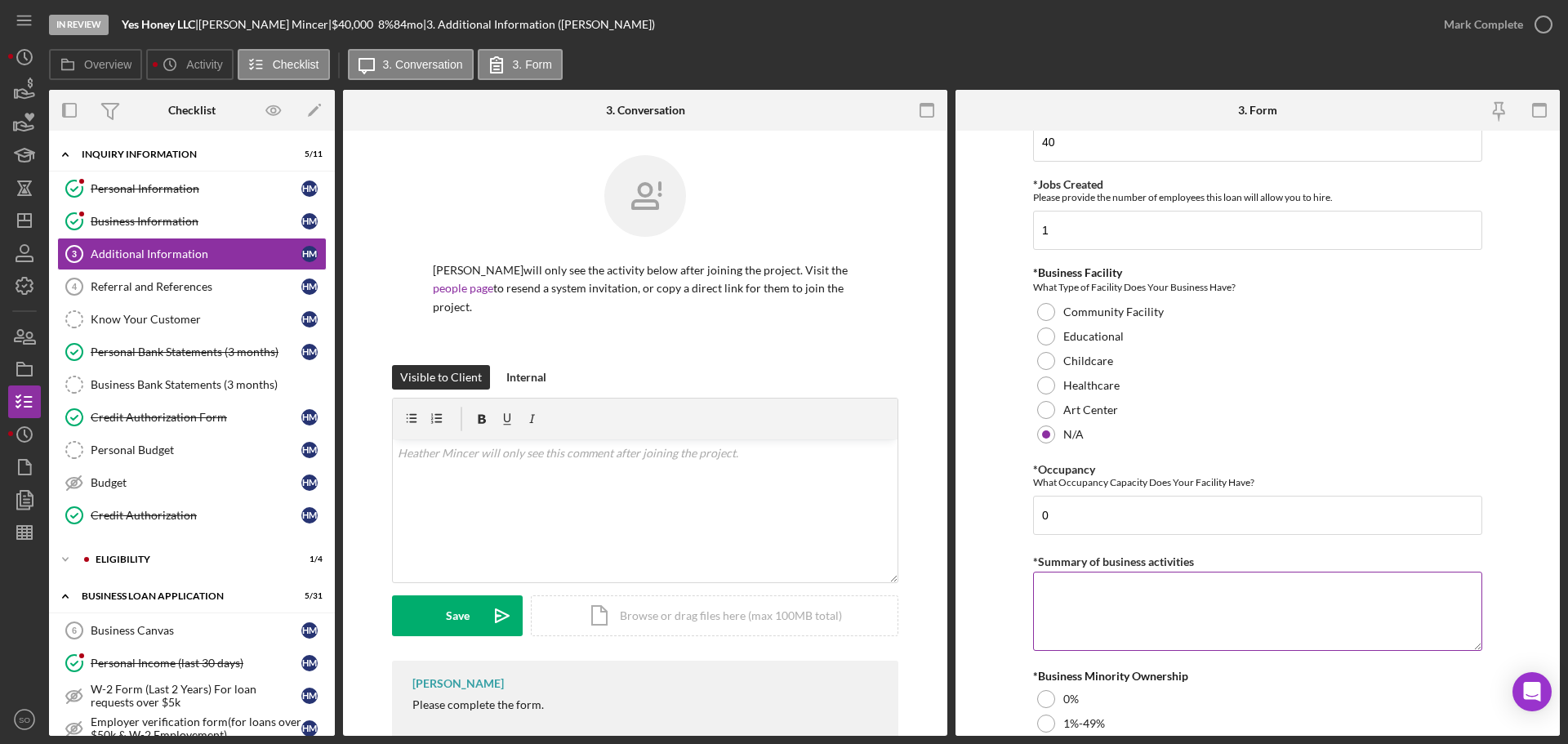
click at [1110, 618] on textarea "*Summary of business activities" at bounding box center [1258, 611] width 449 height 79
paste textarea "Beverage Manufacturer and retail"
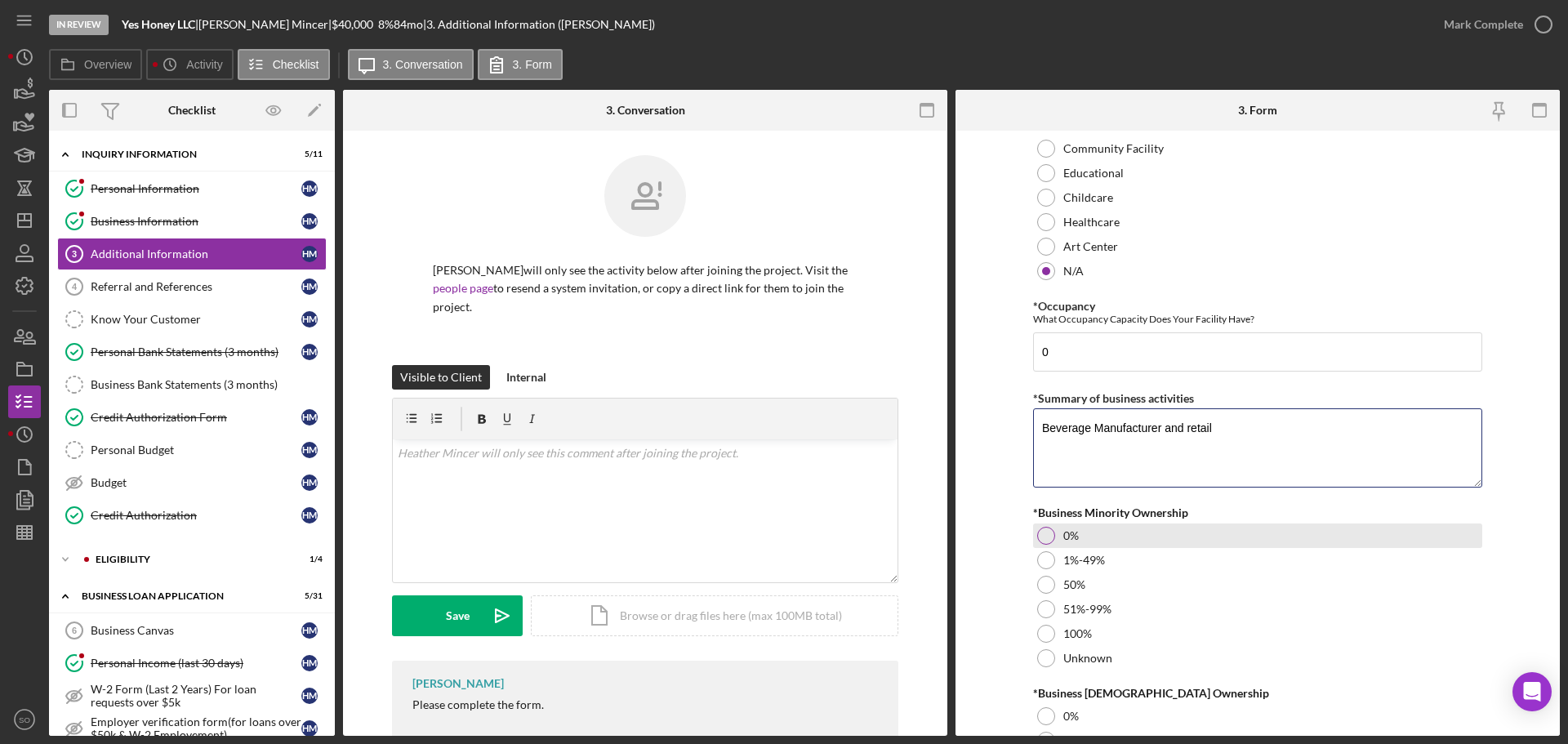
type textarea "Beverage Manufacturer and retail"
click at [1043, 536] on div at bounding box center [1046, 536] width 18 height 18
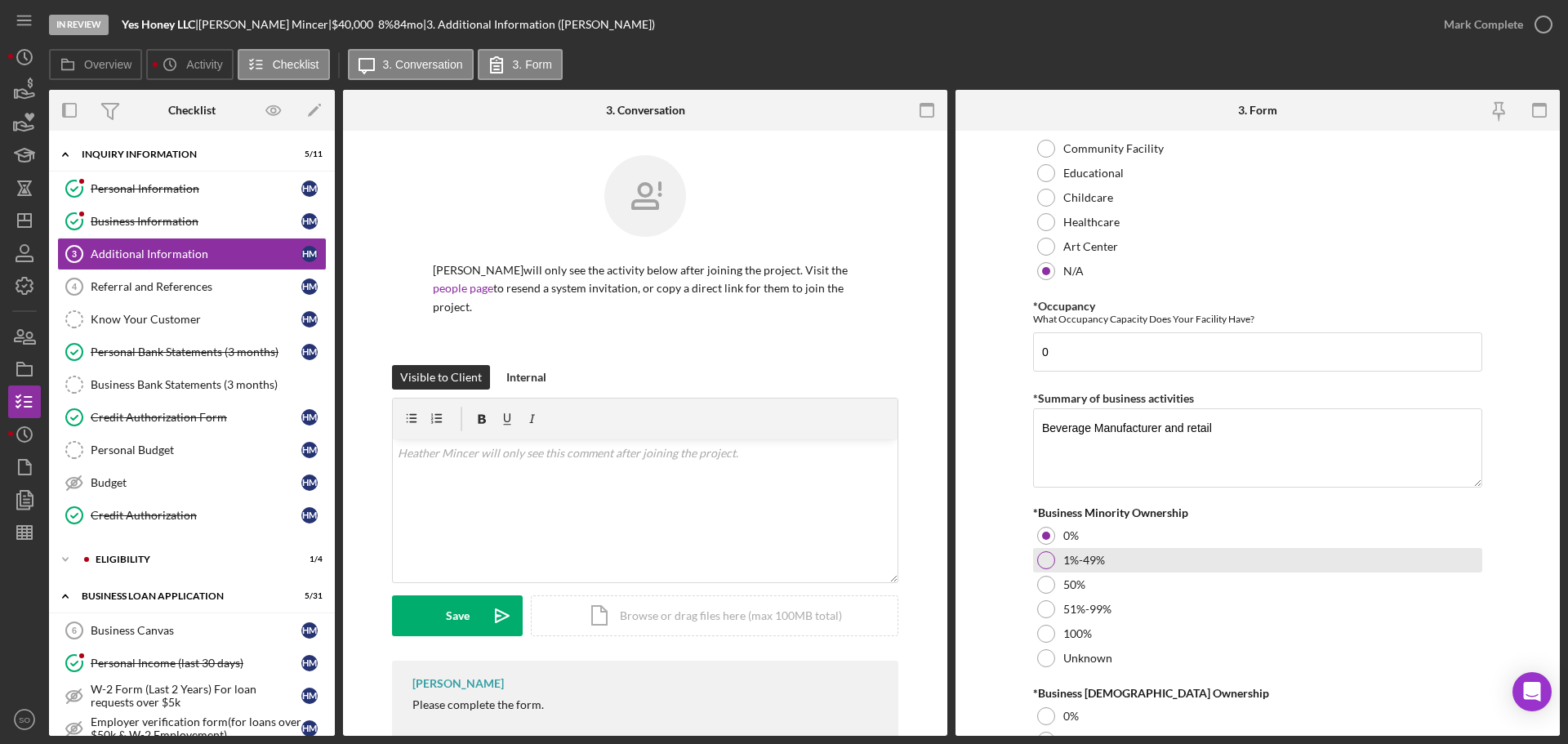
scroll to position [1796, 0]
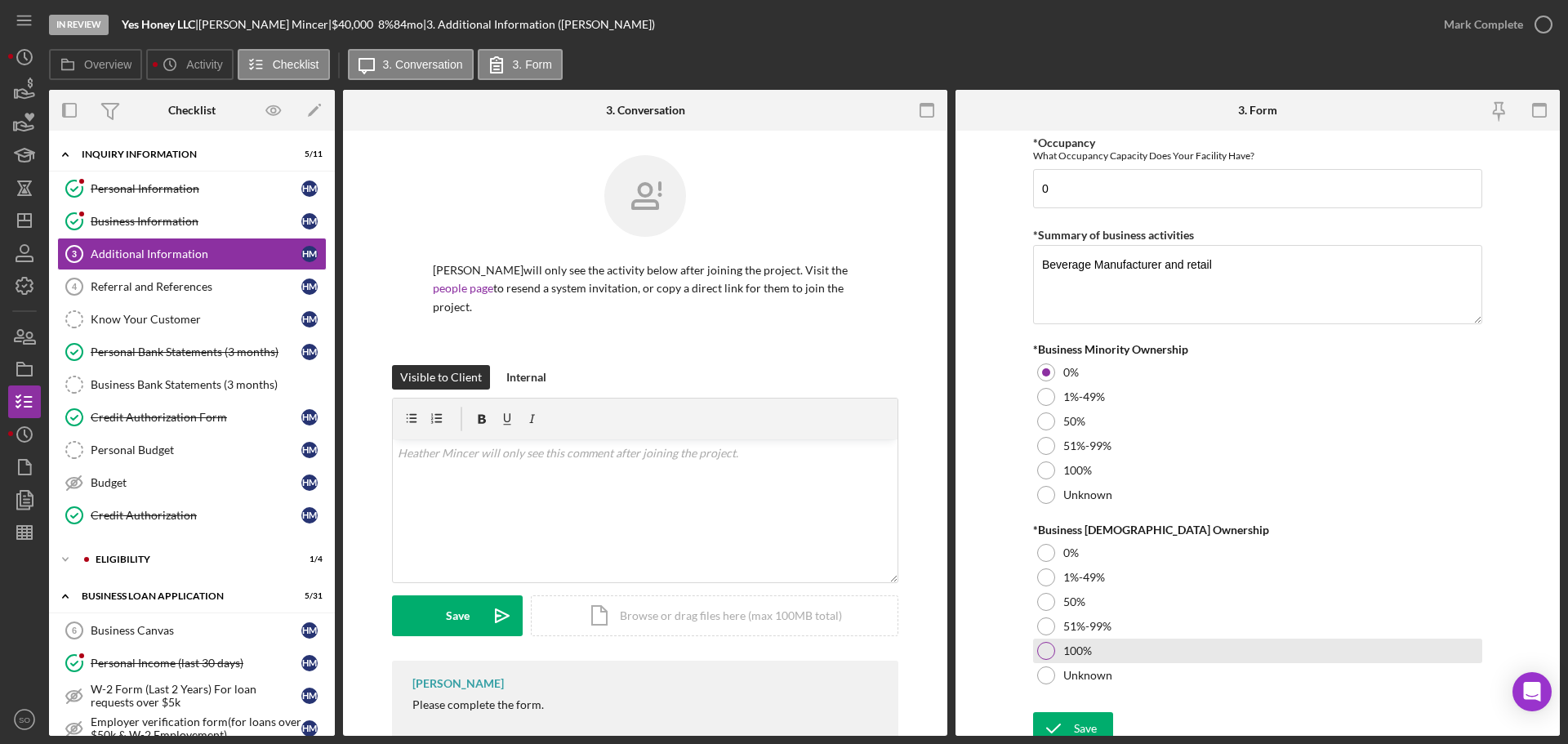
click at [1040, 659] on div at bounding box center [1046, 651] width 18 height 18
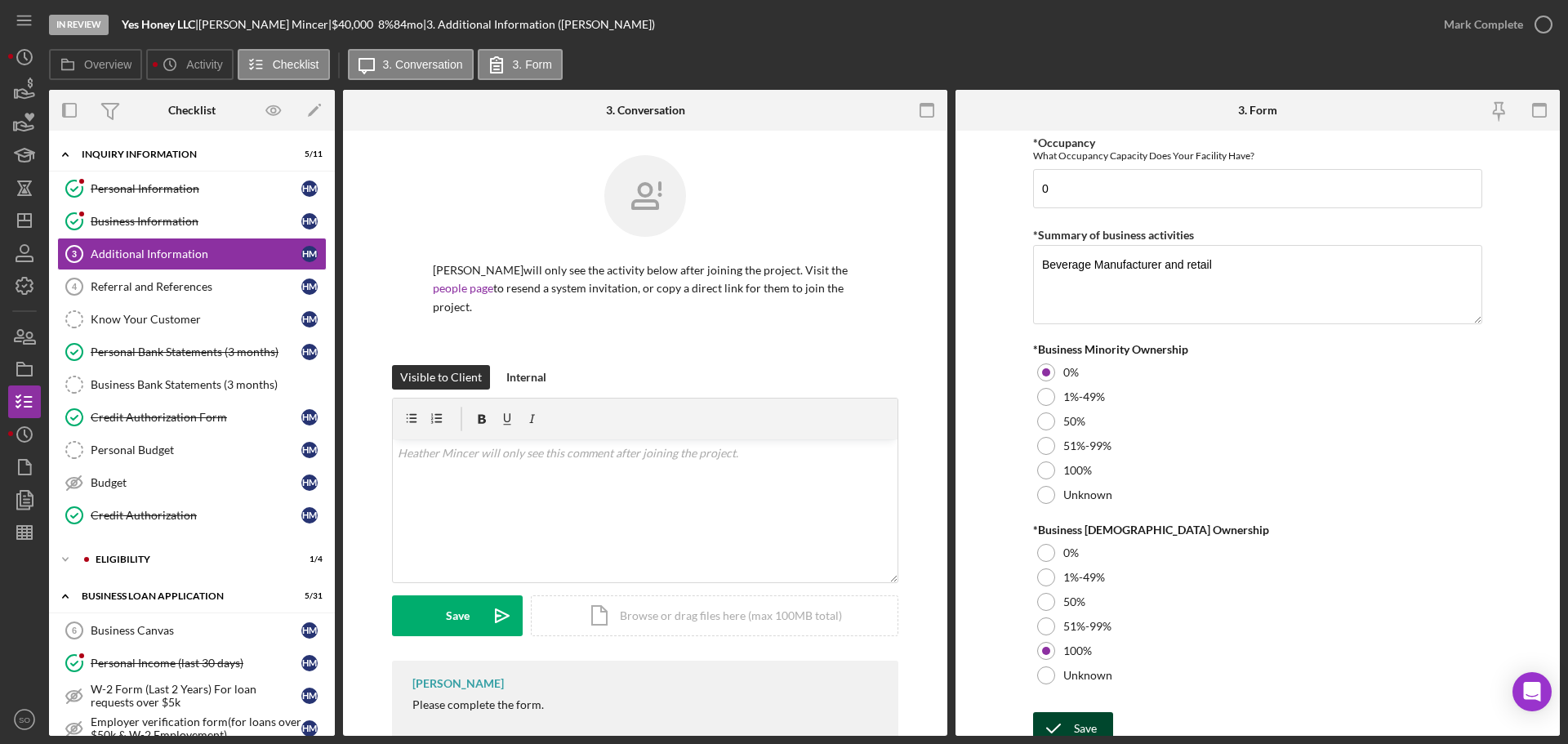
click at [1074, 725] on div "Save" at bounding box center [1086, 728] width 23 height 33
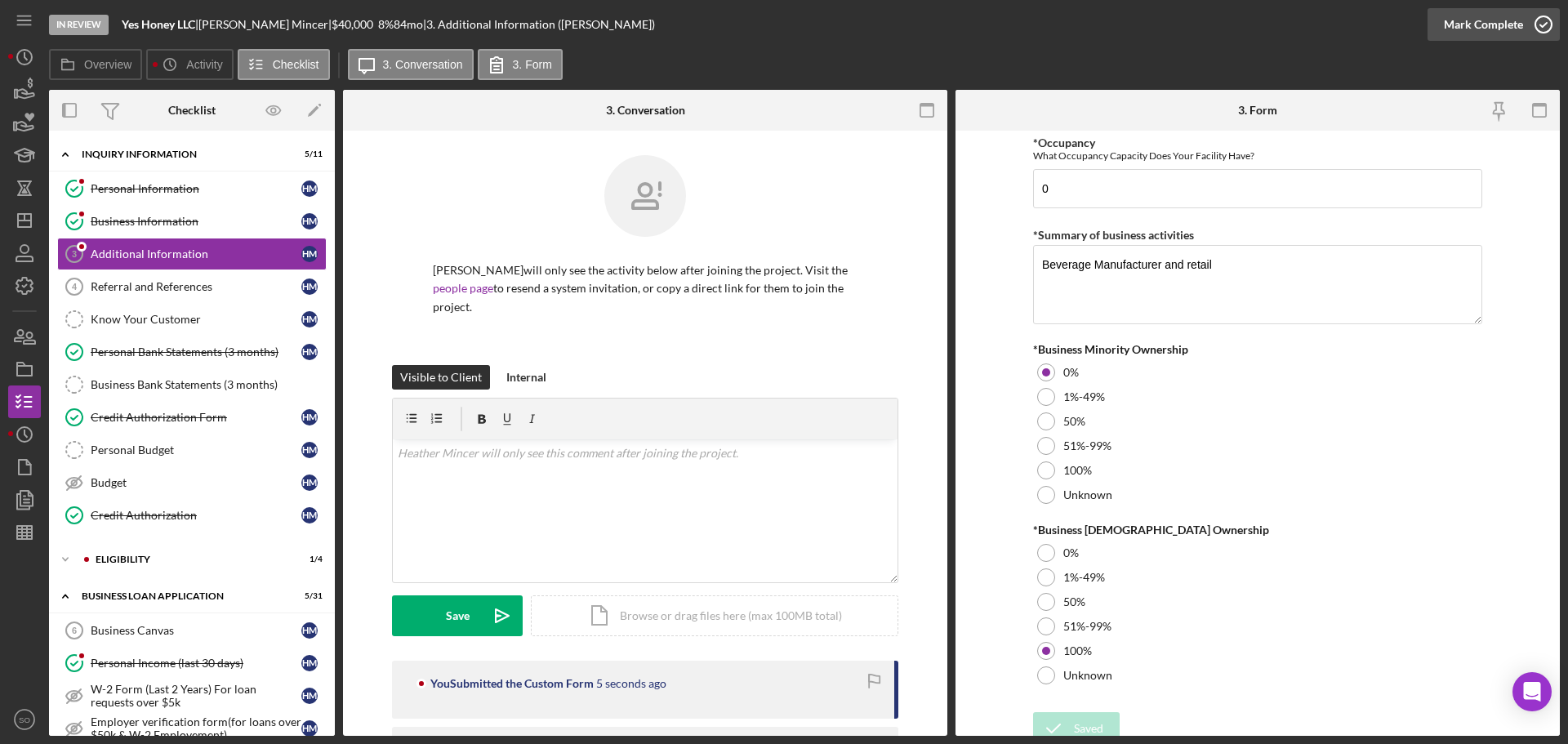
click at [1470, 26] on div "Mark Complete" at bounding box center [1483, 24] width 79 height 33
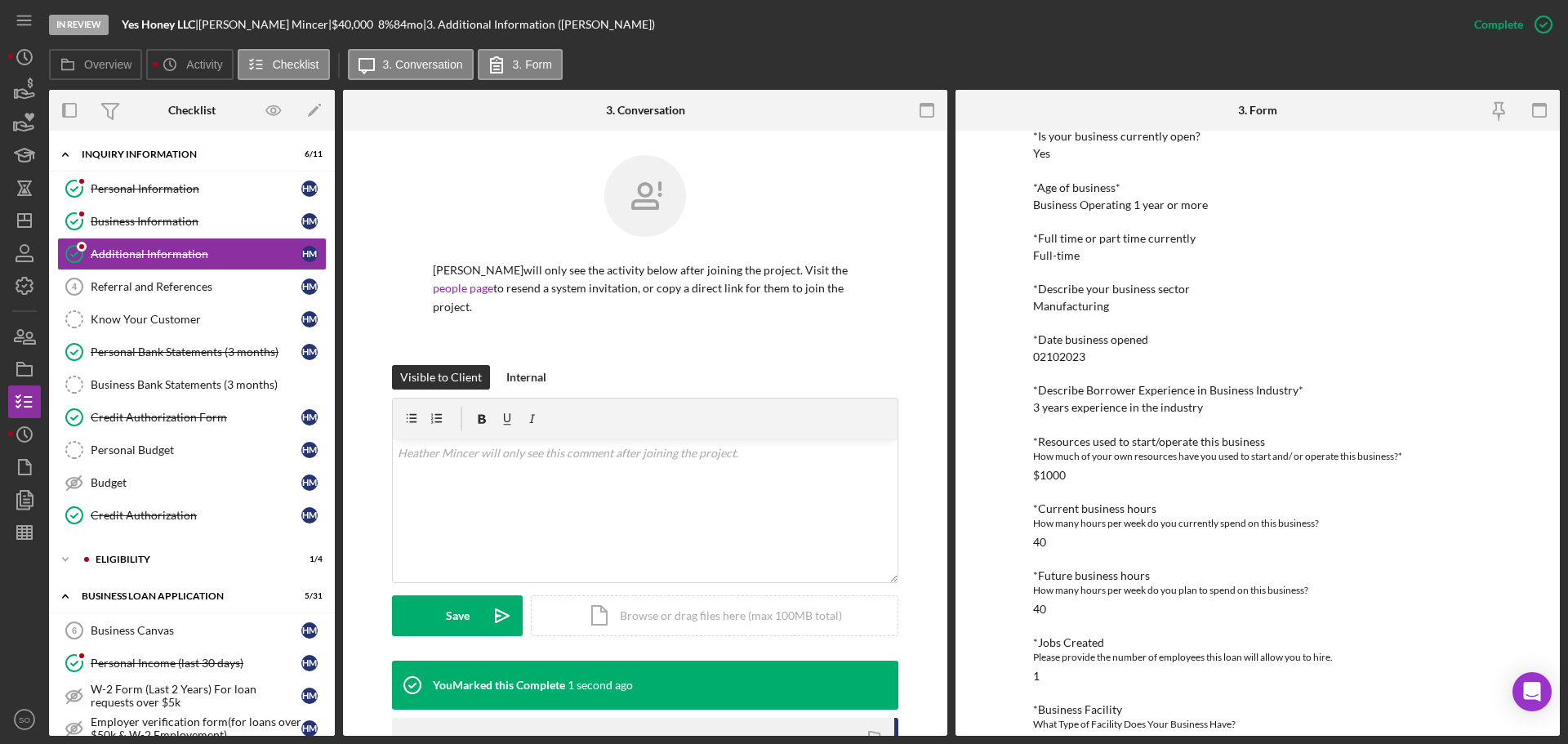
scroll to position [585, 0]
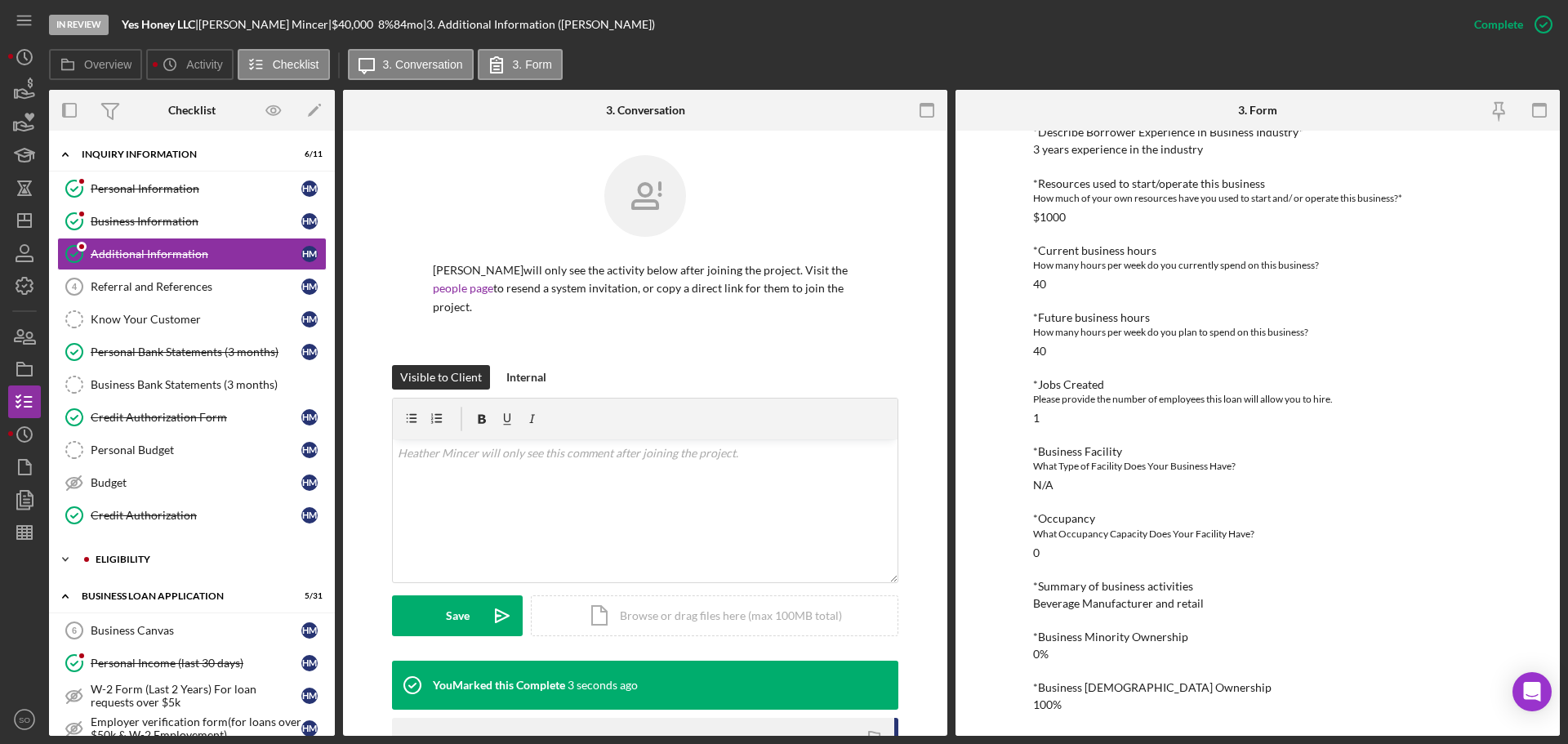
click at [128, 556] on div "ELIGIBILITY" at bounding box center [204, 559] width 219 height 10
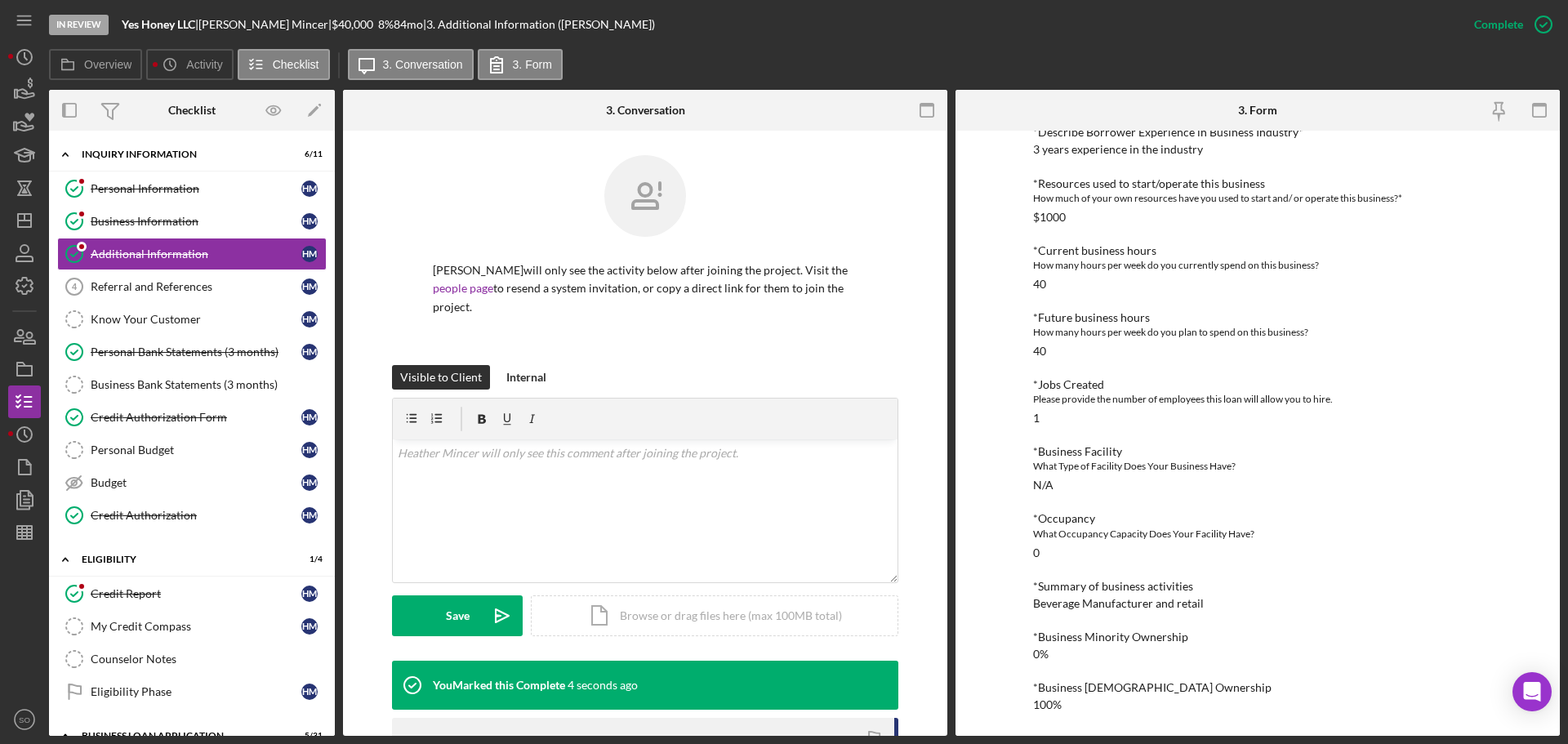
scroll to position [327, 0]
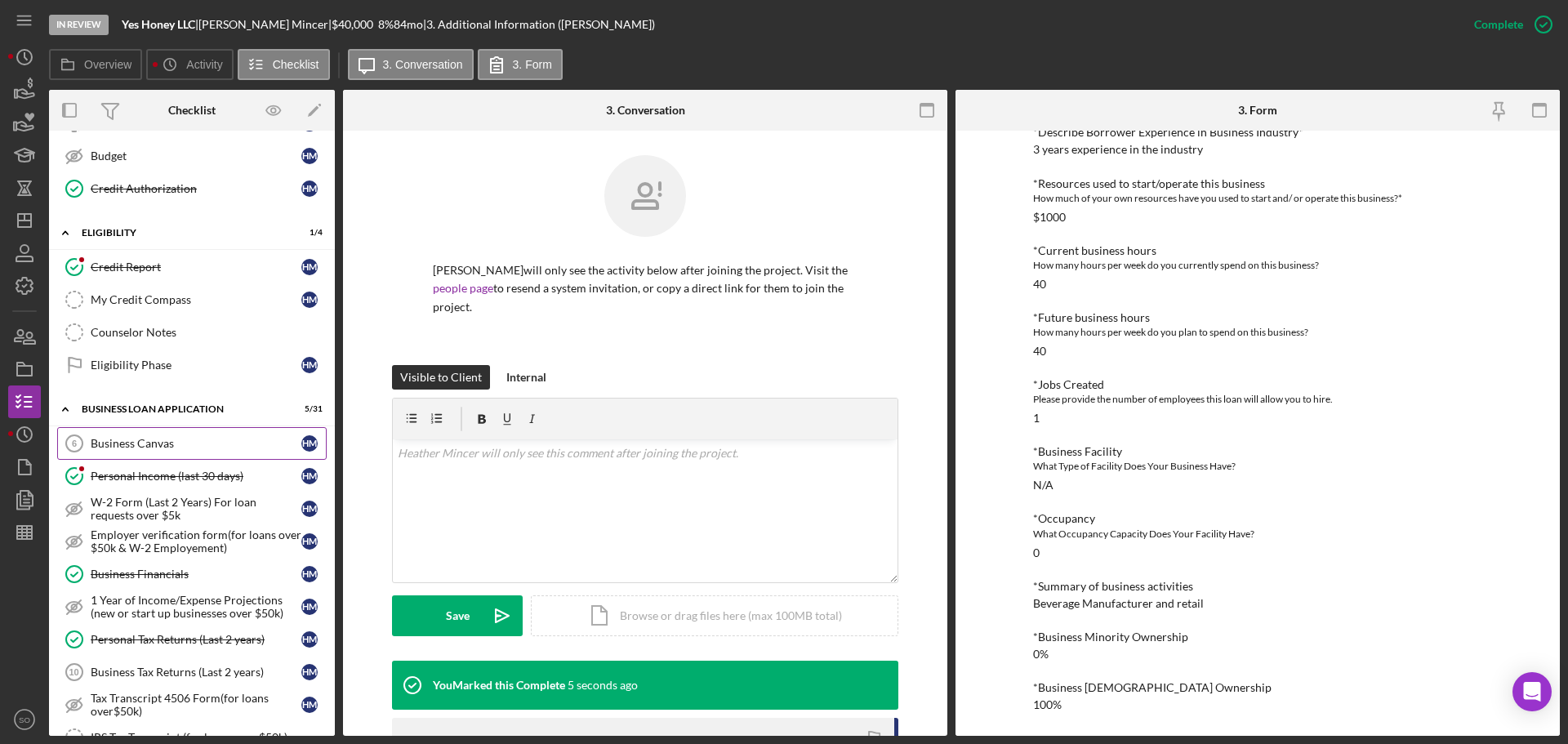
click at [196, 458] on link "Business Canvas 6 Business Canvas H M" at bounding box center [192, 443] width 269 height 33
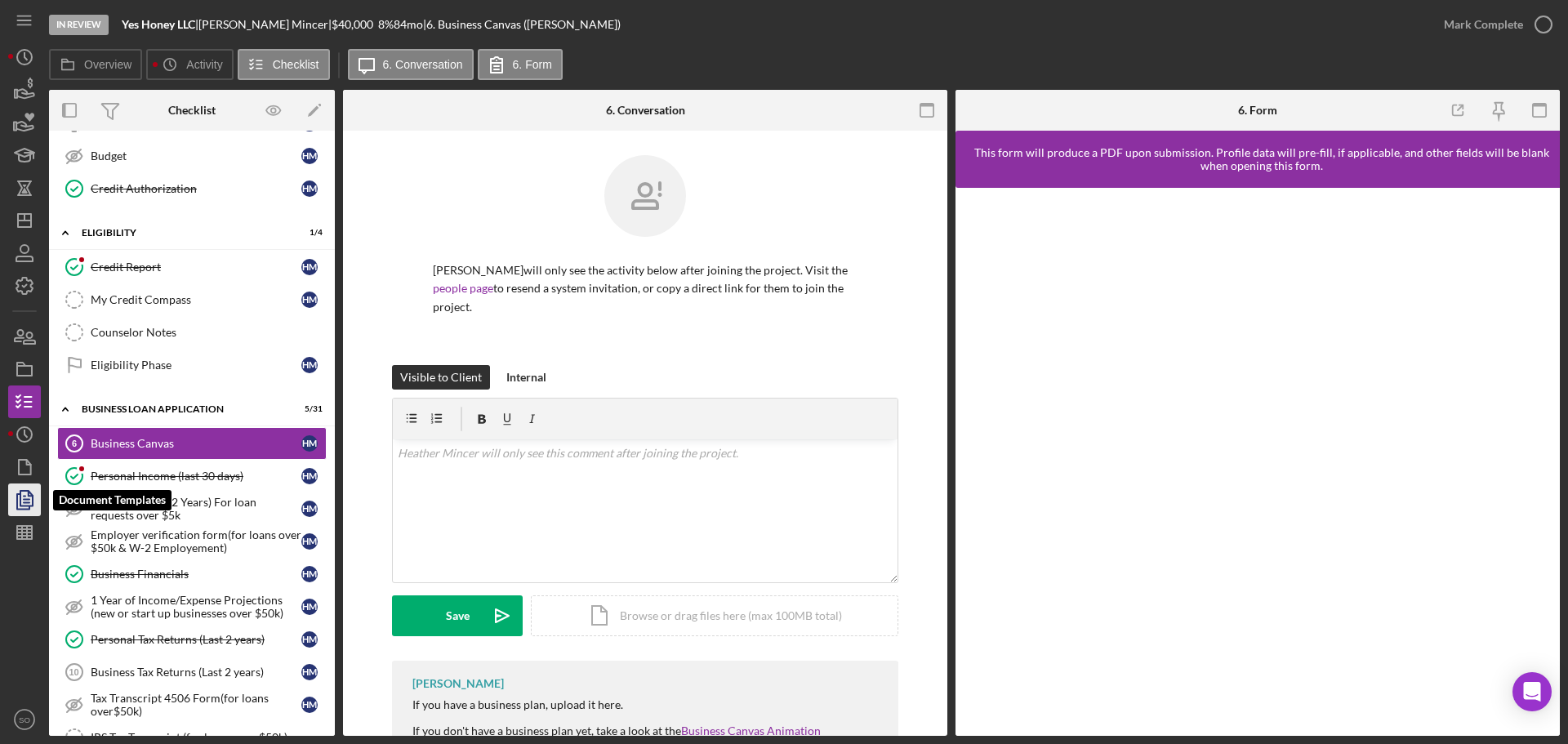
click at [28, 494] on icon "button" at bounding box center [24, 500] width 41 height 41
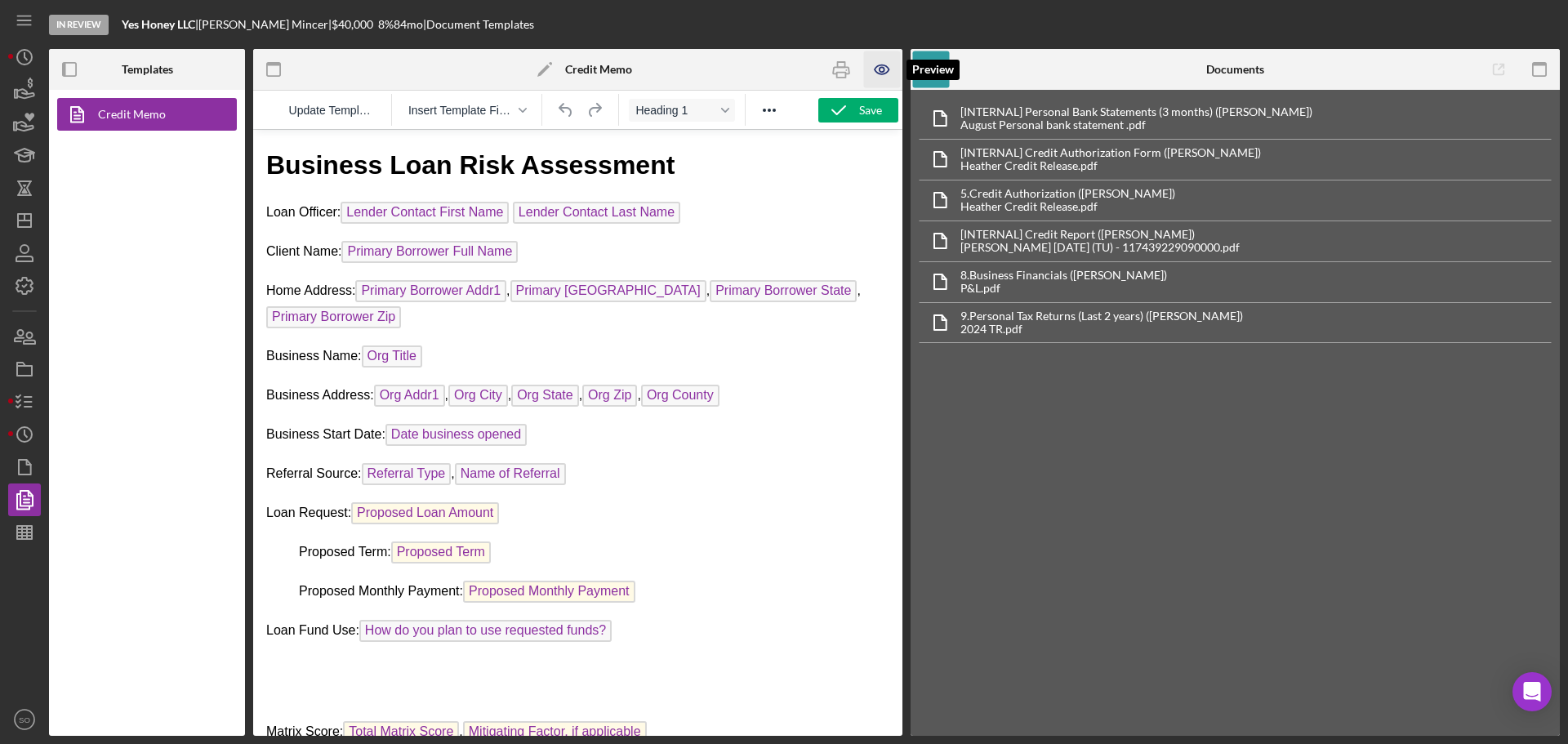
click at [877, 67] on icon "button" at bounding box center [881, 69] width 14 height 9
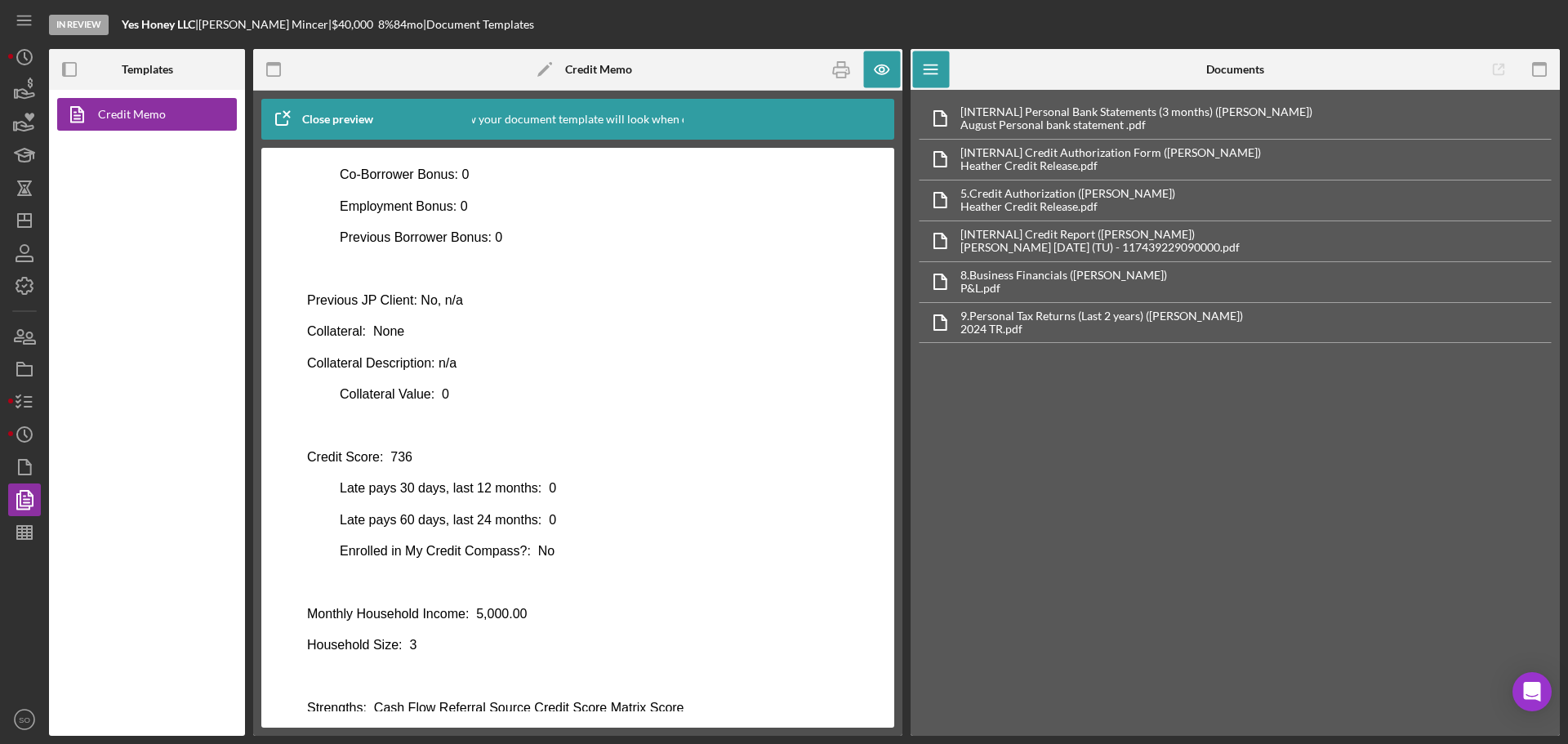
scroll to position [404, 0]
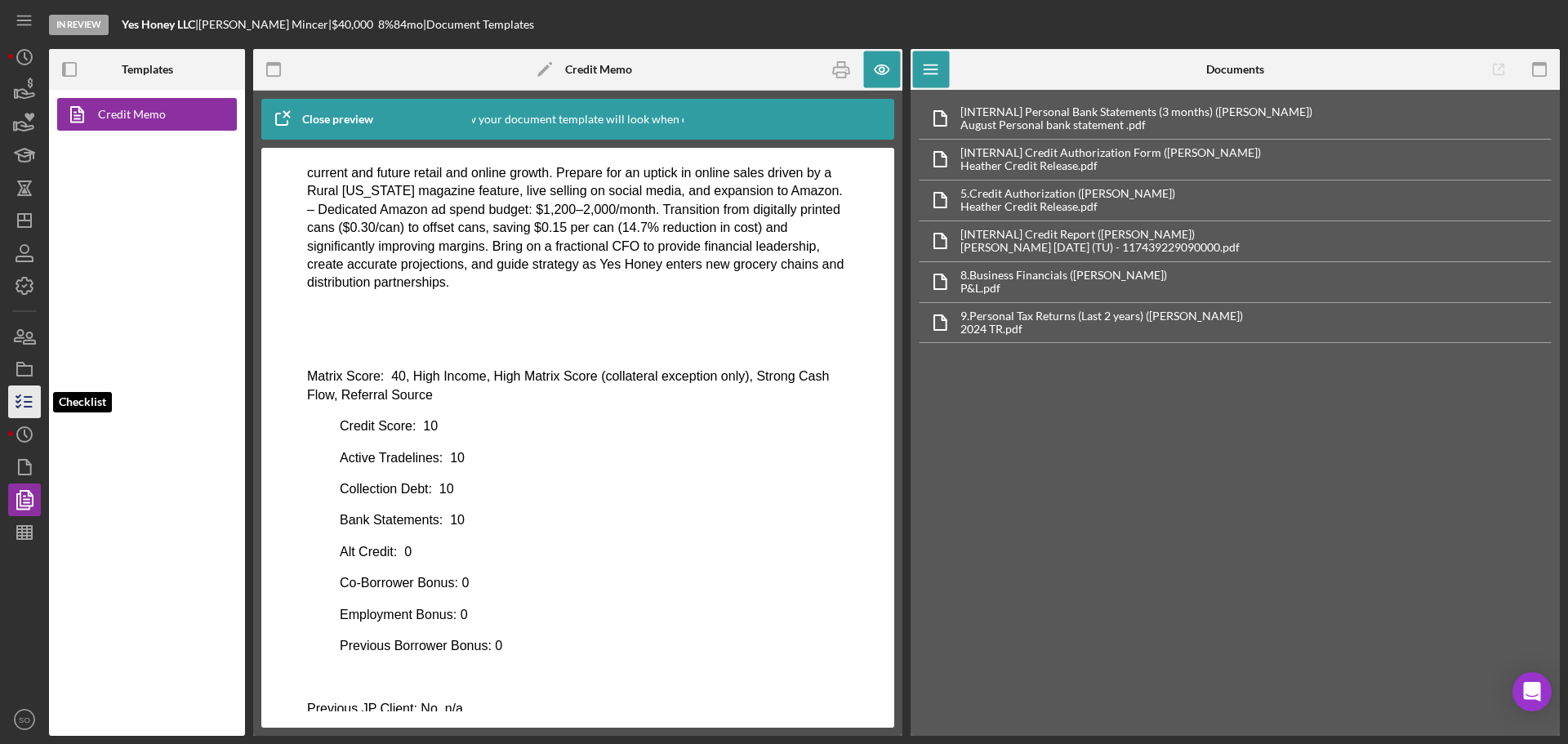
click at [24, 404] on icon "button" at bounding box center [24, 402] width 41 height 41
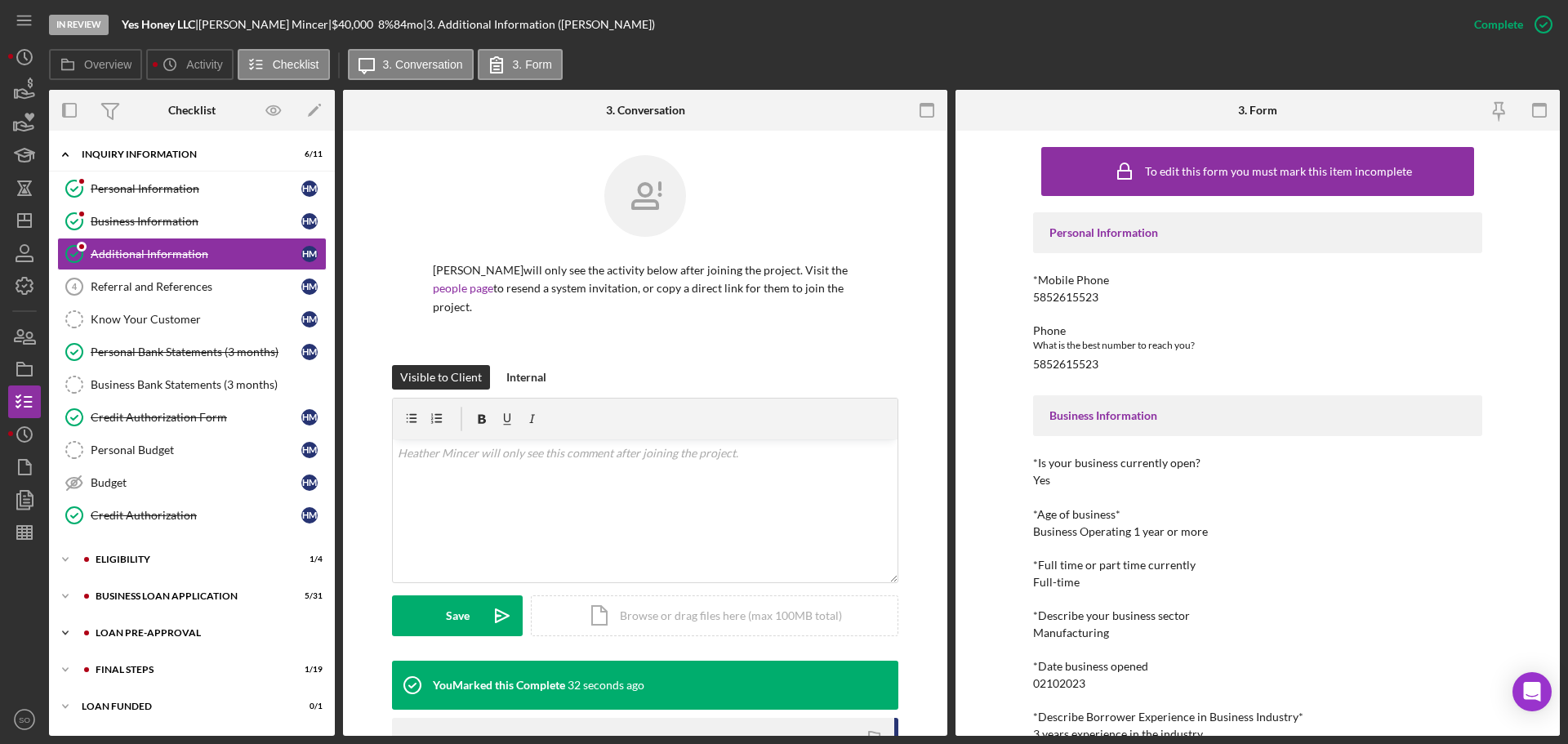
click at [241, 634] on div "LOAN PRE-APPROVAL" at bounding box center [204, 633] width 219 height 10
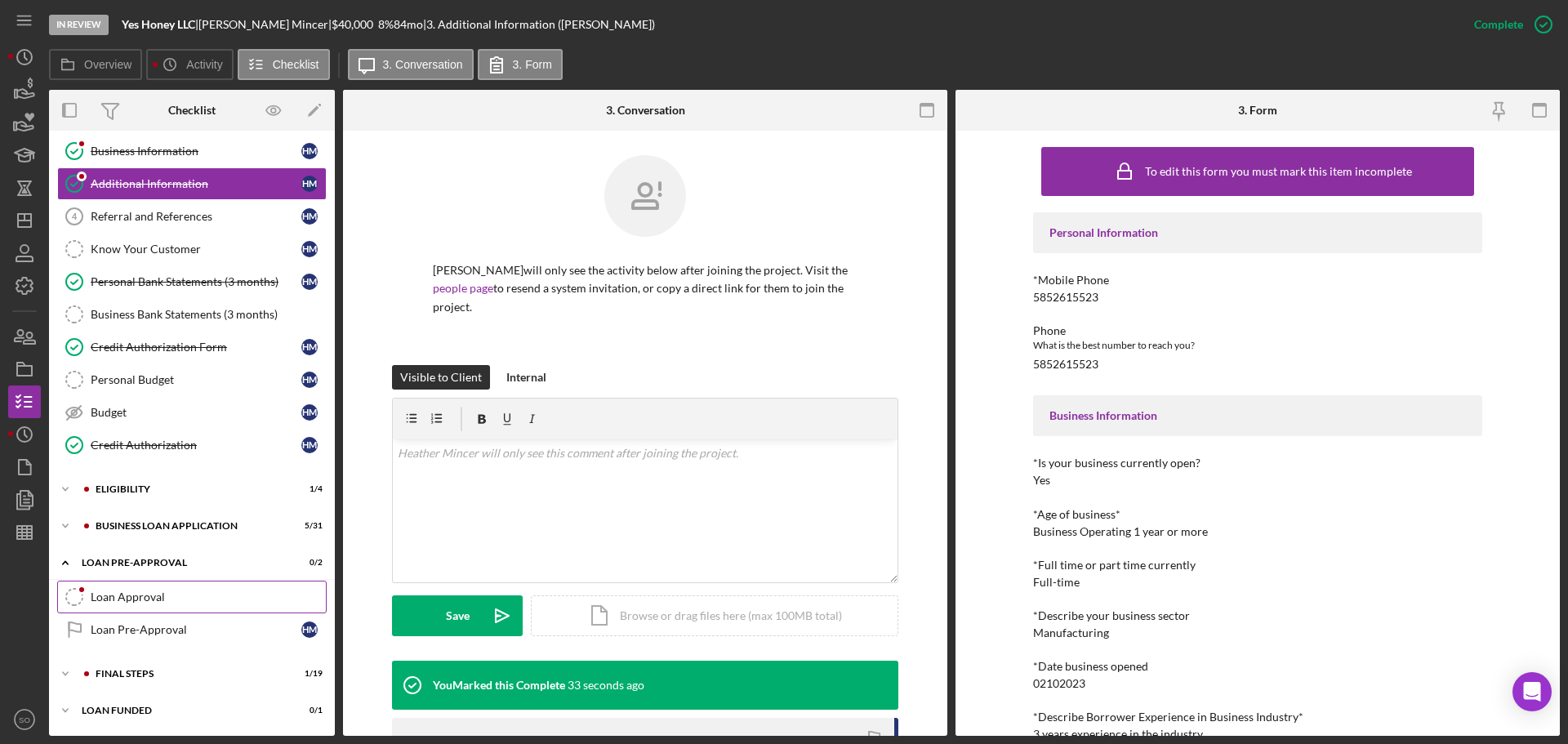
click at [263, 584] on link "Loan Approval Loan Approval" at bounding box center [192, 597] width 269 height 33
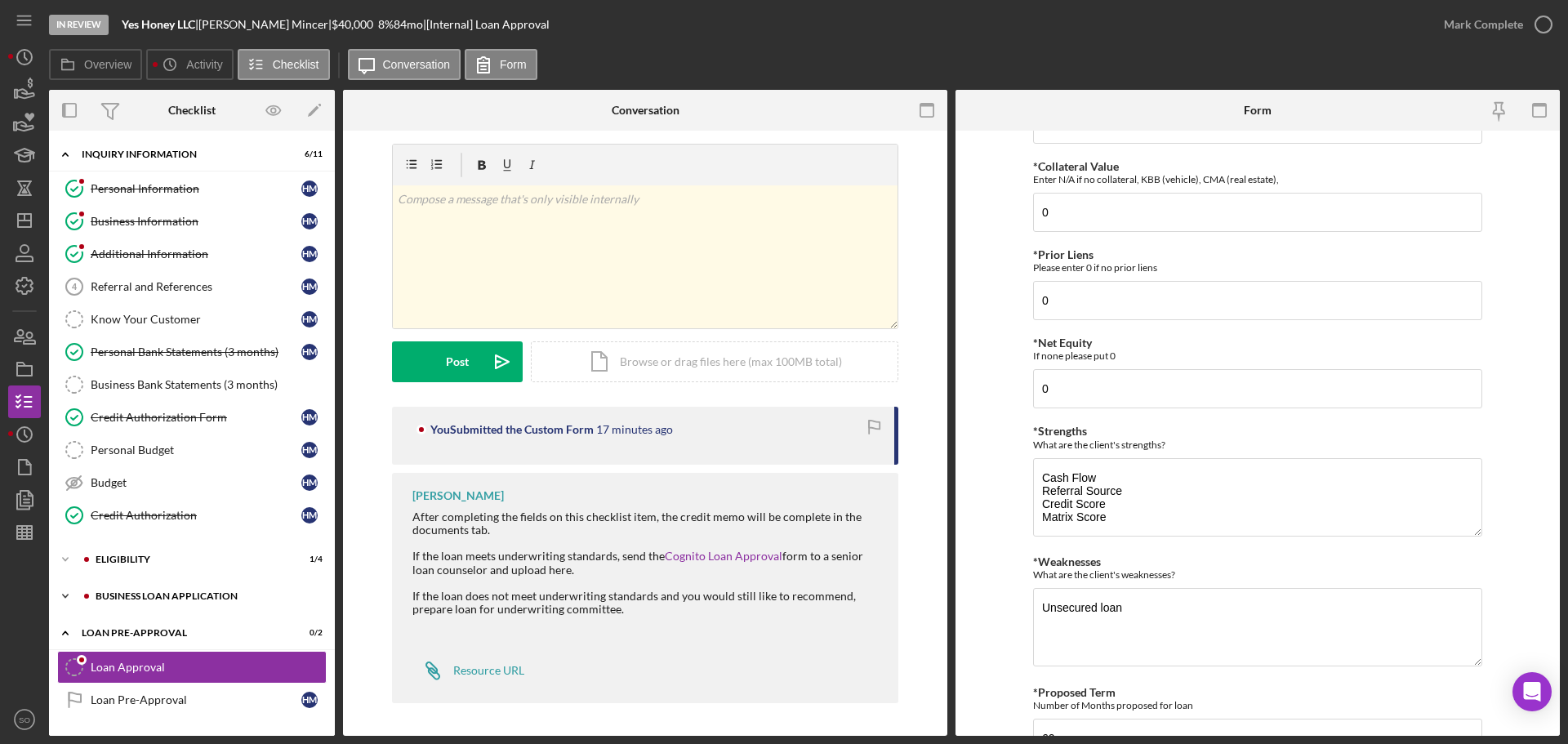
click at [181, 596] on div "BUSINESS LOAN APPLICATION" at bounding box center [204, 596] width 219 height 10
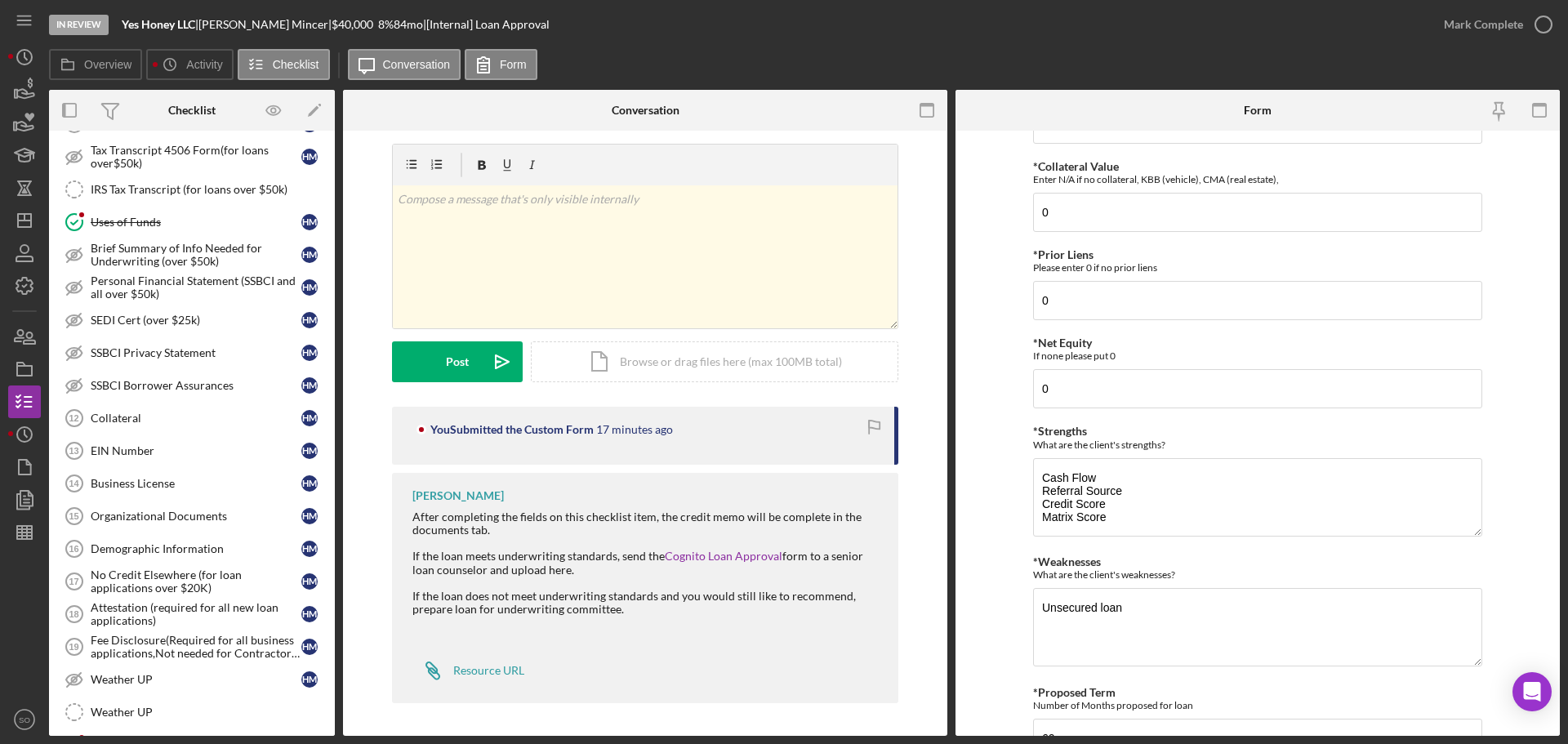
scroll to position [1092, 0]
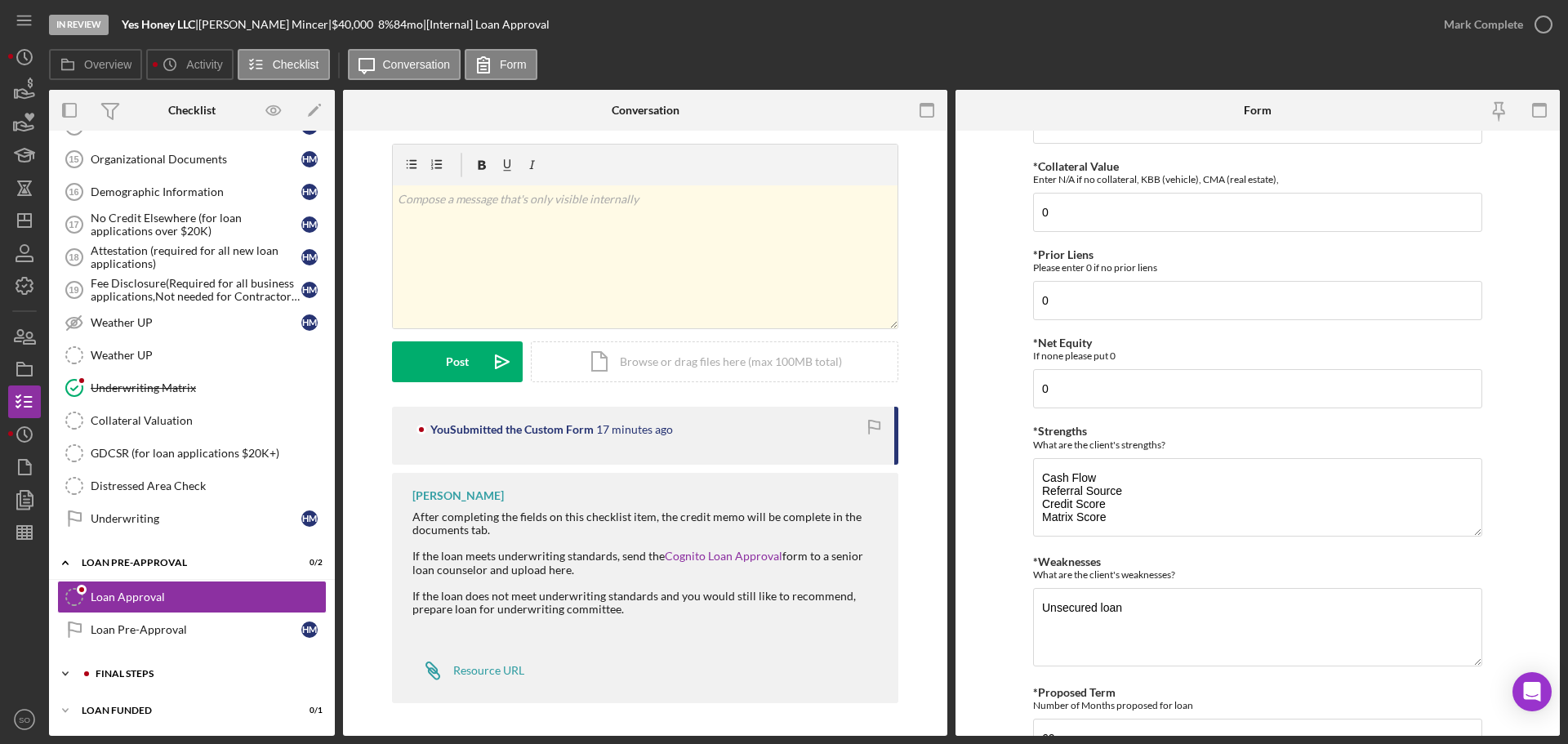
click at [170, 669] on div "Icon/Expander FINAL STEPS 1 / 19" at bounding box center [192, 674] width 286 height 33
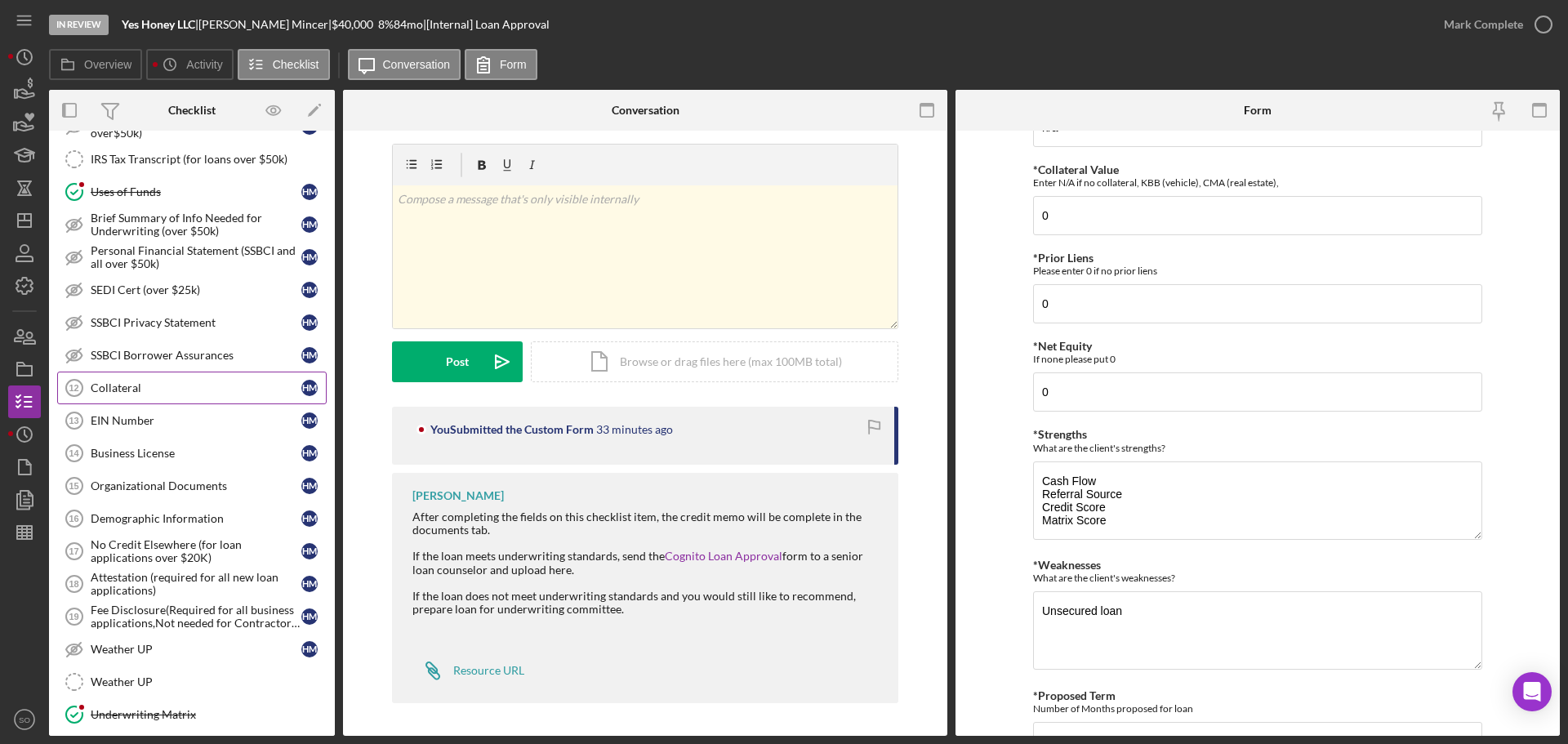
scroll to position [1010, 0]
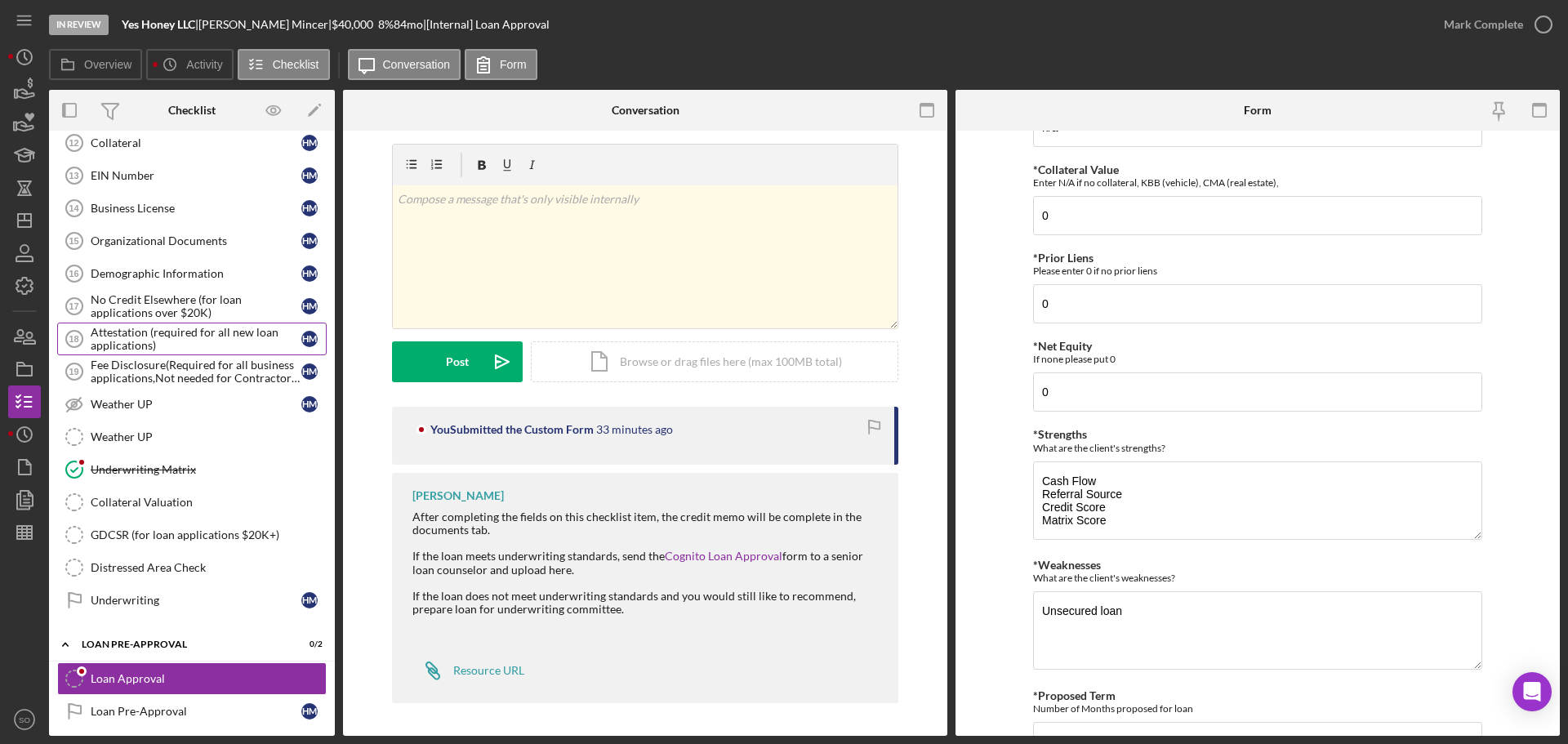
drag, startPoint x: 176, startPoint y: 339, endPoint x: 197, endPoint y: 356, distance: 27.0
click at [176, 339] on div "Attestation (required for all new loan applications)" at bounding box center [196, 338] width 211 height 26
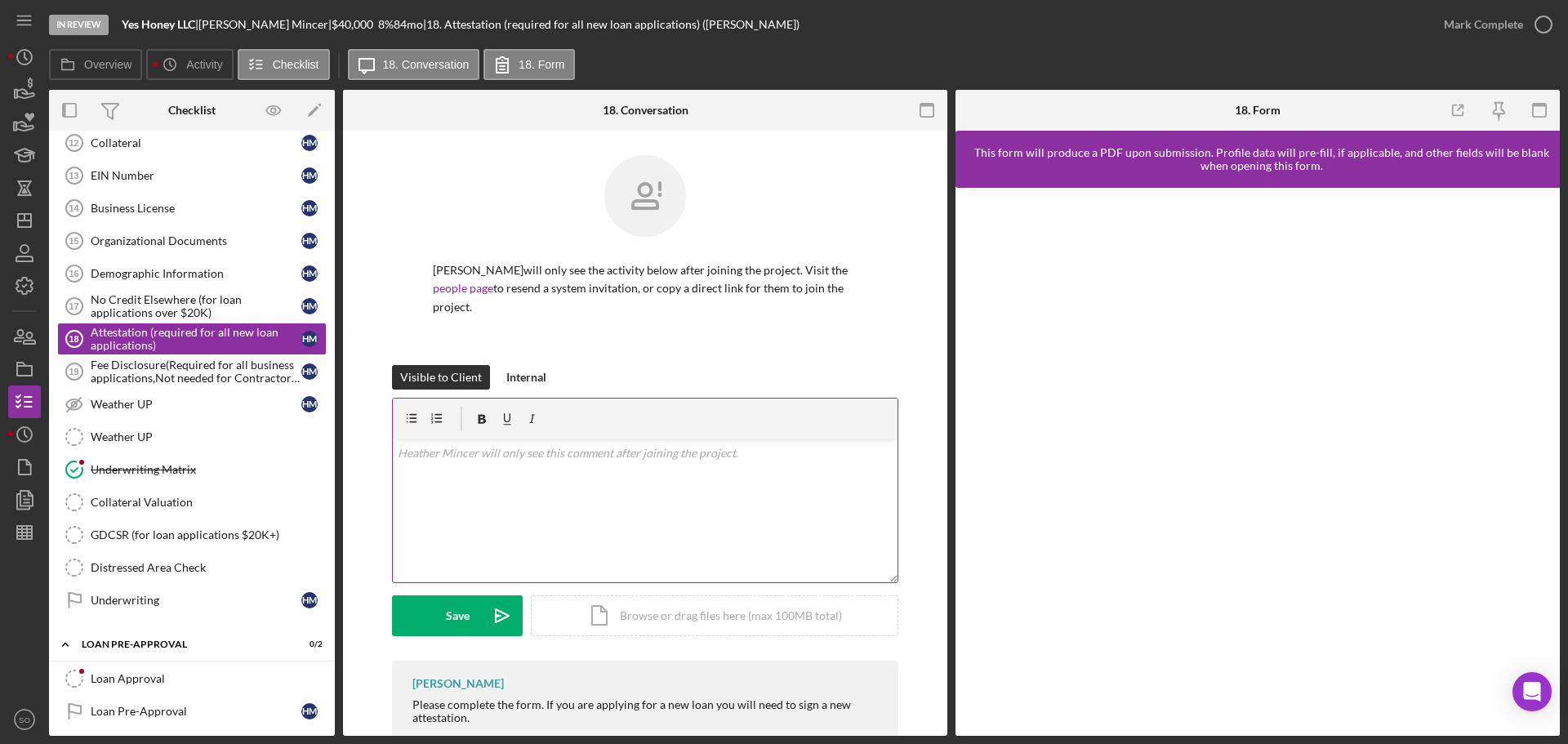
scroll to position [42, 0]
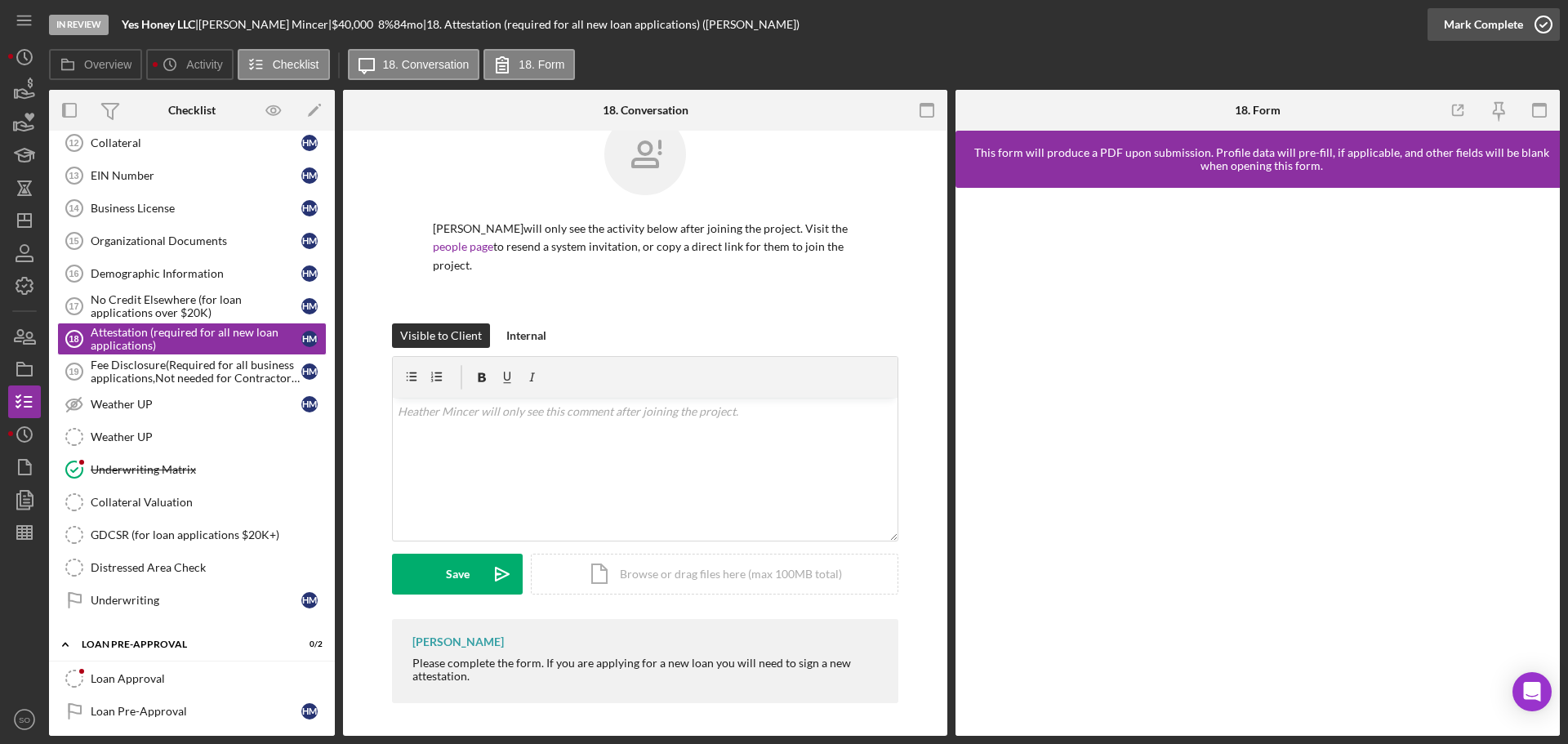
click at [1483, 18] on div "Mark Complete" at bounding box center [1483, 24] width 79 height 33
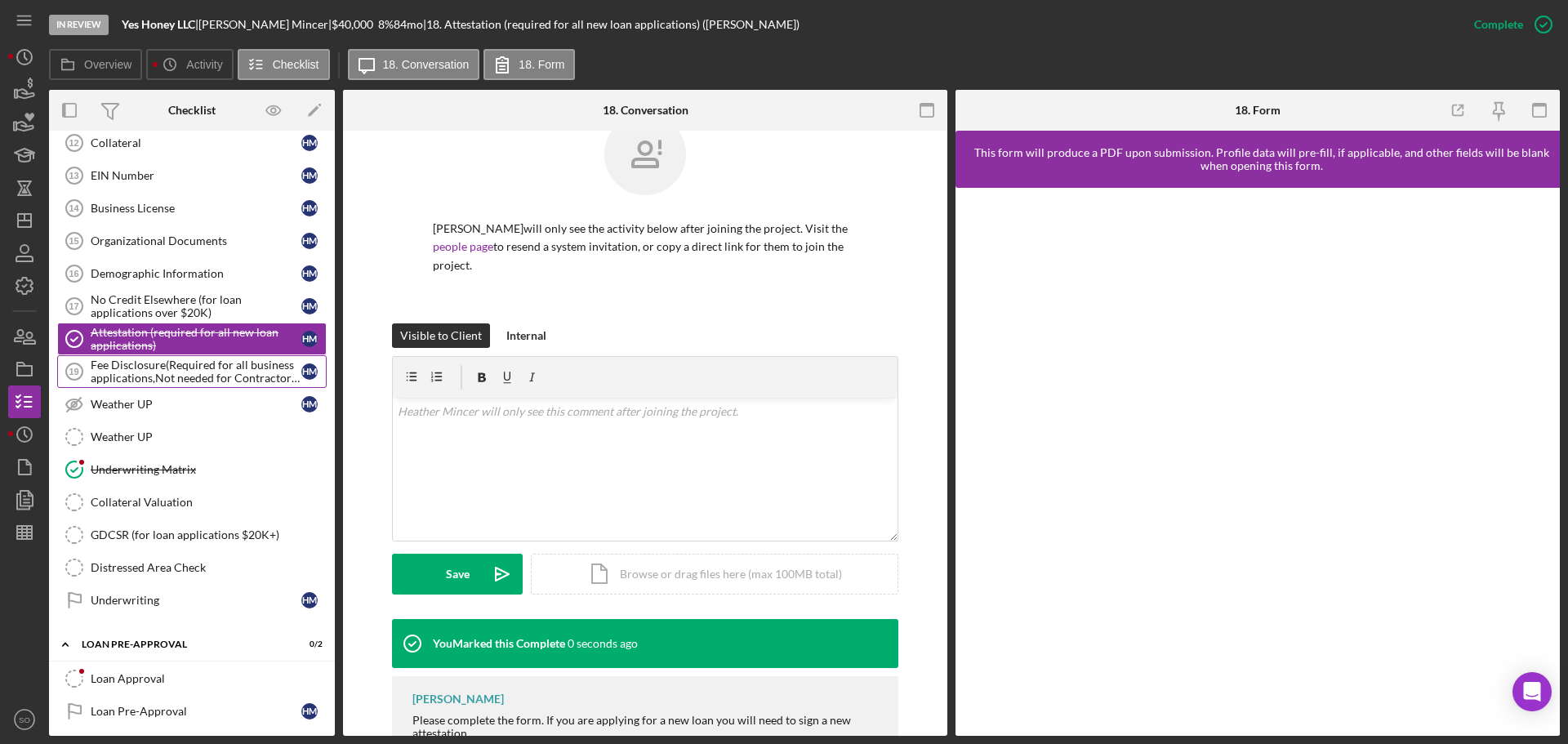
click at [164, 376] on div "Fee Disclosure(Required for all business applications,Not needed for Contractor…" at bounding box center [196, 372] width 211 height 26
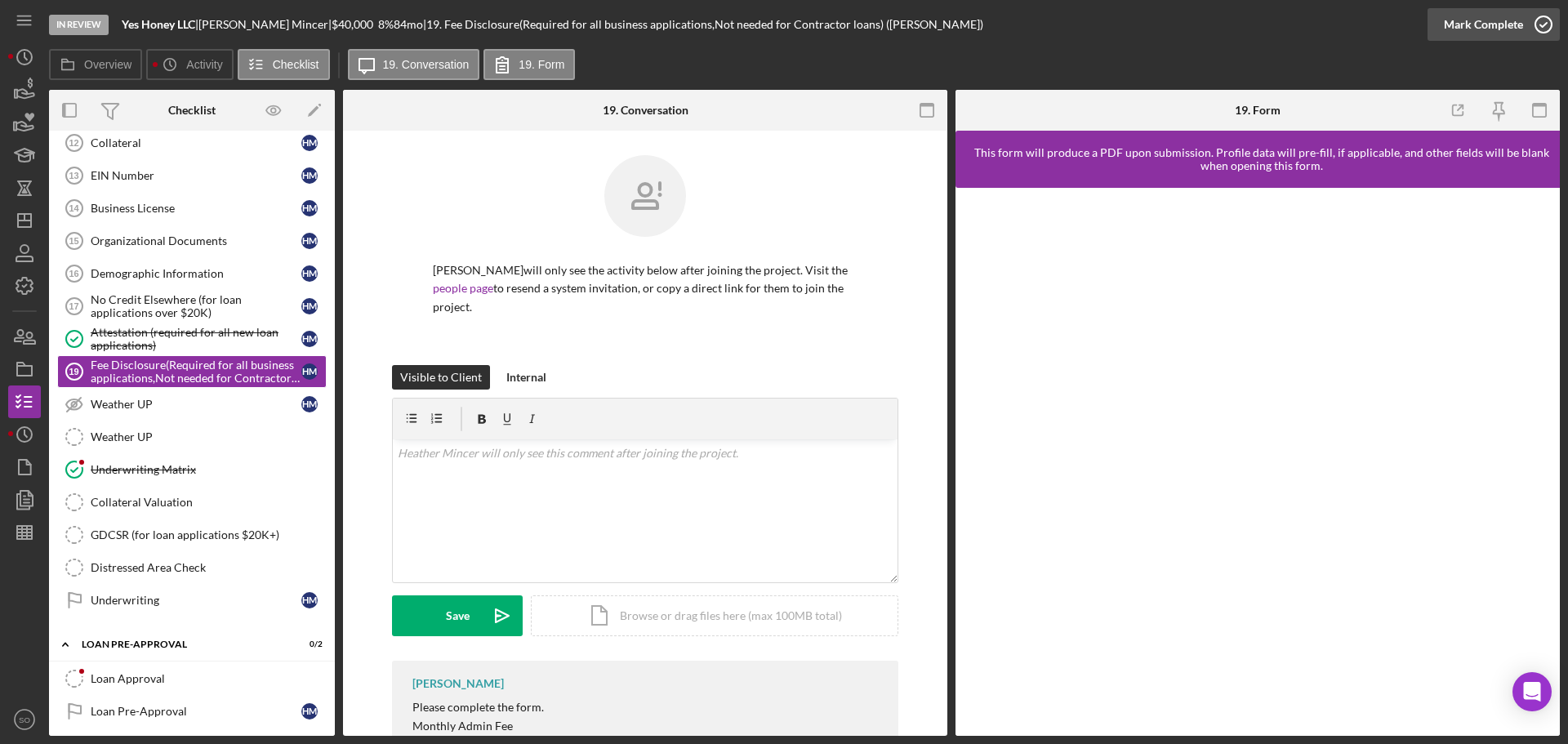
click at [1485, 34] on div "Mark Complete" at bounding box center [1483, 24] width 79 height 33
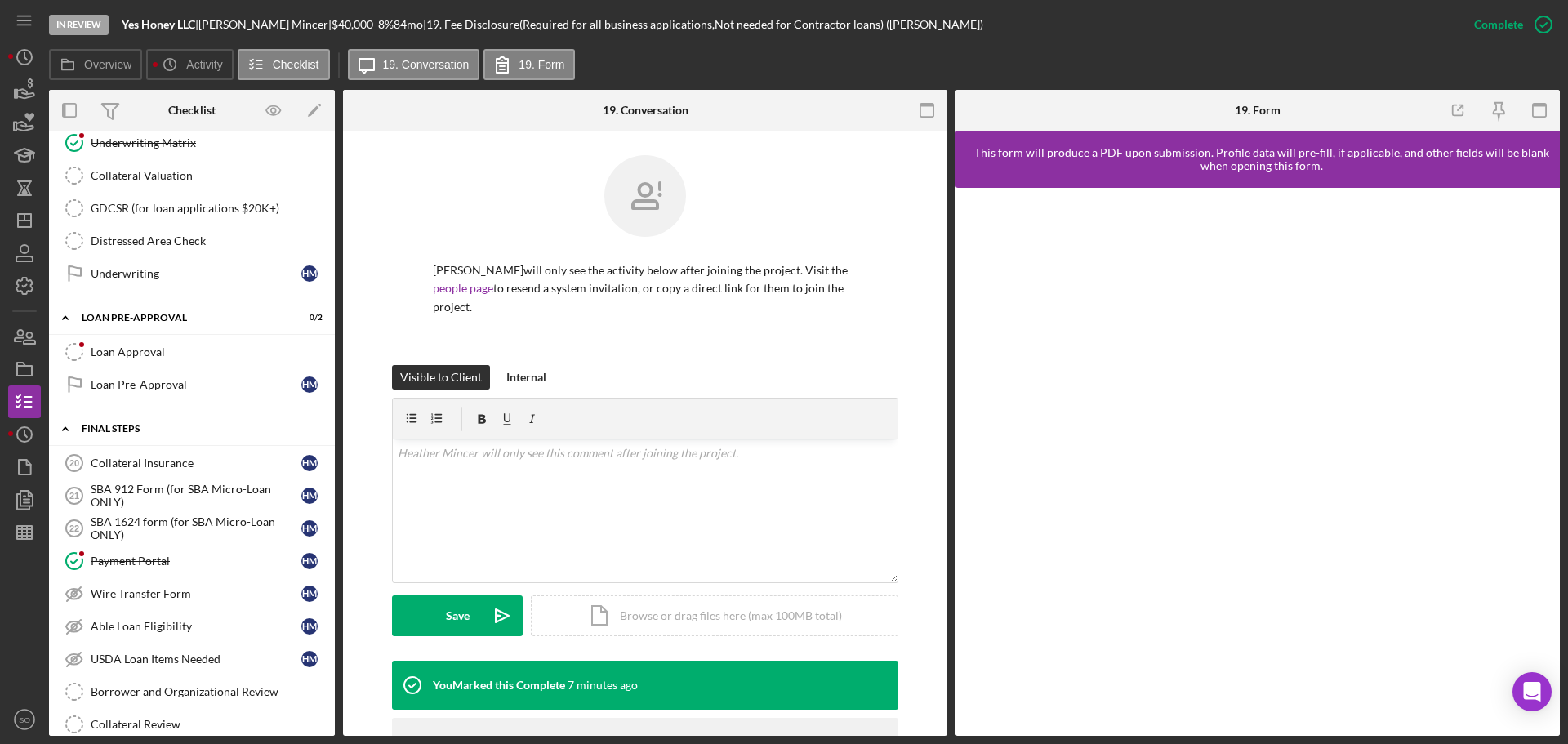
scroll to position [1500, 0]
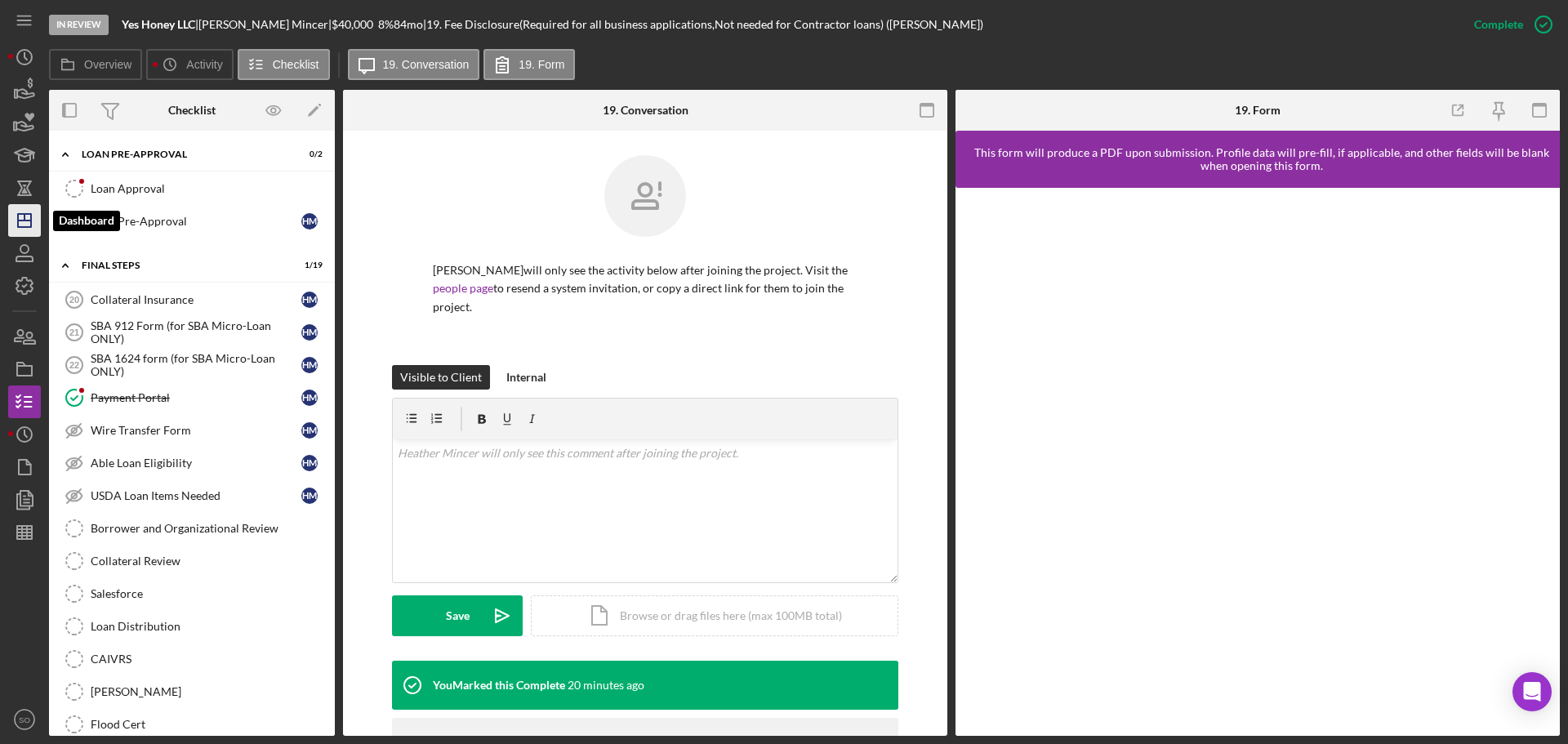
click at [22, 211] on icon "Icon/Dashboard" at bounding box center [24, 221] width 41 height 41
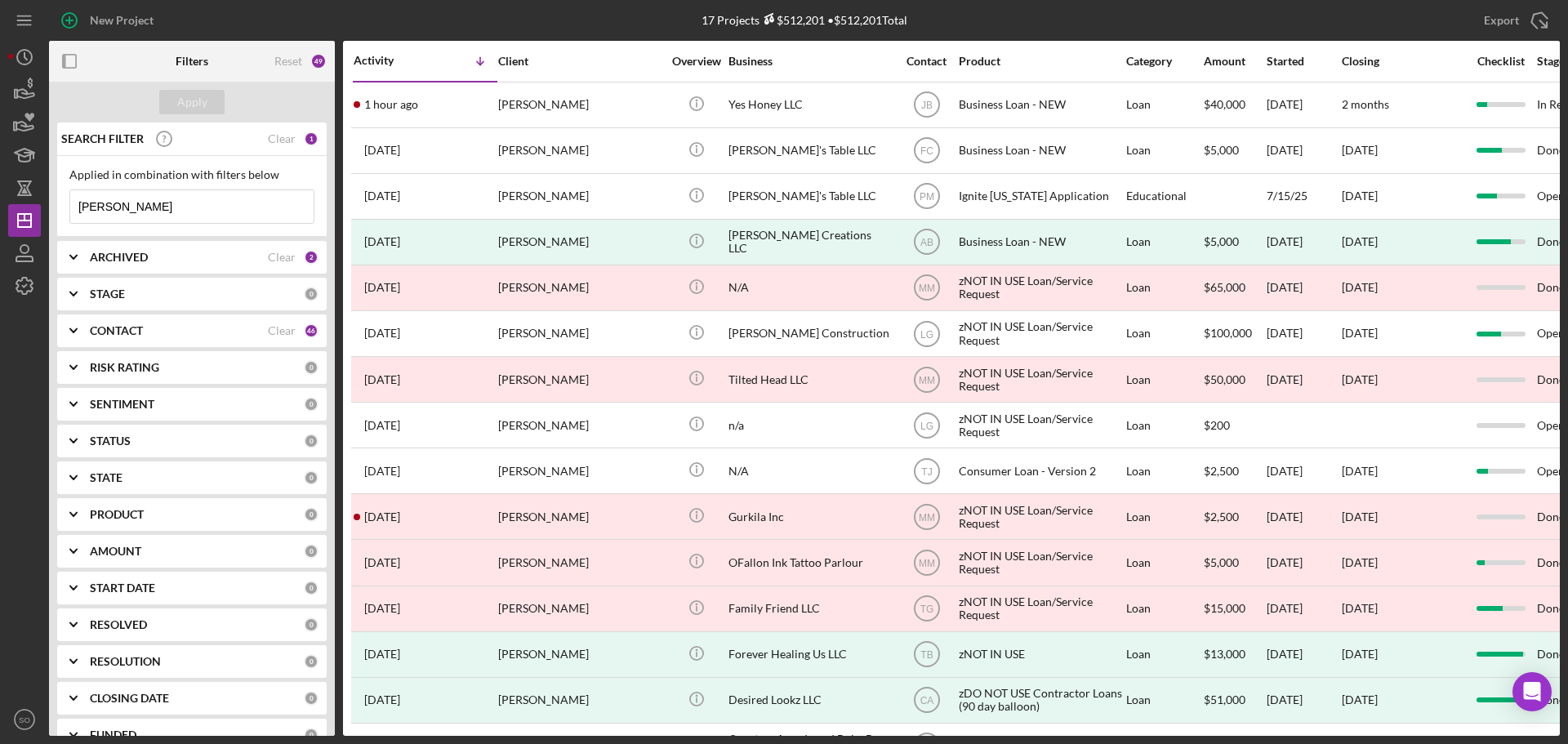
drag, startPoint x: 195, startPoint y: 217, endPoint x: 0, endPoint y: 207, distance: 195.3
click at [0, 206] on div "New Project 17 Projects $512,201 • $512,201 Total heather mincer Export Icon/Ex…" at bounding box center [784, 372] width 1568 height 744
type input "james lewis"
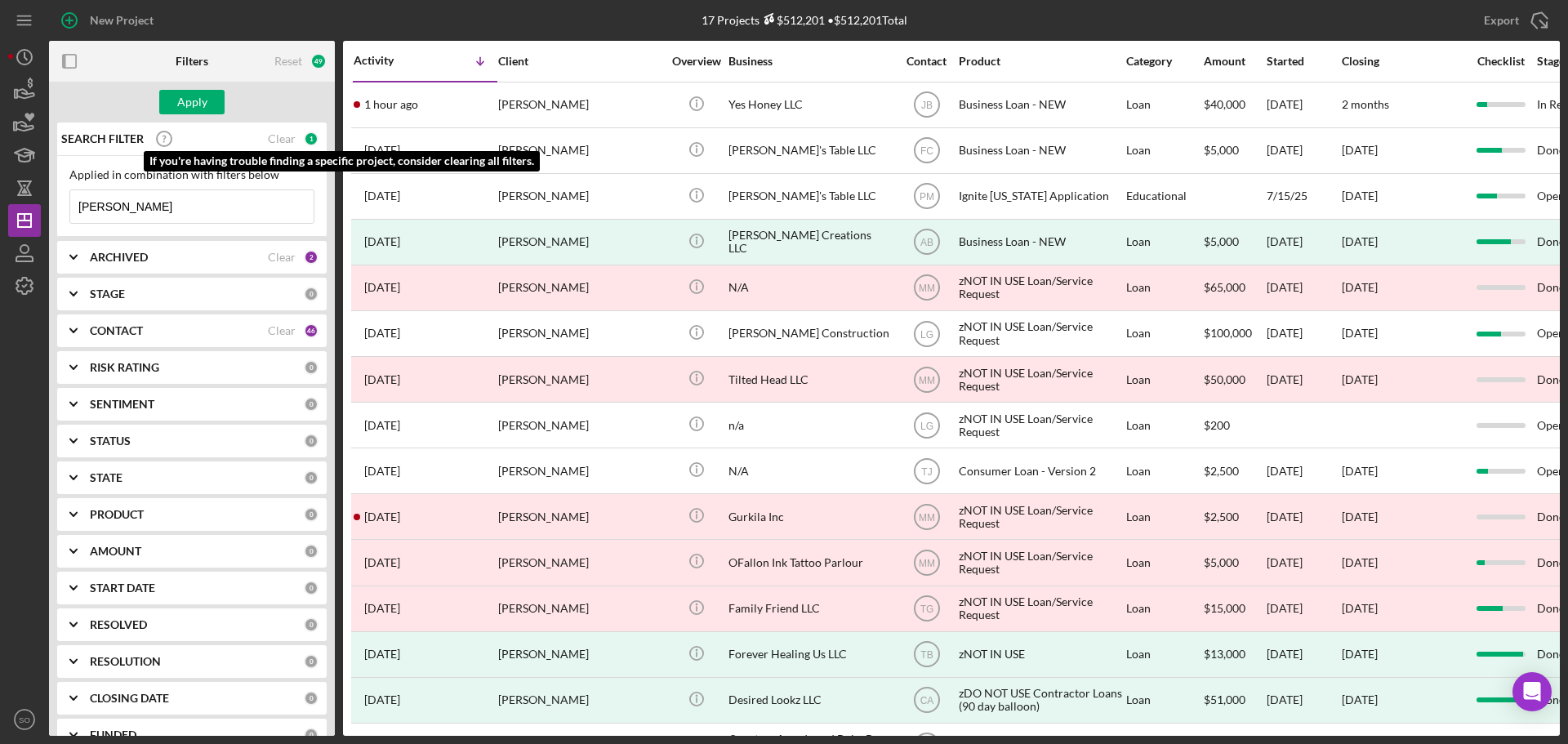
click at [171, 118] on div "Apply" at bounding box center [192, 102] width 286 height 41
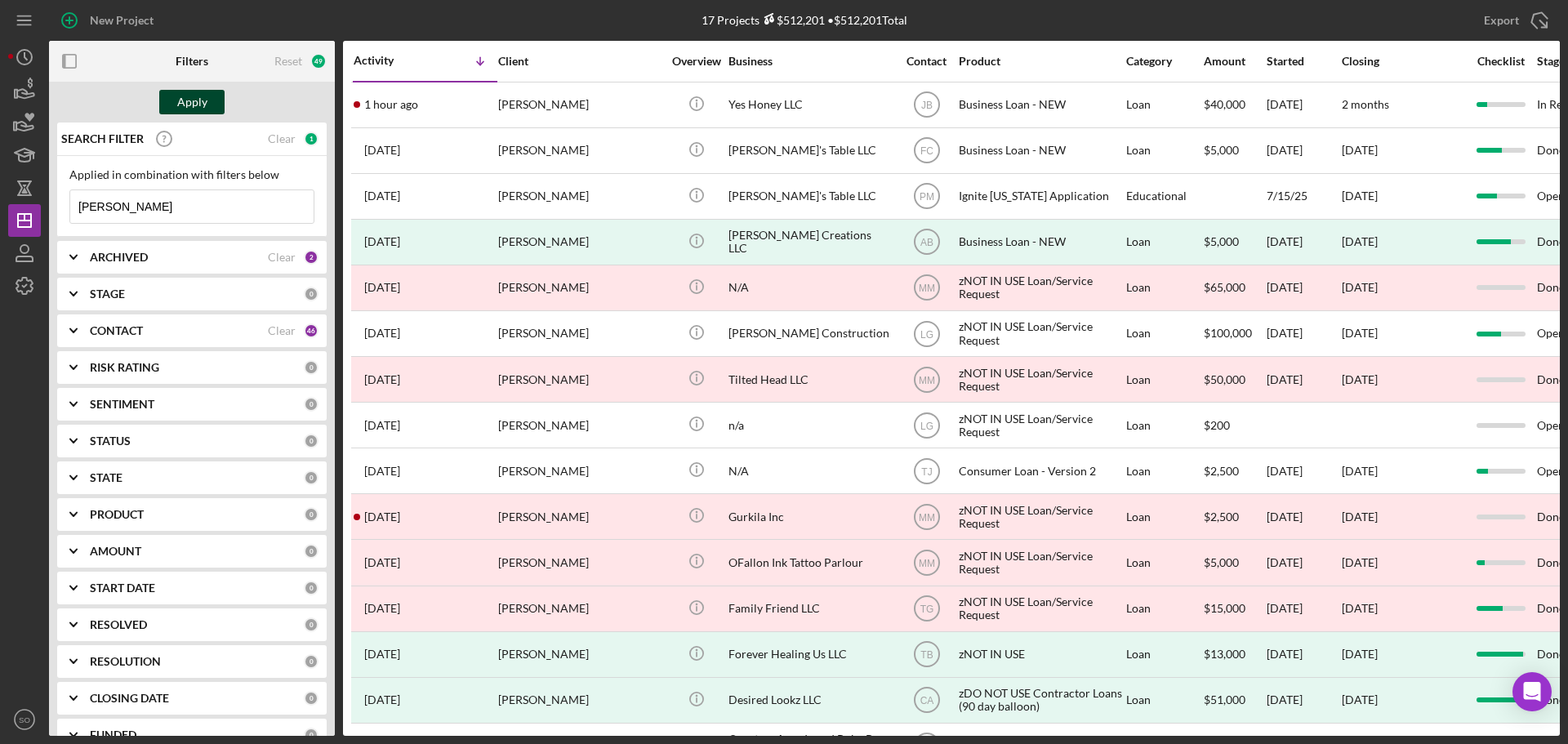
click at [187, 104] on div "Apply" at bounding box center [192, 101] width 30 height 24
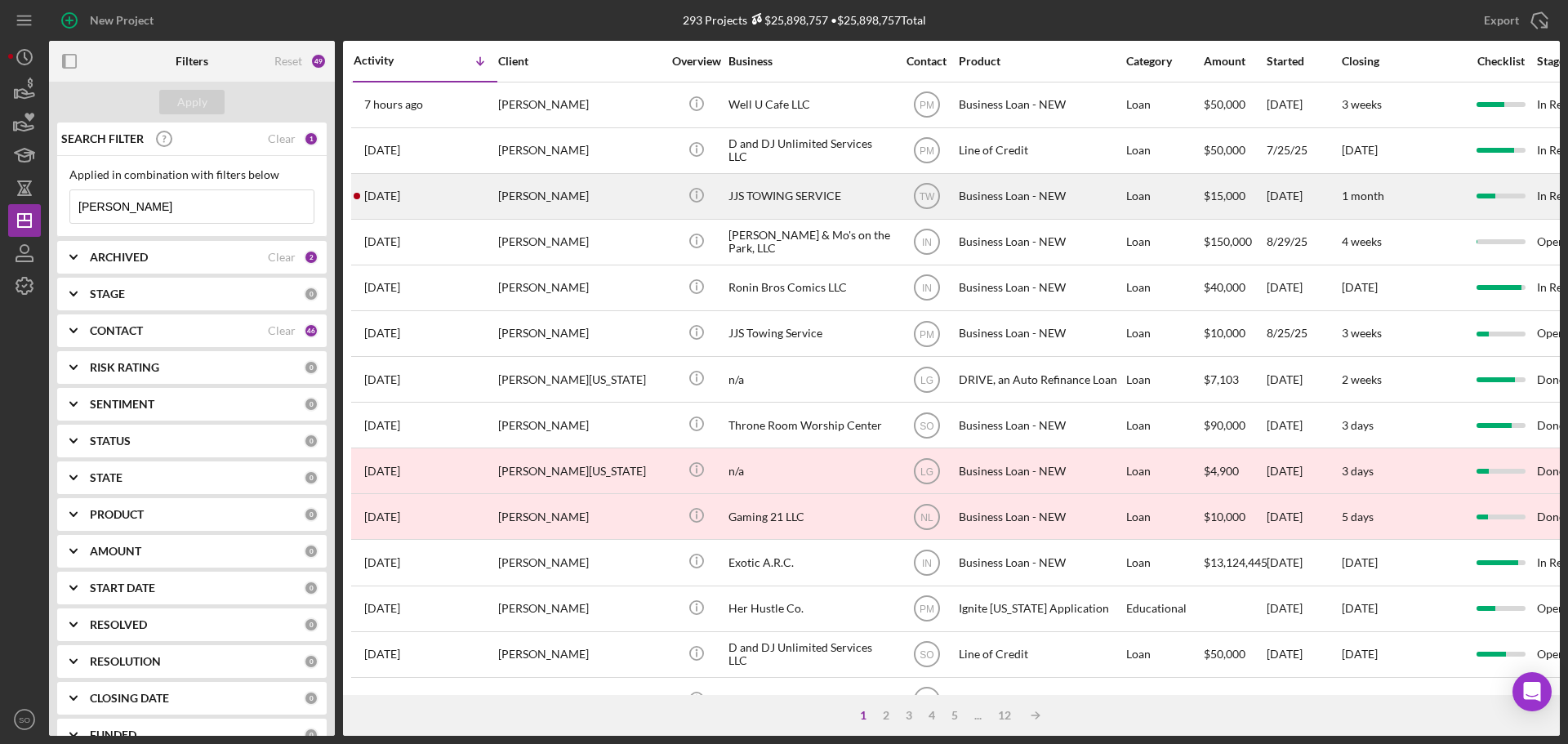
click at [574, 195] on div "James Lewis" at bounding box center [580, 196] width 163 height 44
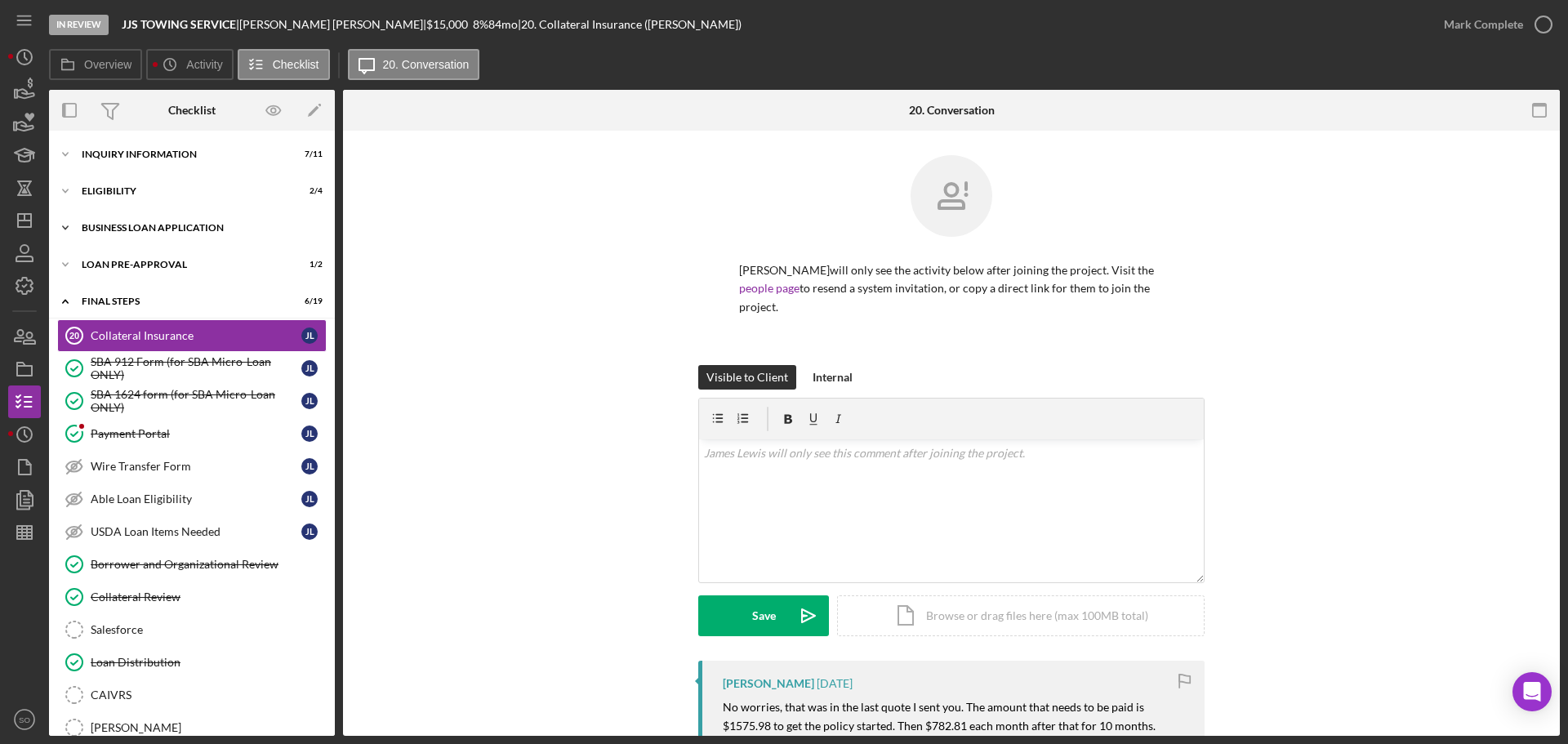
click at [160, 231] on div "BUSINESS LOAN APPLICATION" at bounding box center [197, 228] width 232 height 10
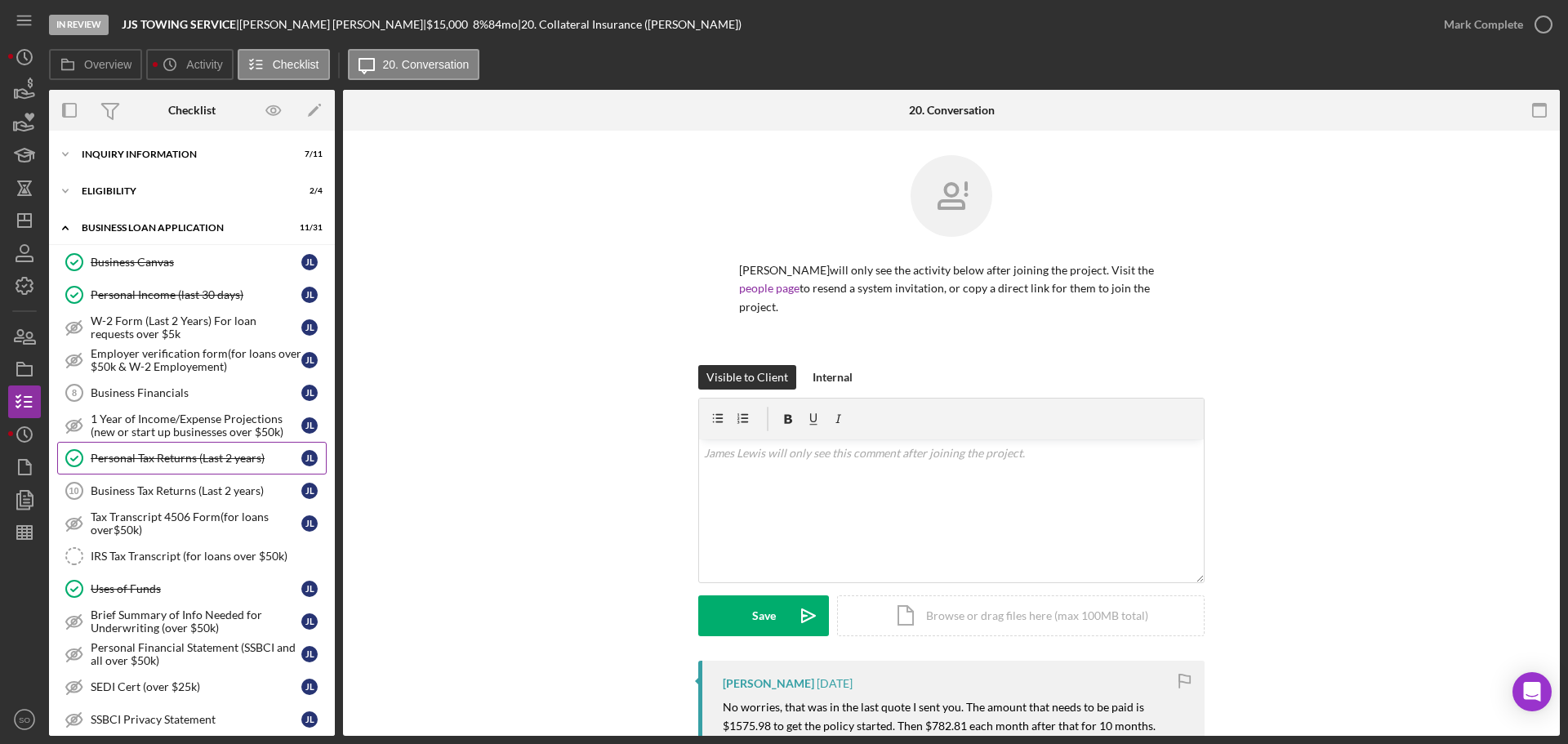
click at [229, 457] on div "Personal Tax Returns (Last 2 years)" at bounding box center [196, 457] width 211 height 13
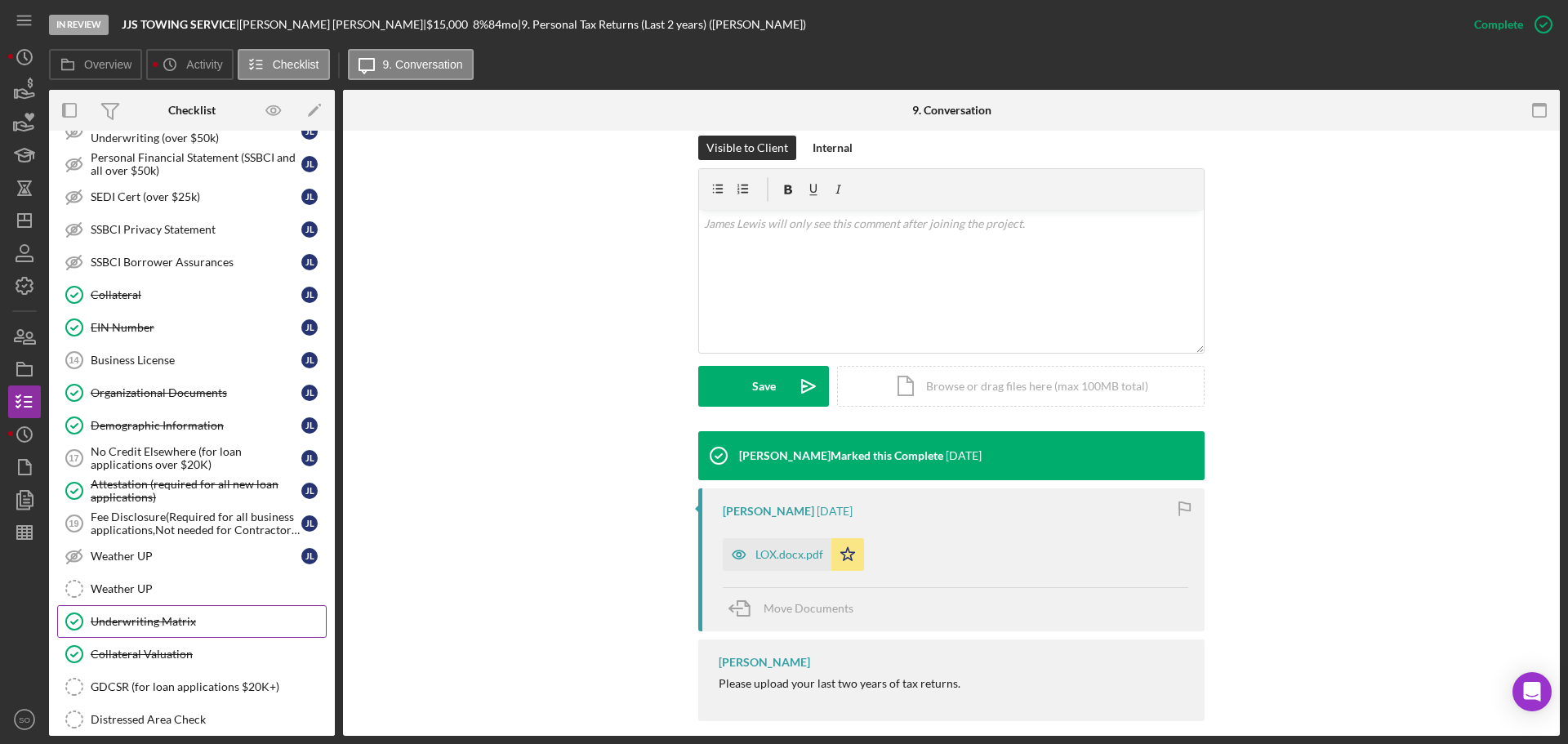
scroll to position [817, 0]
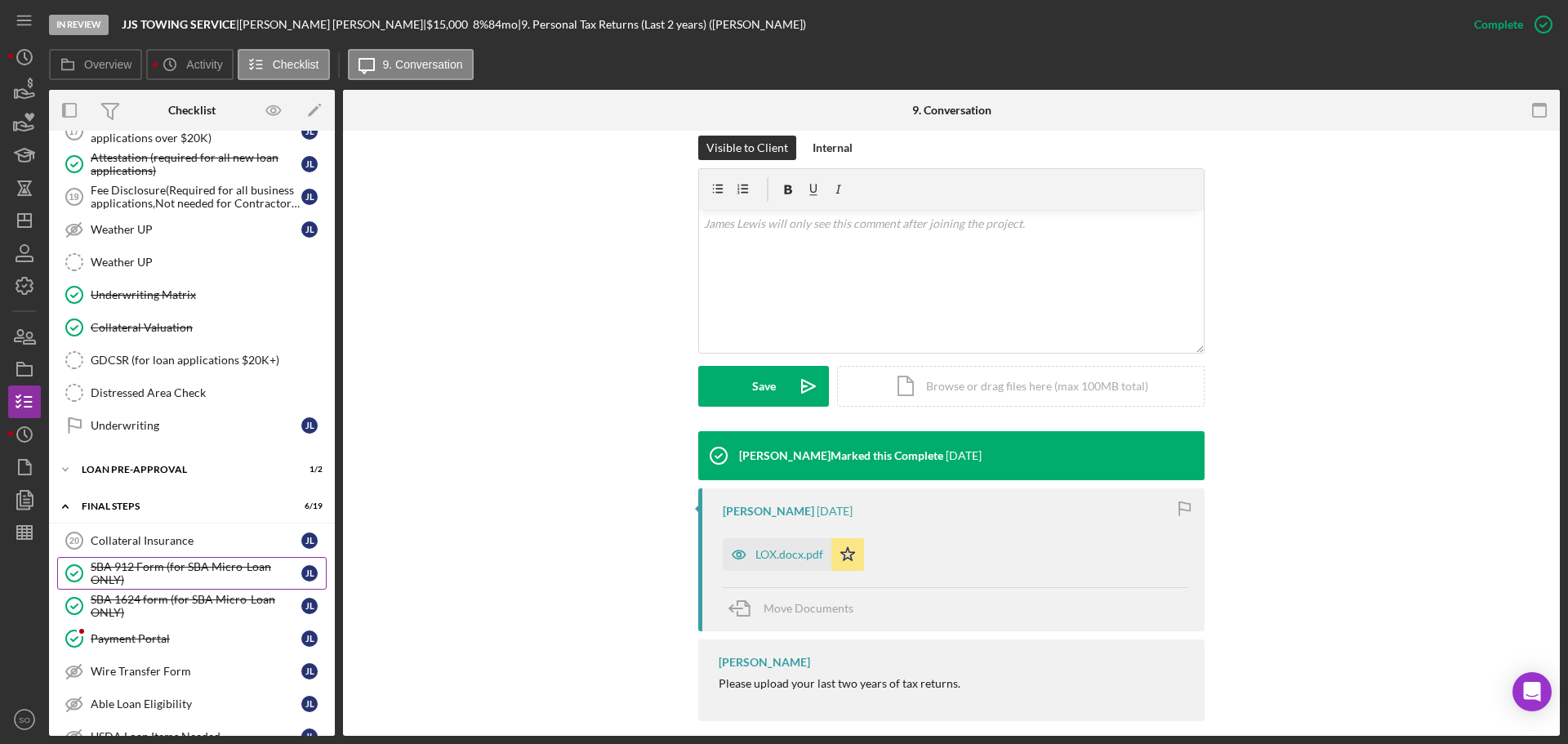
click at [135, 577] on div "SBA 912 Form (for SBA Micro-Loan ONLY)" at bounding box center [196, 573] width 211 height 26
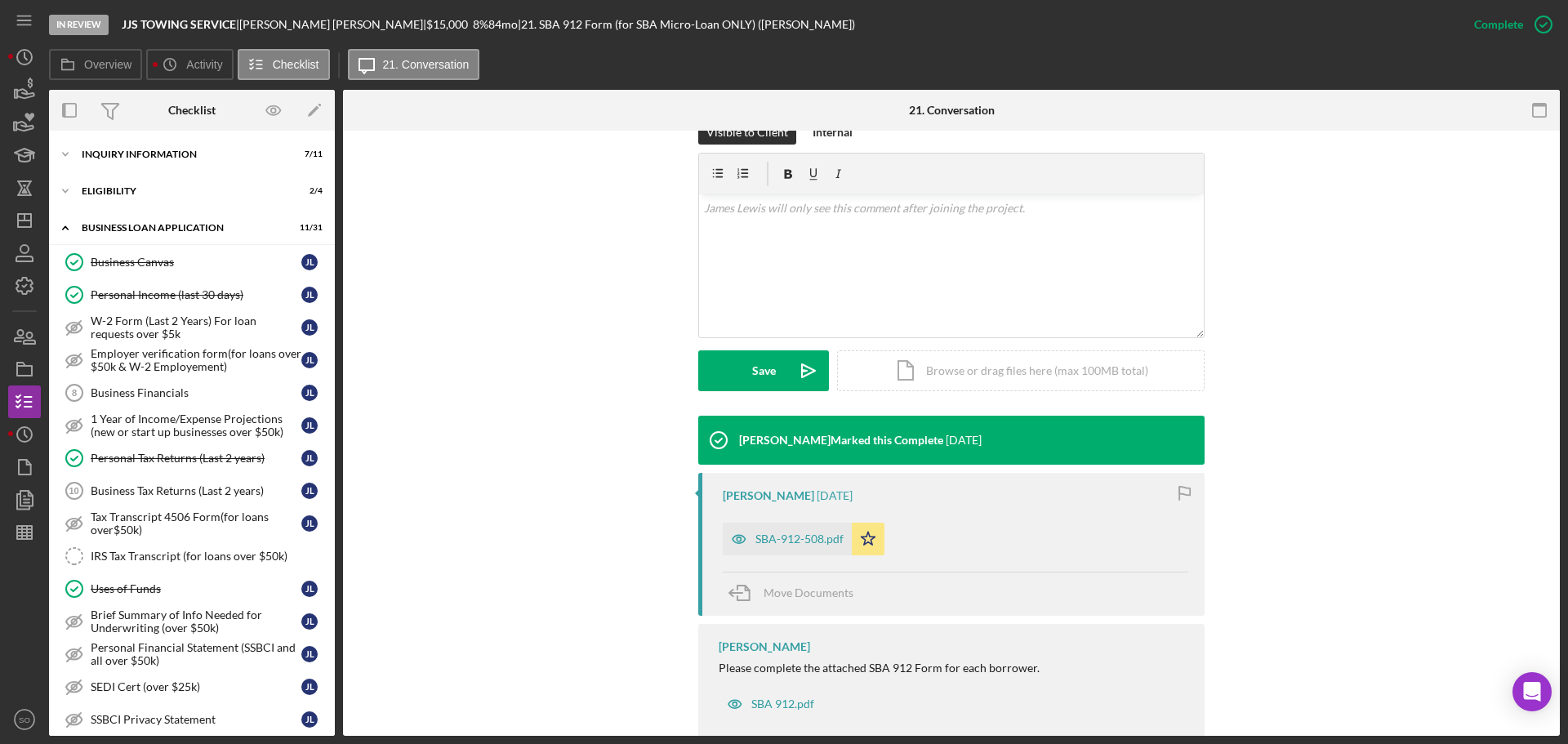
scroll to position [490, 0]
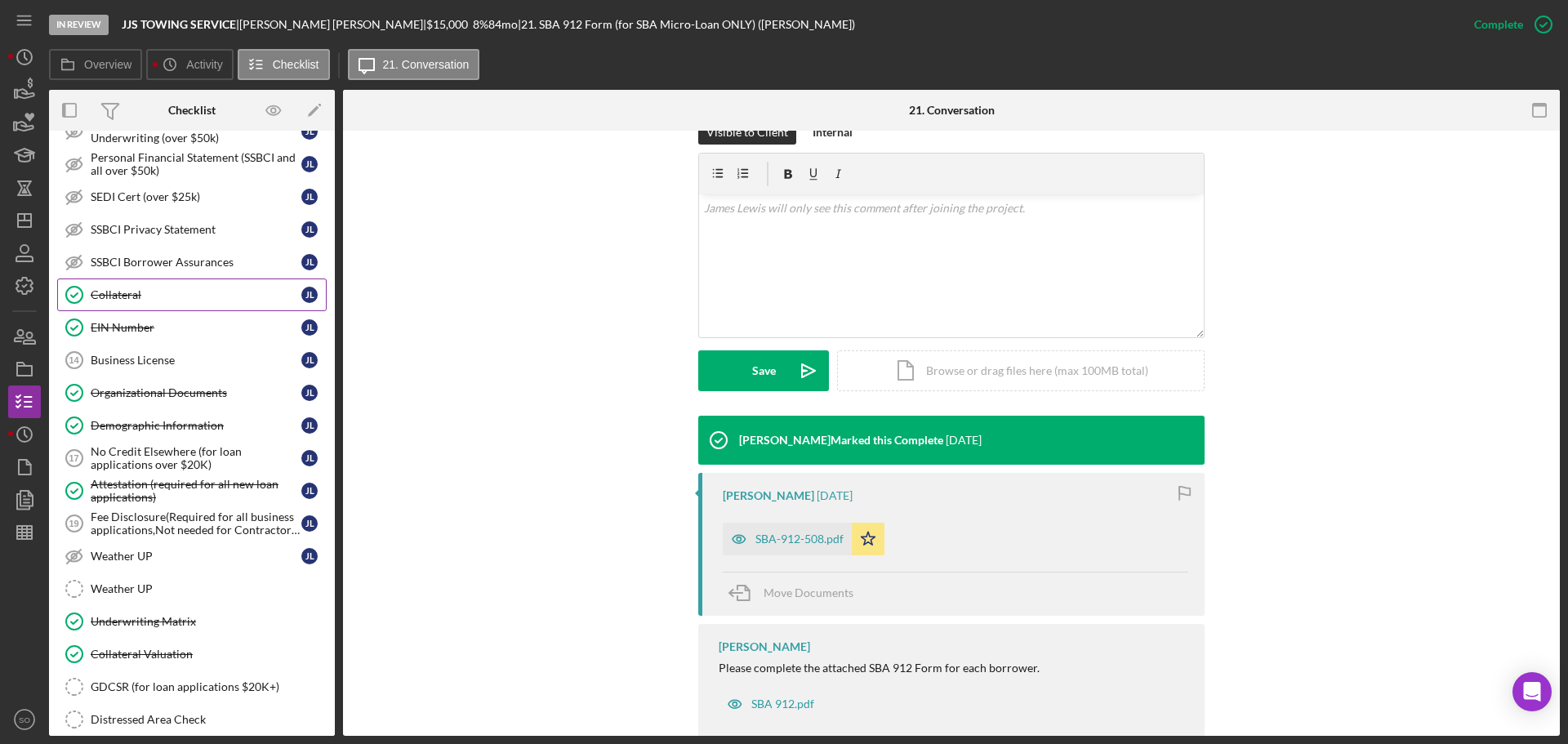
click at [143, 310] on link "Collateral Collateral J L" at bounding box center [192, 295] width 269 height 33
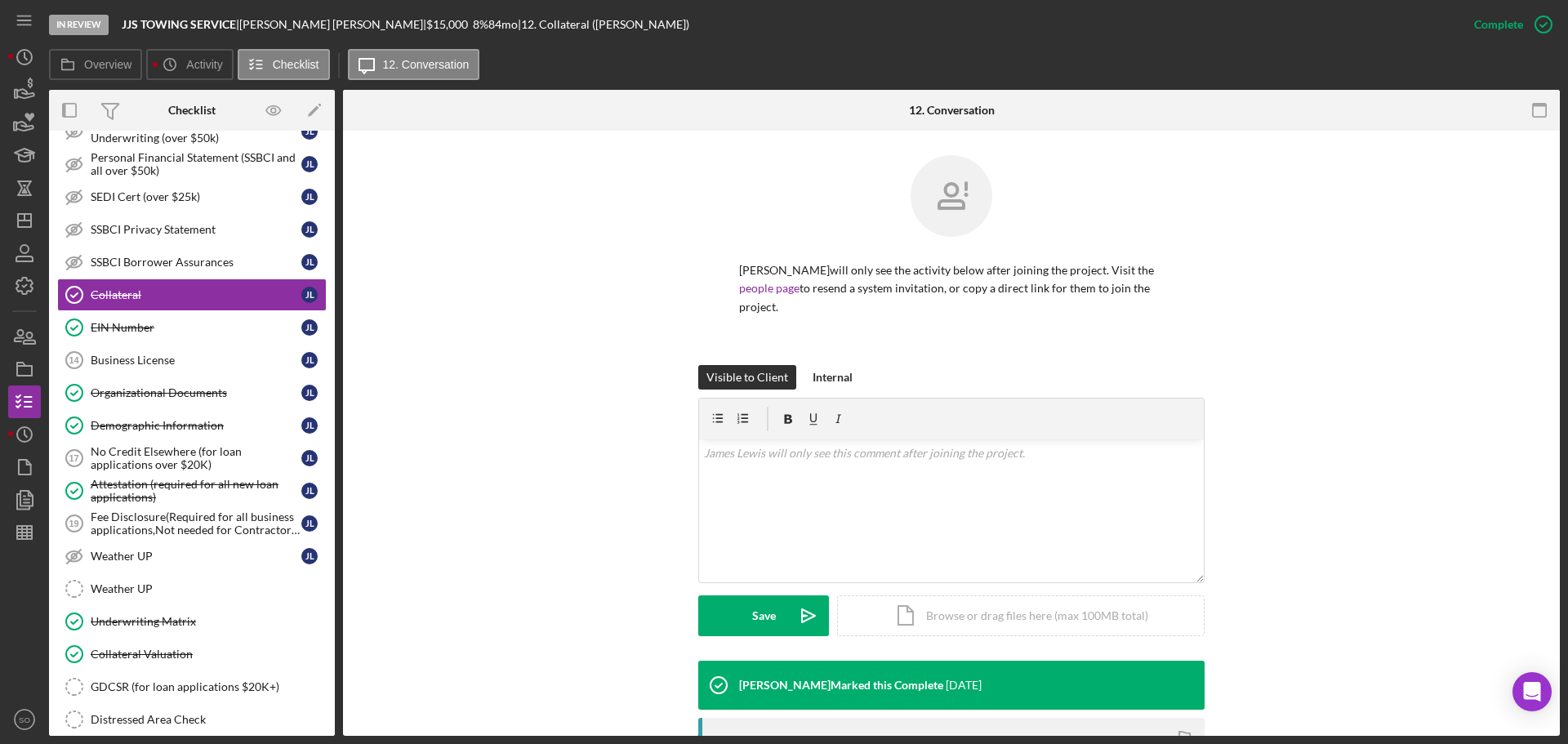
scroll to position [285, 0]
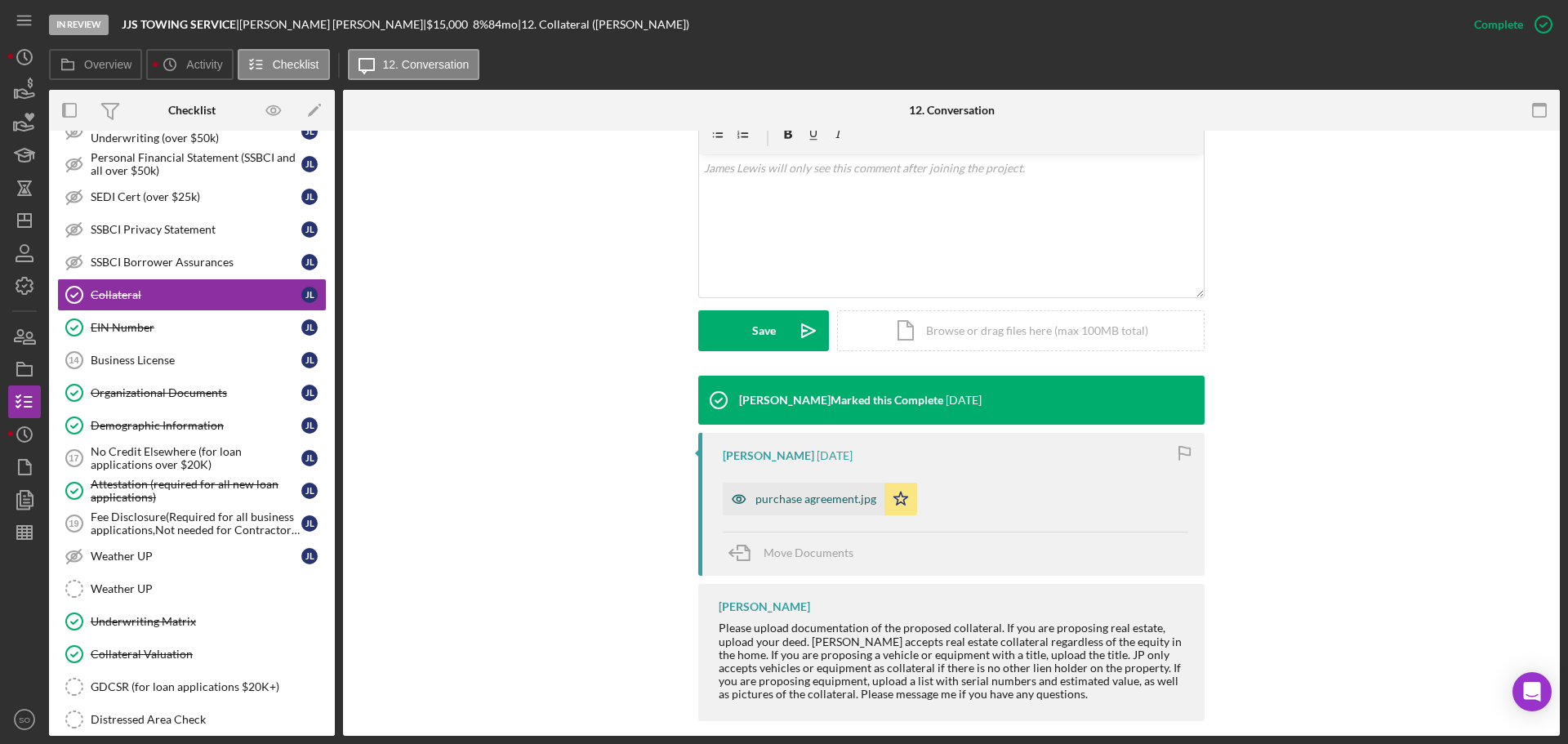
click at [834, 492] on div "purchase agreement.jpg" at bounding box center [816, 498] width 121 height 13
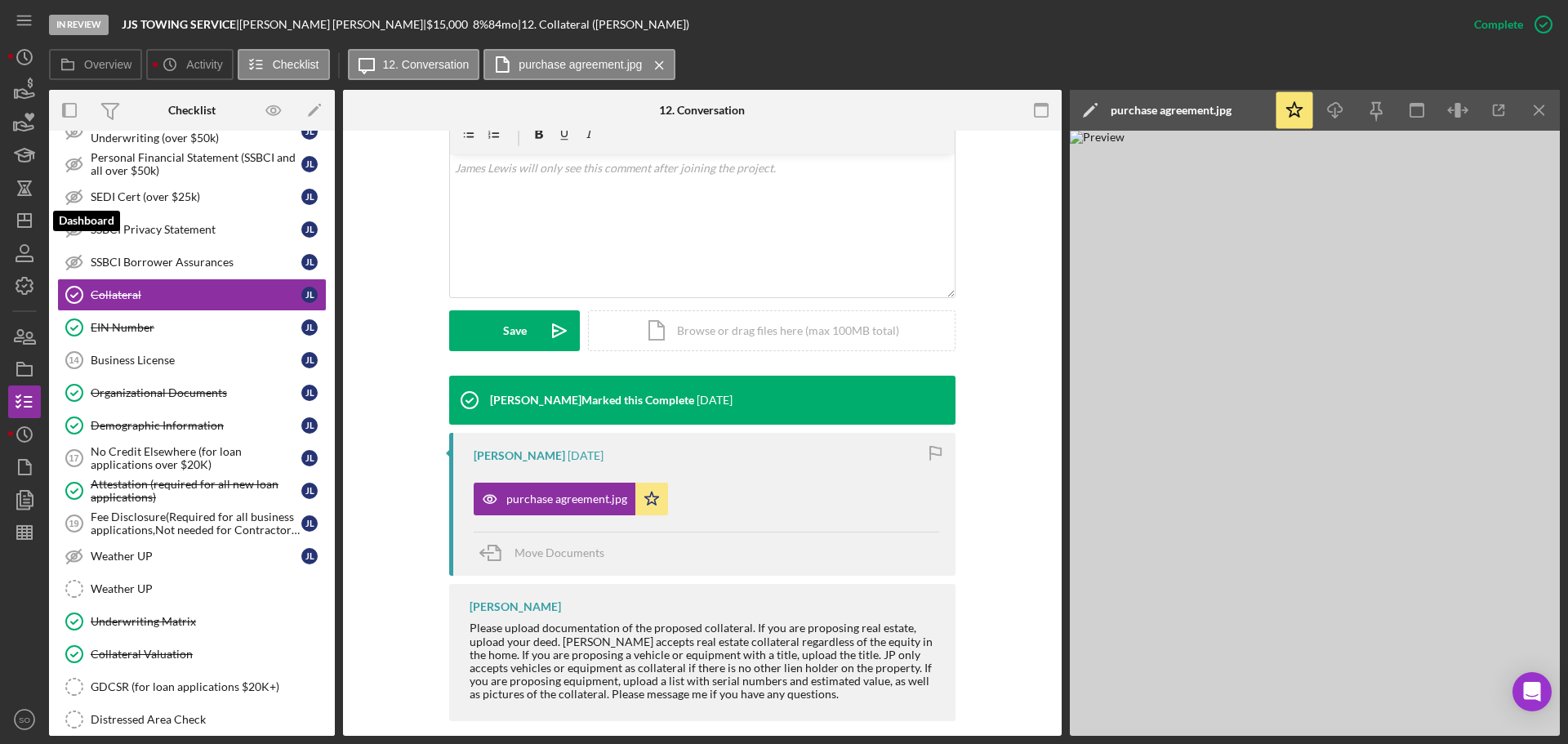
drag, startPoint x: 19, startPoint y: 216, endPoint x: 49, endPoint y: 220, distance: 30.3
click at [20, 216] on icon "Icon/Dashboard" at bounding box center [24, 221] width 41 height 41
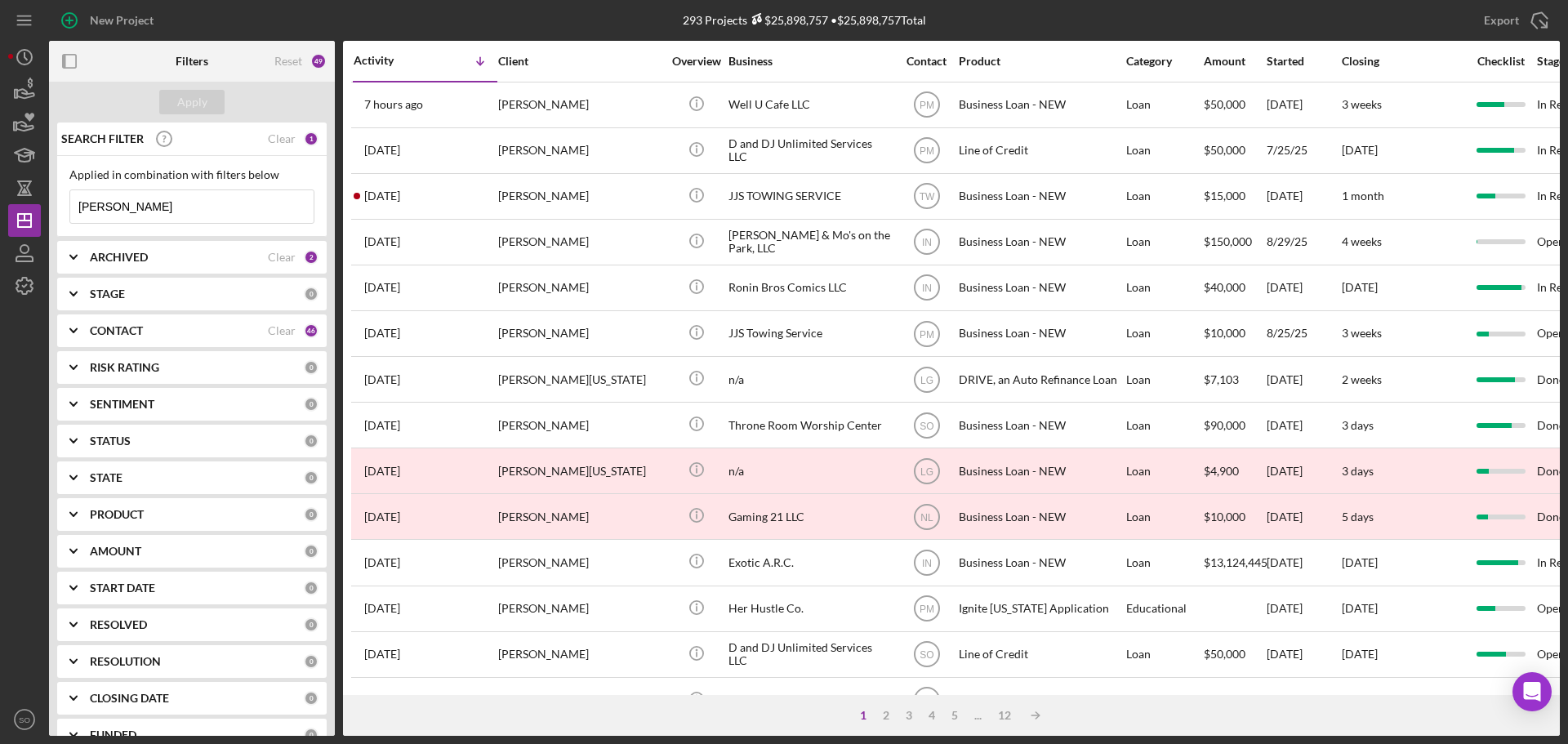
drag, startPoint x: 230, startPoint y: 210, endPoint x: 0, endPoint y: 173, distance: 233.0
click at [0, 173] on div "New Project 293 Projects $25,898,757 • $25,898,757 Total james lewis Export Ico…" at bounding box center [784, 372] width 1568 height 744
type input "mincer"
drag, startPoint x: 206, startPoint y: 108, endPoint x: 230, endPoint y: 143, distance: 42.4
click at [206, 108] on div "Apply" at bounding box center [192, 101] width 30 height 24
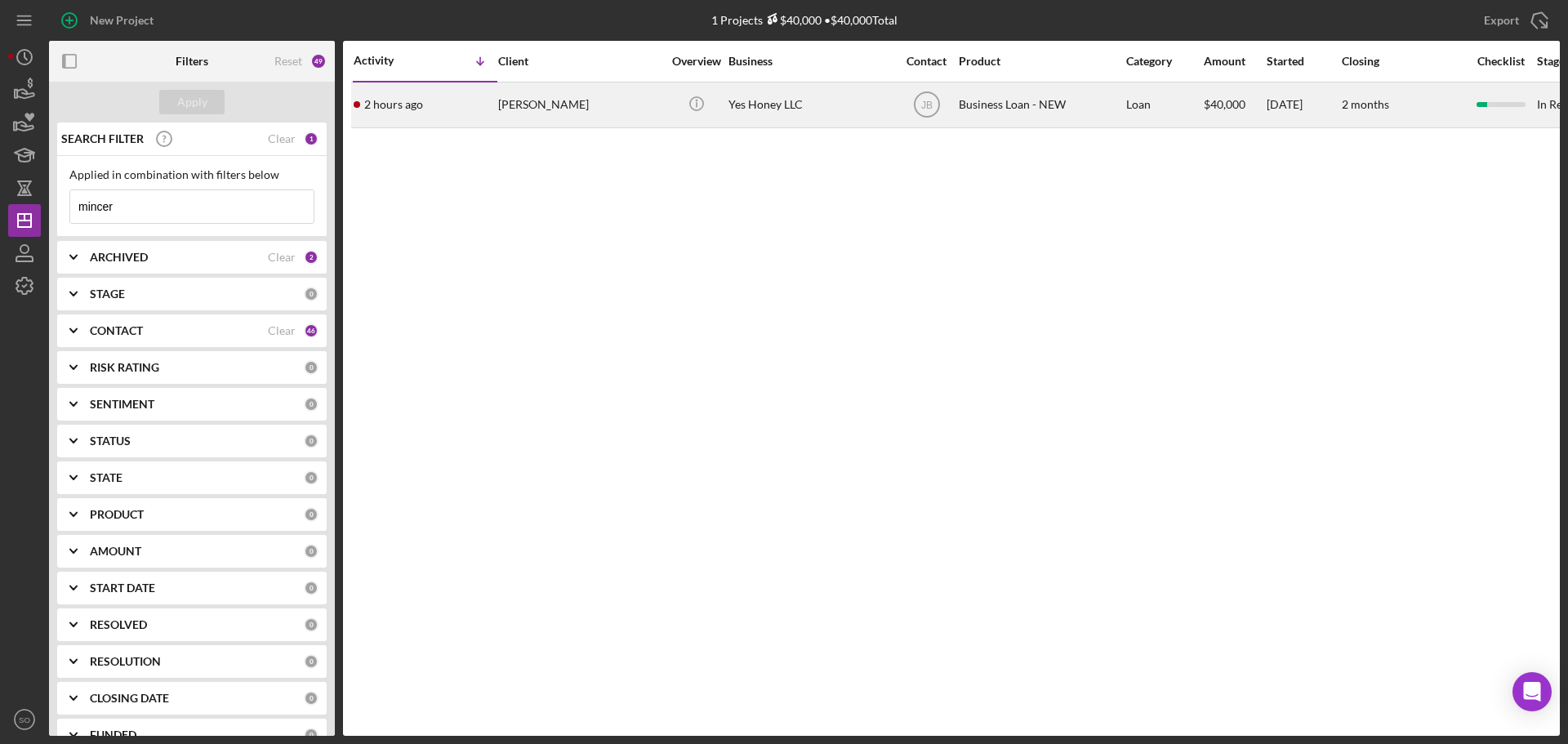
click at [466, 115] on div "2 hours ago Heather Mincer" at bounding box center [425, 105] width 143 height 44
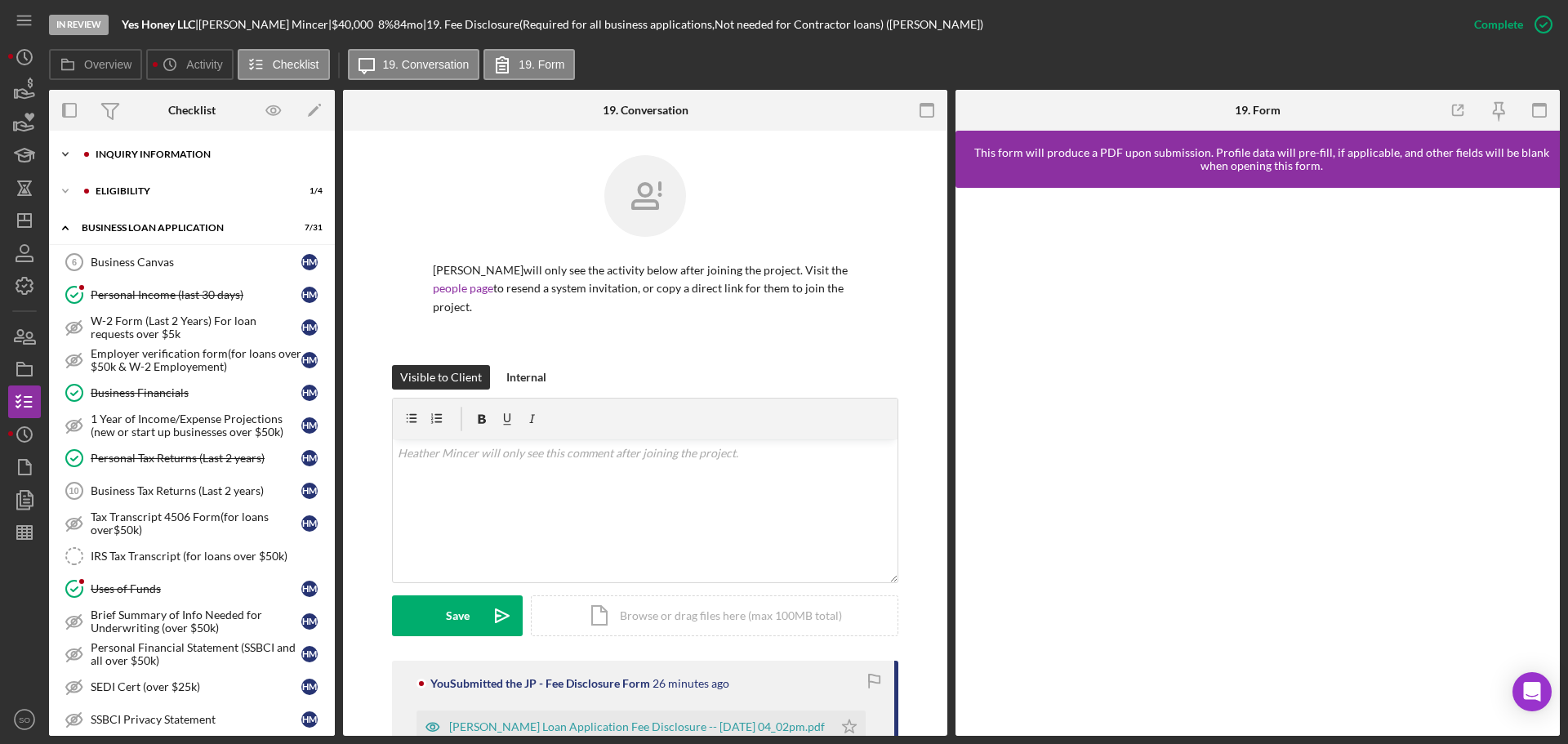
drag, startPoint x: 141, startPoint y: 157, endPoint x: 135, endPoint y: 165, distance: 10.0
click at [140, 157] on div "INQUIRY INFORMATION" at bounding box center [204, 155] width 219 height 10
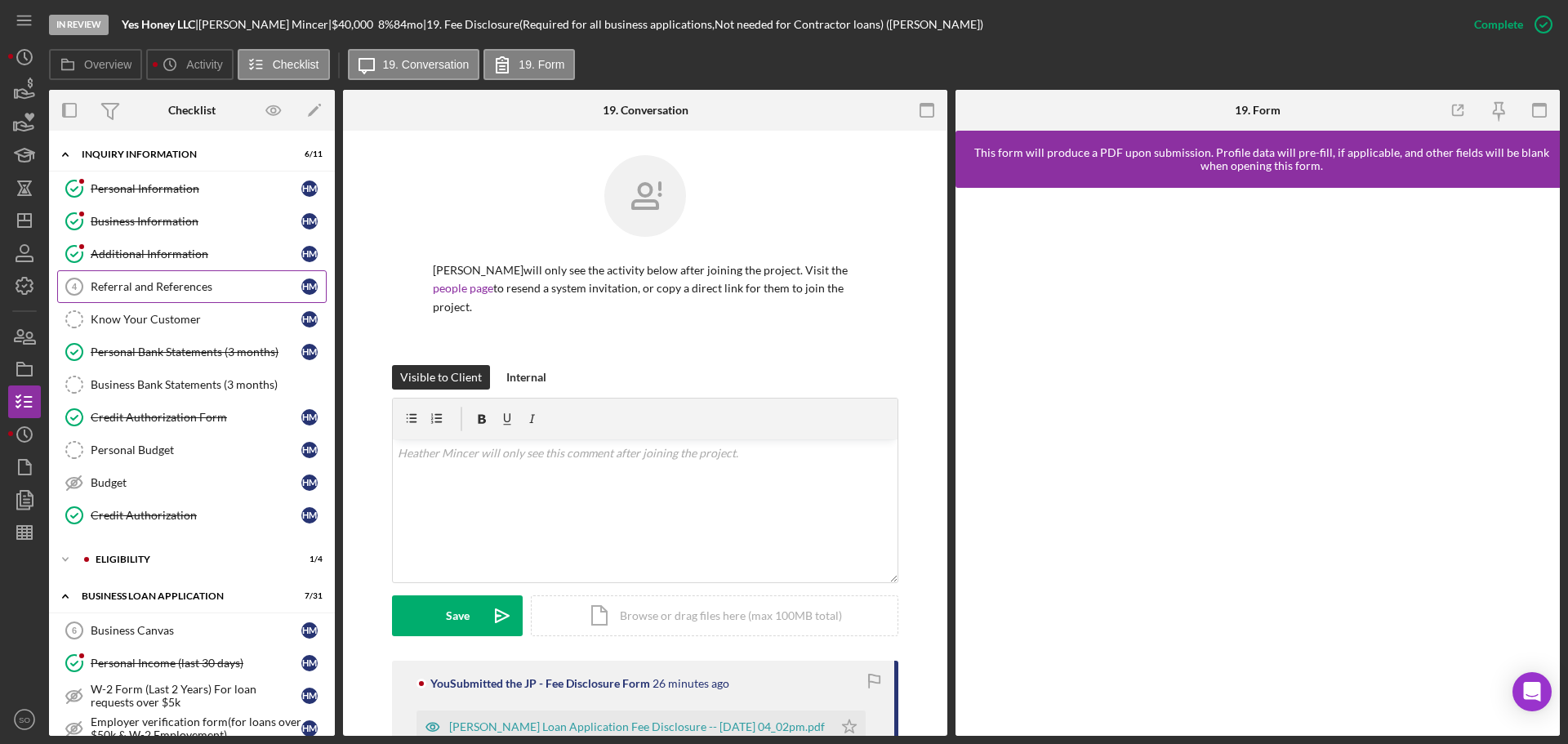
click at [180, 284] on div "Referral and References" at bounding box center [196, 286] width 211 height 13
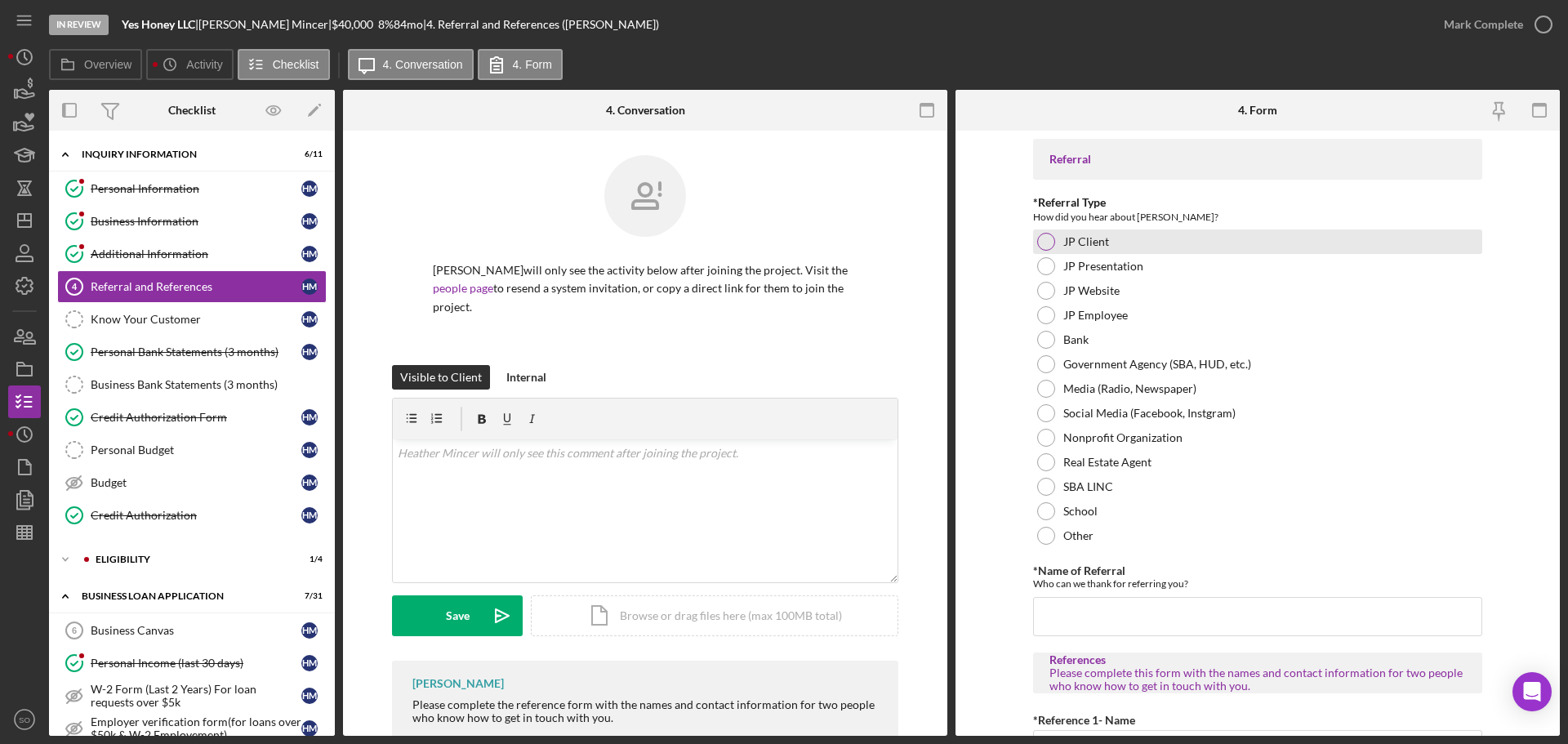
click at [1048, 239] on div at bounding box center [1046, 241] width 18 height 18
click at [1098, 604] on input "*Name of Referral" at bounding box center [1258, 617] width 449 height 39
type input "OzSBI"
click at [968, 465] on form "Referral *Referral Type How did you hear about Justine PETERSEN? JP Client JP P…" at bounding box center [1257, 433] width 604 height 605
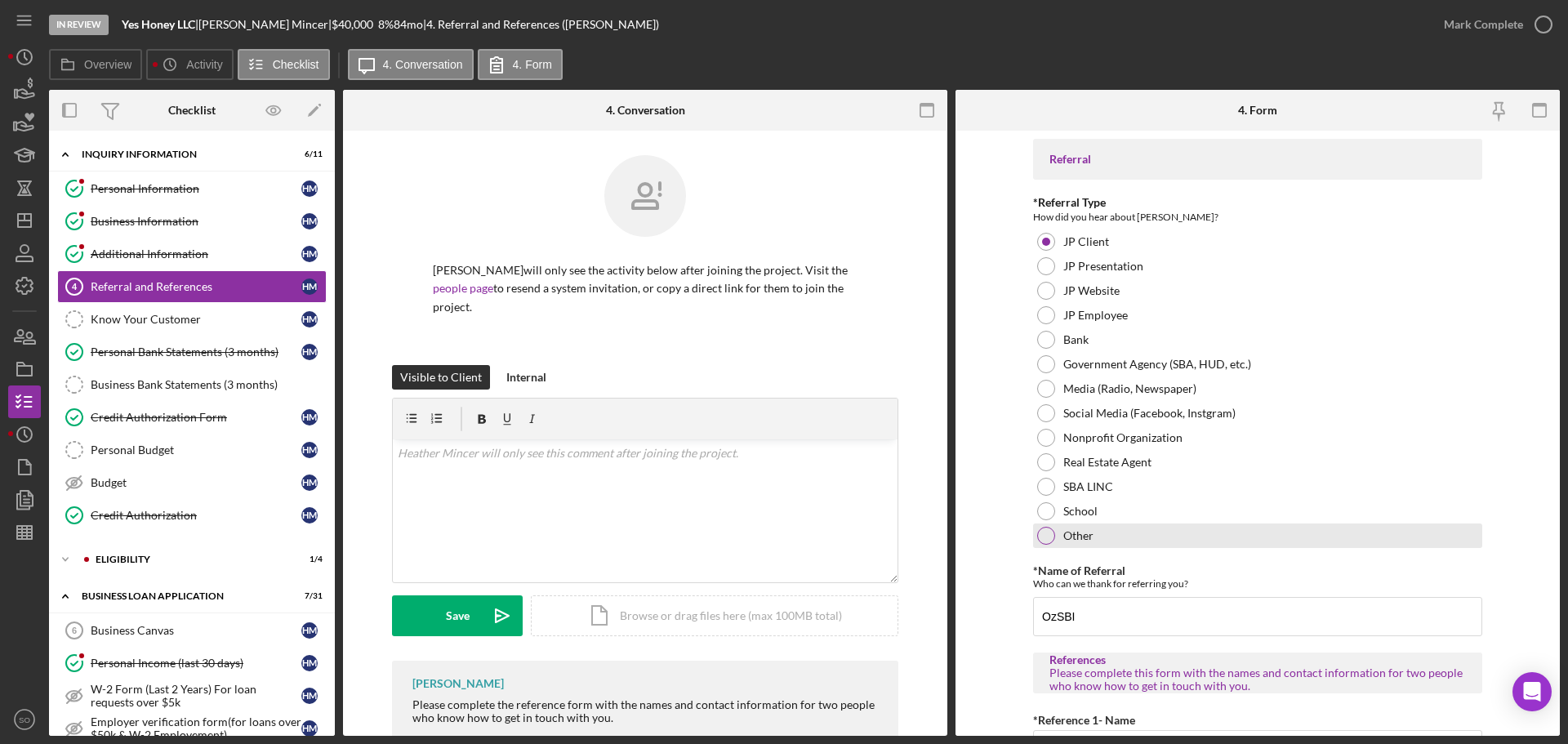
scroll to position [327, 0]
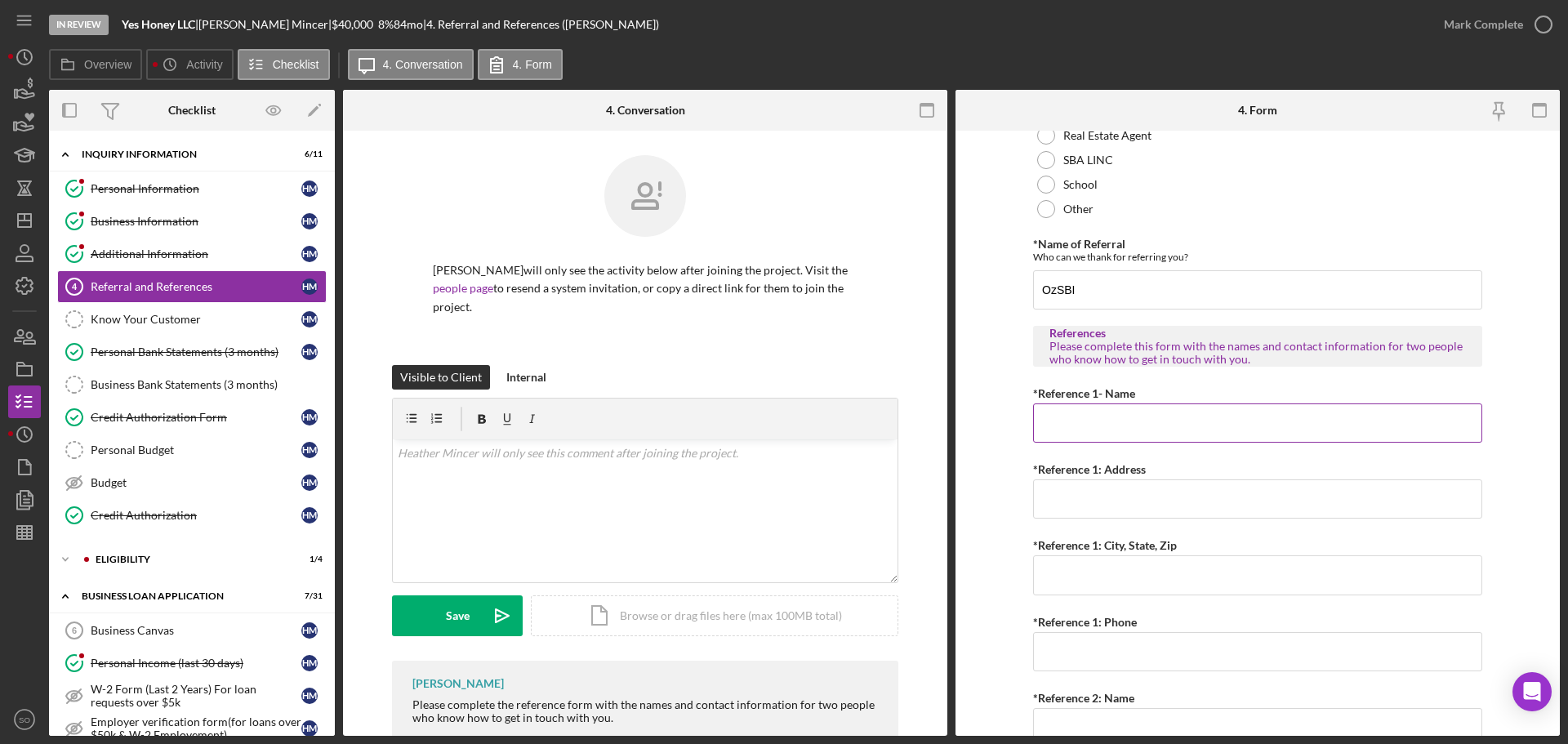
click at [1108, 425] on input "*Reference 1- Name" at bounding box center [1258, 423] width 449 height 39
paste input "John Perkins"
type input "John Perkins"
click at [1087, 509] on input "*Reference 1: Address" at bounding box center [1258, 499] width 449 height 39
paste input "375 Fontana Lane"
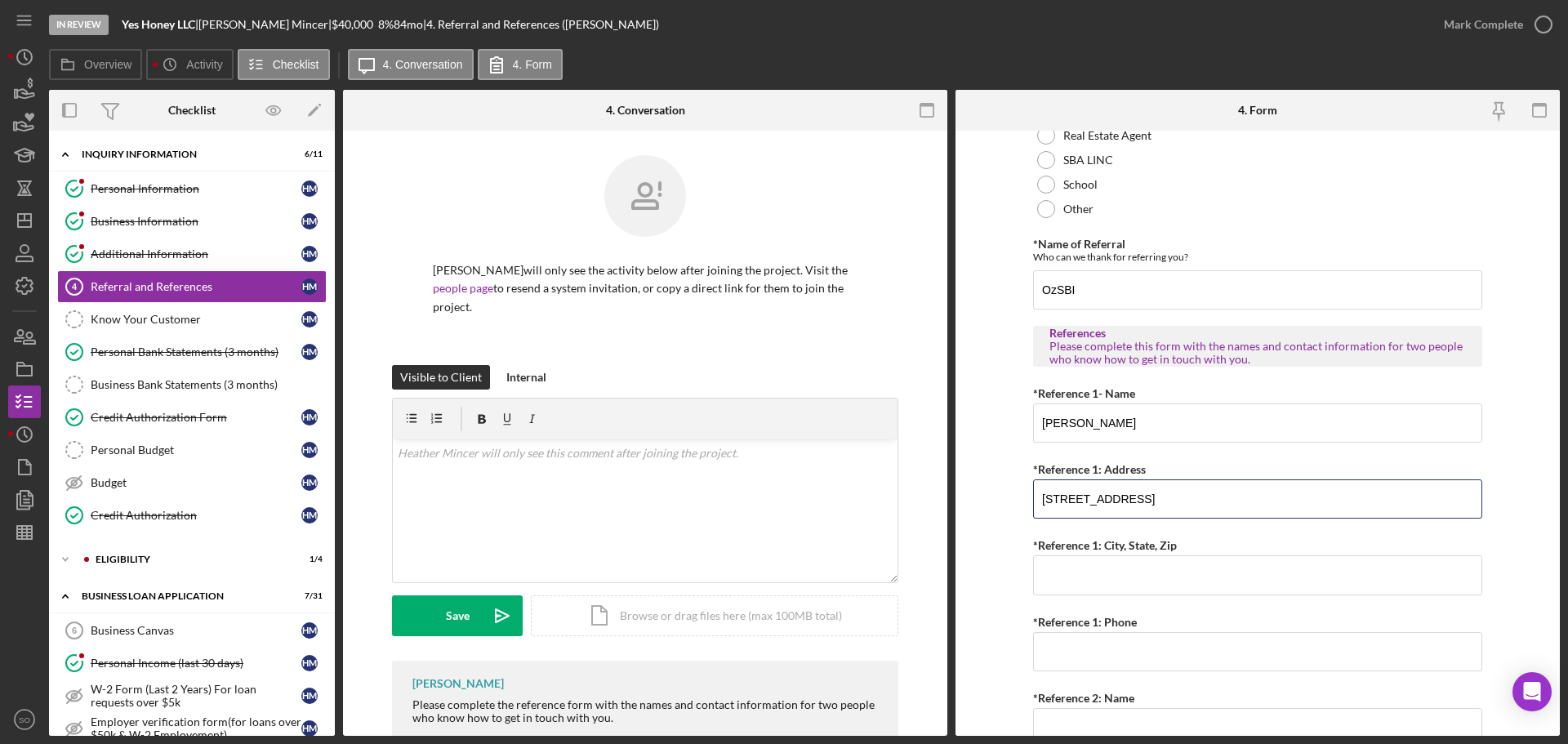
type input "375 Fontana Lane"
click at [1144, 561] on input "*Reference 1: City, State, Zip" at bounding box center [1258, 575] width 449 height 39
paste input "Linn Creek, MO 65052"
type input "Linn Creek, MO 65052"
click at [991, 587] on form "Referral *Referral Type How did you hear about Justine PETERSEN? JP Client JP P…" at bounding box center [1257, 433] width 604 height 605
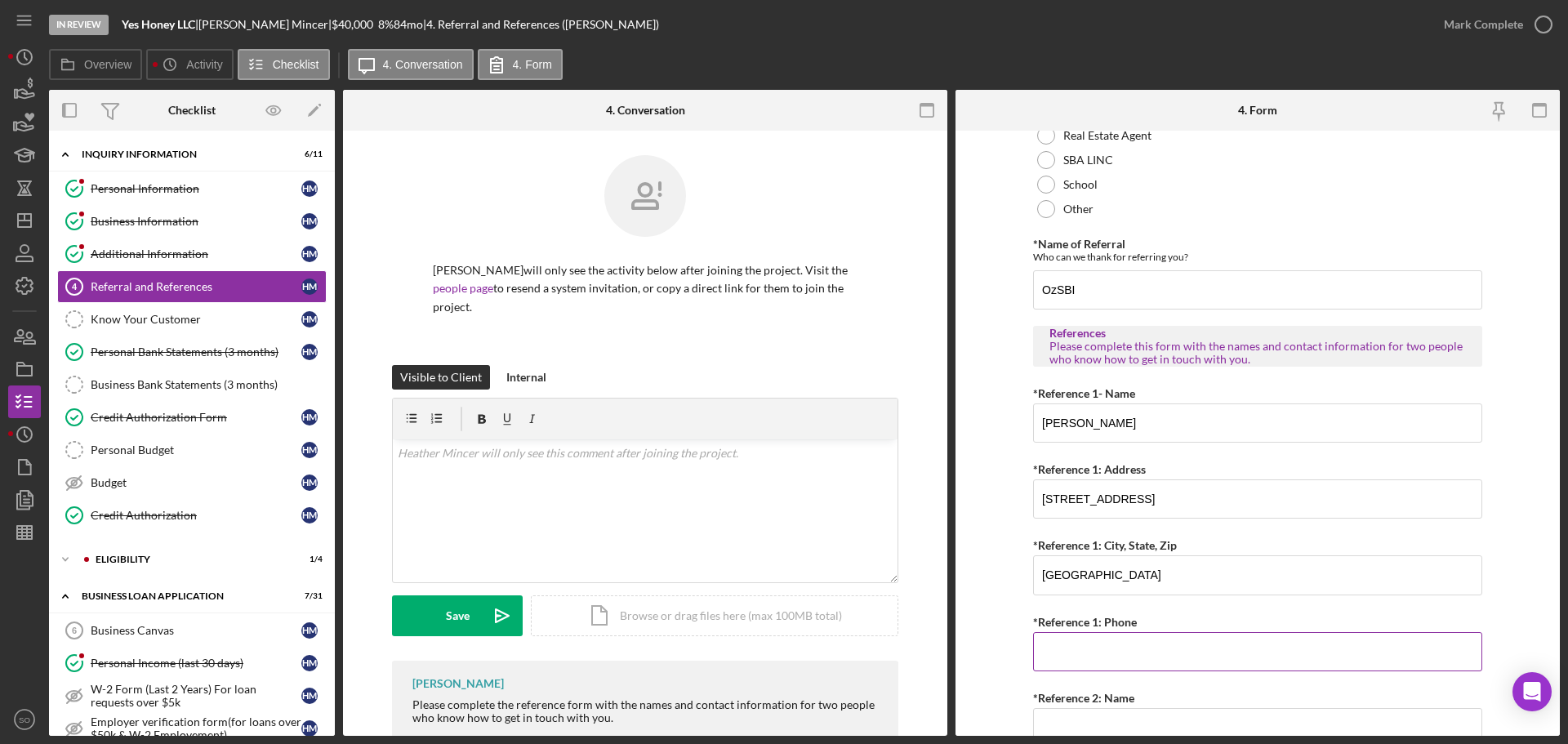
click at [1147, 642] on input "*Reference 1: Phone" at bounding box center [1258, 652] width 449 height 39
paste input "(573) 619-8774"
type input "(573) 619-8774"
click at [975, 604] on form "Referral *Referral Type How did you hear about Justine PETERSEN? JP Client JP P…" at bounding box center [1257, 433] width 604 height 605
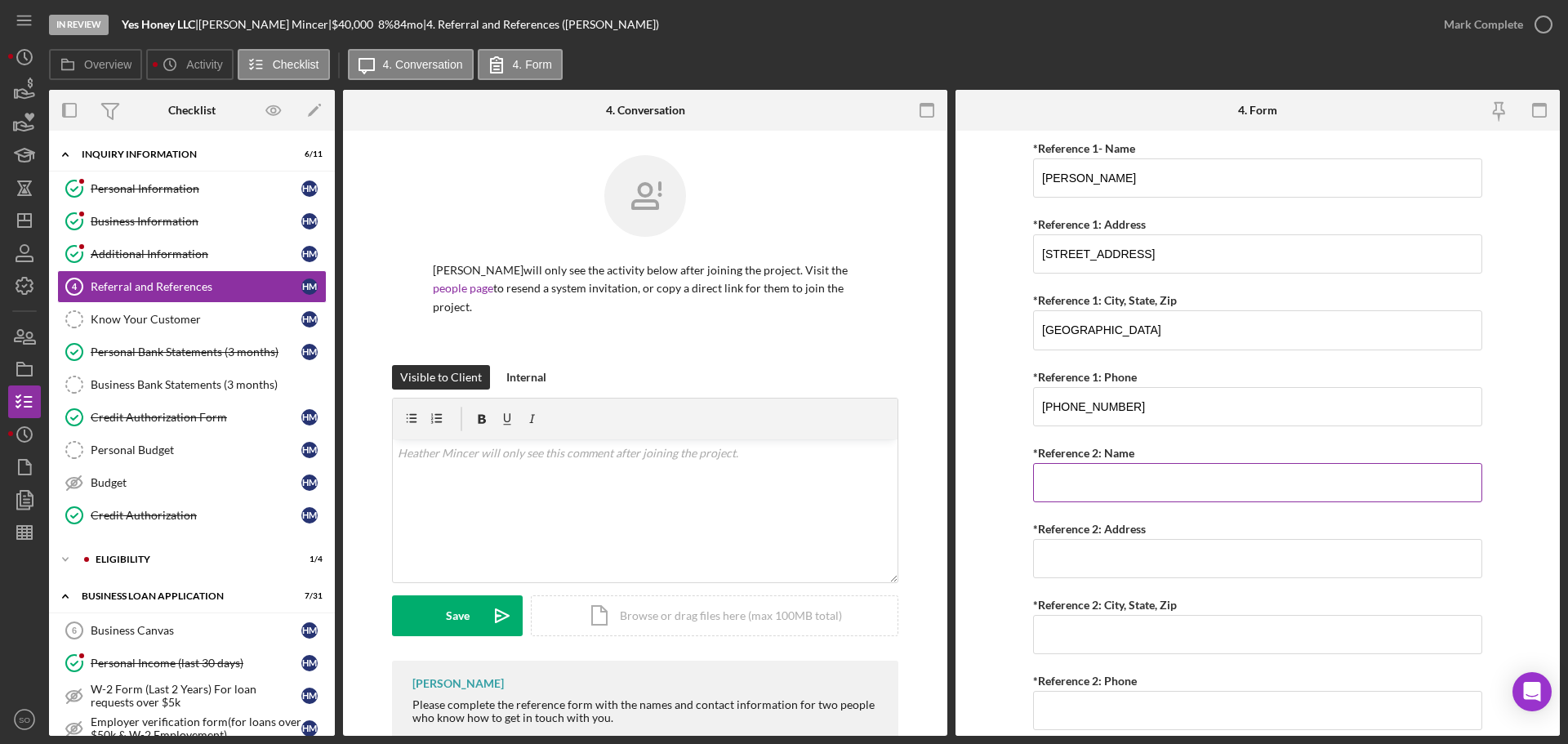
click at [1162, 468] on input "*Reference 2: Name" at bounding box center [1258, 482] width 449 height 39
click at [1161, 472] on input "*Reference 2: Name" at bounding box center [1258, 482] width 449 height 39
paste input "Nate Brown"
type input "Nate Brown"
click at [1123, 552] on input "*Reference 2: Address" at bounding box center [1258, 558] width 449 height 39
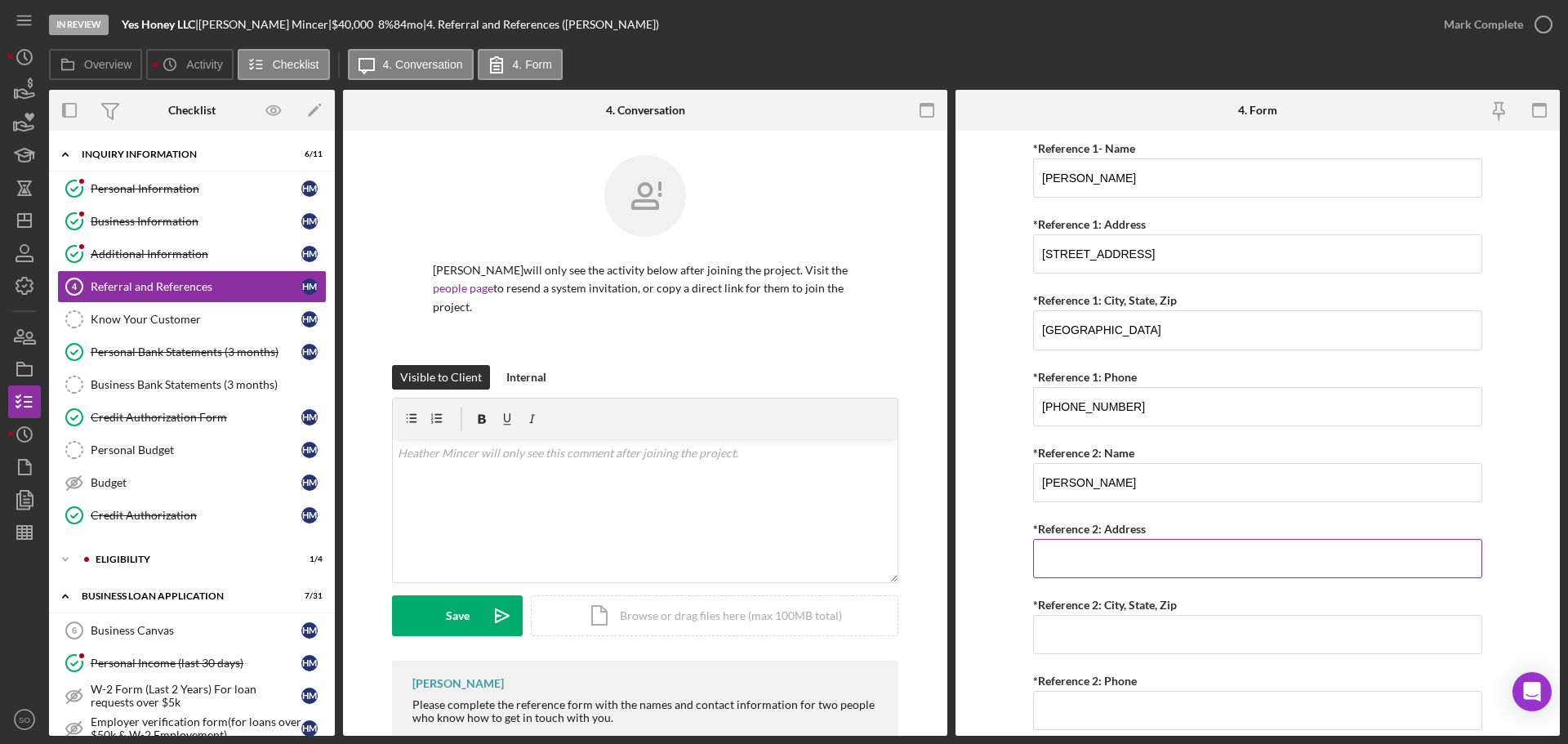
paste input "4351 MO 13"
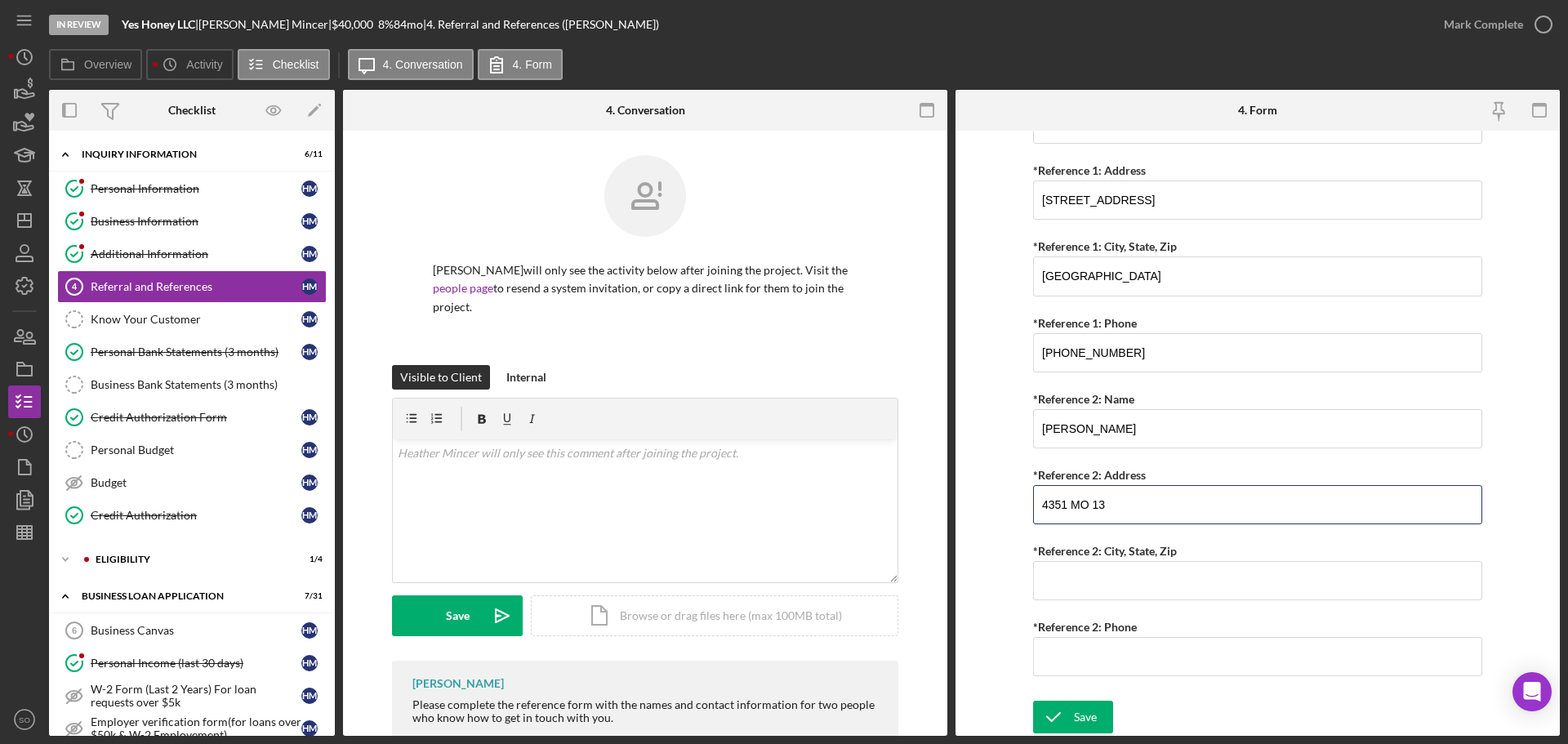
type input "4351 MO 13"
click at [1124, 568] on input "*Reference 2: City, State, Zip" at bounding box center [1258, 581] width 449 height 39
paste input "Bolivar, MO 65613 -"
type input "Bolivar, MO 65613"
click at [1113, 647] on input "*Reference 2: Phone" at bounding box center [1258, 656] width 449 height 39
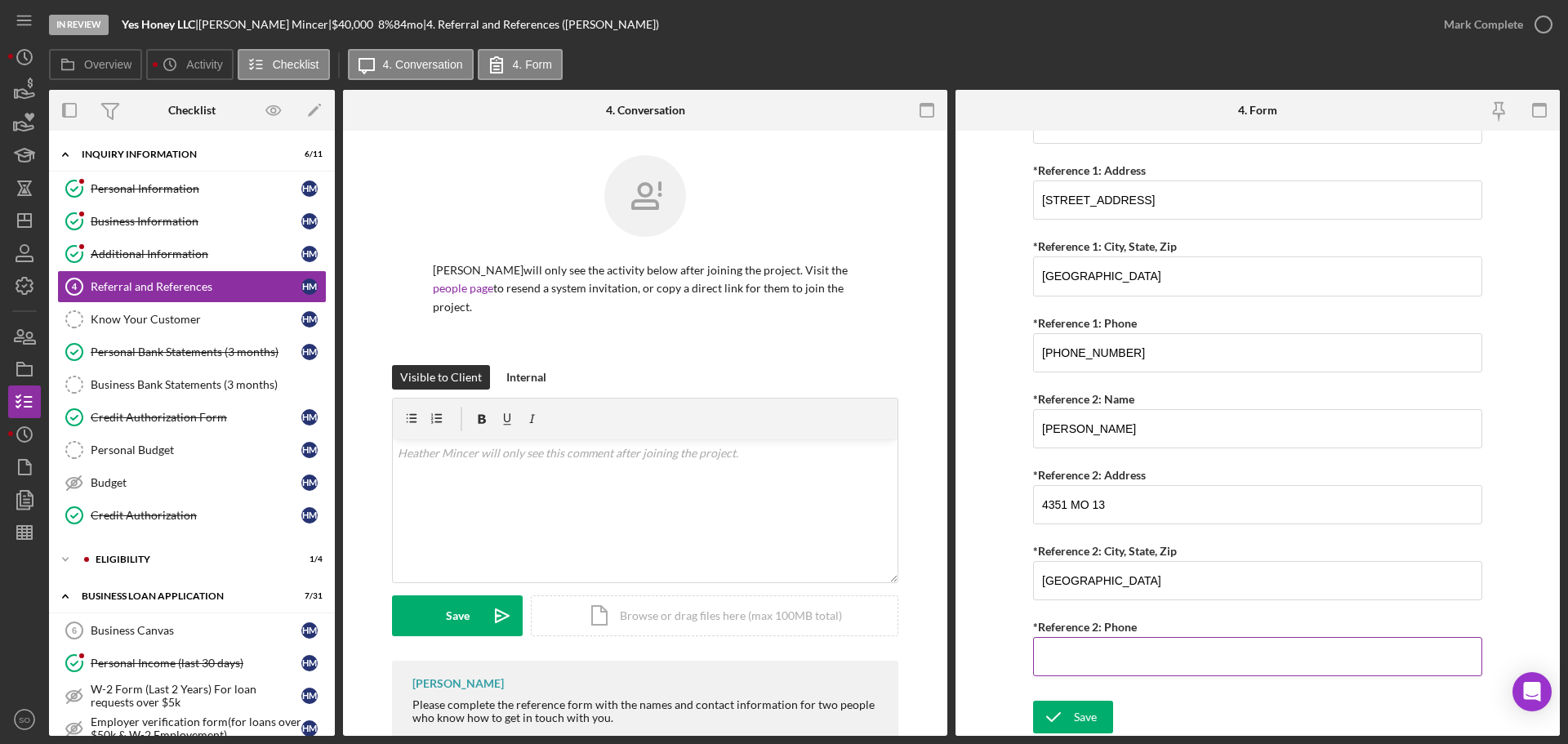
paste input "(719) 321-2703"
type input "(719) 321-2703"
click at [987, 568] on form "Referral *Referral Type How did you hear about Justine PETERSEN? JP Client JP P…" at bounding box center [1257, 433] width 604 height 605
click at [1067, 720] on icon "submit" at bounding box center [1053, 717] width 41 height 41
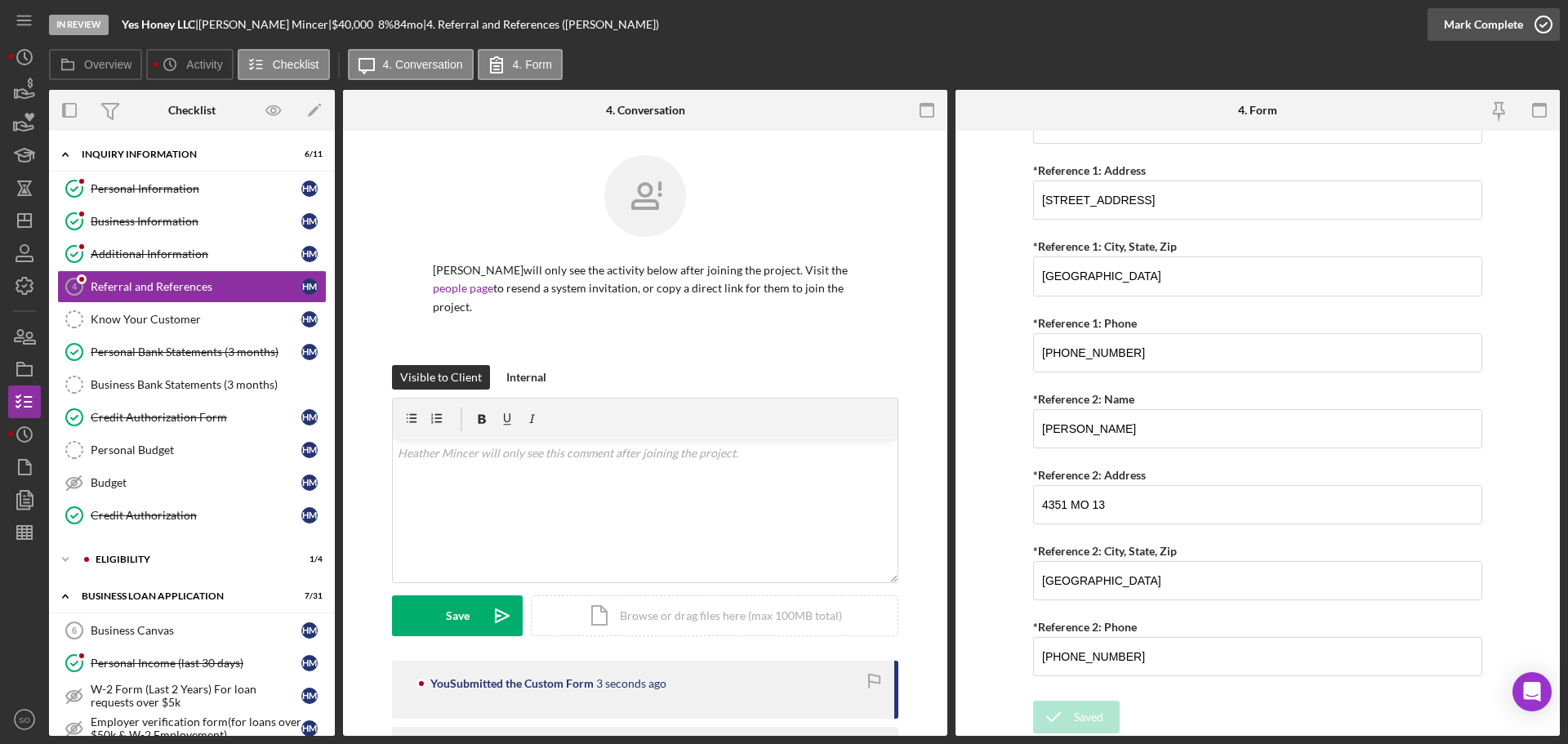
click at [1442, 23] on button "Mark Complete" at bounding box center [1494, 24] width 132 height 33
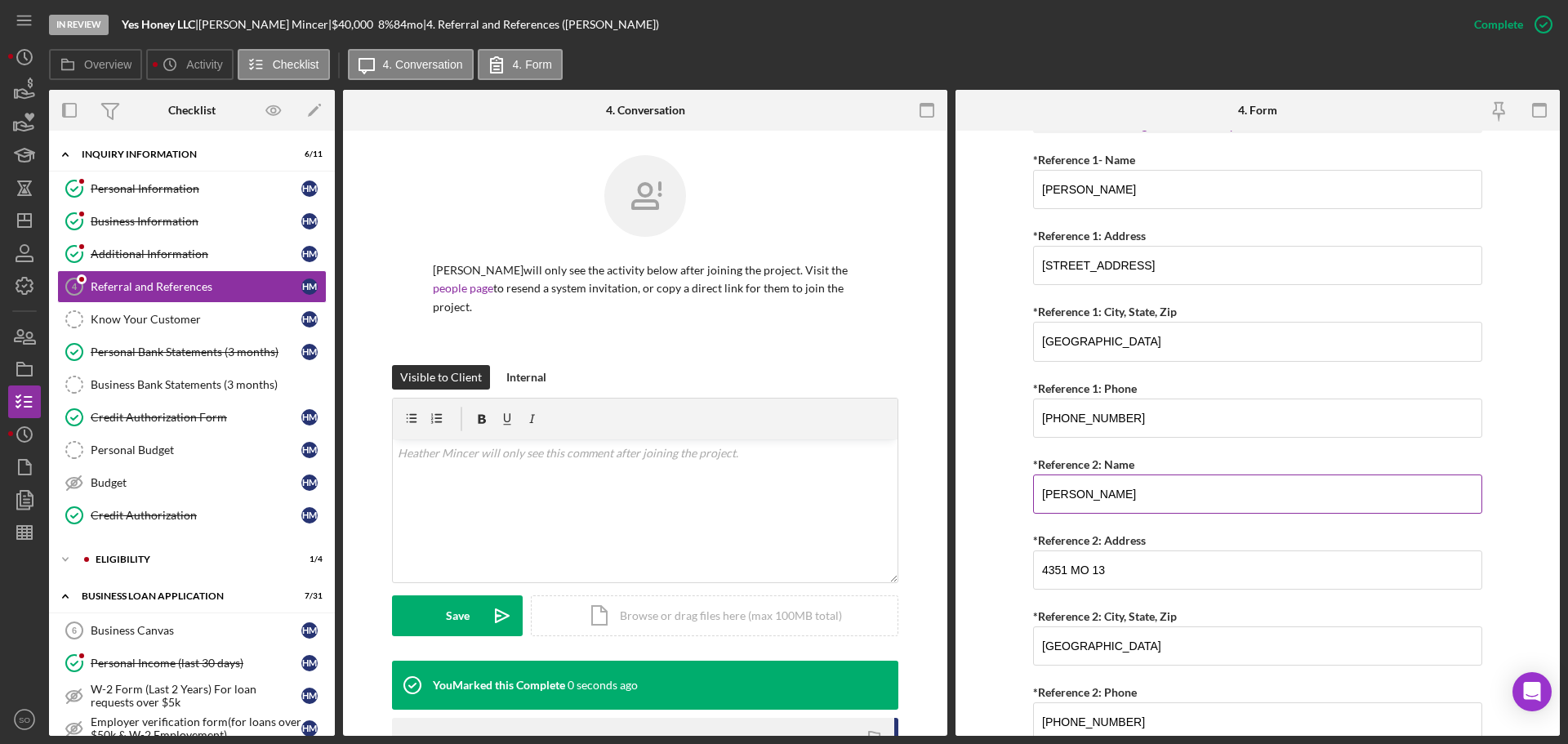
scroll to position [0, 0]
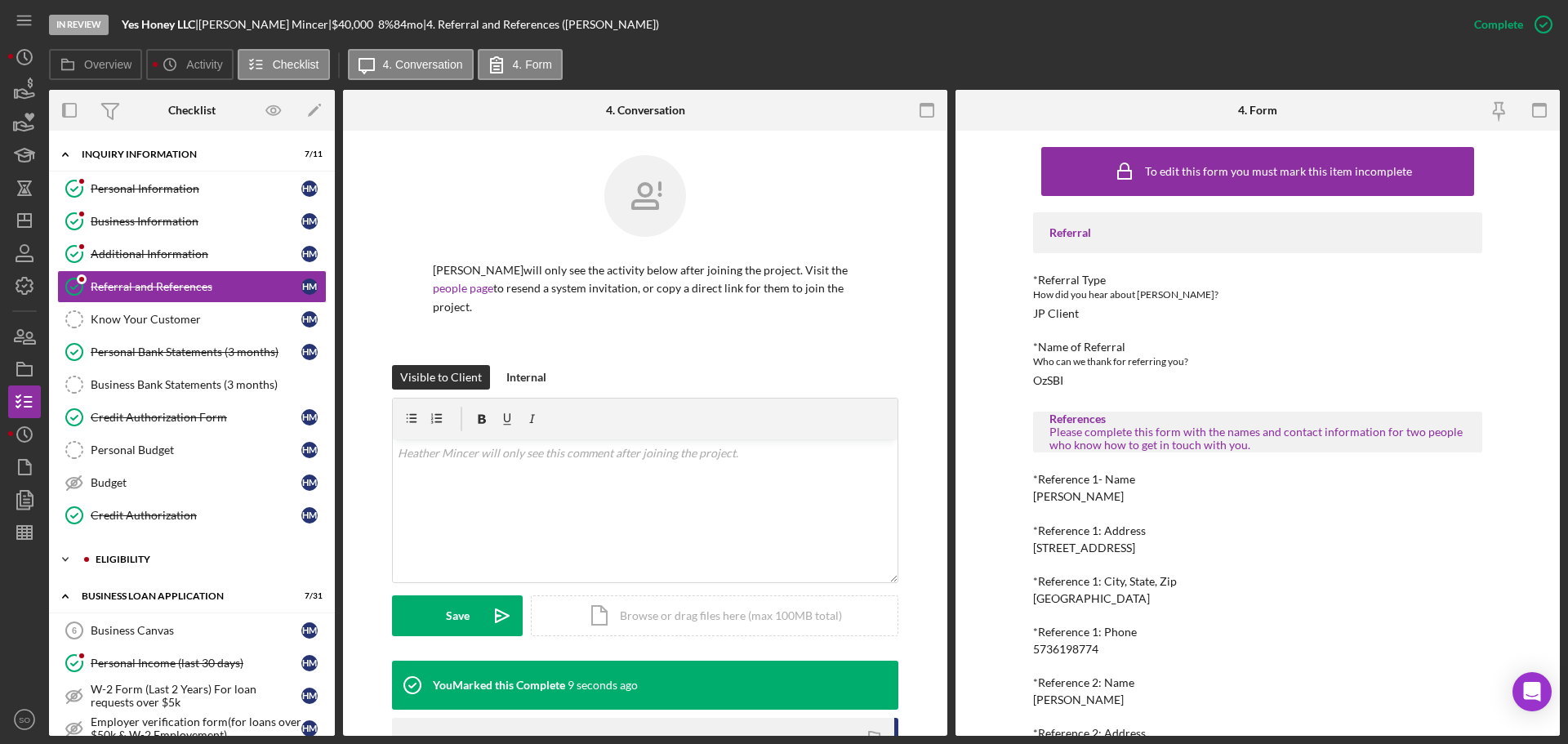
click at [157, 570] on div "Icon/Expander ELIGIBILITY 1 / 4" at bounding box center [192, 559] width 286 height 33
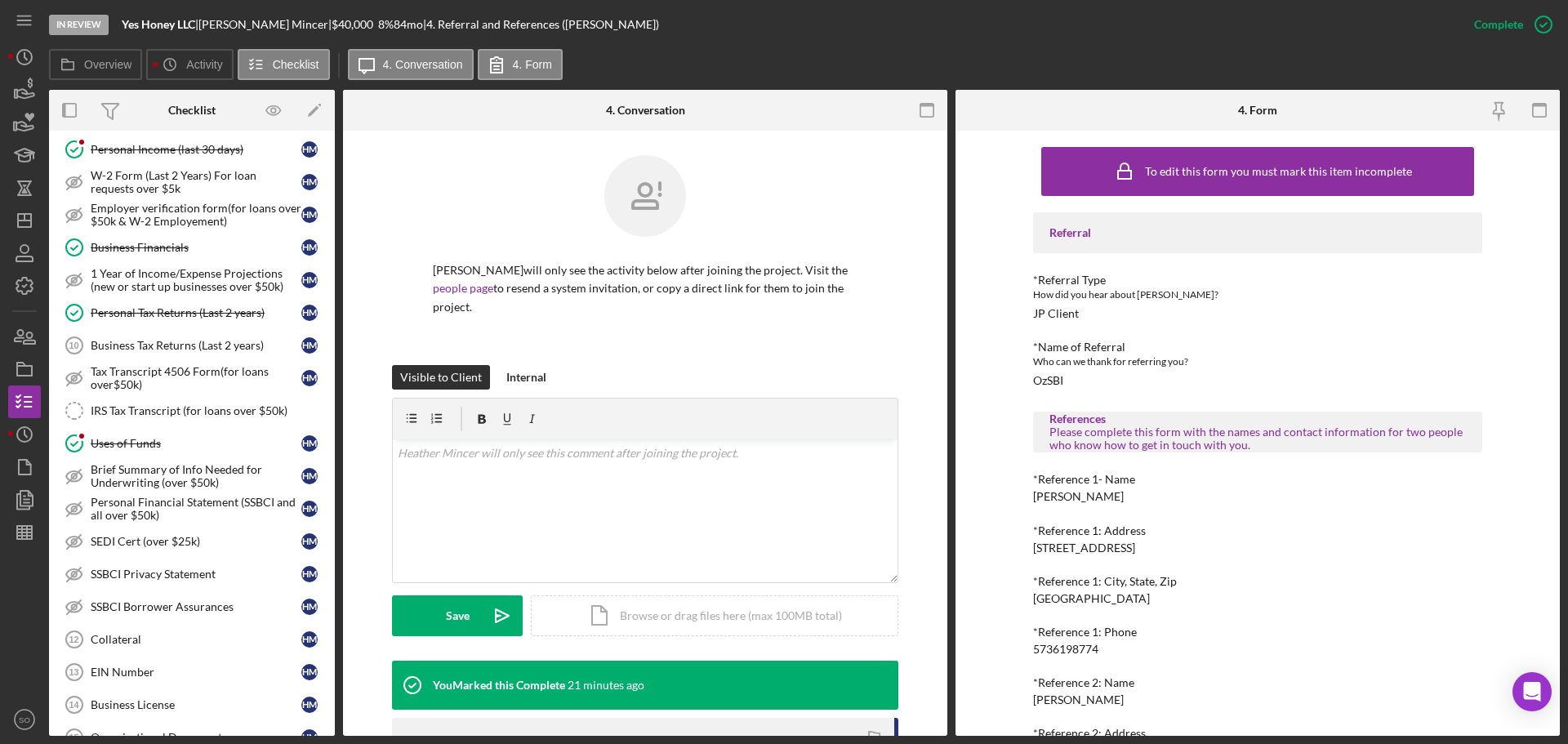
scroll to position [735, 0]
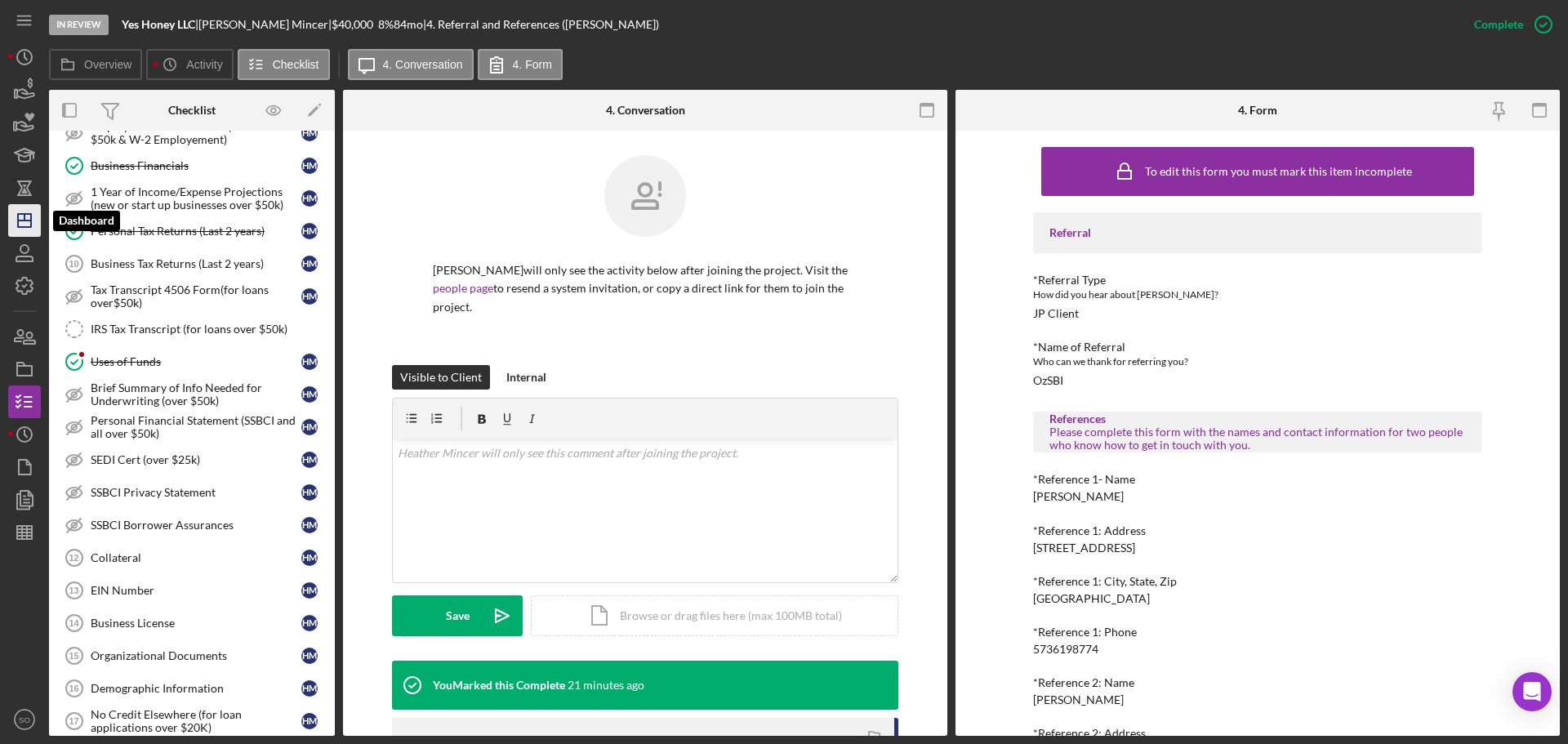
click at [33, 231] on icon "Icon/Dashboard" at bounding box center [24, 221] width 41 height 41
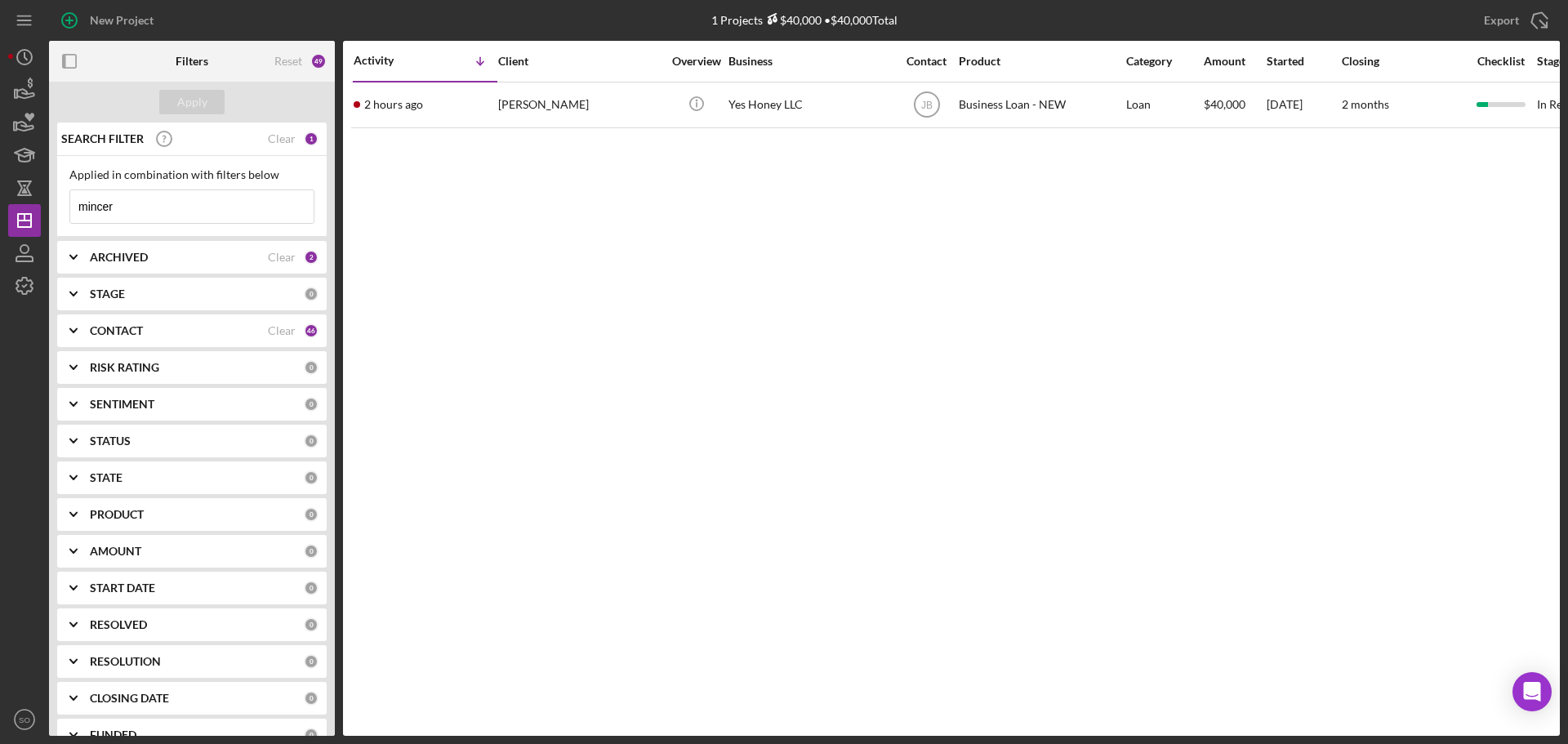
drag, startPoint x: 140, startPoint y: 213, endPoint x: 0, endPoint y: 174, distance: 145.3
click at [0, 174] on div "New Project 1 Projects $40,000 • $40,000 Total mincer Export Icon/Export Filter…" at bounding box center [784, 372] width 1568 height 744
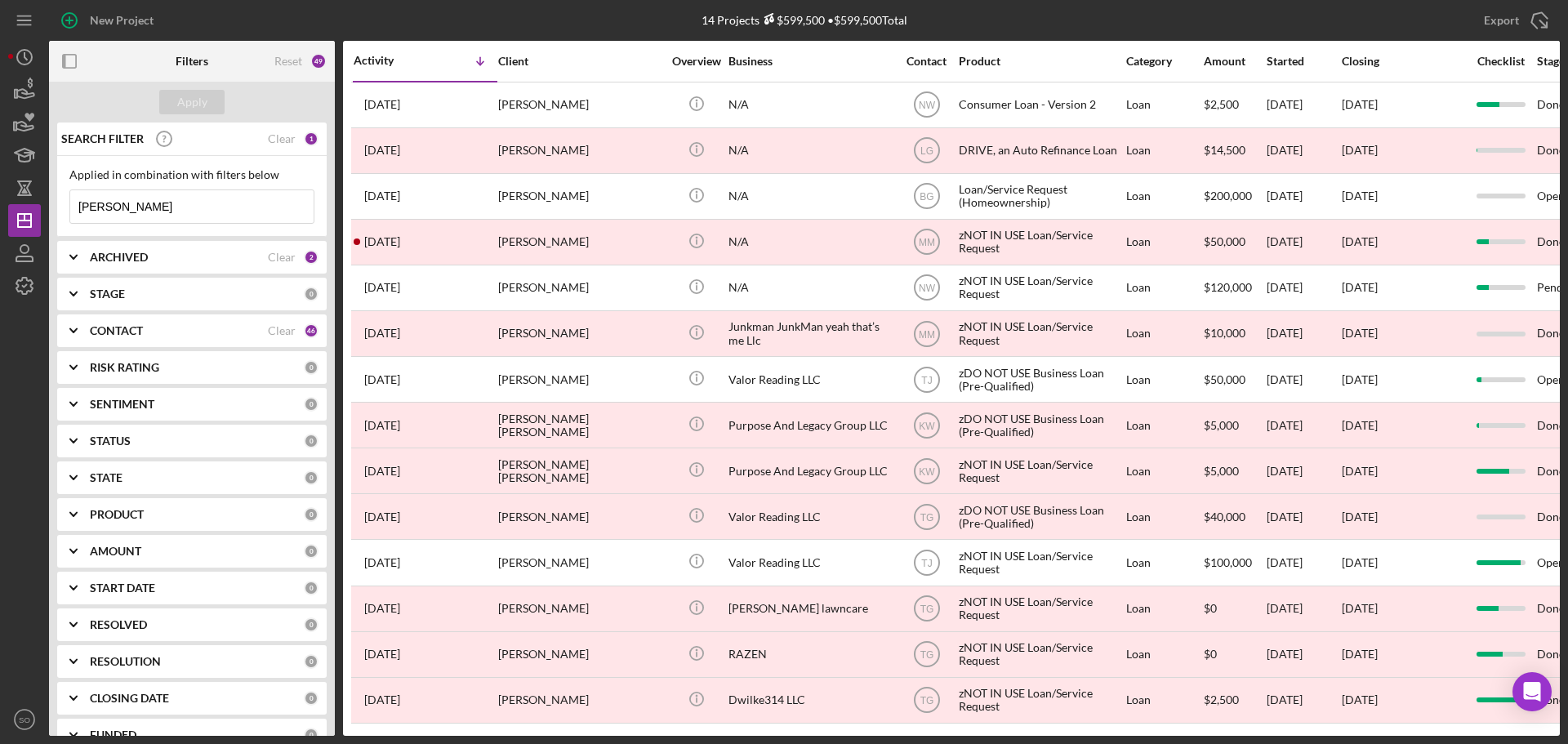
type input "wilke"
click at [125, 198] on input "wilke" at bounding box center [192, 207] width 243 height 33
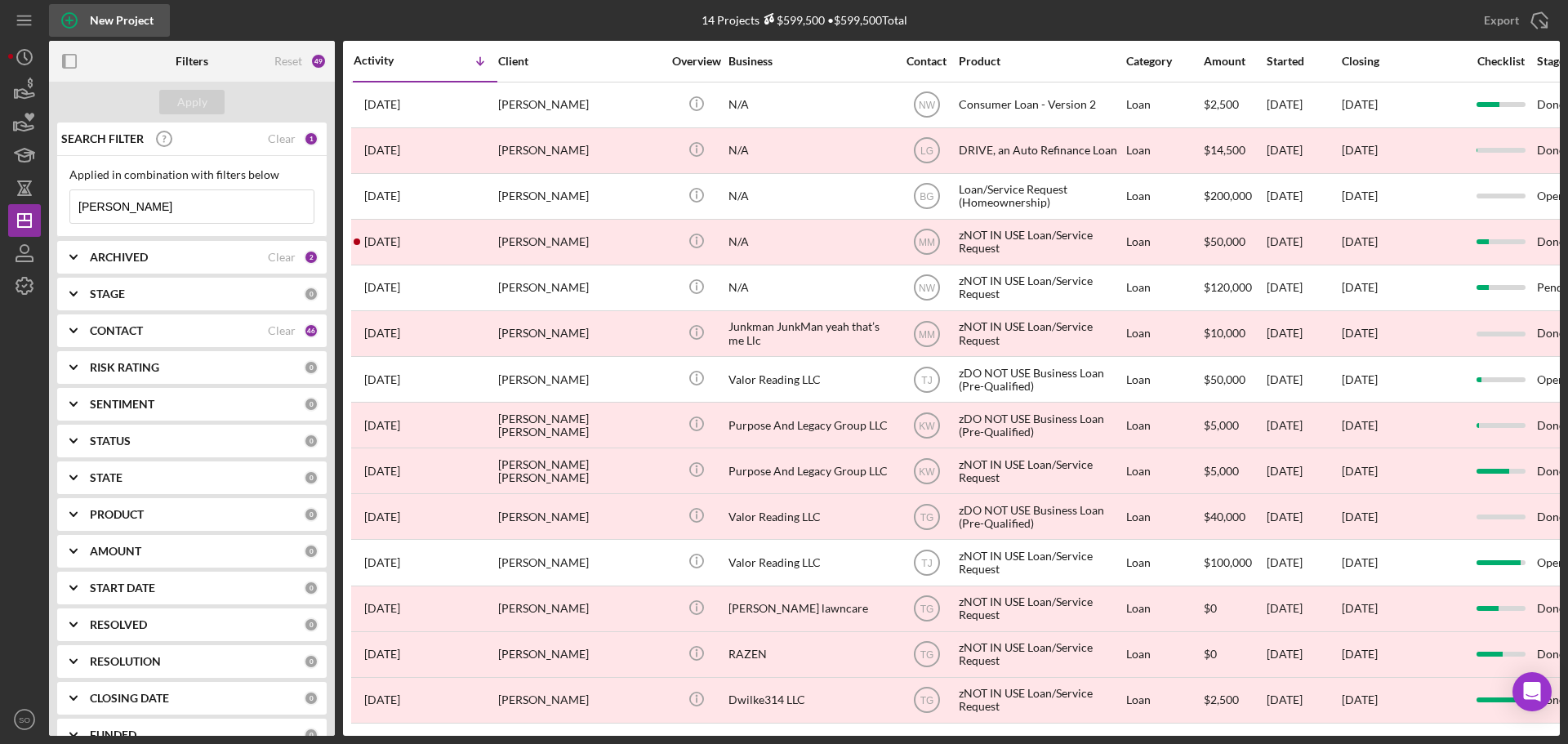
click at [123, 24] on div "New Project" at bounding box center [121, 20] width 63 height 33
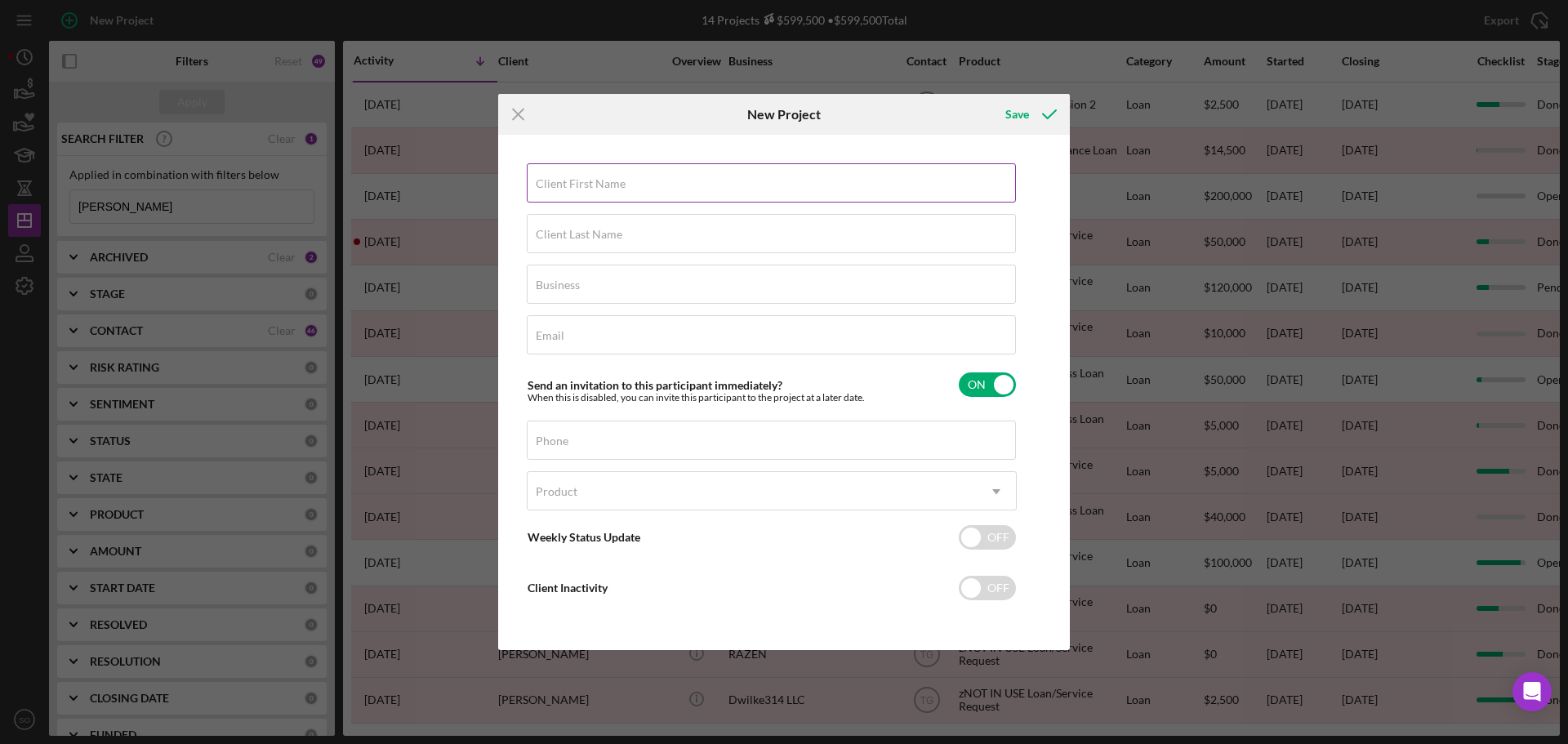
click at [609, 187] on label "Client First Name" at bounding box center [581, 183] width 89 height 13
click at [609, 187] on input "Client First Name" at bounding box center [771, 183] width 489 height 39
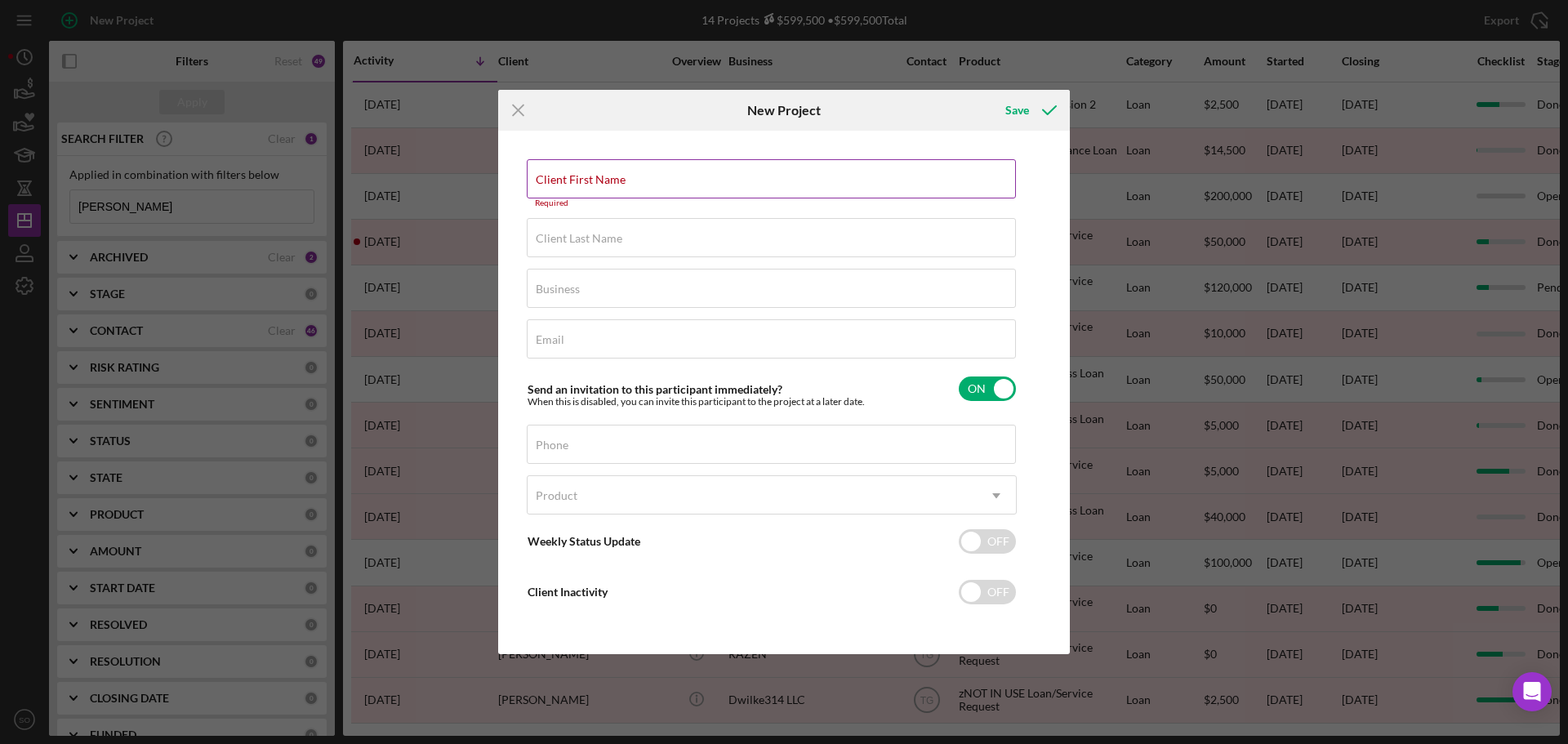
drag, startPoint x: 609, startPoint y: 187, endPoint x: 574, endPoint y: 186, distance: 35.0
click at [566, 182] on label "Client First Name" at bounding box center [581, 179] width 89 height 13
click at [566, 182] on input "Client First Name" at bounding box center [771, 179] width 489 height 39
paste input "[PERSON_NAME]"
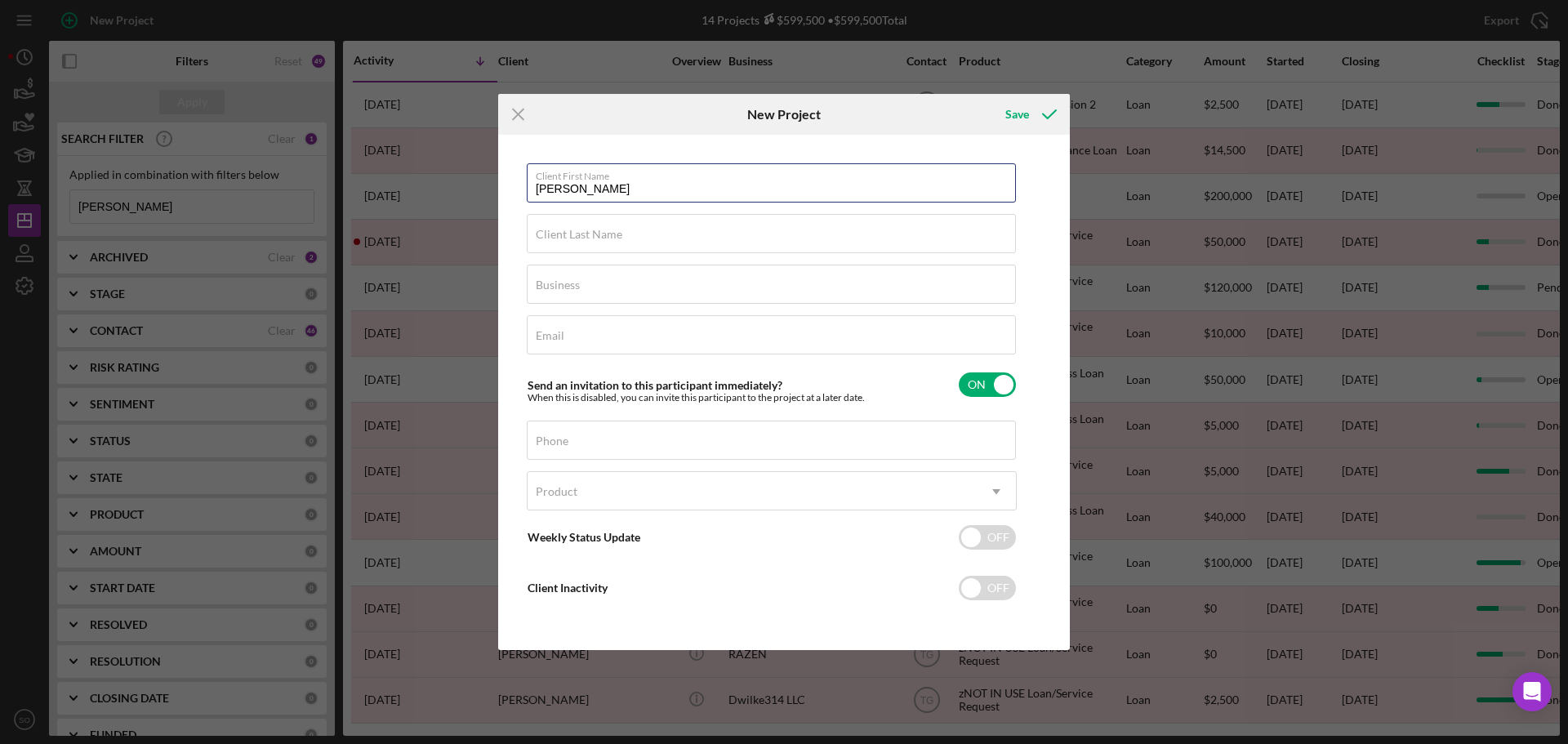
type input "[PERSON_NAME]"
click at [675, 232] on div "Client Last Name Required" at bounding box center [772, 234] width 490 height 41
paste input "[PERSON_NAME]"
type input "[PERSON_NAME]"
click at [679, 270] on div "Business Required" at bounding box center [772, 285] width 490 height 41
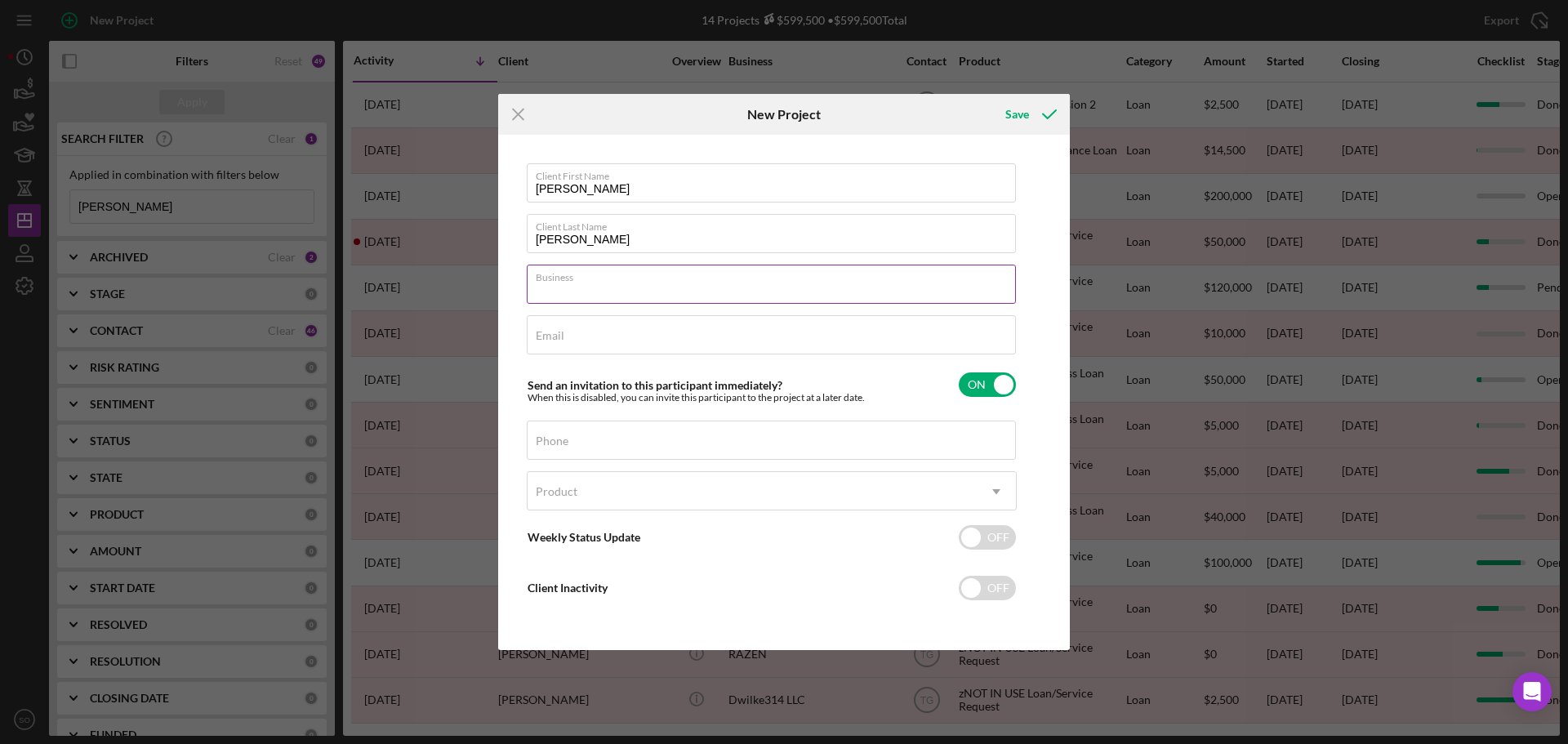
type input "n/a"
drag, startPoint x: 679, startPoint y: 301, endPoint x: 676, endPoint y: 321, distance: 20.2
click at [676, 321] on input "Email" at bounding box center [771, 335] width 489 height 39
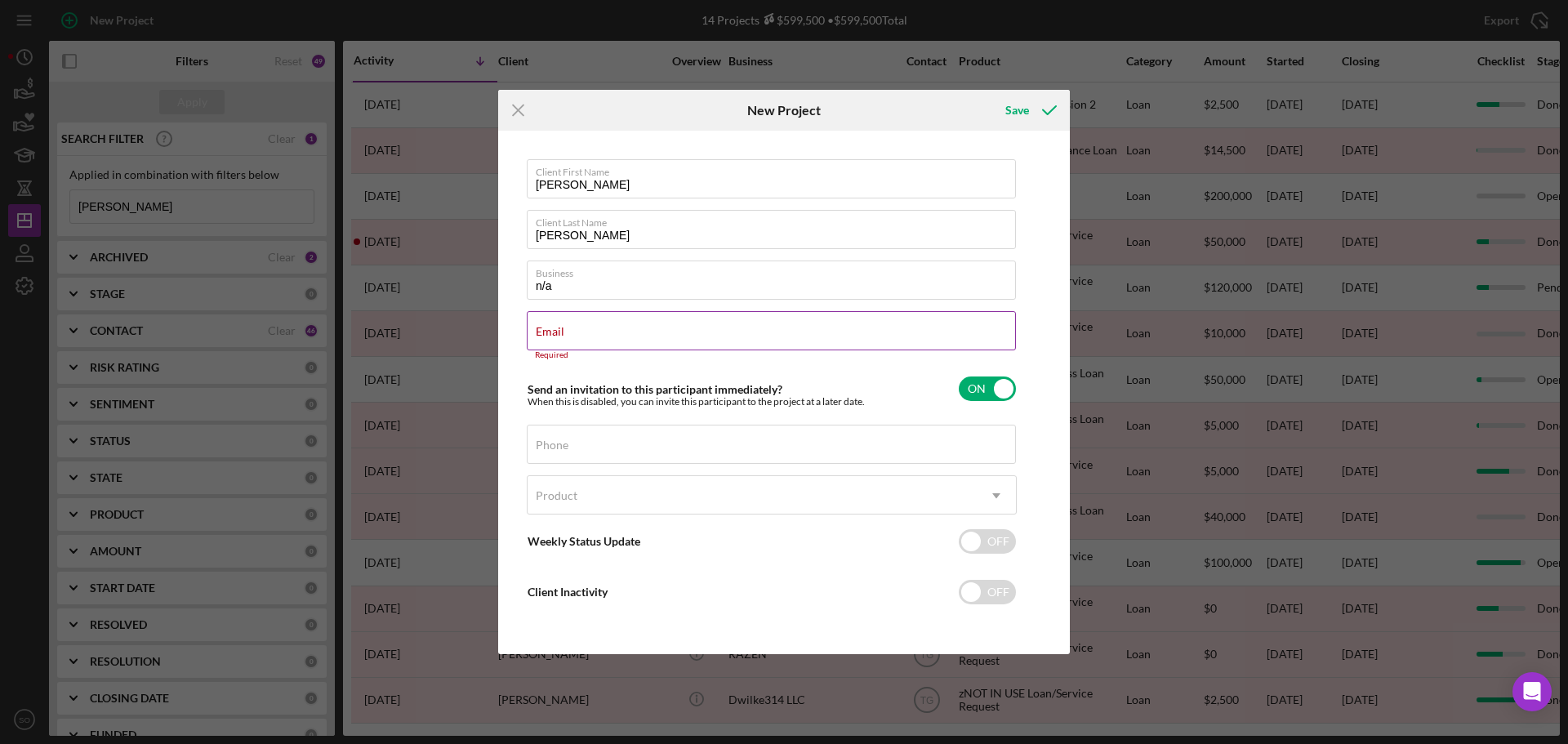
click at [735, 324] on div "Email Required" at bounding box center [772, 336] width 490 height 49
drag, startPoint x: 735, startPoint y: 324, endPoint x: 634, endPoint y: 344, distance: 103.0
click at [634, 344] on input "Email" at bounding box center [771, 331] width 489 height 39
paste input "rawilke2153@yahoo.com"
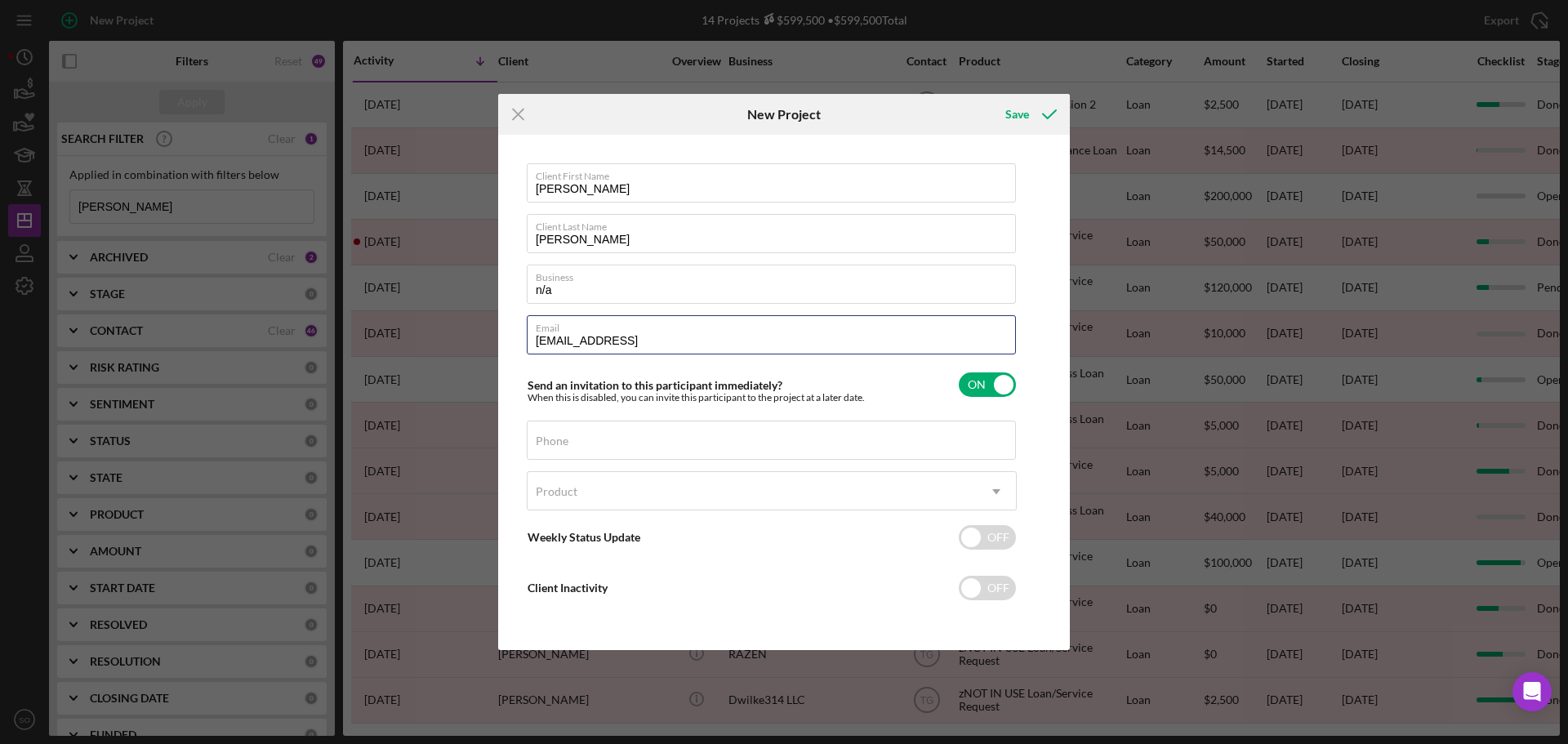
type input "rawilke2153@yahoo.comm"
click at [619, 436] on div "Phone" at bounding box center [772, 441] width 490 height 41
drag, startPoint x: 617, startPoint y: 436, endPoint x: 853, endPoint y: 445, distance: 236.2
click at [853, 445] on div "Phone" at bounding box center [772, 441] width 490 height 41
paste input "(636) 577-9127"
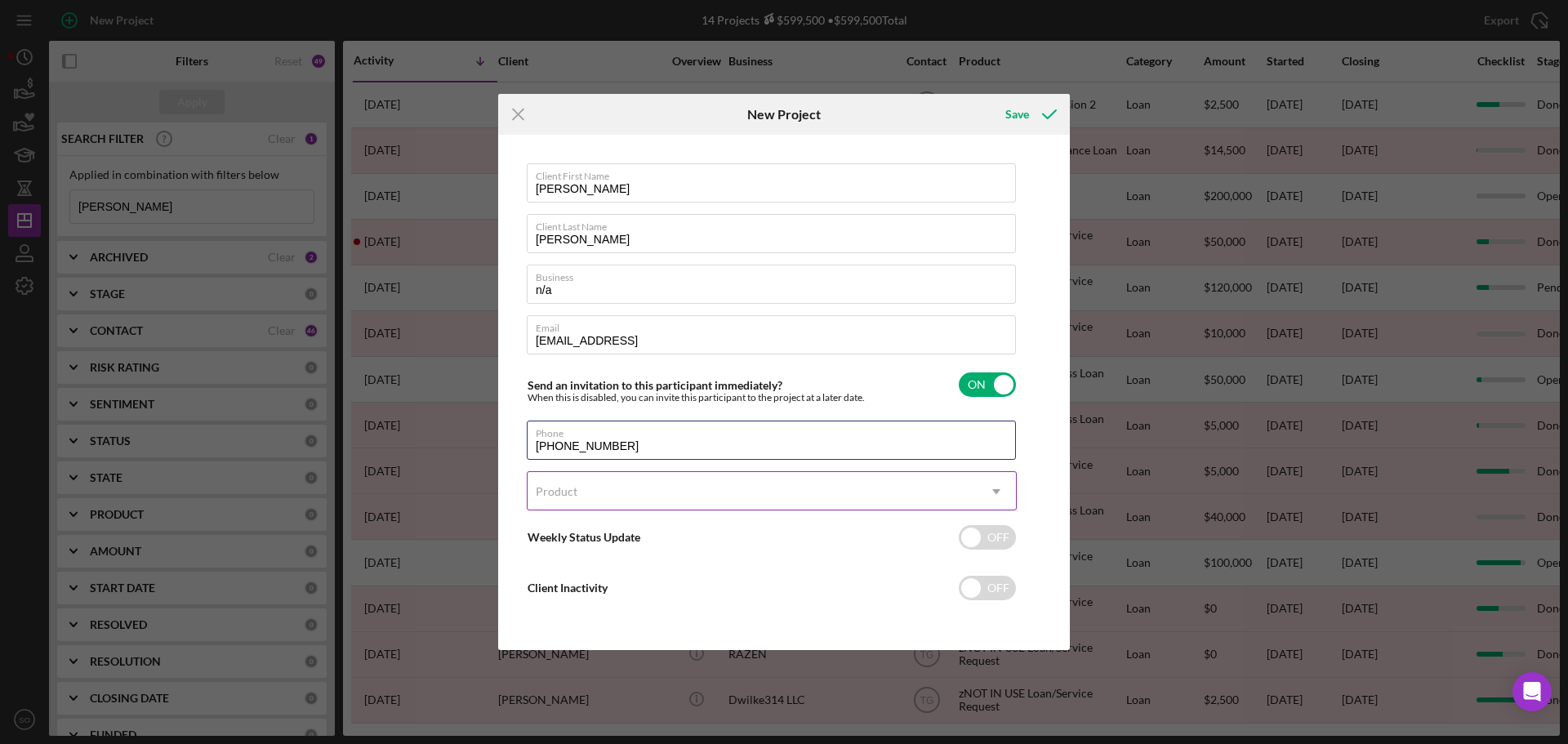
type input "(636) 577-9127"
click at [736, 491] on div "Product" at bounding box center [752, 491] width 449 height 38
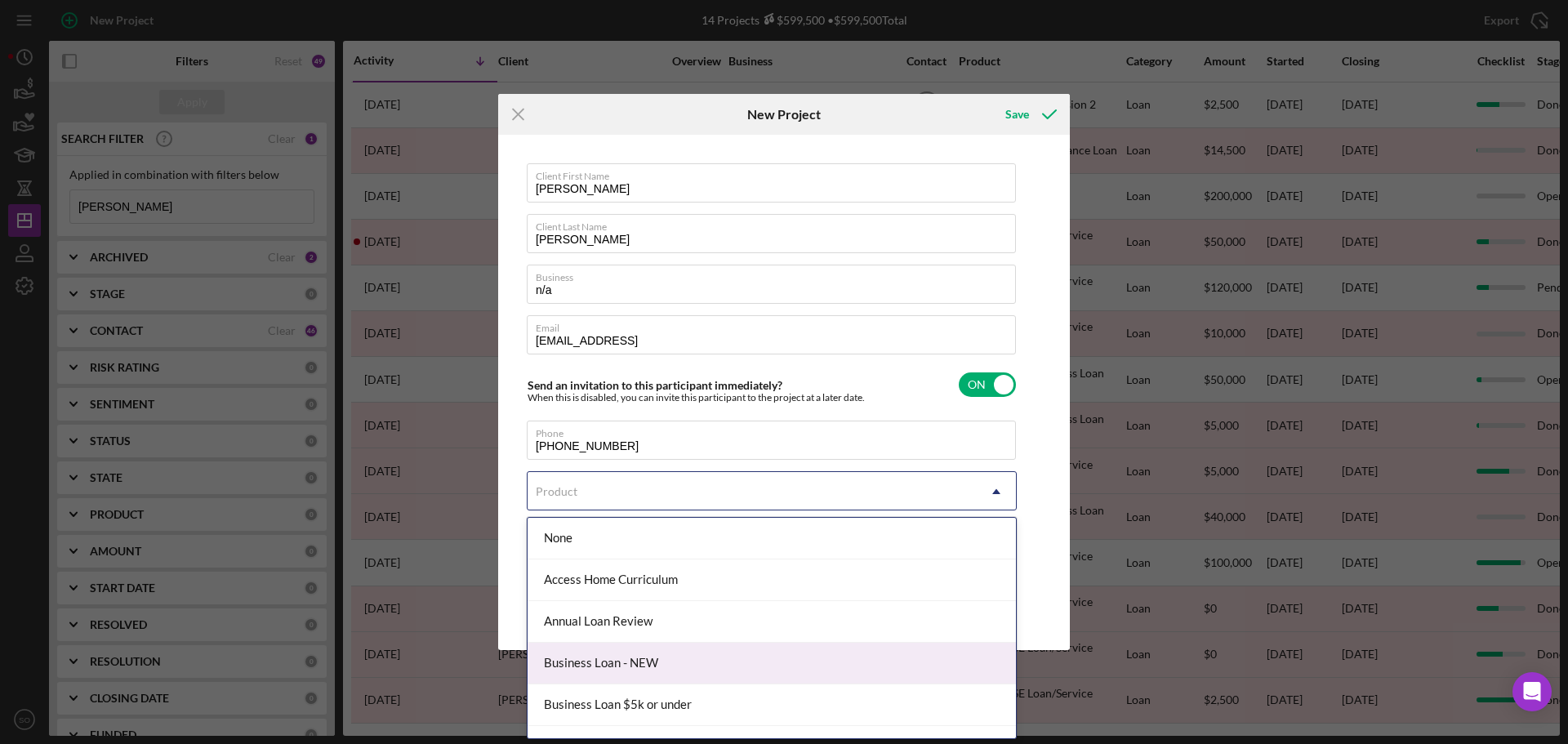
click at [701, 648] on div "Business Loan - NEW" at bounding box center [771, 663] width 488 height 42
checkbox input "true"
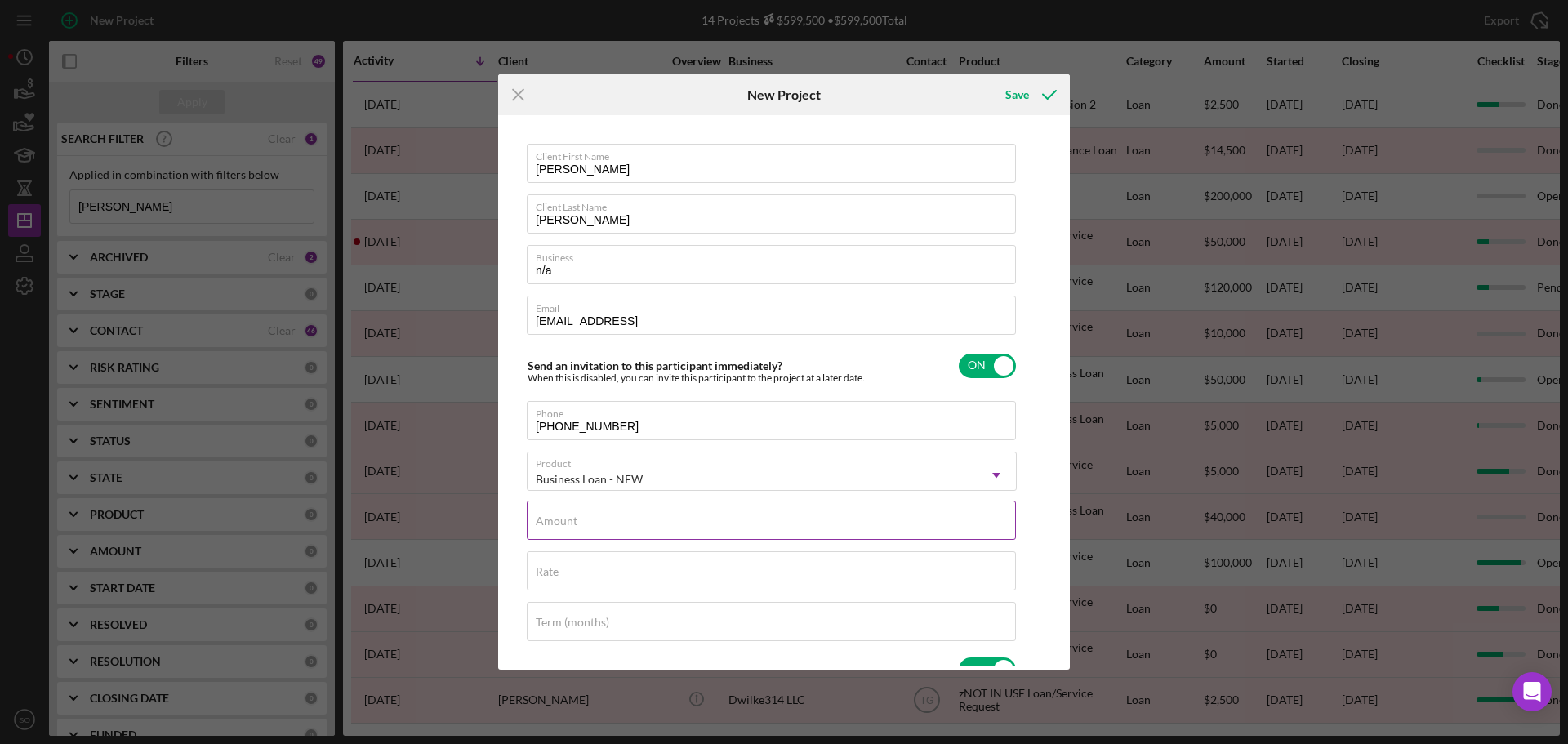
scroll to position [82, 0]
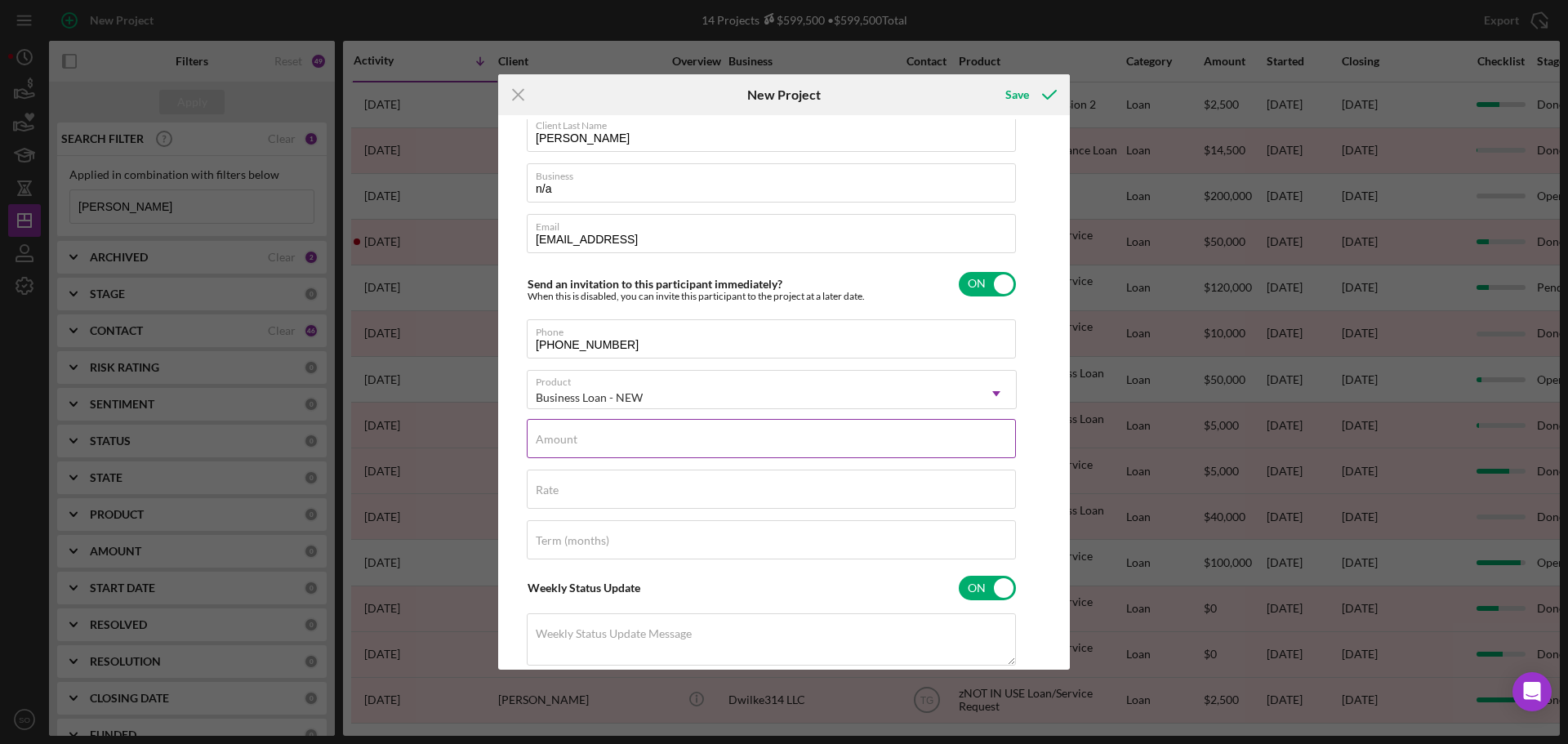
click at [690, 446] on input "Amount" at bounding box center [771, 439] width 489 height 39
click at [638, 443] on div "Amount Required" at bounding box center [772, 443] width 490 height 49
click at [662, 439] on input "Amount" at bounding box center [771, 439] width 489 height 39
type input "$52,000"
click at [609, 491] on div "Rate" at bounding box center [772, 490] width 490 height 41
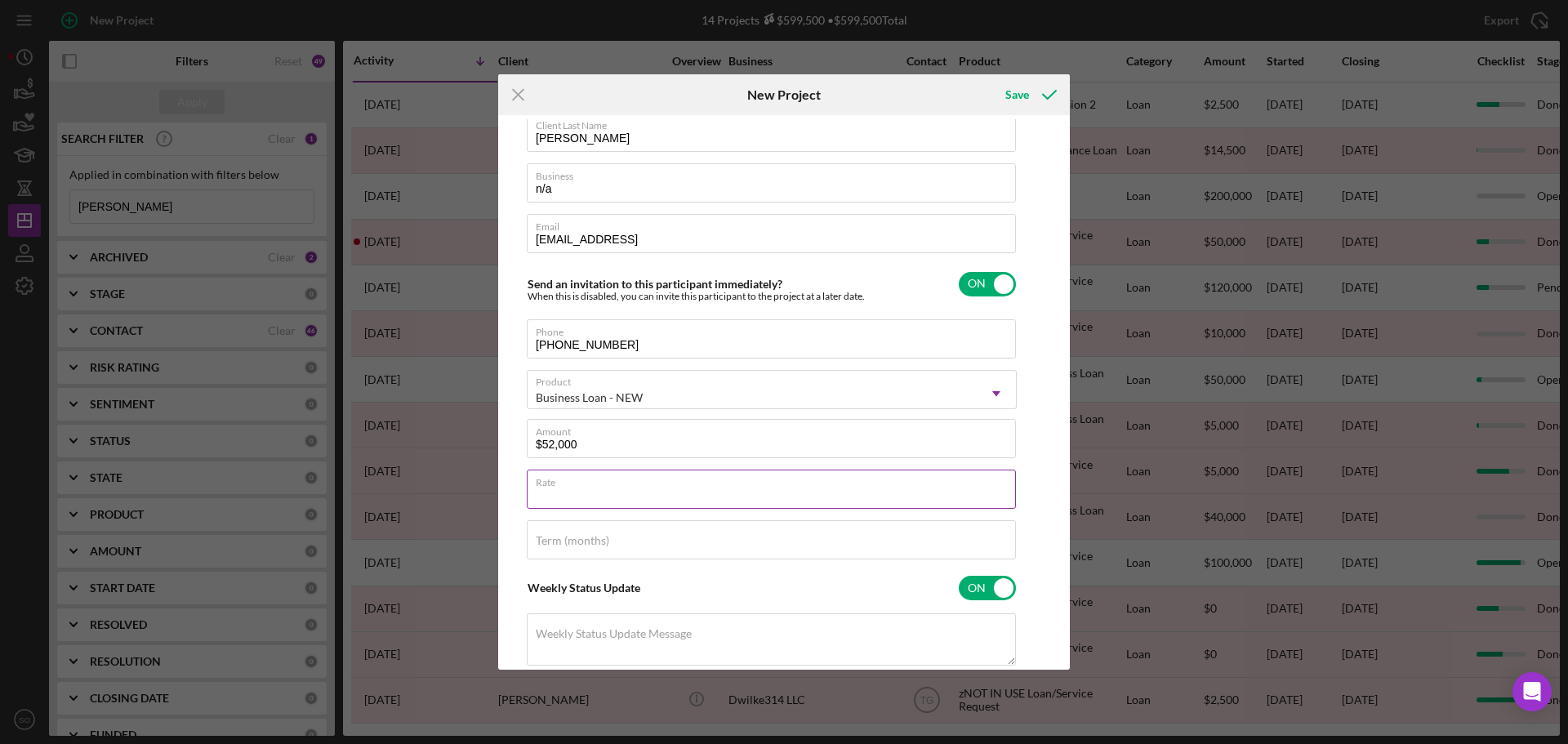
type input "8.000%"
click at [669, 537] on div "Term (months)" at bounding box center [772, 541] width 490 height 41
type input "84"
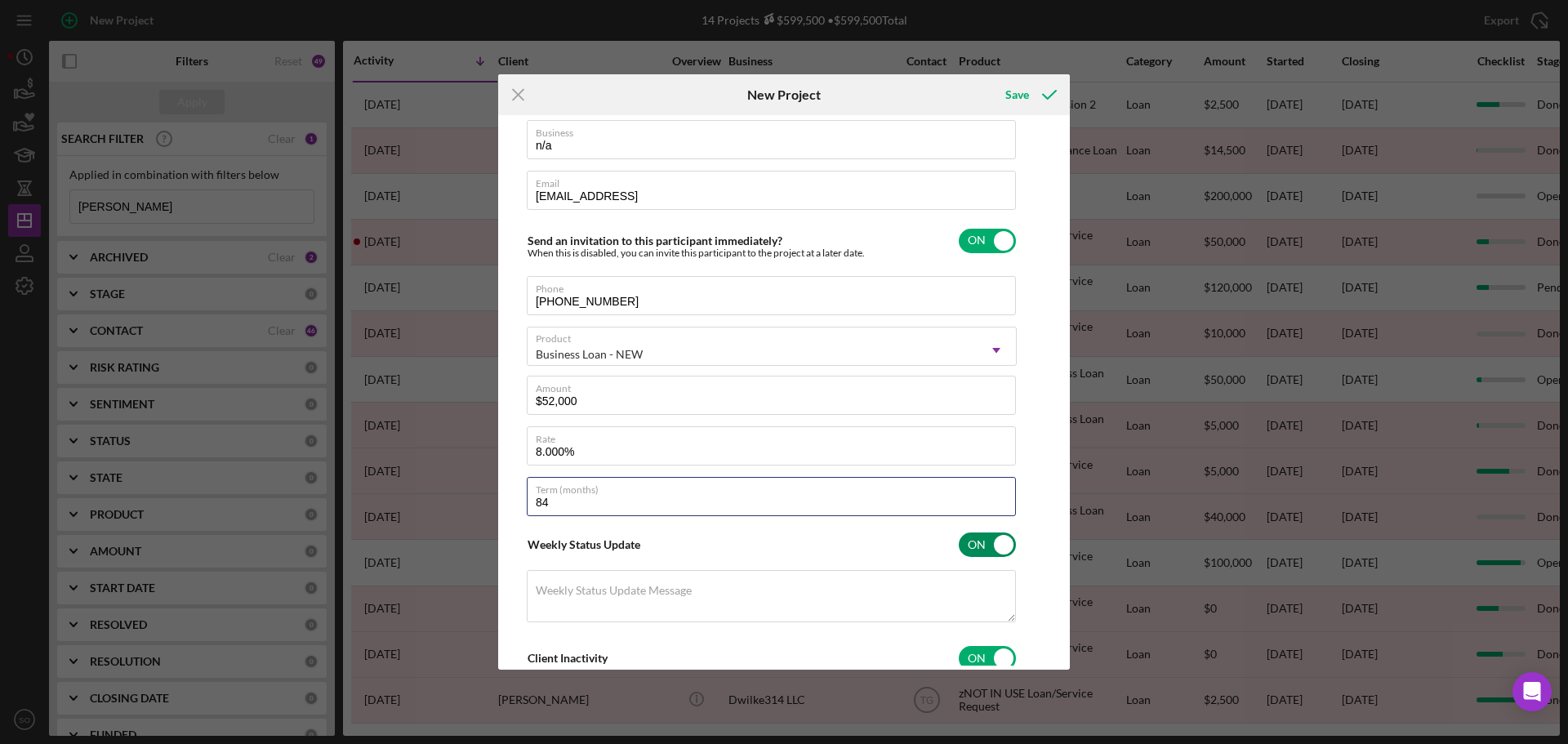
scroll to position [0, 0]
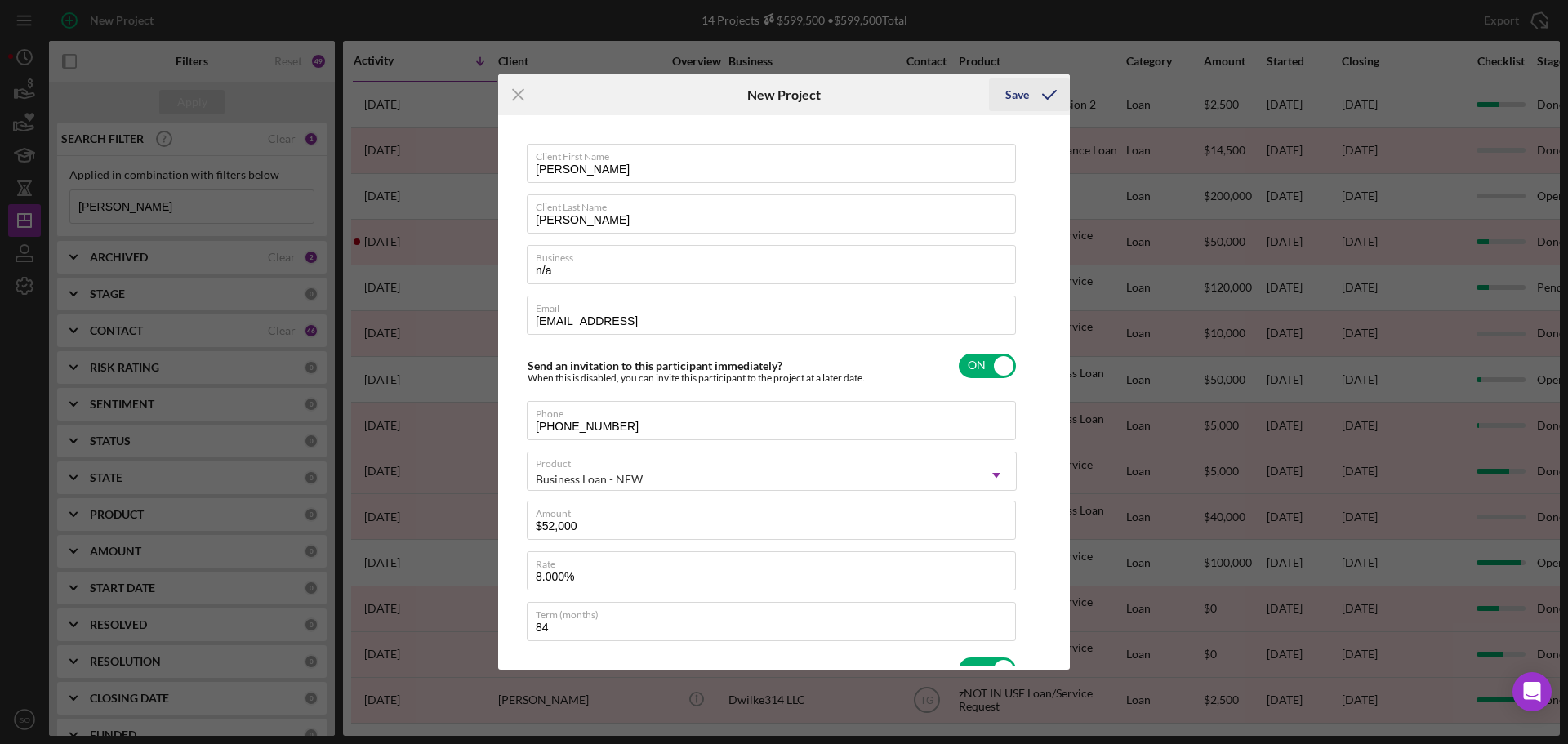
click at [1009, 101] on div "Save" at bounding box center [1017, 95] width 23 height 33
checkbox input "false"
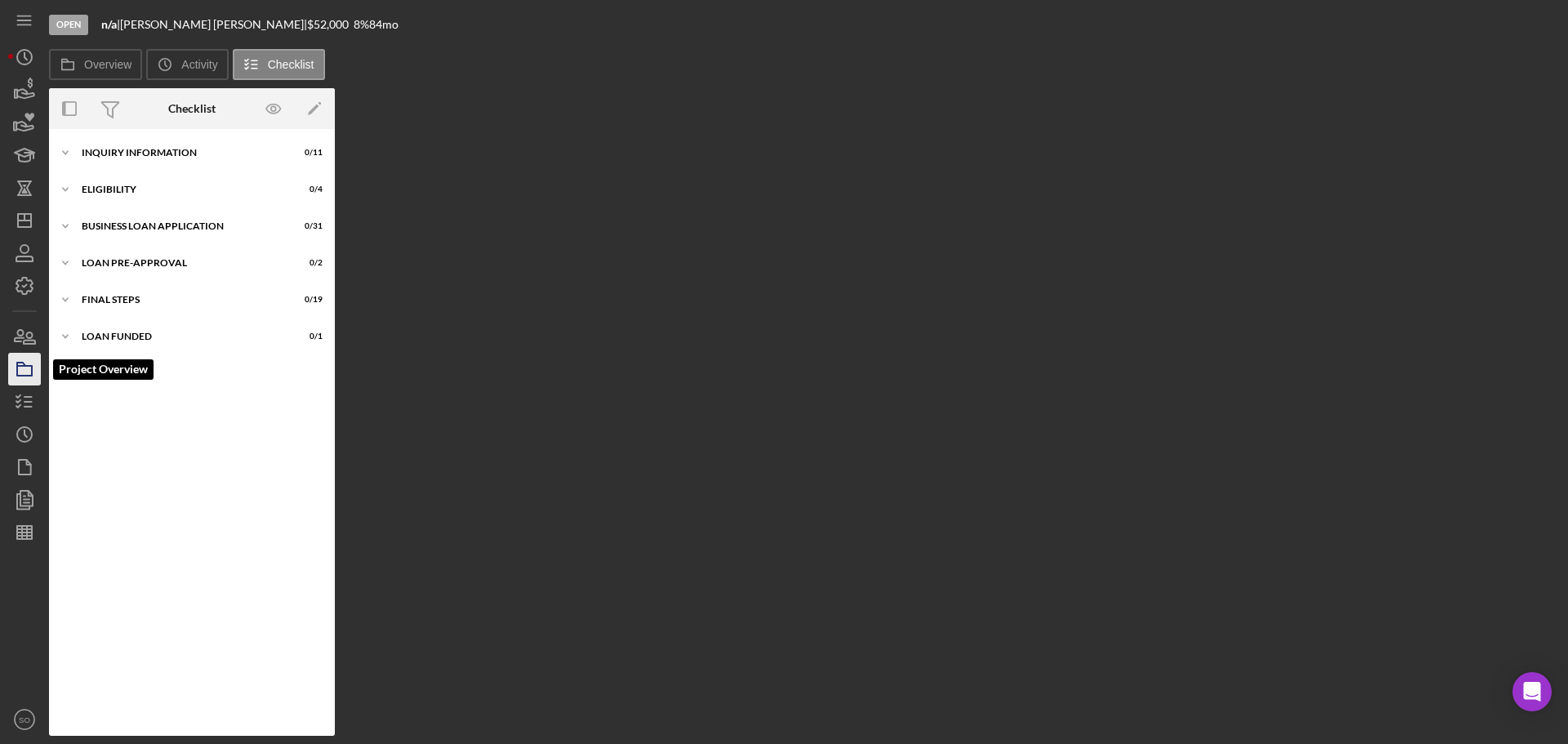
click at [28, 372] on icon "button" at bounding box center [24, 370] width 41 height 41
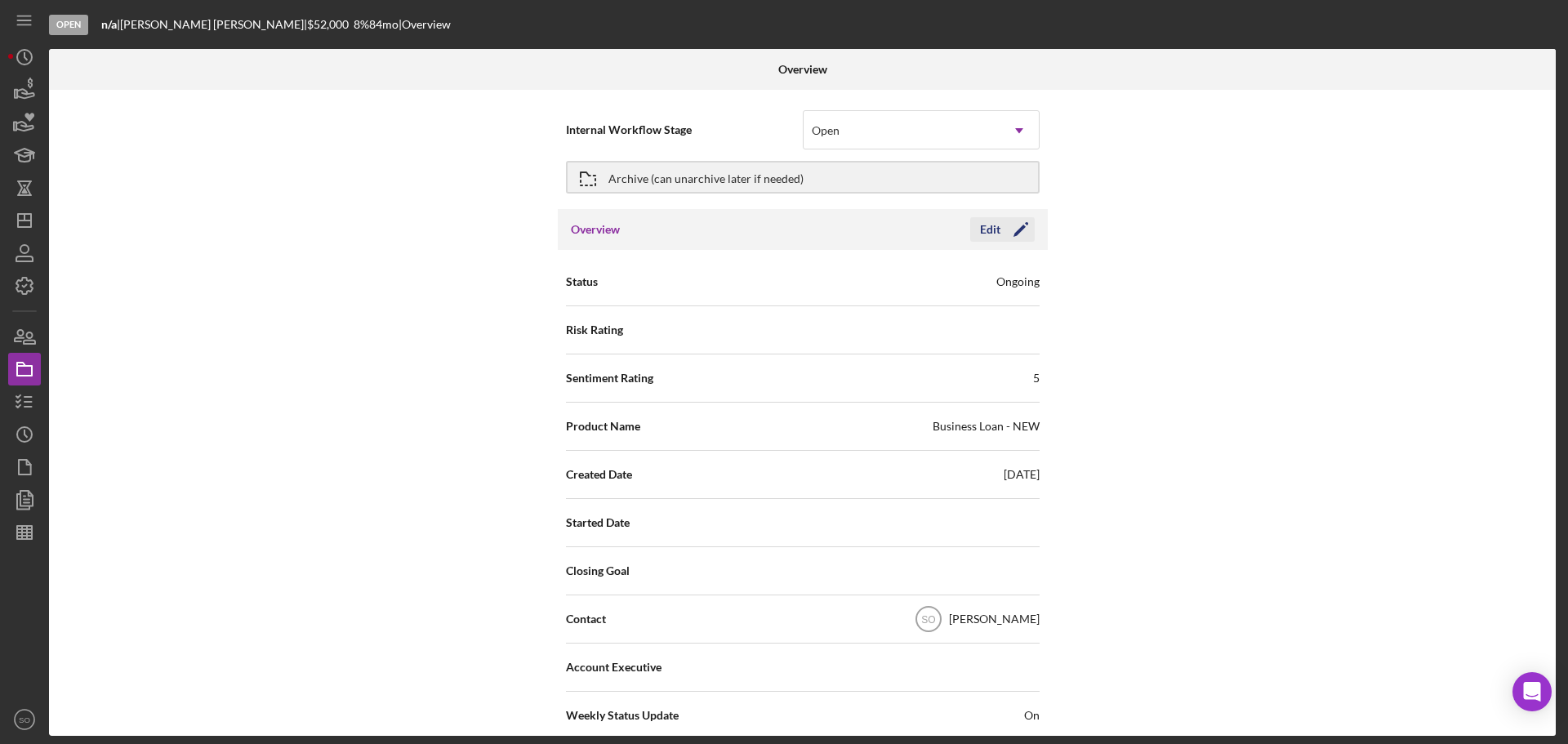
click at [1016, 223] on icon "Icon/Edit" at bounding box center [1021, 230] width 41 height 41
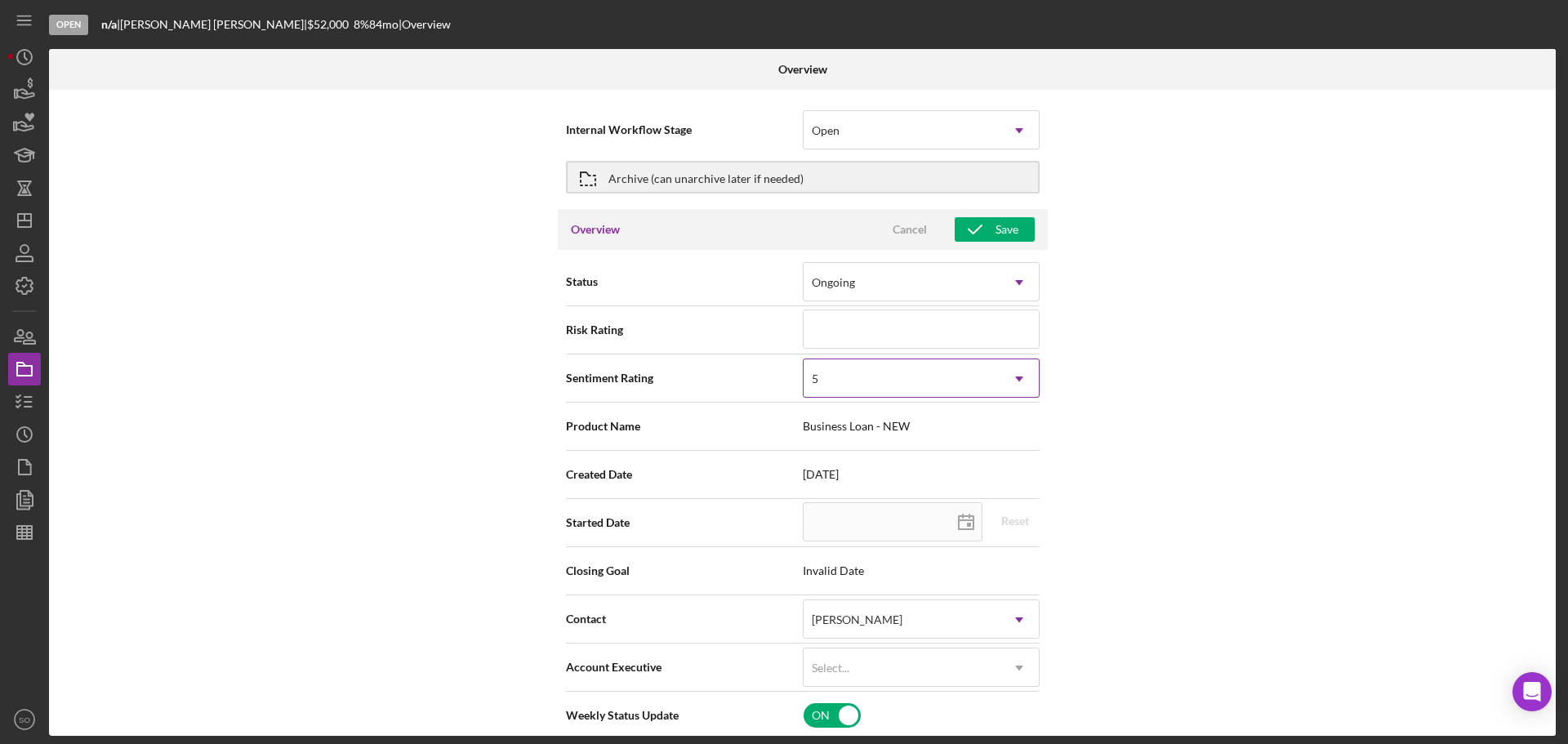
scroll to position [163, 0]
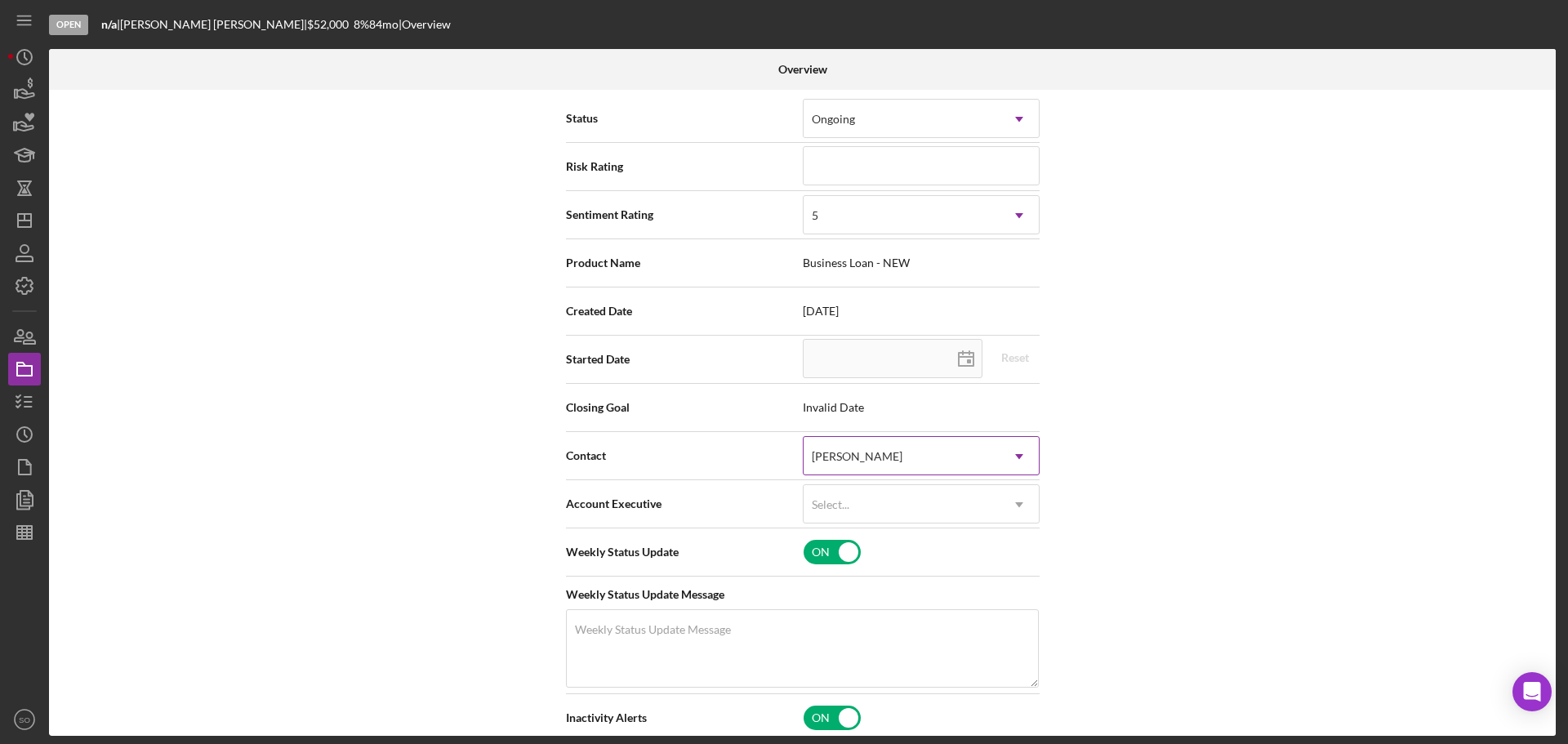
click at [919, 449] on div "[PERSON_NAME]" at bounding box center [902, 456] width 196 height 38
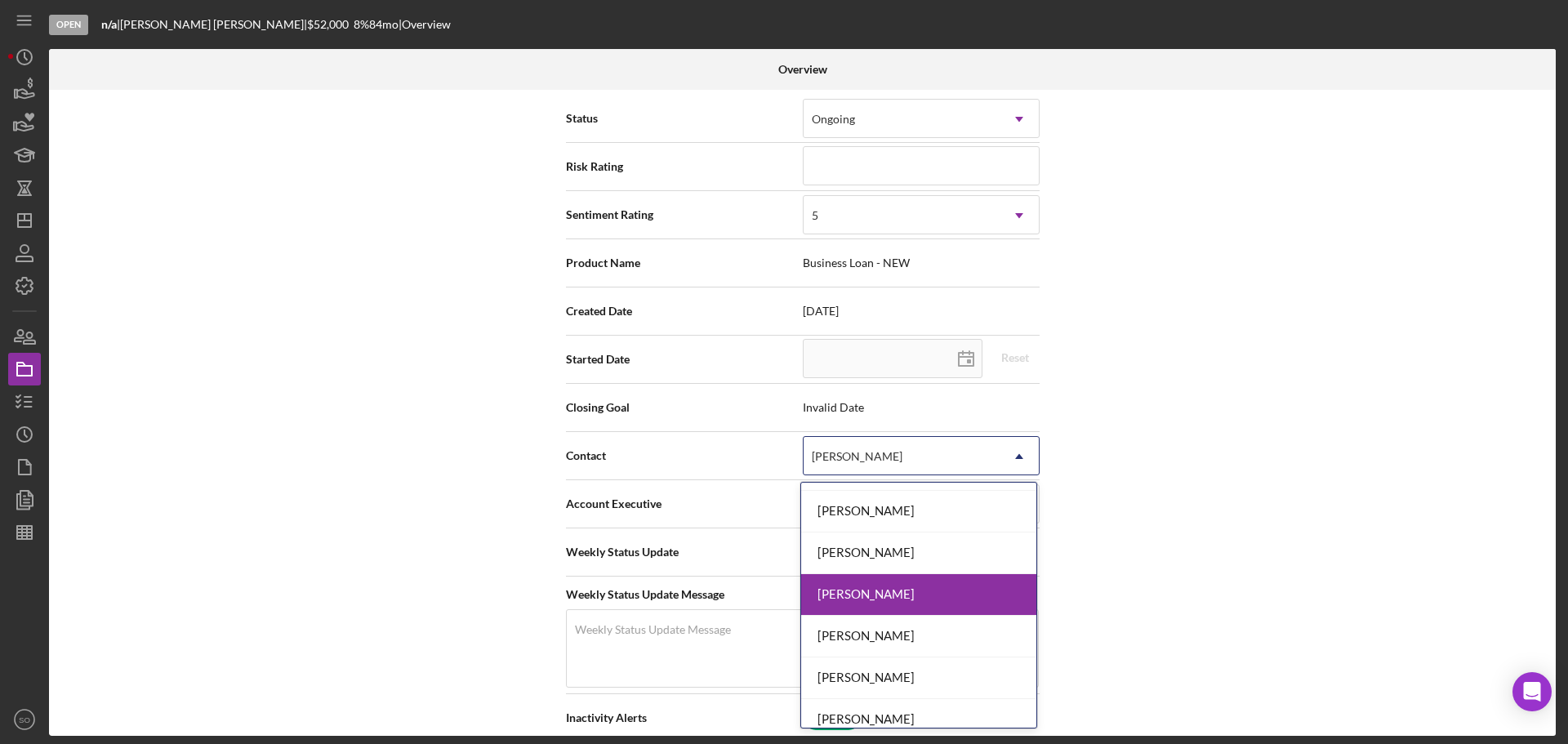
scroll to position [588, 0]
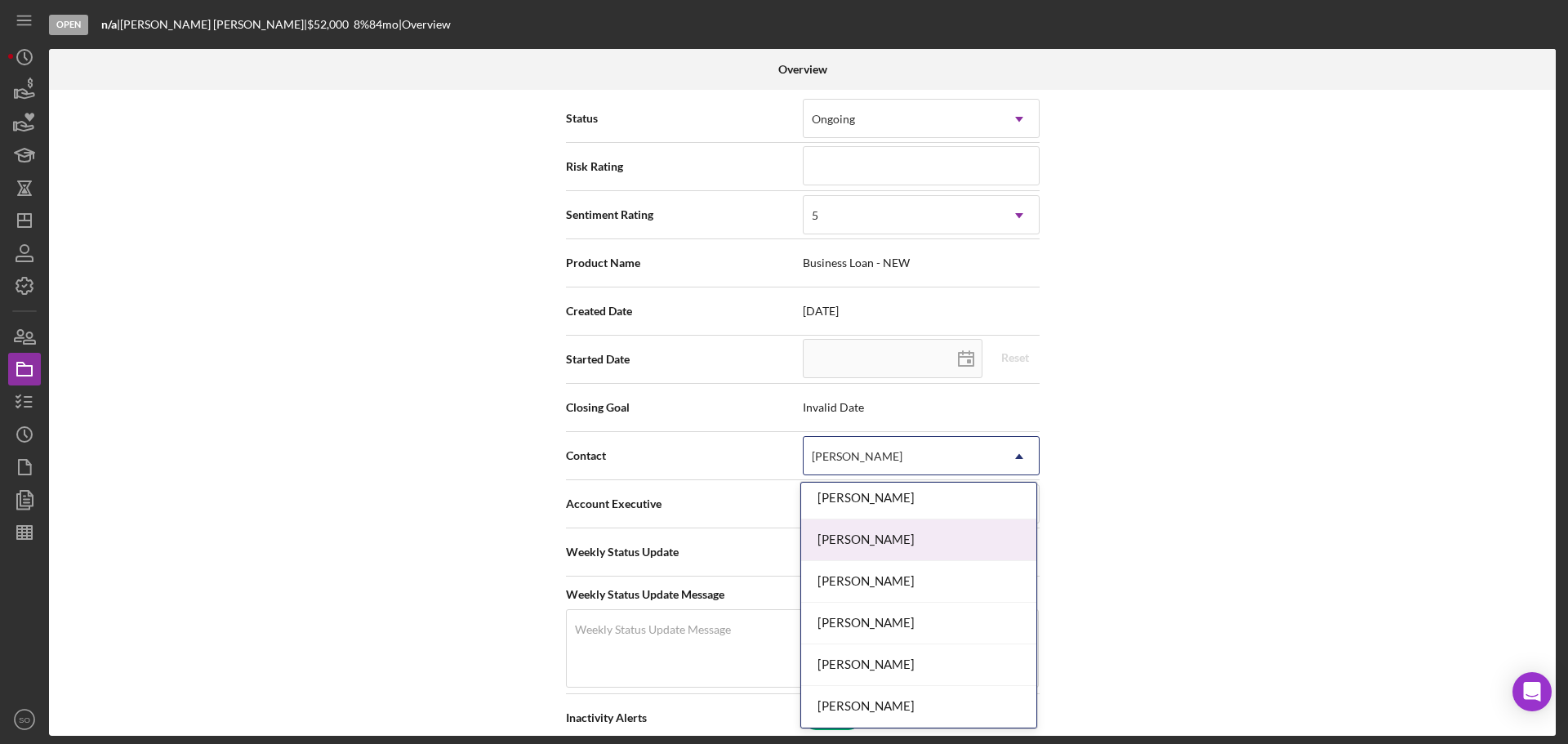
click at [901, 550] on div "[PERSON_NAME]" at bounding box center [919, 540] width 235 height 42
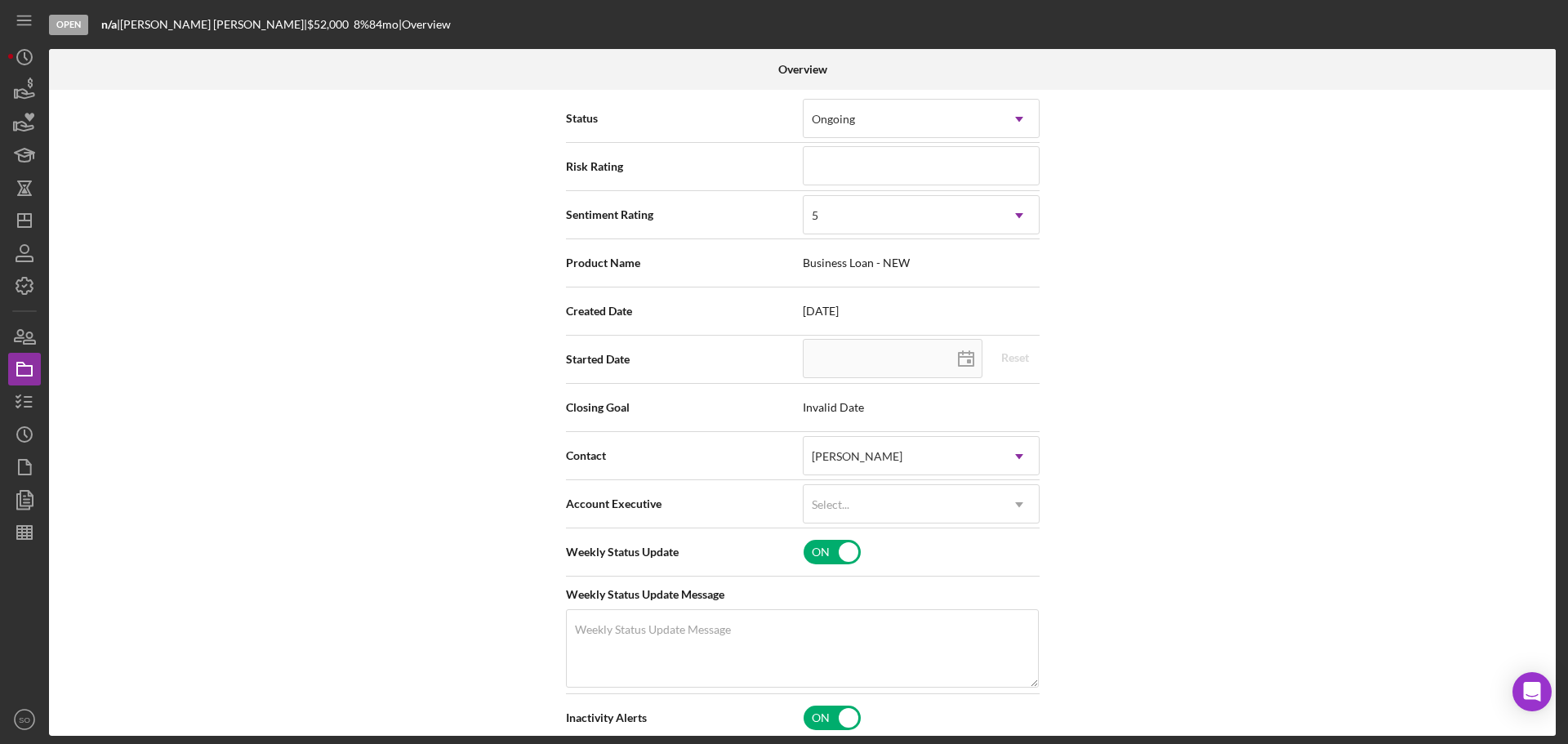
scroll to position [0, 0]
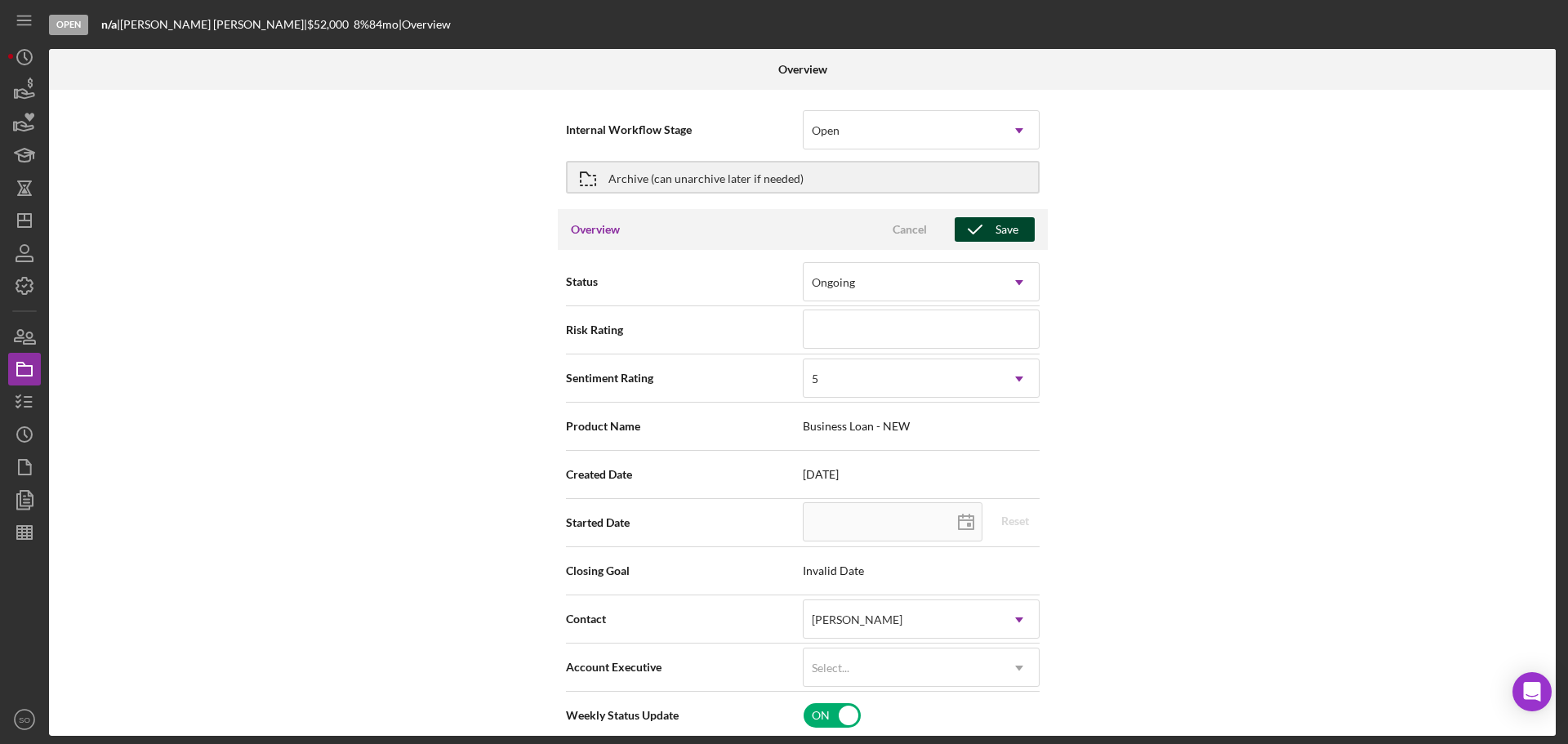
click at [980, 230] on icon "button" at bounding box center [976, 230] width 41 height 41
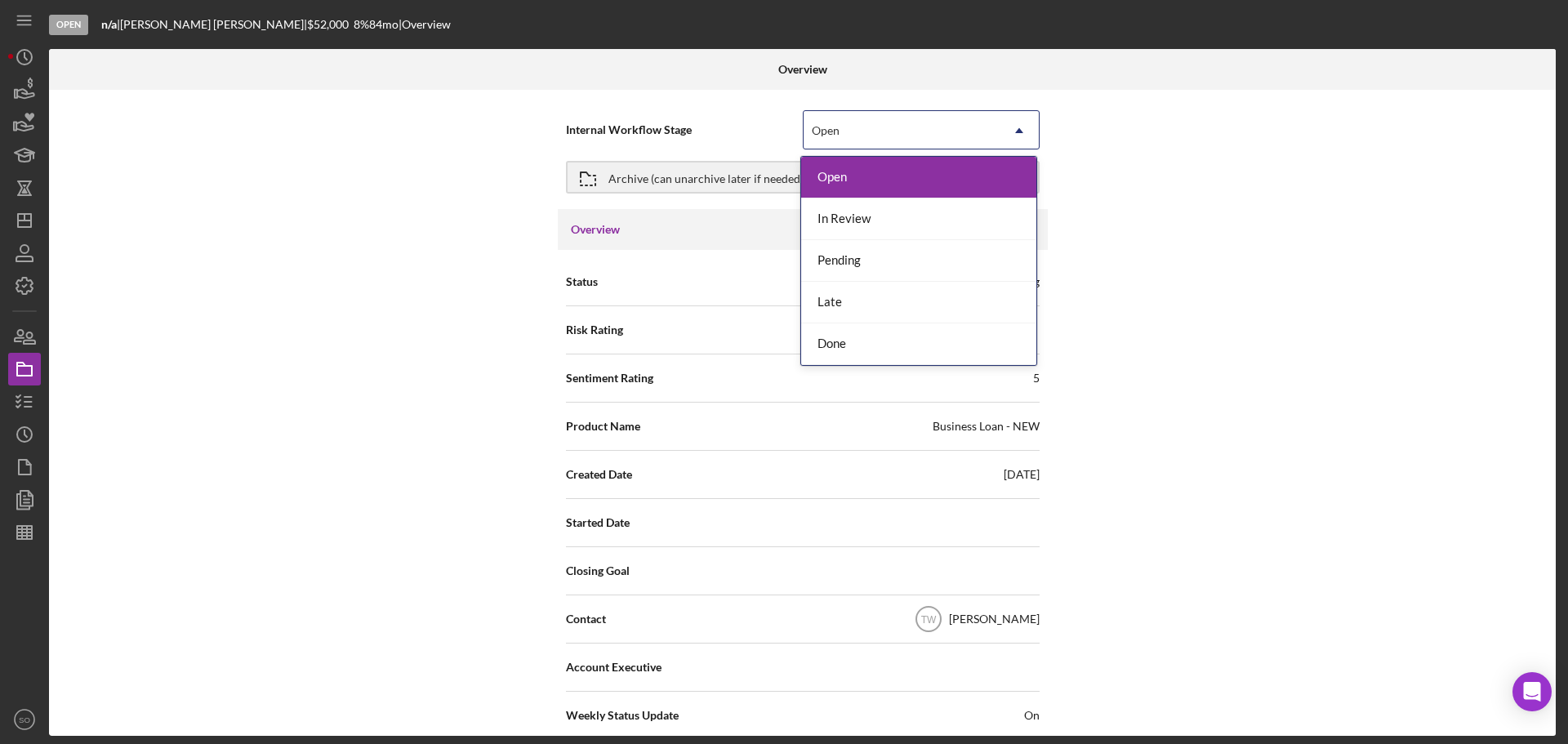
click at [905, 125] on div "Open" at bounding box center [902, 130] width 196 height 38
click at [840, 230] on div "In Review" at bounding box center [919, 219] width 235 height 42
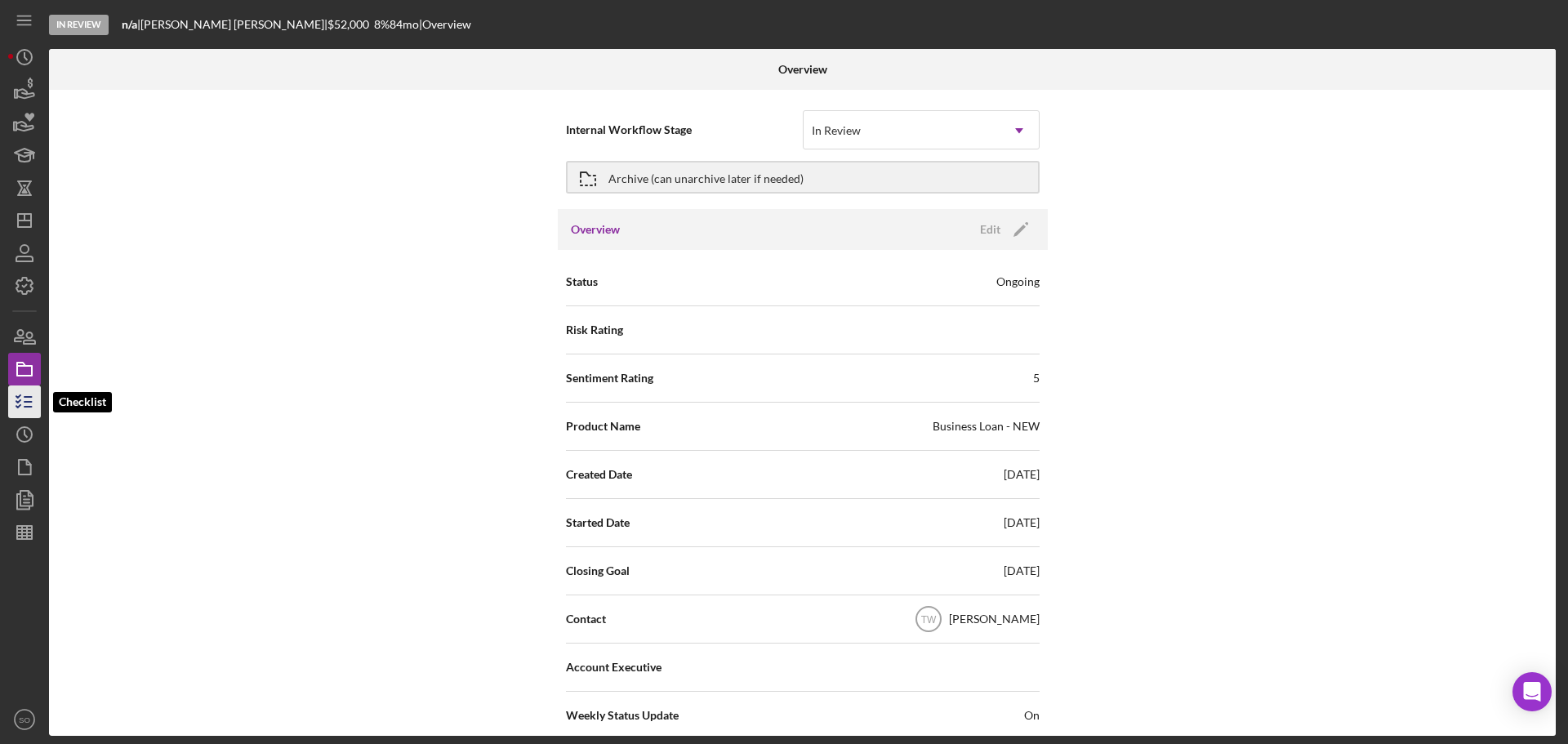
click at [31, 394] on icon "button" at bounding box center [24, 402] width 41 height 41
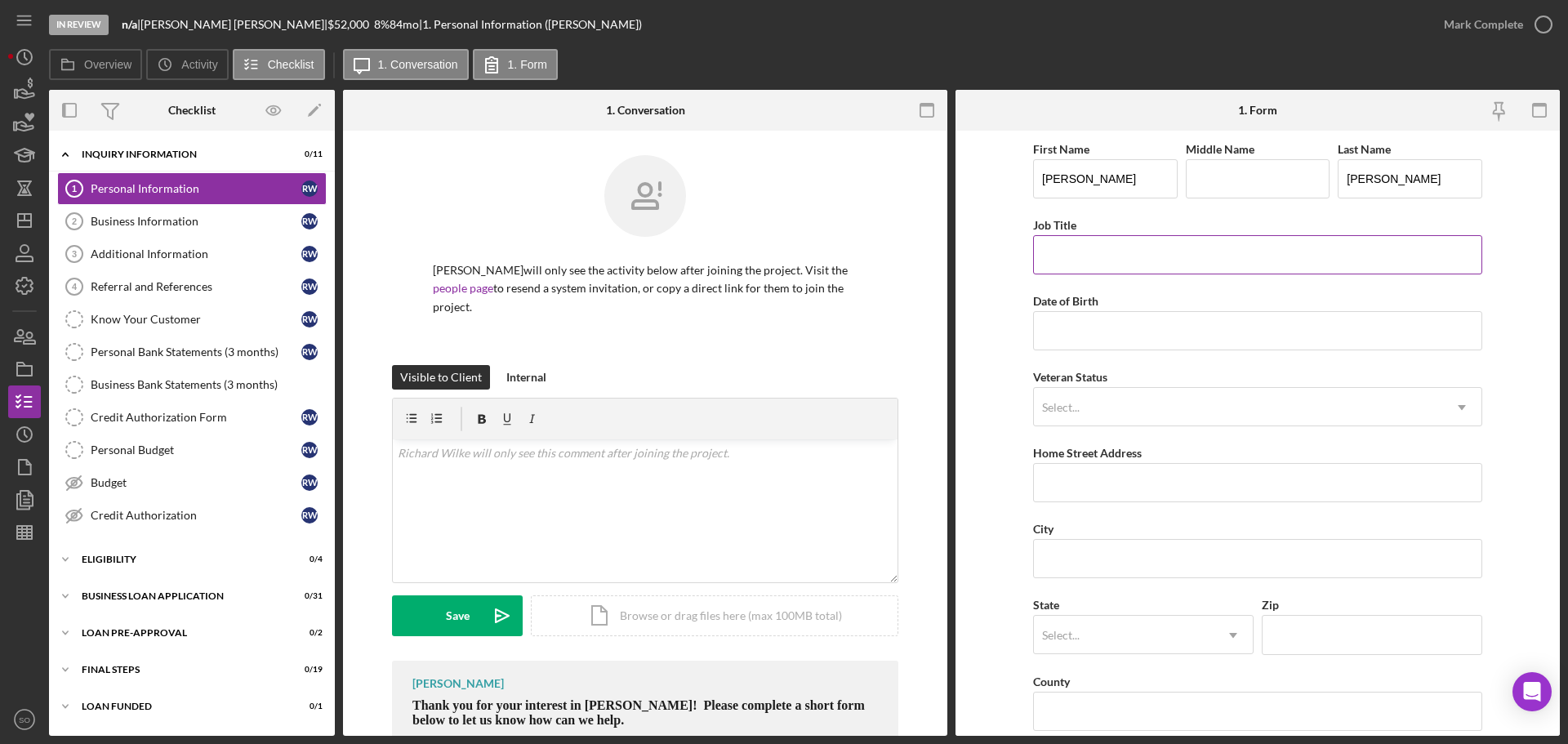
click at [1084, 257] on input "Job Title" at bounding box center [1258, 255] width 449 height 39
type input "Business Owner"
click at [1116, 334] on input "Date of Birth" at bounding box center [1258, 331] width 449 height 39
type input "[DATE]"
click at [991, 400] on form "First Name Richard Middle Name Last Name Wilke Job Title Business Owner Date of…" at bounding box center [1257, 433] width 604 height 605
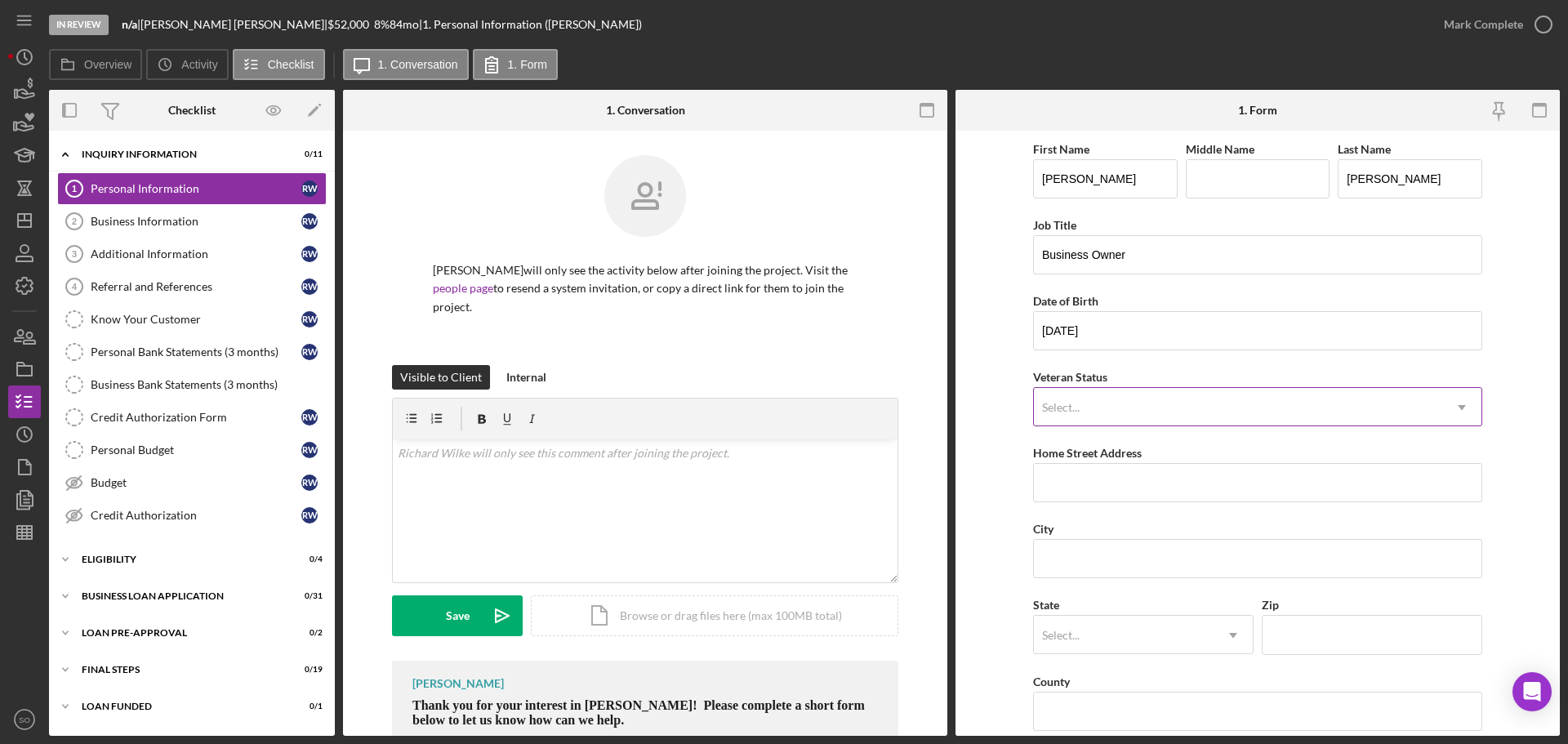
click at [1100, 397] on div "Select..." at bounding box center [1238, 407] width 409 height 38
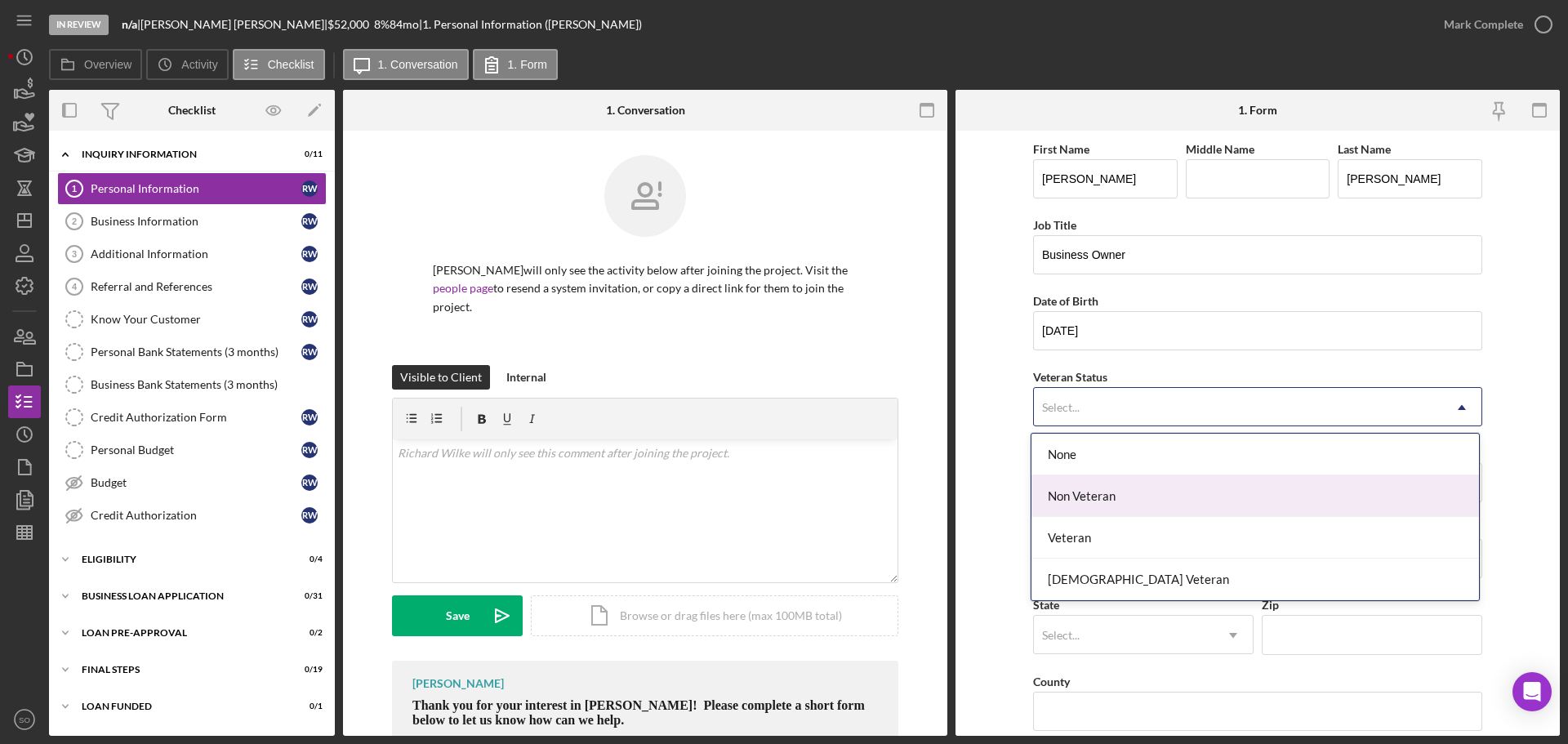
click at [1113, 510] on div "Non Veteran" at bounding box center [1256, 496] width 447 height 42
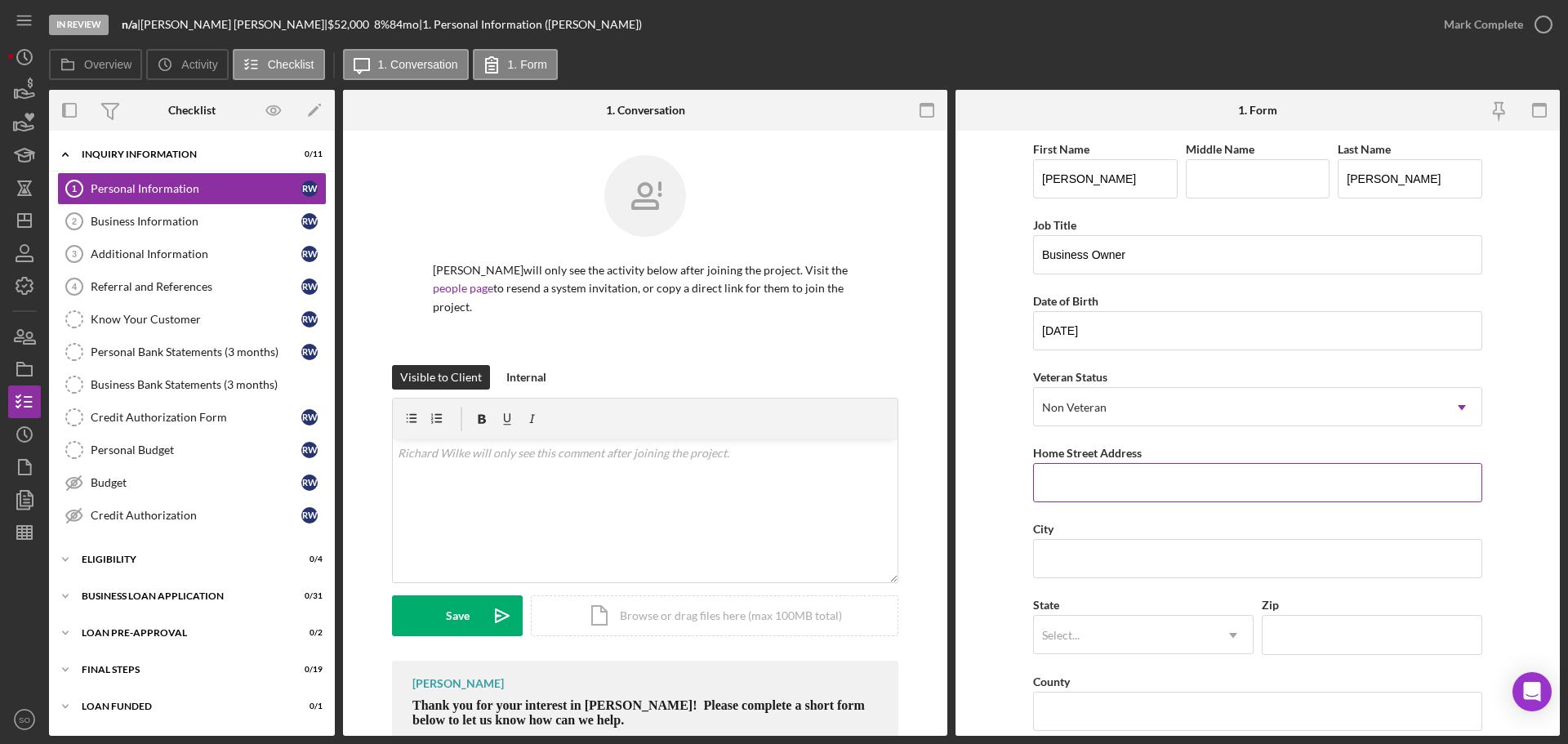
click at [1095, 481] on input "Home Street Address" at bounding box center [1258, 482] width 449 height 39
paste input "526 Pecan Bluffs Ct"
type input "526 Pecan Bluffs Ct"
click at [1071, 548] on input "City" at bounding box center [1258, 558] width 449 height 39
paste input "[GEOGRAPHIC_DATA]"
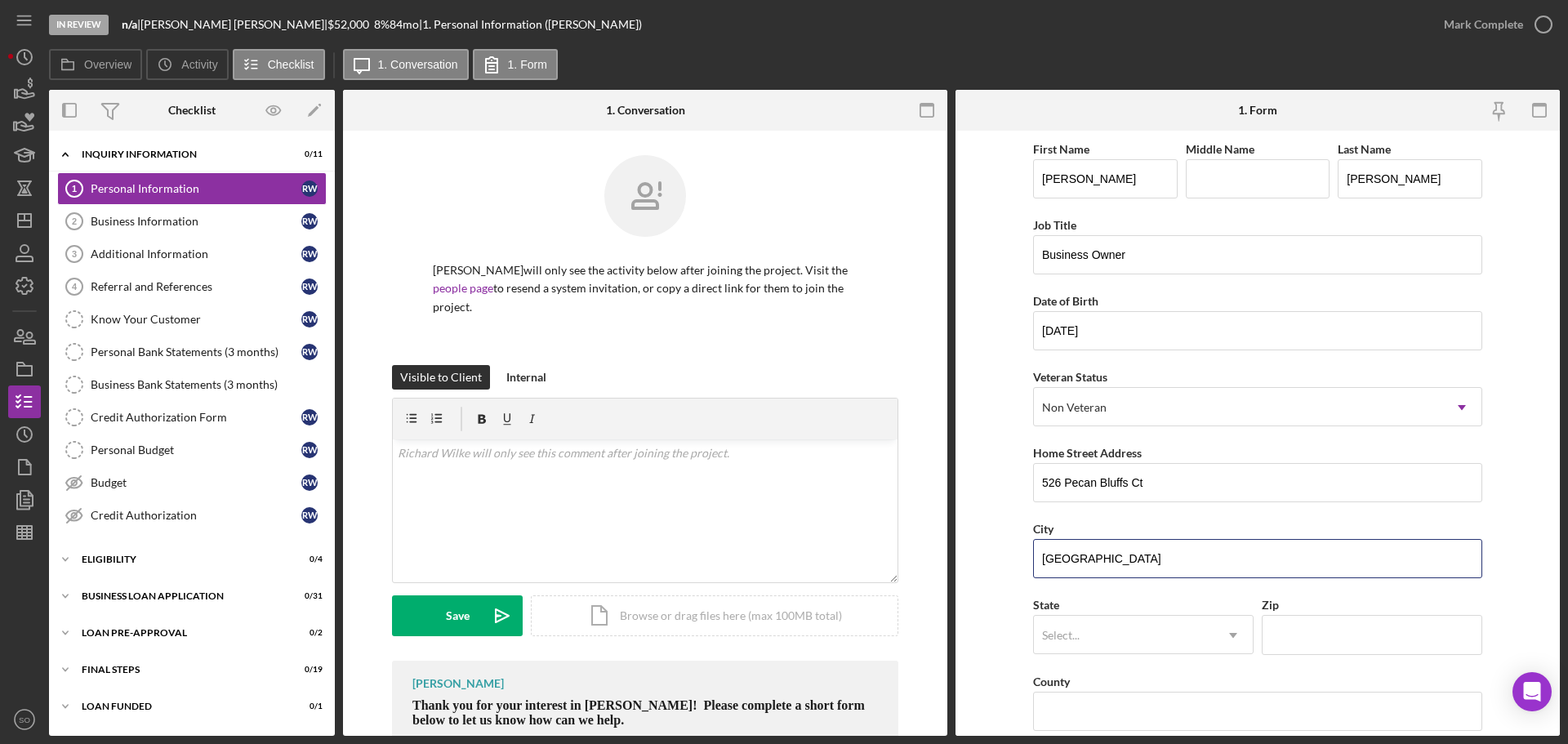
type input "[GEOGRAPHIC_DATA]"
click at [991, 535] on form "First Name Richard Middle Name Last Name Wilke Job Title Business Owner Date of…" at bounding box center [1257, 433] width 604 height 605
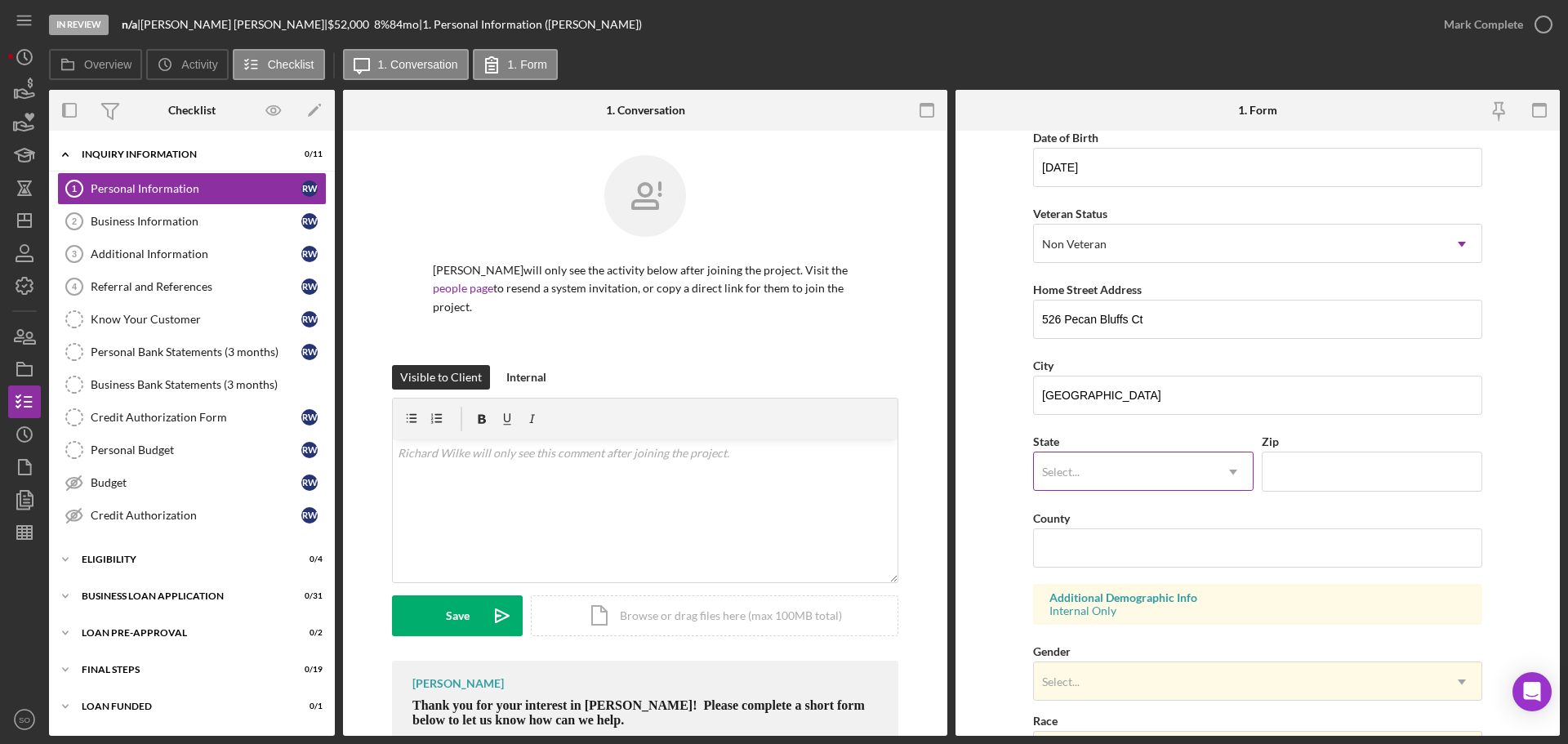
click at [1119, 457] on div "Select..." at bounding box center [1123, 472] width 180 height 38
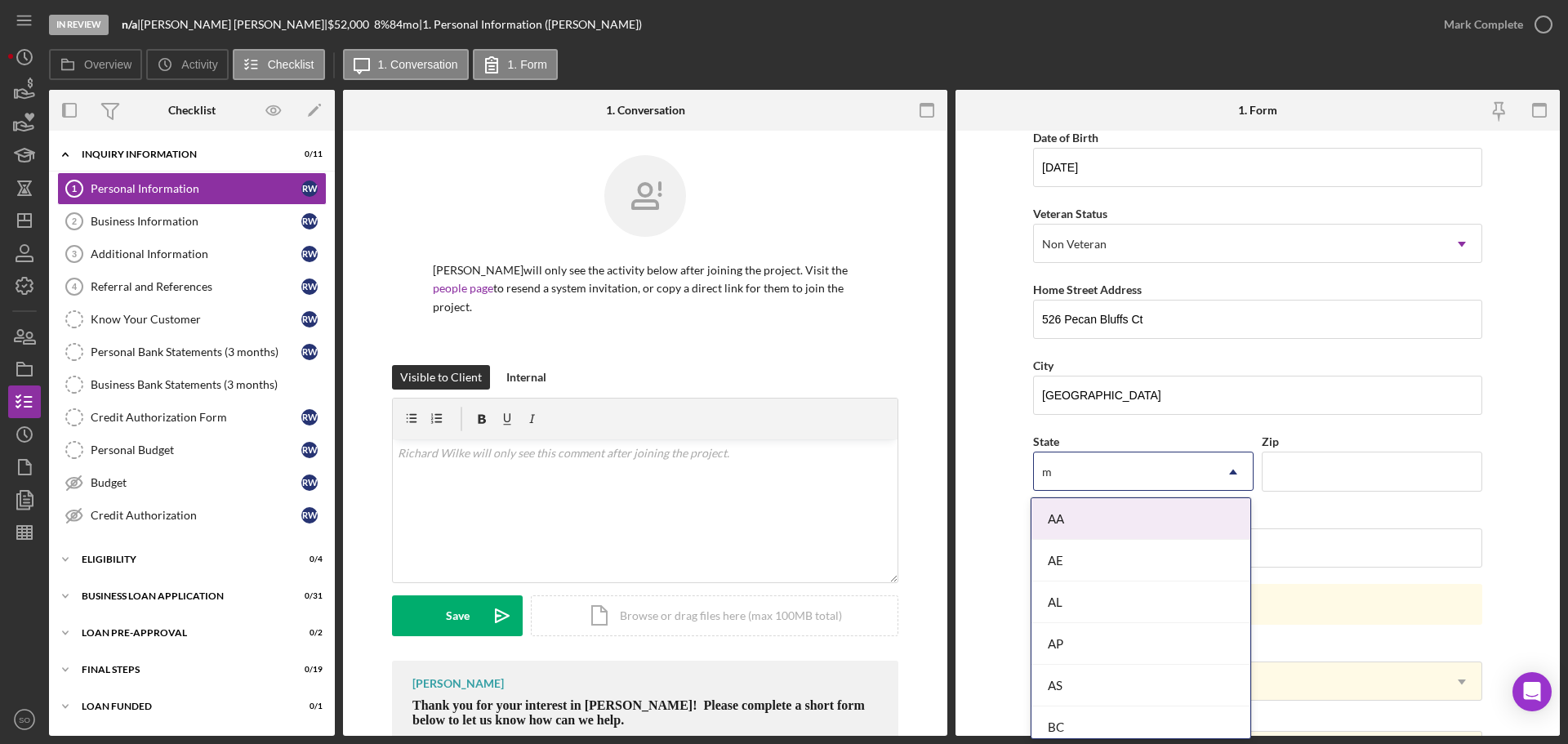
type input "mo"
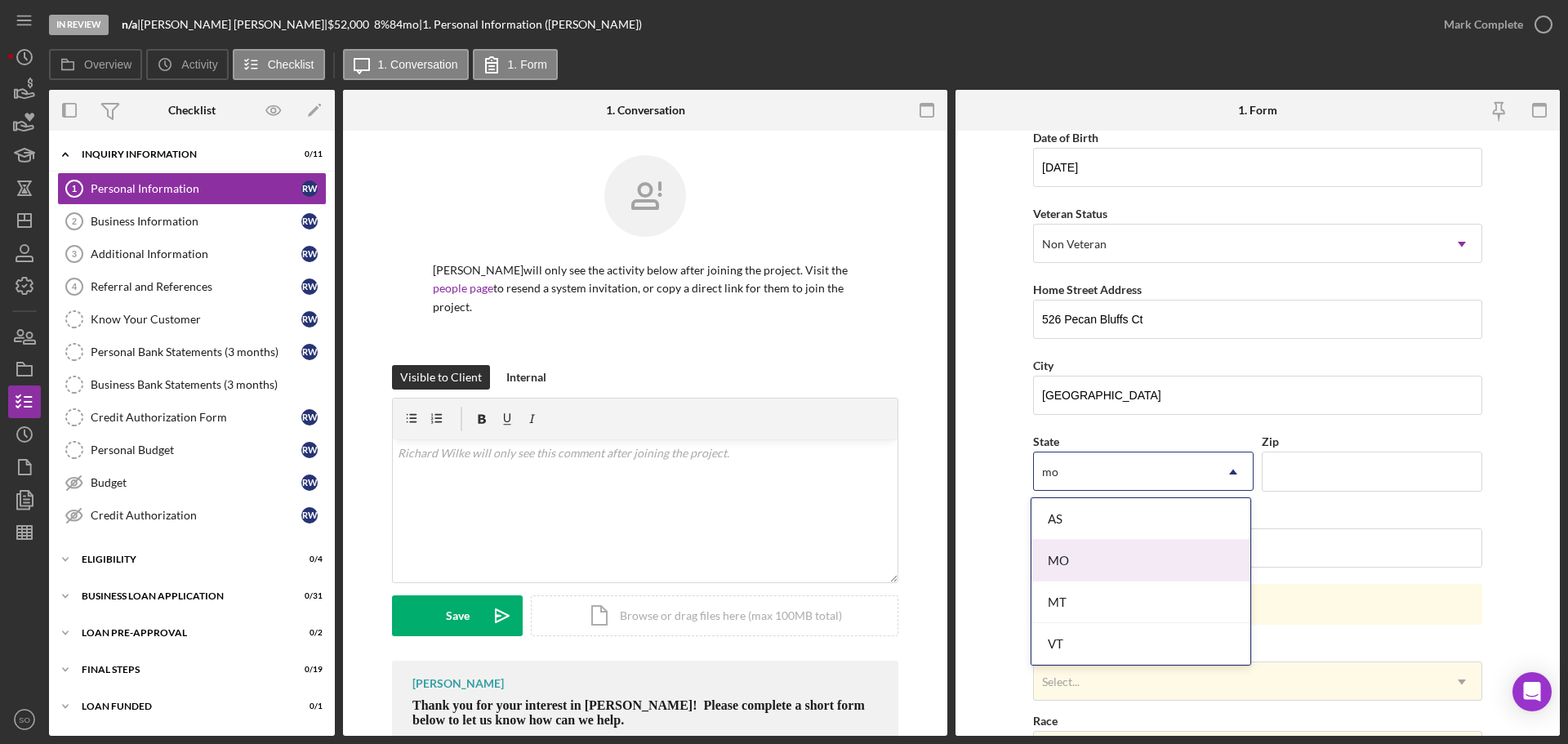
click at [1087, 558] on div "MO" at bounding box center [1141, 560] width 219 height 42
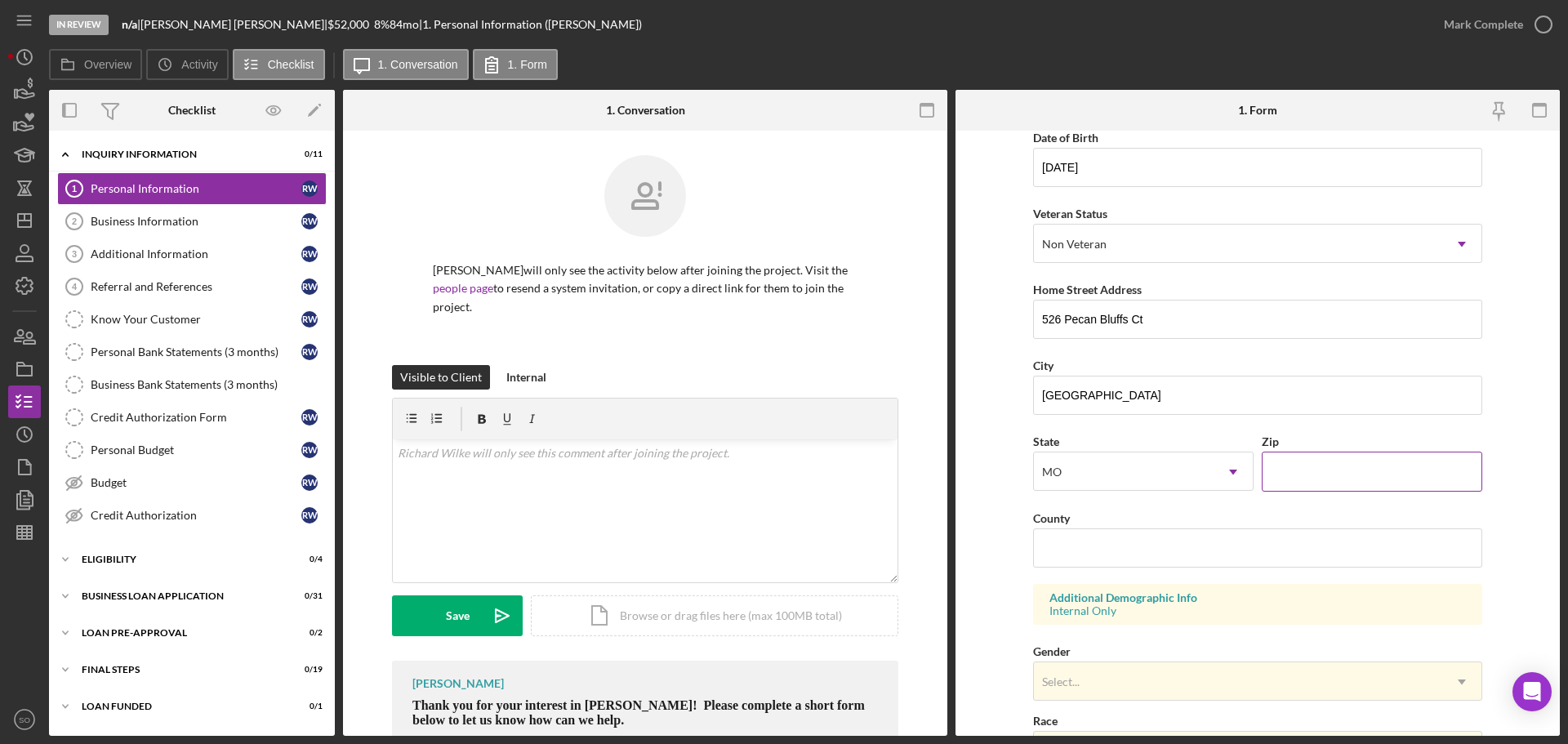
click at [1327, 466] on input "Zip" at bounding box center [1372, 471] width 221 height 39
paste input "63385"
type input "63385"
click at [1141, 548] on input "County" at bounding box center [1258, 548] width 449 height 39
paste input "[GEOGRAPHIC_DATA]"
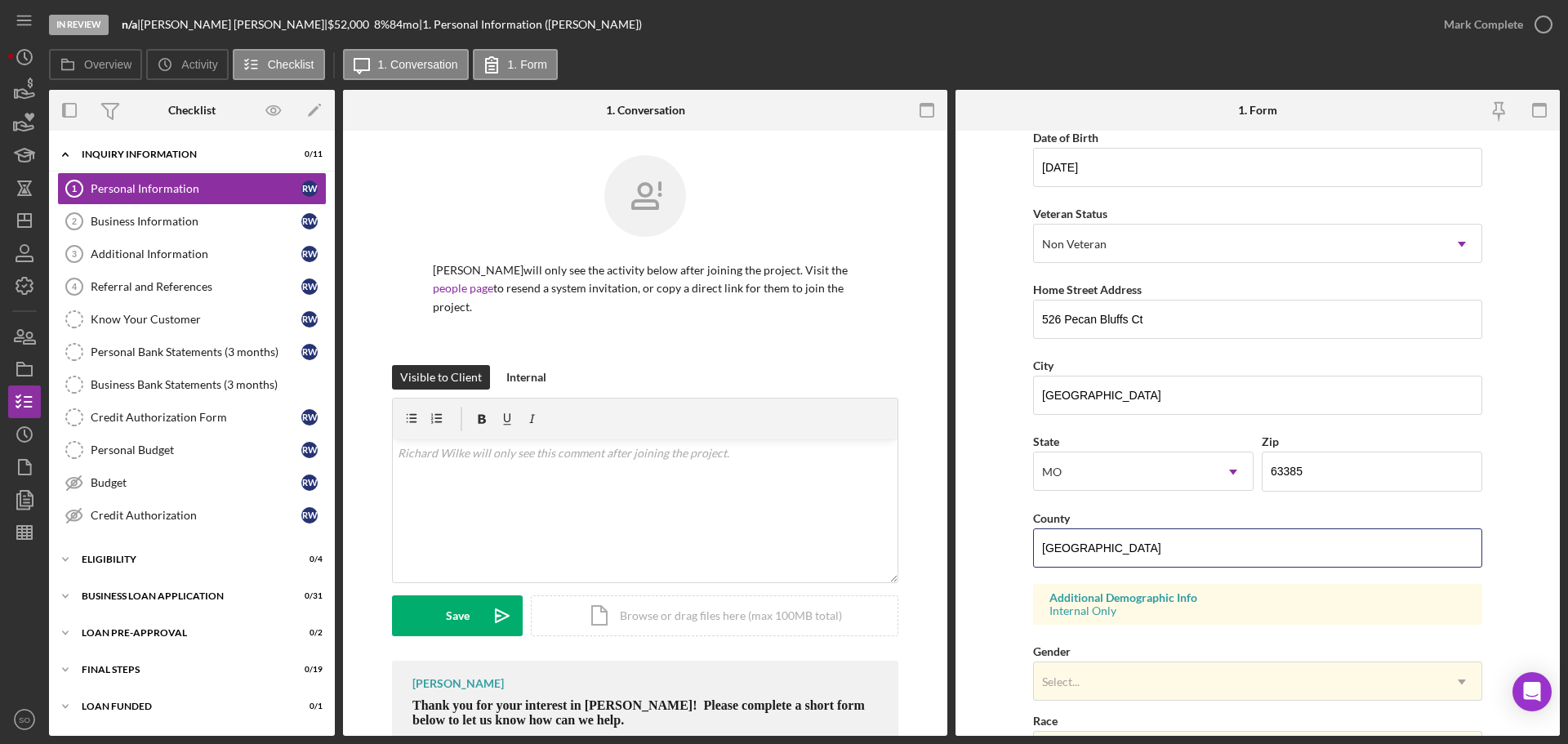
type input "[GEOGRAPHIC_DATA]"
click at [976, 572] on form "First Name Richard Middle Name Last Name Wilke Job Title Business Owner Date of…" at bounding box center [1257, 433] width 604 height 605
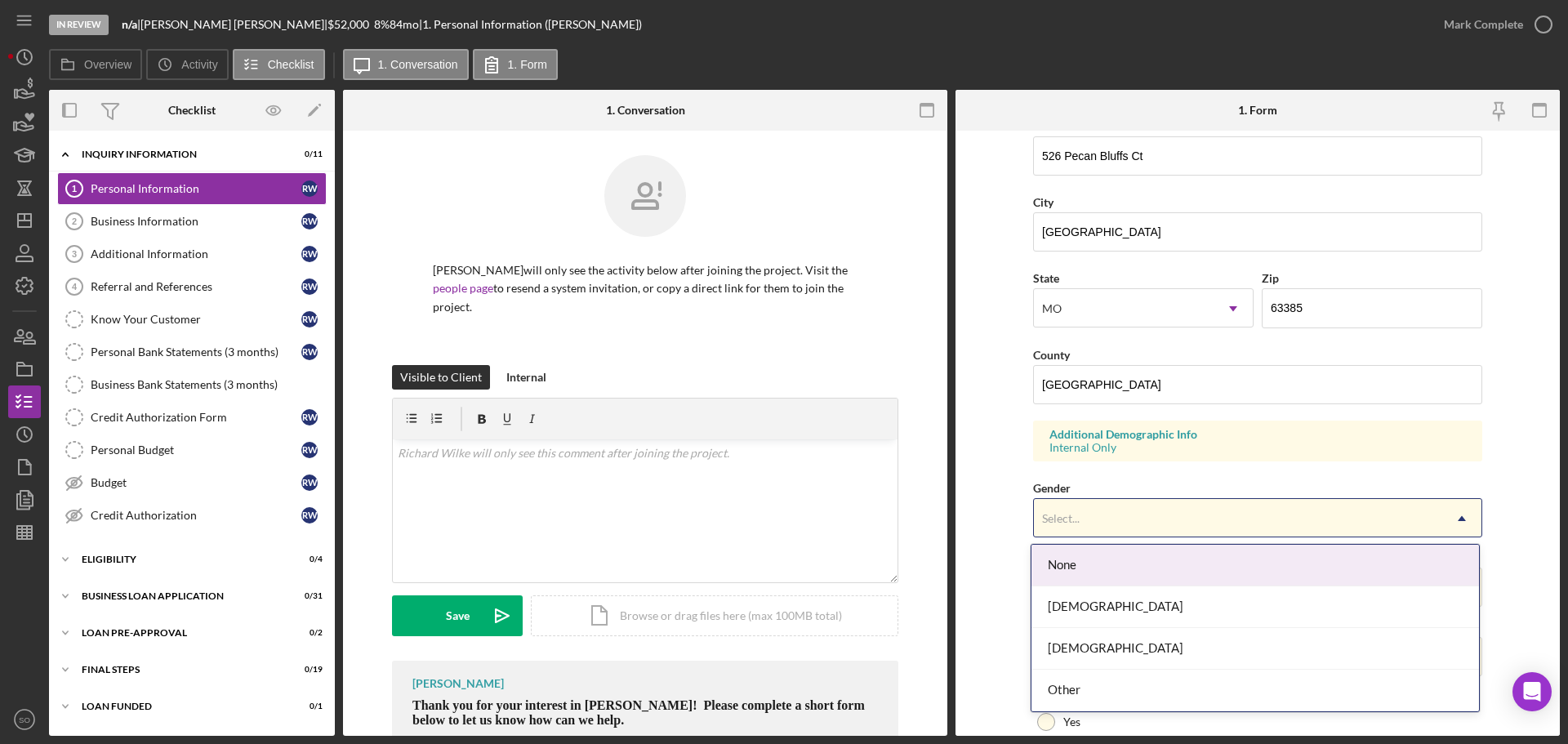
click at [1133, 516] on div "Select..." at bounding box center [1238, 518] width 409 height 38
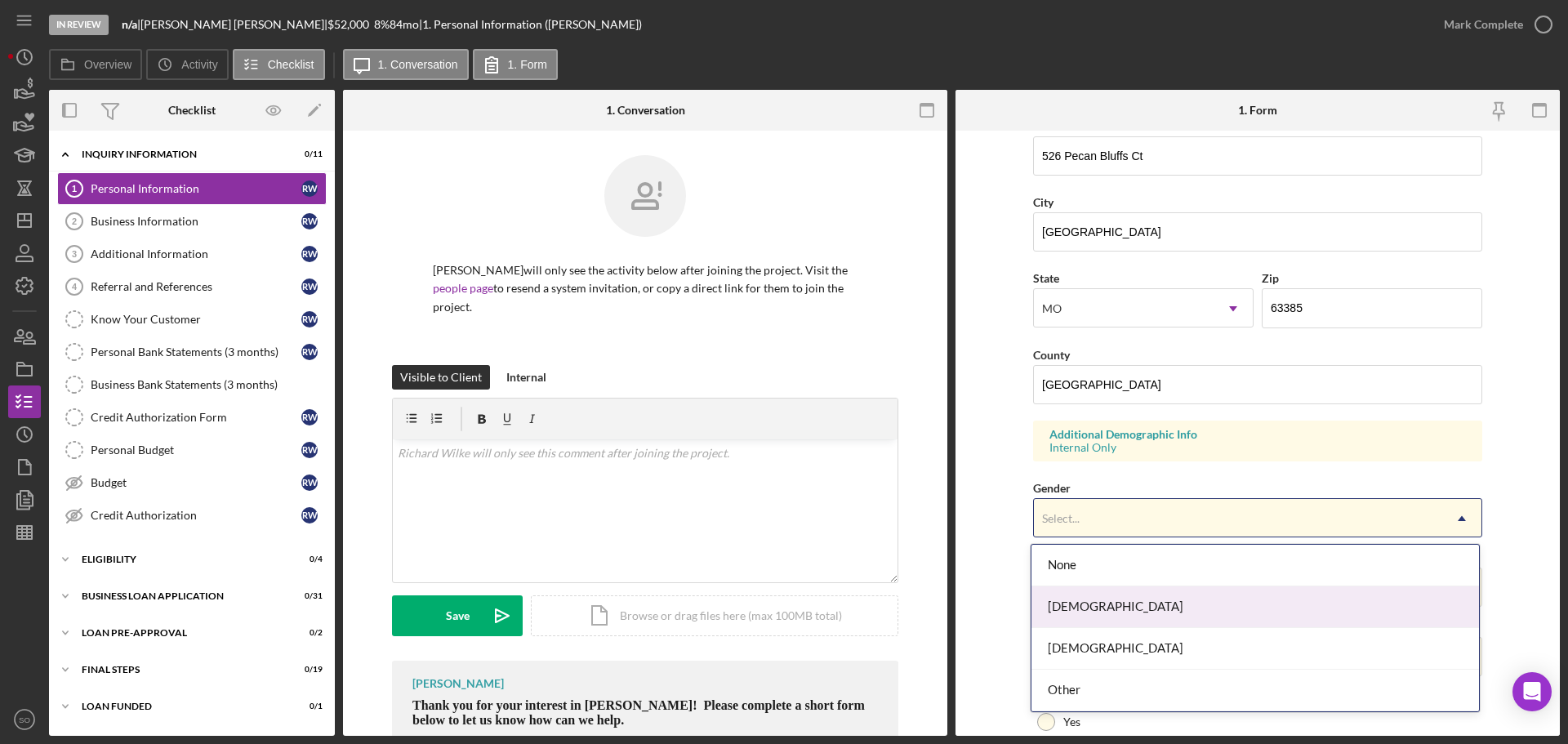
click at [1116, 620] on div "Female" at bounding box center [1256, 607] width 447 height 42
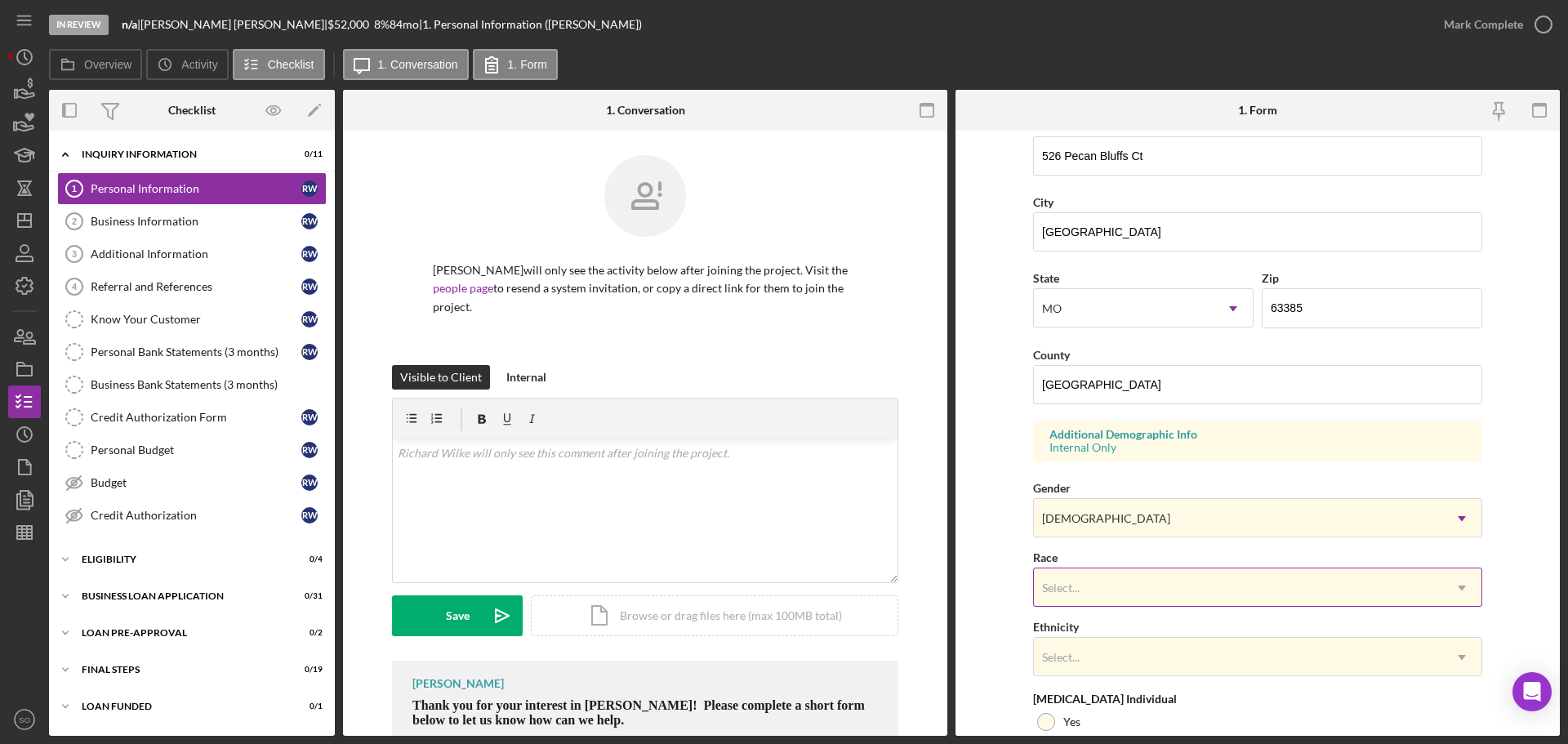
click at [1114, 590] on div "Select..." at bounding box center [1238, 587] width 409 height 38
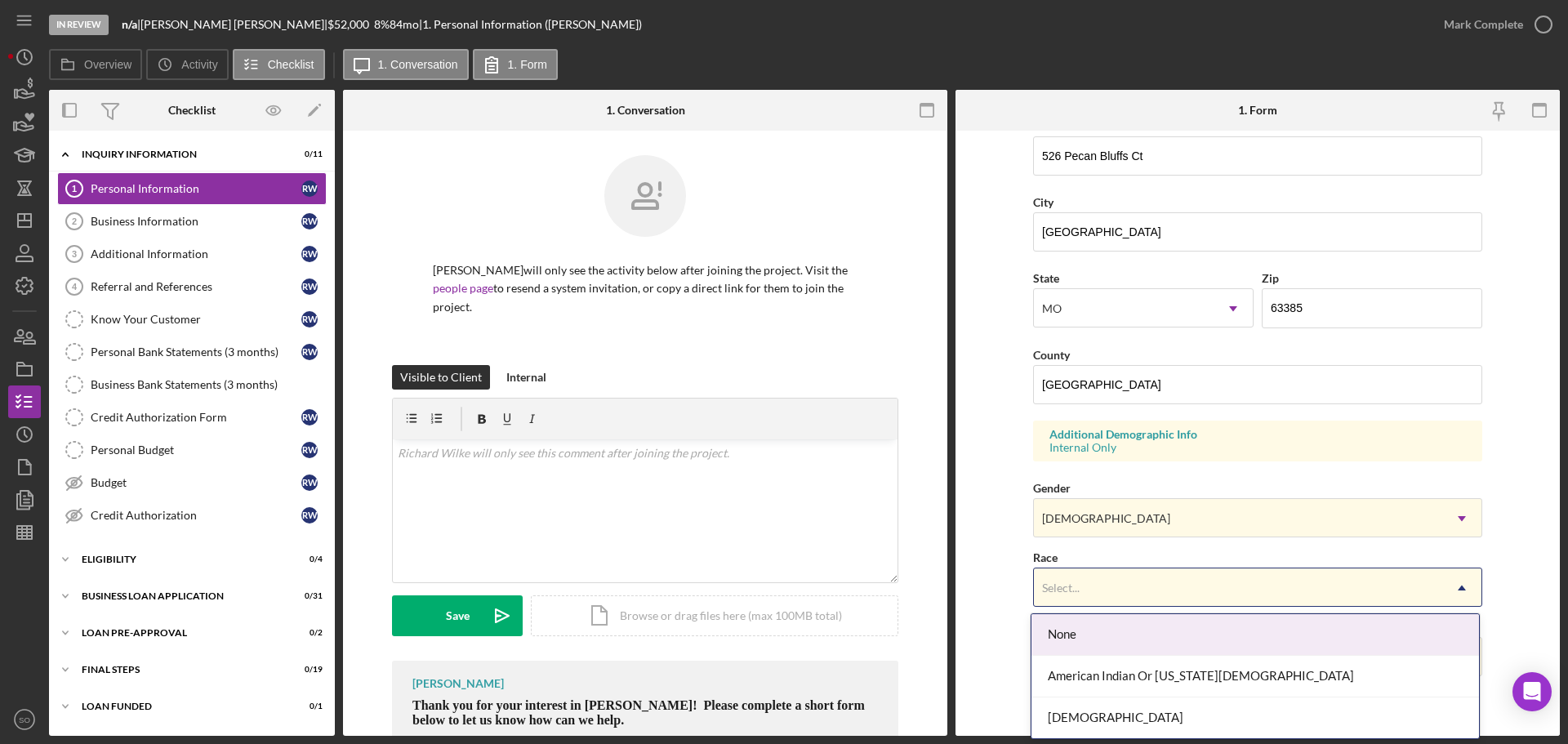
click at [1168, 581] on div "Select..." at bounding box center [1238, 587] width 409 height 38
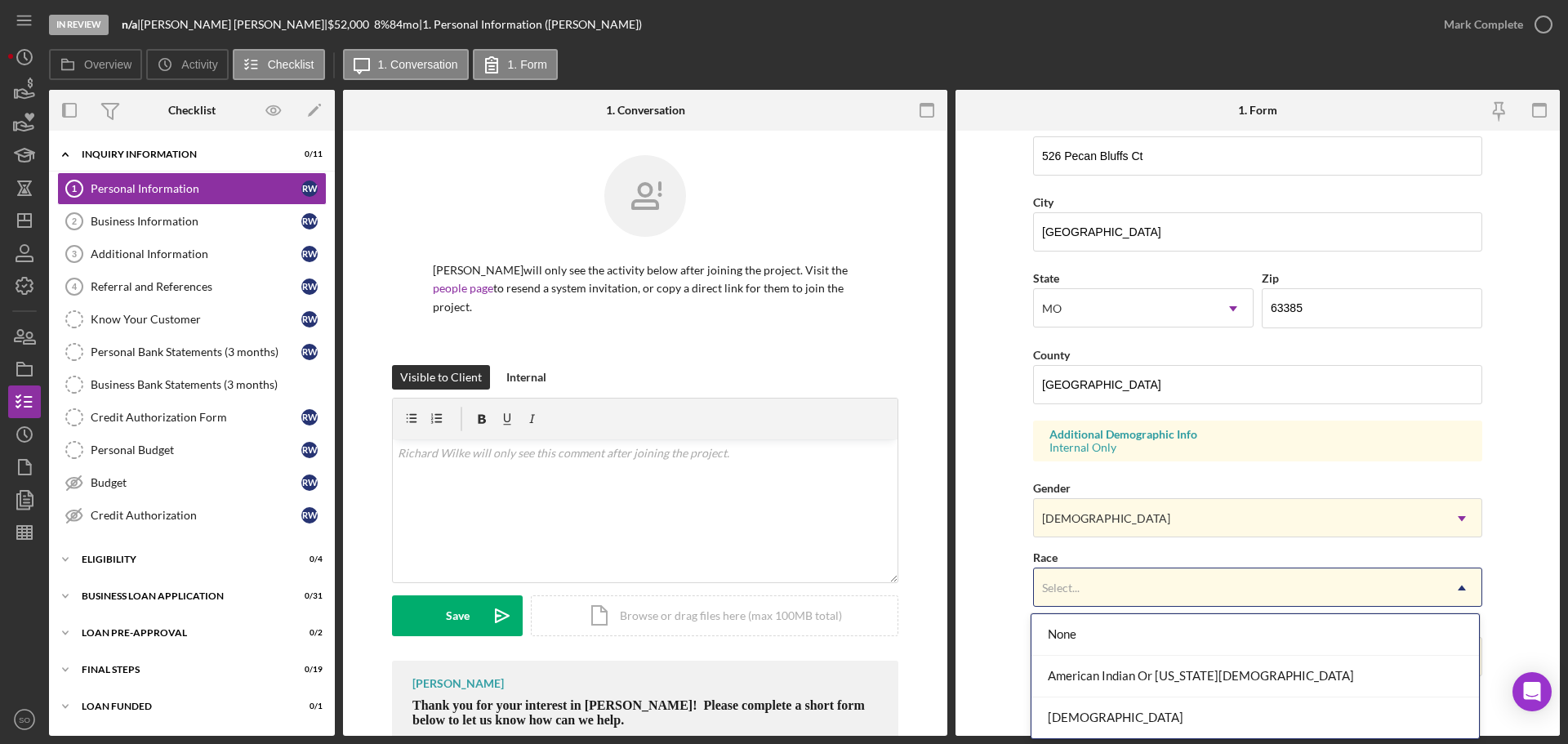
scroll to position [209, 0]
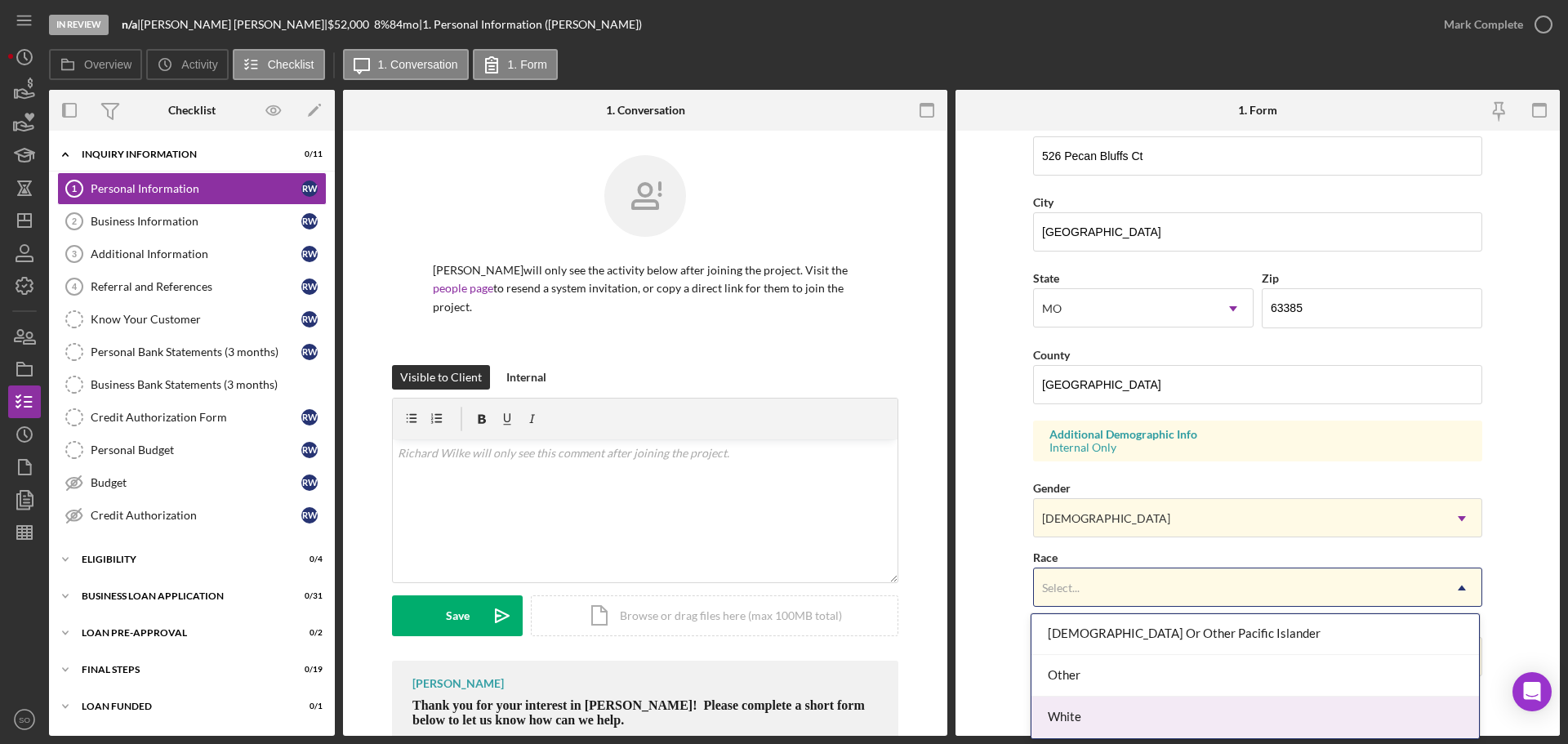
click at [1140, 714] on div "White" at bounding box center [1256, 717] width 447 height 42
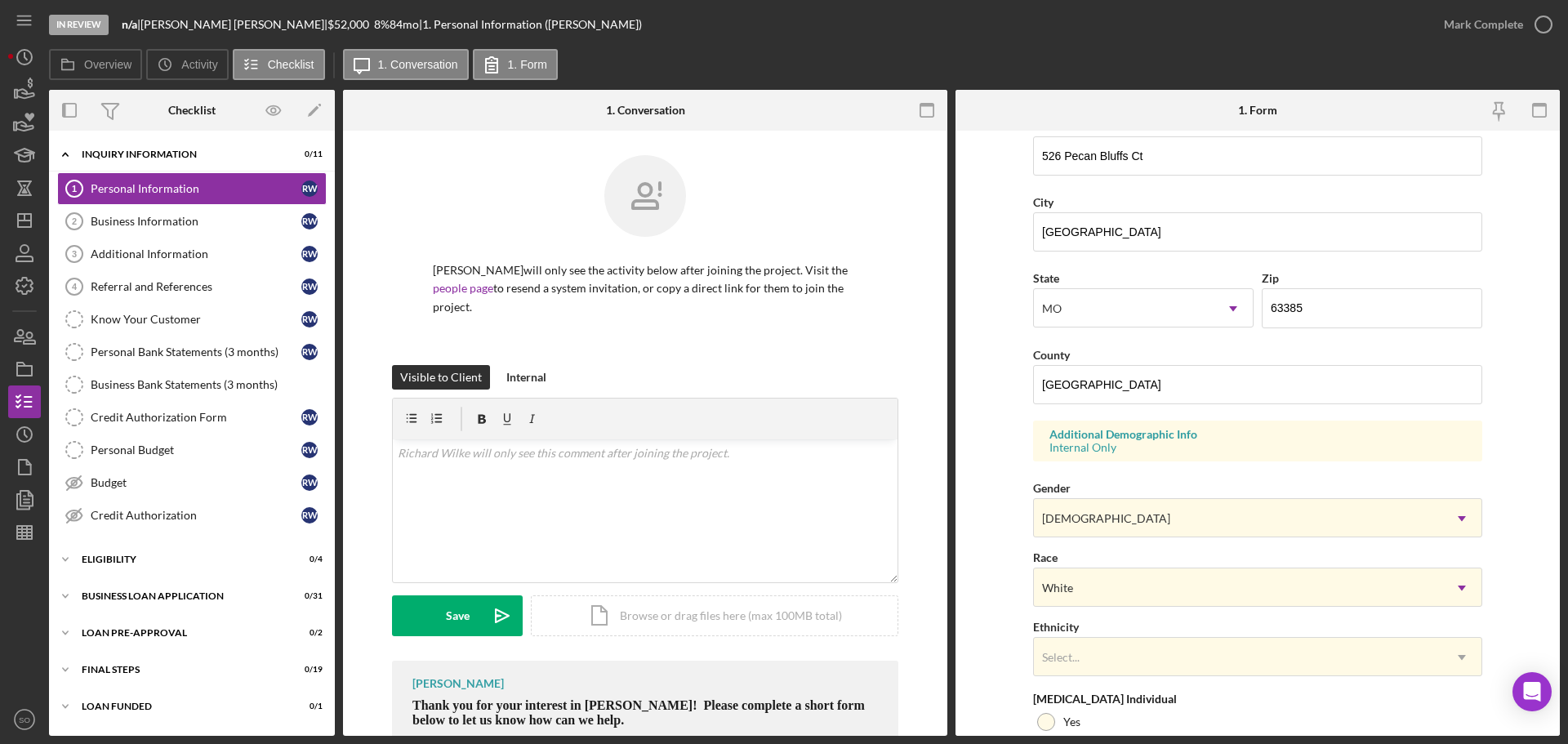
scroll to position [485, 0]
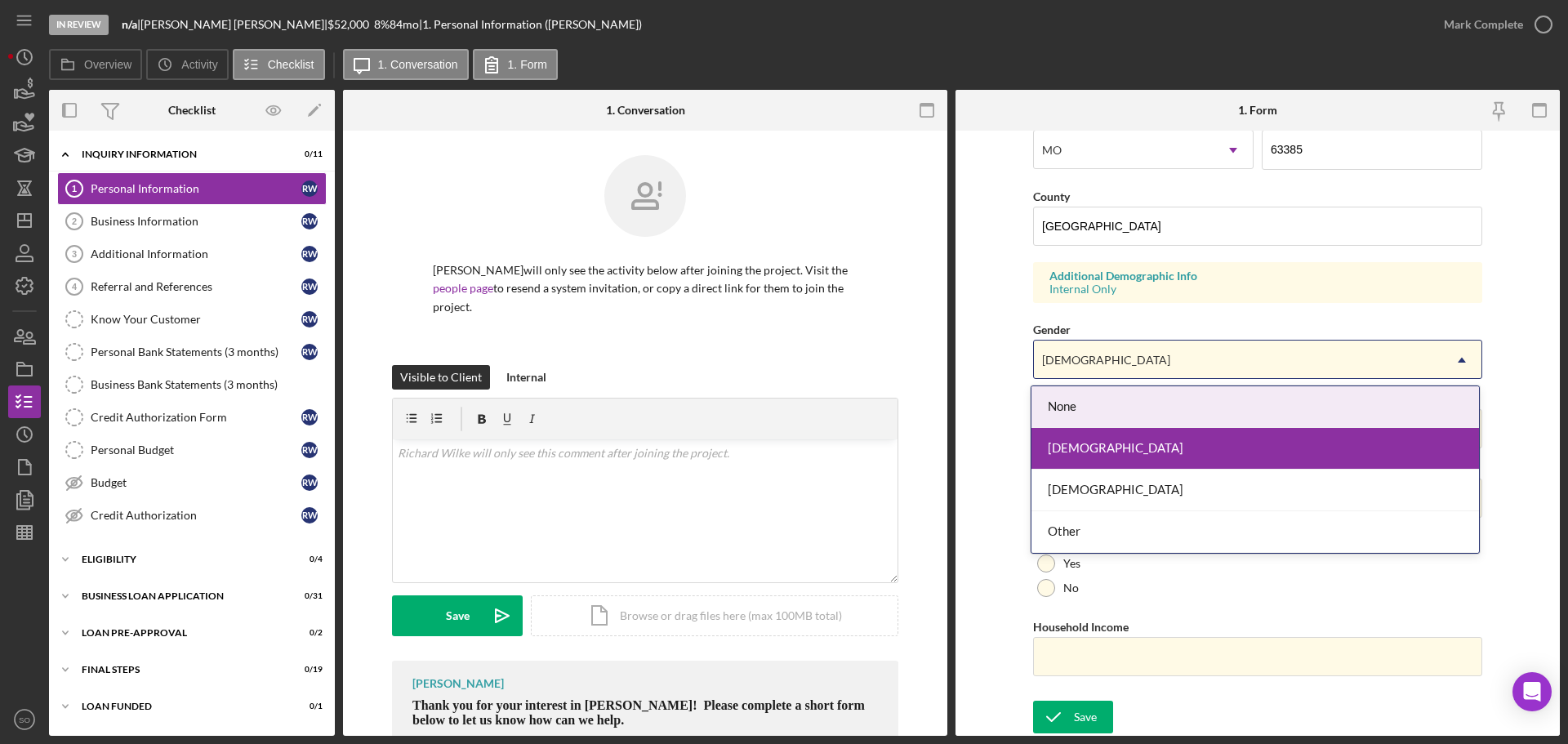
click at [1117, 355] on div "Female" at bounding box center [1238, 360] width 409 height 38
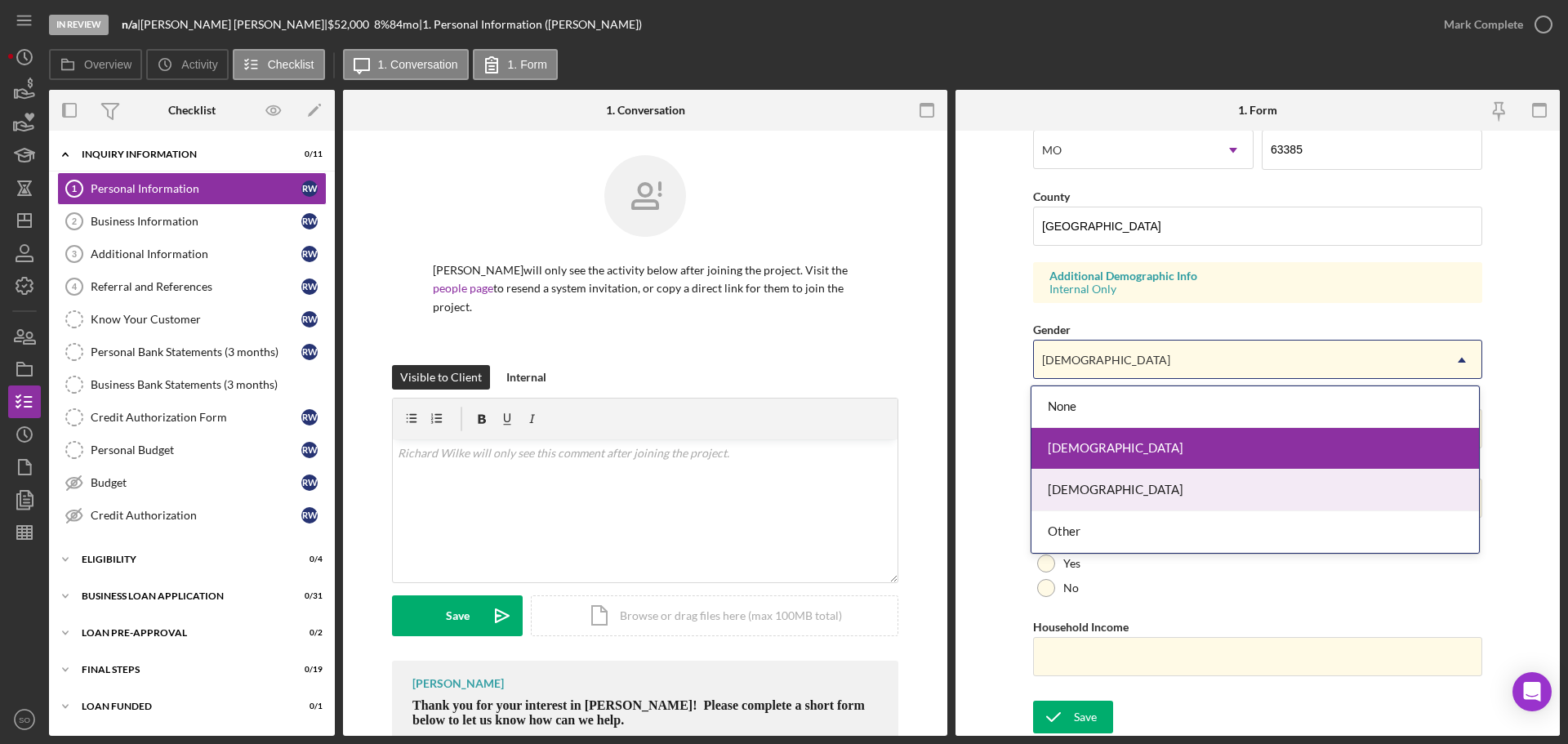
click at [1094, 504] on div "[DEMOGRAPHIC_DATA]" at bounding box center [1256, 490] width 447 height 42
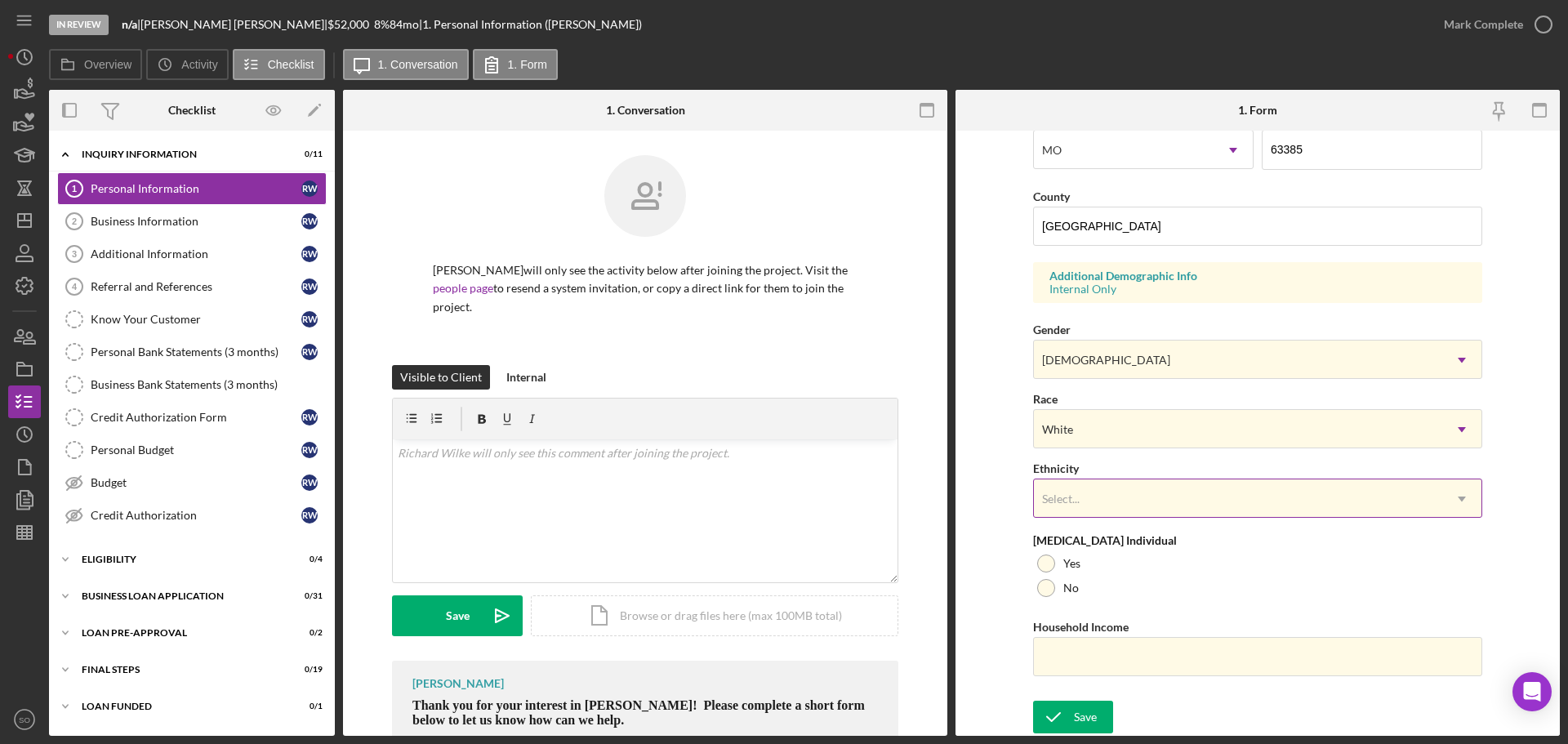
click at [1087, 502] on div "Select..." at bounding box center [1238, 499] width 409 height 38
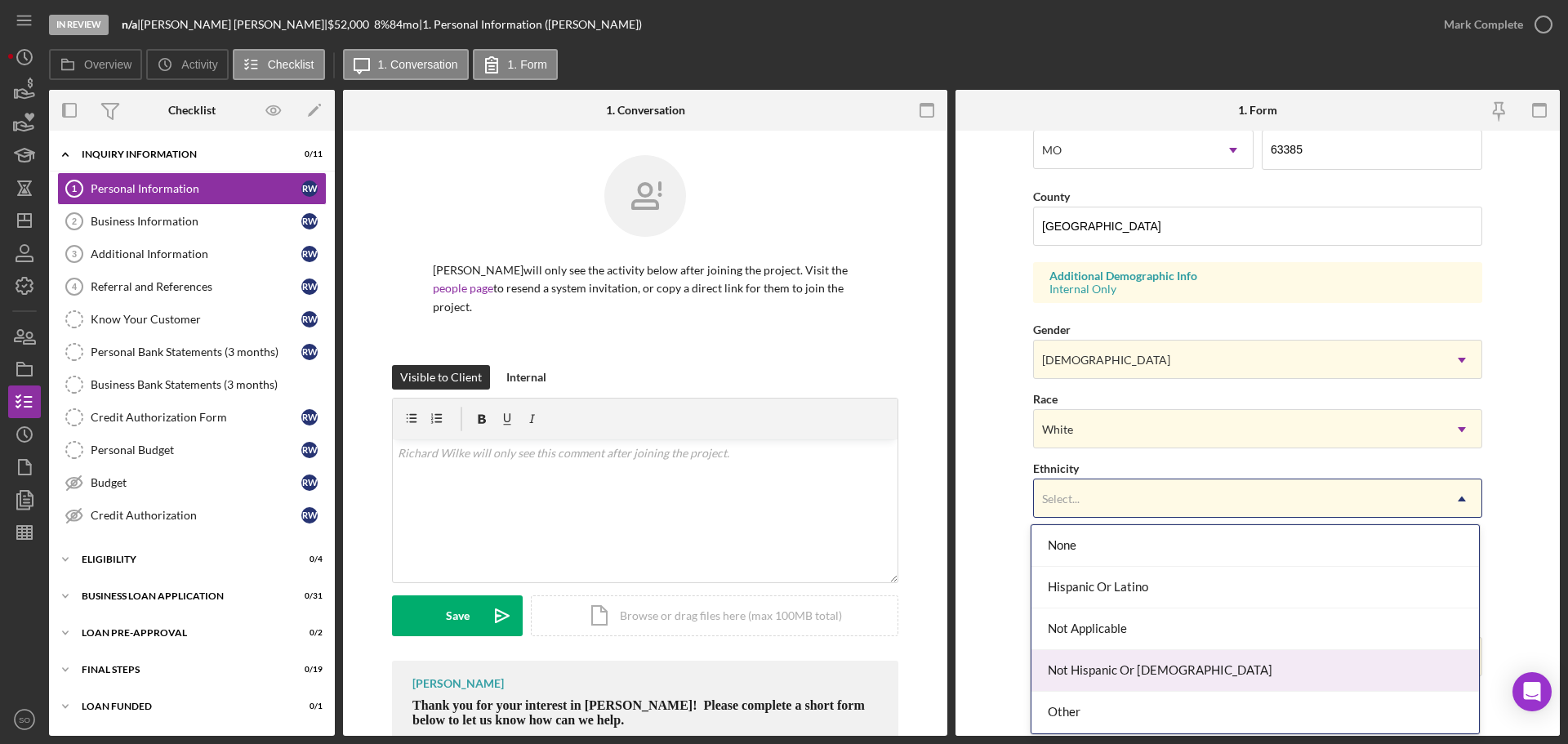
click at [1114, 677] on div "Not Hispanic Or [DEMOGRAPHIC_DATA]" at bounding box center [1256, 670] width 447 height 42
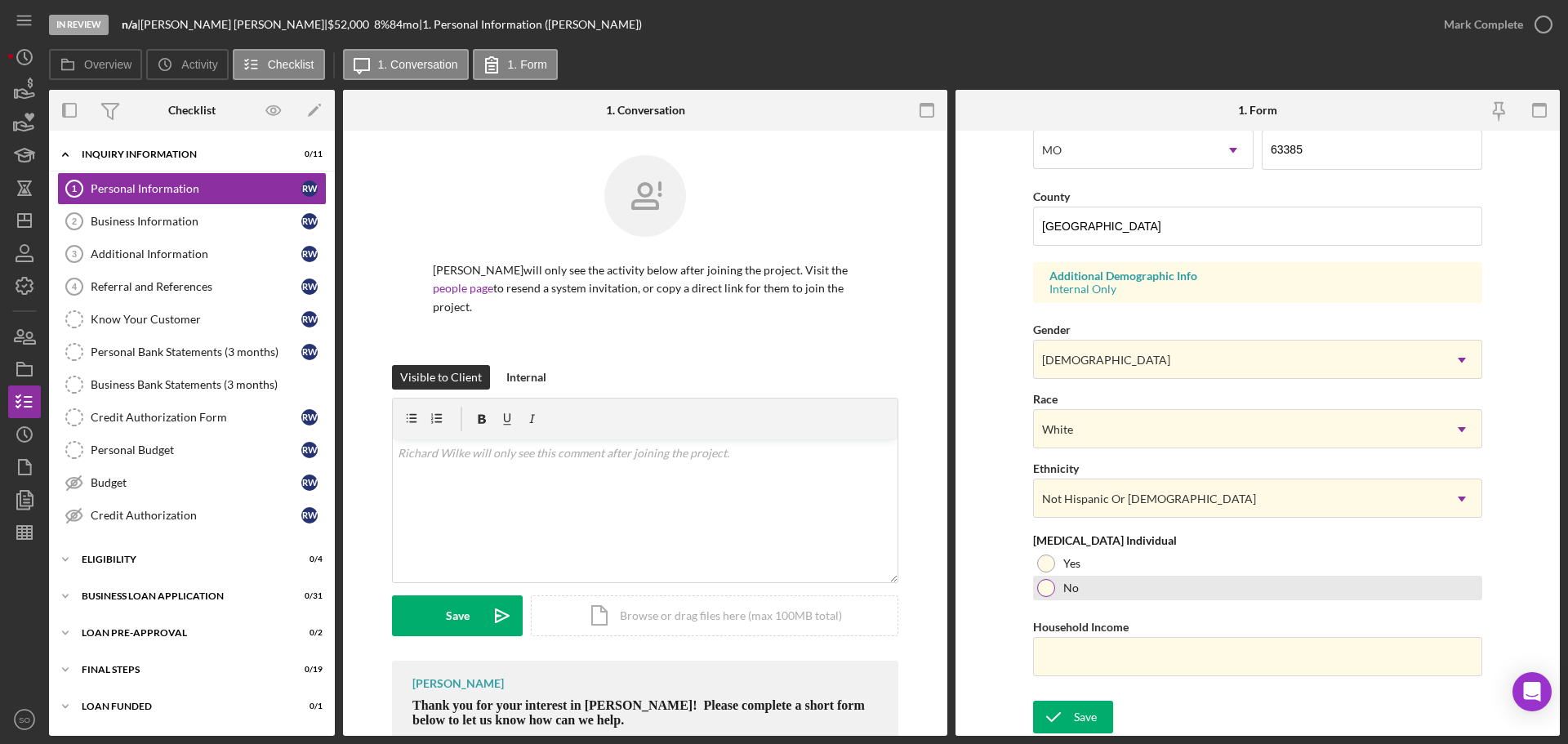
click at [1051, 581] on div "No" at bounding box center [1258, 587] width 449 height 24
click at [1180, 650] on input "Household Income" at bounding box center [1258, 656] width 449 height 39
click at [1006, 633] on form "First Name Richard Middle Name Last Name Wilke Job Title Business Owner Date of…" at bounding box center [1257, 433] width 604 height 605
click at [1179, 662] on input "Household Income" at bounding box center [1258, 656] width 449 height 39
click at [1215, 646] on input "Household Income" at bounding box center [1258, 656] width 449 height 39
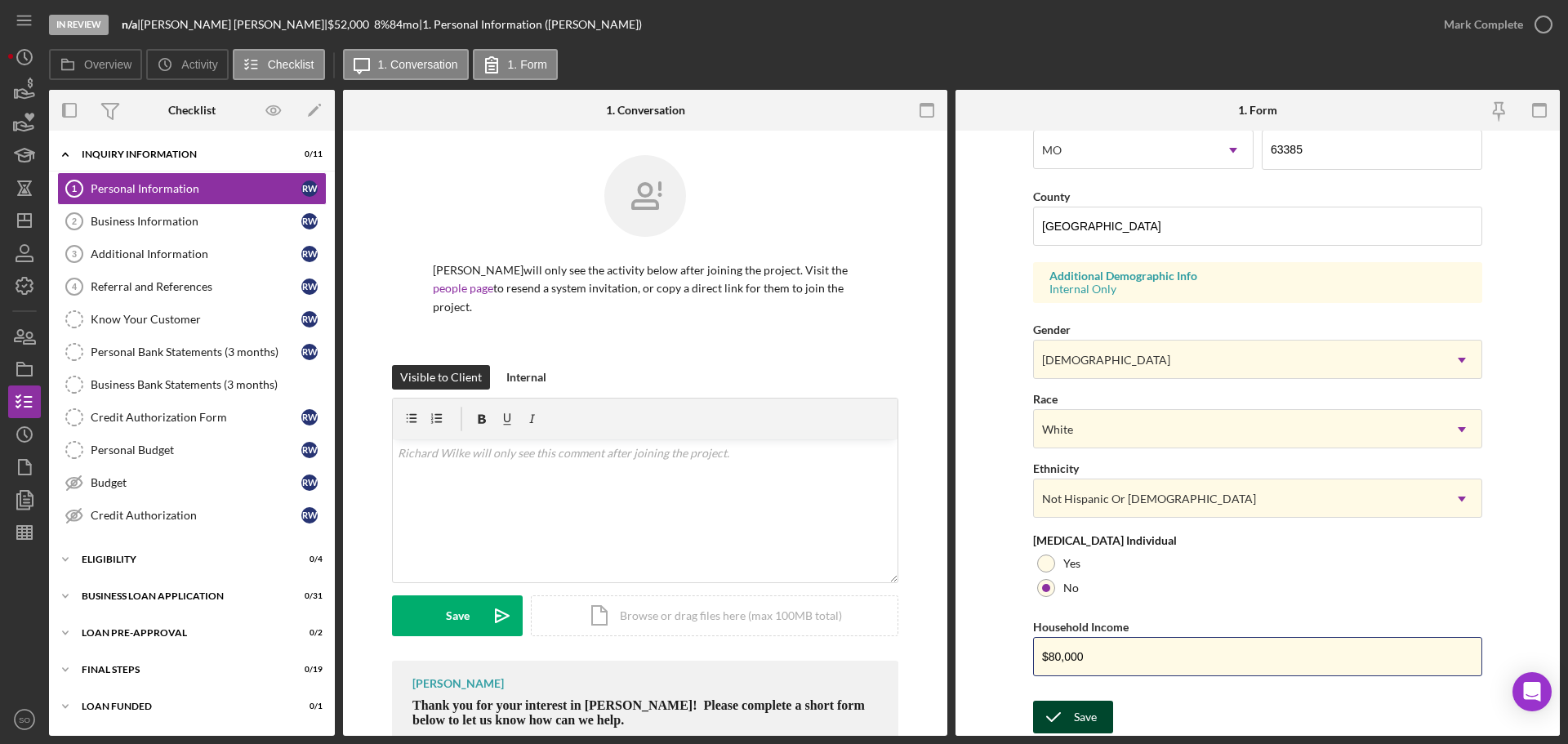
type input "$80,000"
click at [1089, 711] on div "Save" at bounding box center [1086, 717] width 23 height 33
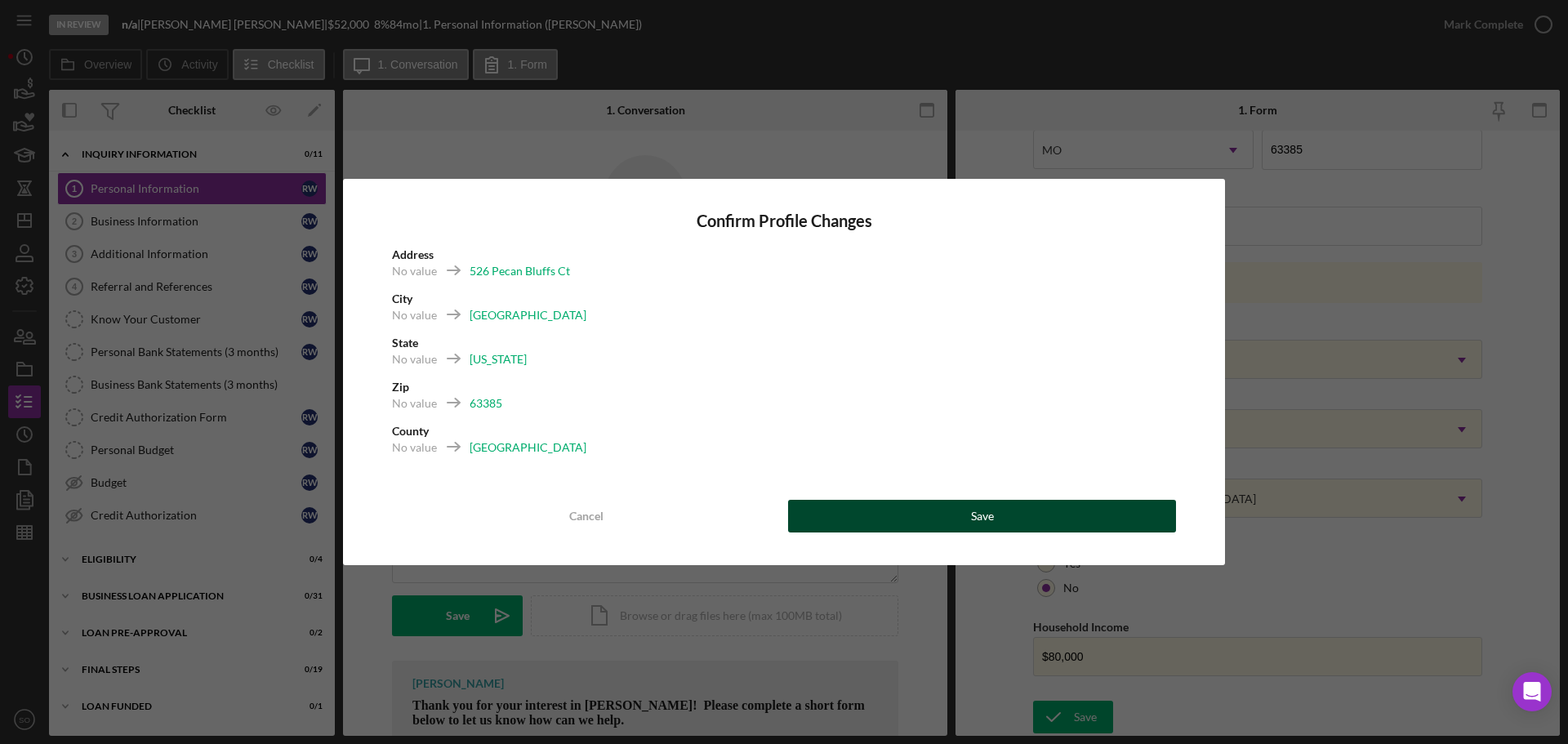
click at [1060, 505] on button "Save" at bounding box center [981, 516] width 388 height 33
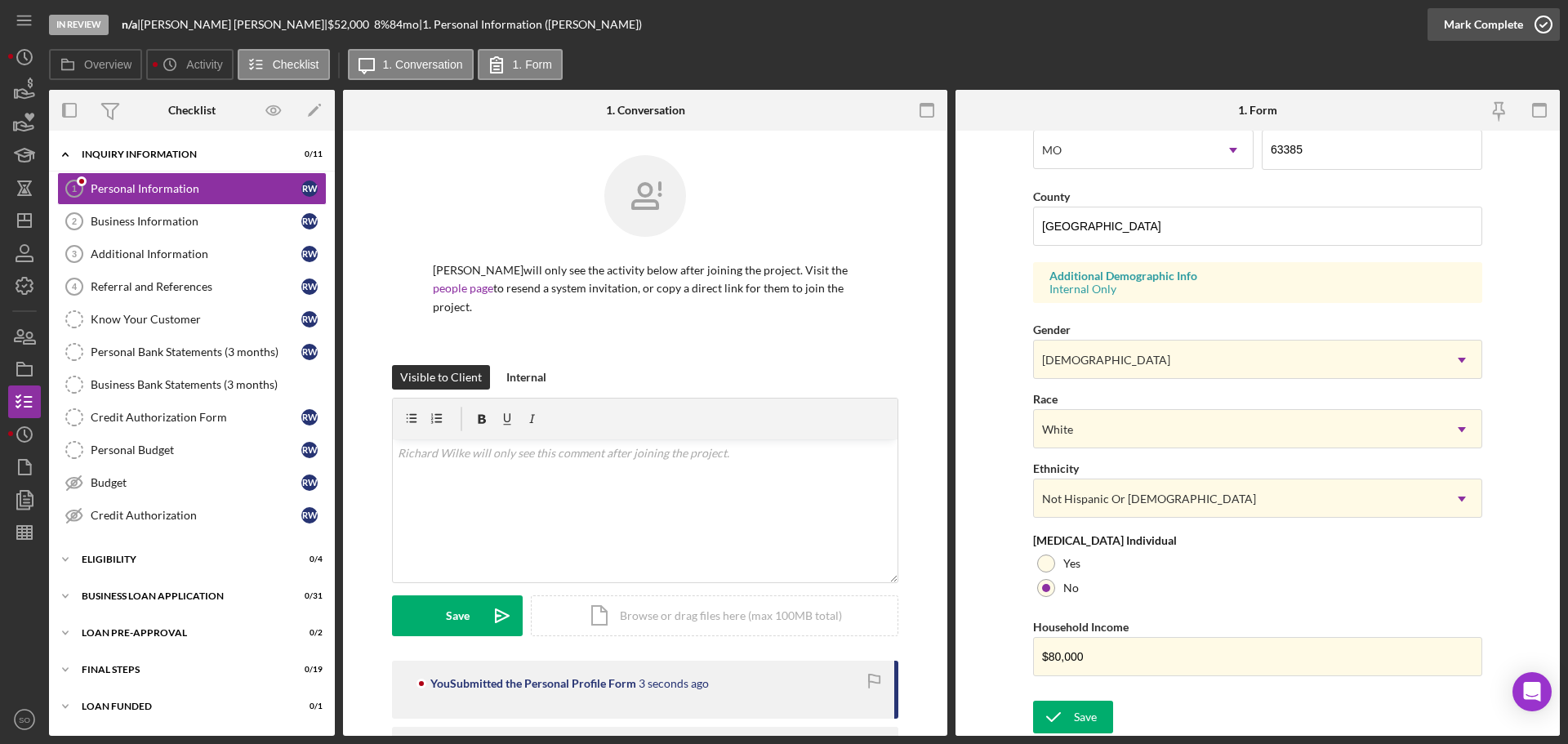
click at [1478, 37] on div "Mark Complete" at bounding box center [1483, 24] width 79 height 33
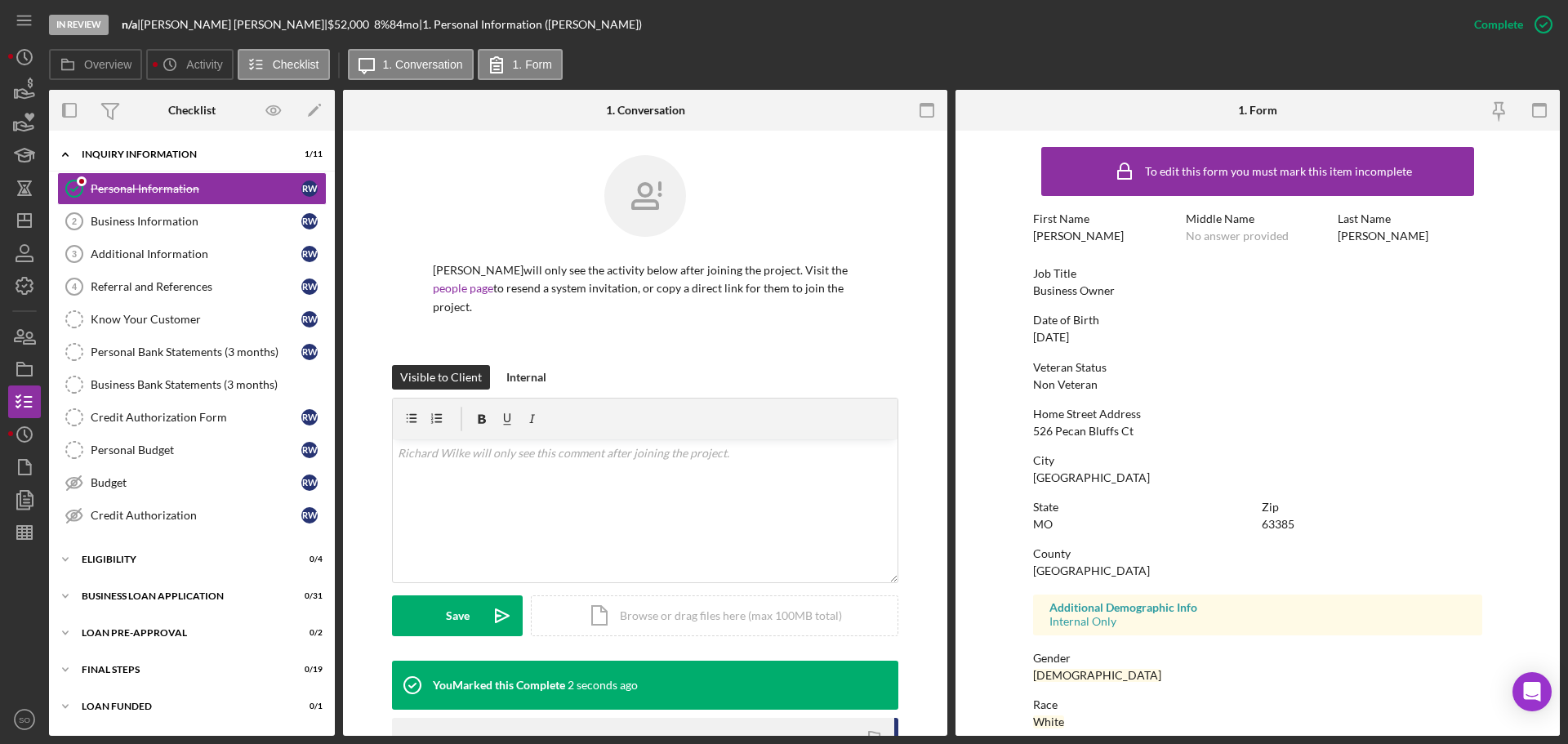
scroll to position [157, 0]
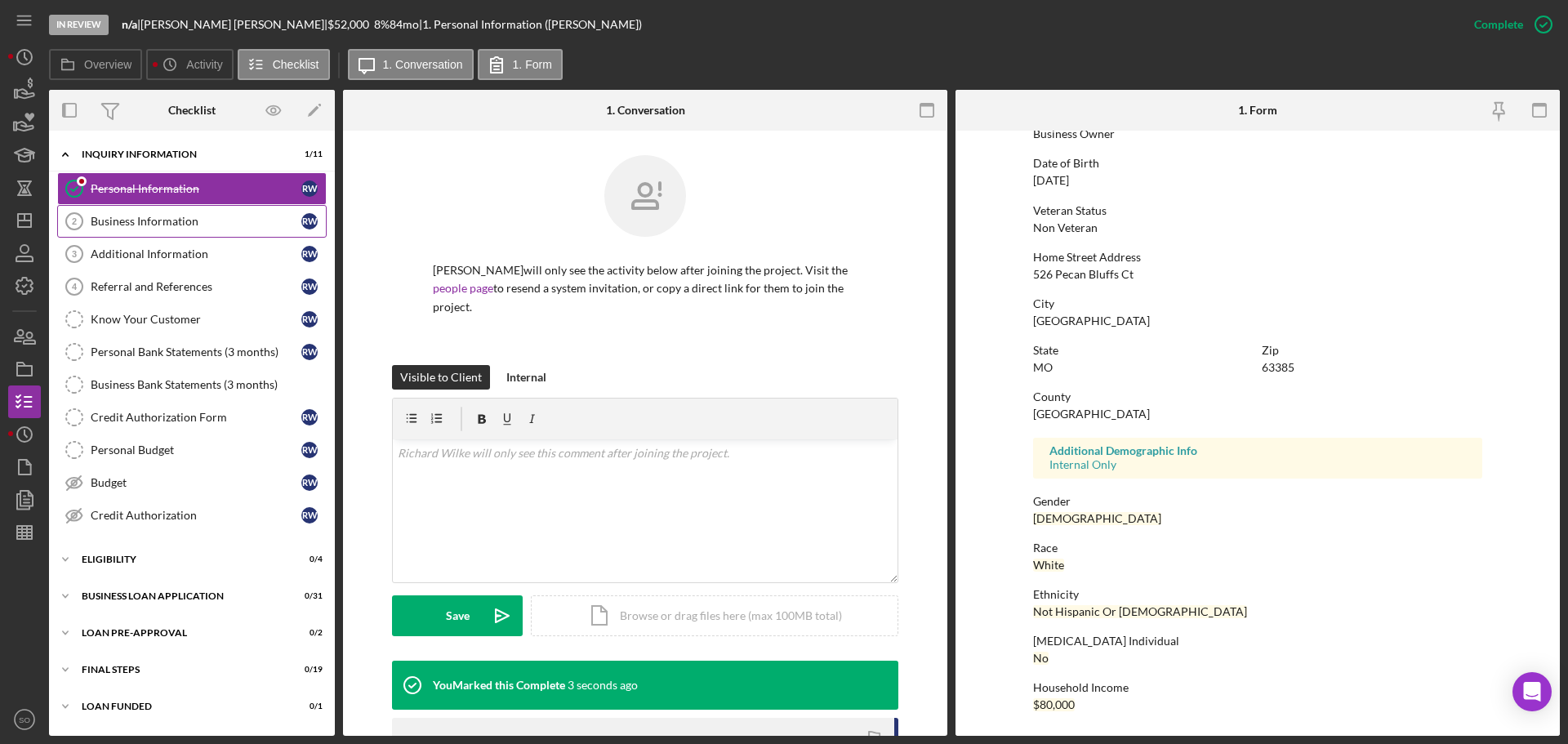
drag, startPoint x: 97, startPoint y: 217, endPoint x: 122, endPoint y: 224, distance: 26.0
click at [97, 217] on div "Business Information" at bounding box center [196, 221] width 211 height 13
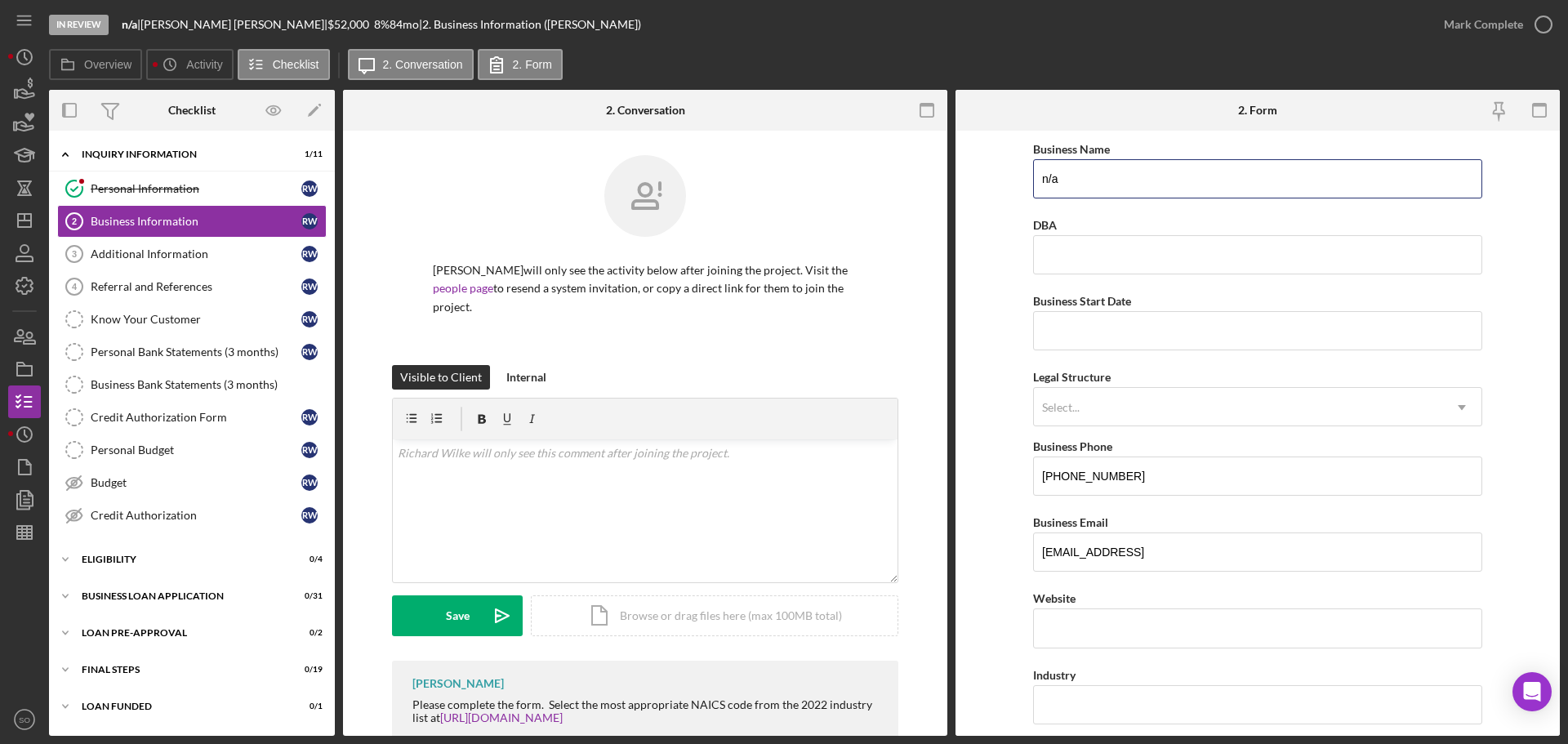
drag, startPoint x: 1112, startPoint y: 178, endPoint x: 523, endPoint y: 184, distance: 589.0
click at [580, 195] on div "Overview Internal Workflow Stage In Review Icon/Dropdown Arrow Archive (can una…" at bounding box center [803, 412] width 1511 height 646
type input "Divine Design Nailz LLC"
click at [1133, 338] on input "Business Start Date" at bounding box center [1258, 331] width 449 height 39
type input "08/08/2025"
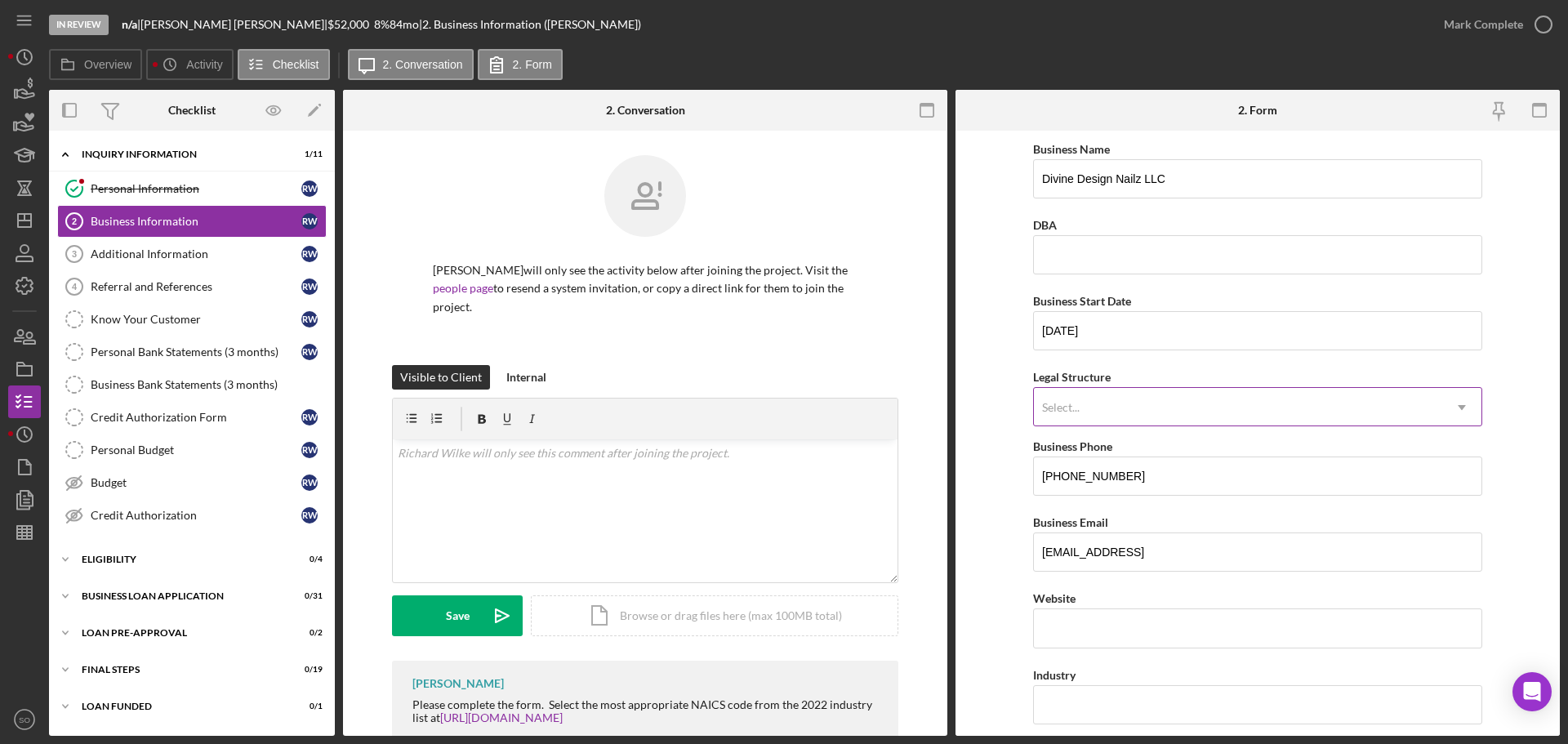
click at [1145, 403] on div "Select..." at bounding box center [1238, 407] width 409 height 38
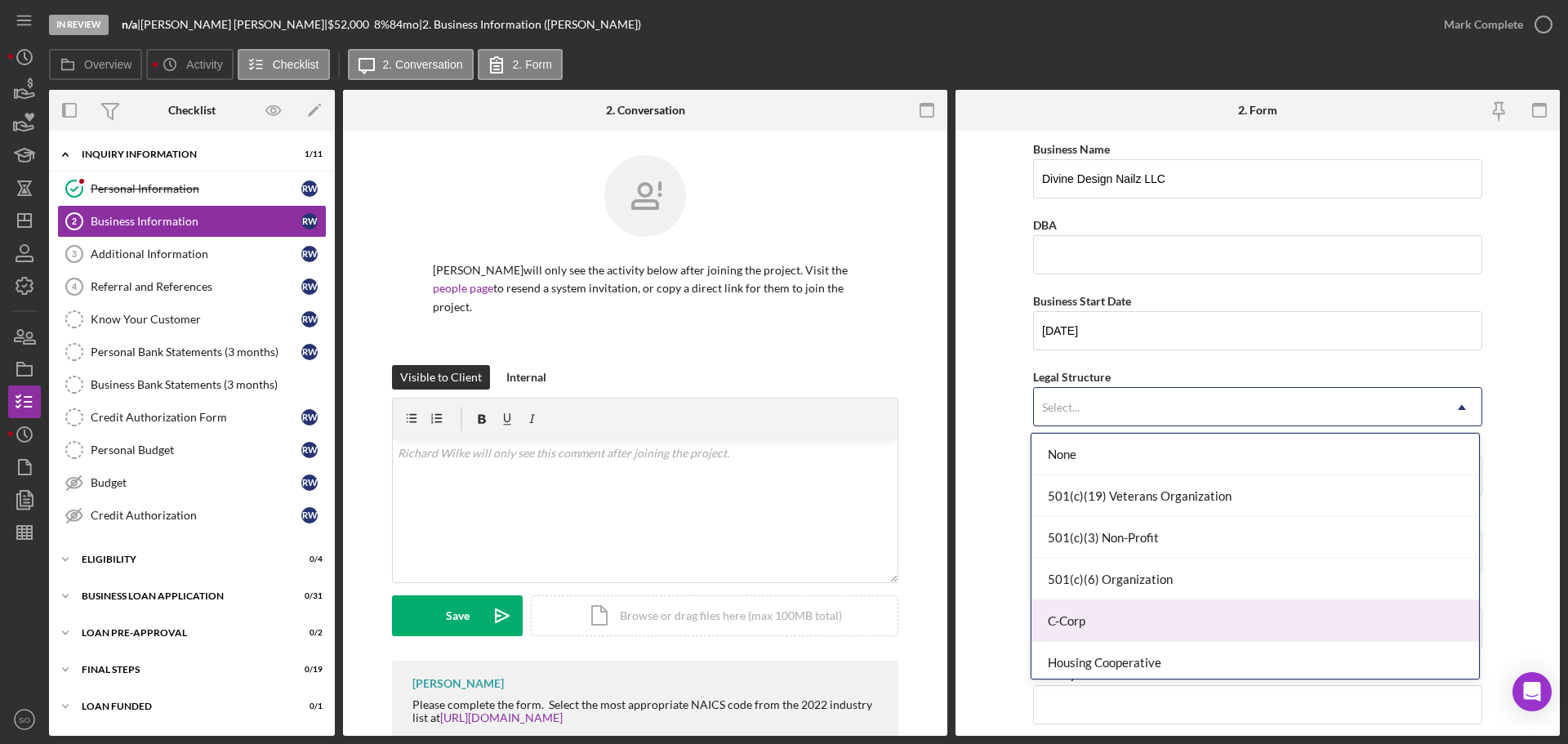
scroll to position [245, 0]
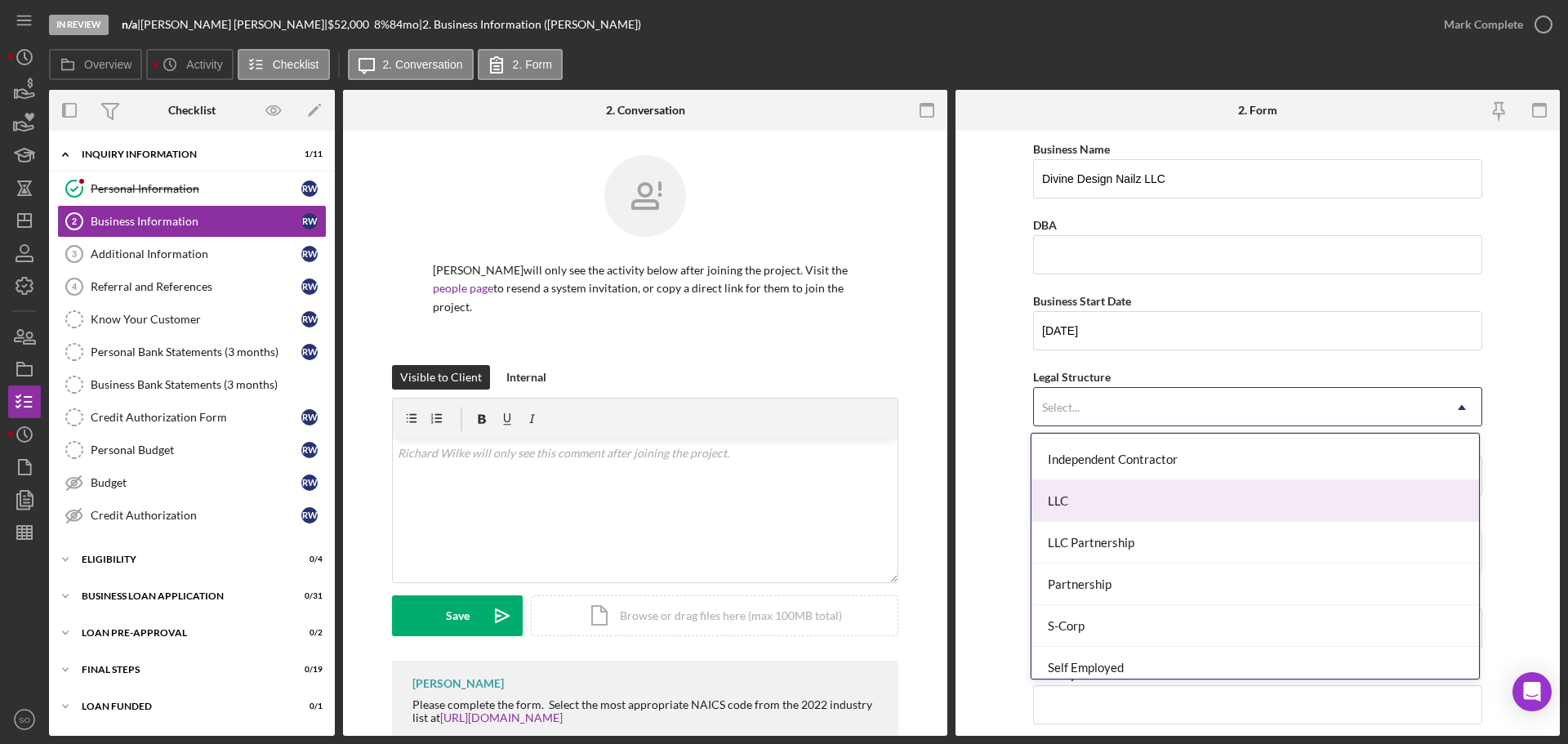
click at [1100, 497] on div "LLC" at bounding box center [1256, 501] width 447 height 42
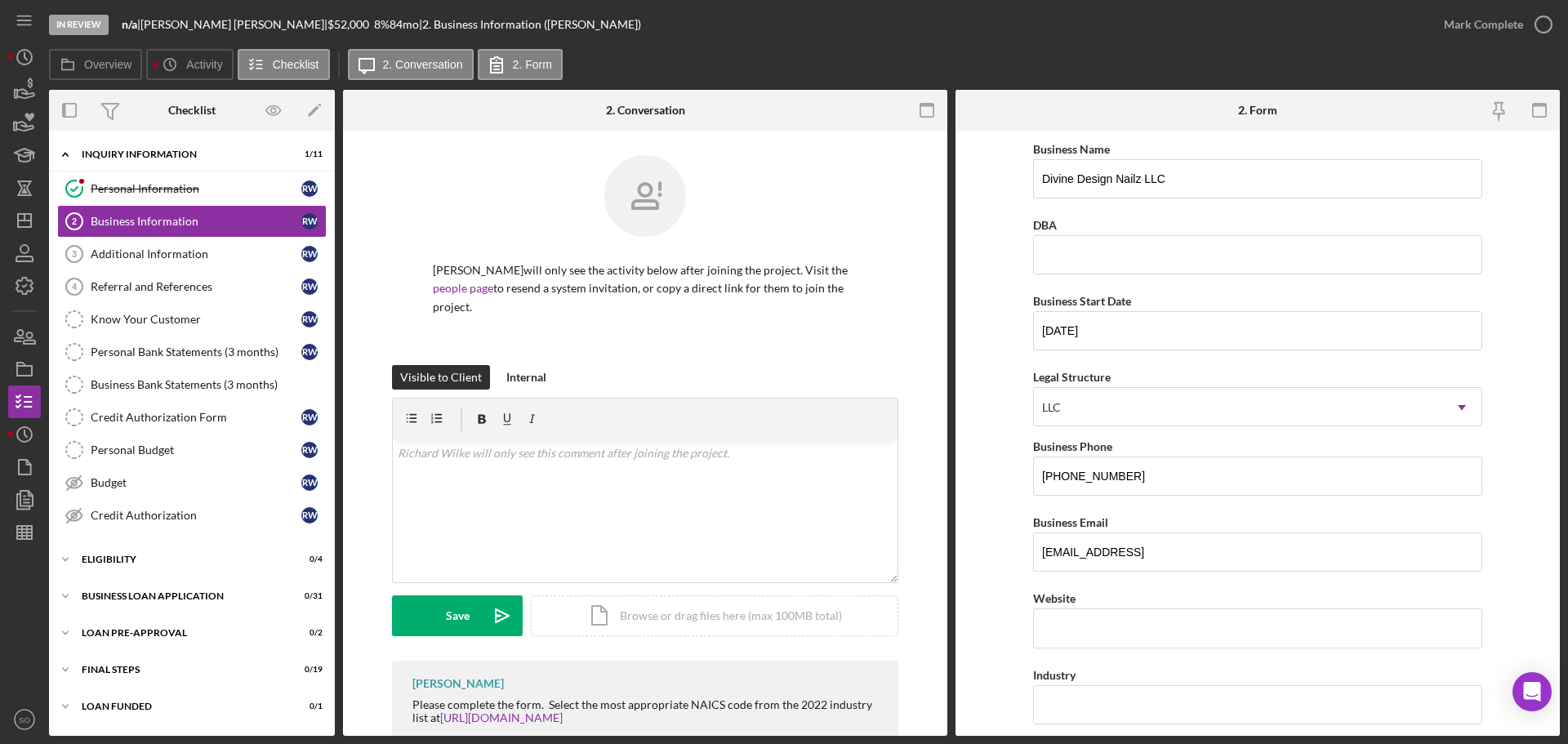
scroll to position [163, 0]
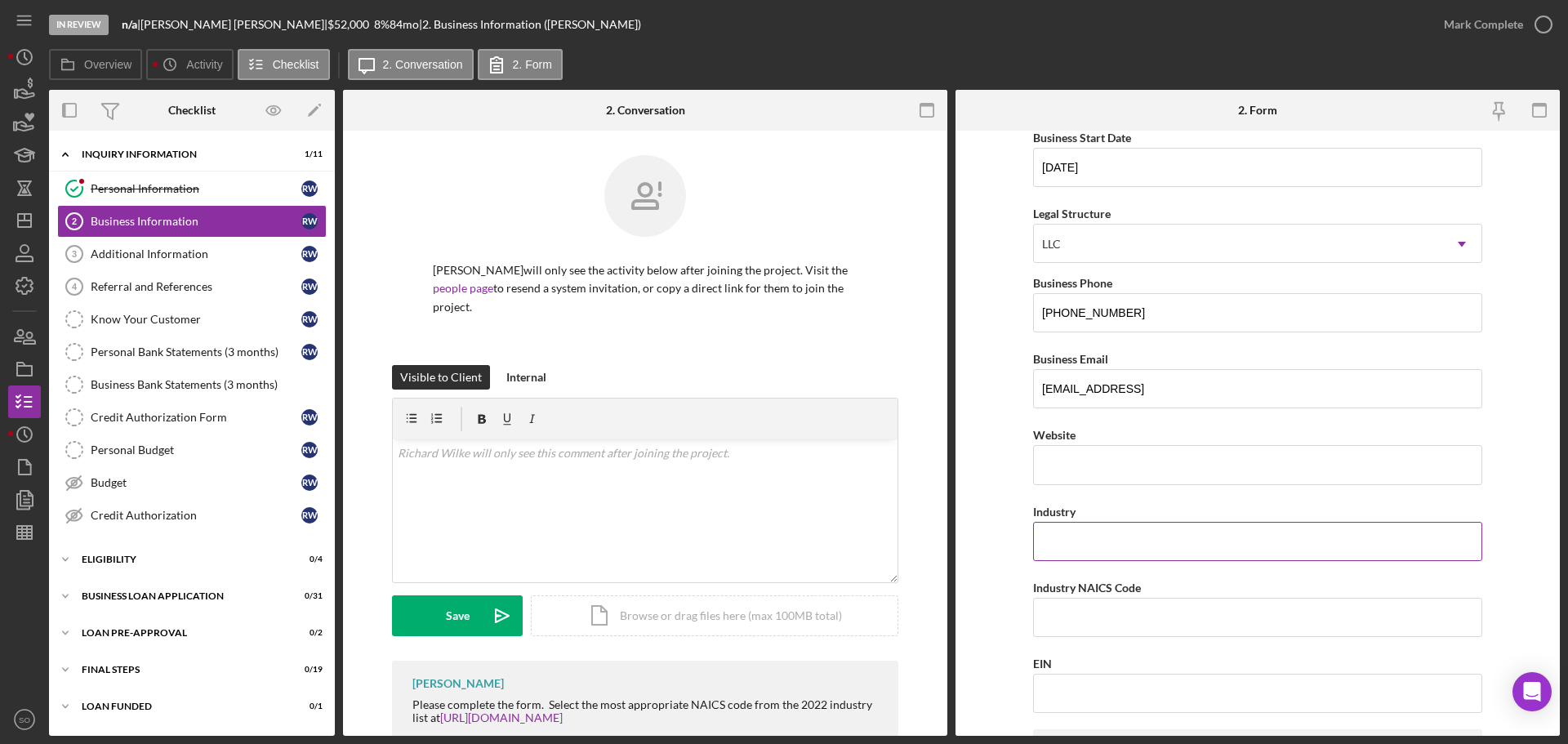
click at [1113, 538] on input "Industry" at bounding box center [1258, 542] width 449 height 39
type input "Nail Shop"
click at [1067, 613] on input "Industry NAICS Code" at bounding box center [1258, 618] width 449 height 39
click at [1139, 681] on input "EIN" at bounding box center [1258, 693] width 449 height 39
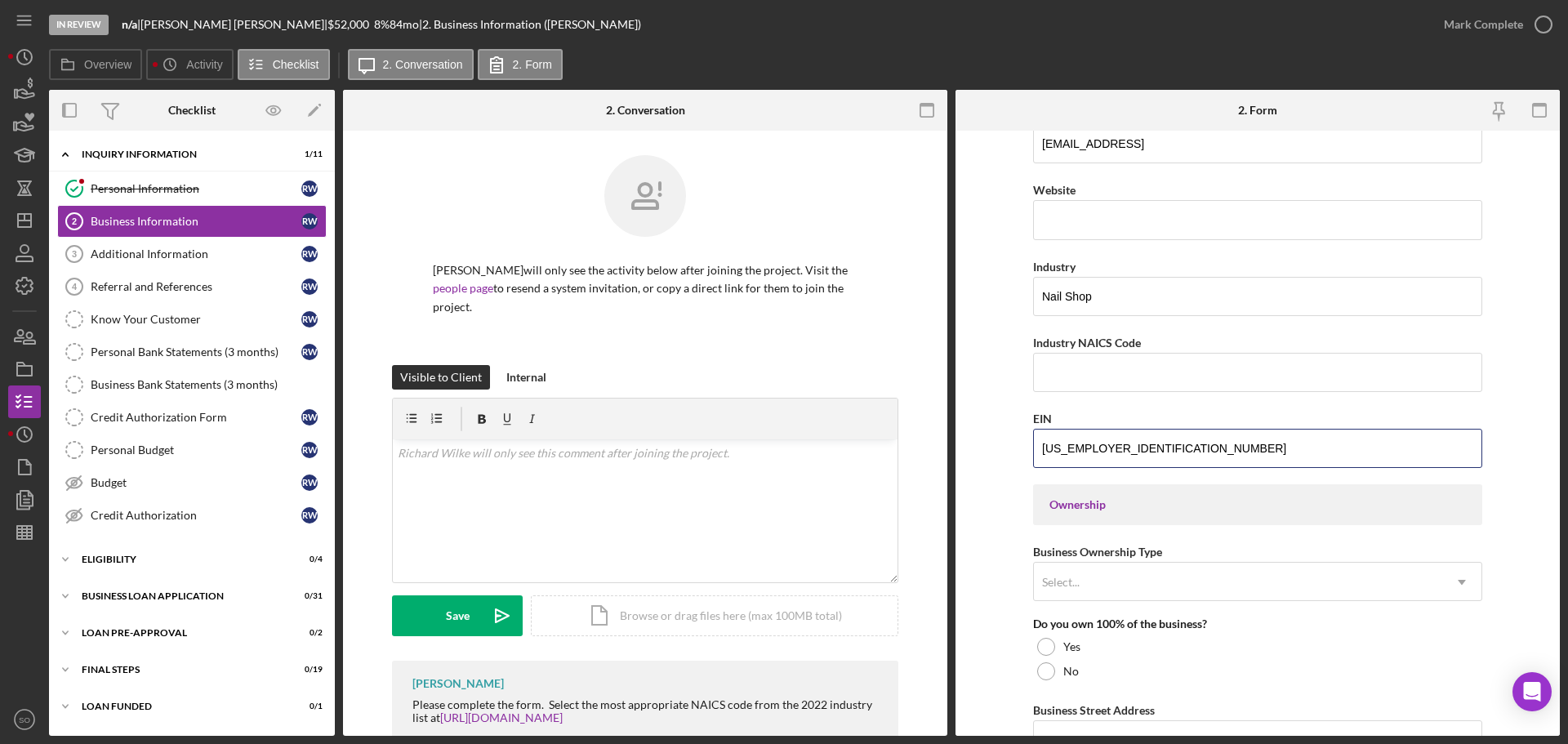
scroll to position [490, 0]
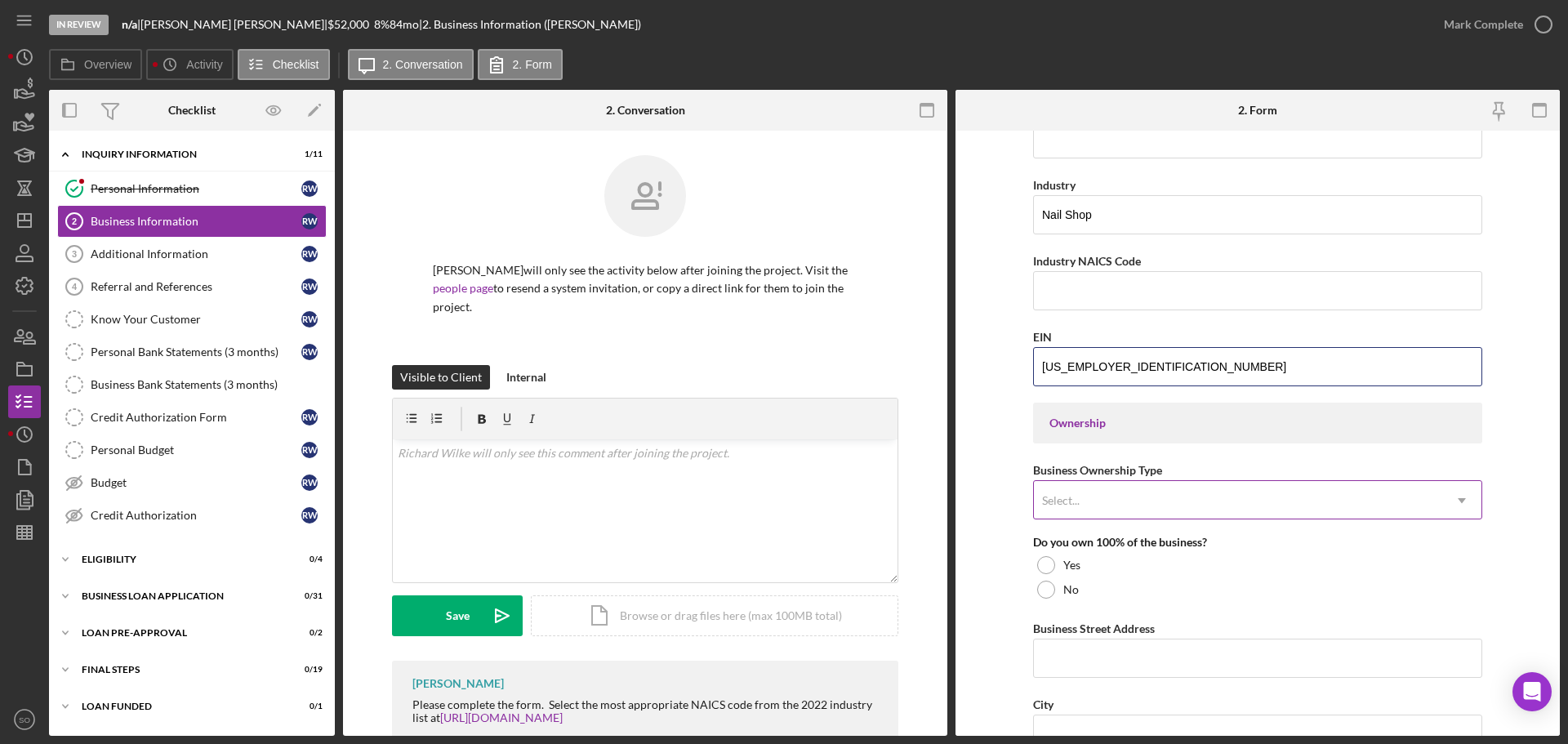
type input "39-3553595"
click at [1145, 495] on div "Select..." at bounding box center [1238, 500] width 409 height 38
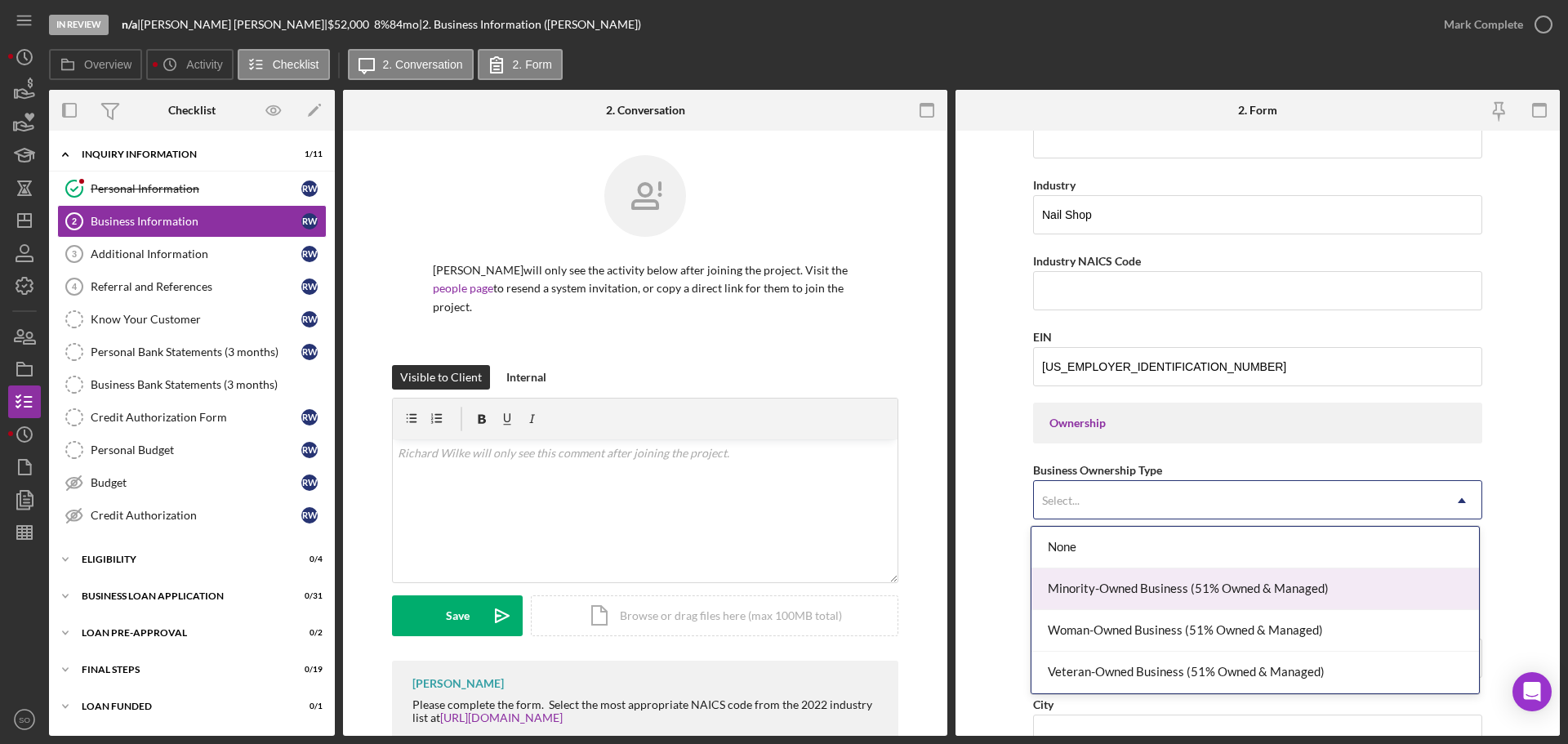
click at [994, 575] on form "Business Name Divine Design Nailz LLC DBA Business Start Date 08/08/2025 Legal …" at bounding box center [1257, 433] width 604 height 605
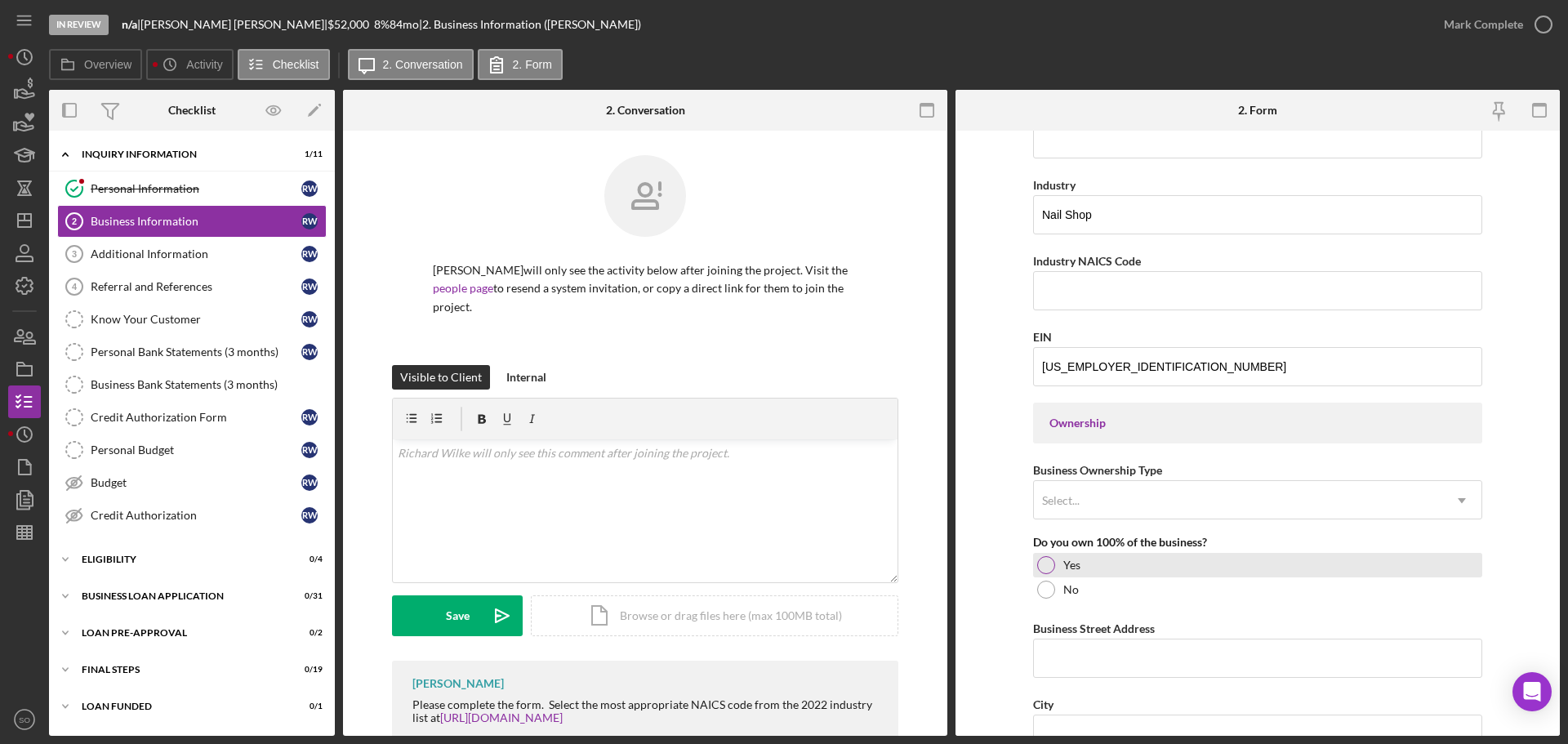
click at [1050, 569] on div at bounding box center [1046, 565] width 18 height 18
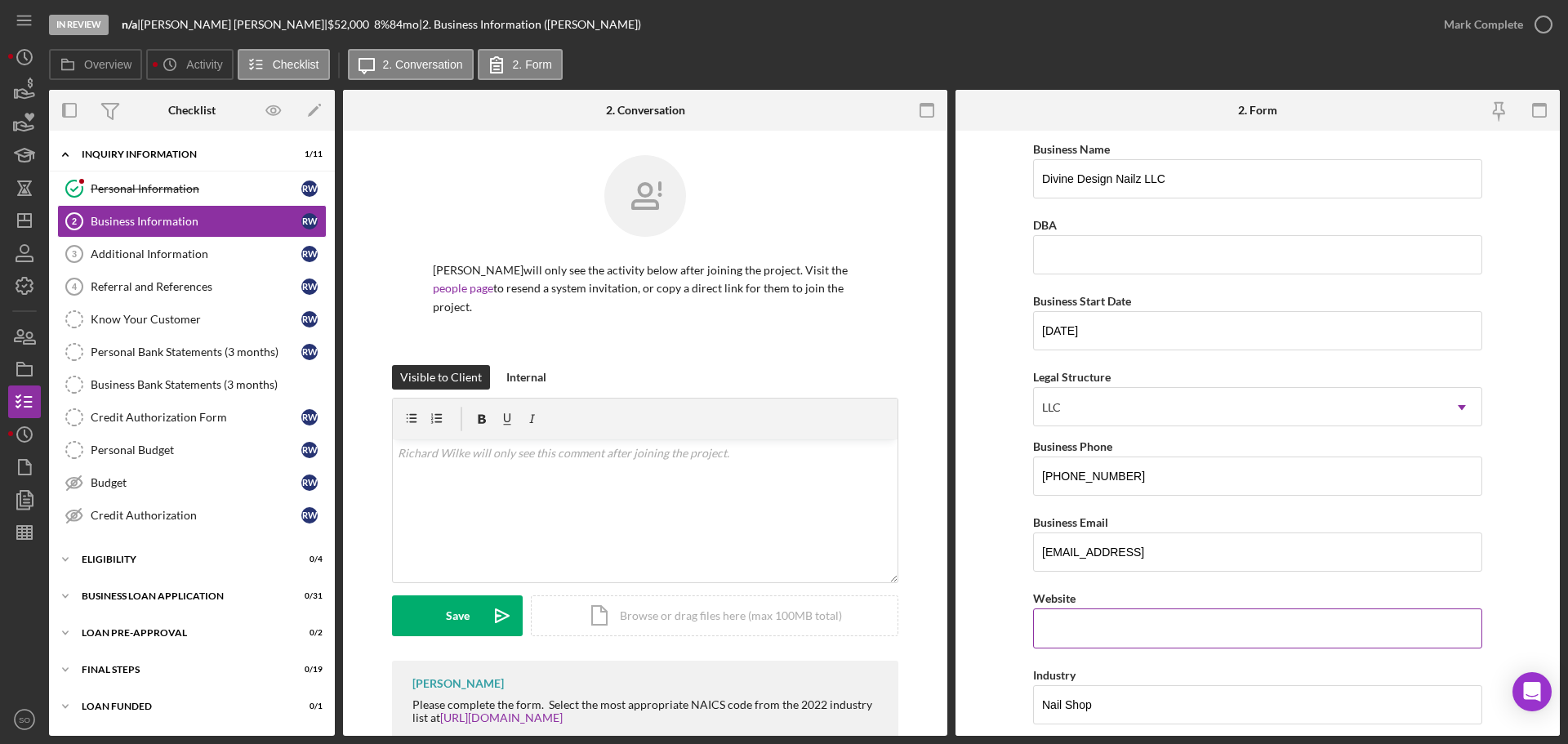
scroll to position [82, 0]
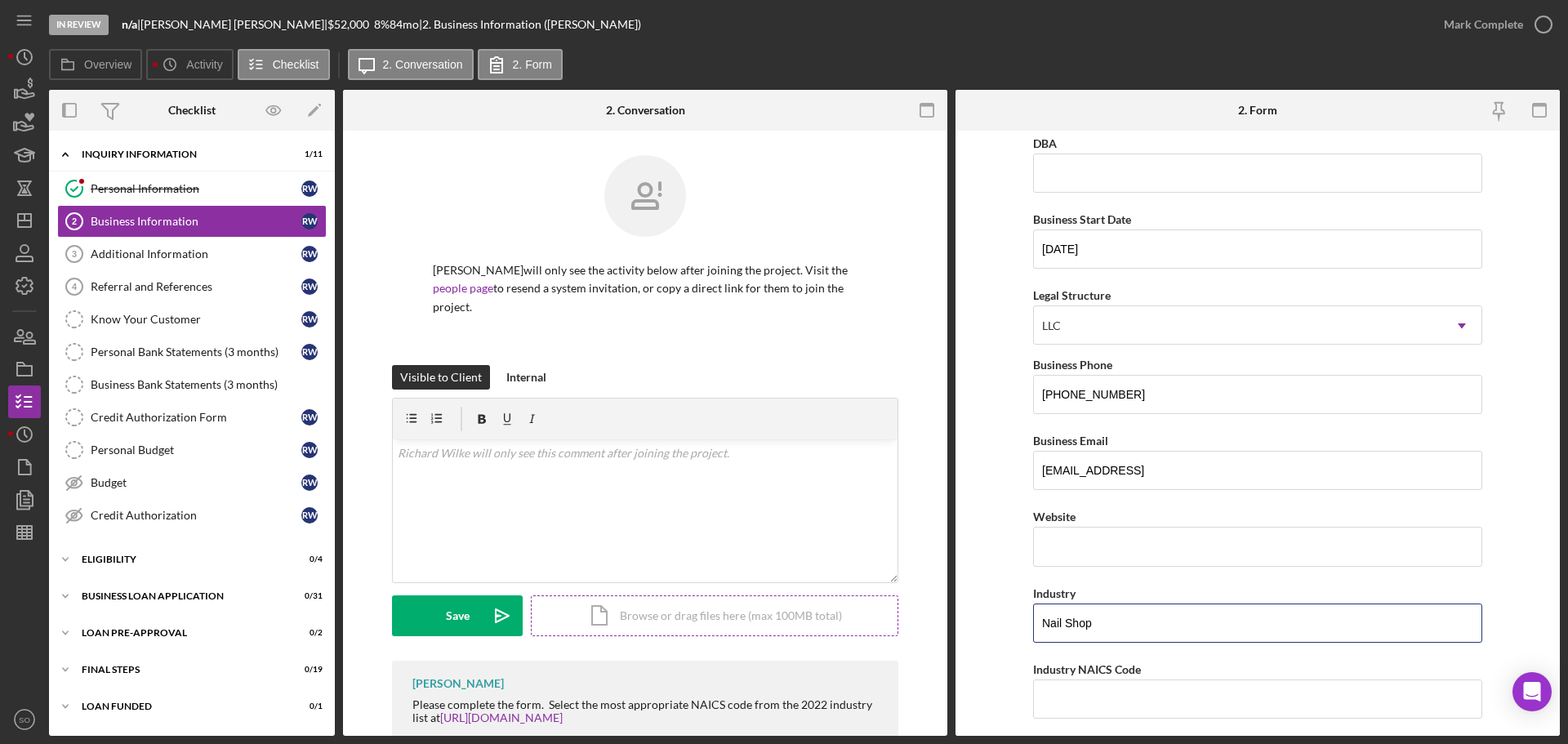
drag, startPoint x: 1101, startPoint y: 618, endPoint x: 660, endPoint y: 599, distance: 441.4
click at [663, 599] on div "Overview Internal Workflow Stage In Review Icon/Dropdown Arrow Archive (can una…" at bounding box center [803, 412] width 1511 height 646
paste input "812113"
type input "812113"
click at [1096, 691] on input "Industry NAICS Code" at bounding box center [1258, 699] width 449 height 39
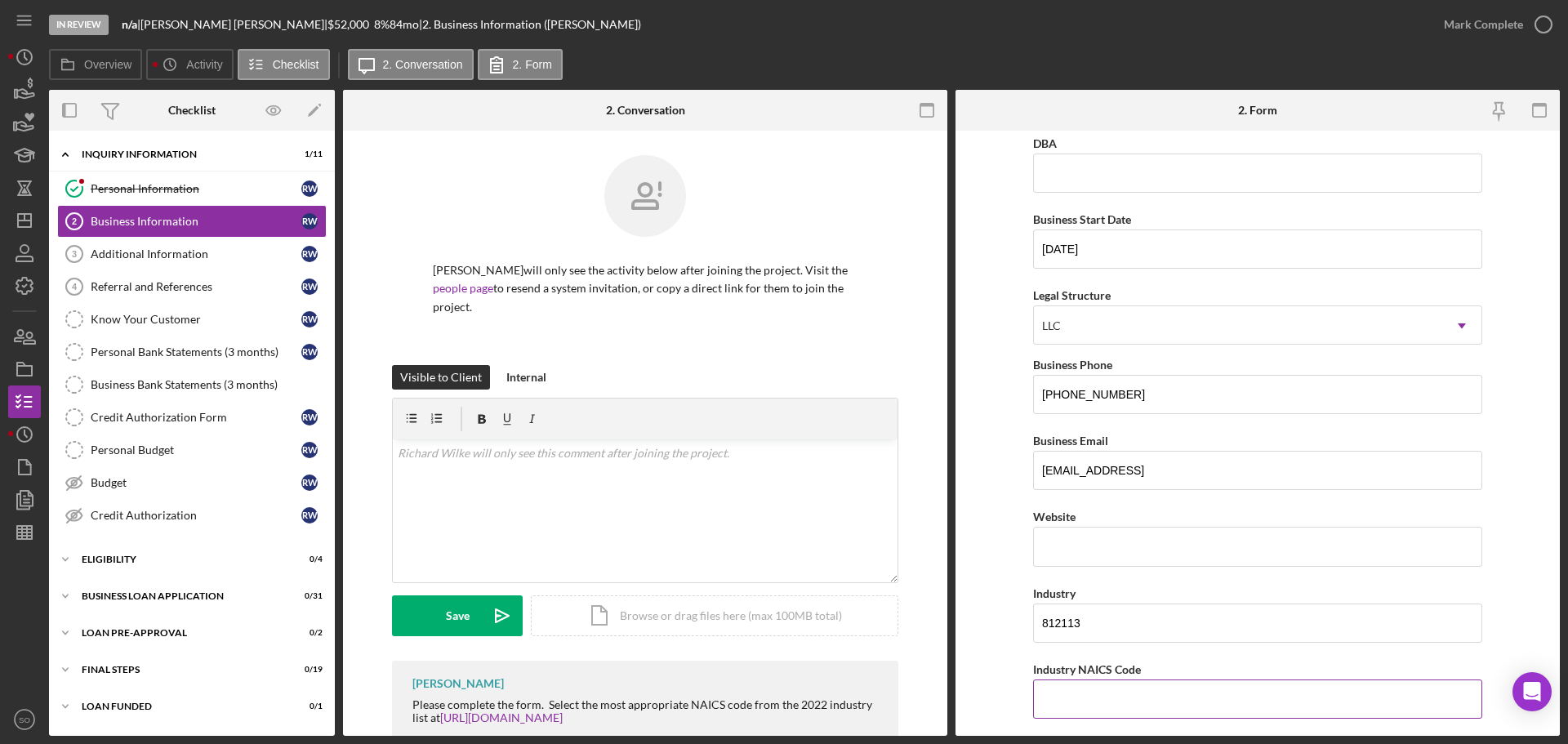
paste input "812113"
type input "812113"
drag, startPoint x: 1091, startPoint y: 619, endPoint x: 867, endPoint y: 603, distance: 224.6
click at [867, 603] on div "Overview Internal Workflow Stage In Review Icon/Dropdown Arrow Archive (can una…" at bounding box center [803, 412] width 1511 height 646
type input "Nail Salon"
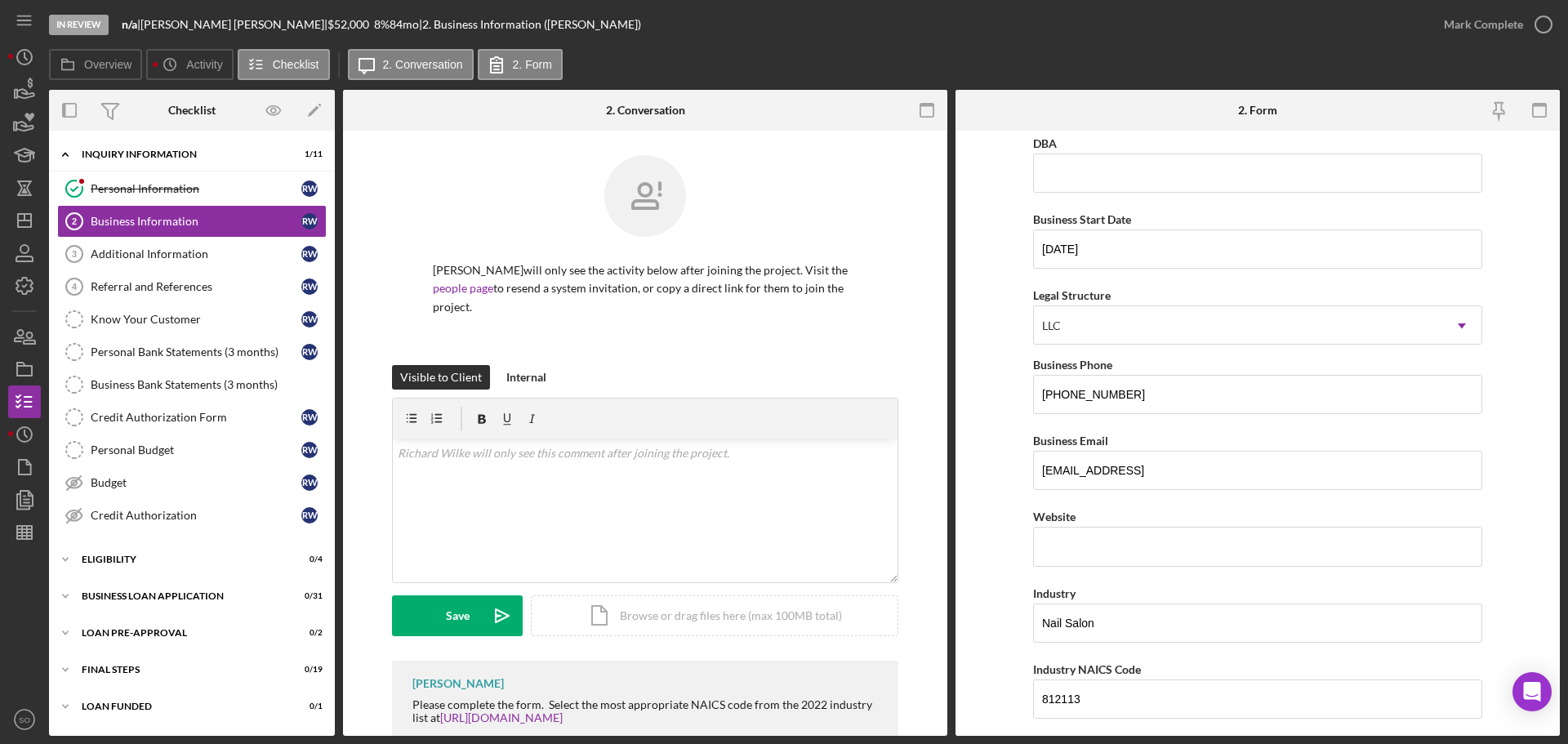
click at [990, 563] on form "Business Name Divine Design Nailz LLC DBA Business Start Date 08/08/2025 Legal …" at bounding box center [1257, 433] width 604 height 605
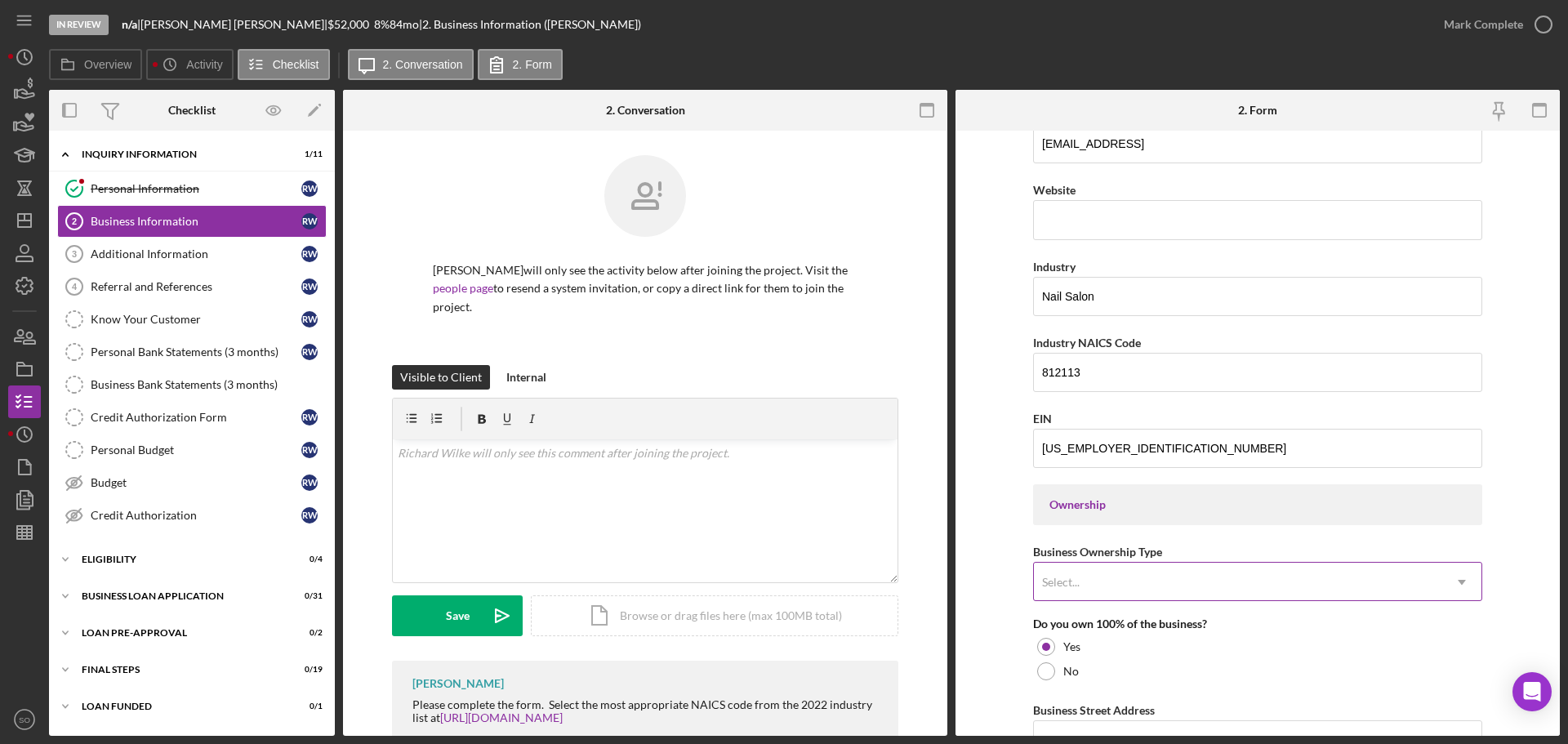
click at [1134, 578] on div "Select..." at bounding box center [1238, 582] width 409 height 38
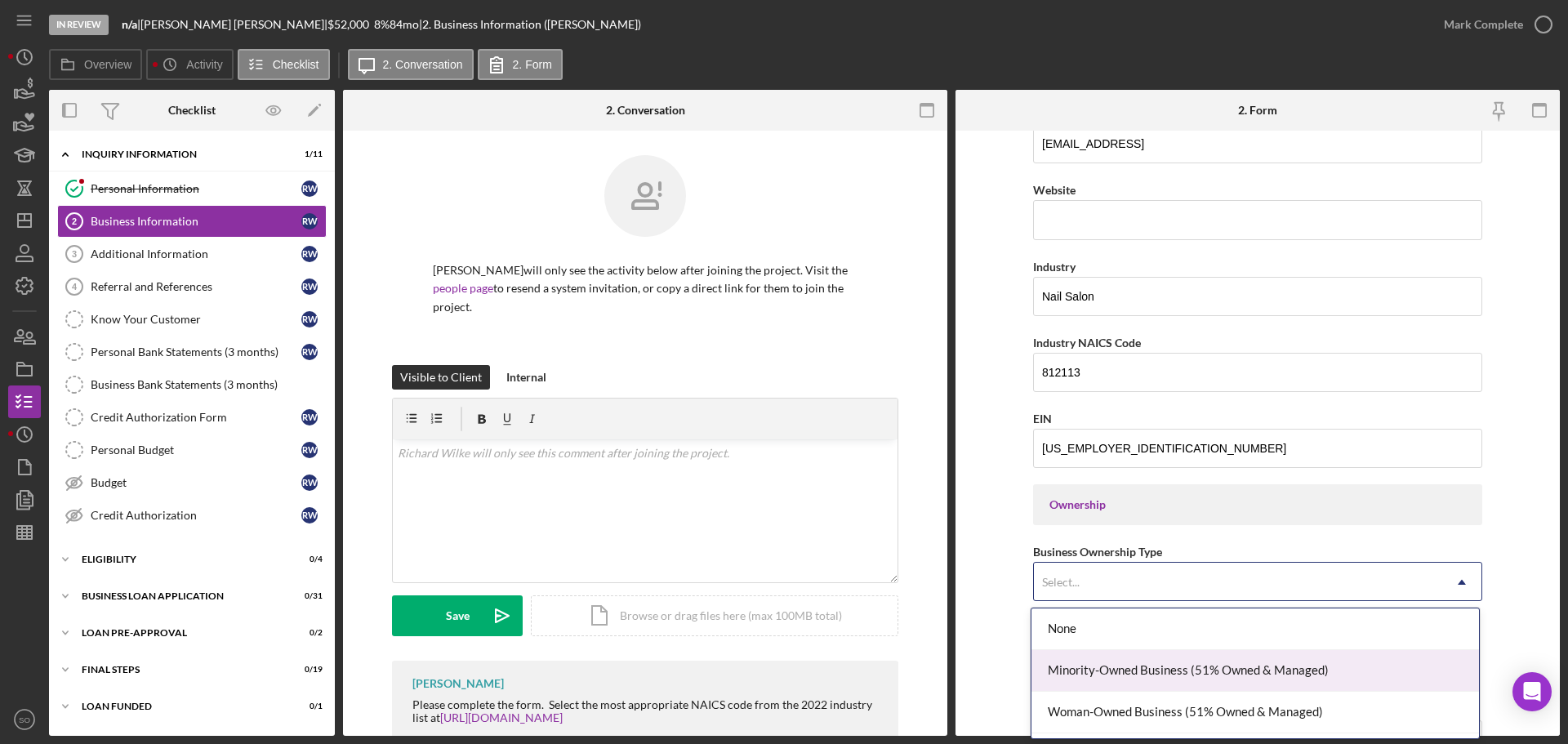
scroll to position [37, 0]
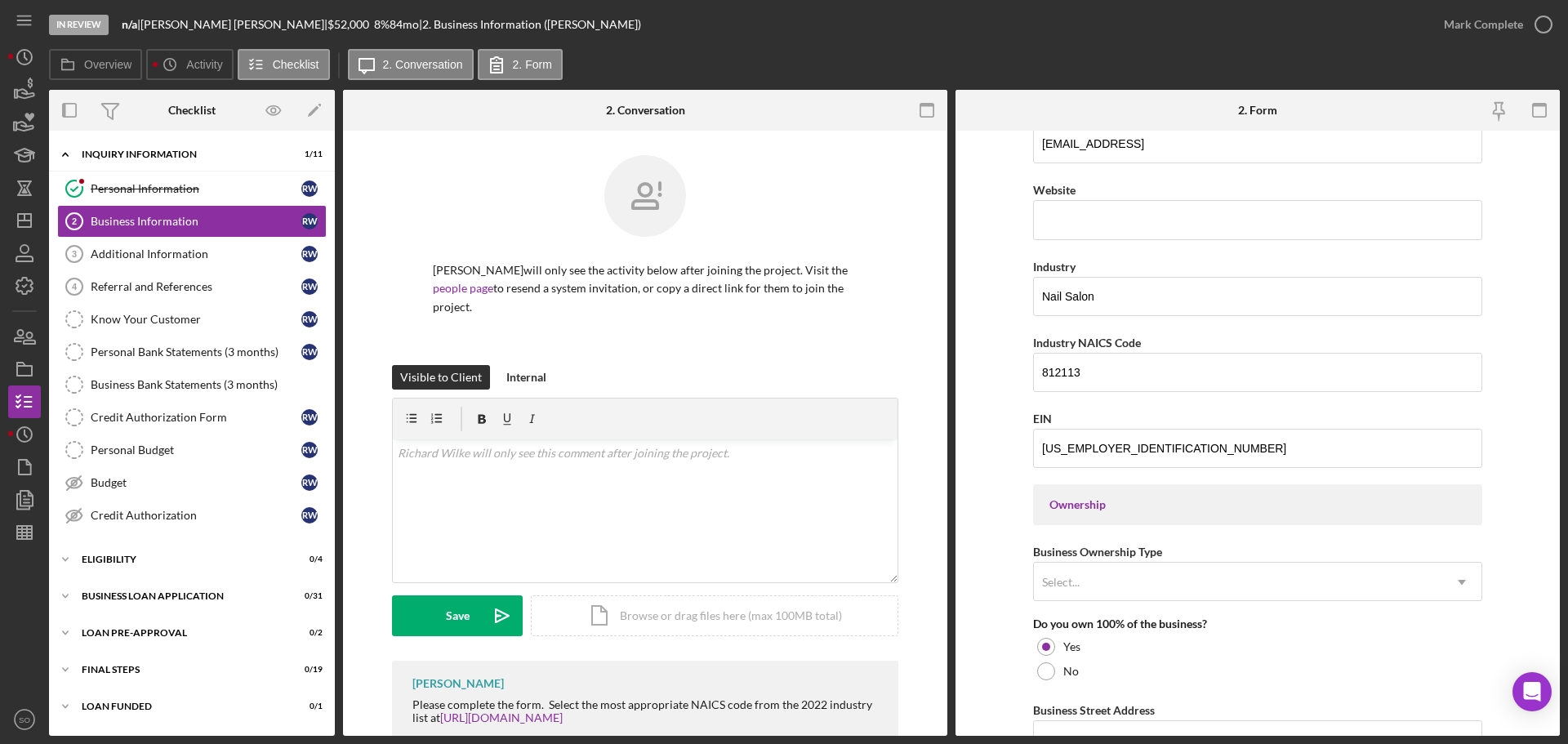
click at [995, 623] on form "Business Name Divine Design Nailz LLC DBA Business Start Date 08/08/2025 Legal …" at bounding box center [1257, 433] width 604 height 605
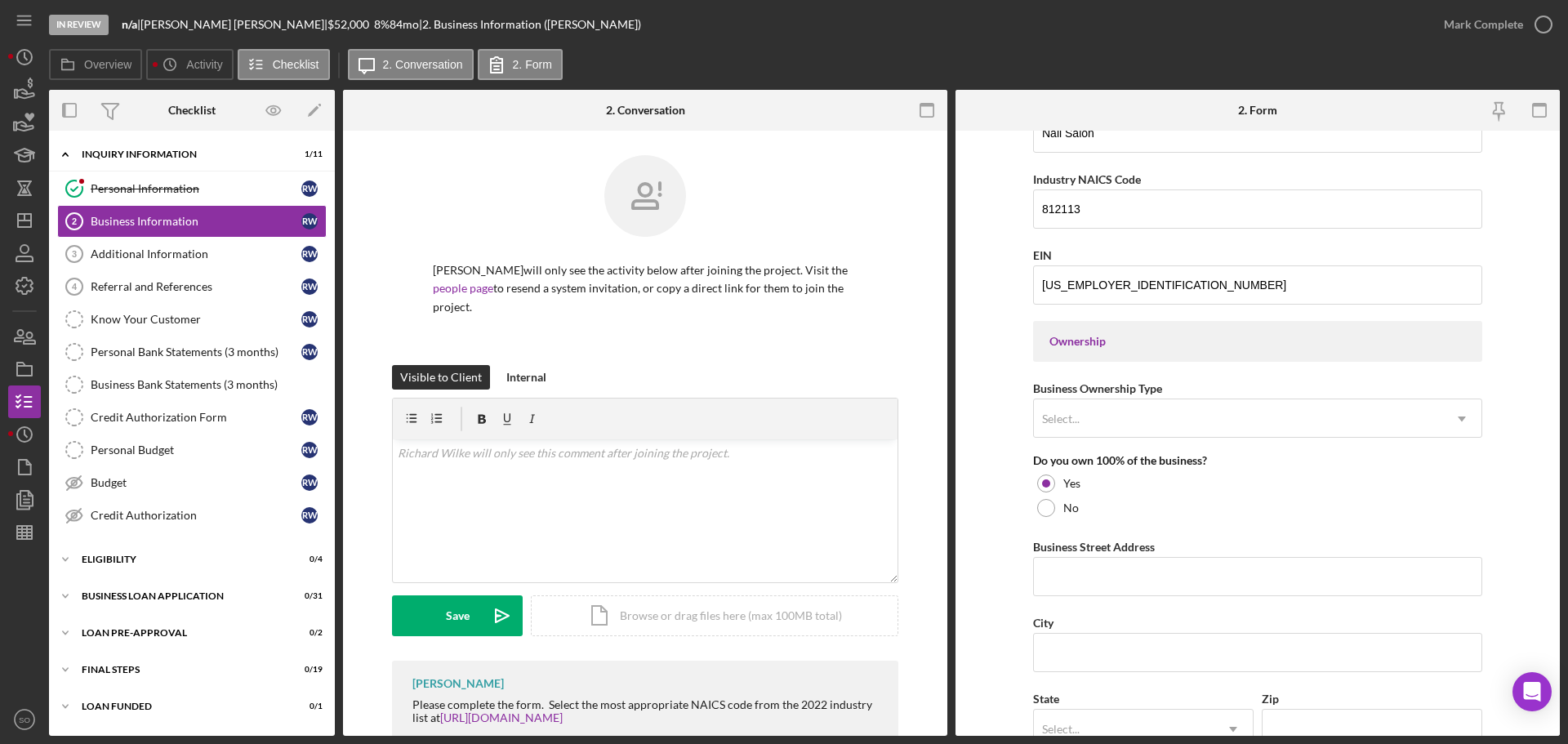
scroll to position [654, 0]
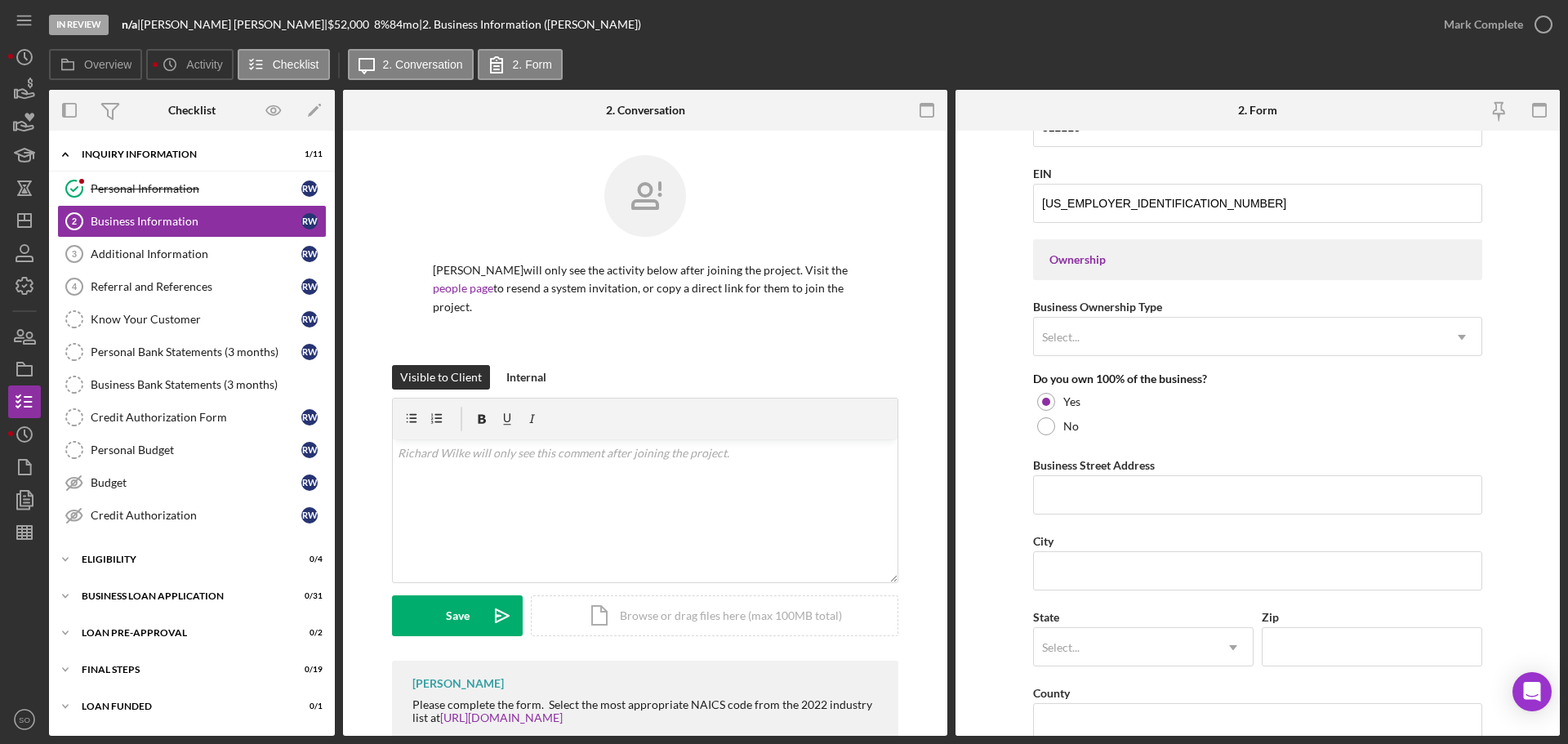
drag, startPoint x: 89, startPoint y: 183, endPoint x: 512, endPoint y: 208, distance: 423.7
click at [512, 208] on div at bounding box center [645, 208] width 425 height 106
click at [156, 560] on div "ELIGIBILITY" at bounding box center [197, 559] width 232 height 10
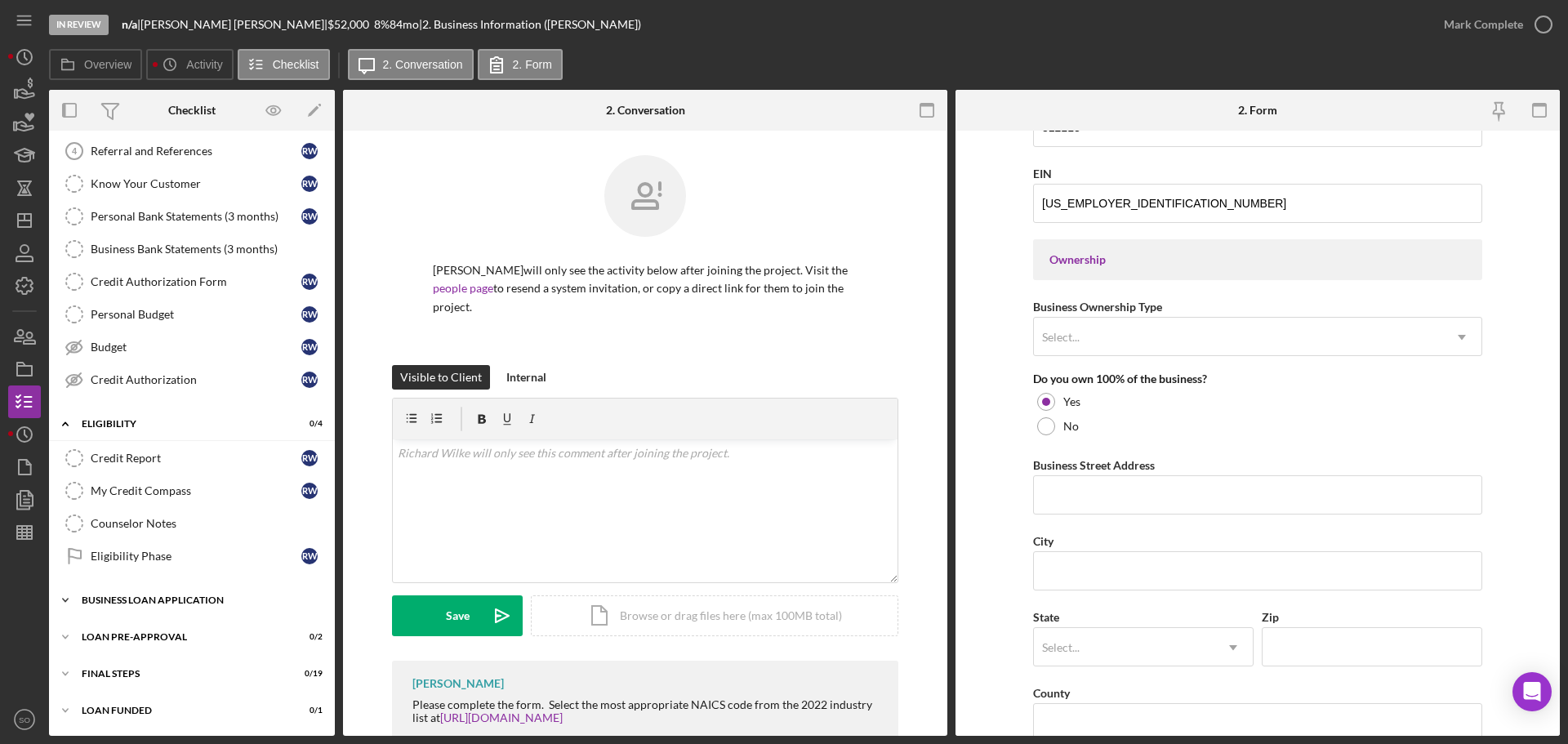
click at [188, 593] on div "Icon/Expander BUSINESS LOAN APPLICATION 0 / 31" at bounding box center [192, 600] width 286 height 33
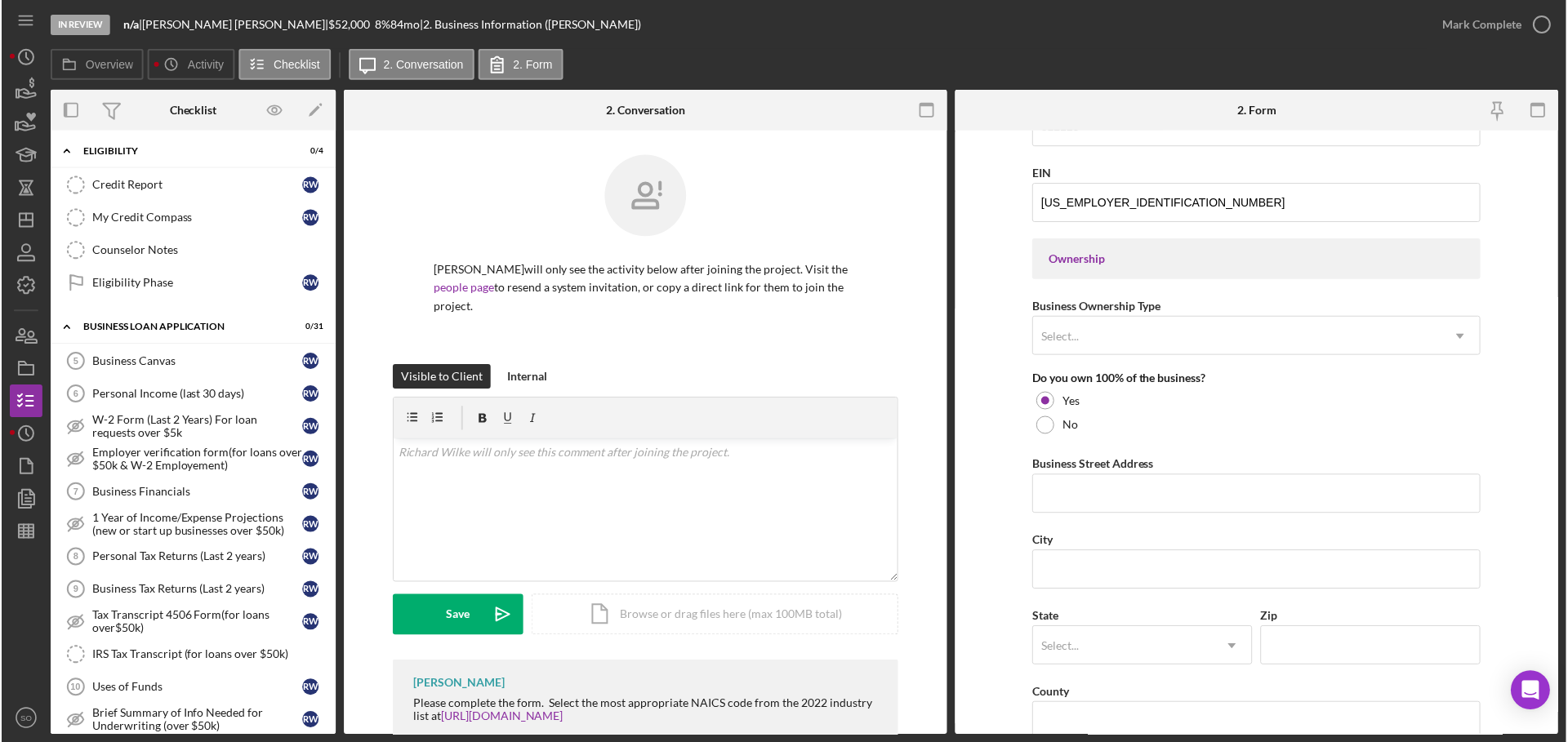
scroll to position [0, 0]
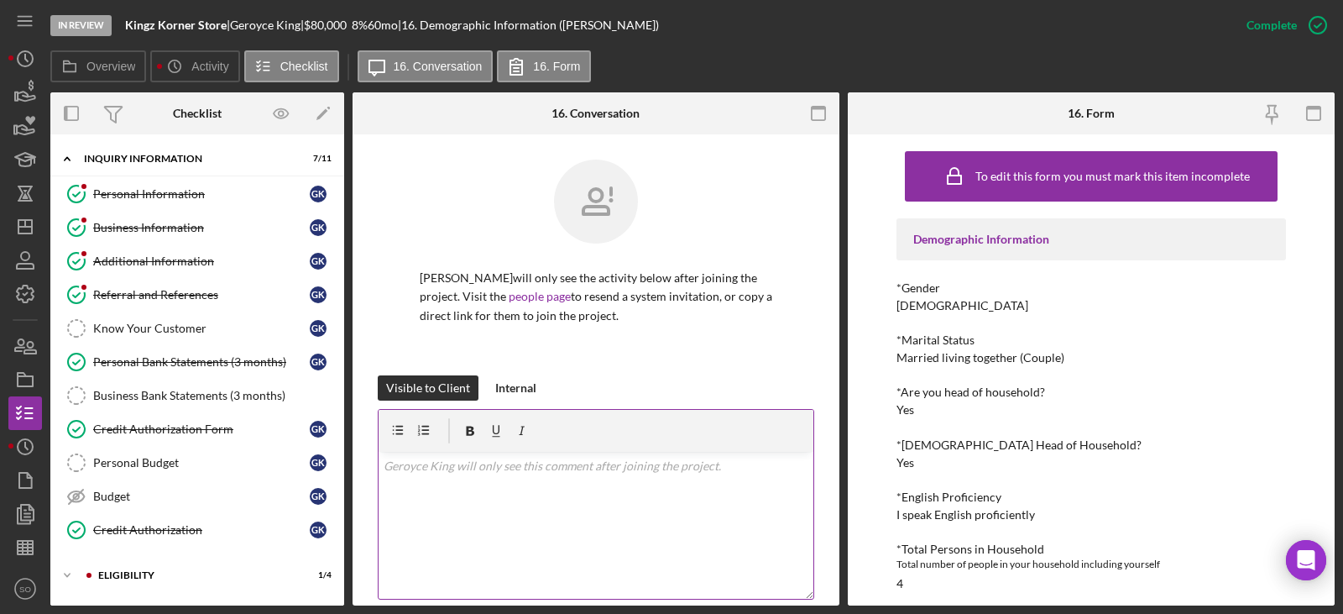
scroll to position [336, 0]
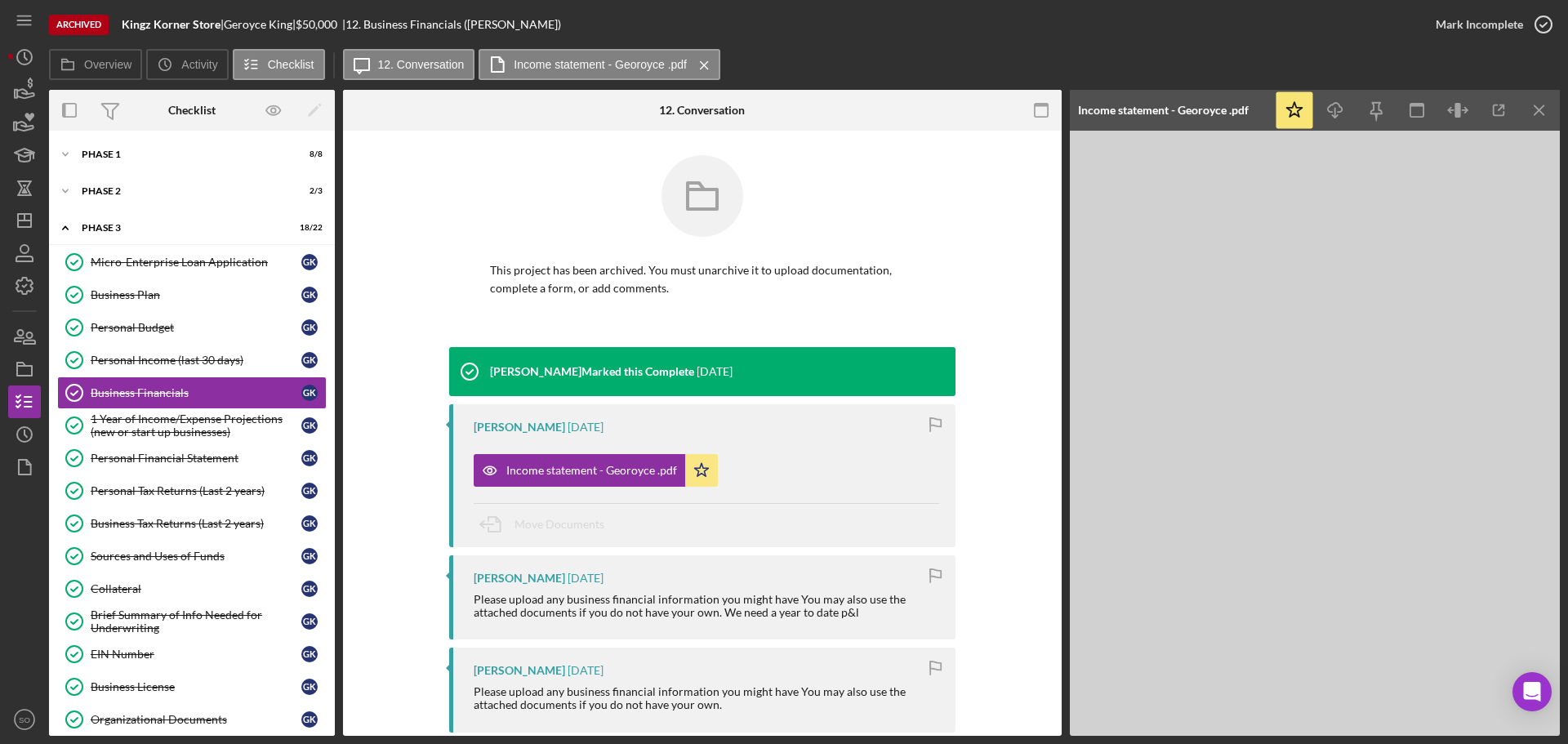
scroll to position [245, 0]
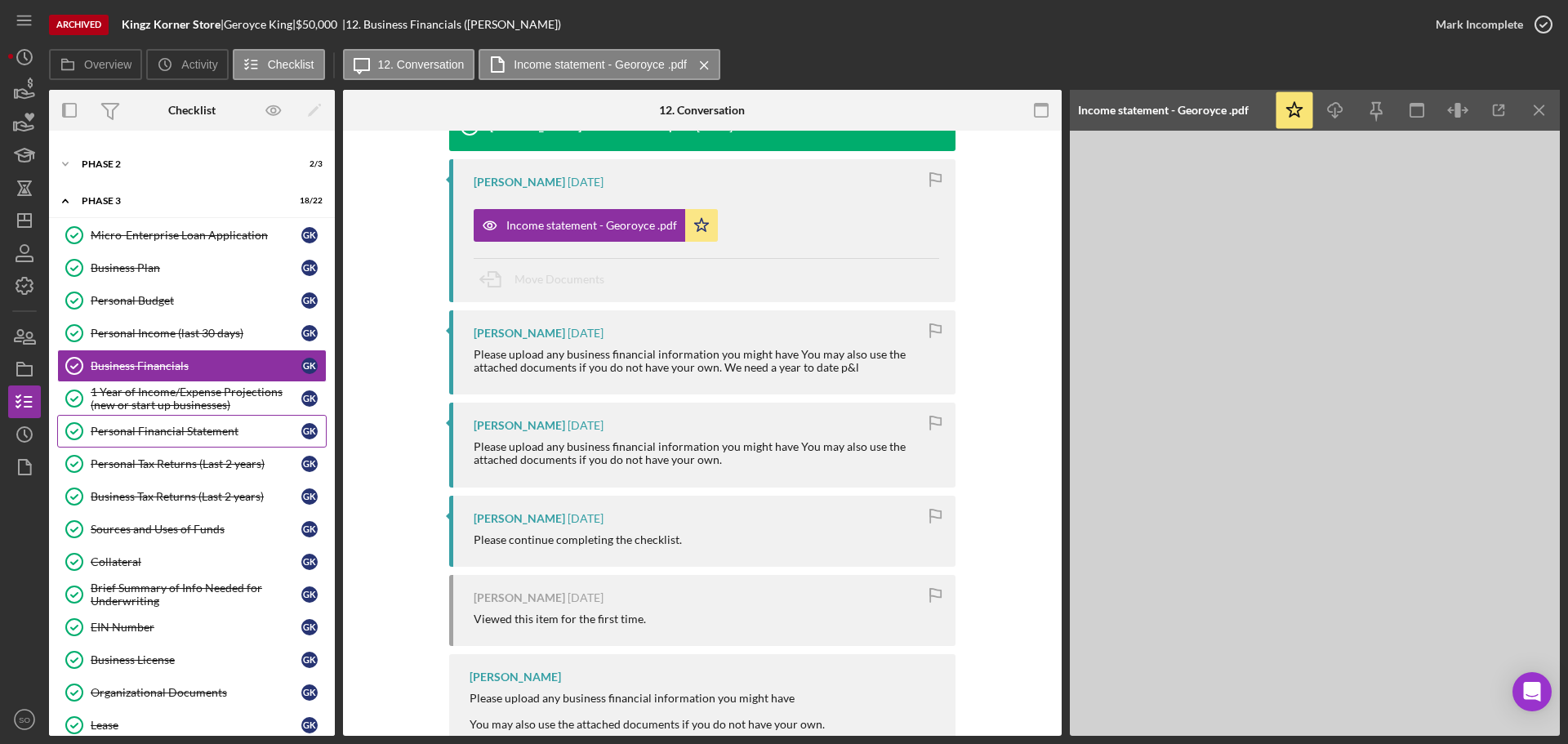
click at [137, 441] on link "Personal Financial Statement Personal Financial Statement G K" at bounding box center [192, 432] width 269 height 33
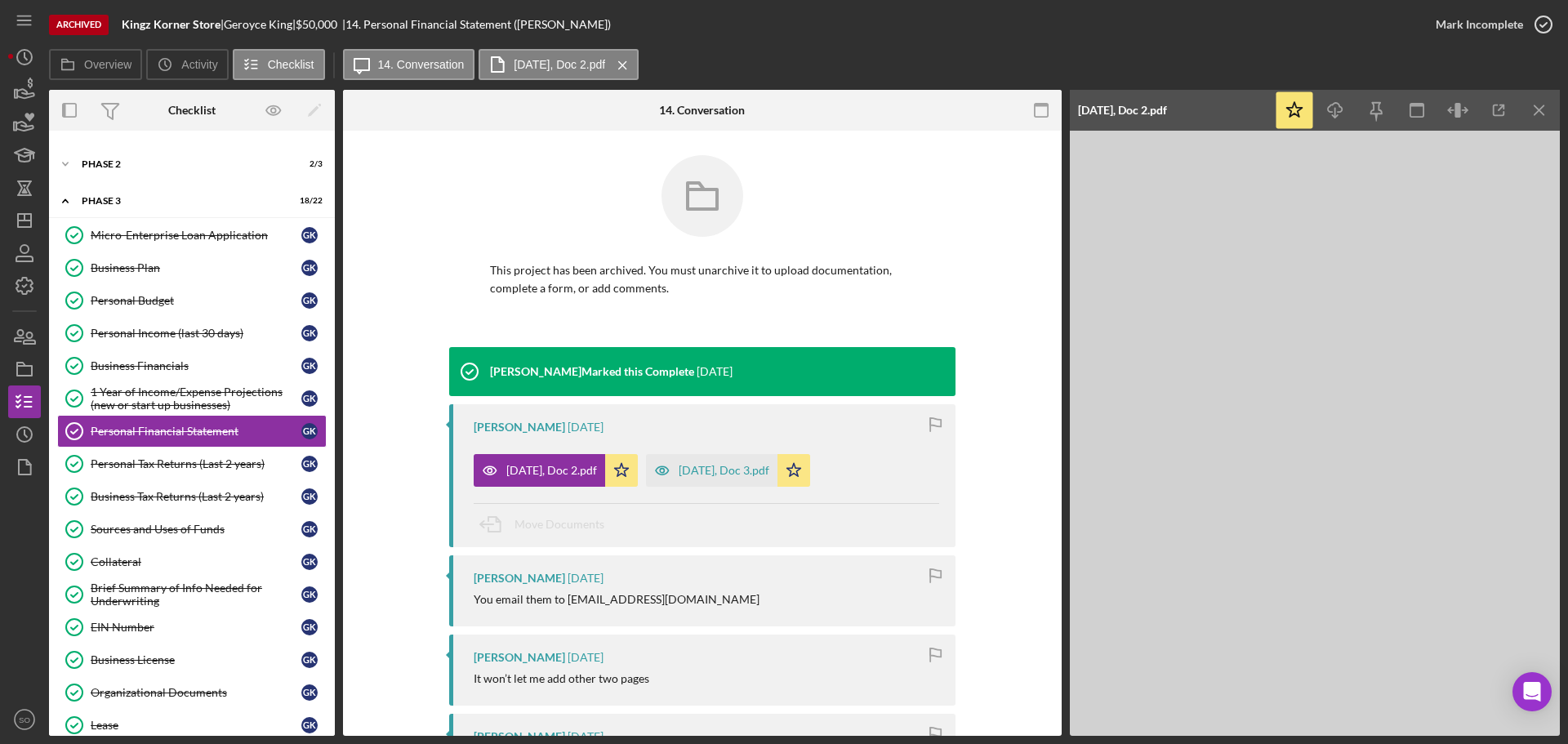
scroll to position [408, 0]
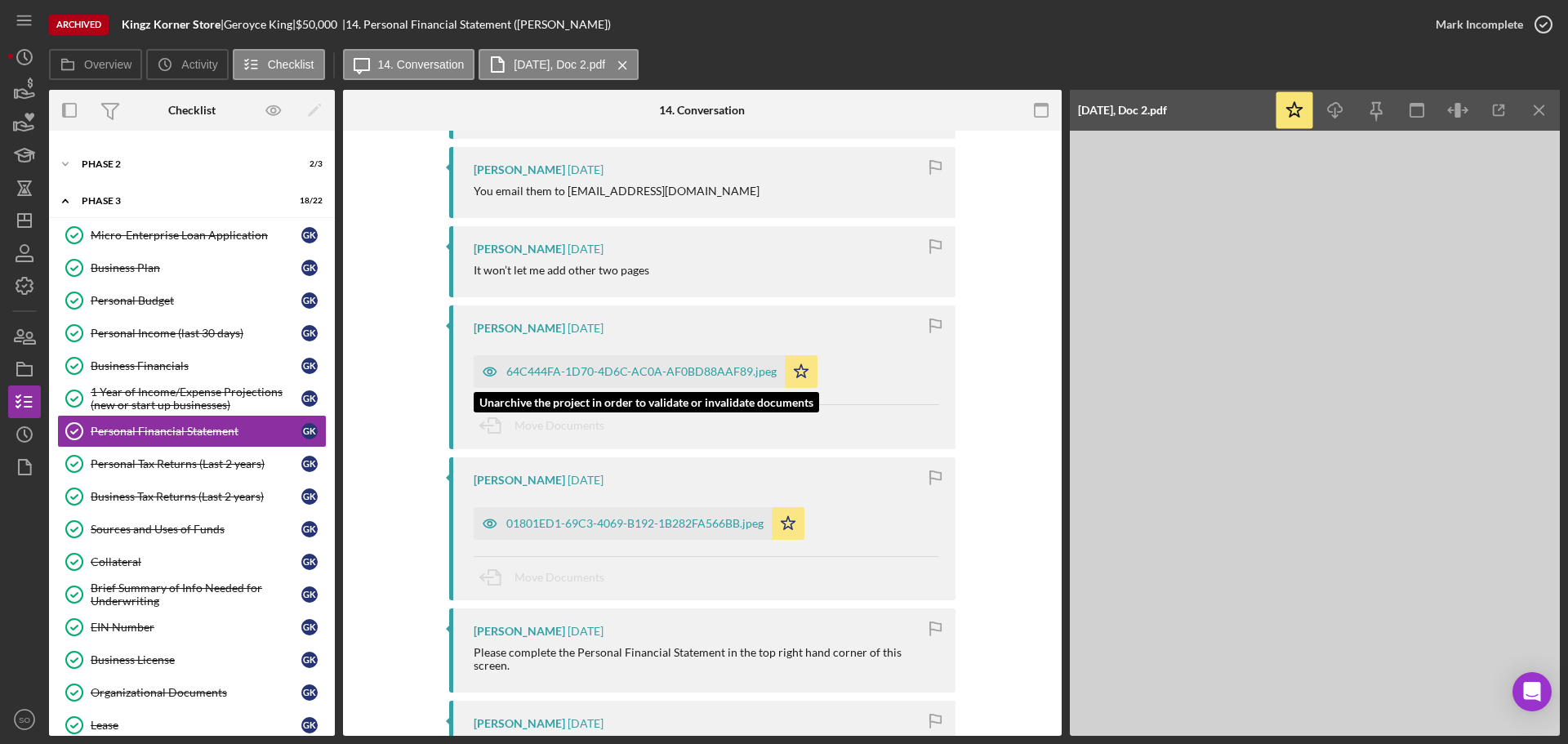
click at [626, 368] on div "64C444FA-1D70-4D6C-AC0A-AF0BD88AAF89.jpeg" at bounding box center [642, 371] width 270 height 13
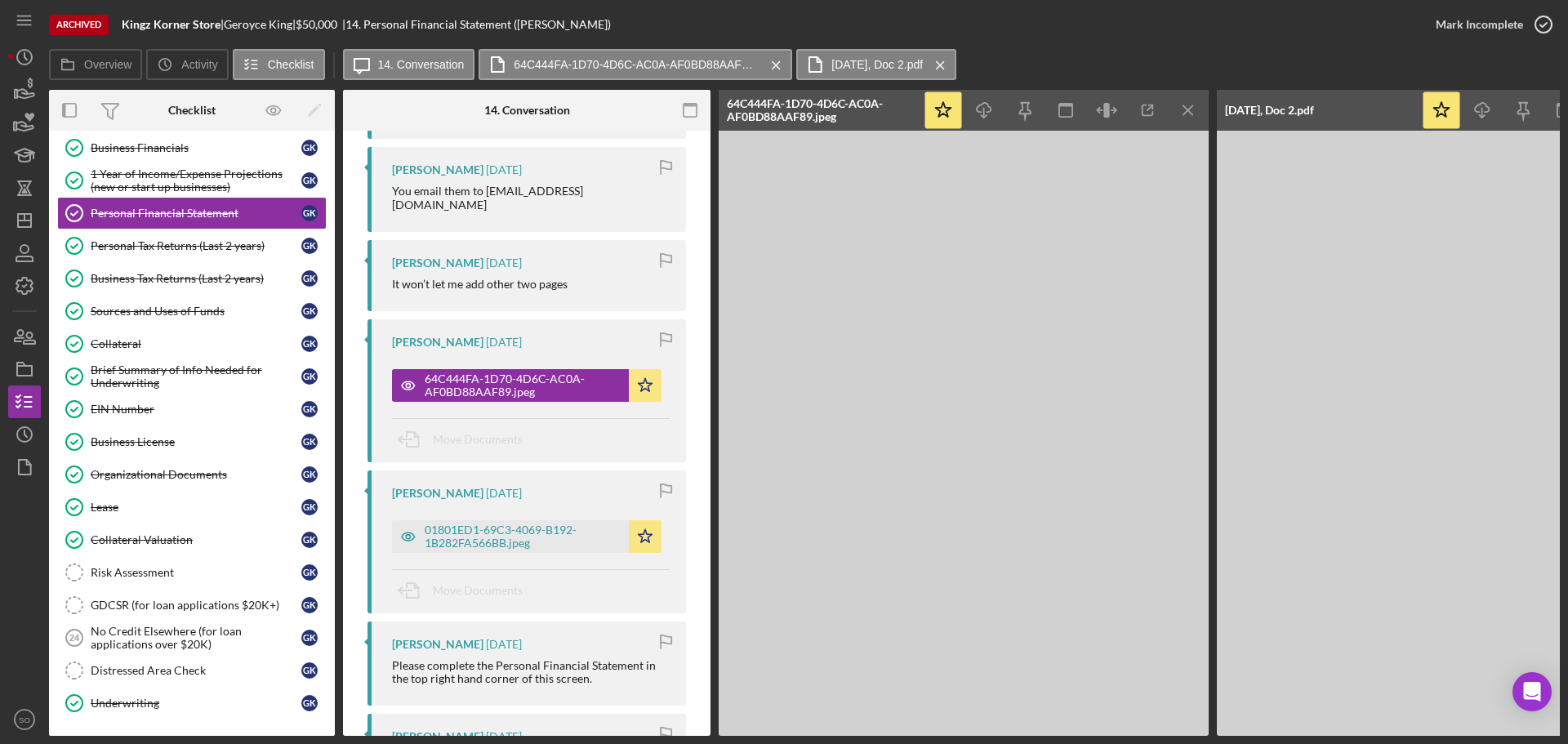
scroll to position [327, 0]
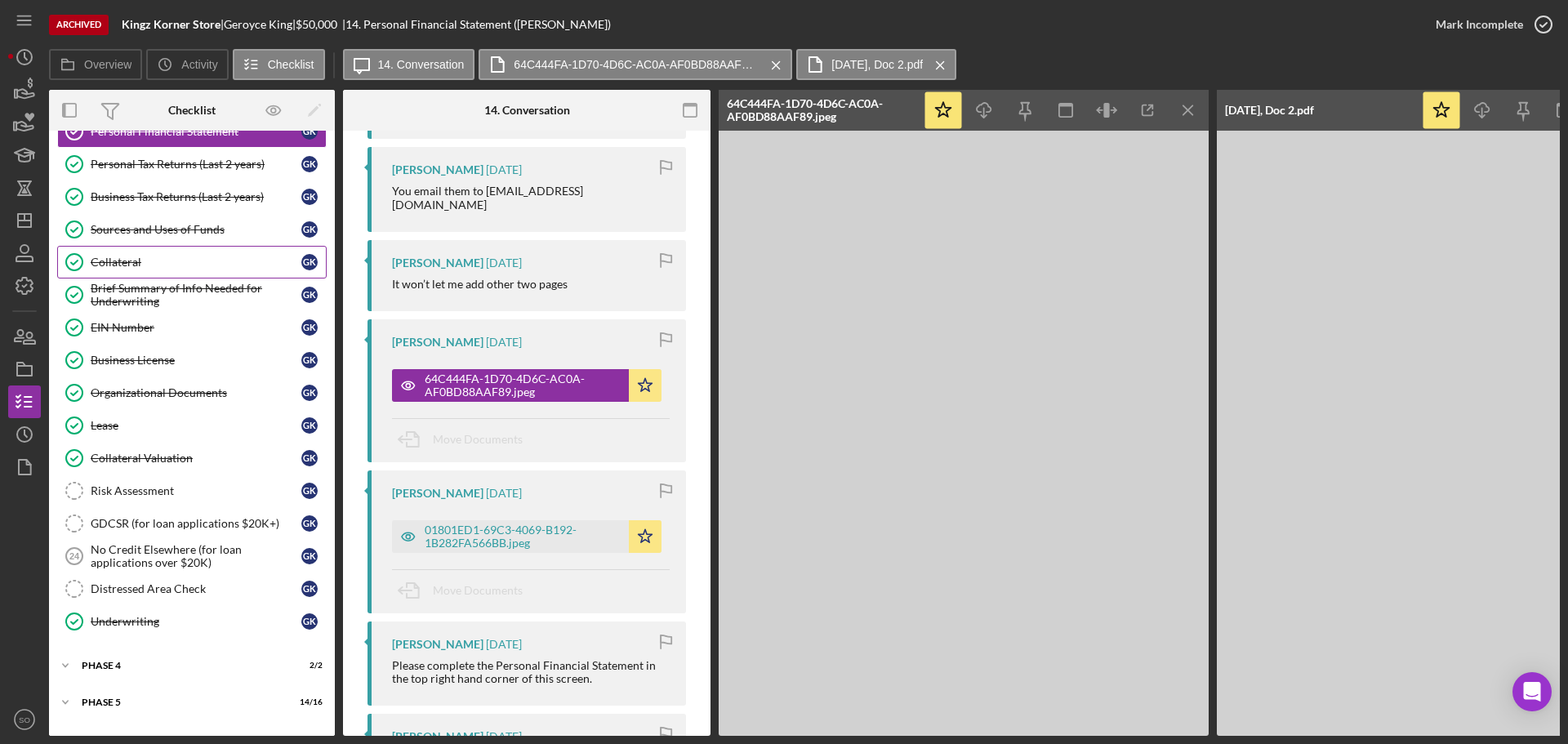
click at [115, 256] on div "Collateral" at bounding box center [196, 262] width 211 height 13
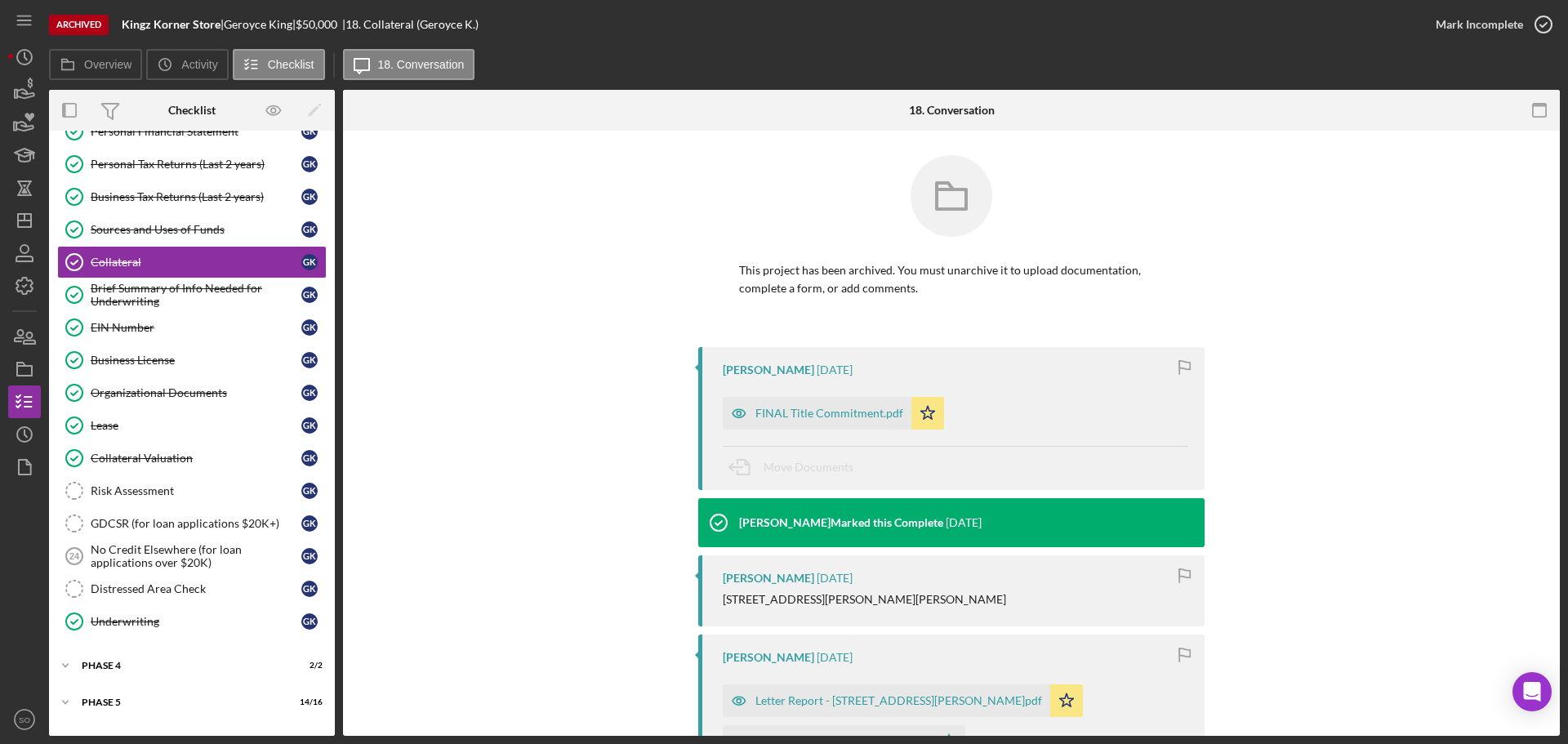
scroll to position [245, 0]
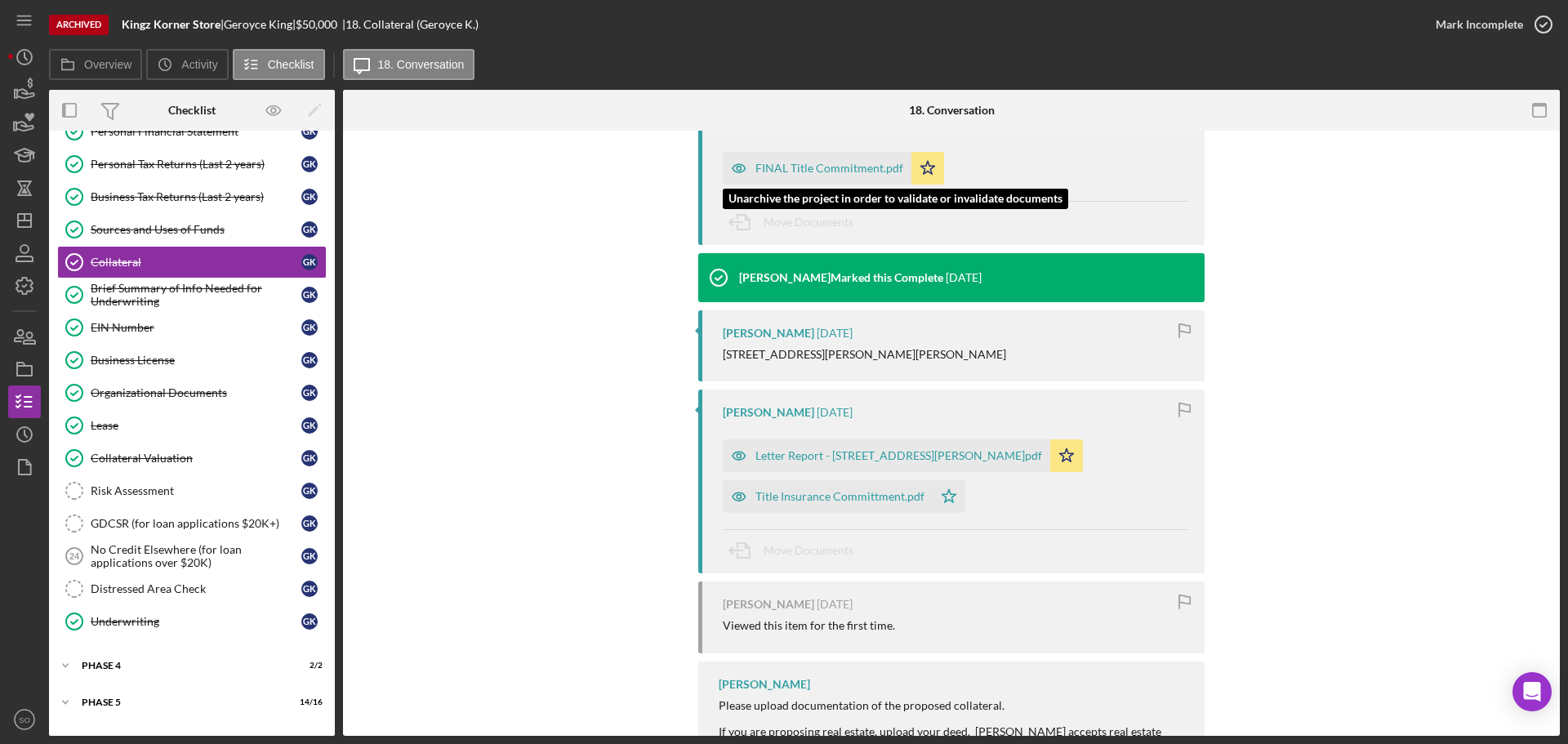
click at [806, 165] on div "FINAL Title Commitment.pdf" at bounding box center [830, 167] width 148 height 13
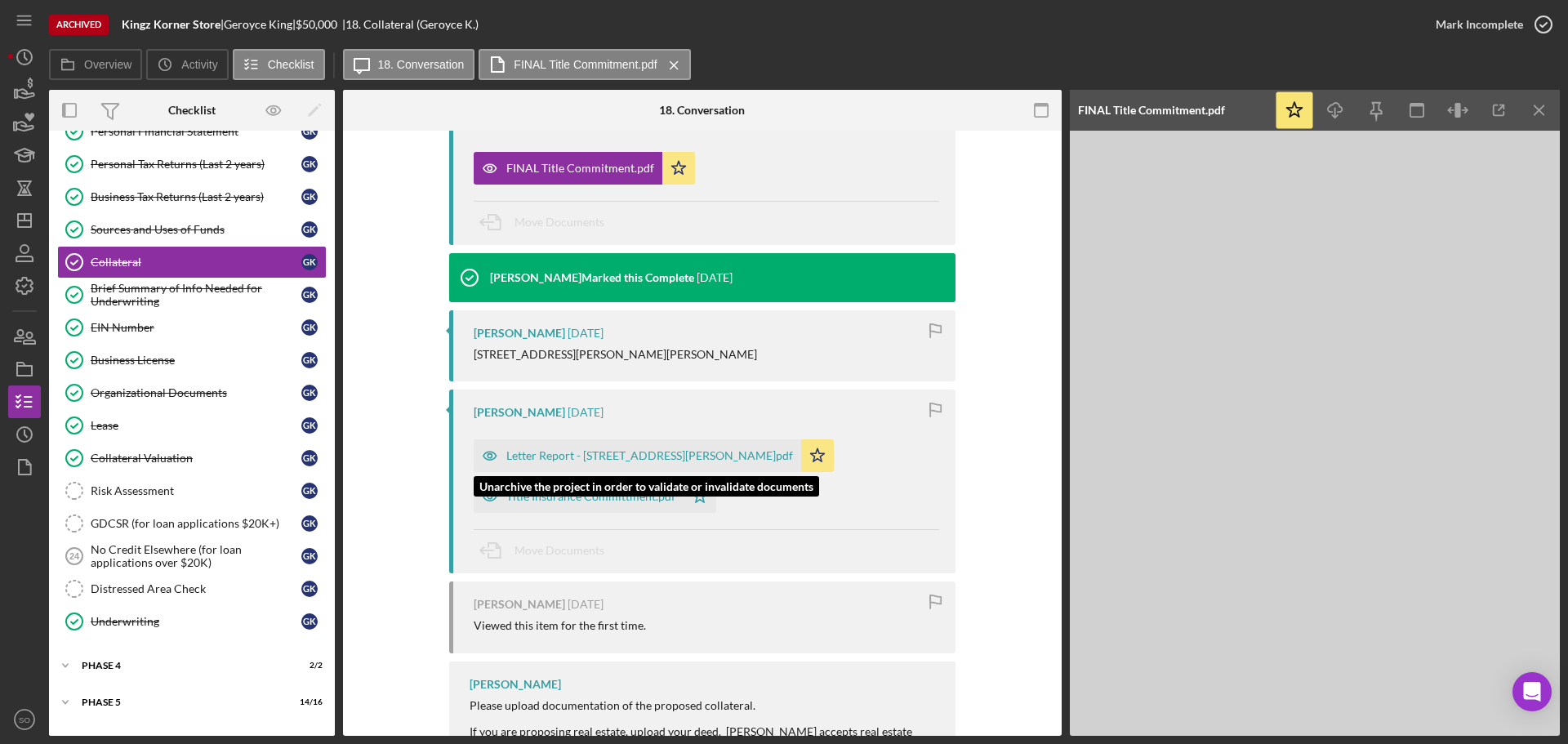
click at [664, 452] on div "Letter Report - 4532 Margaretta Ave. 63115.pdf" at bounding box center [650, 455] width 287 height 13
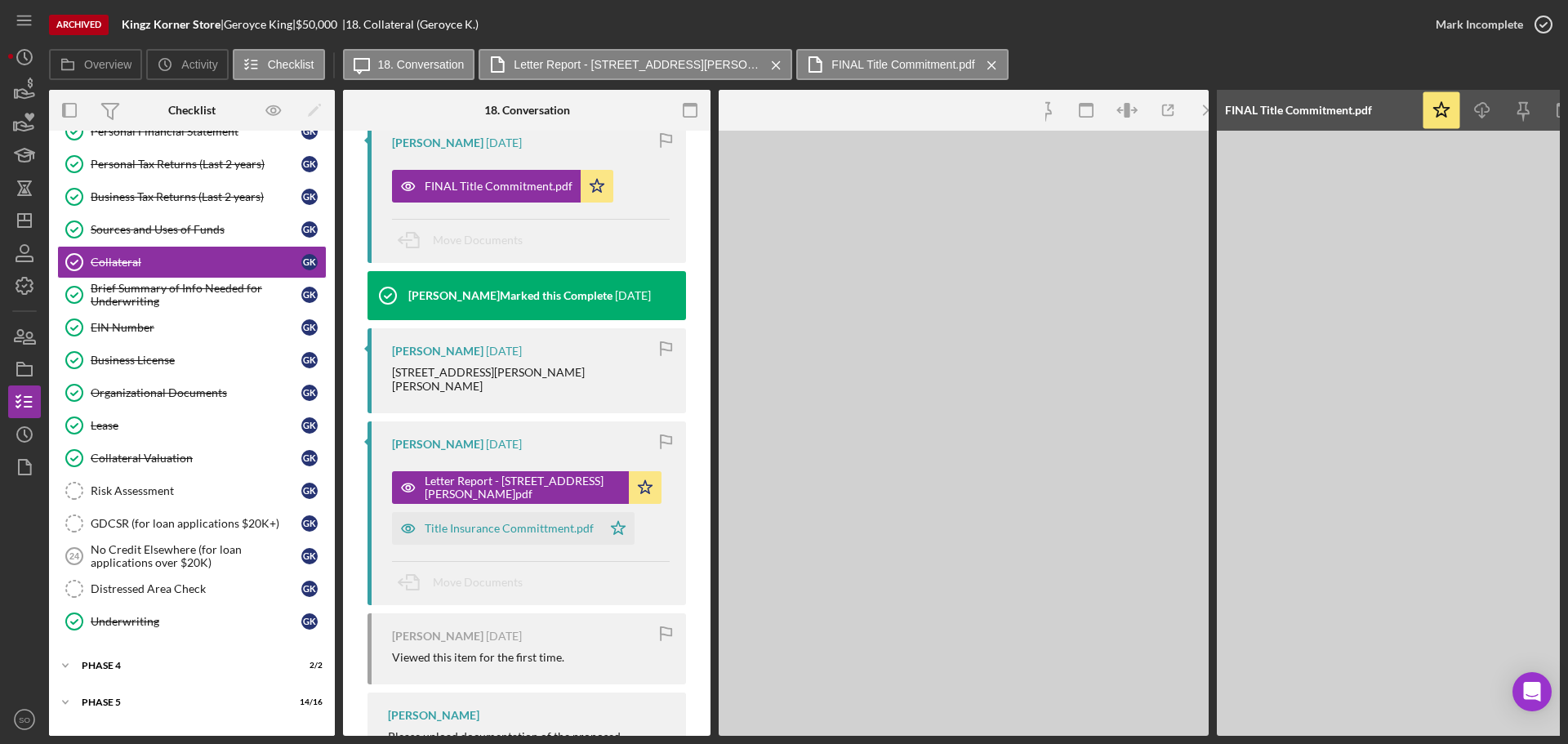
scroll to position [264, 0]
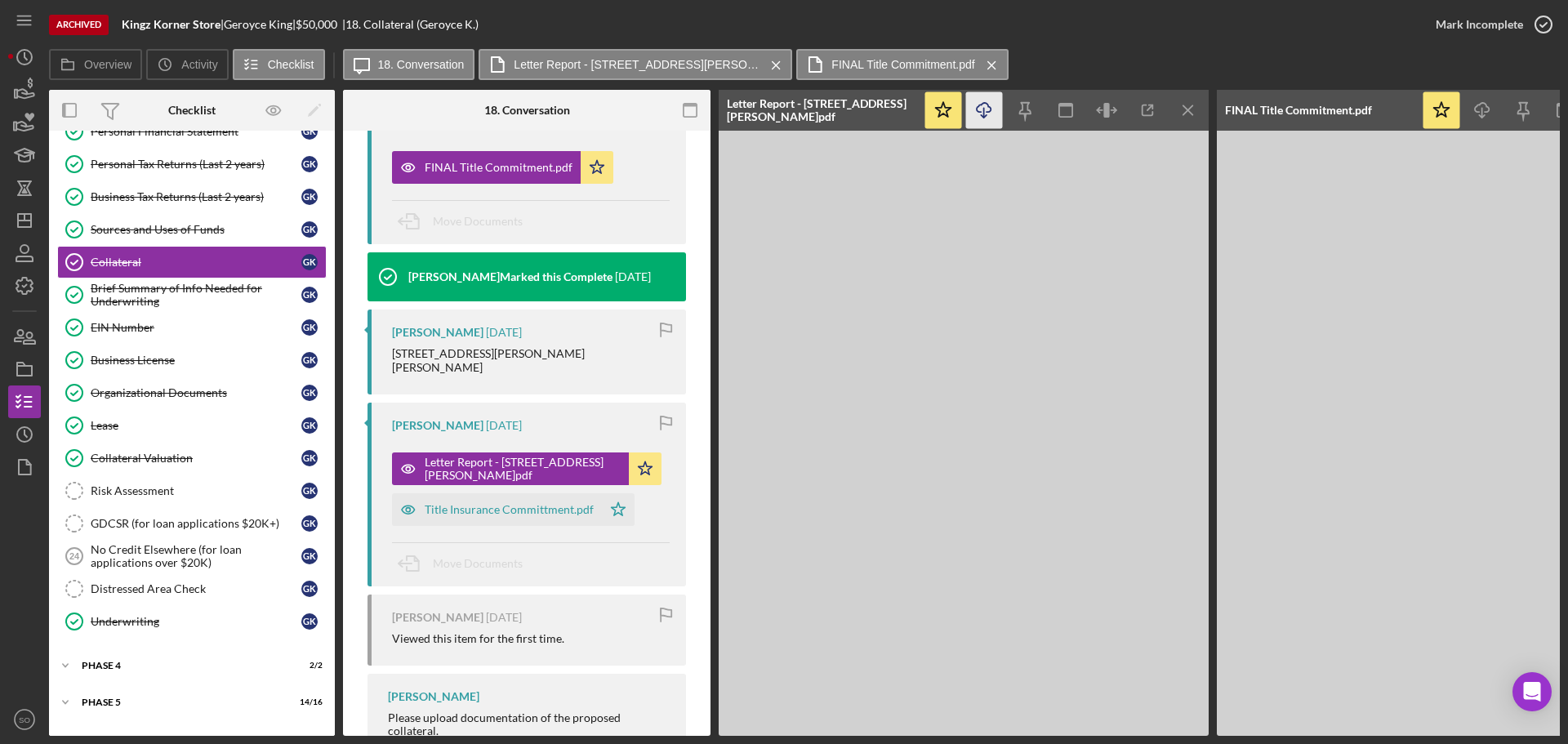
click at [984, 109] on line "button" at bounding box center [984, 112] width 0 height 9
drag, startPoint x: 561, startPoint y: 488, endPoint x: 580, endPoint y: 496, distance: 20.6
click at [561, 493] on div "Title Insurance Committment.pdf" at bounding box center [497, 510] width 210 height 33
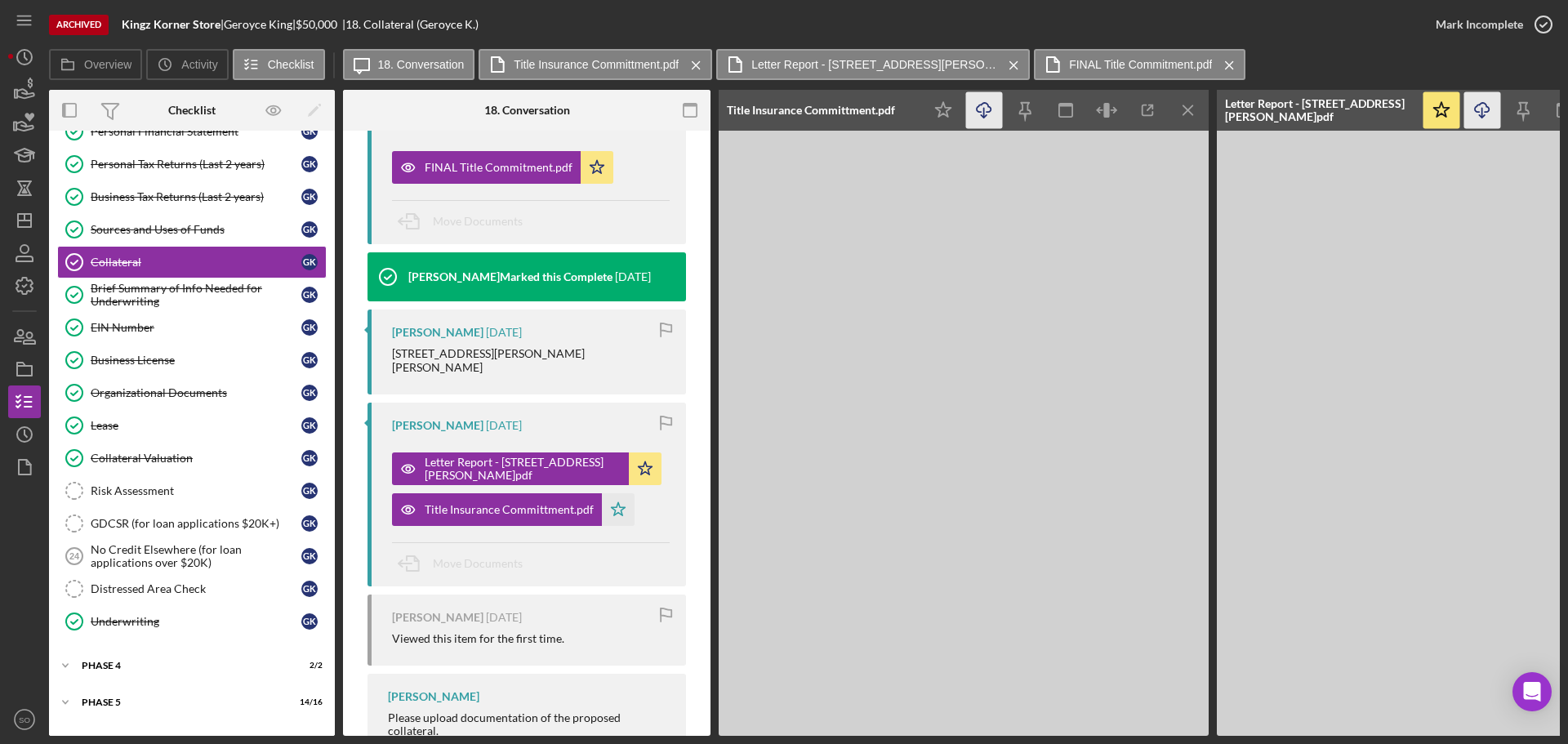
click at [987, 106] on icon "Icon/Download" at bounding box center [984, 111] width 37 height 37
click at [156, 463] on div "Collateral Valuation" at bounding box center [196, 457] width 211 height 13
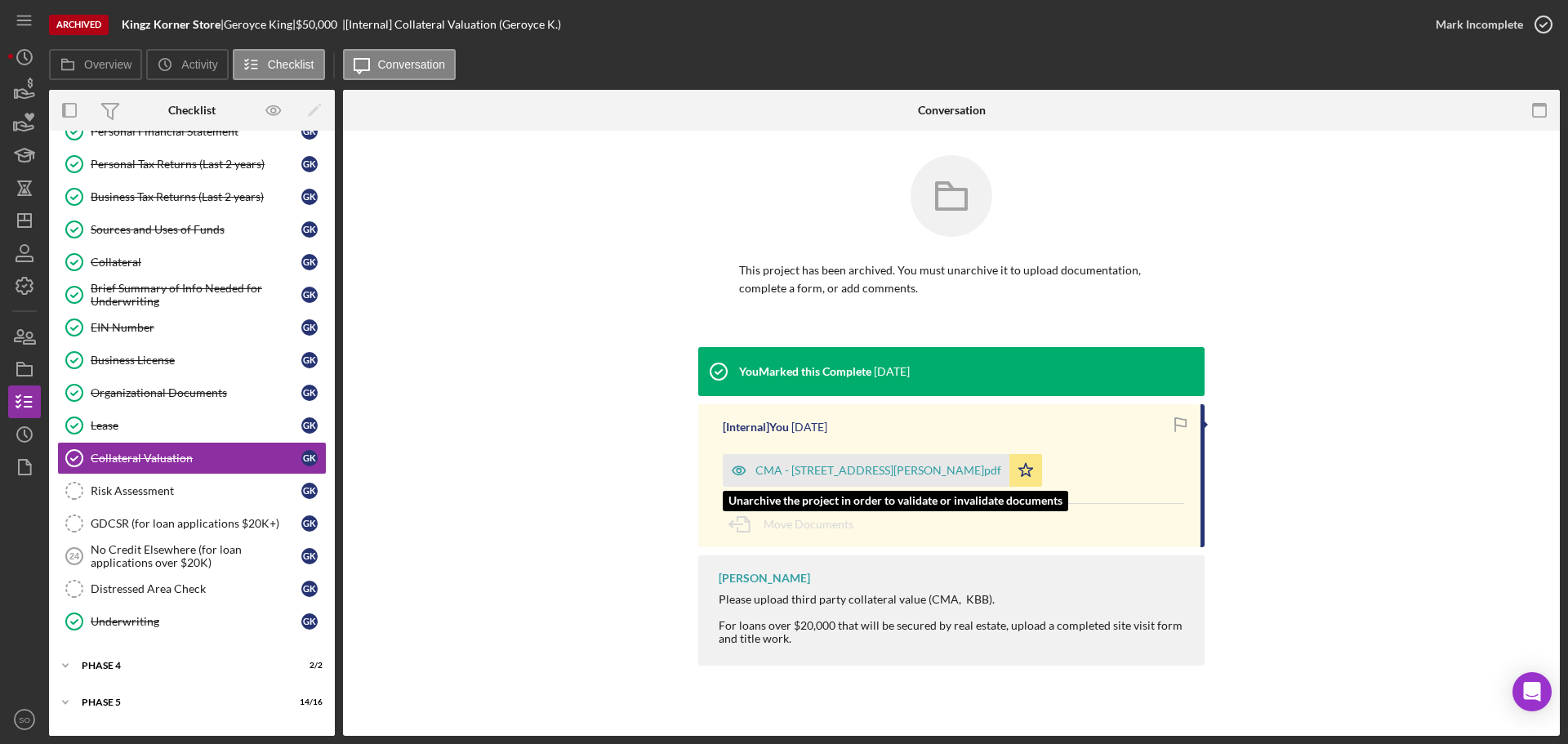
click at [872, 459] on div "CMA - 4534 Margaretta Ave. 63115.pdf" at bounding box center [866, 471] width 287 height 33
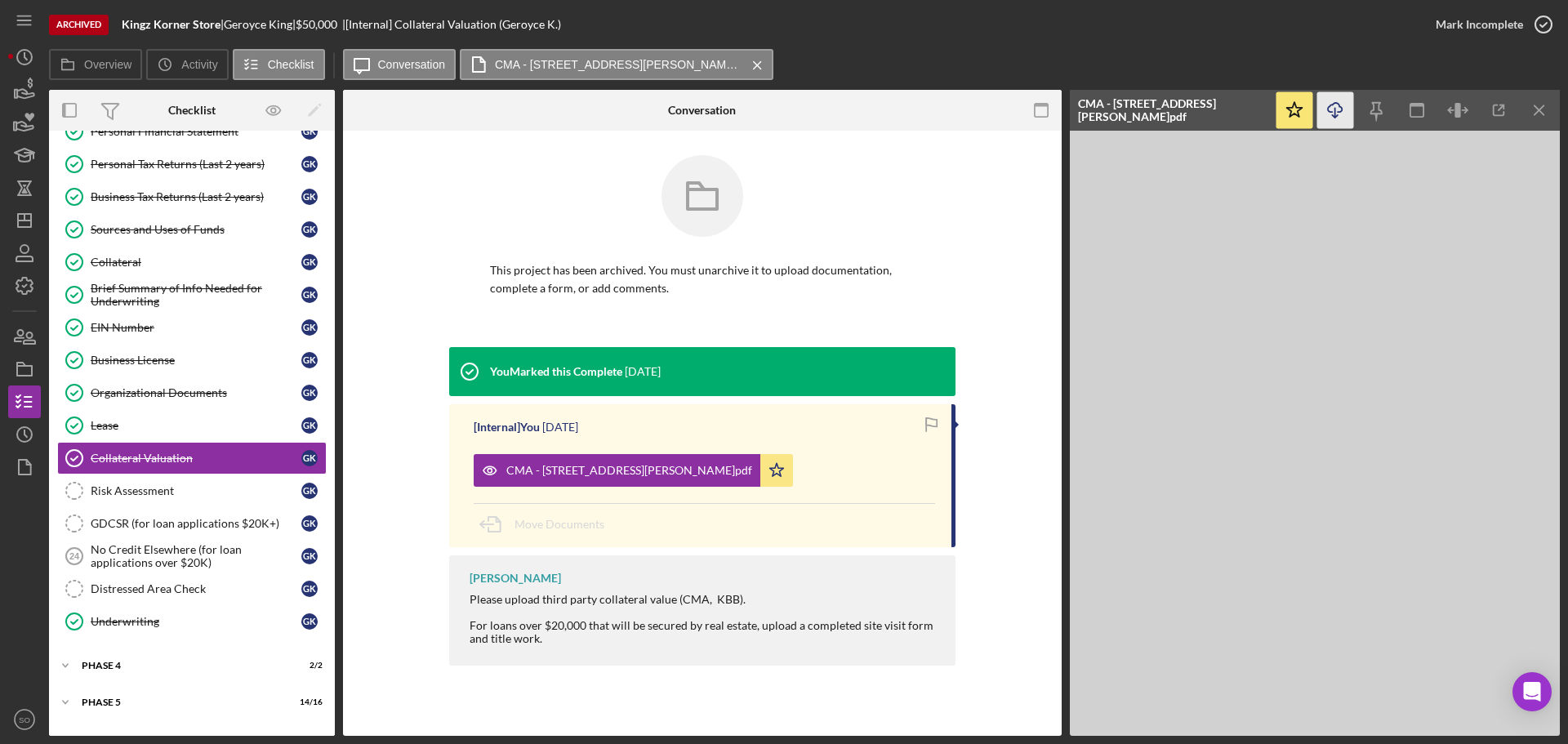
click at [1333, 119] on icon "Icon/Download" at bounding box center [1336, 111] width 37 height 37
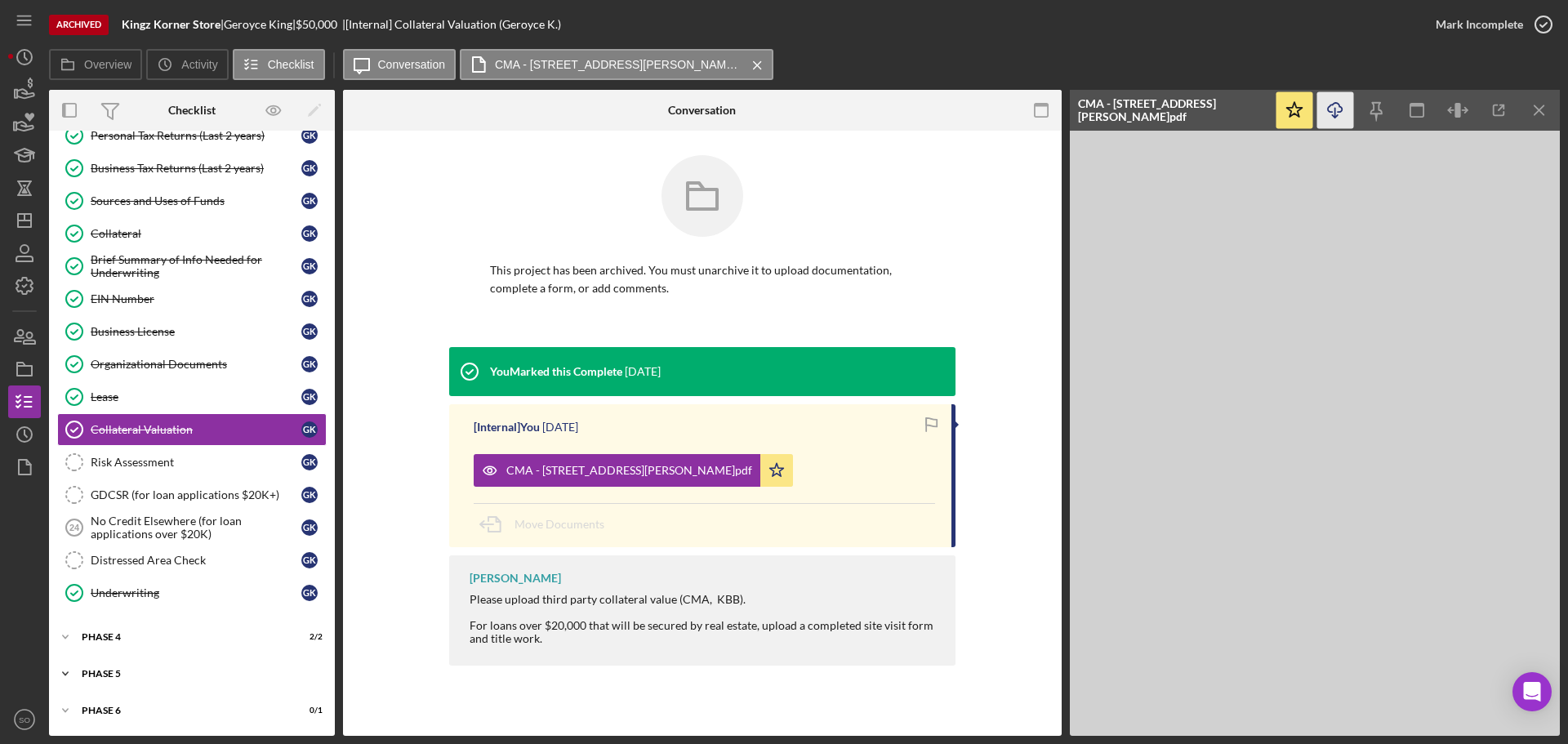
click at [170, 667] on div "Icon/Expander Phase 5 14 / 16" at bounding box center [192, 674] width 286 height 33
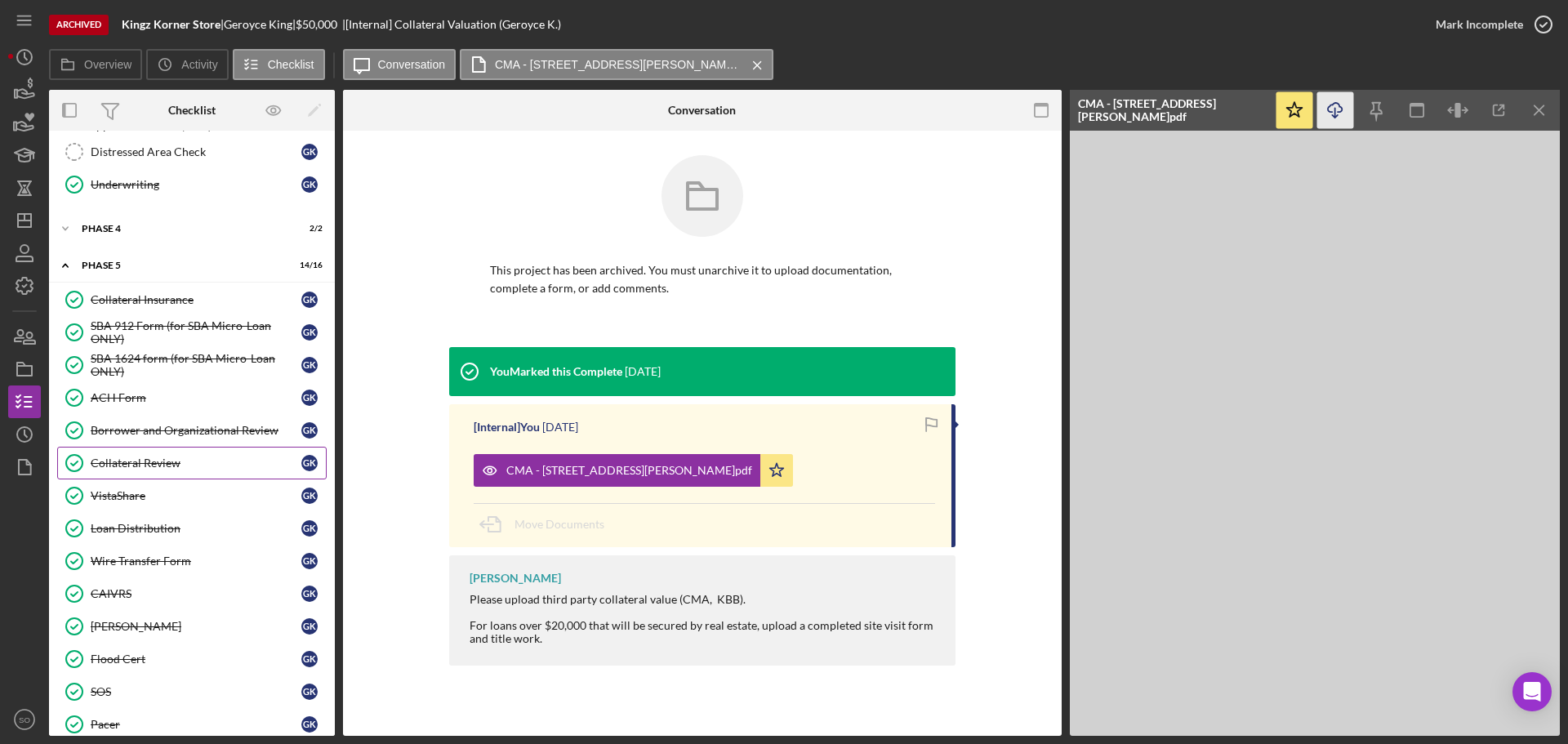
click at [165, 459] on div "Collateral Review" at bounding box center [196, 462] width 211 height 13
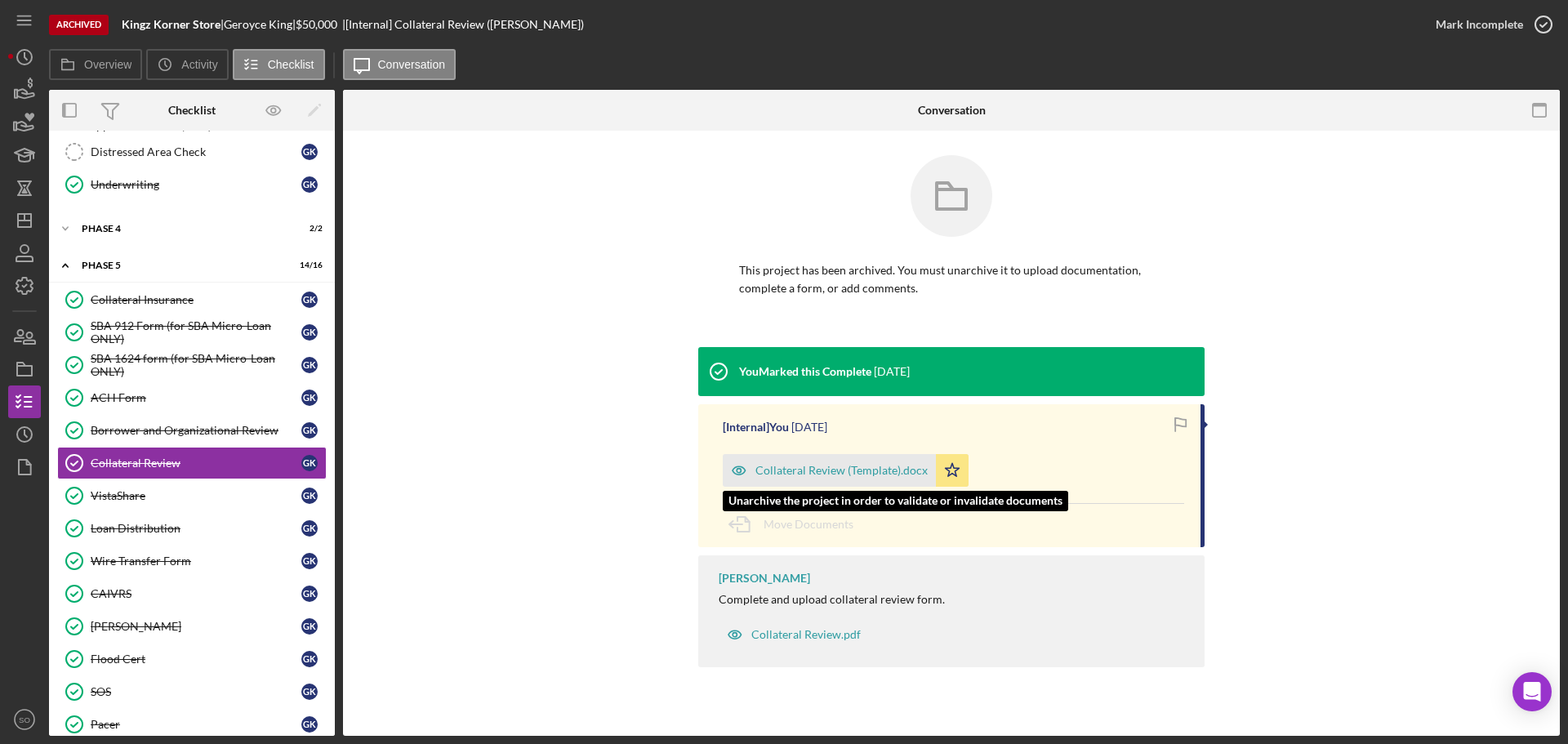
click at [802, 467] on div "Collateral Review (Template).docx" at bounding box center [841, 470] width 172 height 13
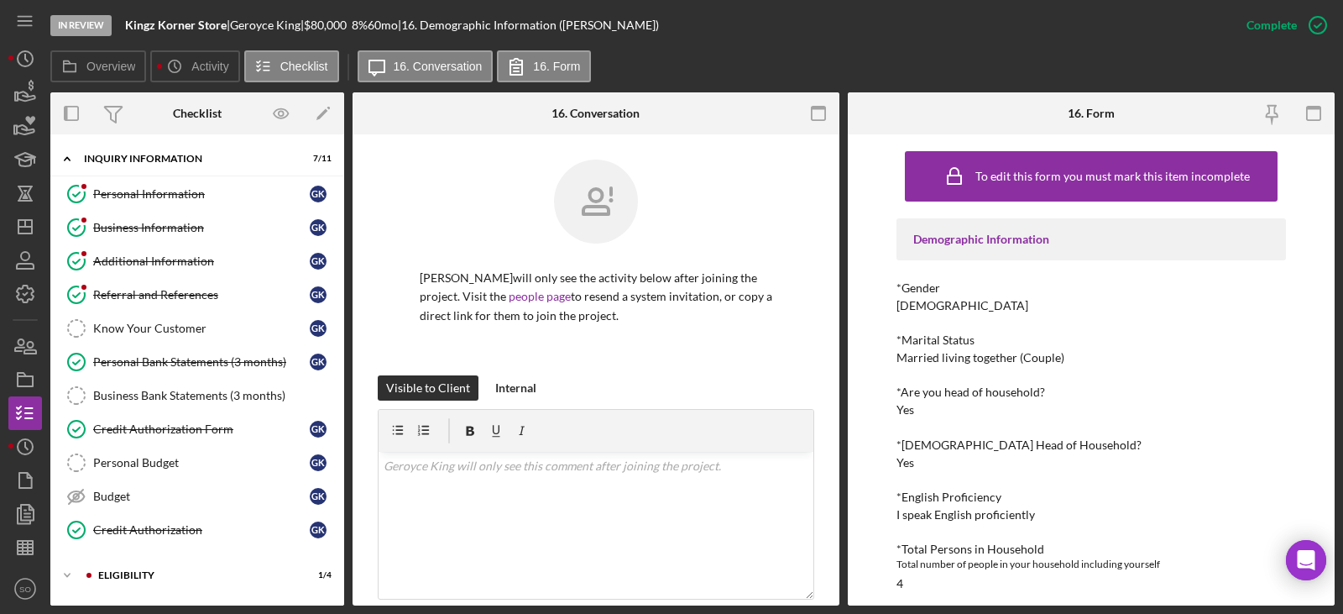
scroll to position [336, 0]
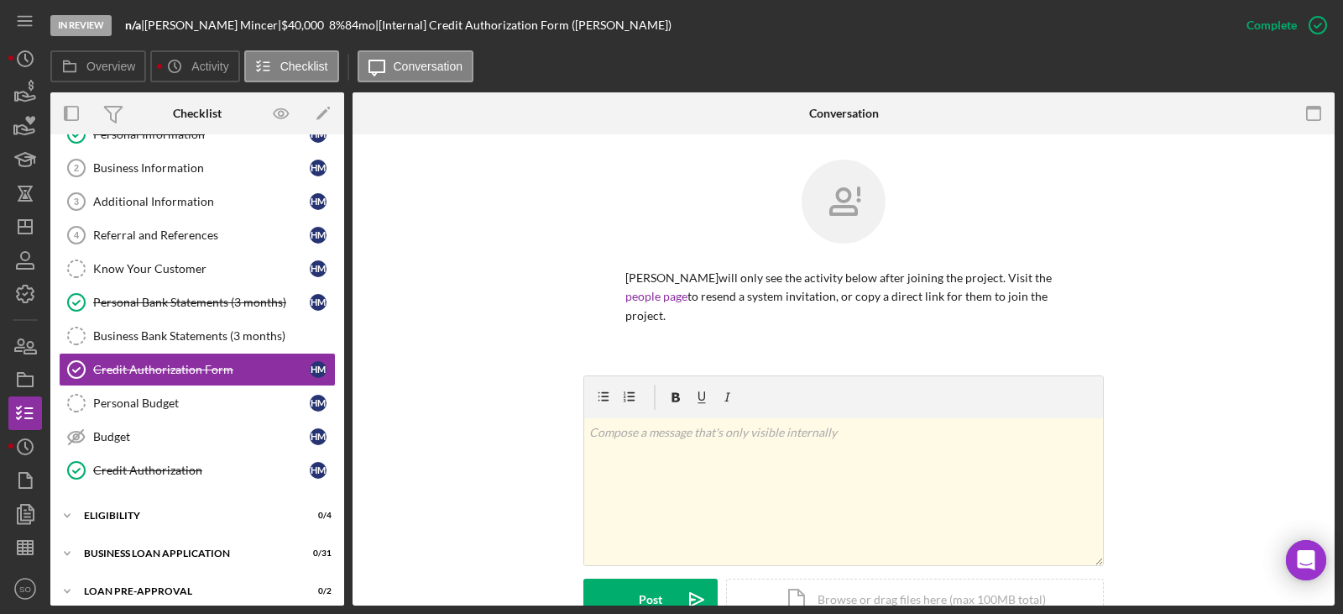
scroll to position [336, 0]
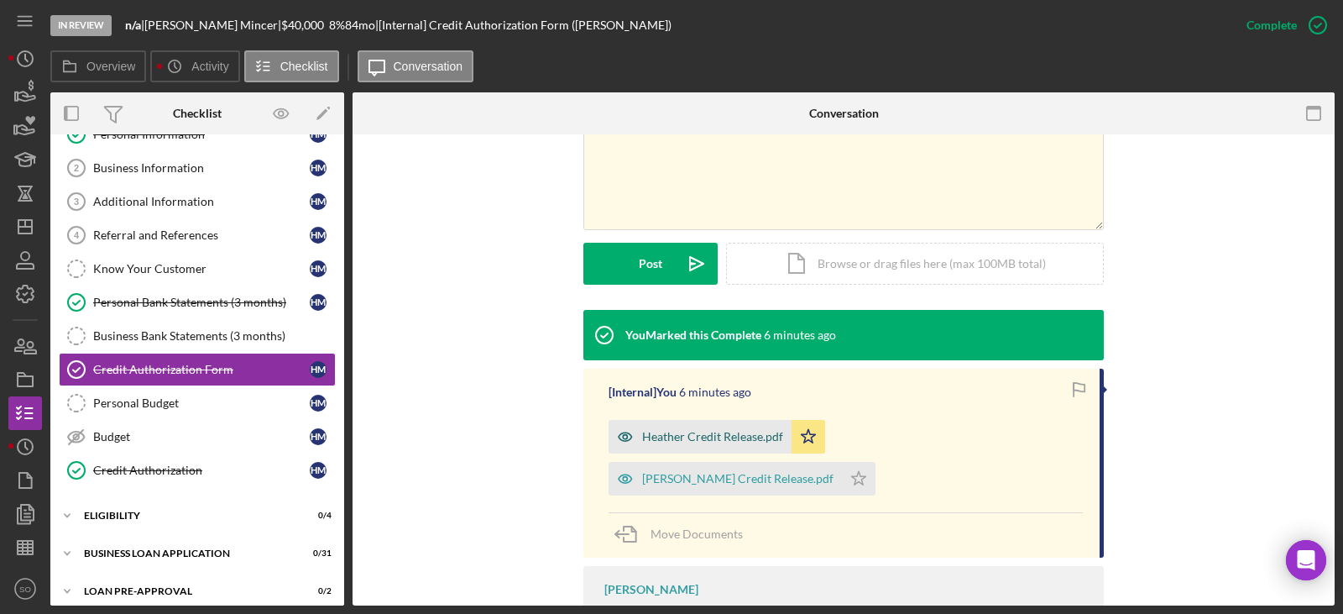
click at [747, 437] on div "Heather Credit Release.pdf" at bounding box center [712, 436] width 141 height 13
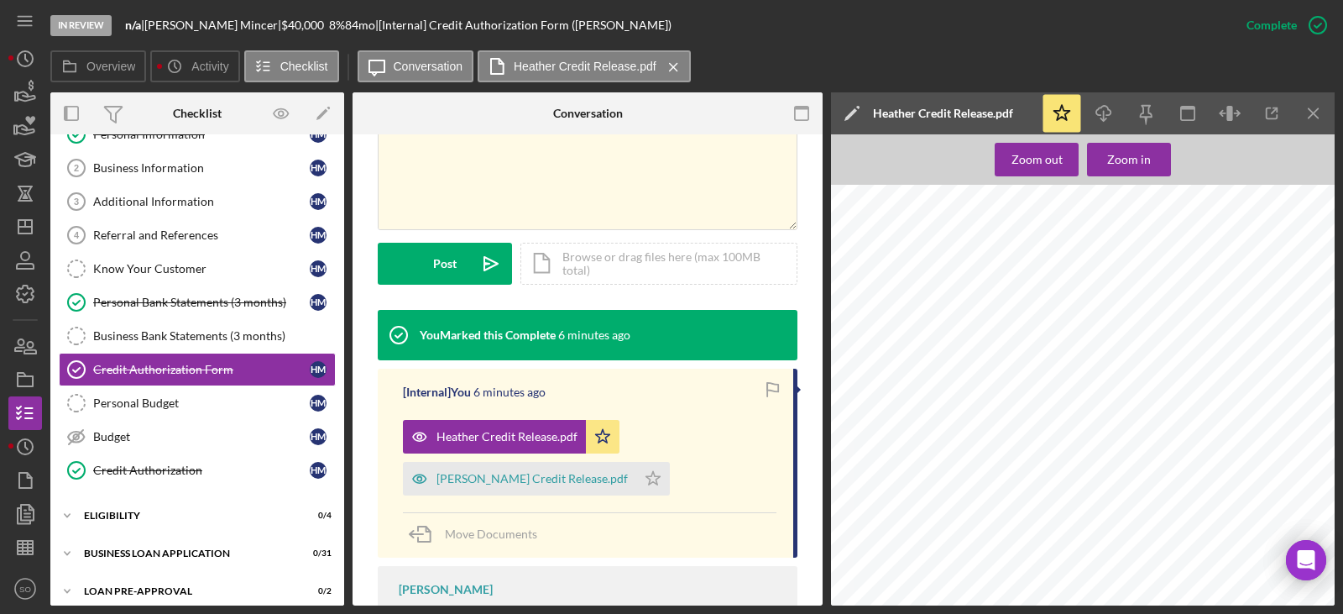
click at [948, 326] on span "Mincer" at bounding box center [945, 329] width 29 height 10
copy span "Mincer"
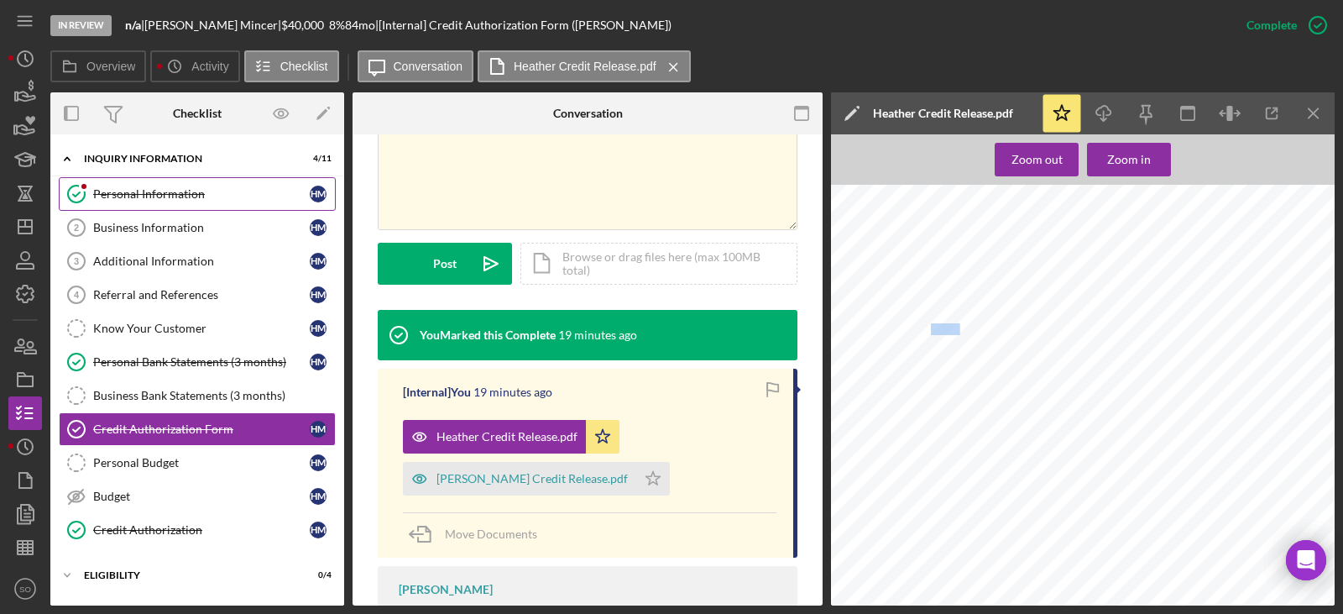
click at [189, 191] on div "Personal Information" at bounding box center [201, 193] width 217 height 13
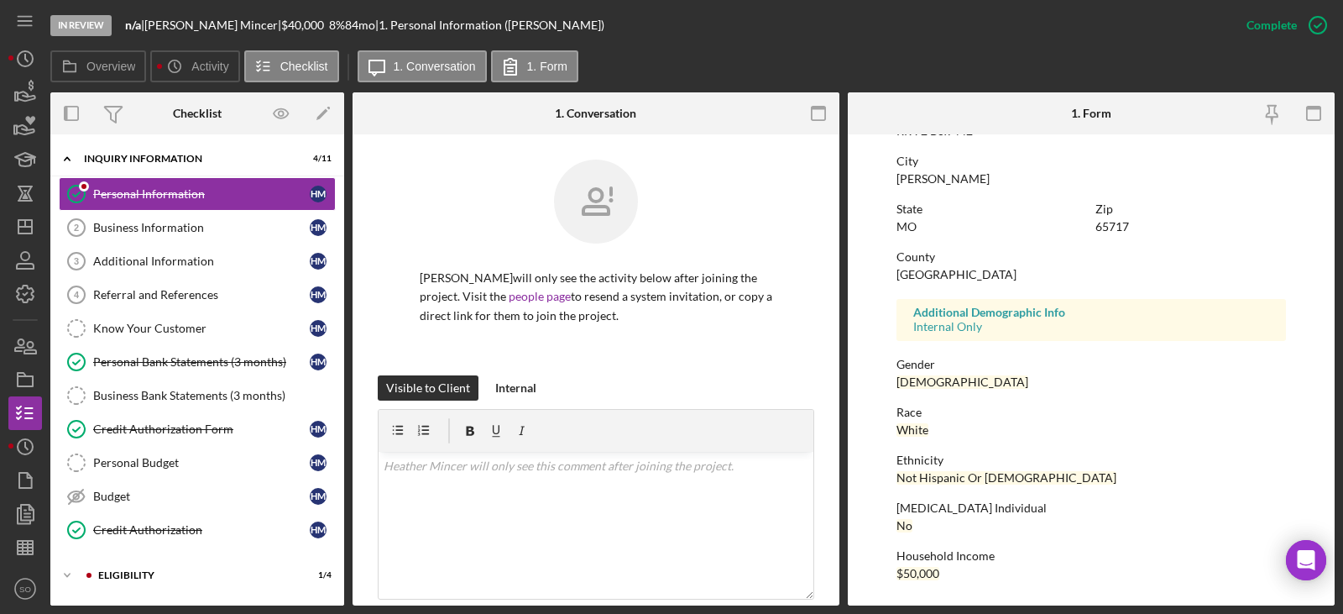
scroll to position [60, 0]
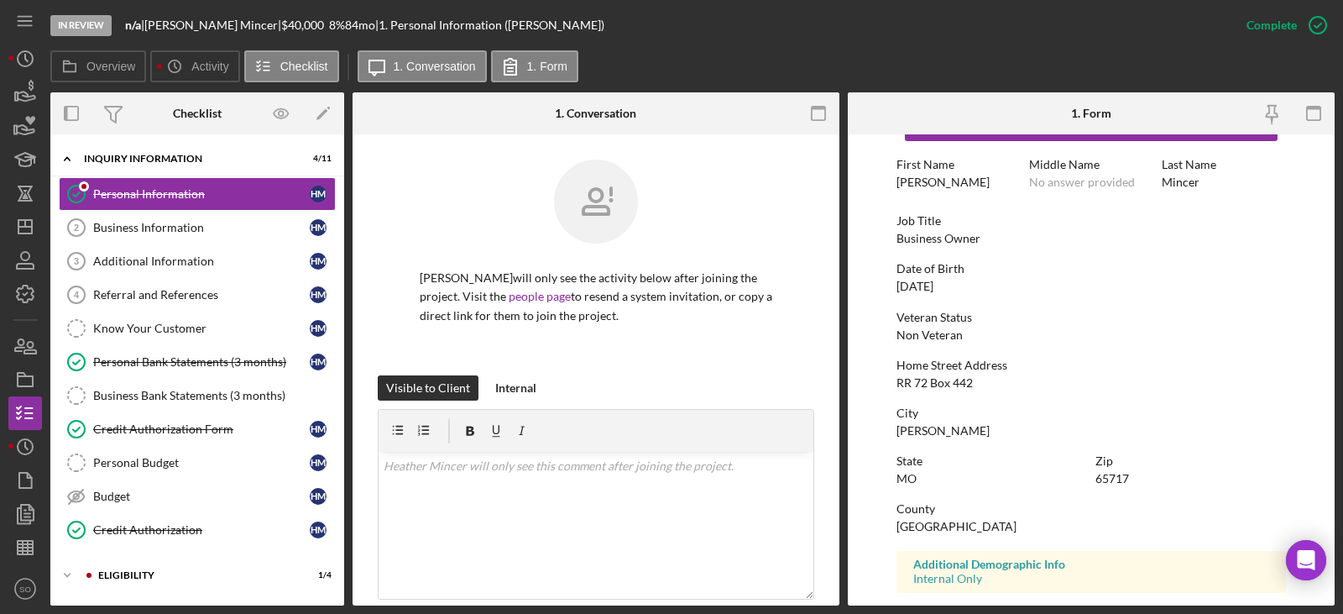
click at [934, 380] on div "RR 72 Box 442" at bounding box center [935, 382] width 76 height 13
copy div "RR 72 Box 442"
click at [924, 426] on div "Norwood" at bounding box center [943, 430] width 93 height 13
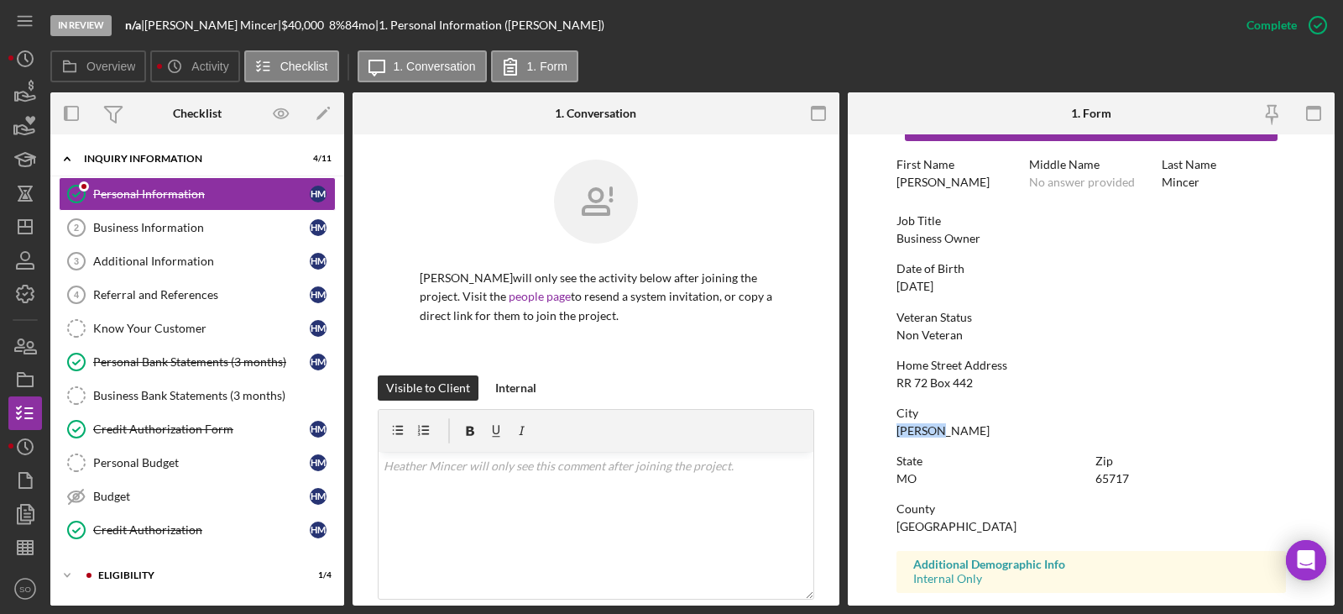
click at [924, 426] on div "Norwood" at bounding box center [943, 430] width 93 height 13
copy div "Norwood"
click at [1115, 484] on div "65717" at bounding box center [1113, 478] width 34 height 13
copy div "65717"
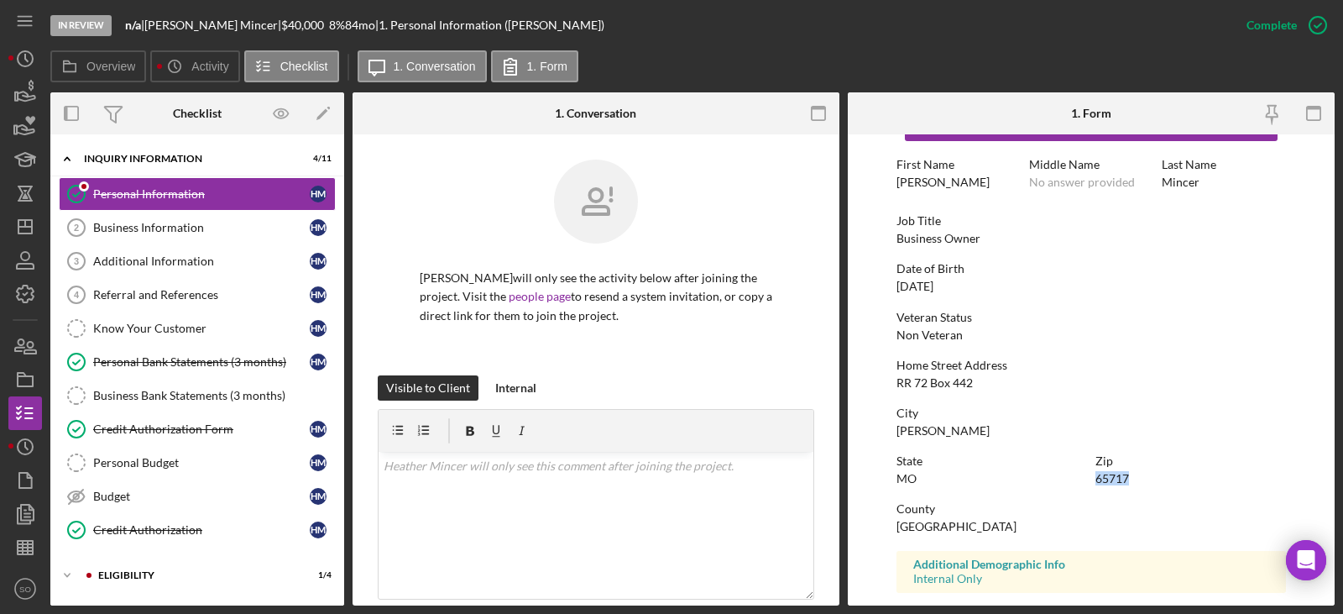
click at [935, 521] on div "Wright County" at bounding box center [957, 526] width 120 height 13
copy div "Wright County"
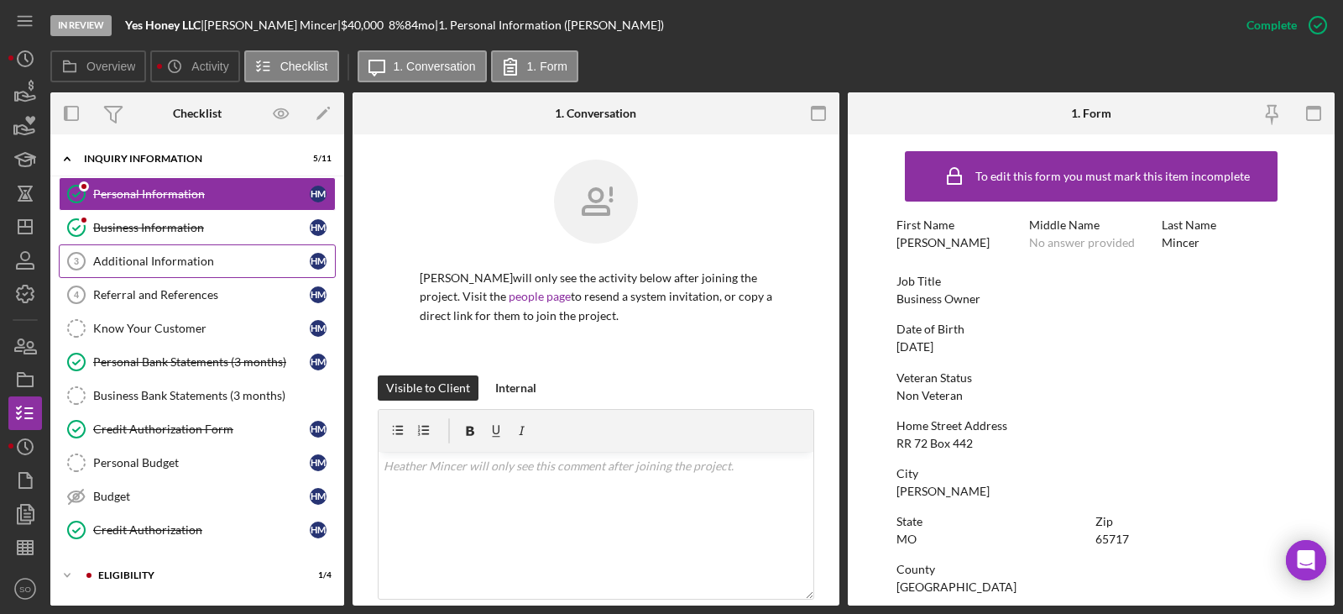
drag, startPoint x: 143, startPoint y: 228, endPoint x: 205, endPoint y: 253, distance: 66.7
click at [143, 228] on div "Business Information" at bounding box center [201, 227] width 217 height 13
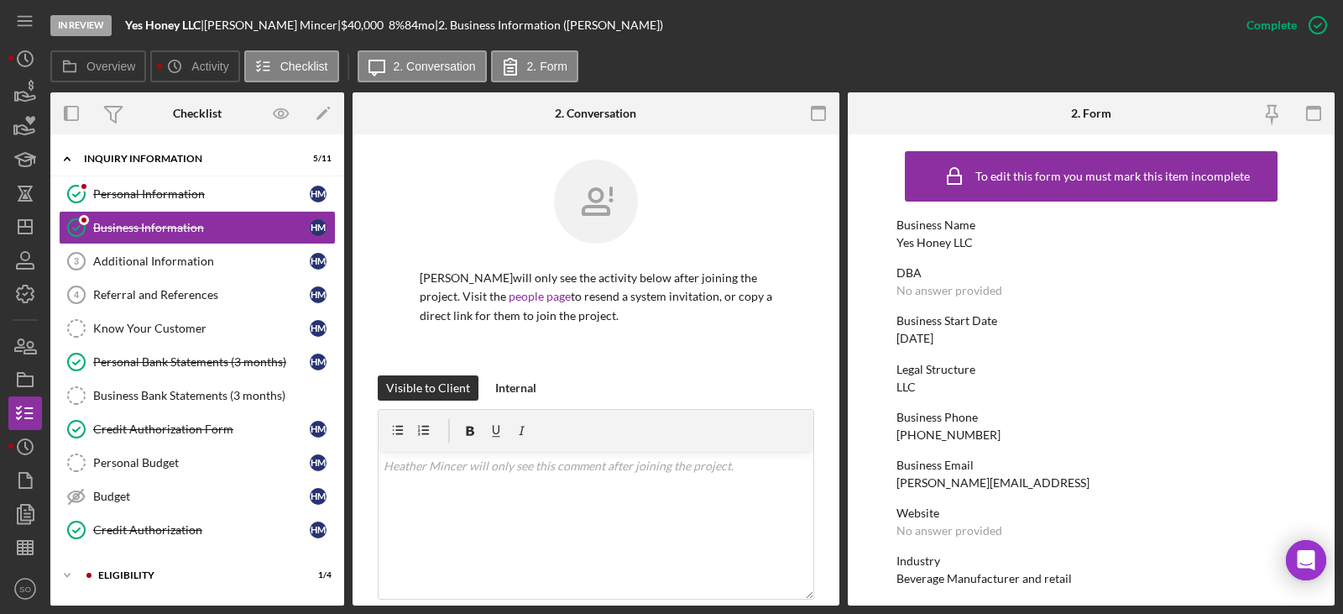
click at [953, 434] on div "[PHONE_NUMBER]" at bounding box center [949, 434] width 104 height 13
copy div "[PHONE_NUMBER]"
click at [934, 344] on div "[DATE]" at bounding box center [915, 338] width 37 height 13
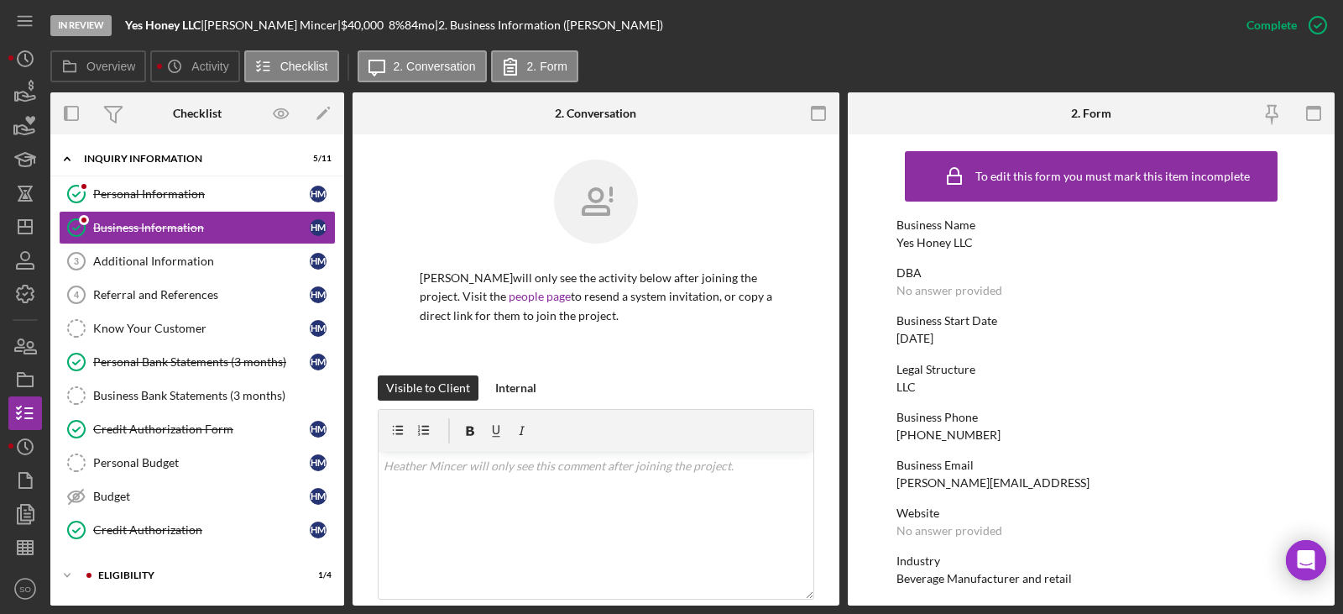
click at [934, 344] on div "[DATE]" at bounding box center [915, 338] width 37 height 13
copy div "[DATE]"
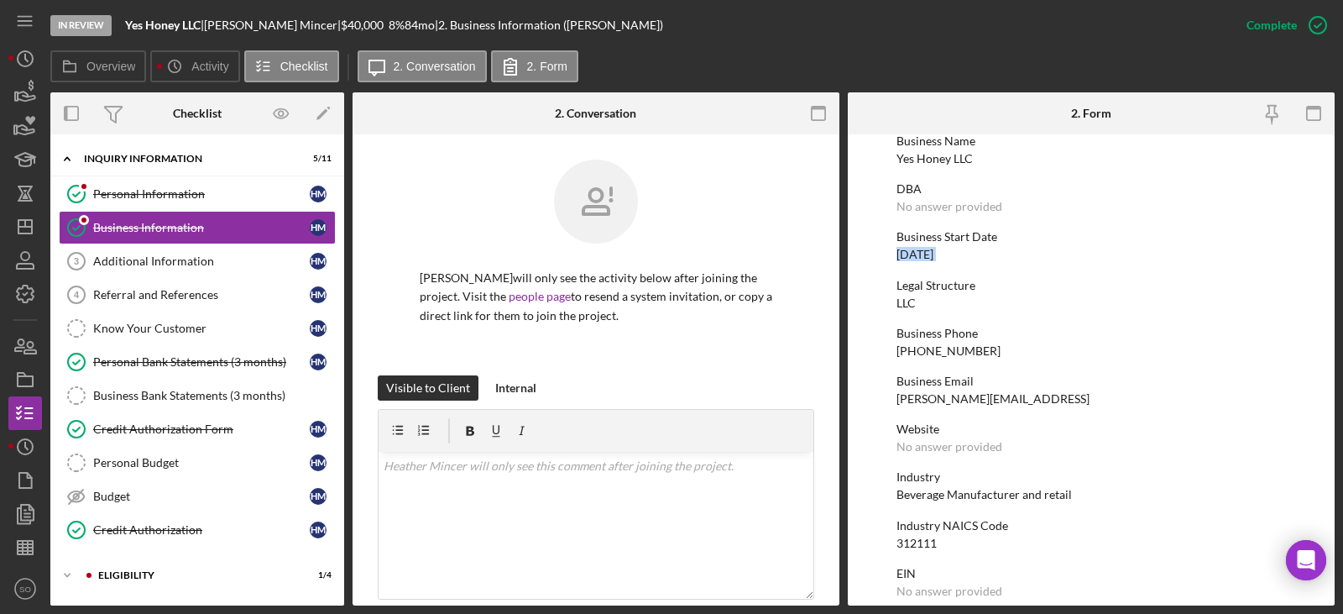
click at [978, 495] on div "Beverage Manufacturer and retail" at bounding box center [984, 494] width 175 height 13
click at [979, 495] on div "Beverage Manufacturer and retail" at bounding box center [984, 494] width 175 height 13
copy div "Beverage Manufacturer and retail"
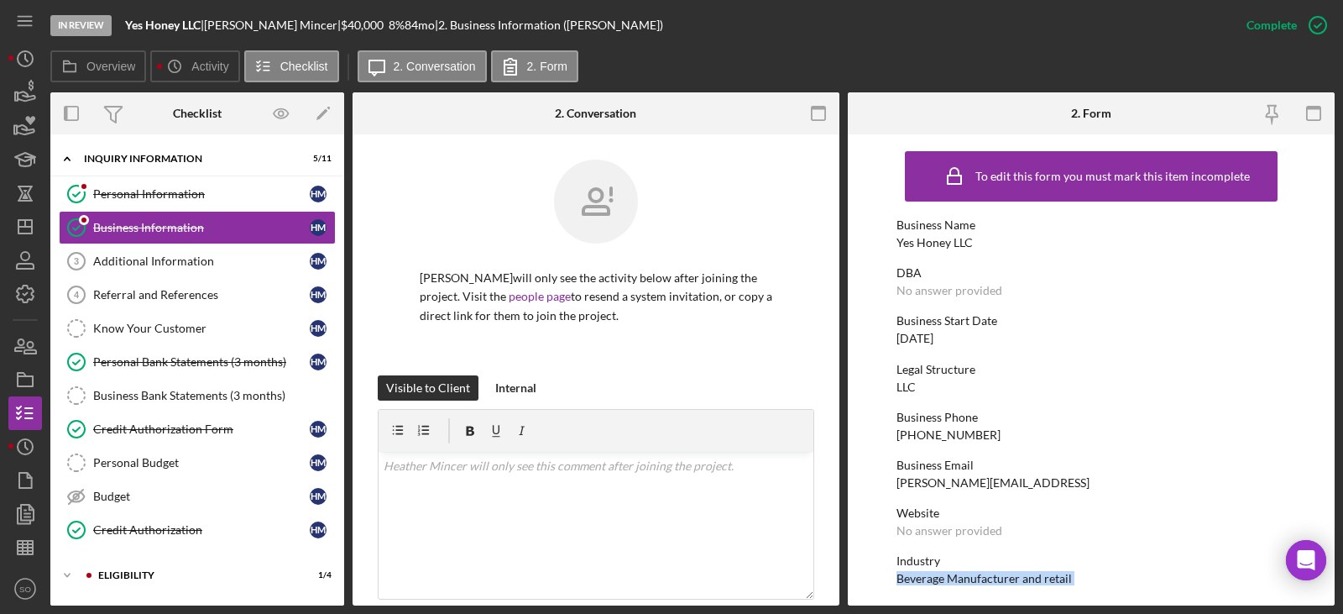
scroll to position [84, 0]
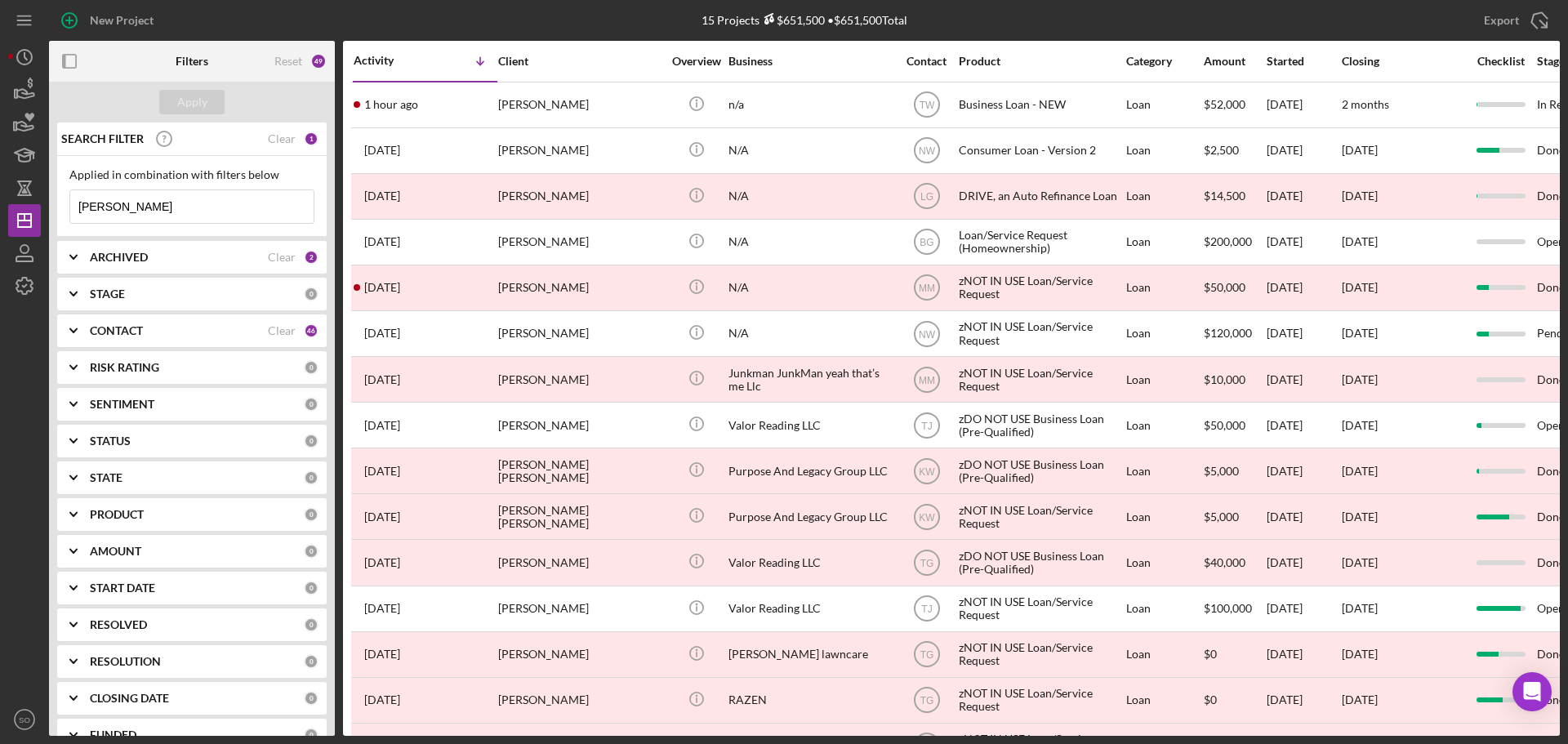
click at [152, 196] on input "[PERSON_NAME]" at bounding box center [192, 207] width 243 height 33
click at [154, 199] on input "[PERSON_NAME]" at bounding box center [192, 207] width 243 height 33
type input "[PERSON_NAME]"
click at [204, 104] on div "Apply" at bounding box center [192, 101] width 30 height 24
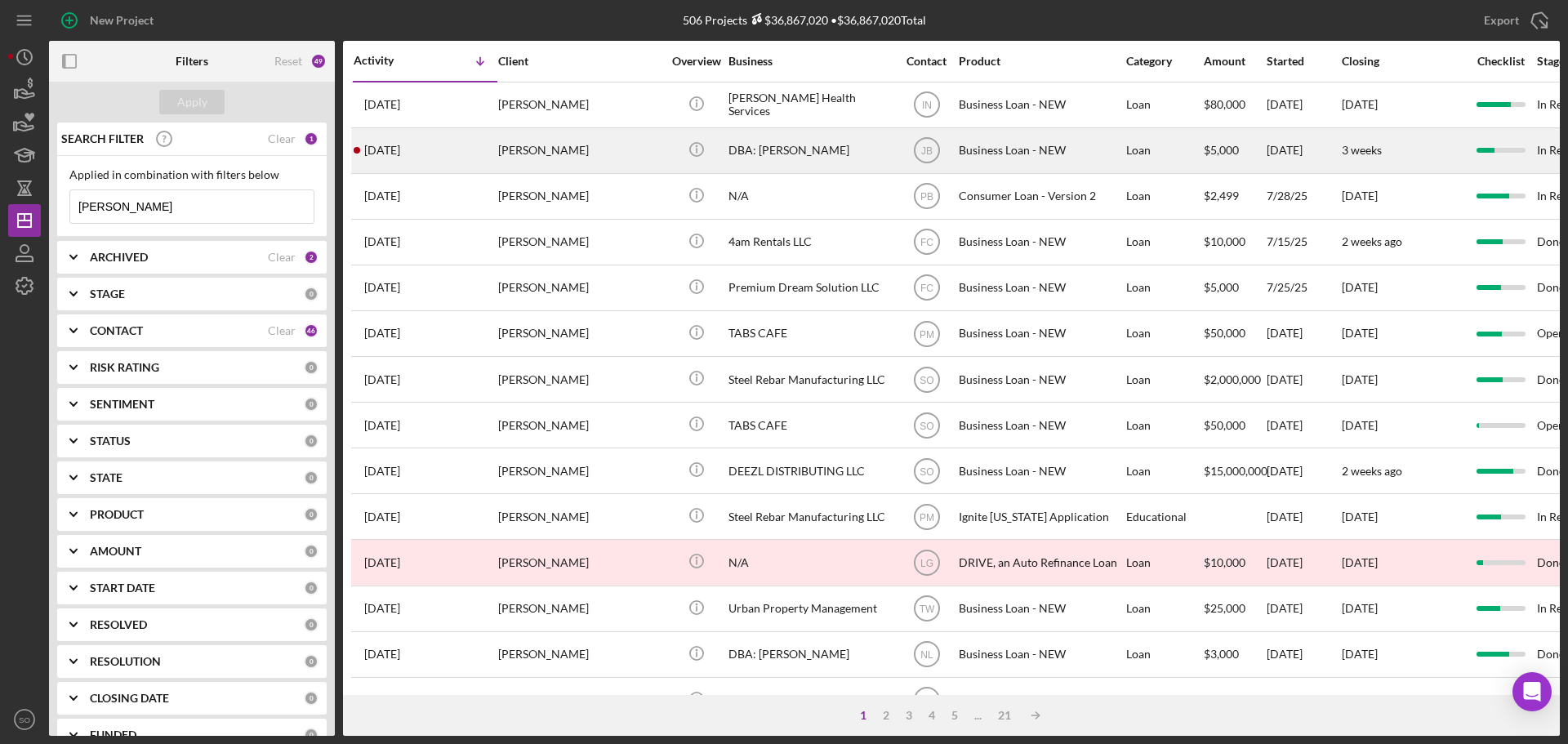
click at [445, 167] on div "[DATE] [PERSON_NAME]" at bounding box center [425, 151] width 143 height 44
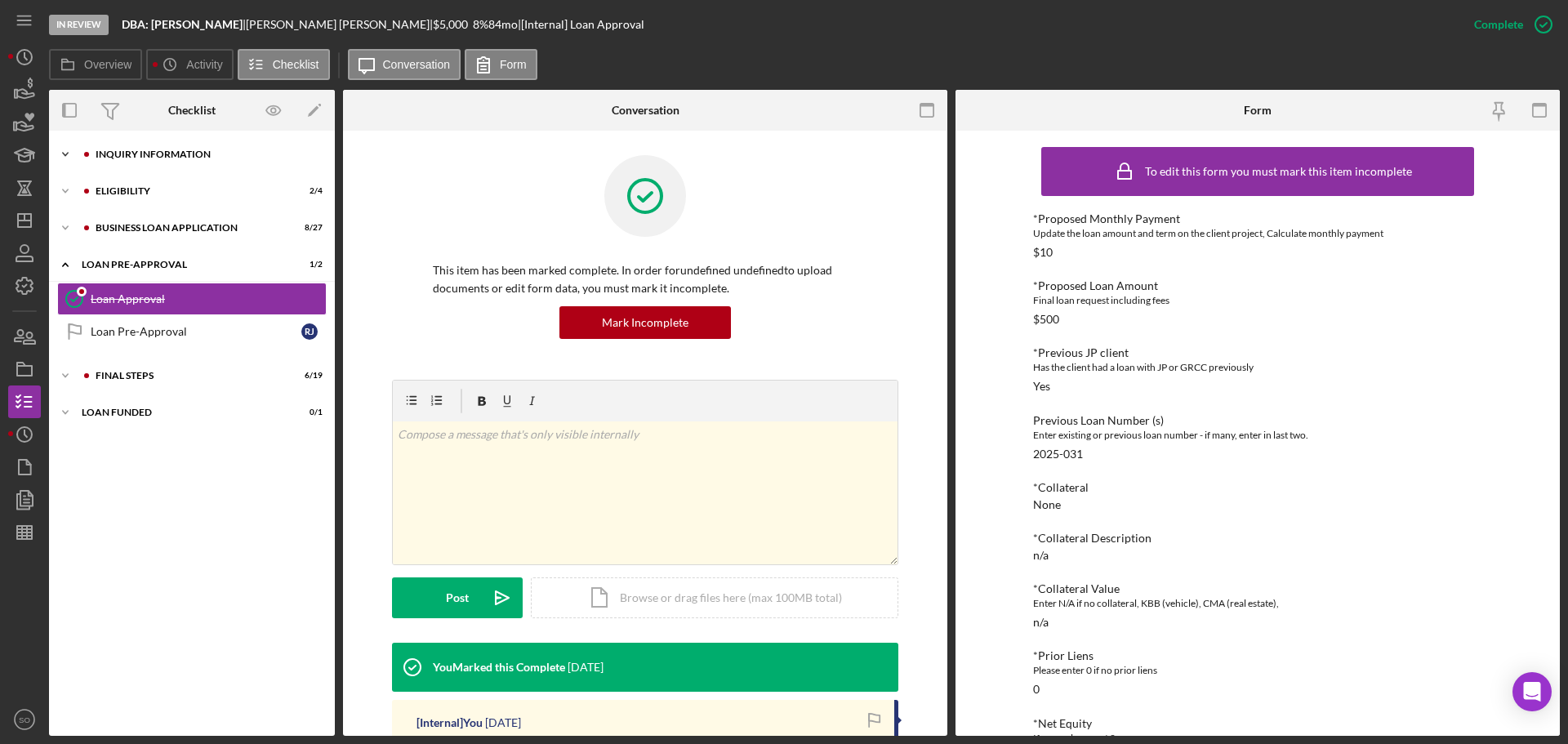
click at [157, 146] on div "Icon/Expander INQUIRY INFORMATION 7 / 11" at bounding box center [192, 155] width 286 height 33
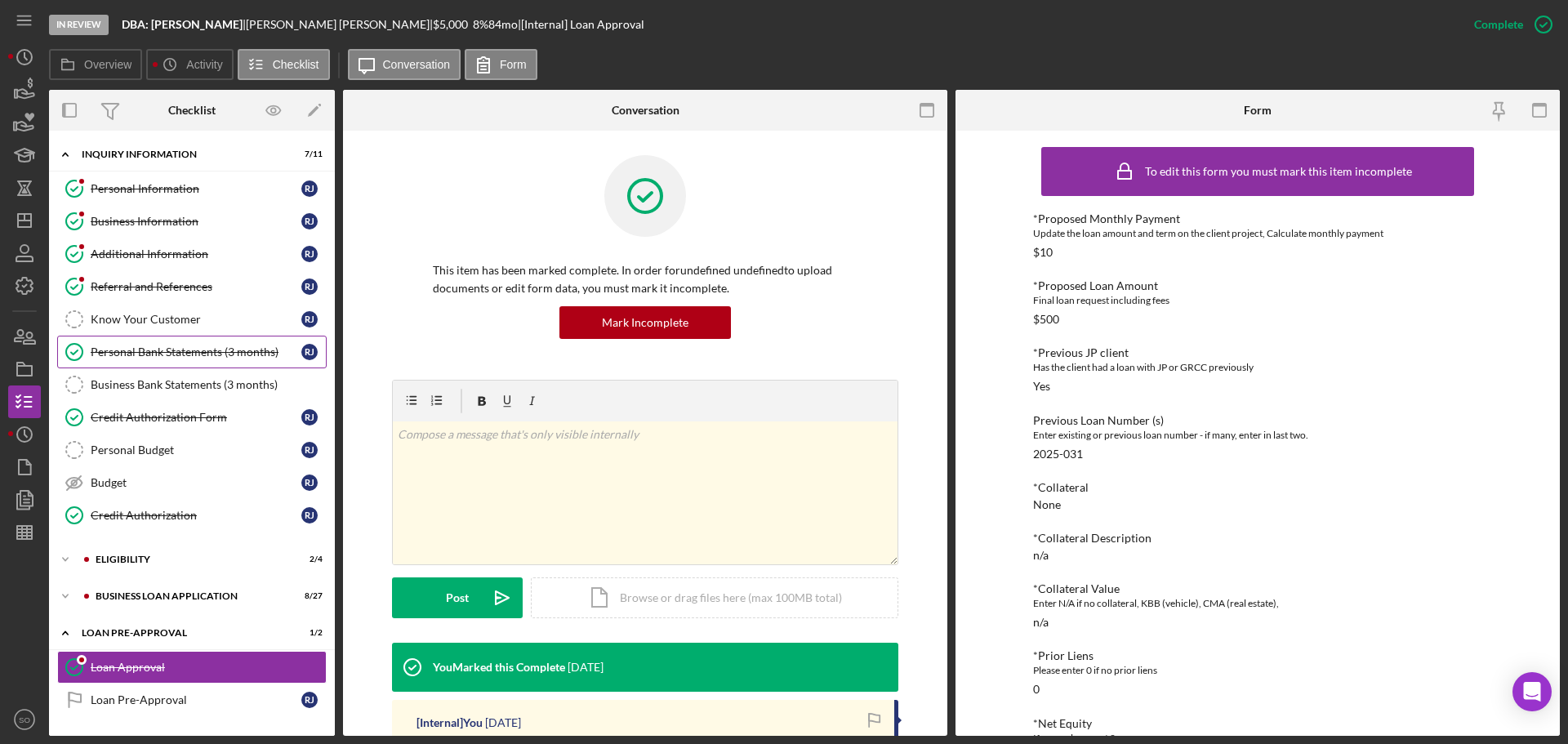
click at [188, 363] on link "Personal Bank Statements (3 months) Personal Bank Statements (3 months) [PERSON…" at bounding box center [192, 352] width 269 height 33
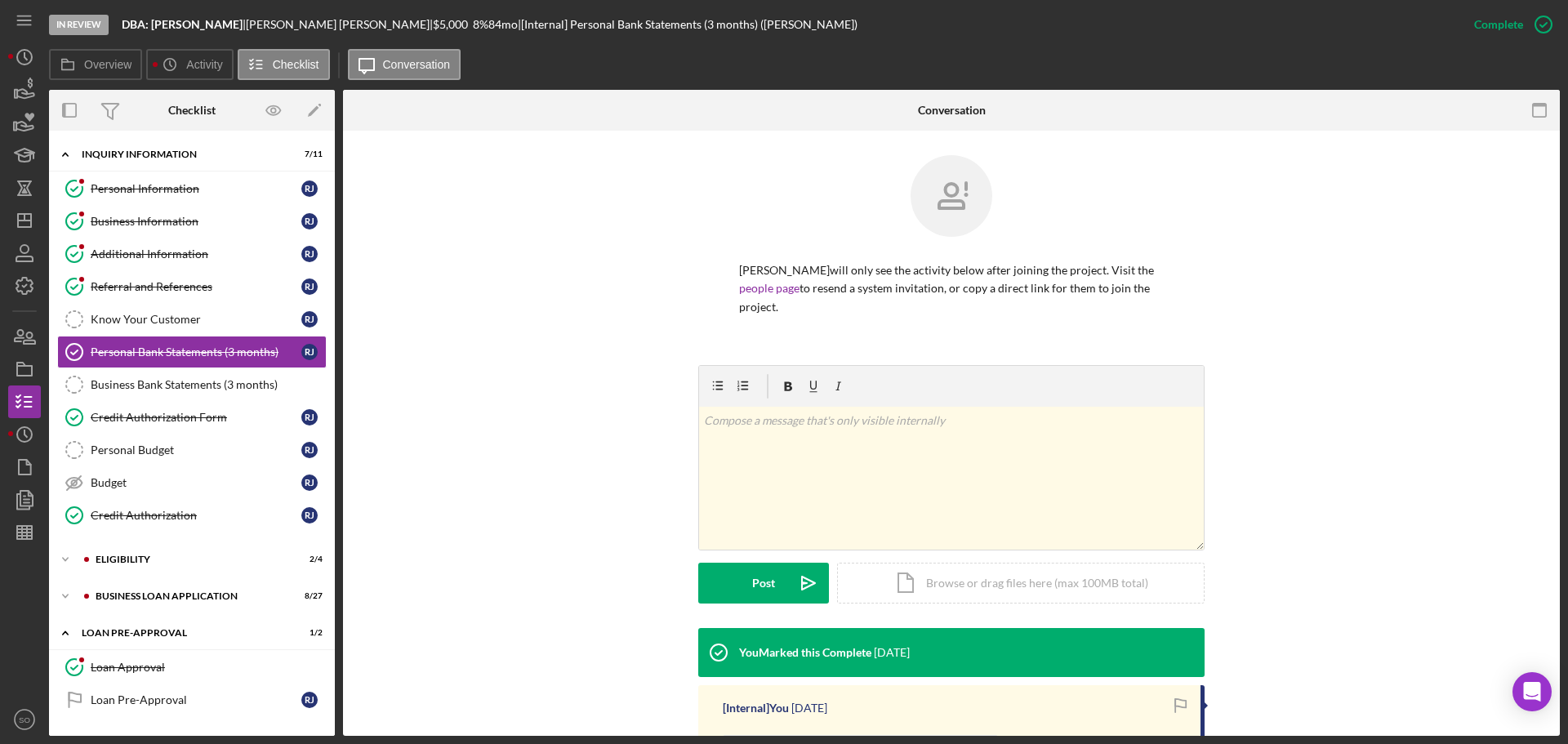
scroll to position [302, 0]
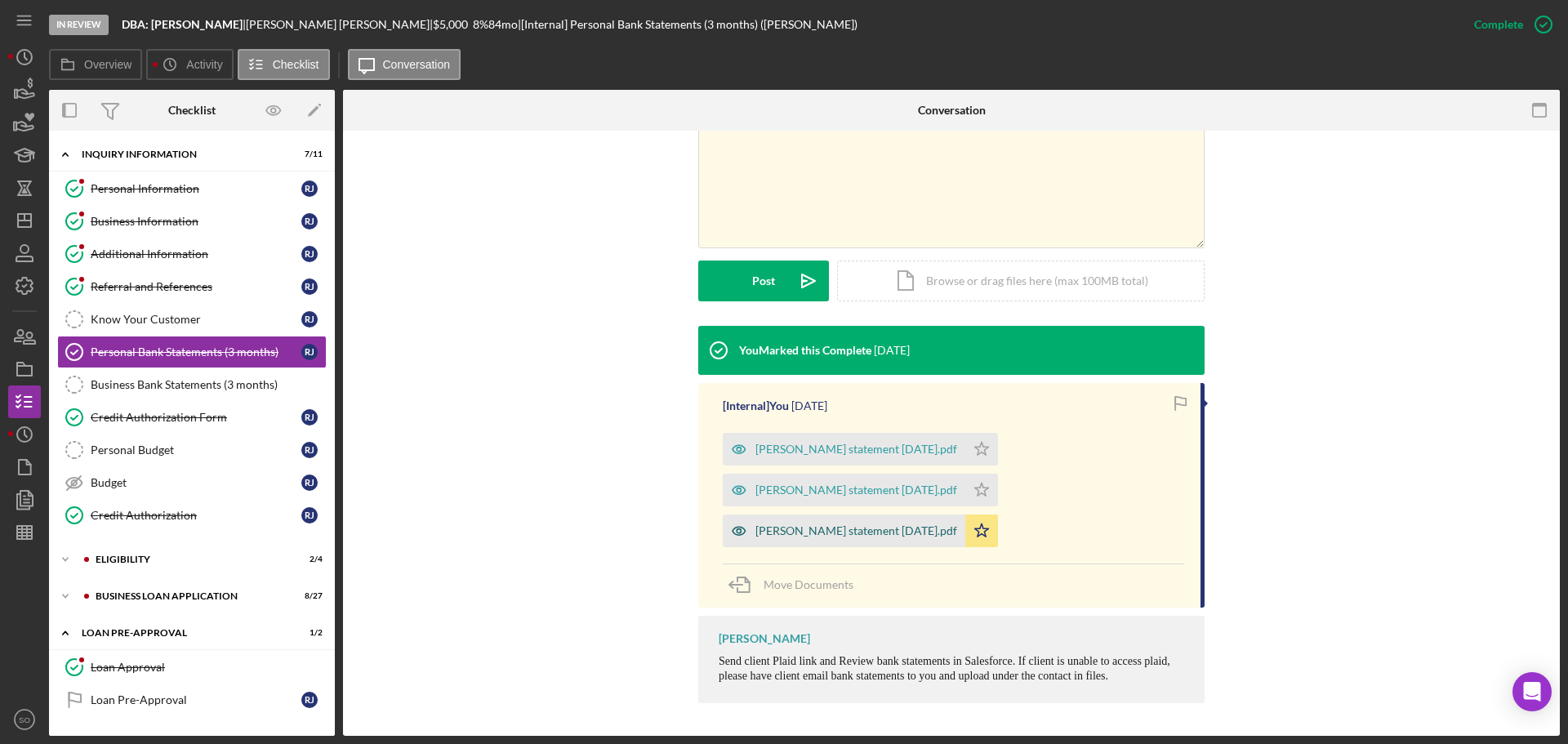
click at [853, 543] on div "[PERSON_NAME] statement [DATE].pdf" at bounding box center [843, 531] width 242 height 33
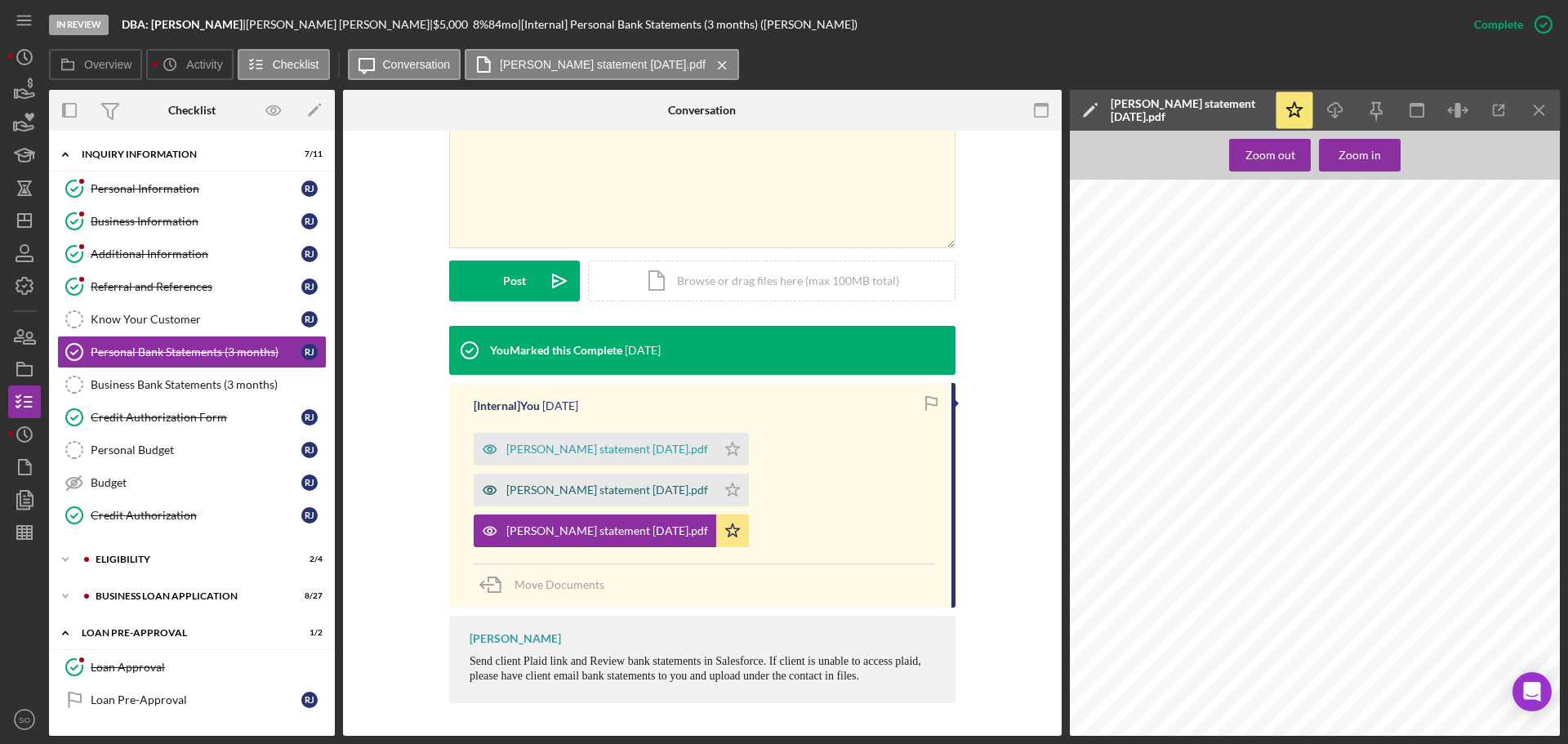
click at [577, 492] on div "[PERSON_NAME] statement [DATE].pdf" at bounding box center [607, 489] width 201 height 13
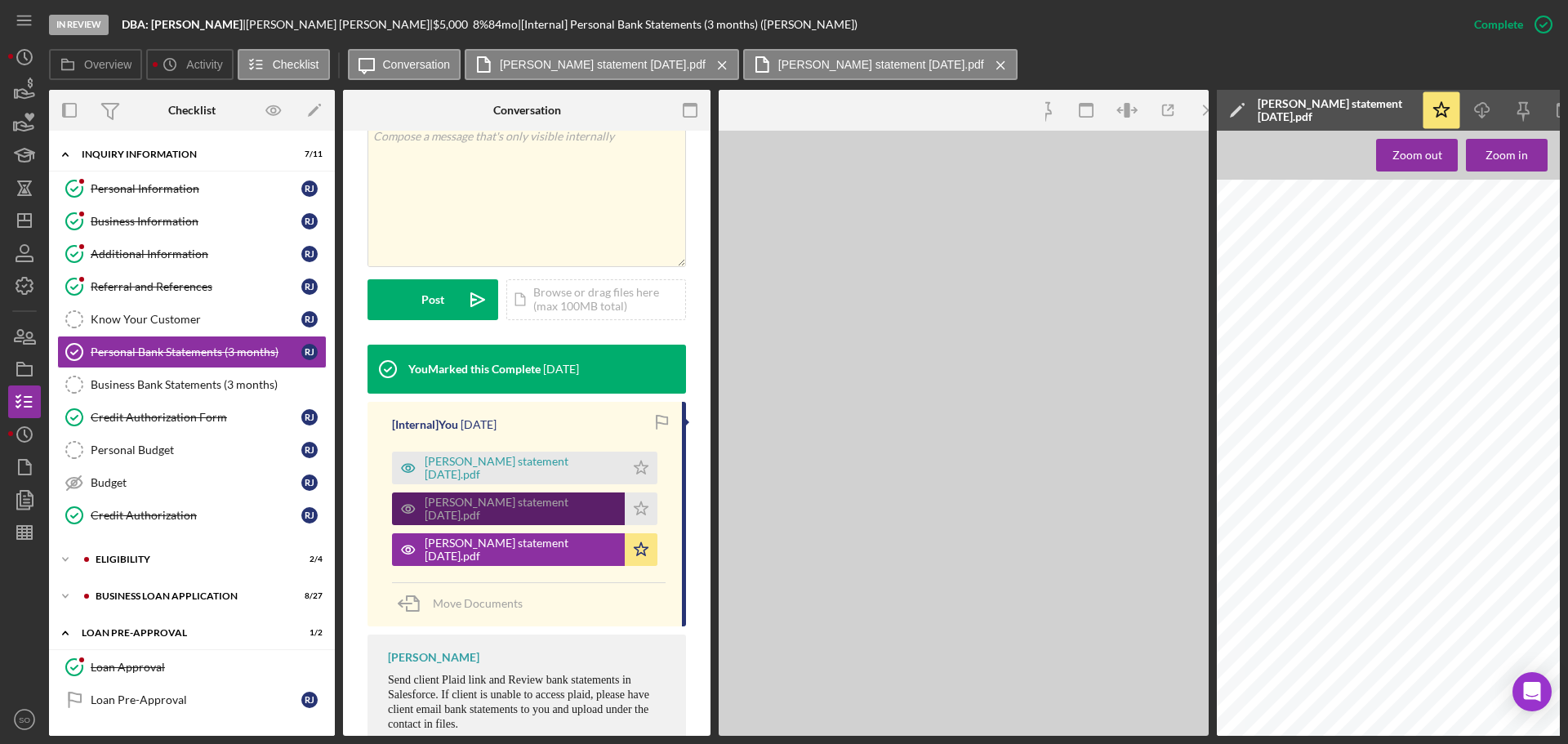
scroll to position [321, 0]
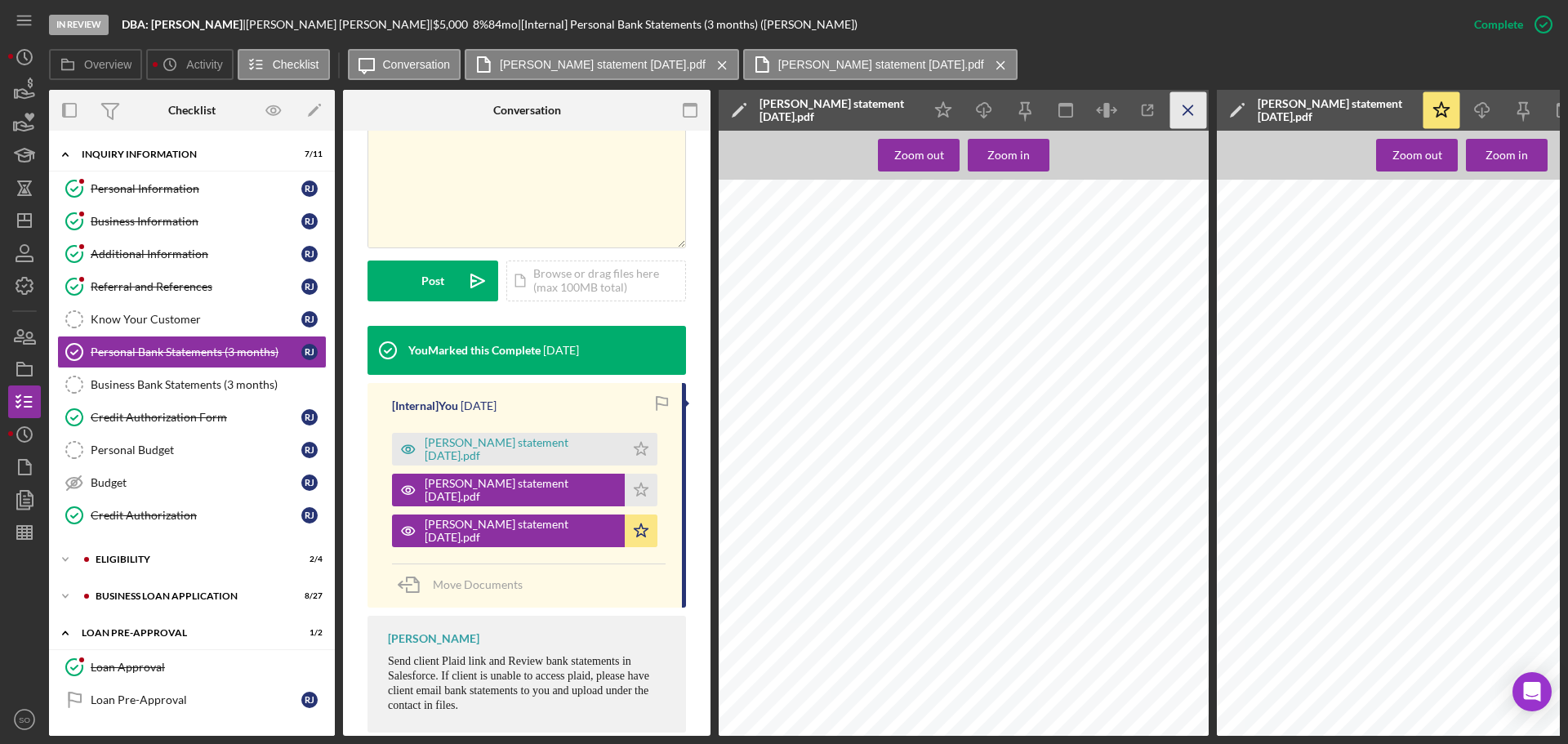
click at [1174, 111] on icon "Icon/Menu Close" at bounding box center [1189, 111] width 37 height 37
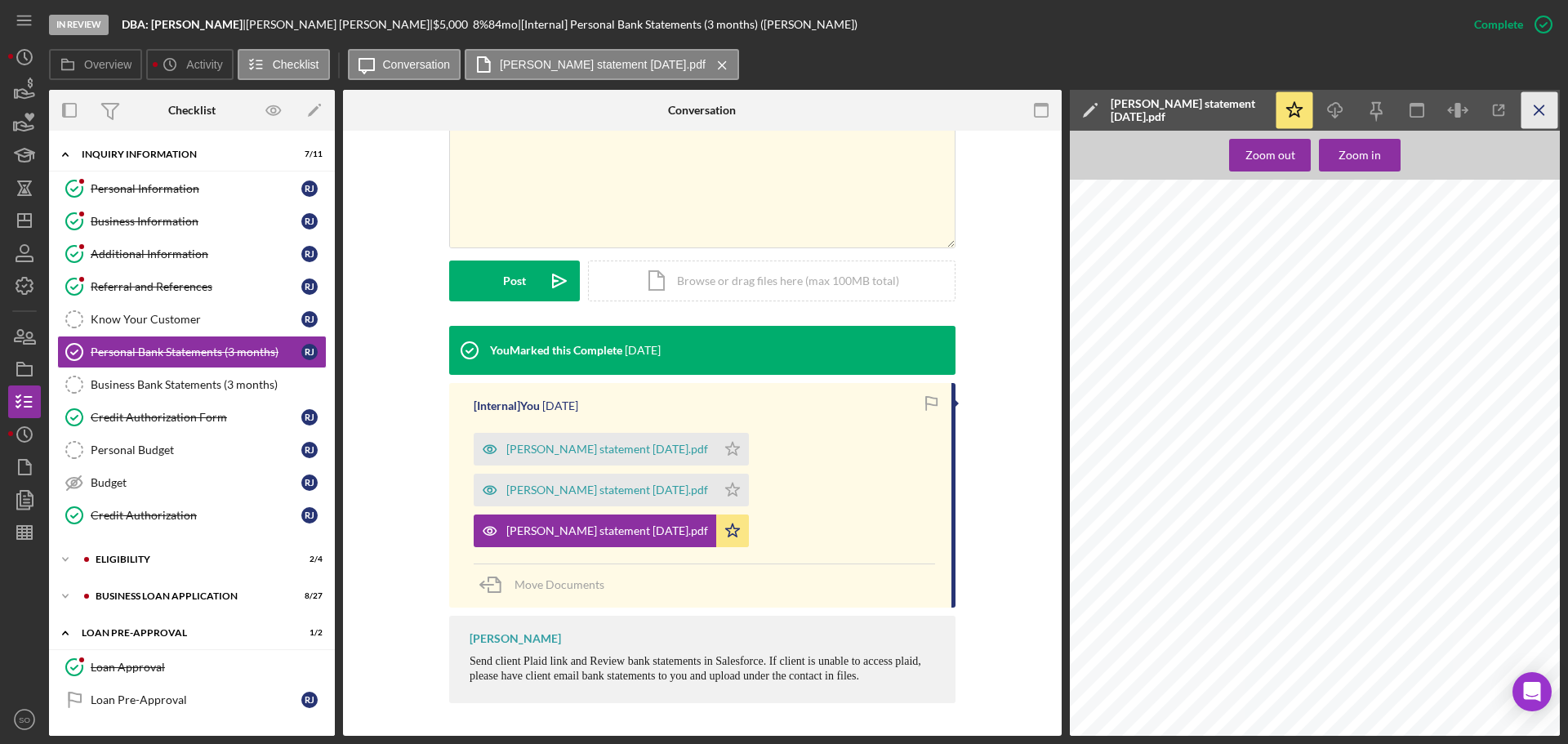
click at [1532, 107] on icon "Icon/Menu Close" at bounding box center [1540, 111] width 37 height 37
